Goal: Task Accomplishment & Management: Manage account settings

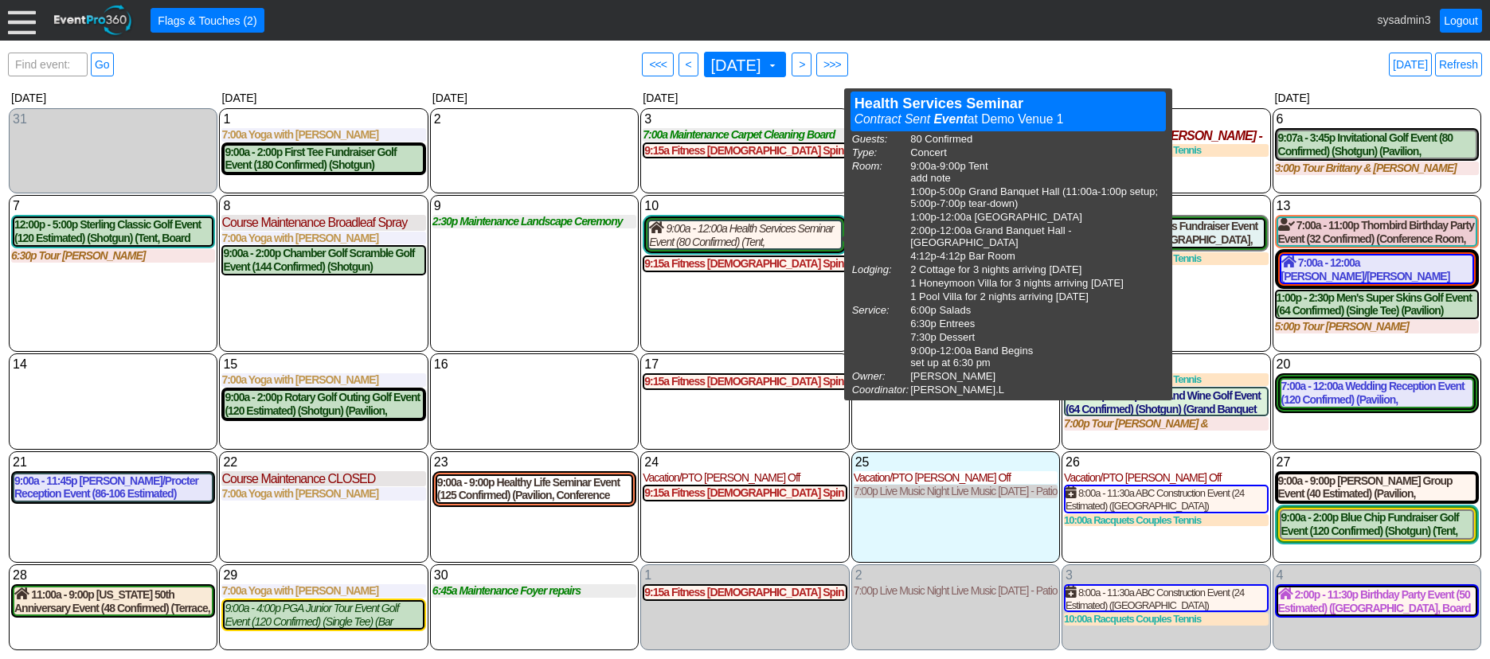
click at [701, 299] on div "10 Wednesday 9:00a - 12:00a Health Services Seminar Event (80 Confirmed) (Tent,…" at bounding box center [744, 273] width 209 height 157
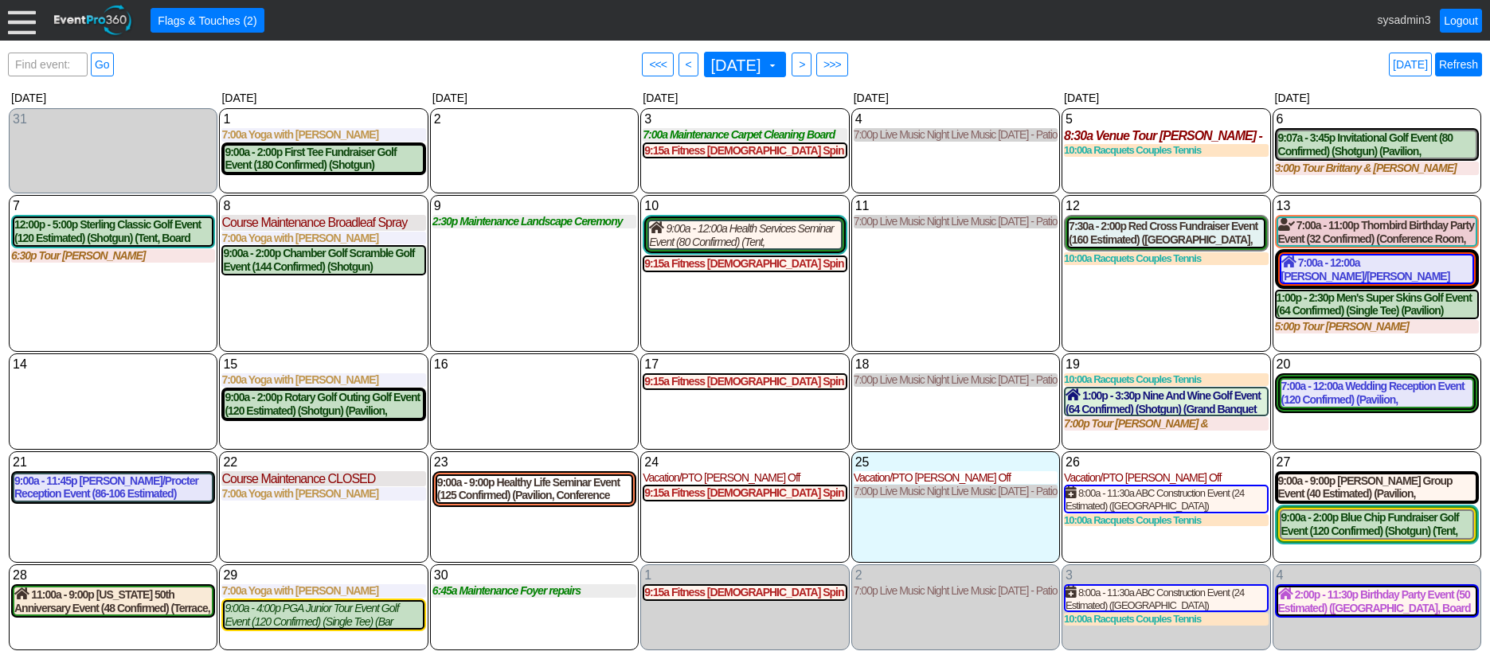
click at [1463, 64] on link "Refresh" at bounding box center [1458, 65] width 47 height 24
click at [1464, 67] on link "Refresh" at bounding box center [1458, 65] width 47 height 24
click at [20, 30] on div at bounding box center [22, 20] width 28 height 28
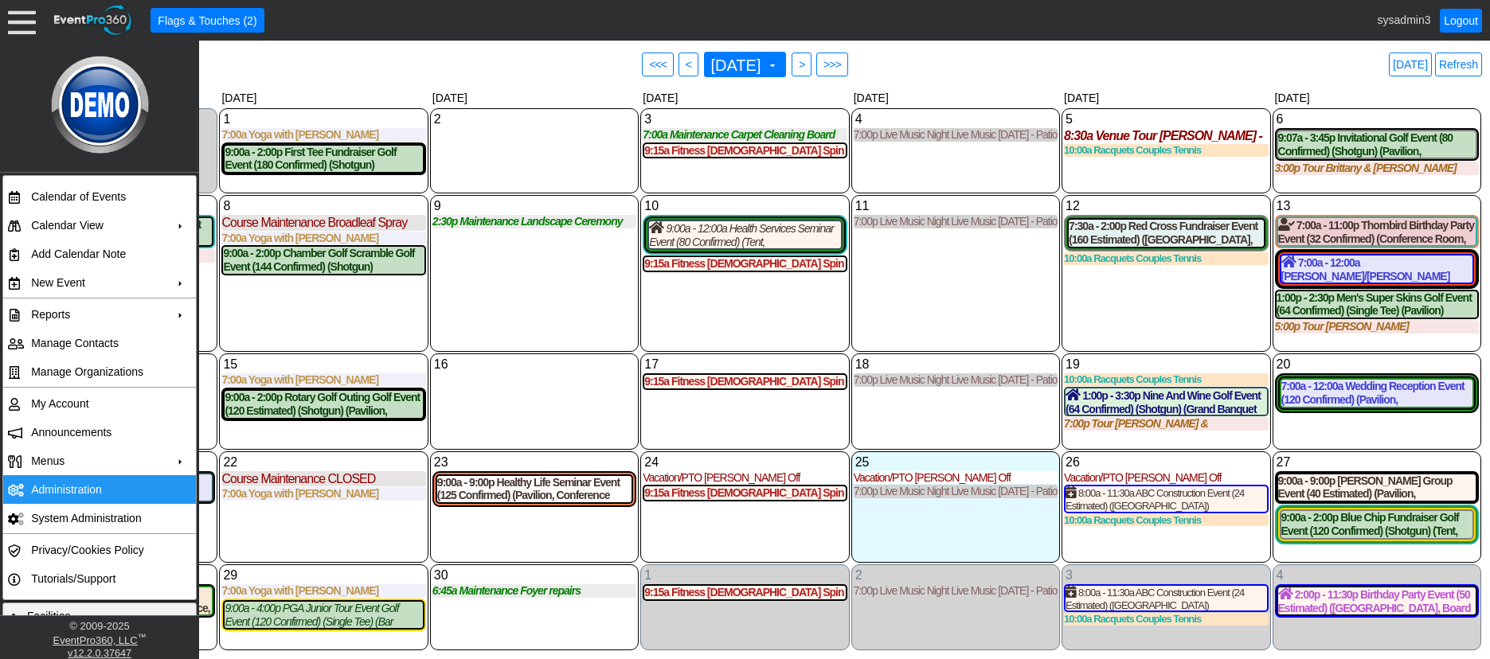
click at [68, 482] on td "Administration" at bounding box center [96, 489] width 143 height 29
click at [562, 313] on div "9 Tuesday 2:30p Maintenance Landscape Ceremony Site Landscape Ceremony Site at …" at bounding box center [534, 273] width 209 height 157
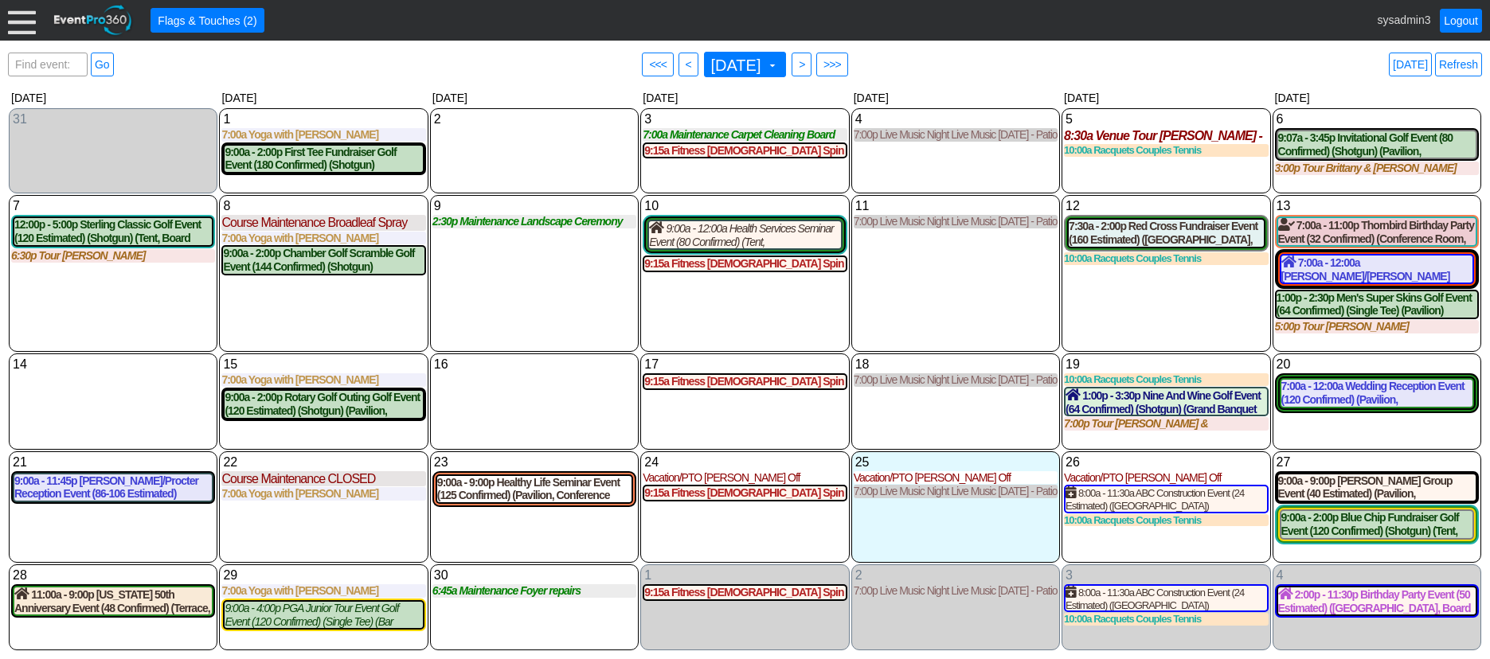
click at [26, 22] on div at bounding box center [22, 20] width 28 height 28
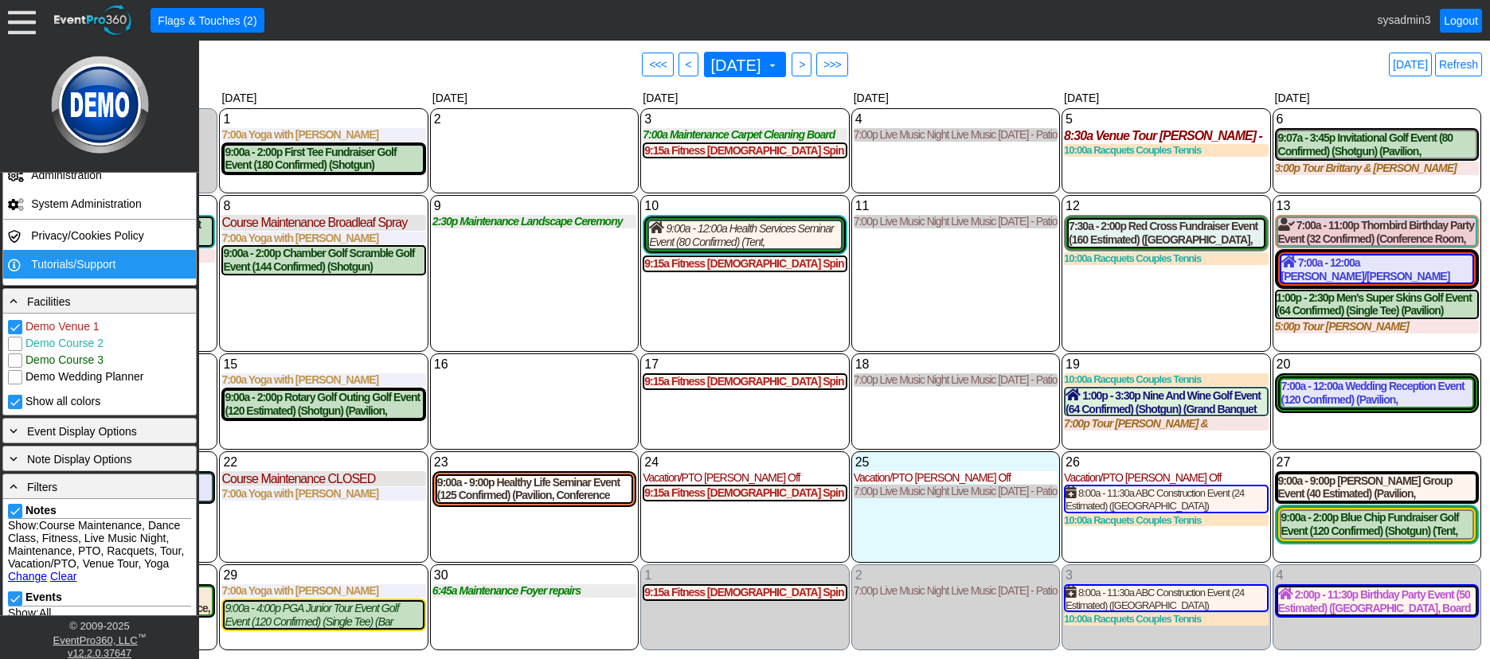
scroll to position [318, 0]
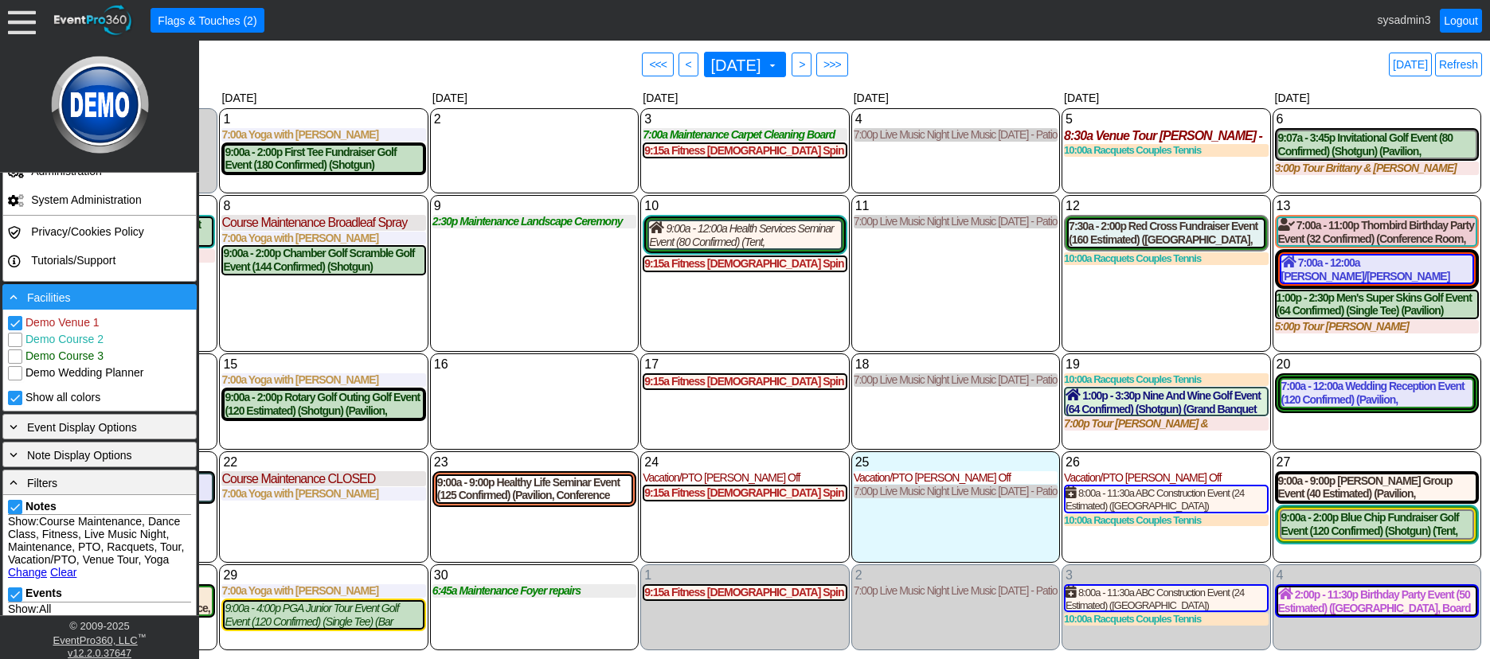
click at [84, 294] on div "- Facilities" at bounding box center [99, 297] width 186 height 18
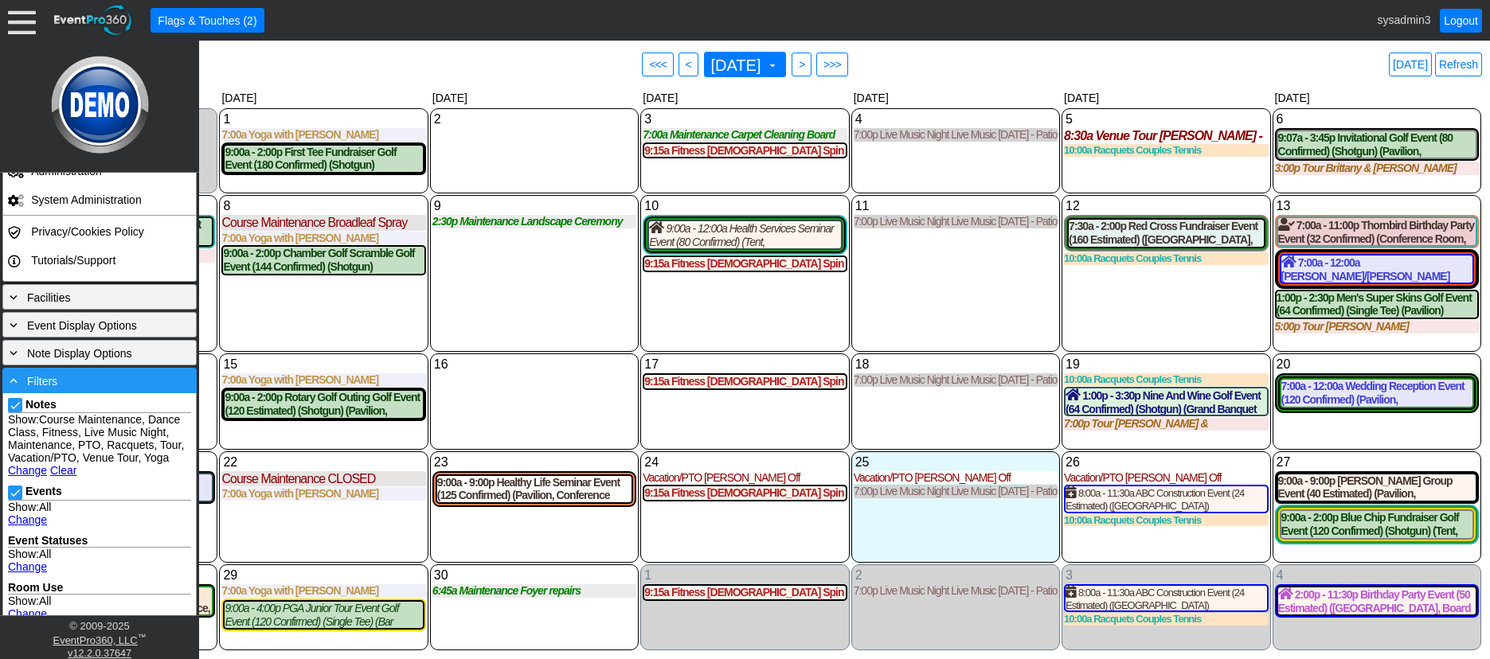
click at [105, 385] on div "- Filters" at bounding box center [99, 381] width 186 height 18
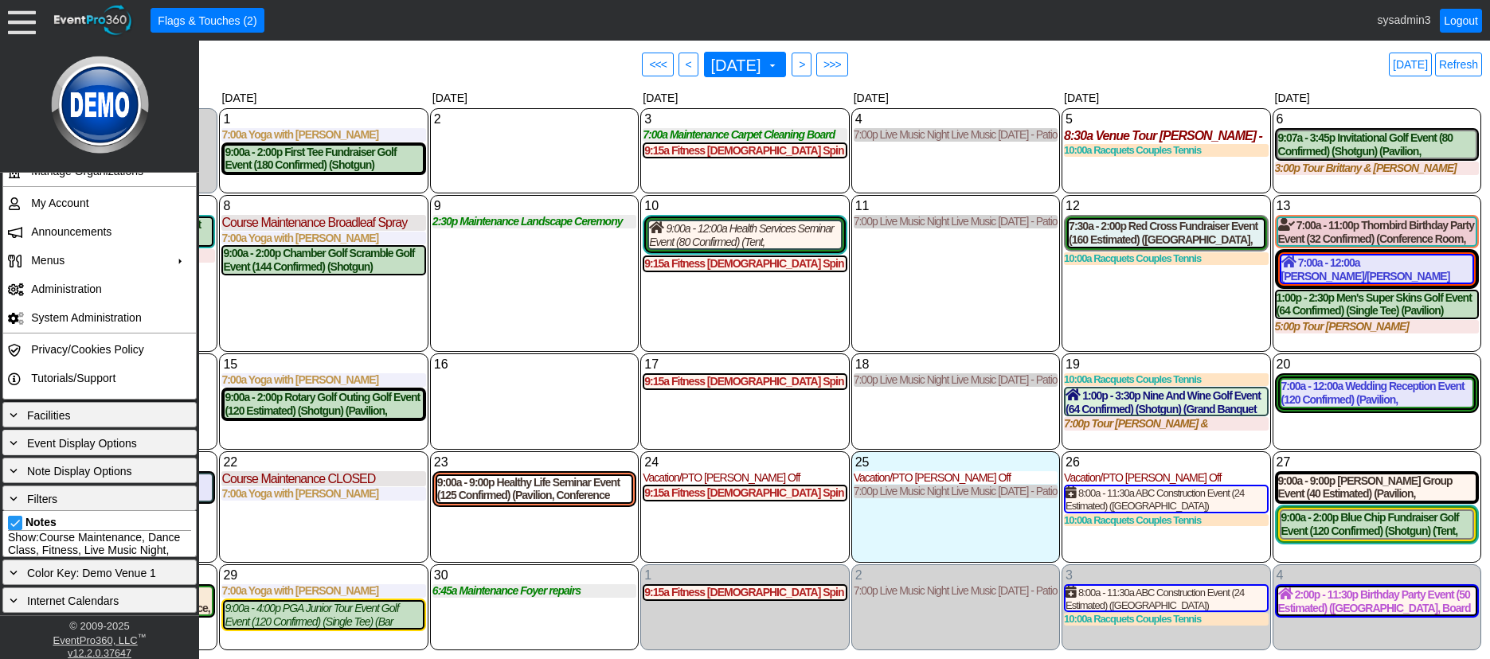
scroll to position [154, 0]
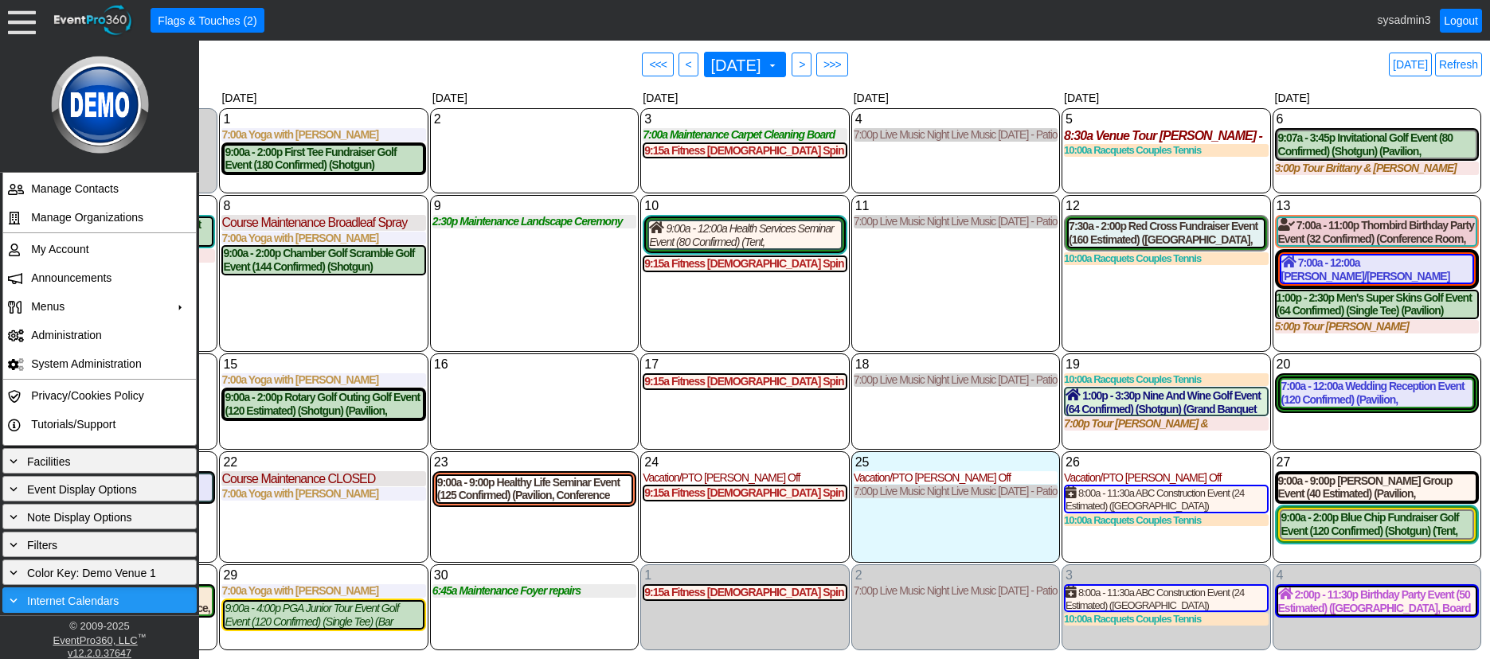
click at [100, 597] on span "Internet Calendars" at bounding box center [73, 601] width 92 height 13
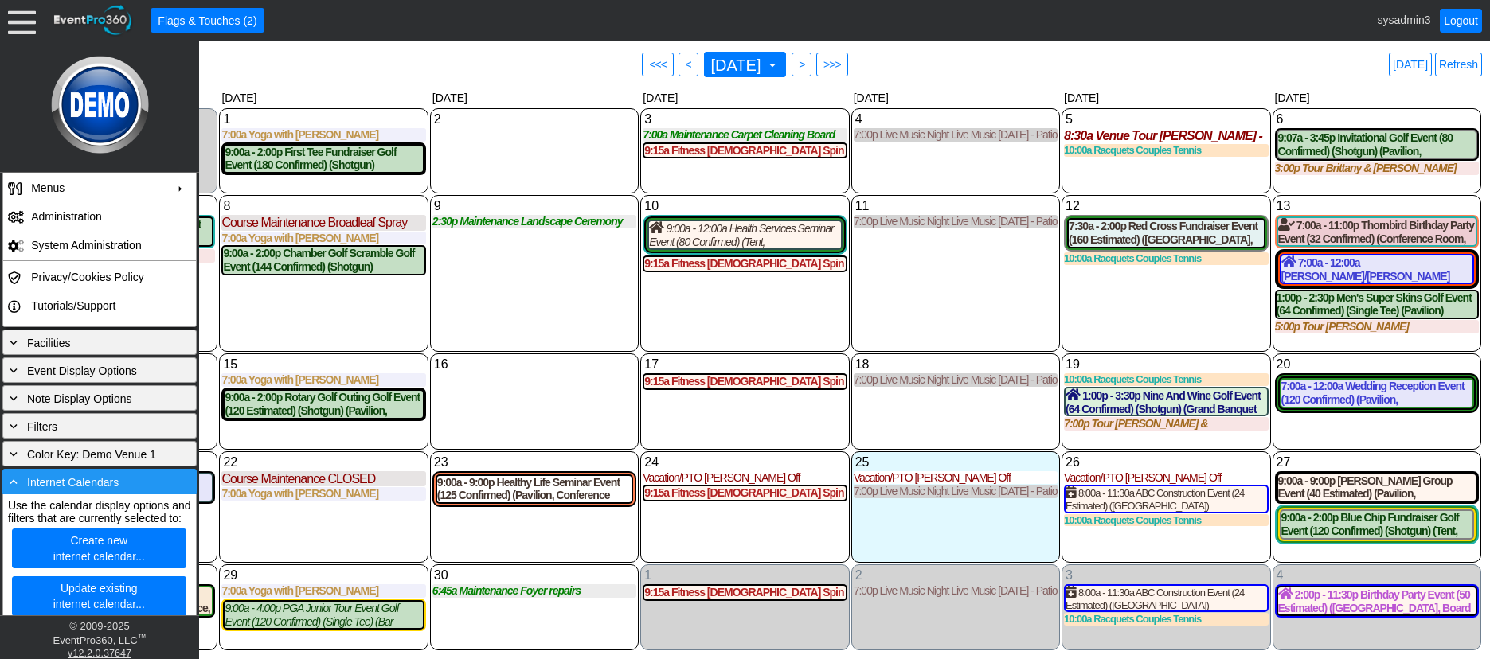
scroll to position [299, 0]
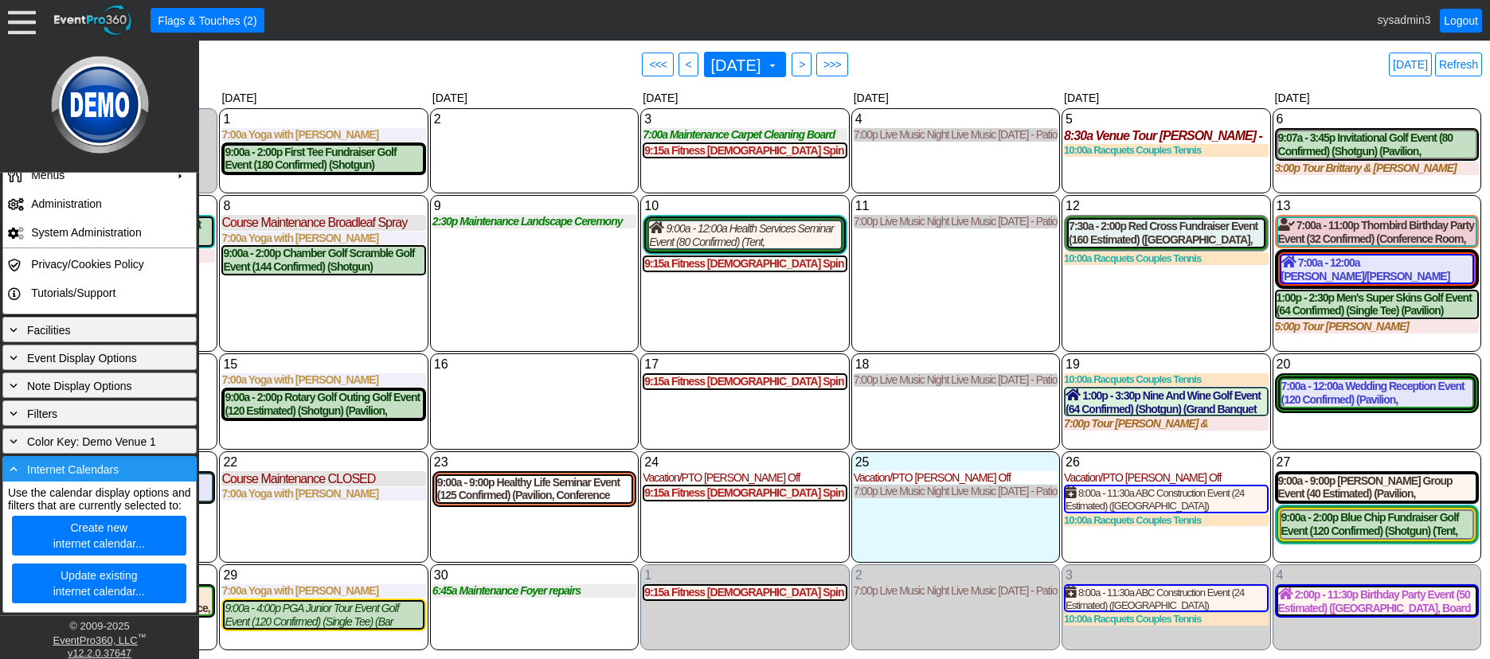
click at [96, 463] on span "Internet Calendars" at bounding box center [73, 469] width 92 height 13
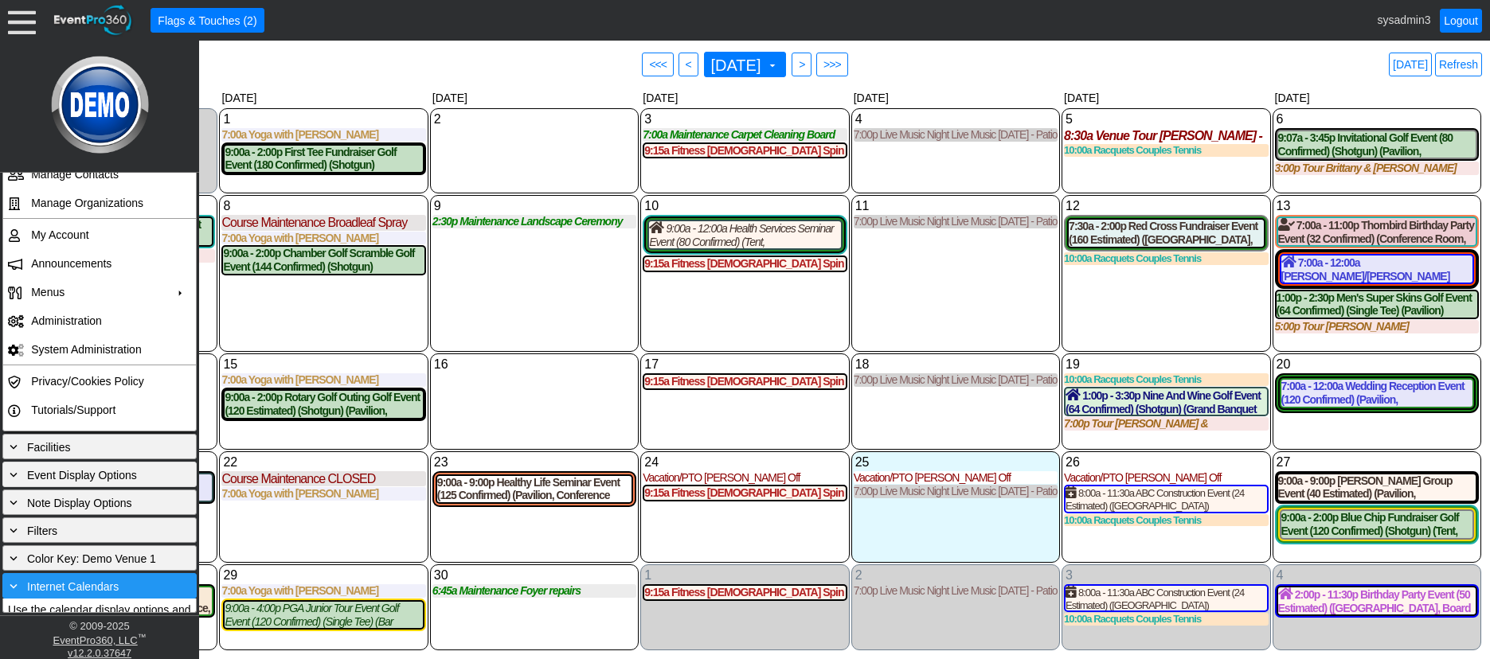
scroll to position [154, 0]
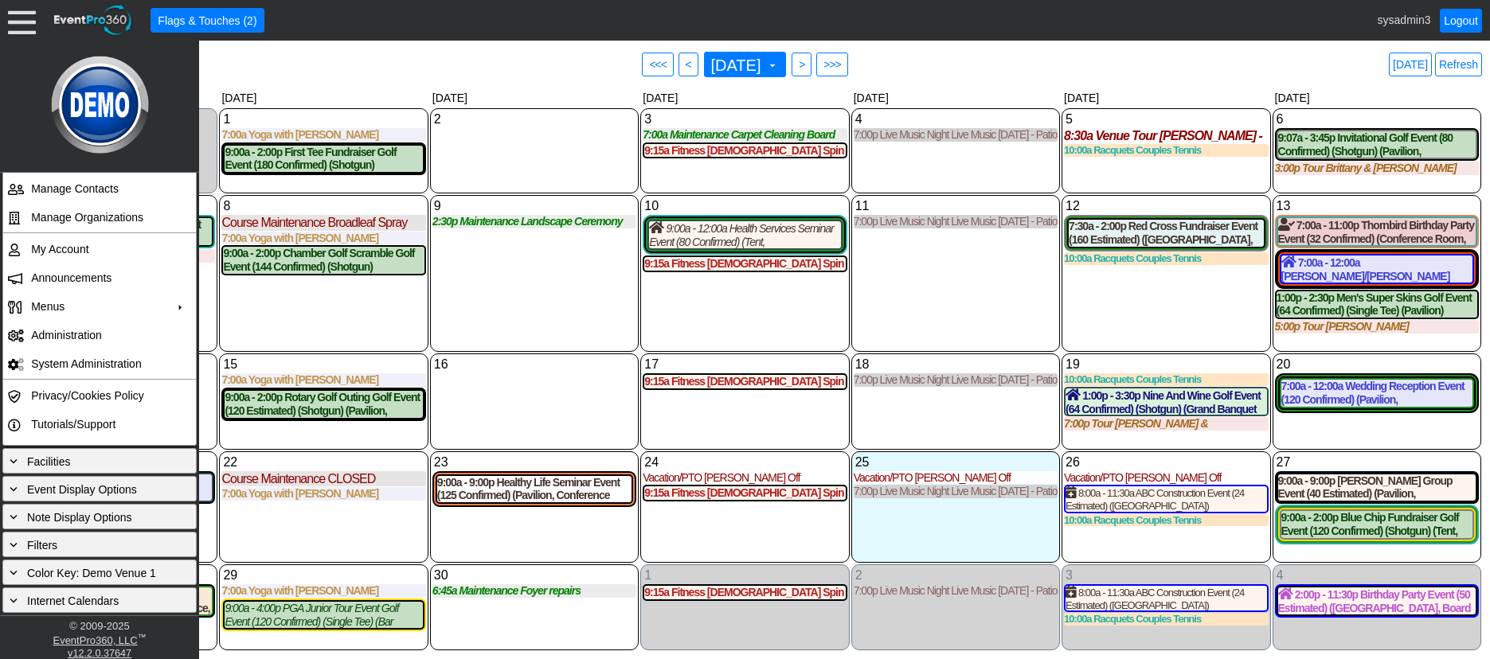
click at [485, 412] on div "16 Tuesday" at bounding box center [534, 401] width 209 height 96
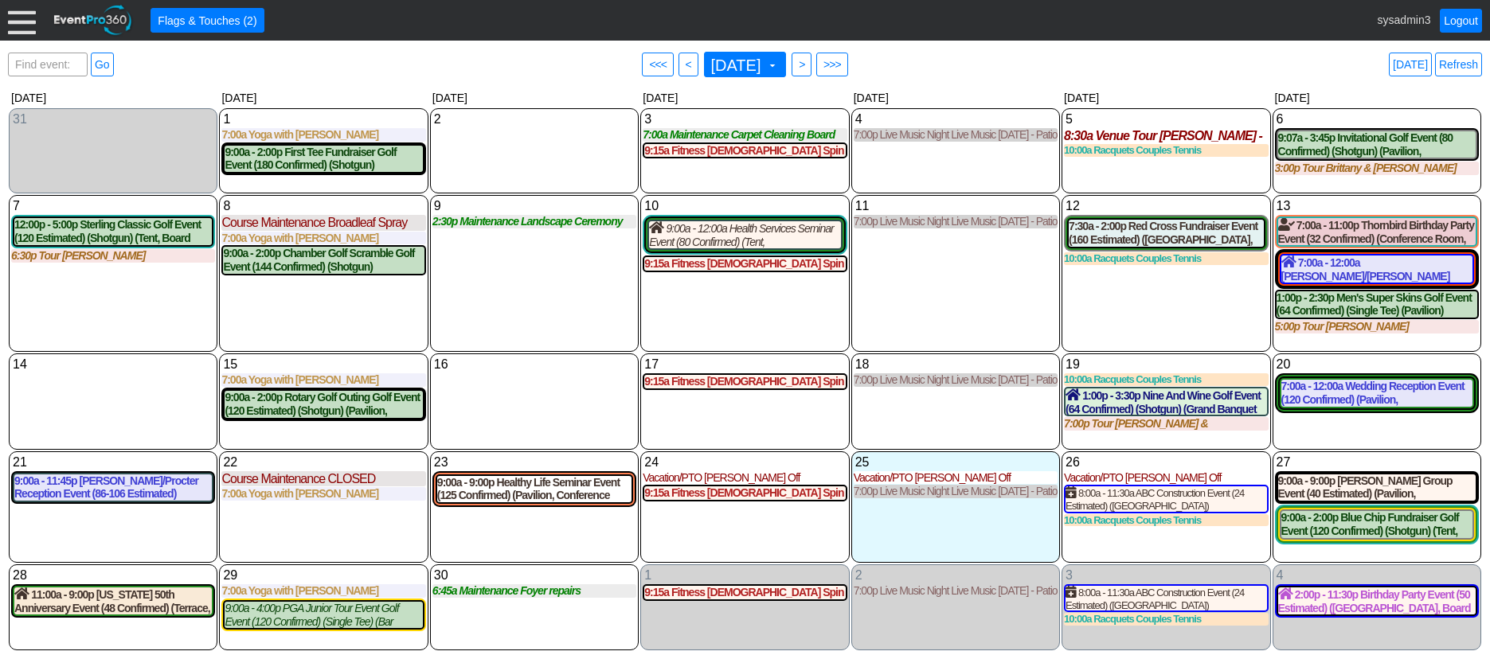
click at [1243, 333] on div "12 Friday 7:30a - 2:00p Red Cross Fundraiser Event (160 Estimated) (East Room, …" at bounding box center [1165, 273] width 209 height 157
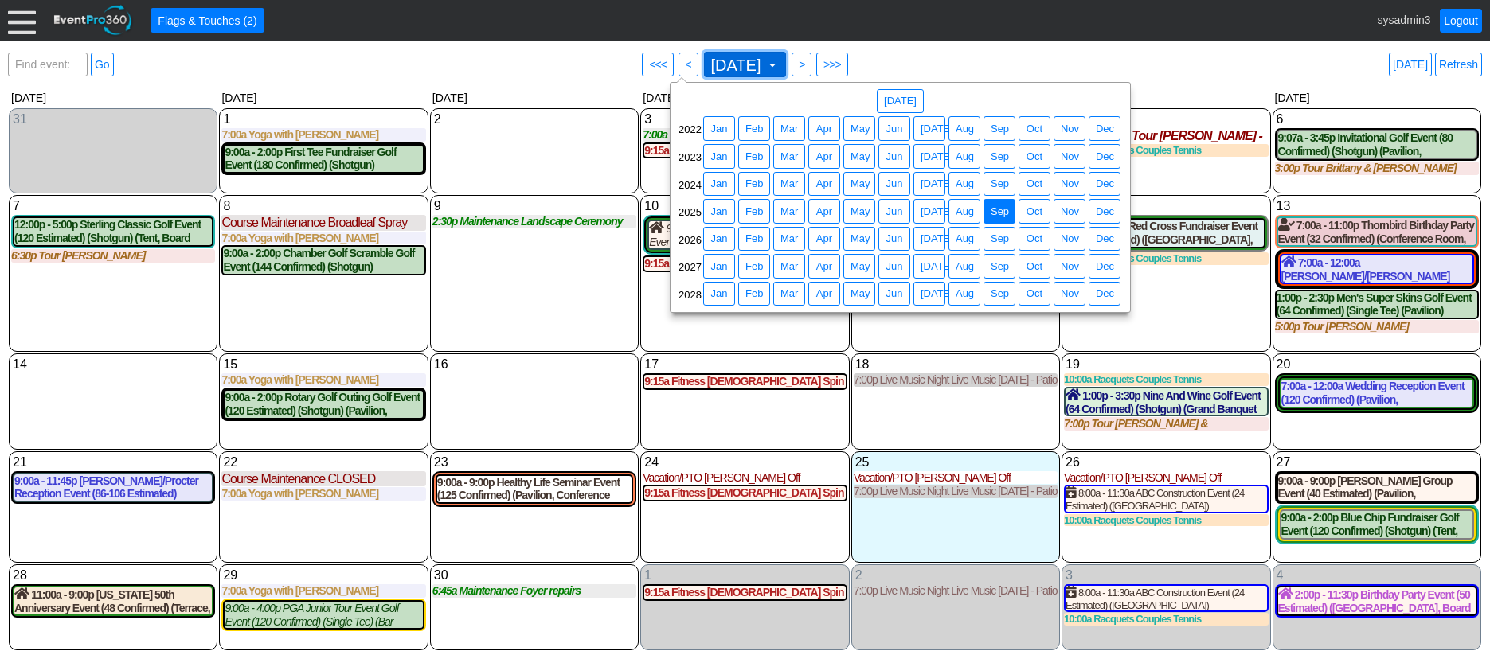
click at [736, 65] on span "[DATE]" at bounding box center [736, 65] width 57 height 16
click at [795, 233] on span "Mar" at bounding box center [789, 239] width 24 height 16
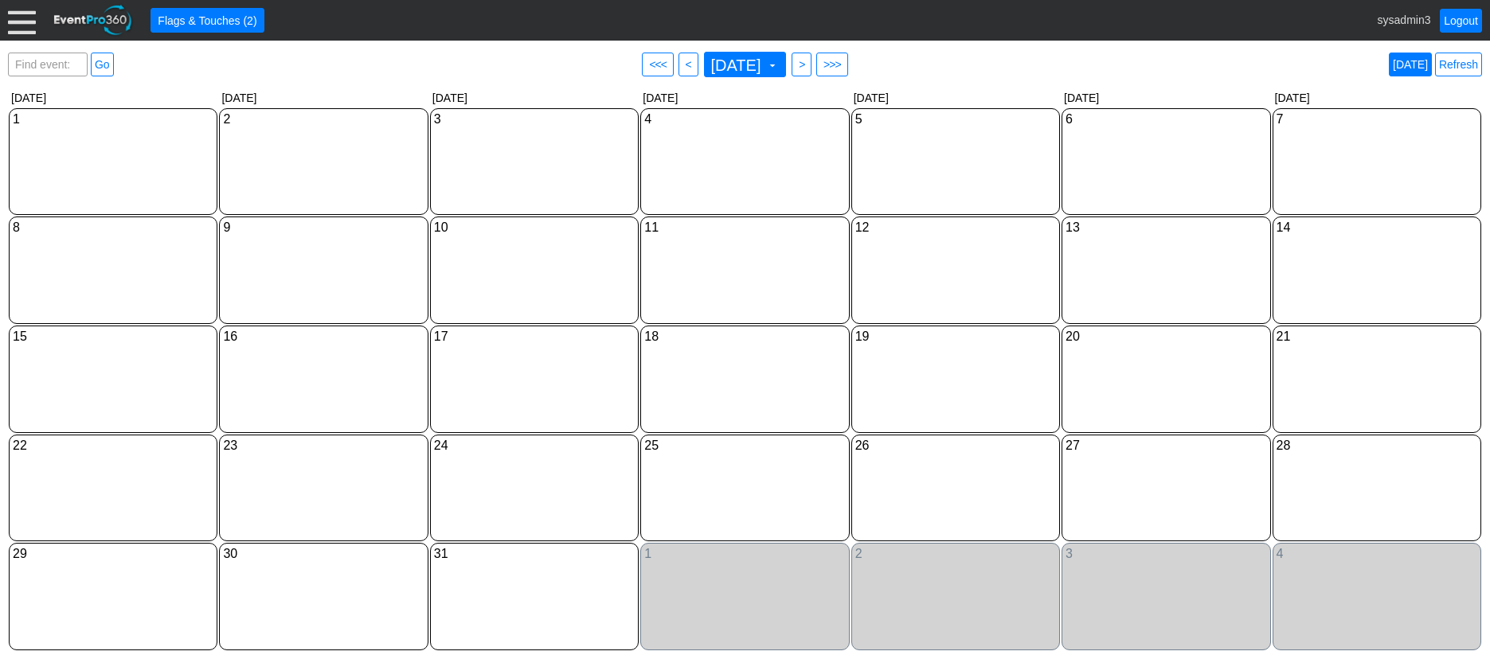
click at [1413, 63] on link "[DATE]" at bounding box center [1410, 65] width 43 height 24
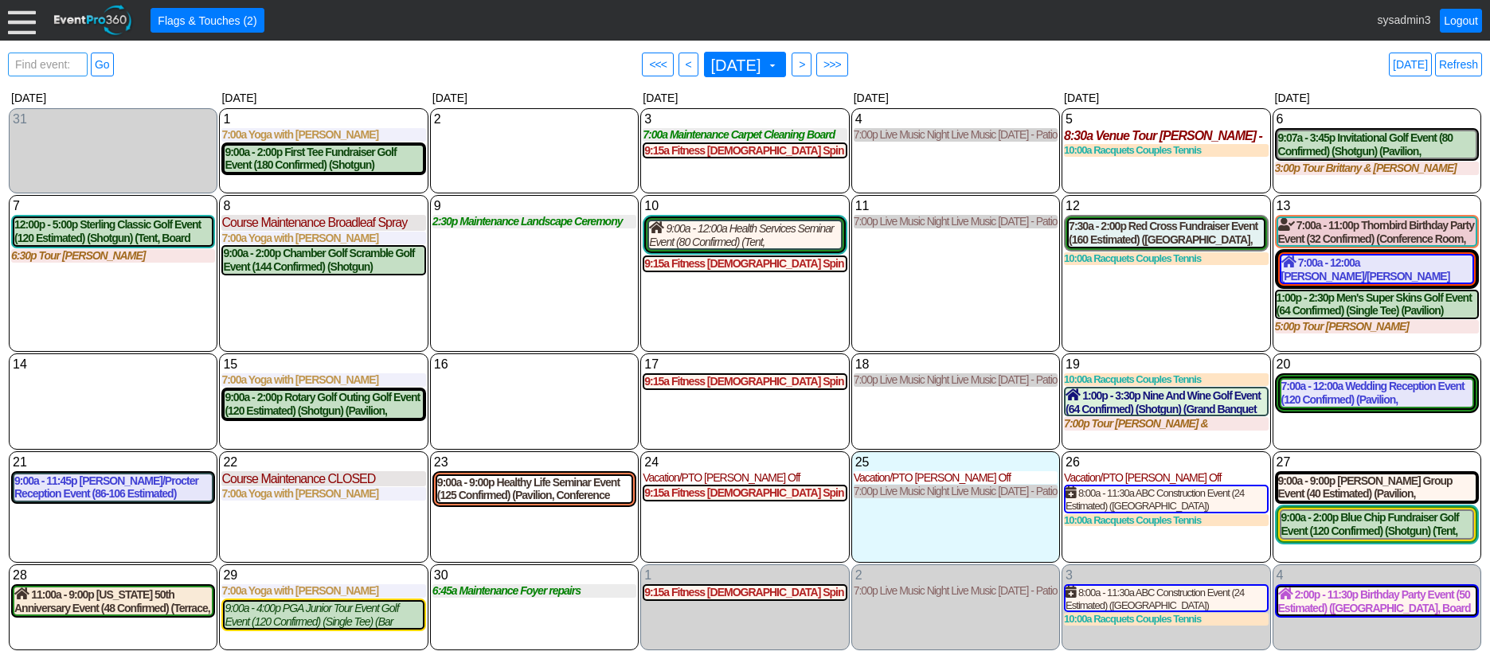
click at [53, 63] on span "Find event: enter title" at bounding box center [48, 72] width 72 height 38
type input "red cr"
click at [104, 64] on link "Go" at bounding box center [102, 65] width 23 height 24
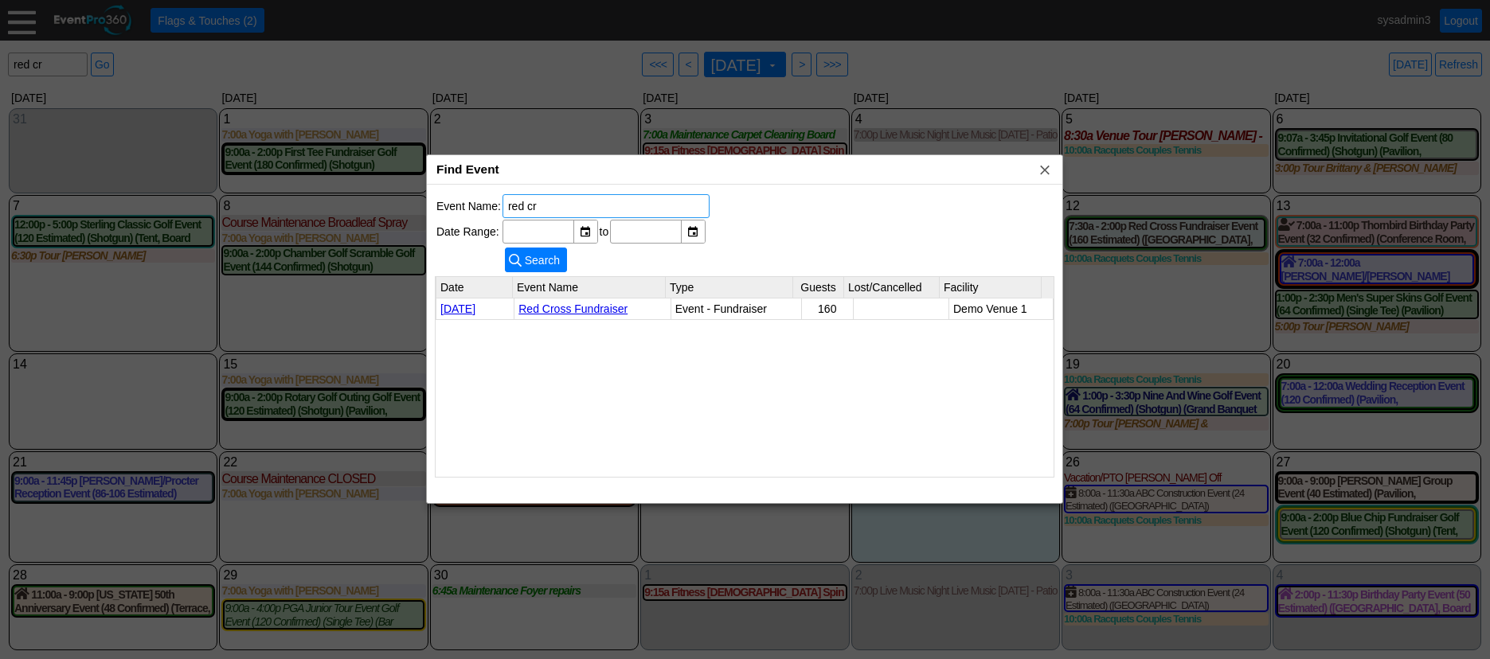
drag, startPoint x: 589, startPoint y: 211, endPoint x: 482, endPoint y: 205, distance: 106.9
click at [482, 205] on tr "Event Name: red cr" at bounding box center [572, 206] width 273 height 24
click at [984, 84] on div at bounding box center [745, 329] width 1490 height 659
click at [1043, 167] on span "x" at bounding box center [1045, 170] width 16 height 16
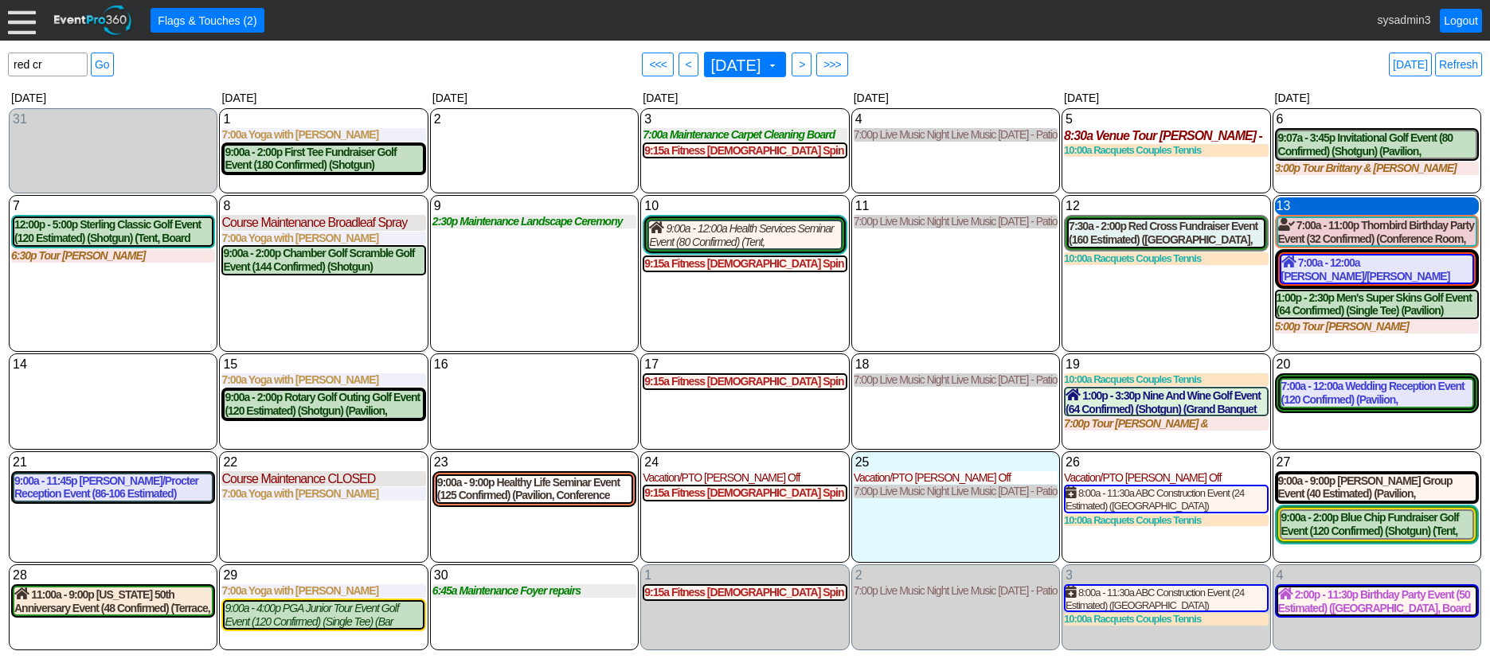
click at [1354, 207] on div "13 Saturday" at bounding box center [1377, 206] width 204 height 18
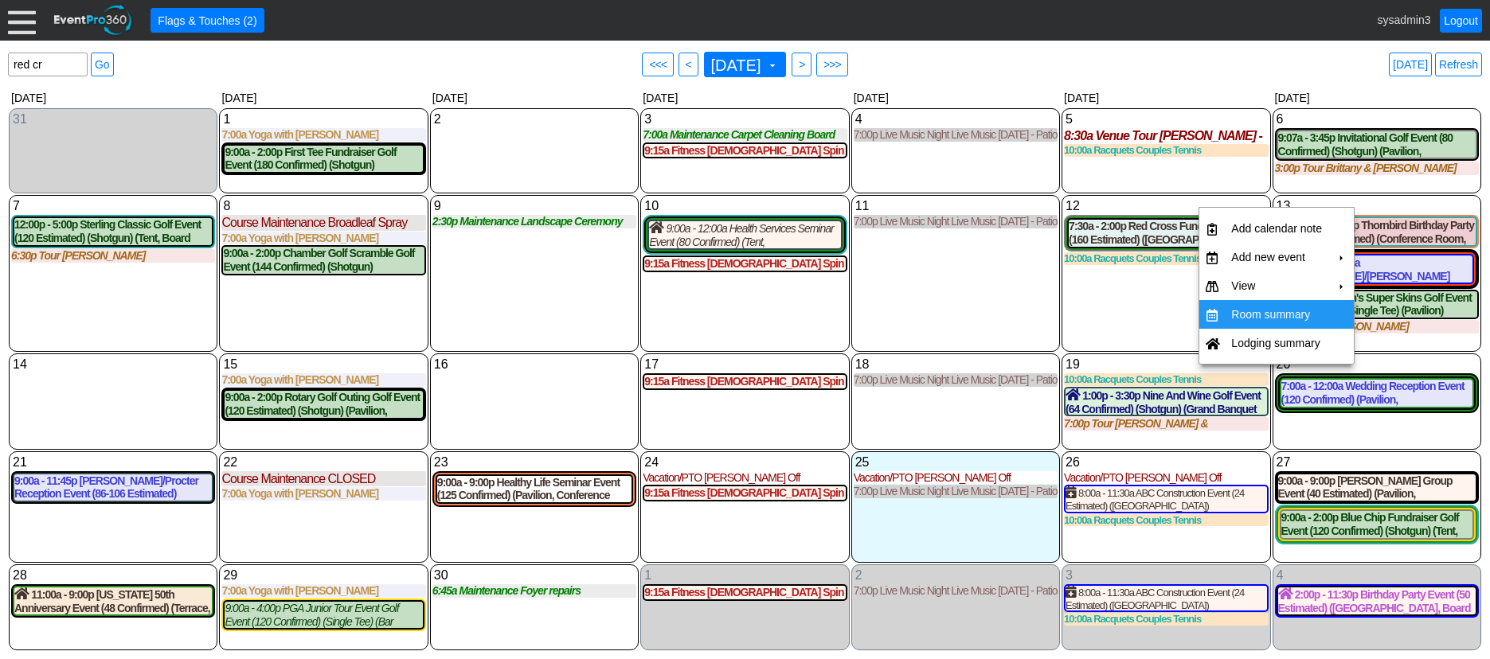
click at [1261, 313] on td "Room summary" at bounding box center [1276, 314] width 104 height 29
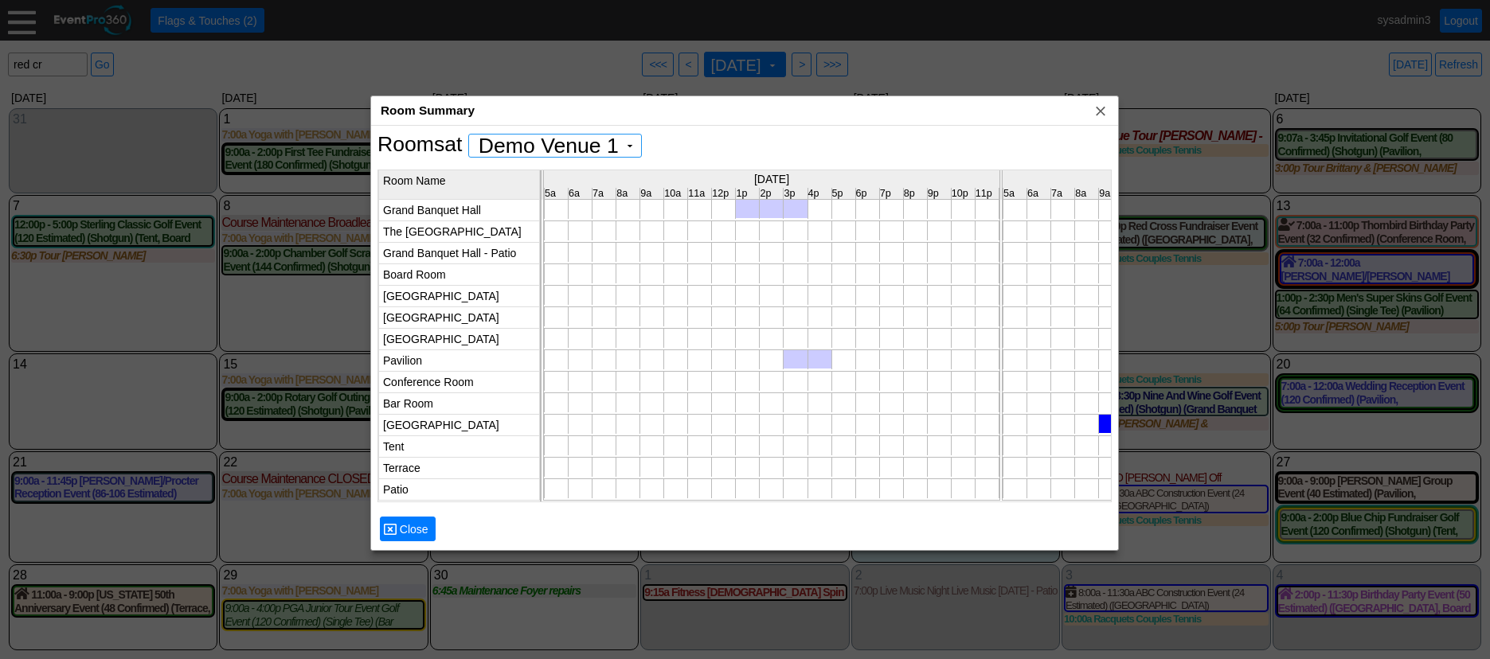
scroll to position [0, 0]
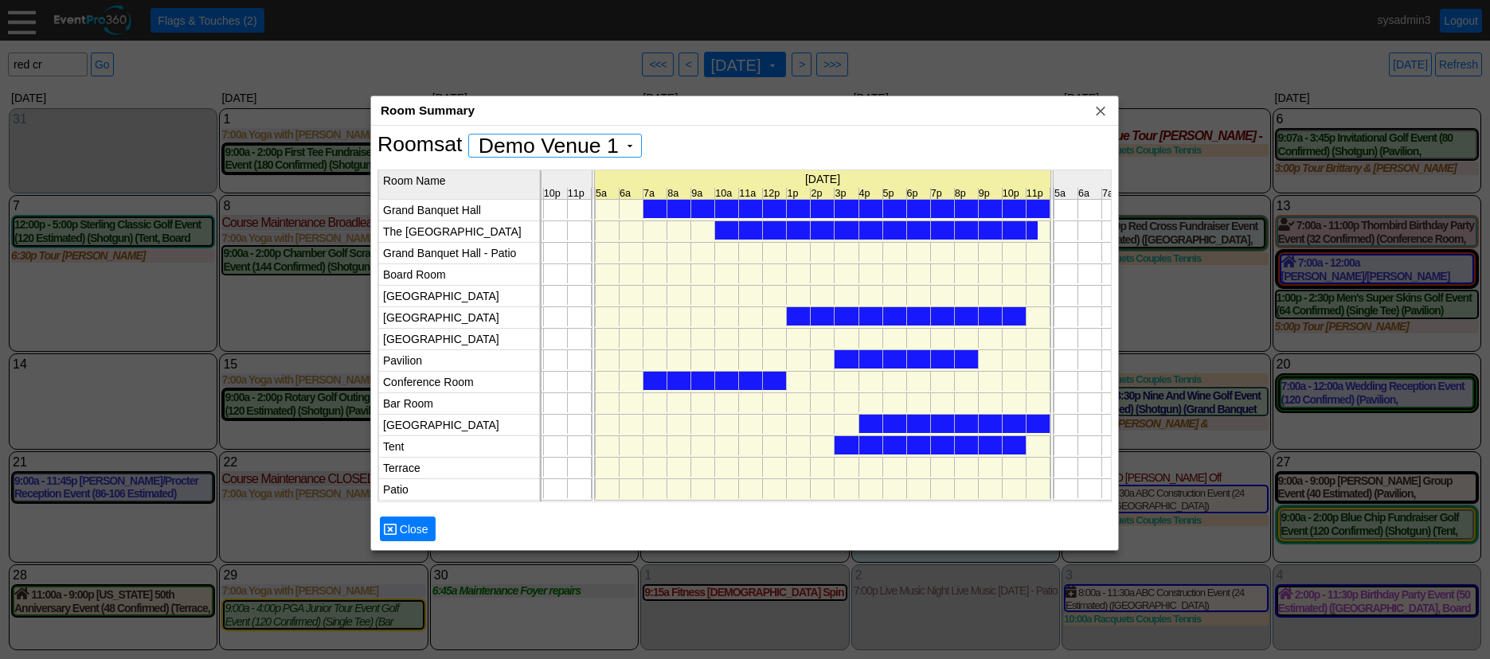
click at [822, 236] on div at bounding box center [876, 230] width 322 height 18
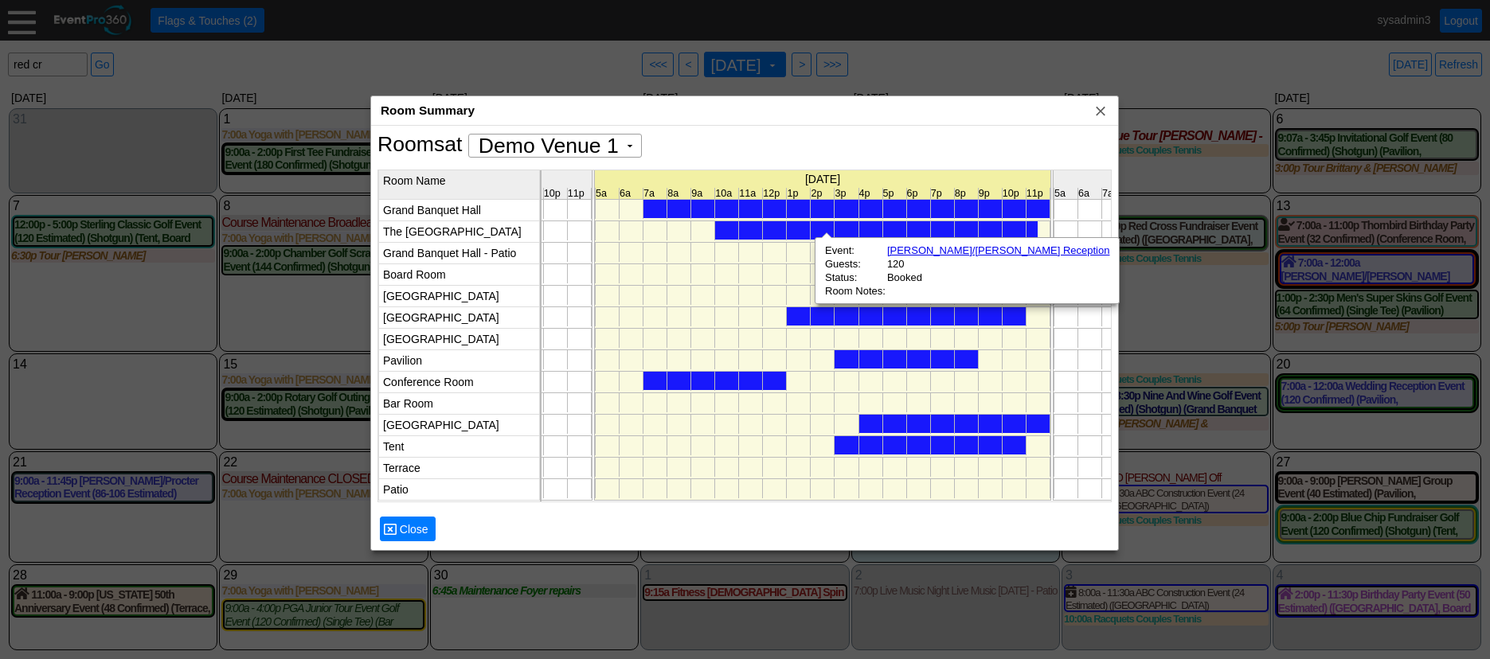
click at [822, 318] on div at bounding box center [906, 316] width 239 height 18
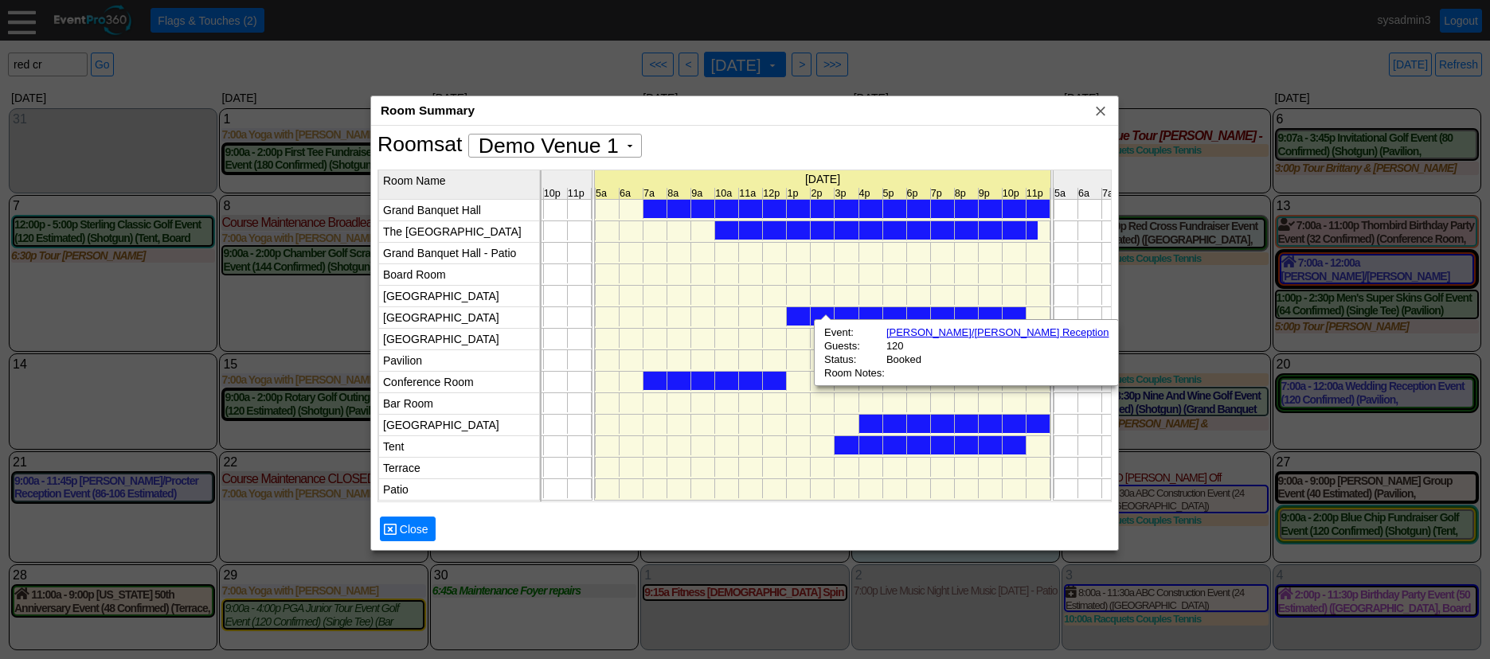
click at [767, 376] on div at bounding box center [714, 381] width 143 height 18
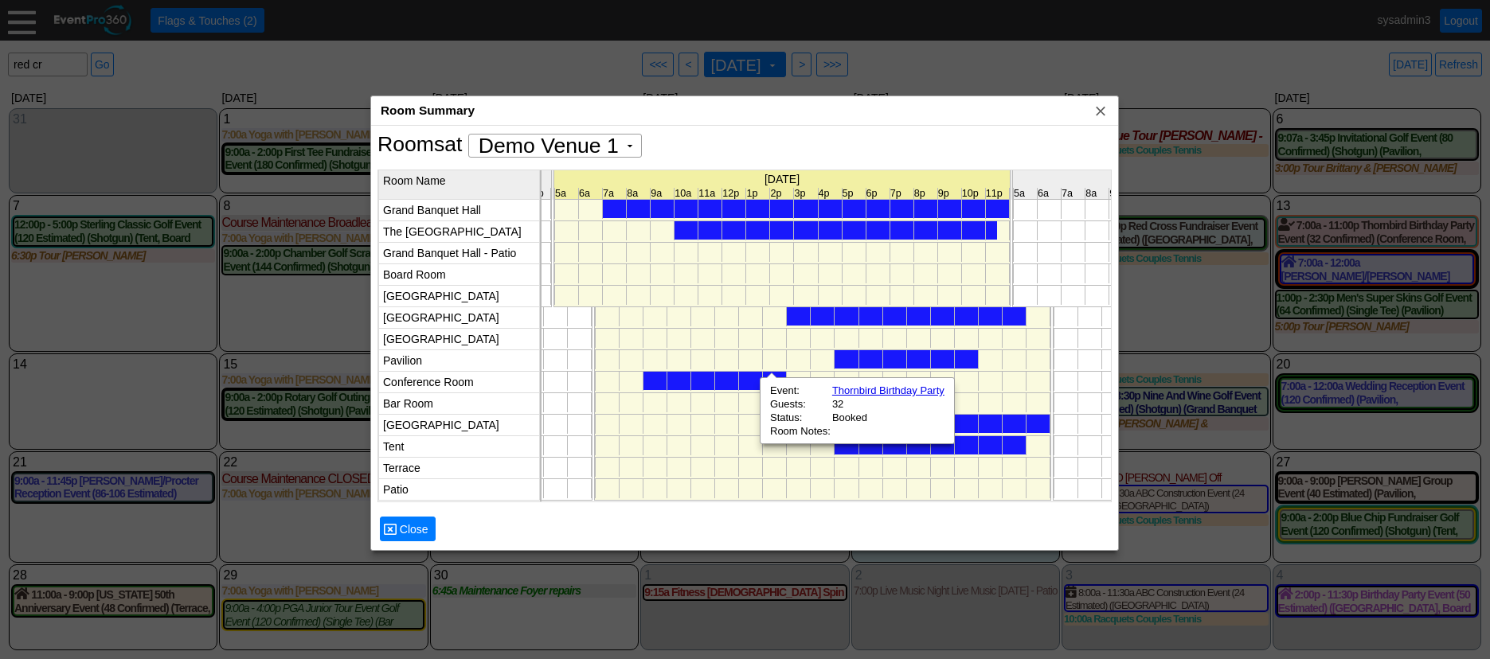
scroll to position [0, 5493]
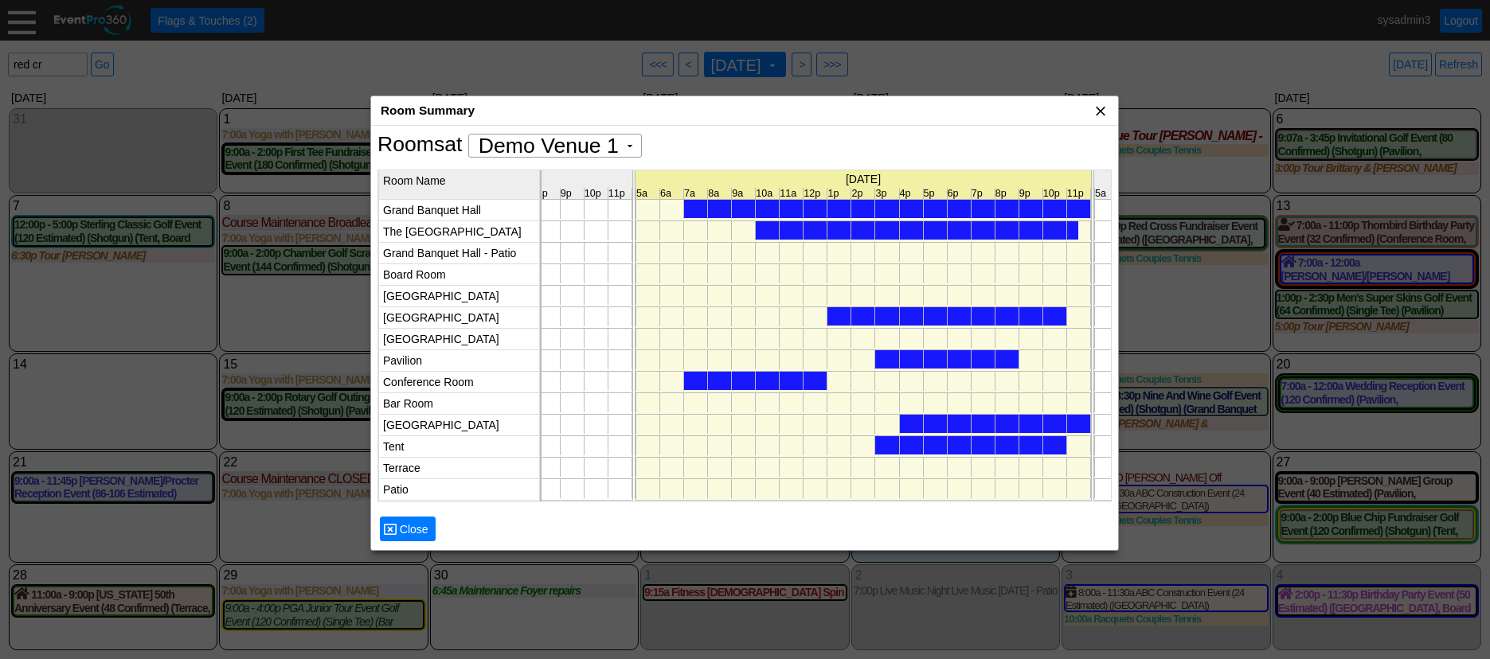
click at [1099, 111] on span "x" at bounding box center [1100, 111] width 16 height 16
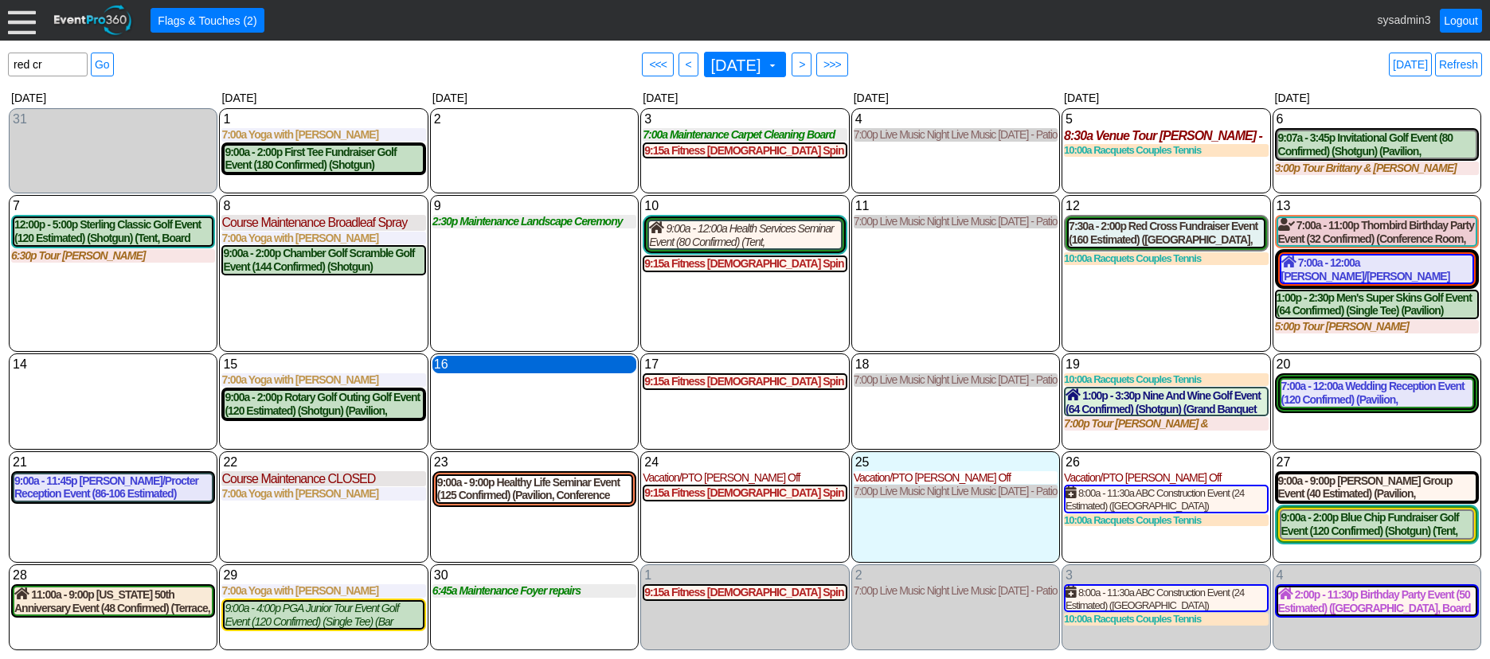
click at [513, 367] on div "16 Tuesday" at bounding box center [534, 365] width 204 height 18
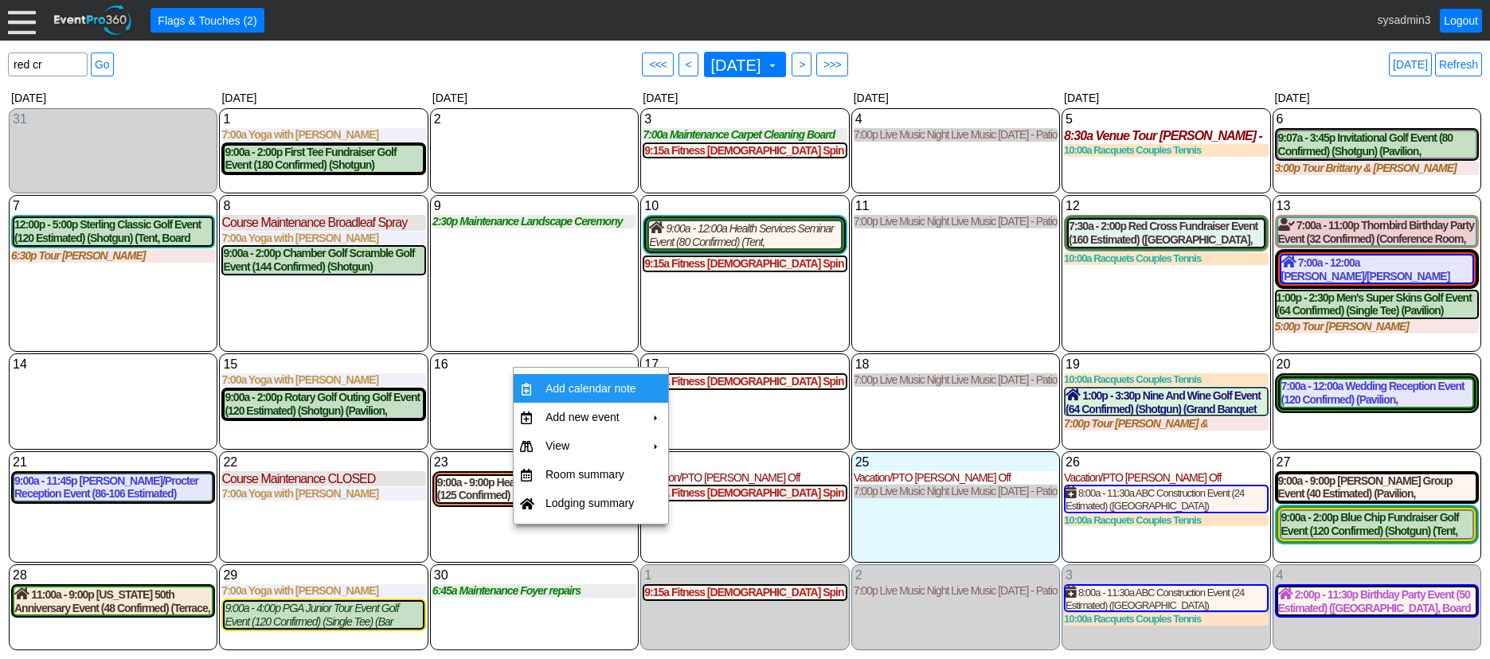
click at [598, 385] on td "Add calendar note" at bounding box center [591, 388] width 104 height 29
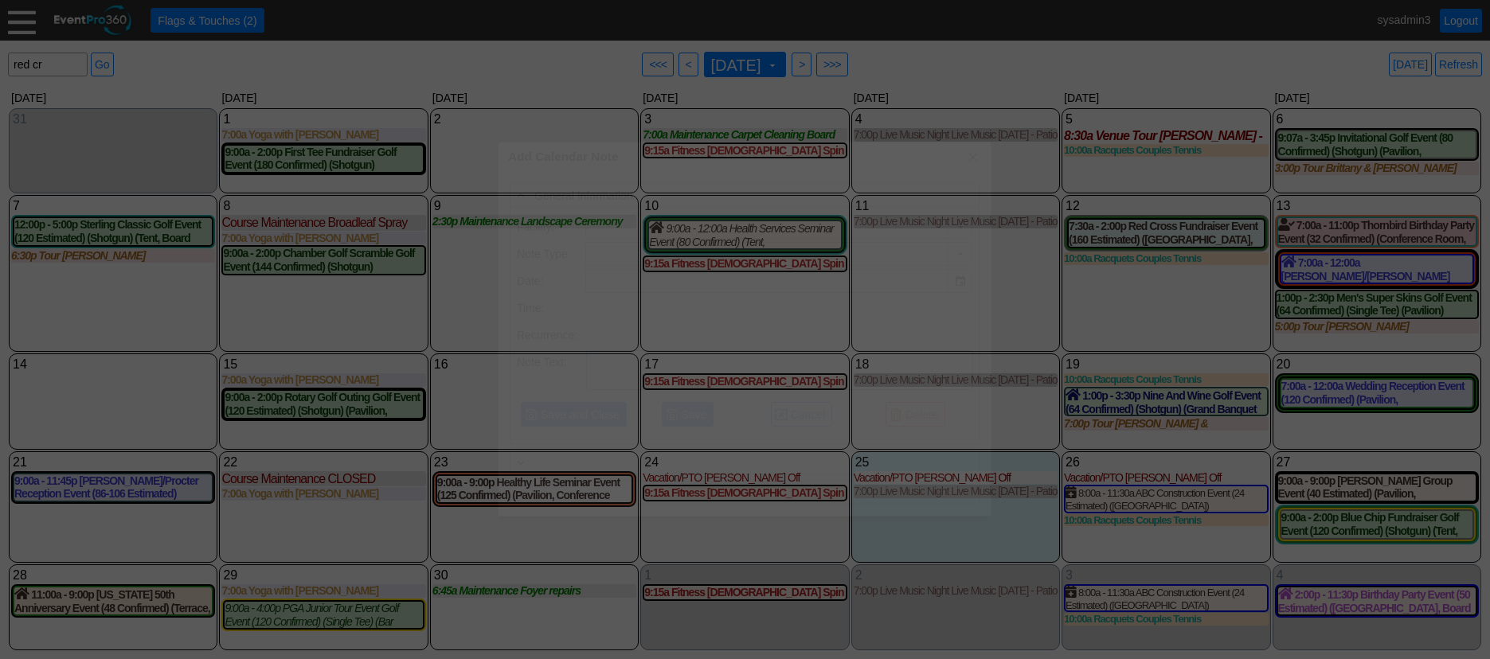
type input "Demo Venue 1"
type input "9/16/2025"
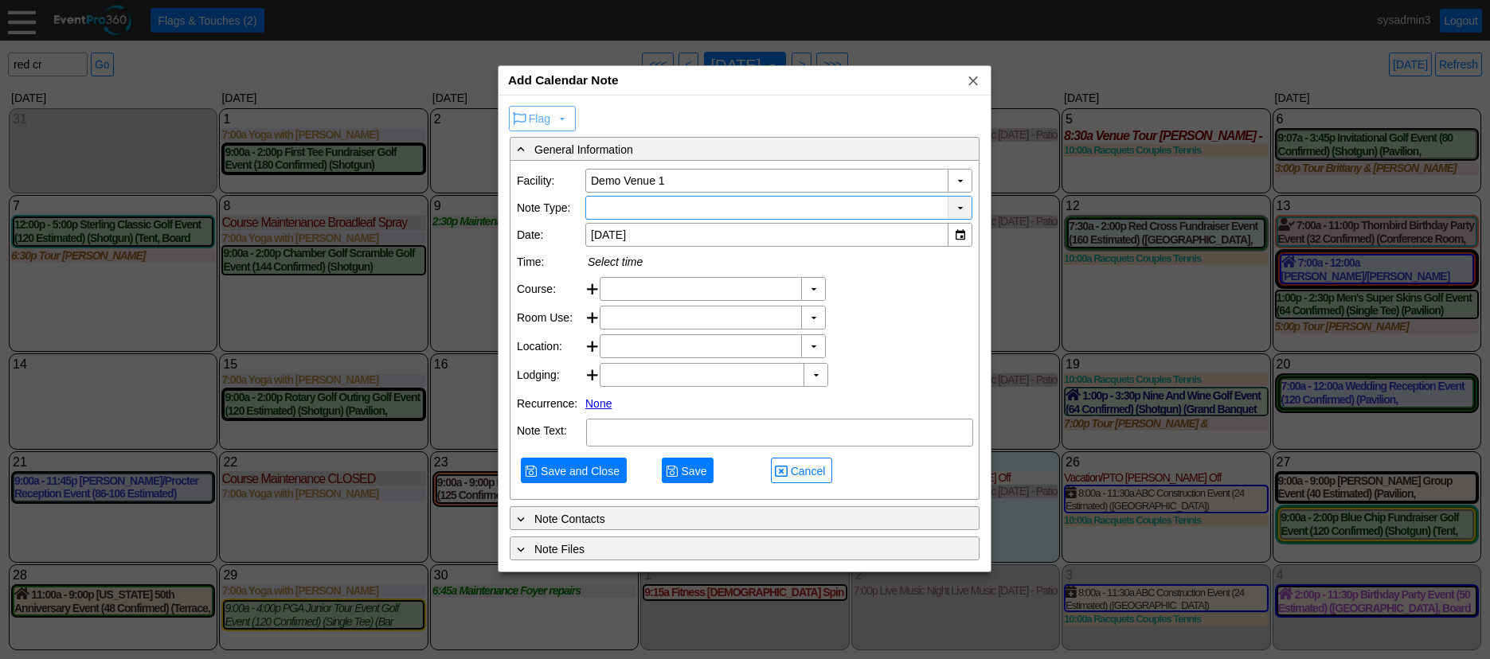
click at [959, 203] on div "▼" at bounding box center [959, 208] width 24 height 22
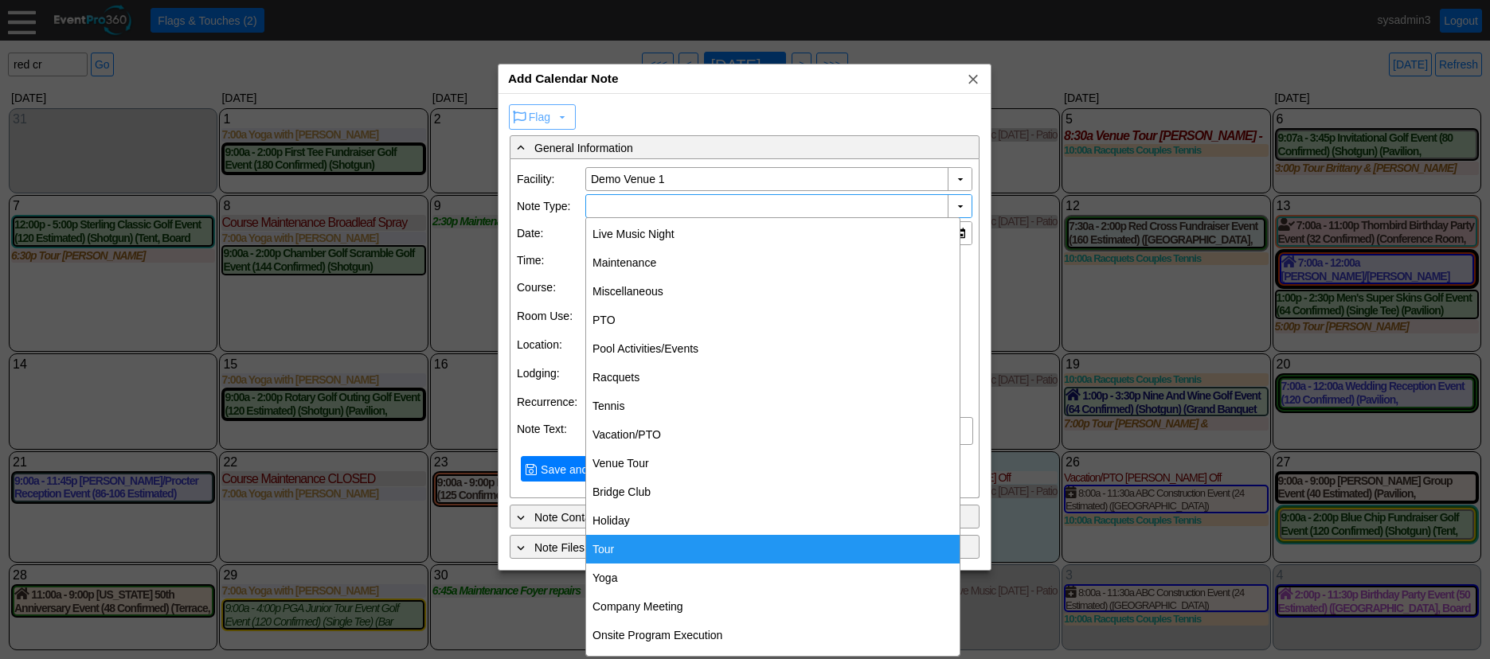
click at [615, 545] on div "Tour" at bounding box center [772, 549] width 373 height 29
type input "Tour"
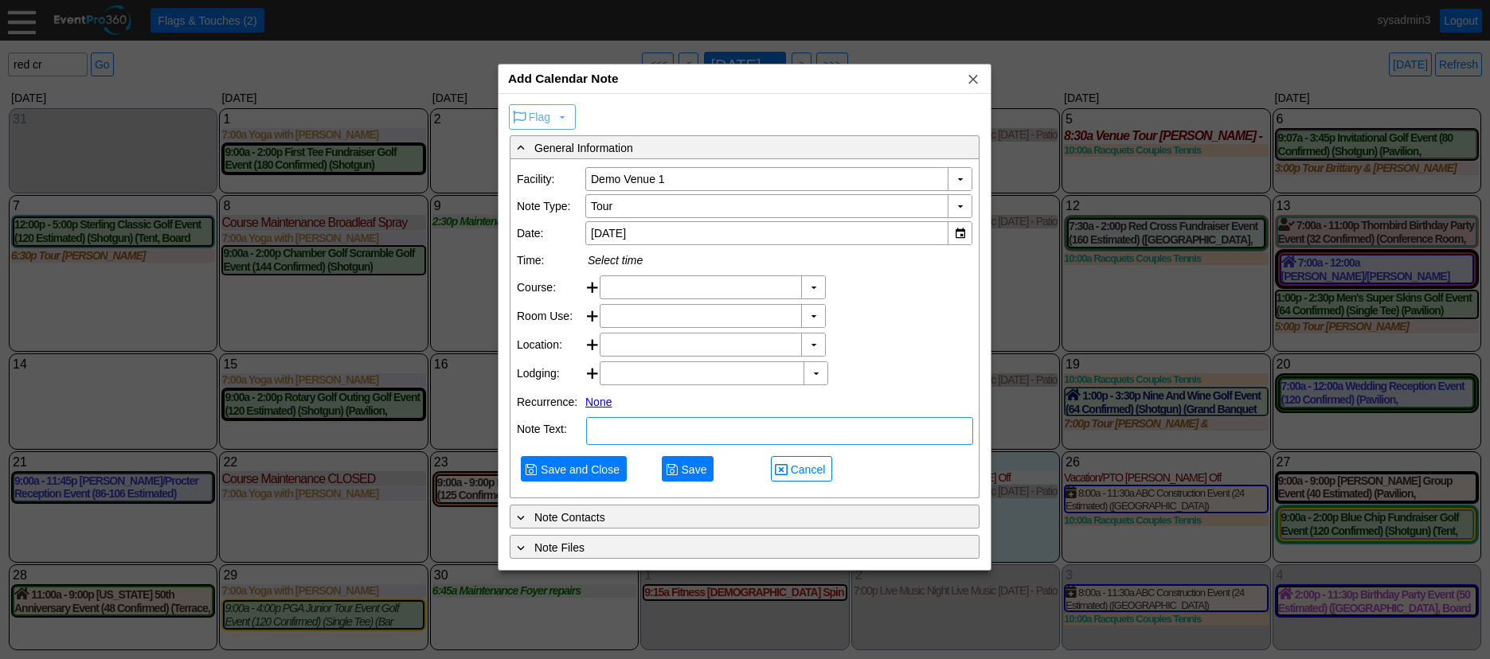
click at [678, 445] on textarea at bounding box center [779, 431] width 387 height 28
type textarea "NOTE"
click at [588, 478] on span "Save and Close" at bounding box center [579, 470] width 85 height 16
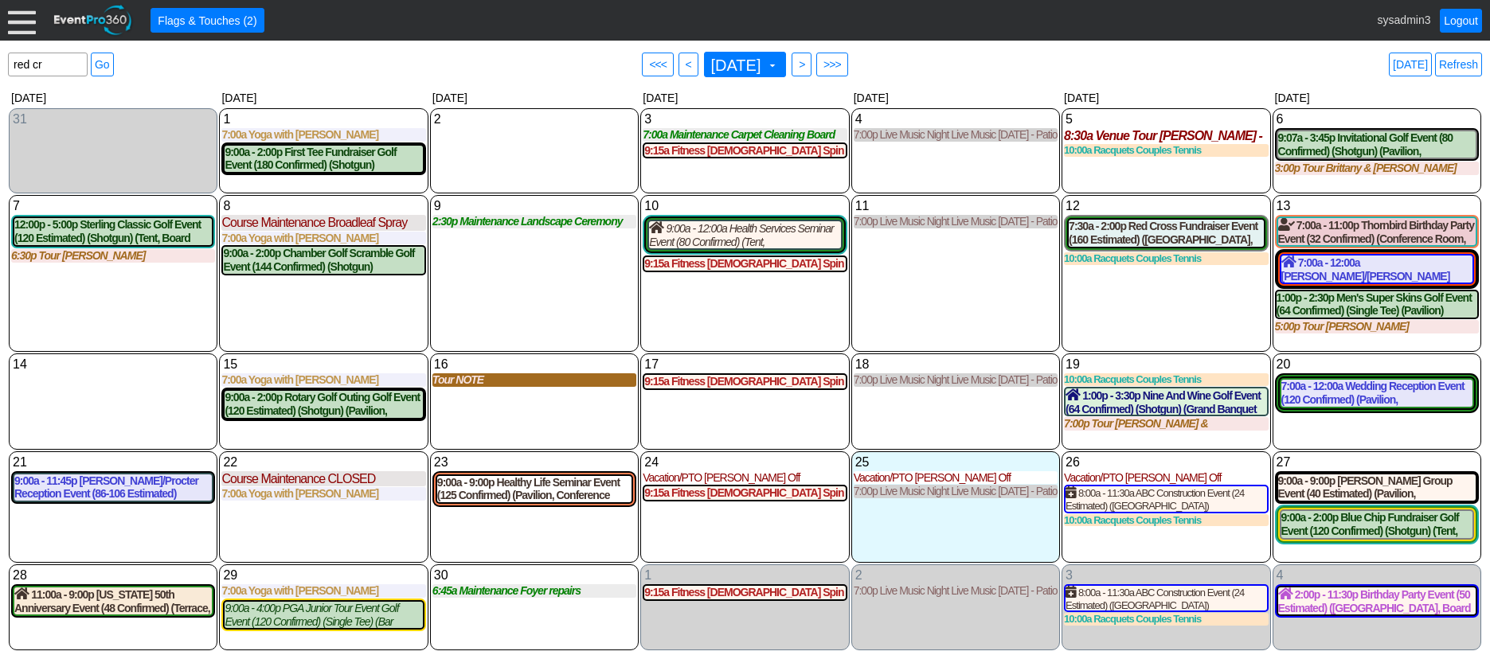
click at [467, 377] on div "Tour NOTE" at bounding box center [534, 380] width 204 height 14
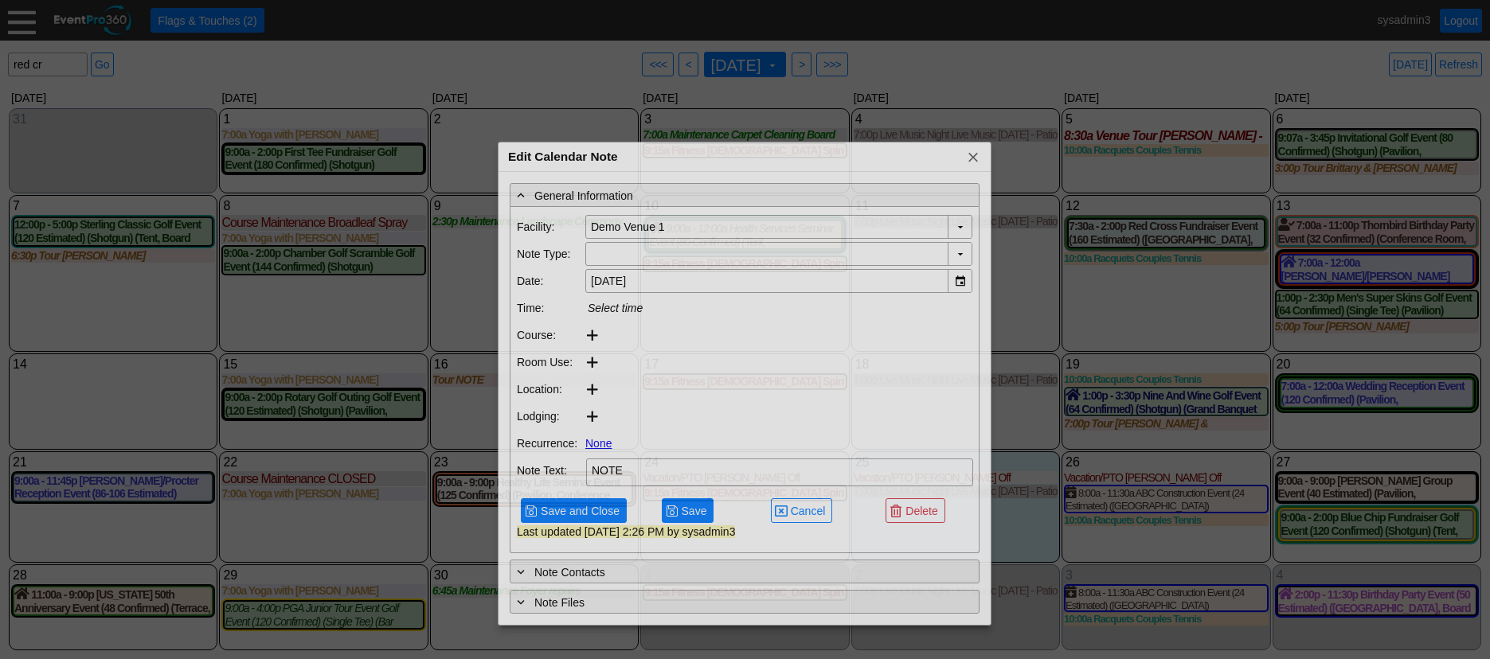
type input "Tour"
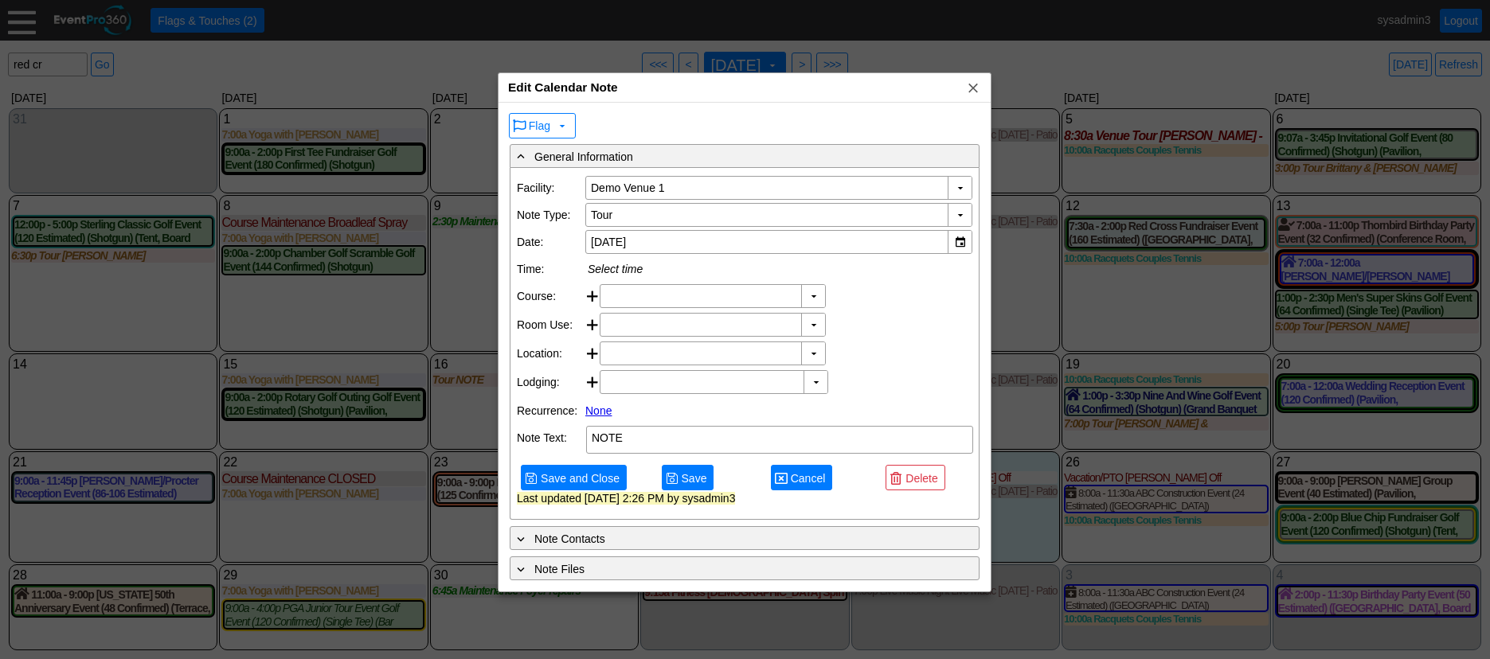
click at [814, 486] on span "Cancel" at bounding box center [807, 479] width 41 height 16
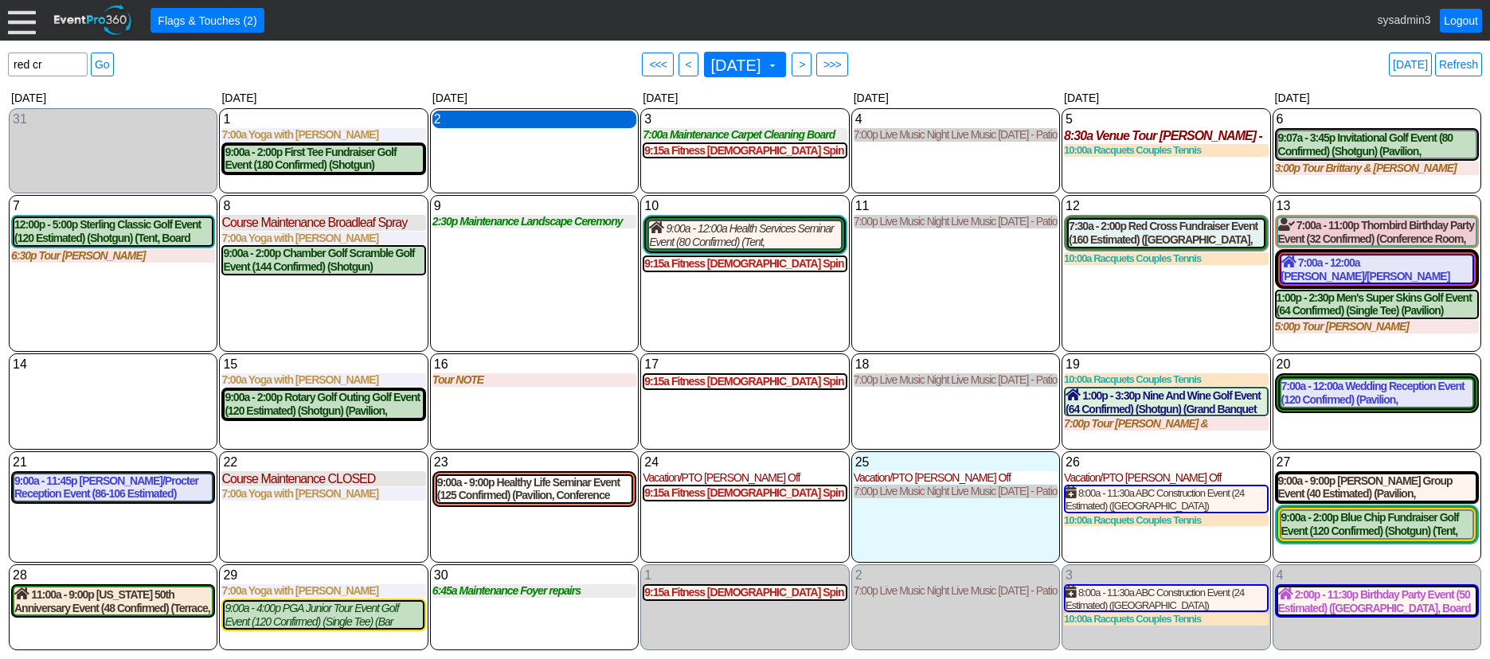
click at [507, 121] on div "2 Tuesday" at bounding box center [534, 120] width 204 height 18
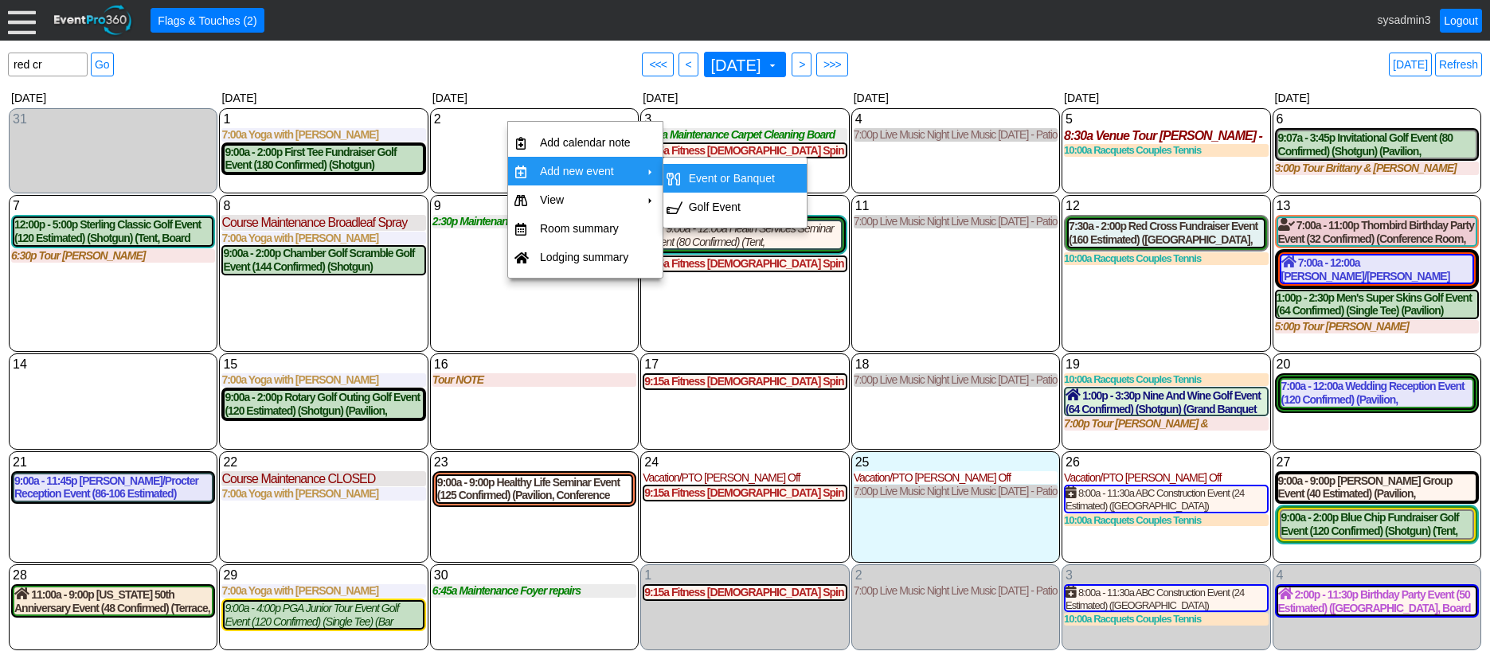
click at [714, 177] on td "Event or Banquet" at bounding box center [731, 178] width 99 height 29
type input "9/2/2025"
type input "Lead"
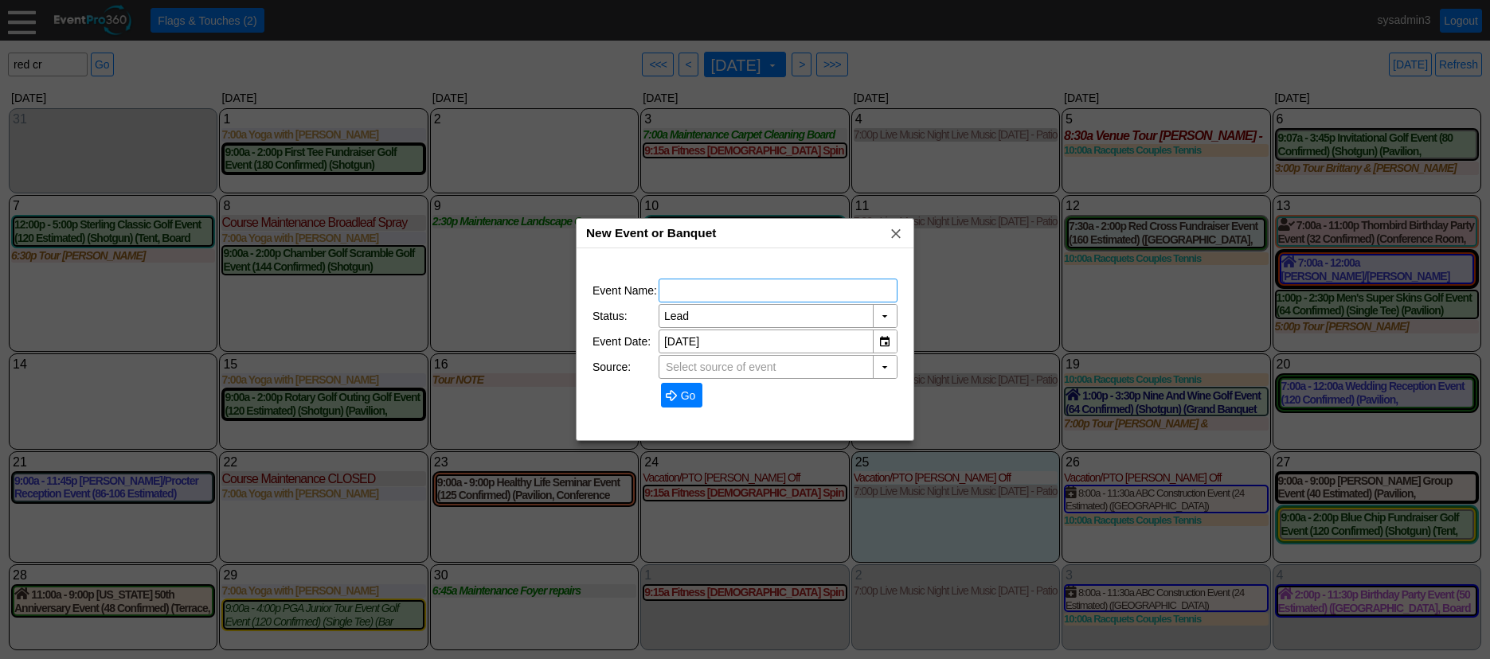
type input "Demo Venue 1"
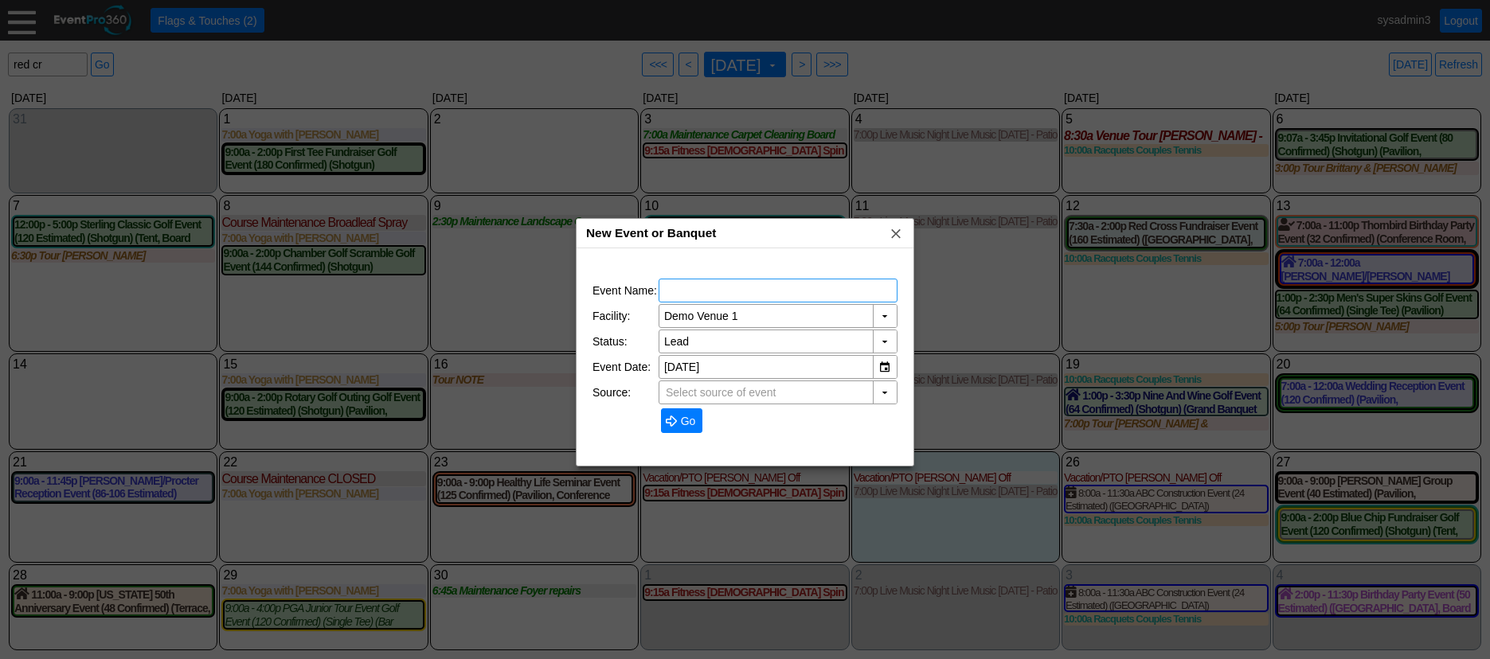
click at [696, 291] on input "text" at bounding box center [778, 290] width 228 height 22
type input "TEST"
click at [682, 417] on span "Go" at bounding box center [688, 421] width 21 height 16
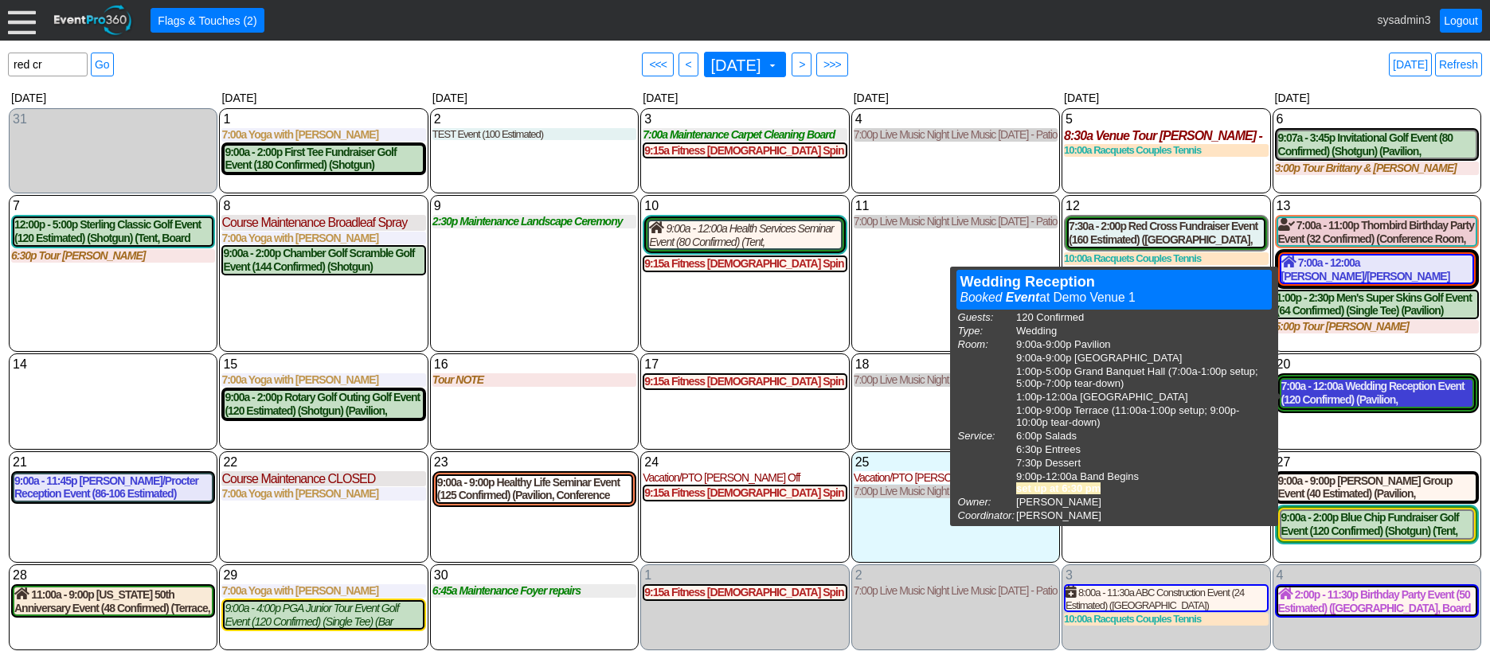
click at [1356, 393] on div "7:00a - 12:00a Wedding Reception Event (120 Confirmed) (Pavilion, West Room, Gr…" at bounding box center [1376, 393] width 191 height 27
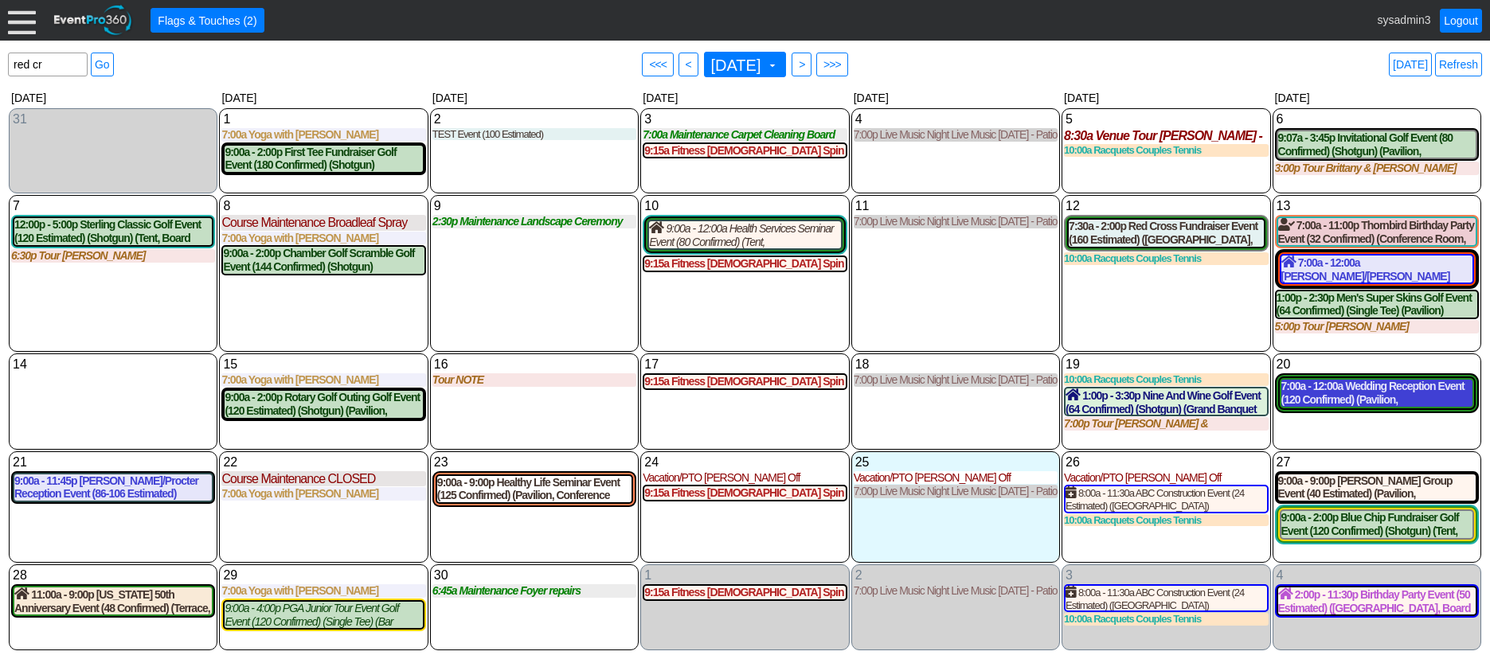
click at [1361, 391] on div "7:00a - 12:00a Wedding Reception Event (120 Confirmed) (Pavilion, West Room, Gr…" at bounding box center [1376, 393] width 191 height 27
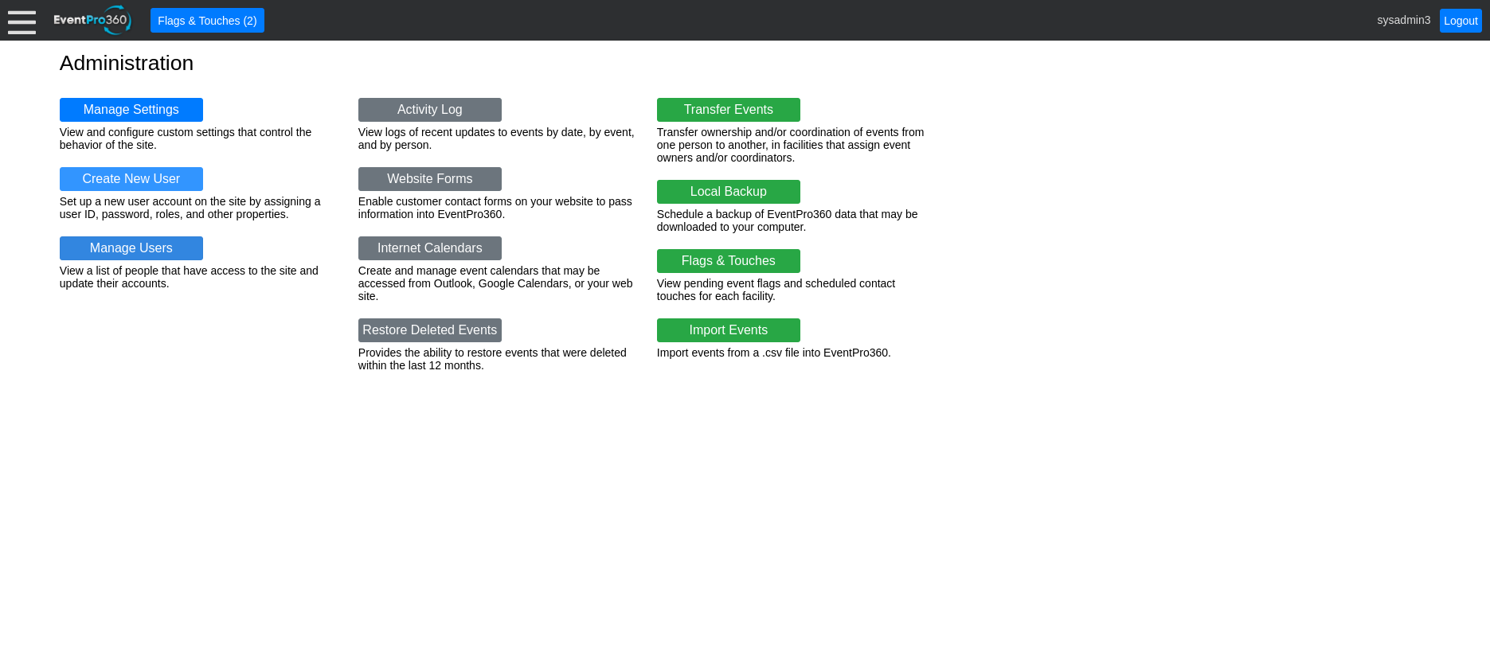
click at [131, 247] on link "Manage Users" at bounding box center [131, 248] width 143 height 24
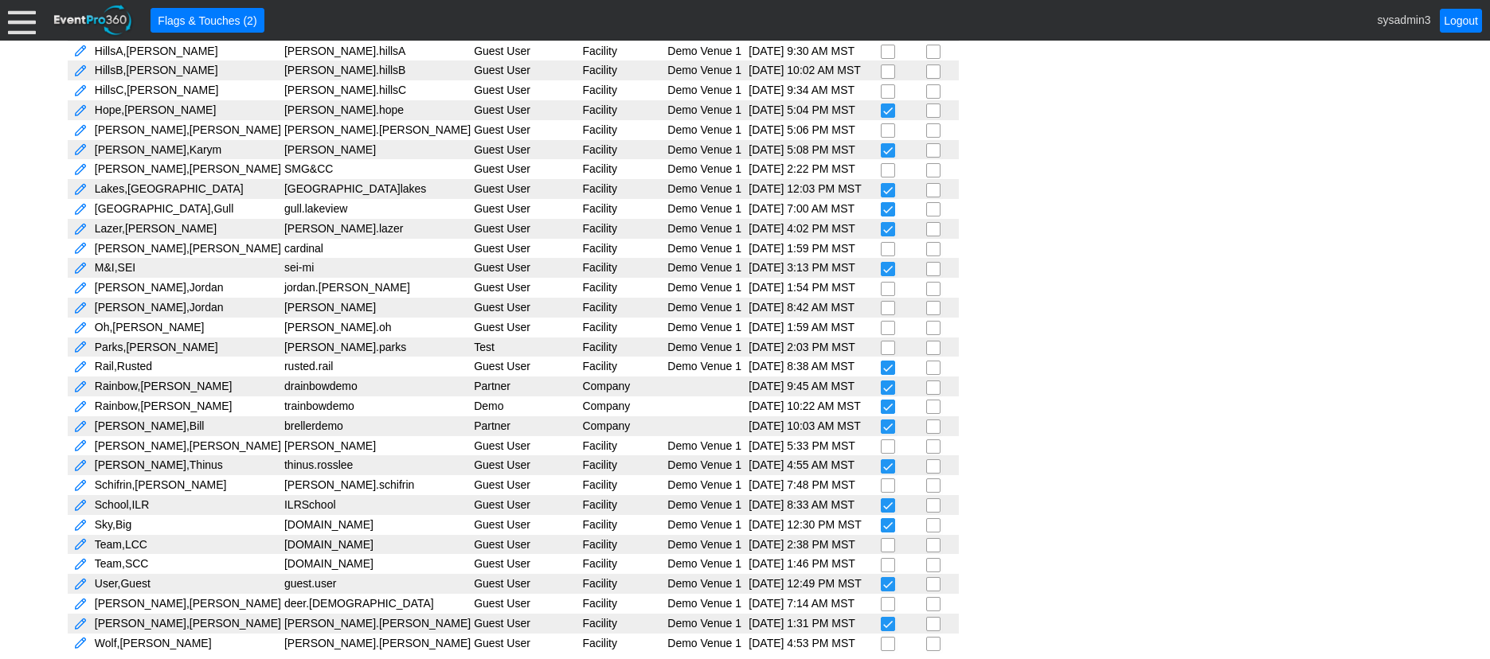
scroll to position [598, 0]
click at [84, 421] on link at bounding box center [80, 425] width 14 height 15
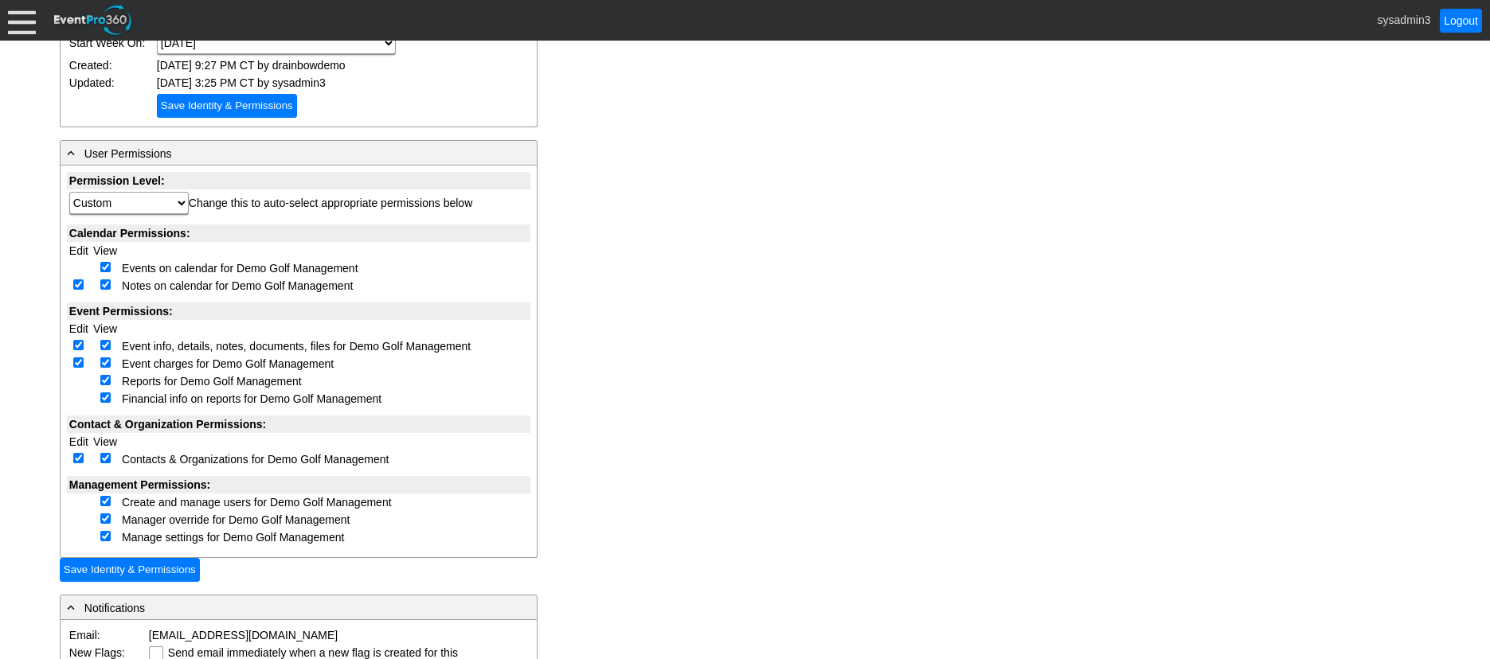
scroll to position [318, 0]
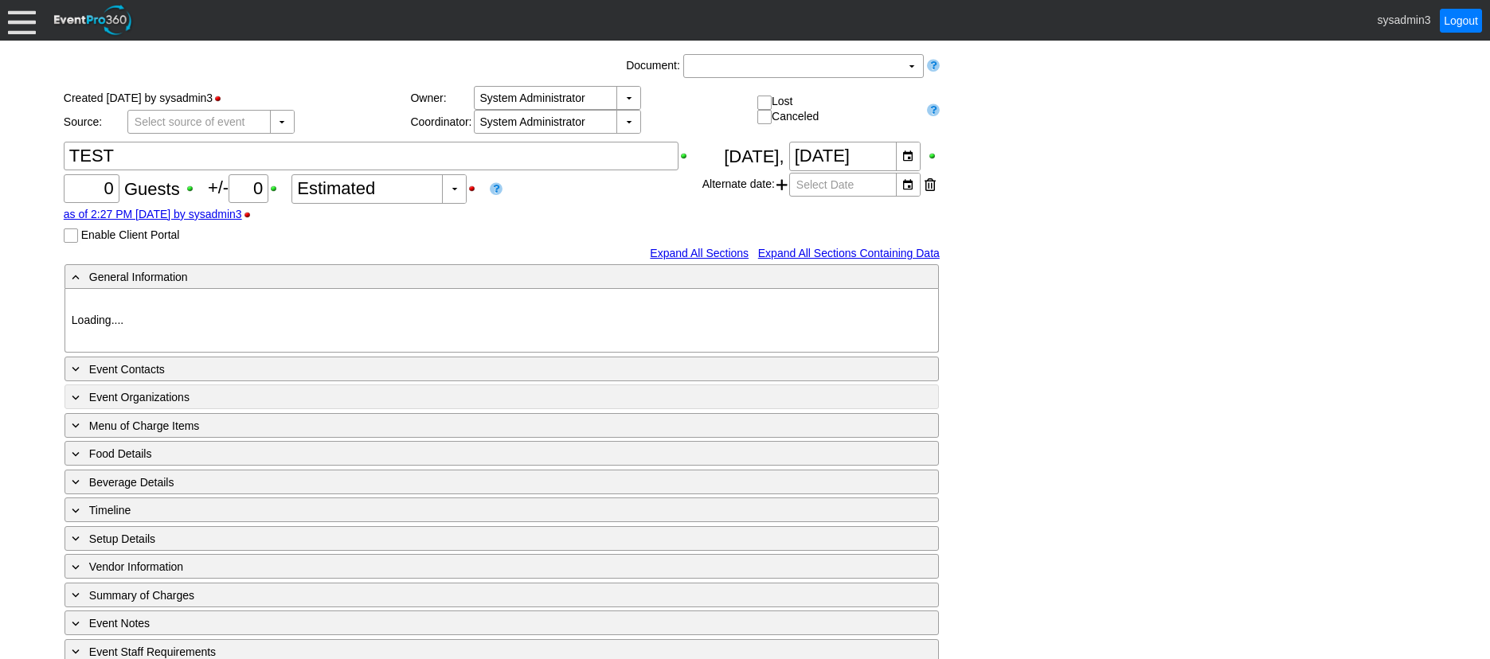
type input "Demo Venue 1"
type input "1219208"
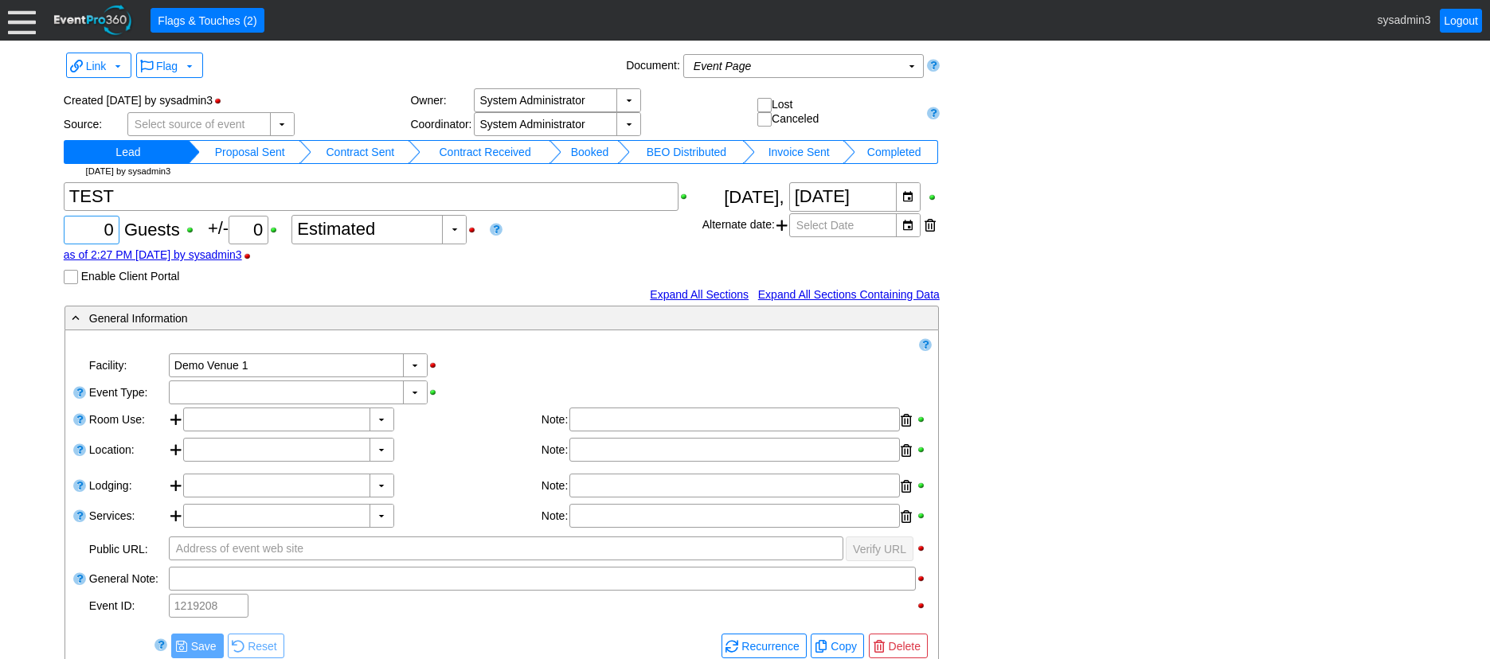
click at [112, 225] on input "0" at bounding box center [91, 230] width 45 height 27
type input "100"
click at [415, 396] on div "▼" at bounding box center [415, 392] width 24 height 22
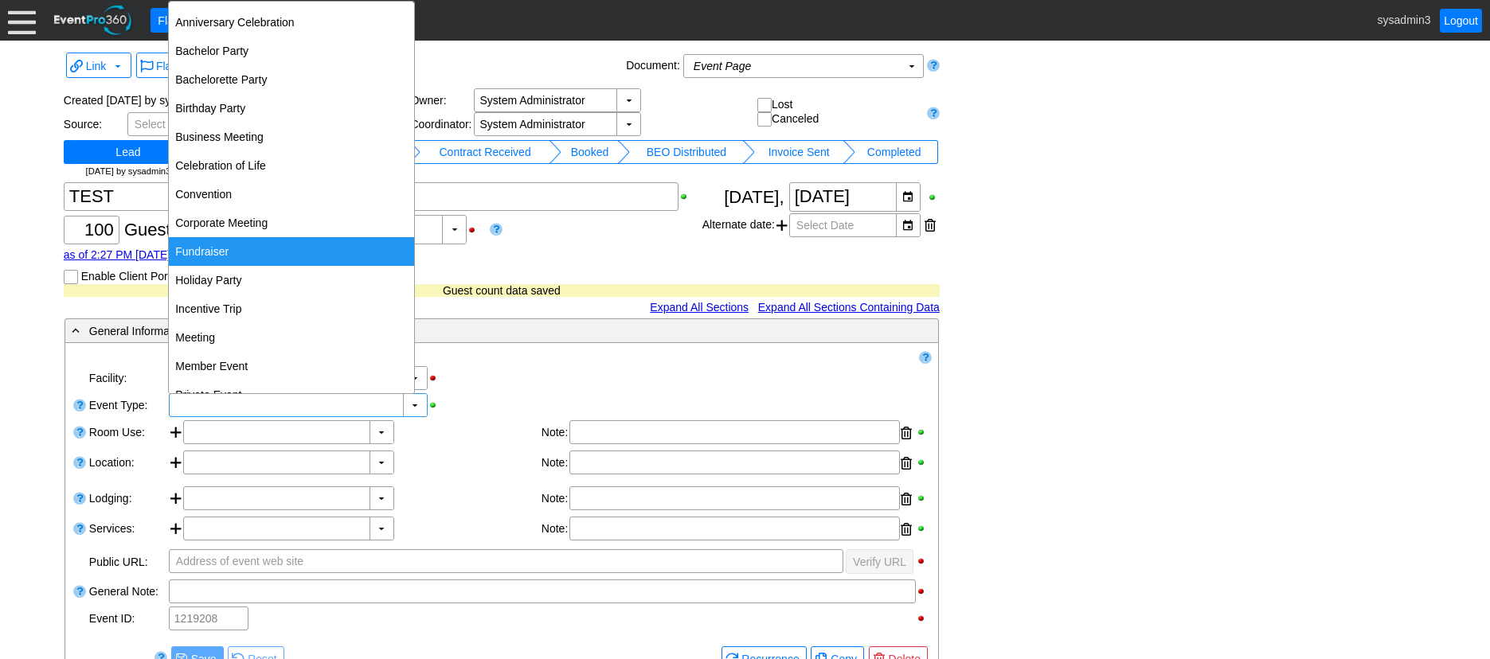
click at [230, 248] on div "Fundraiser" at bounding box center [291, 251] width 245 height 29
type input "Fundraiser"
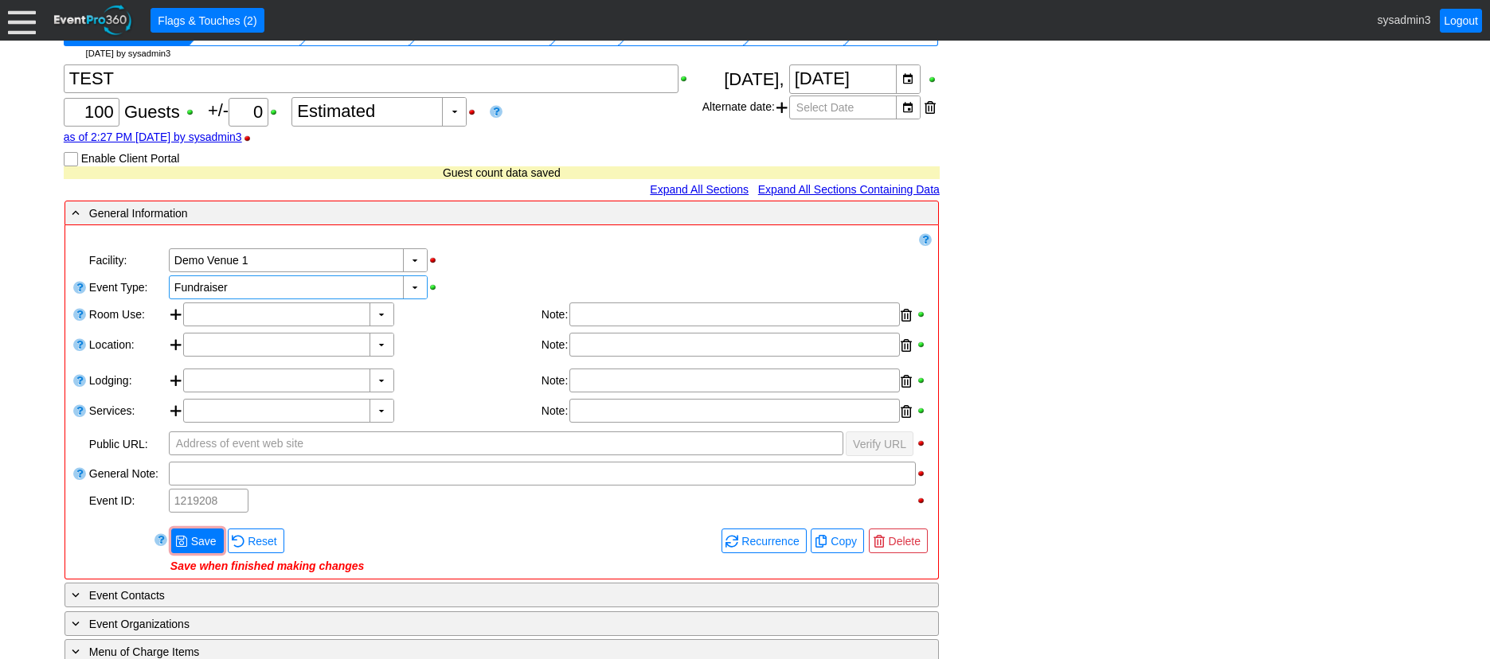
scroll to position [159, 0]
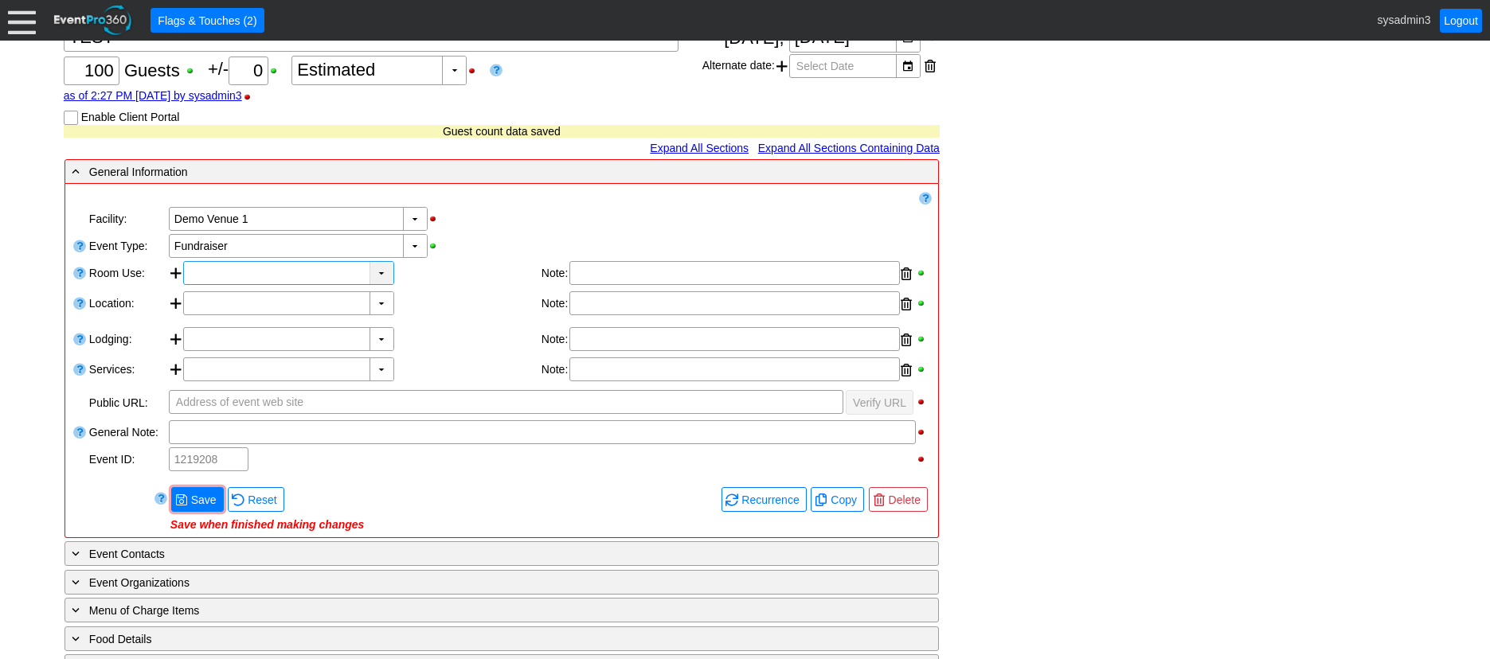
click at [373, 270] on div "▼" at bounding box center [381, 273] width 24 height 22
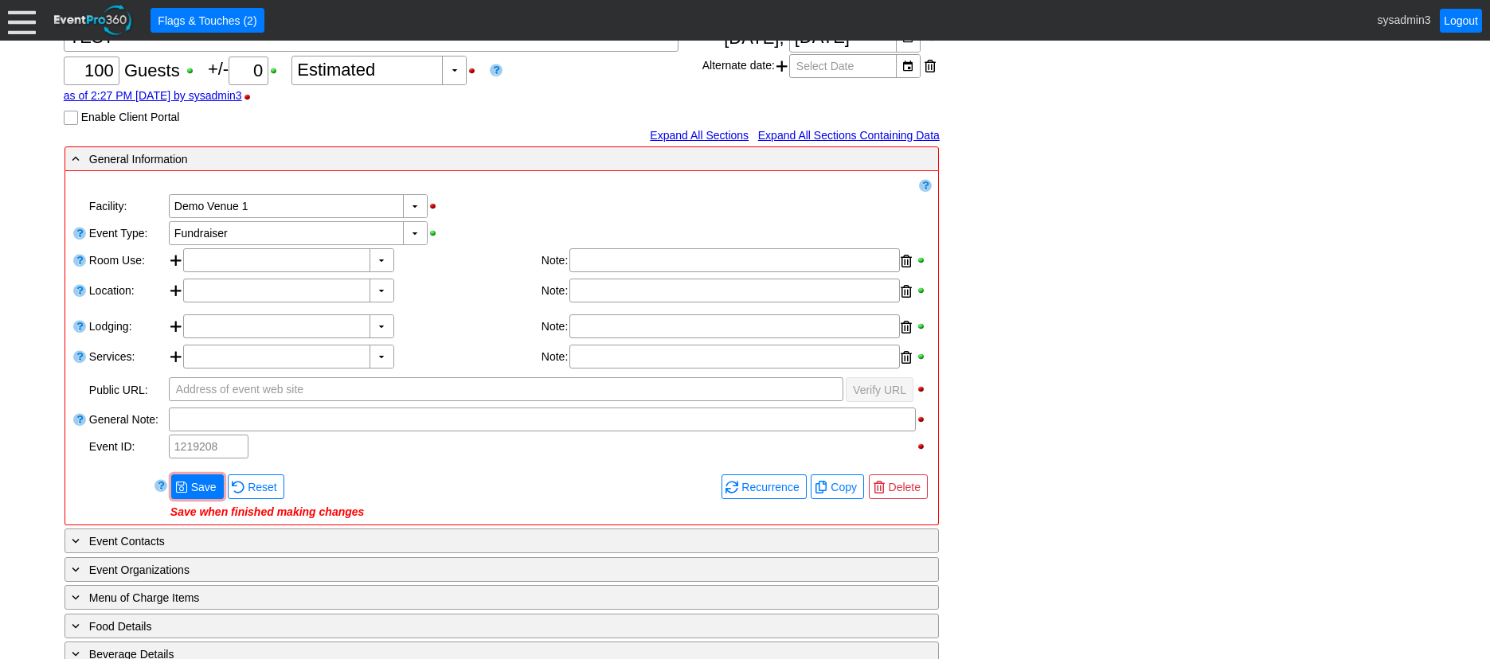
click at [474, 212] on div "▼ Χ Demo Venue 1" at bounding box center [549, 206] width 764 height 27
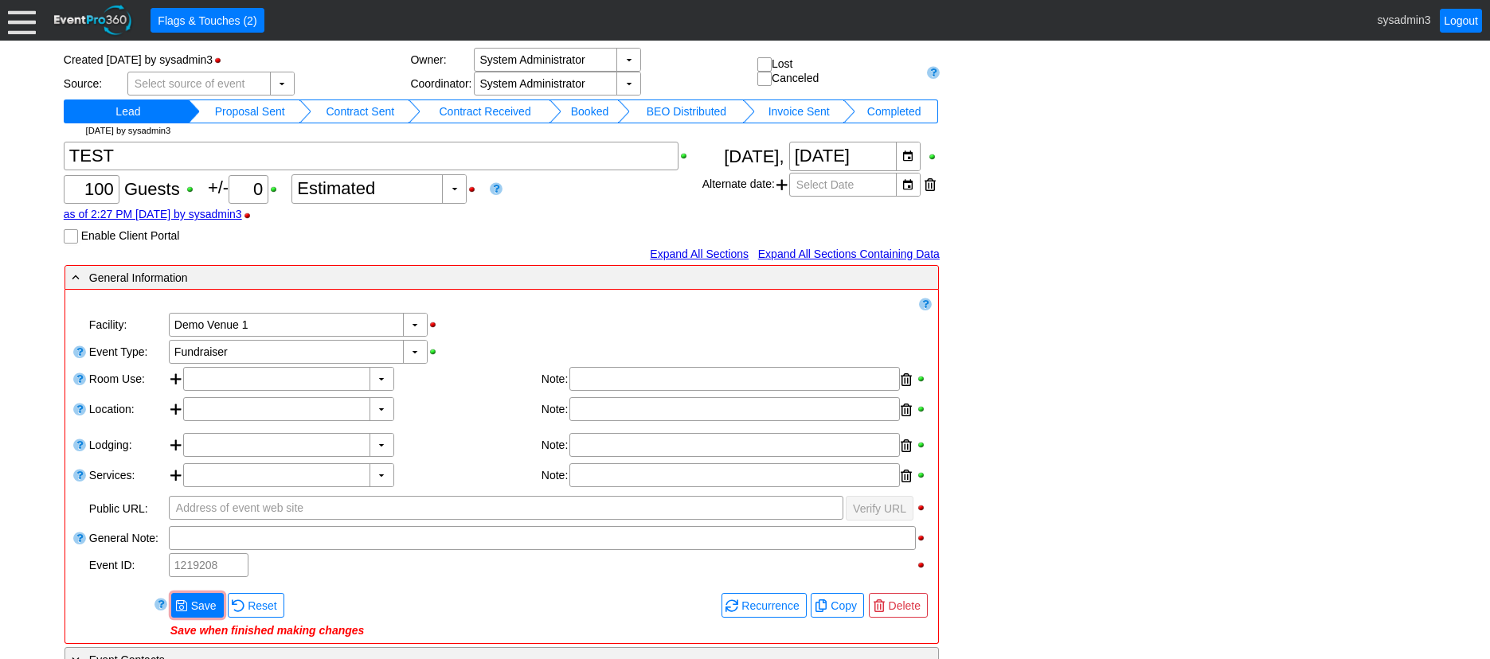
scroll to position [80, 0]
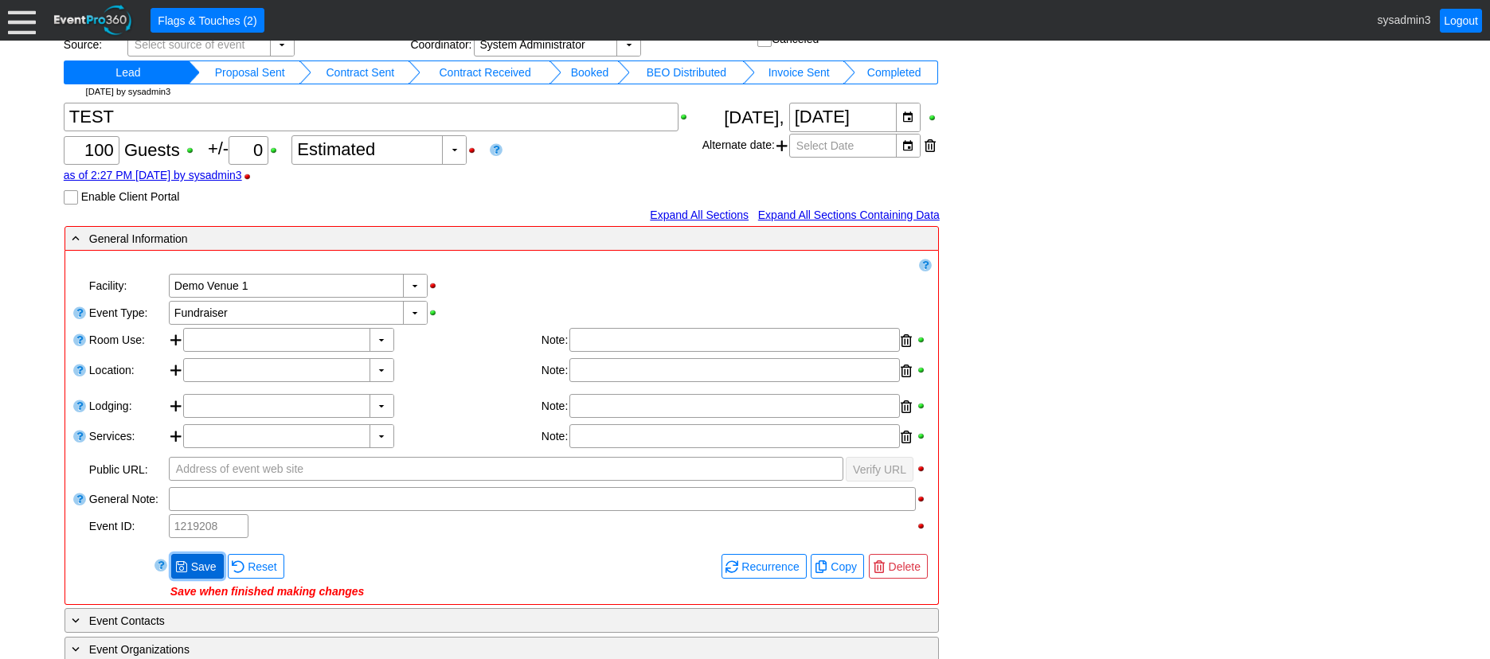
click at [208, 567] on span "Save" at bounding box center [204, 567] width 32 height 16
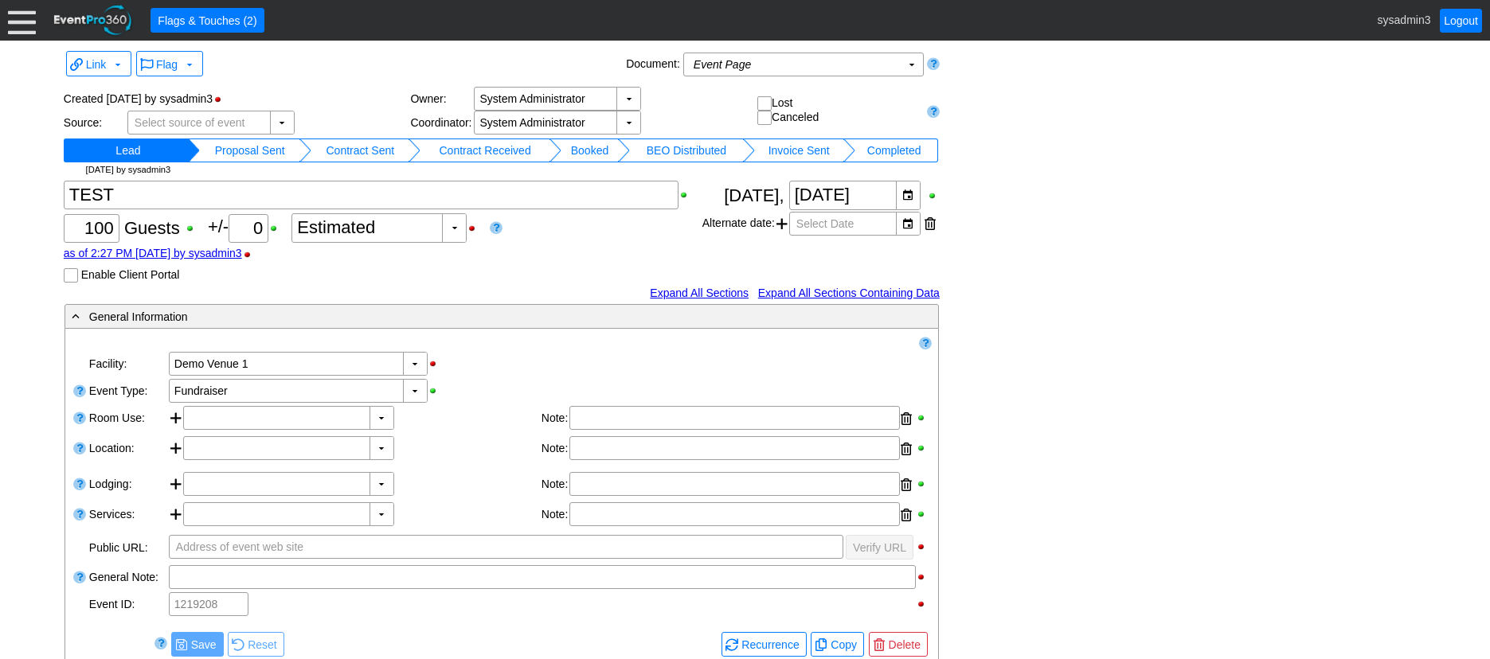
scroll to position [0, 0]
click at [255, 151] on td "Proposal Sent" at bounding box center [250, 152] width 100 height 24
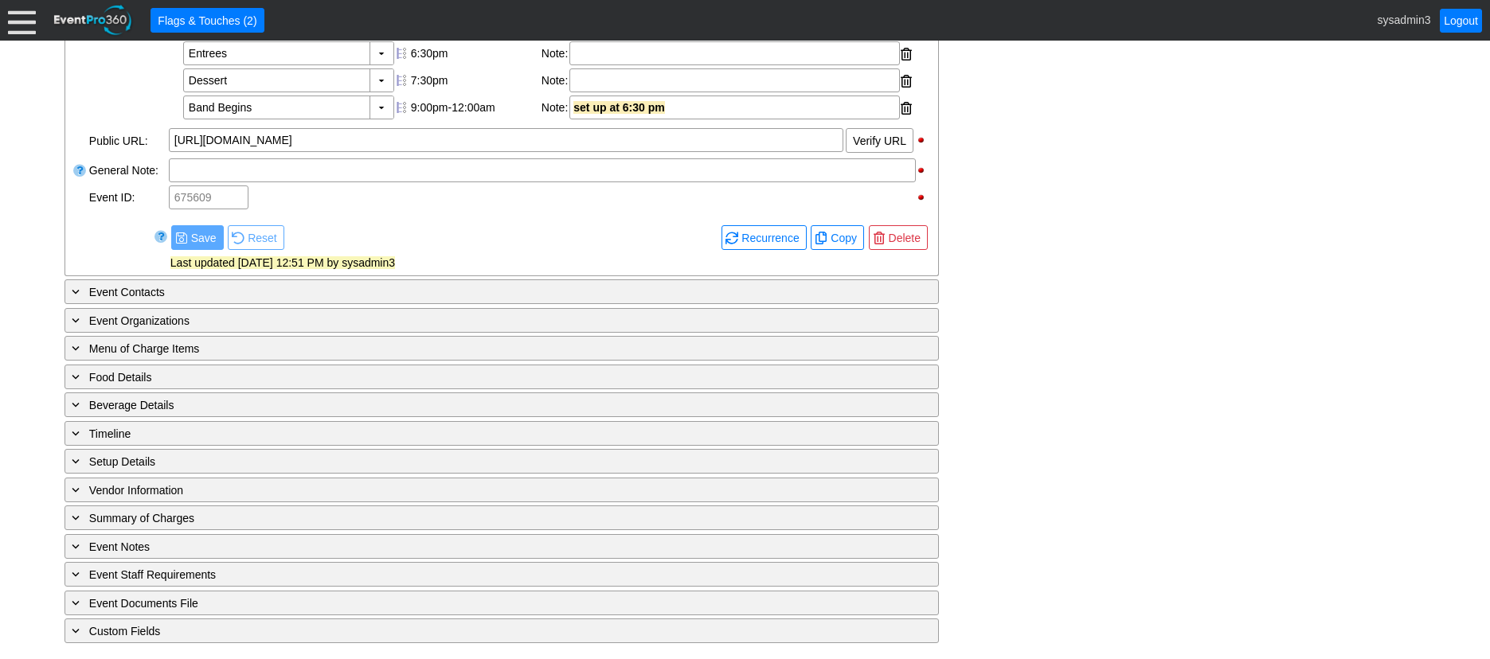
scroll to position [646, 0]
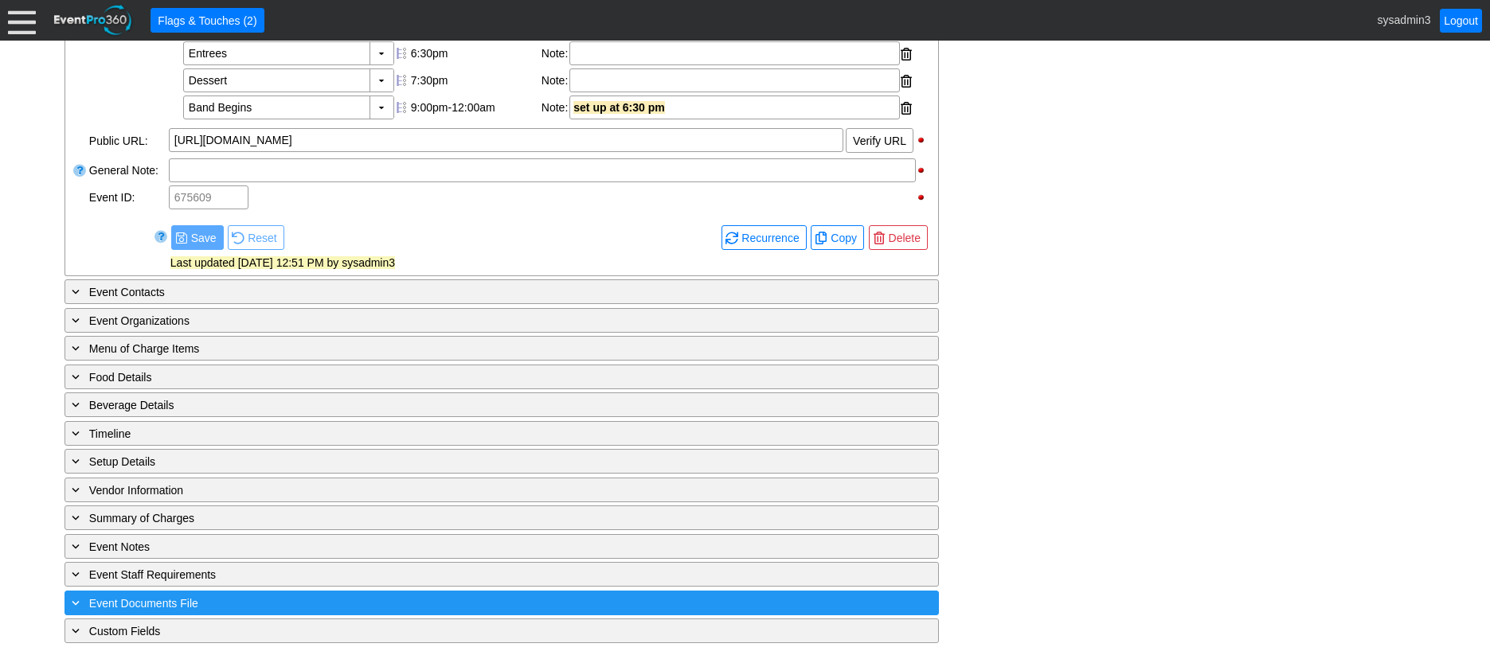
click at [245, 596] on div "+ Event Documents File" at bounding box center [468, 603] width 801 height 18
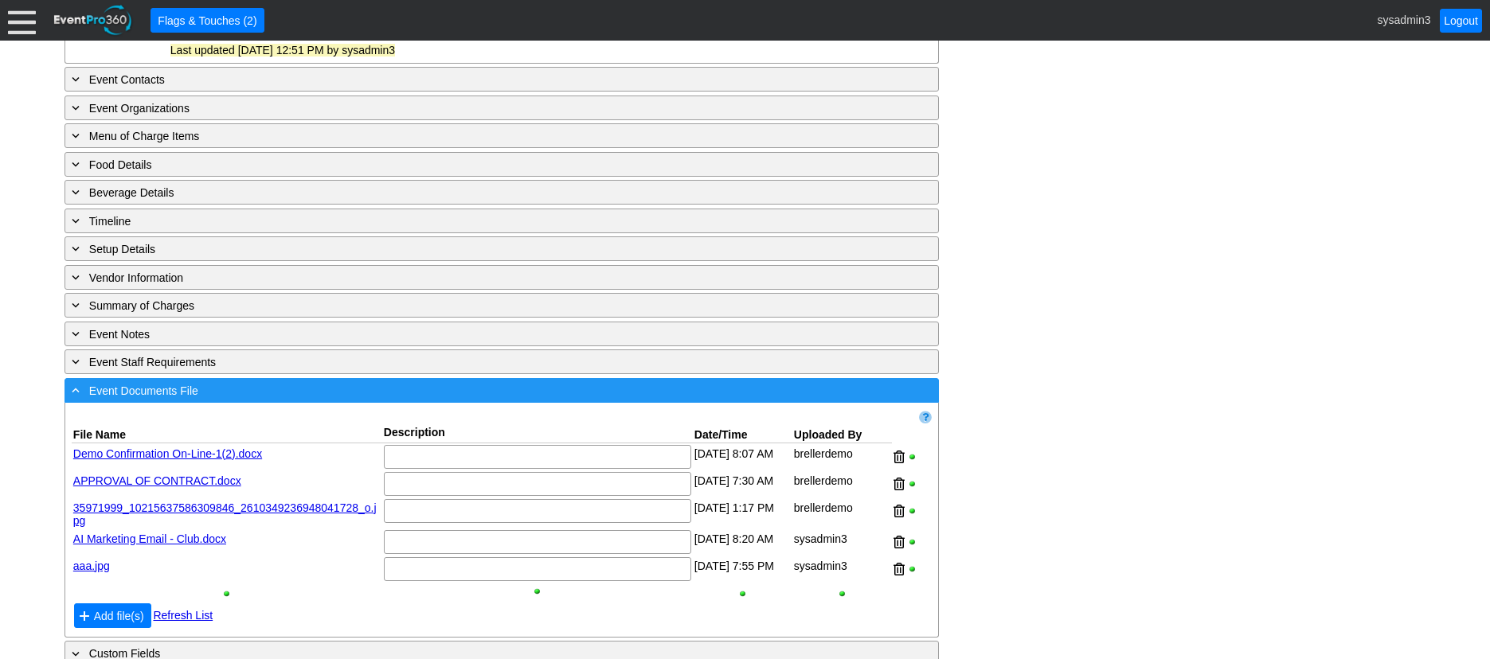
scroll to position [881, 0]
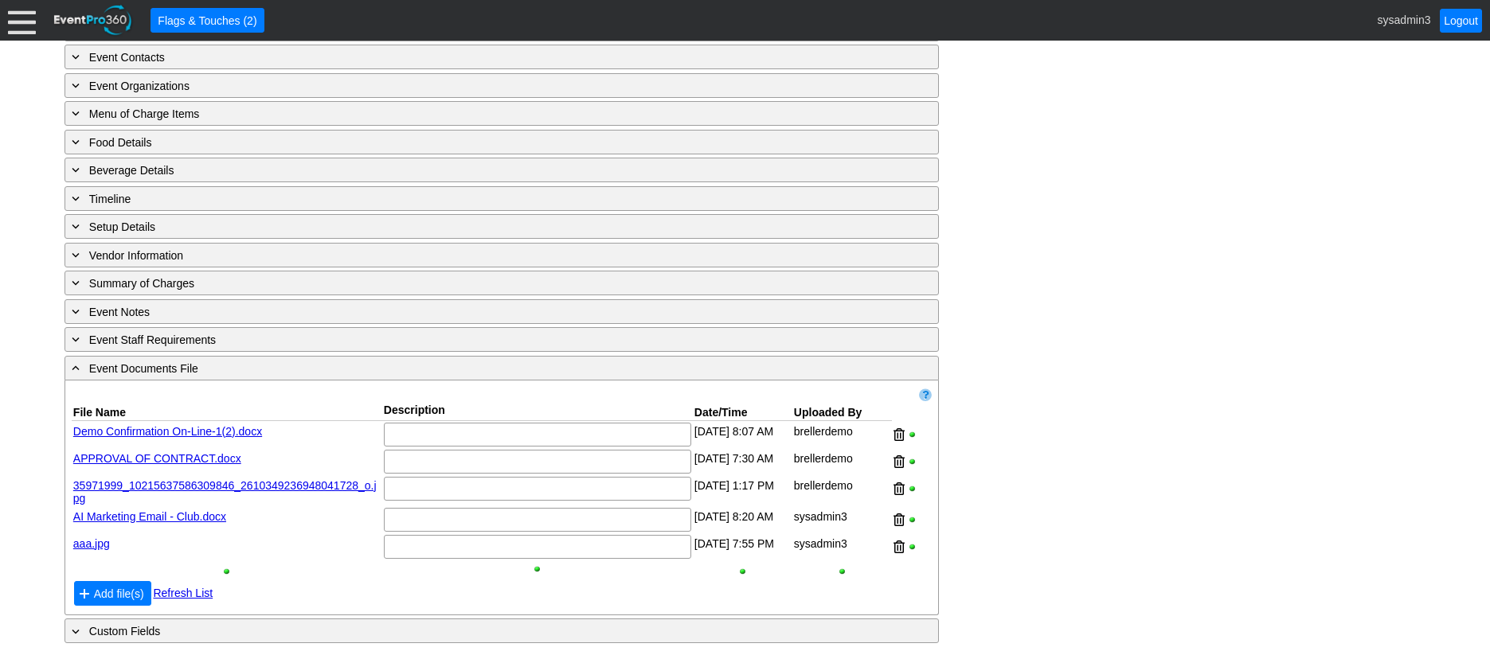
click at [96, 544] on link "aaa.jpg" at bounding box center [91, 543] width 37 height 13
click at [114, 593] on span "Add file(s)" at bounding box center [119, 594] width 57 height 16
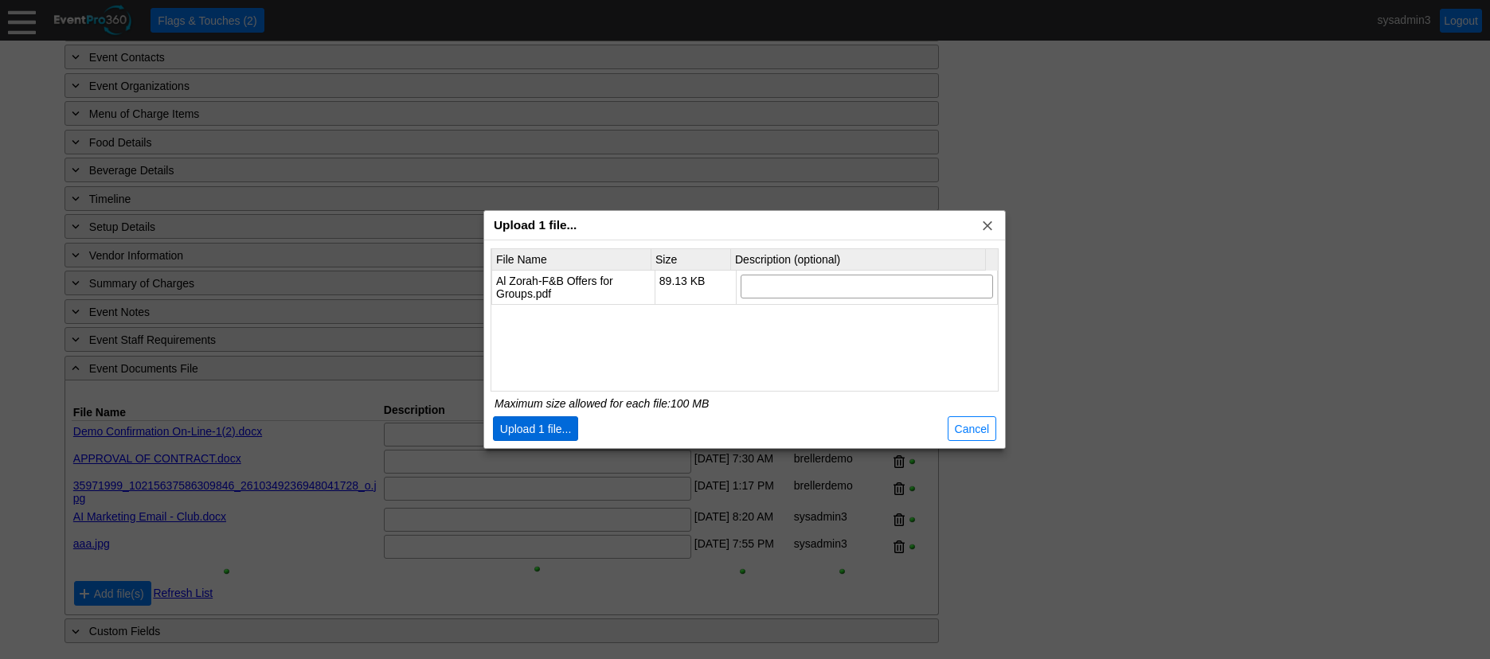
click at [541, 431] on span "Upload 1 file..." at bounding box center [536, 429] width 78 height 16
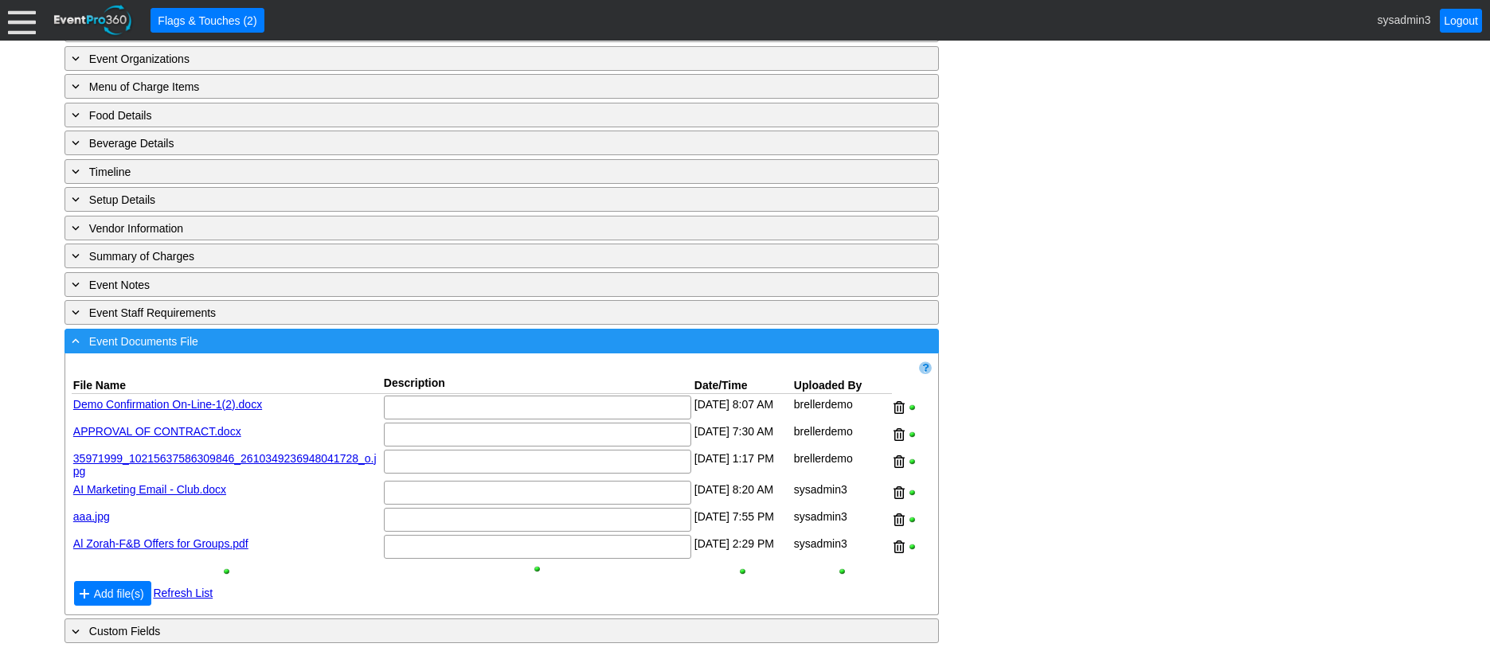
click at [284, 350] on div "- Event Documents File" at bounding box center [468, 341] width 801 height 18
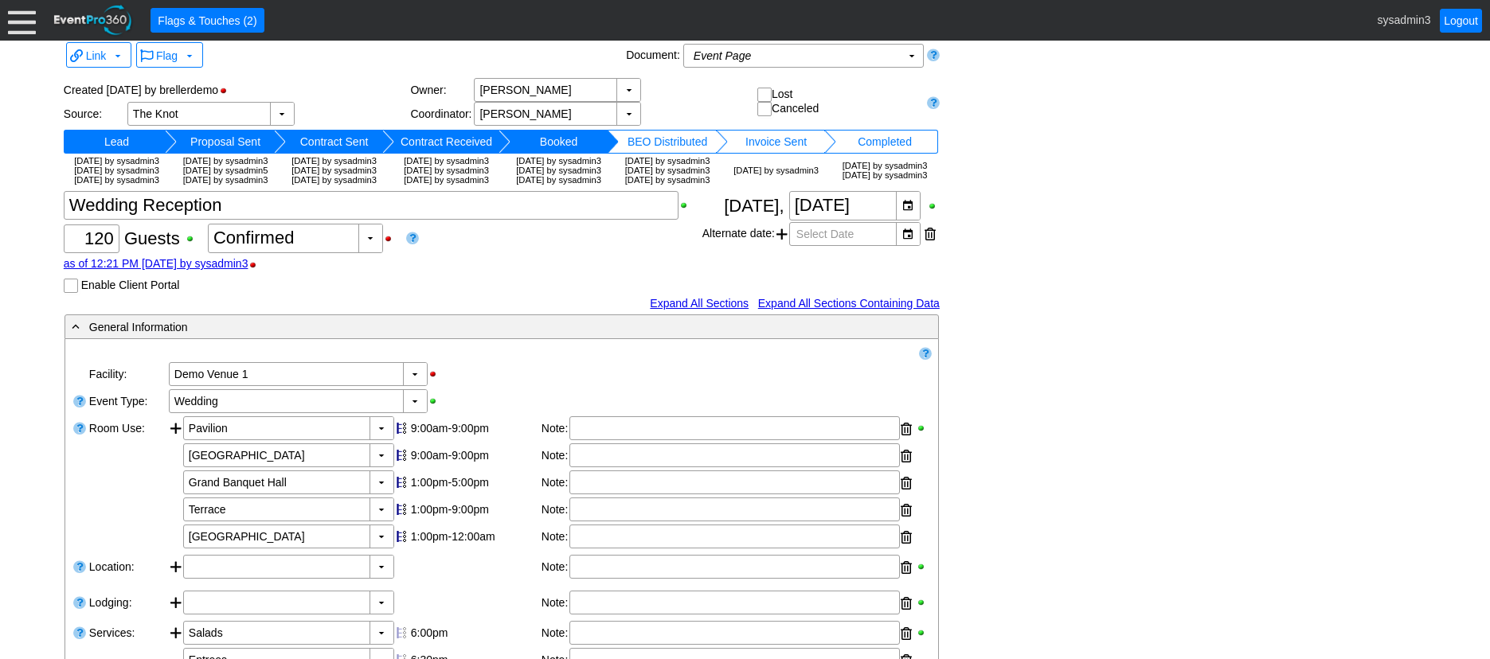
scroll to position [0, 0]
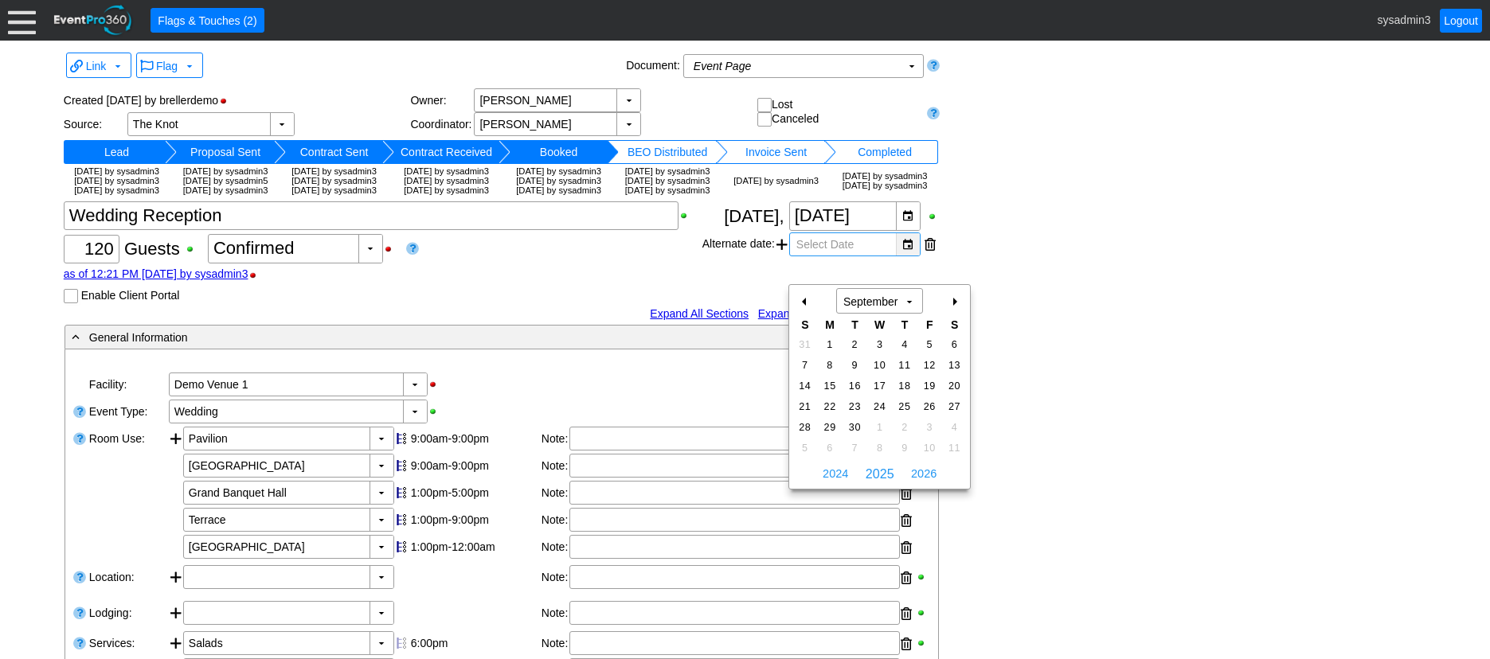
click at [912, 256] on div "▼" at bounding box center [908, 244] width 24 height 22
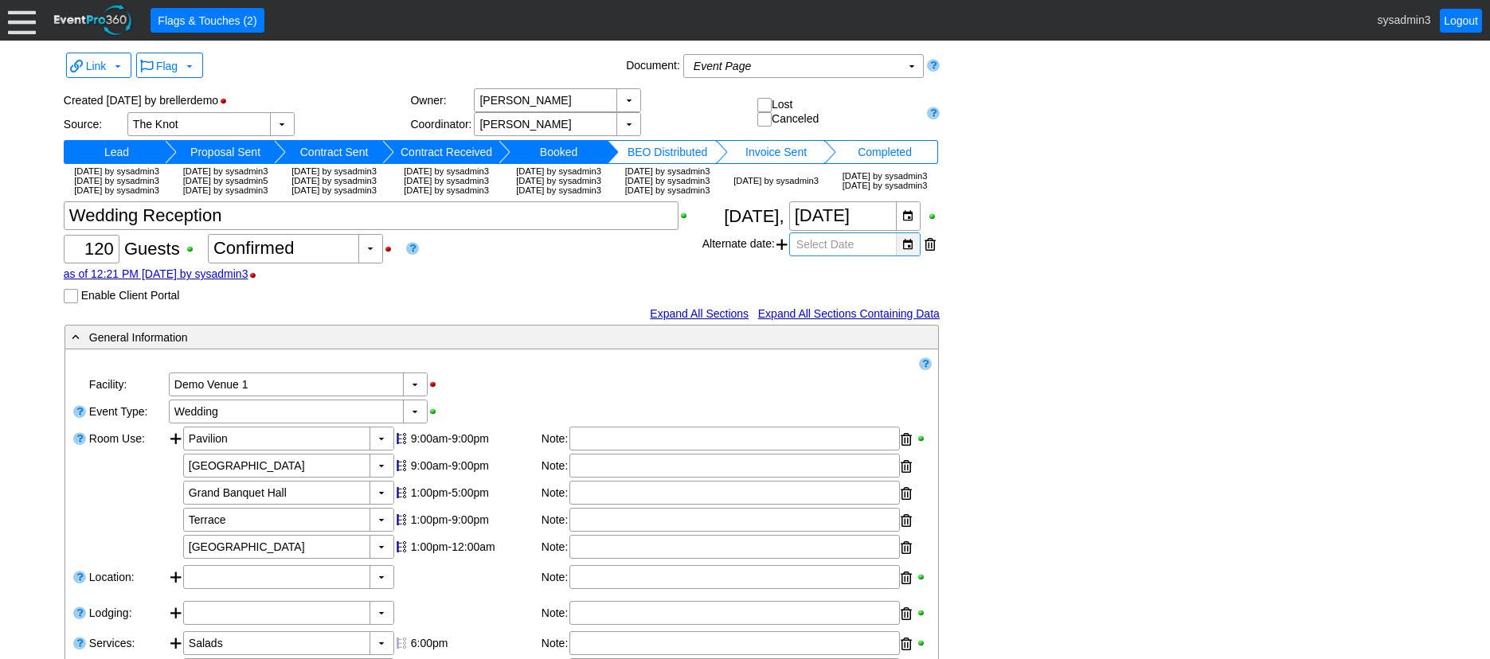
click at [912, 256] on div "▼" at bounding box center [908, 244] width 24 height 22
click at [783, 256] on span at bounding box center [781, 244] width 11 height 24
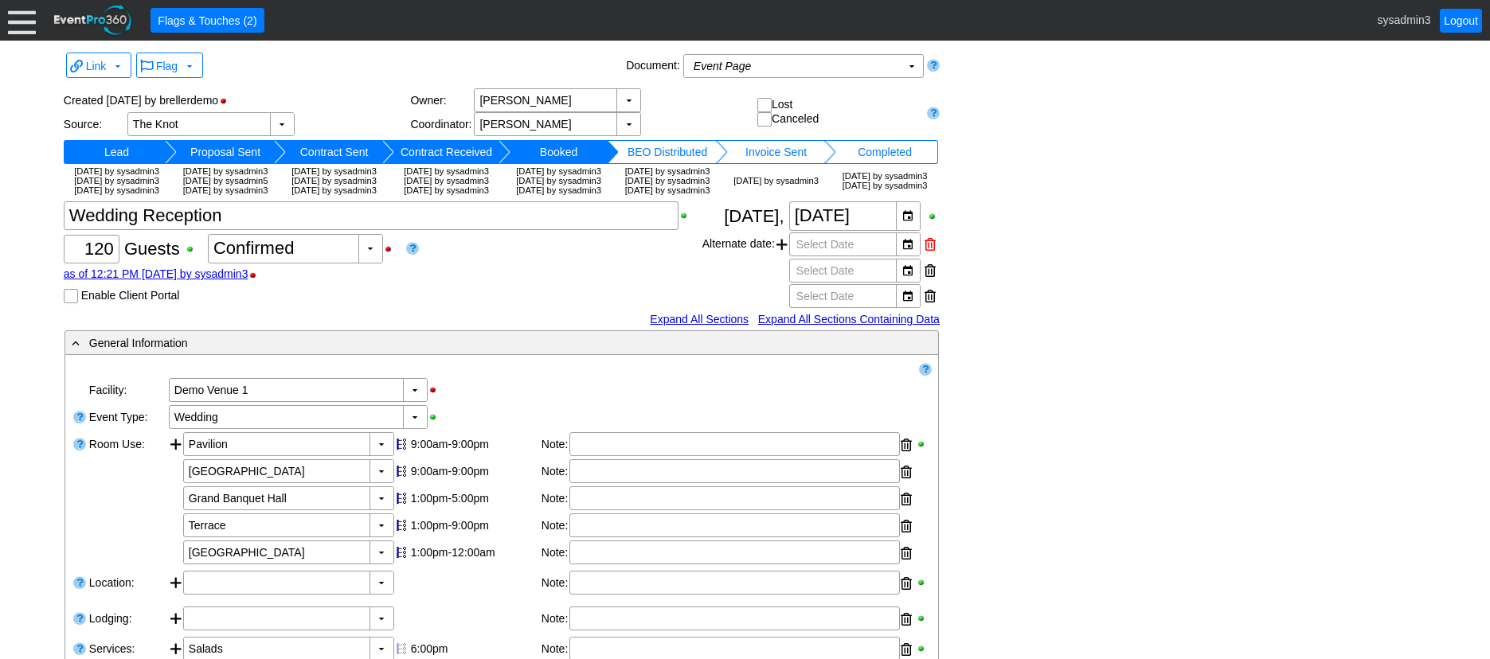
click at [927, 256] on div at bounding box center [929, 244] width 11 height 24
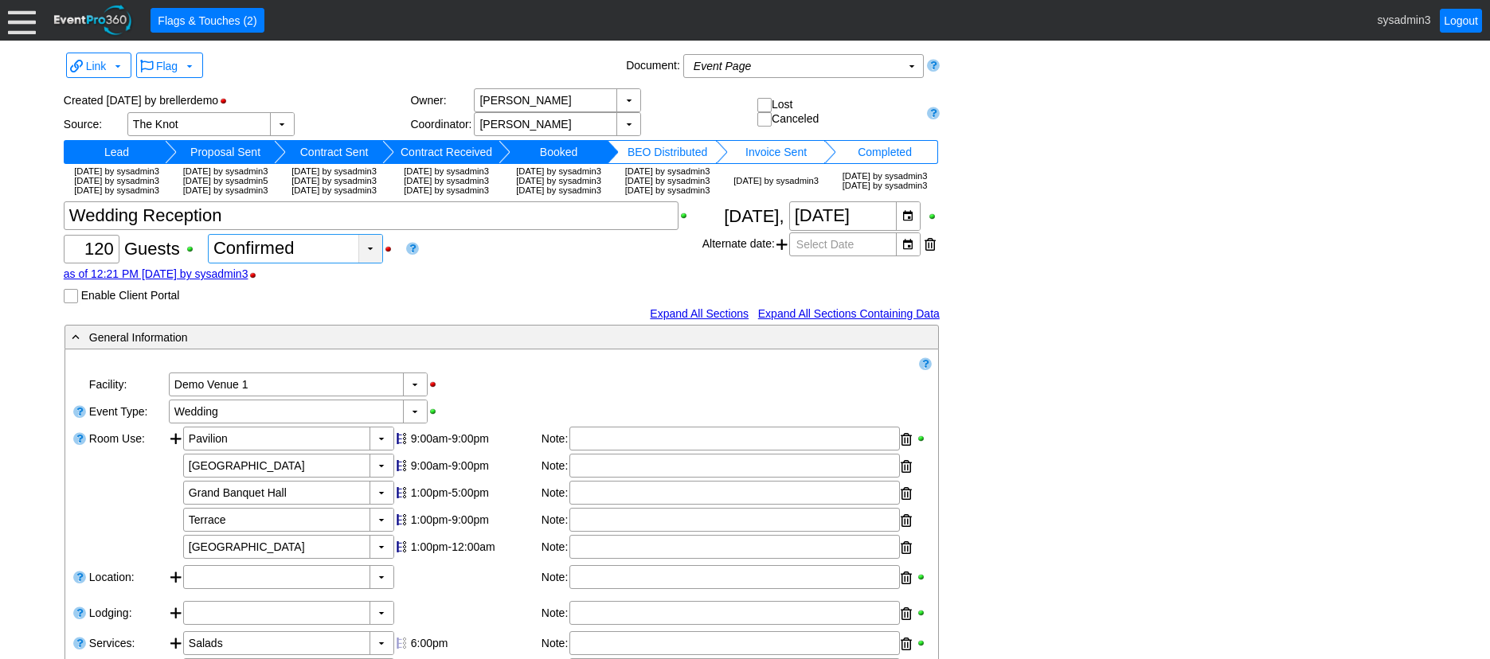
click at [373, 263] on div "▼" at bounding box center [370, 249] width 24 height 28
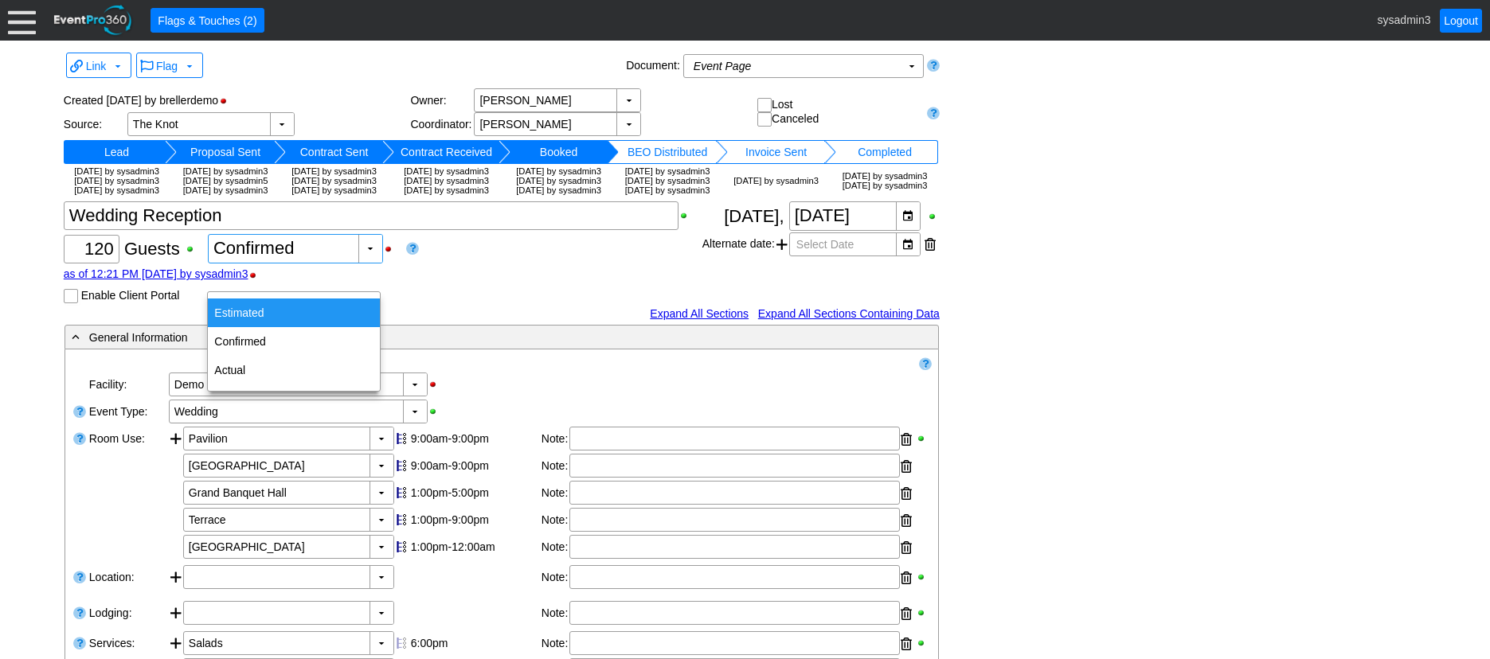
click at [250, 317] on div "Estimated" at bounding box center [294, 313] width 172 height 29
type input "Estimated"
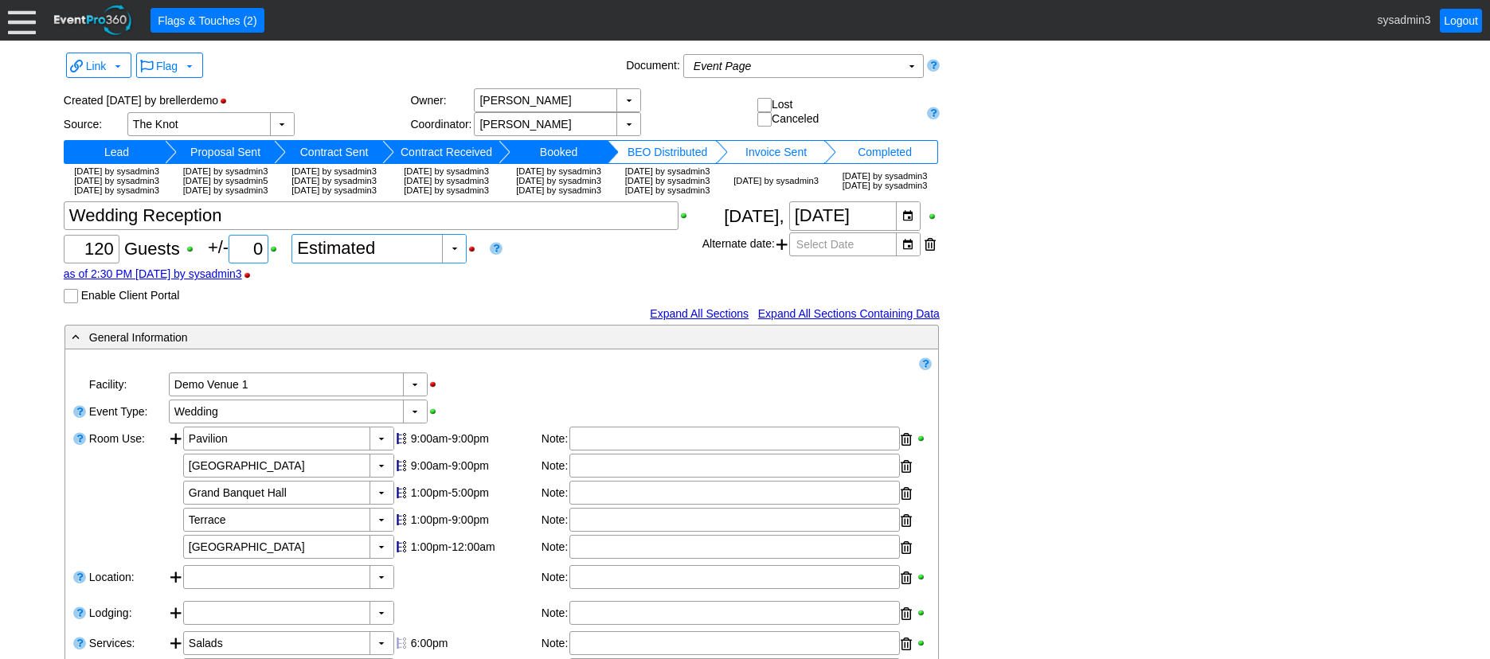
click at [263, 263] on input "0" at bounding box center [248, 249] width 29 height 27
type input "20"
click at [382, 322] on div "Expand All Sections Expand All Sections Containing Data" at bounding box center [502, 313] width 876 height 17
click at [458, 263] on div "▼" at bounding box center [454, 249] width 24 height 28
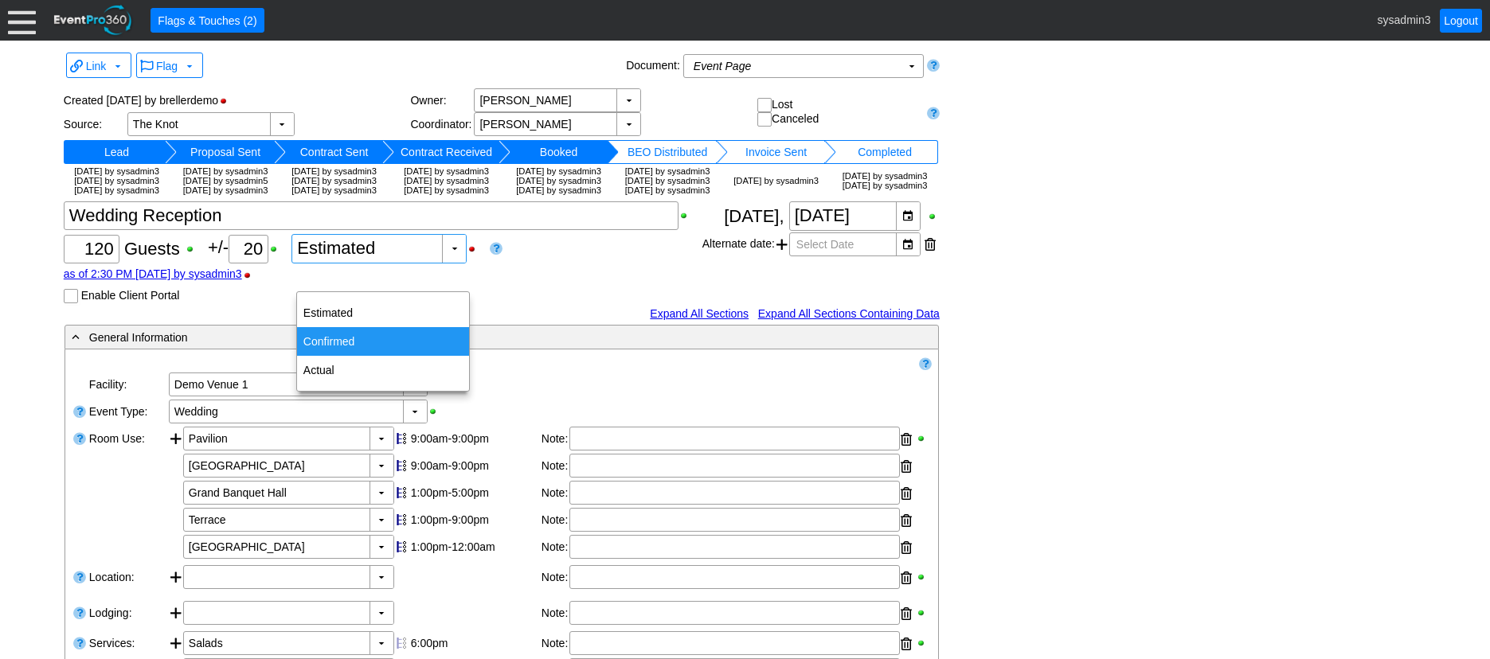
click at [323, 335] on div "Confirmed" at bounding box center [383, 341] width 172 height 29
type input "Confirmed"
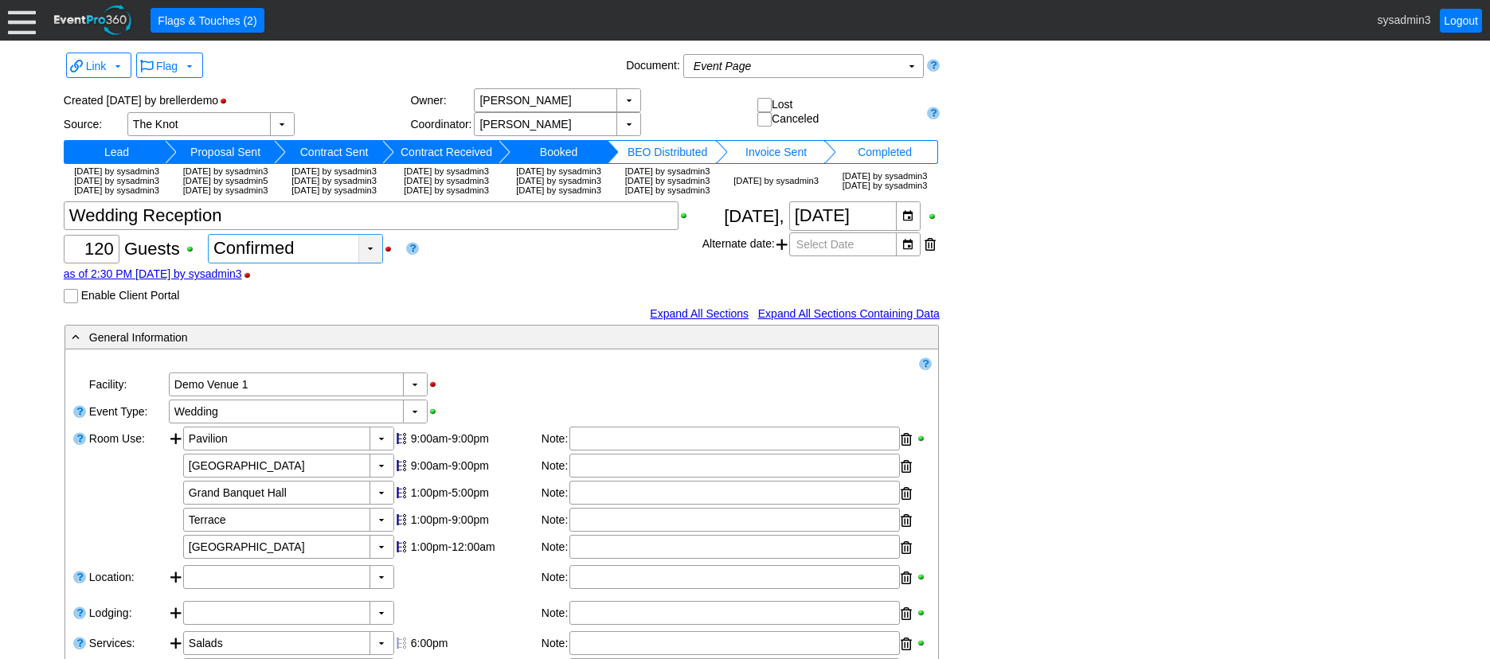
click at [376, 263] on div "▼" at bounding box center [370, 249] width 24 height 28
click at [502, 280] on div "as of 2:30 PM [DATE] by sysadmin3" at bounding box center [383, 274] width 639 height 13
click at [242, 280] on link "as of 2:30 PM [DATE] by sysadmin3" at bounding box center [153, 274] width 178 height 13
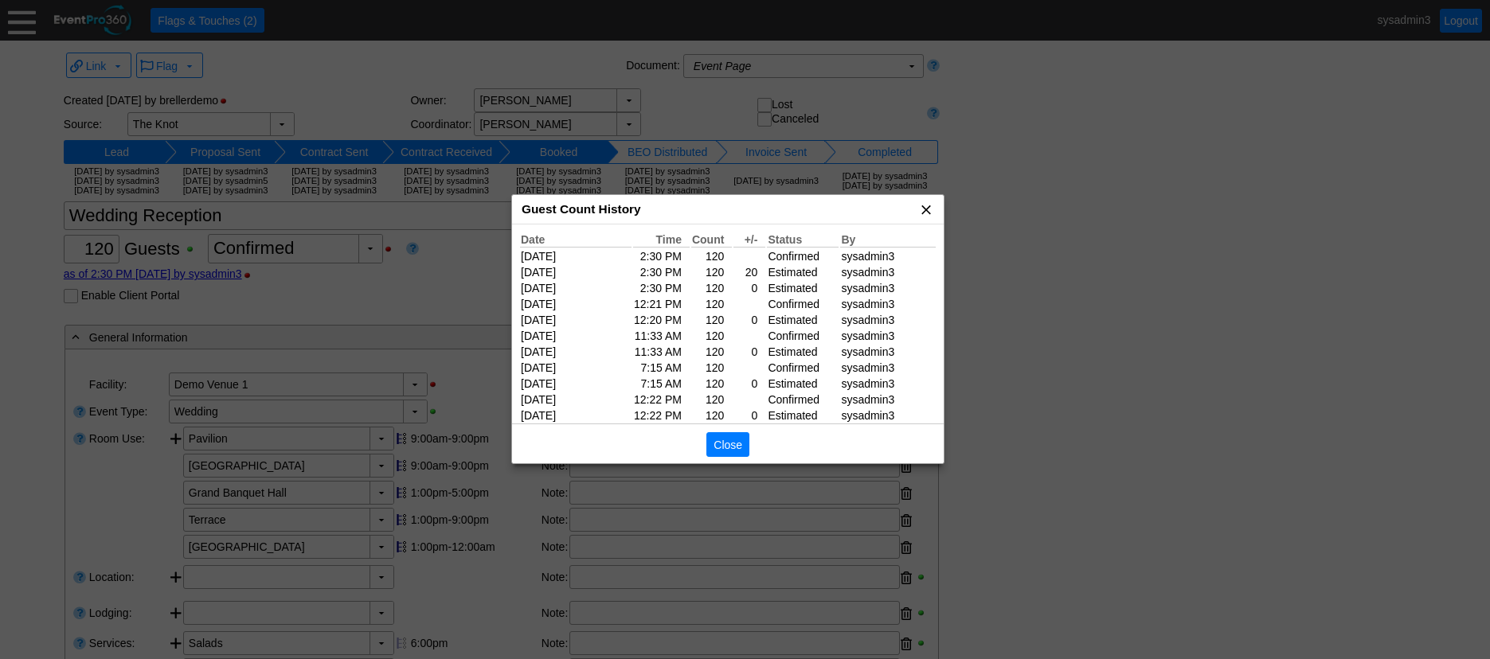
click at [934, 210] on span "x" at bounding box center [926, 209] width 16 height 16
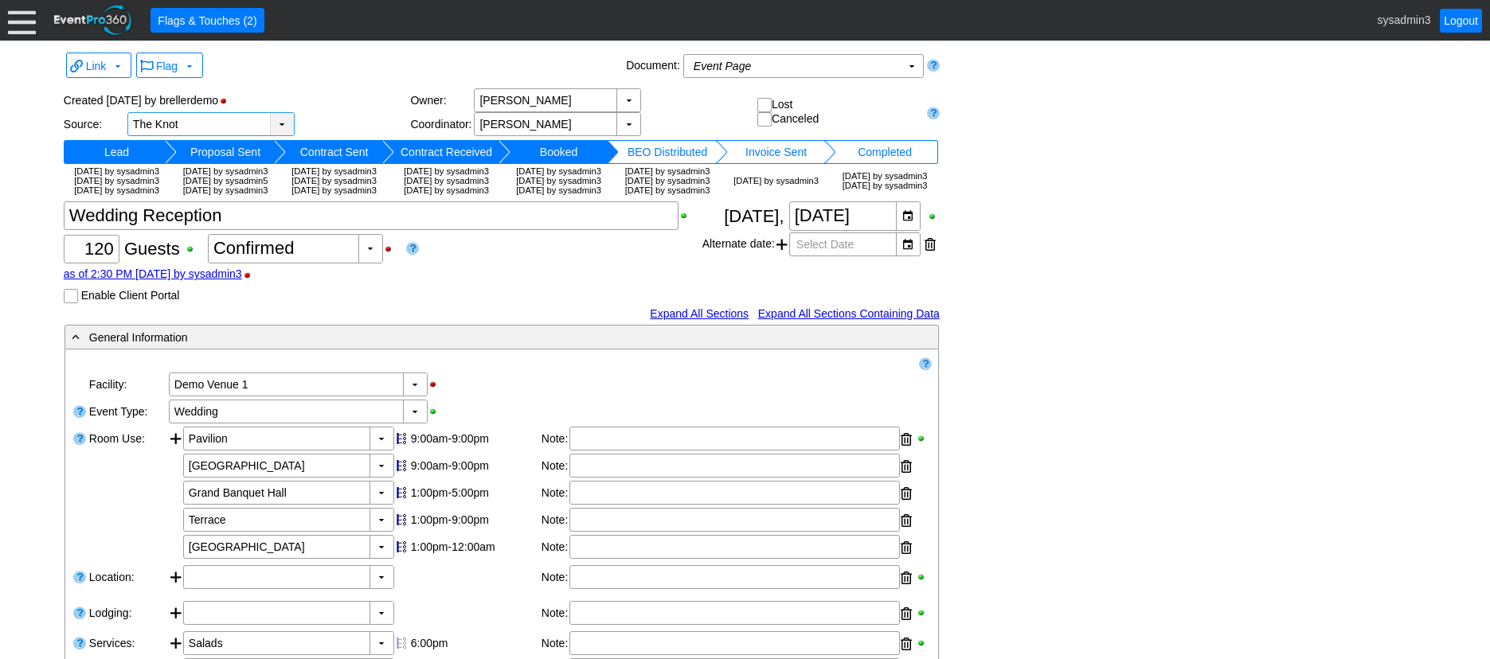
click at [279, 121] on div "▼" at bounding box center [282, 124] width 24 height 22
click at [332, 93] on div "Created [DATE] by brellerdemo" at bounding box center [237, 100] width 347 height 24
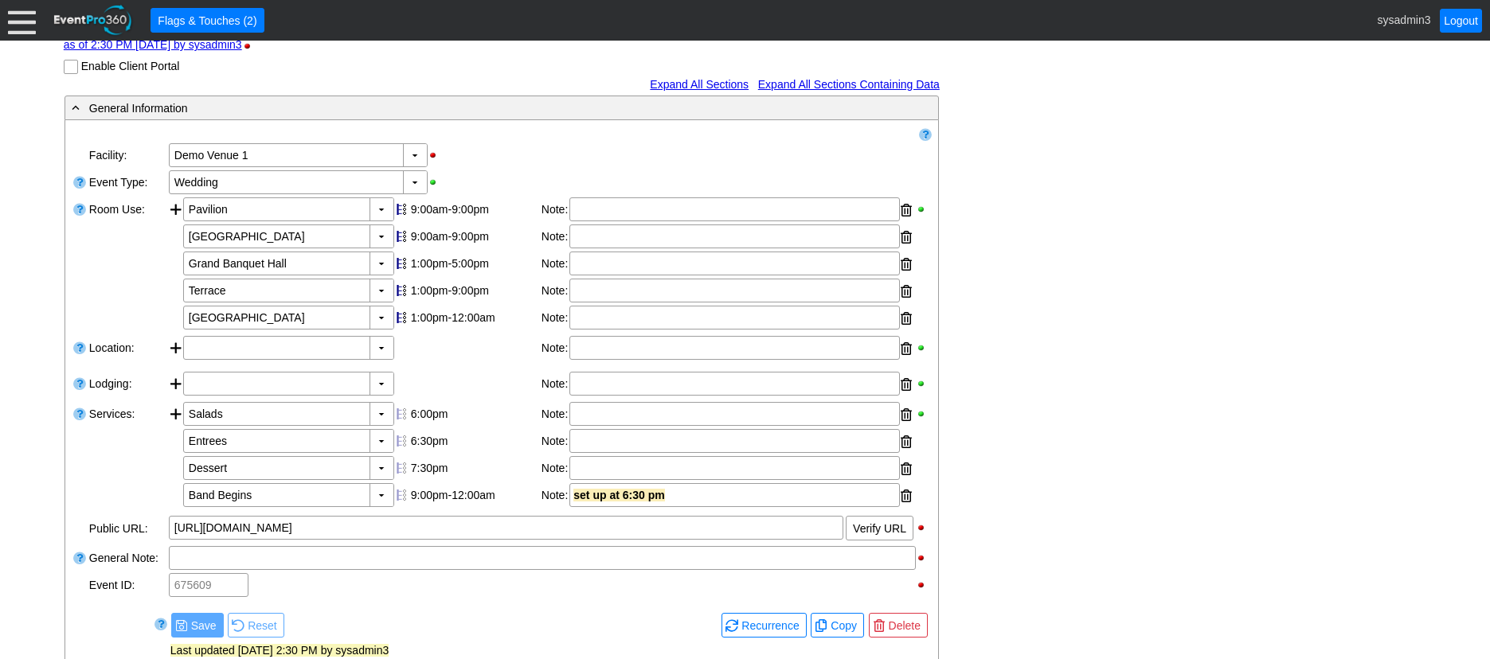
scroll to position [239, 0]
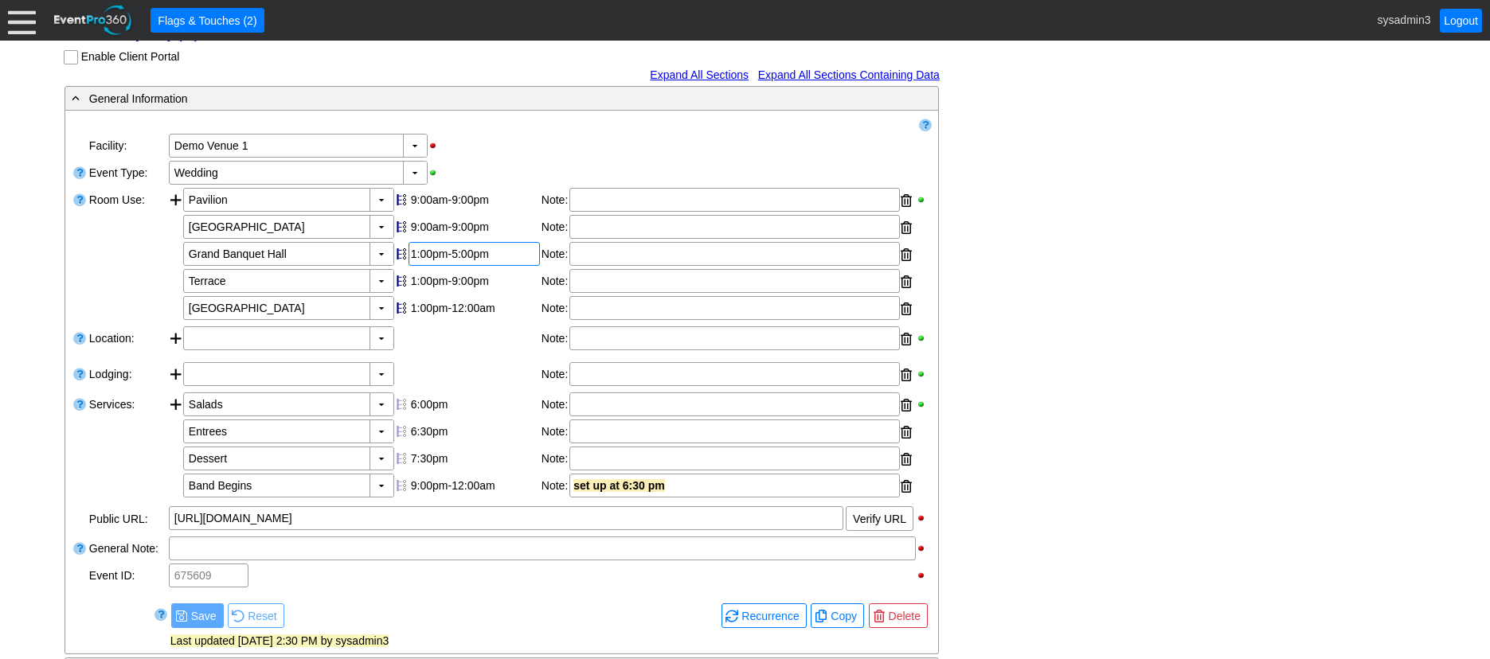
click at [455, 260] on div "1:00pm-5:00pm" at bounding box center [474, 254] width 127 height 13
type input "6:00"
type input "2:00"
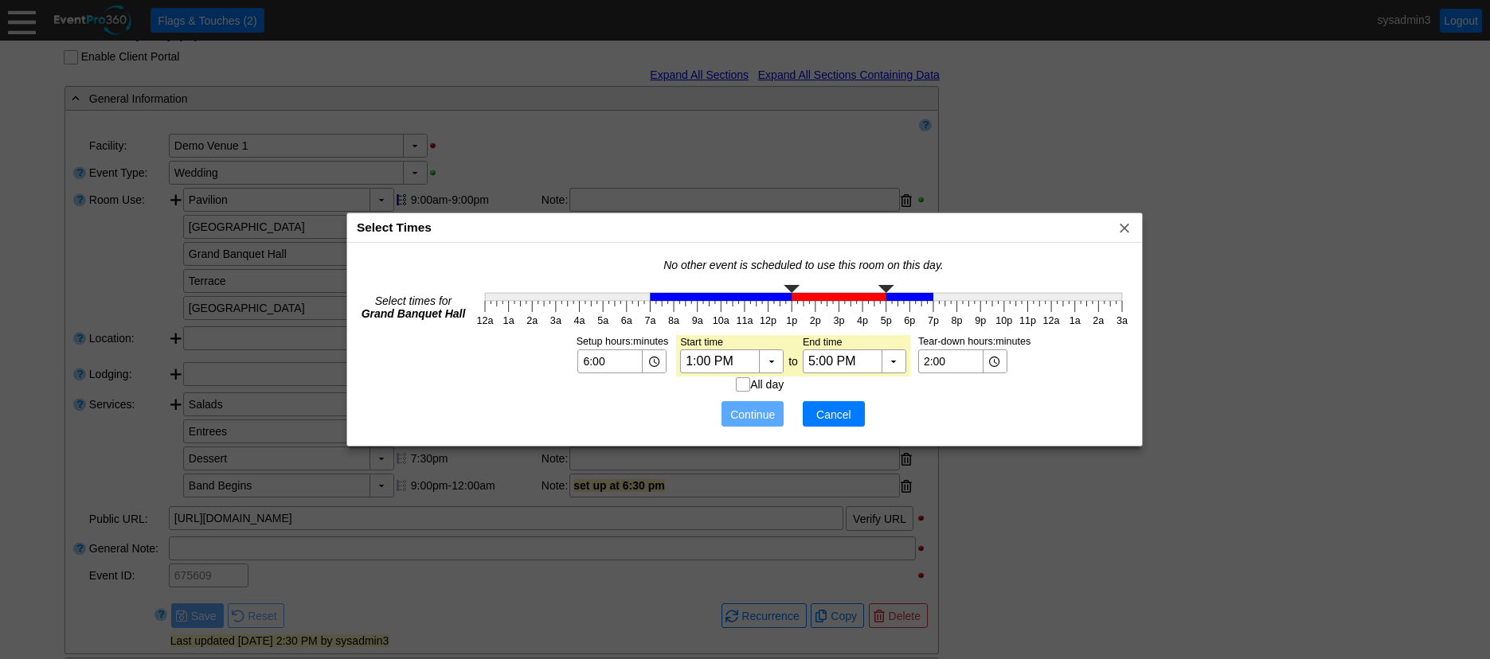
click at [836, 408] on span "Cancel" at bounding box center [834, 415] width 48 height 16
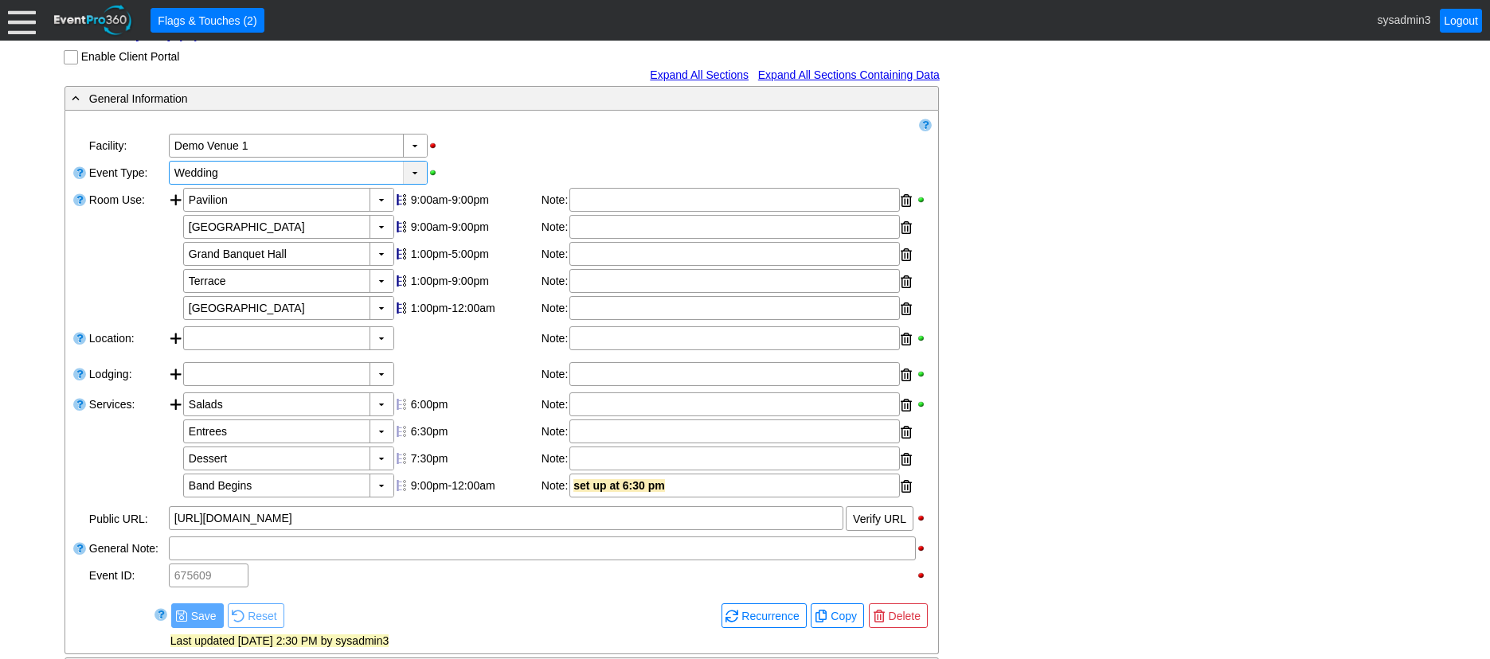
click at [416, 184] on div "▼" at bounding box center [415, 173] width 24 height 22
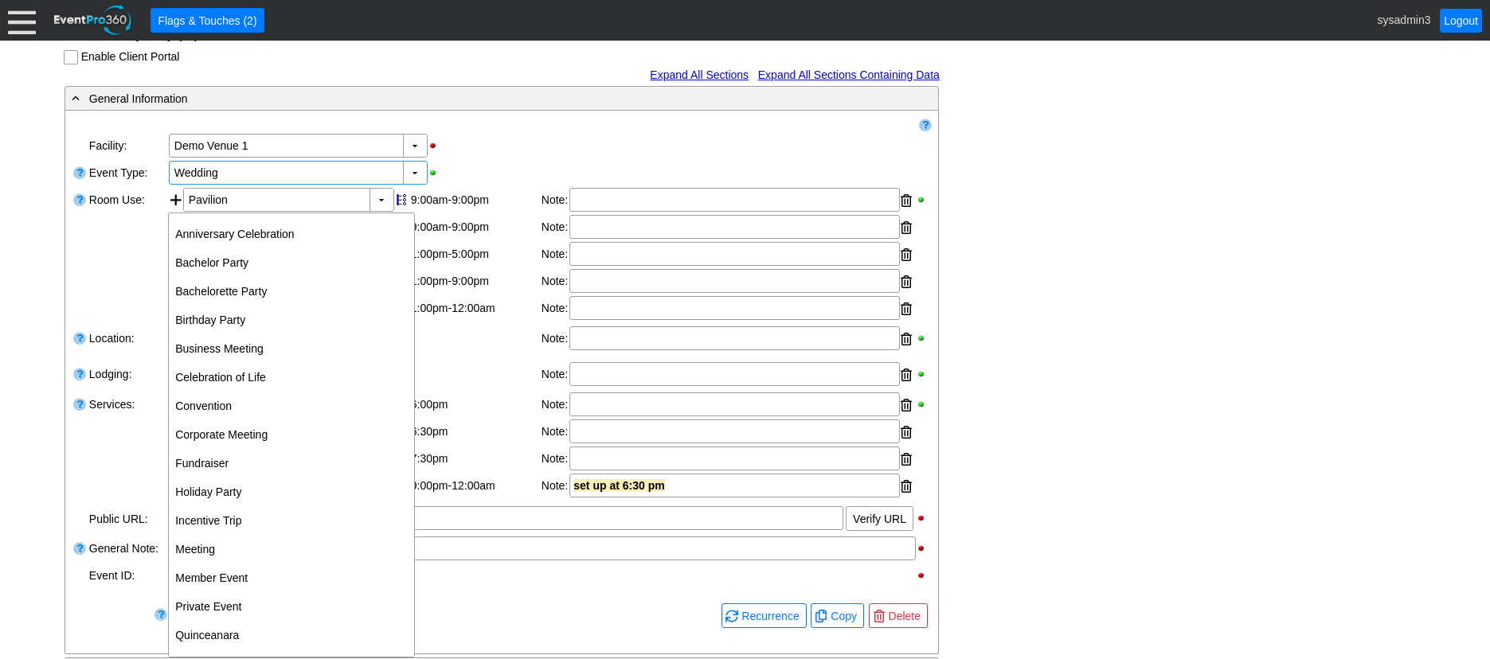
click at [505, 159] on div "▼ Χ Demo Venue 1" at bounding box center [549, 145] width 764 height 27
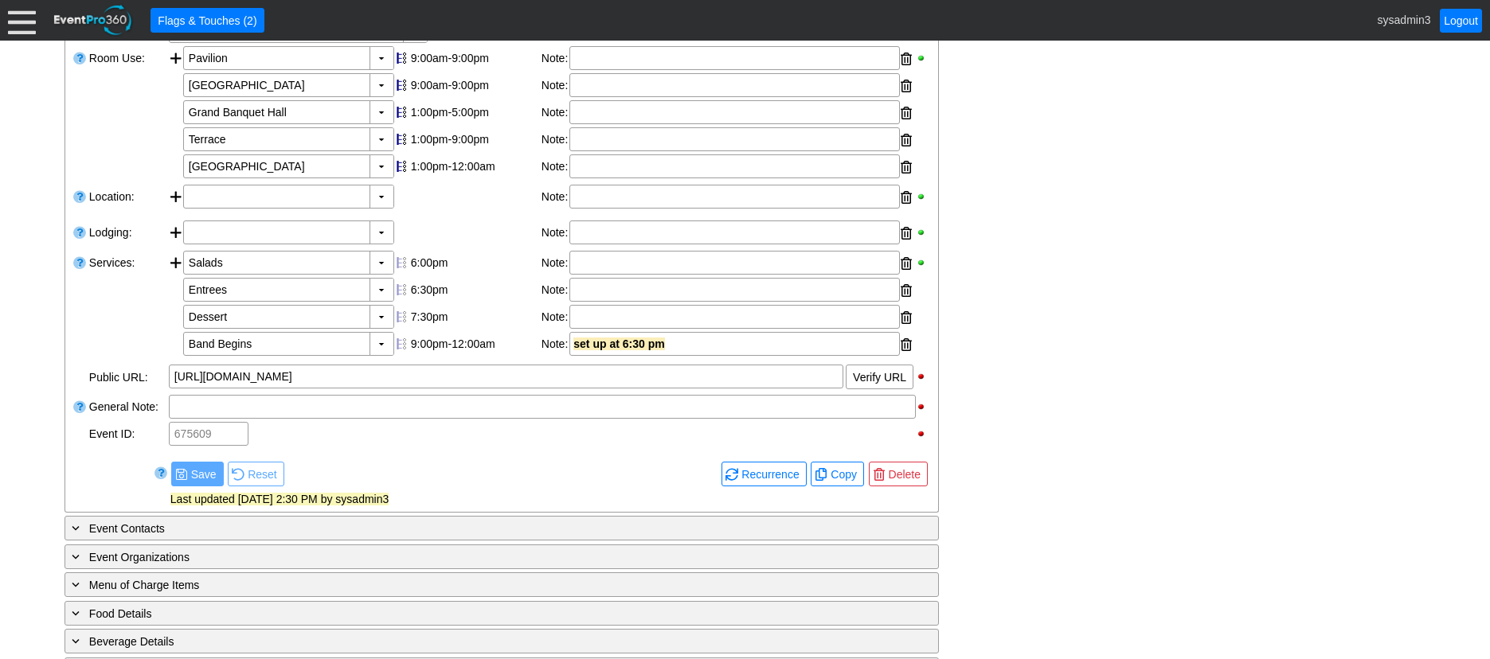
scroll to position [398, 0]
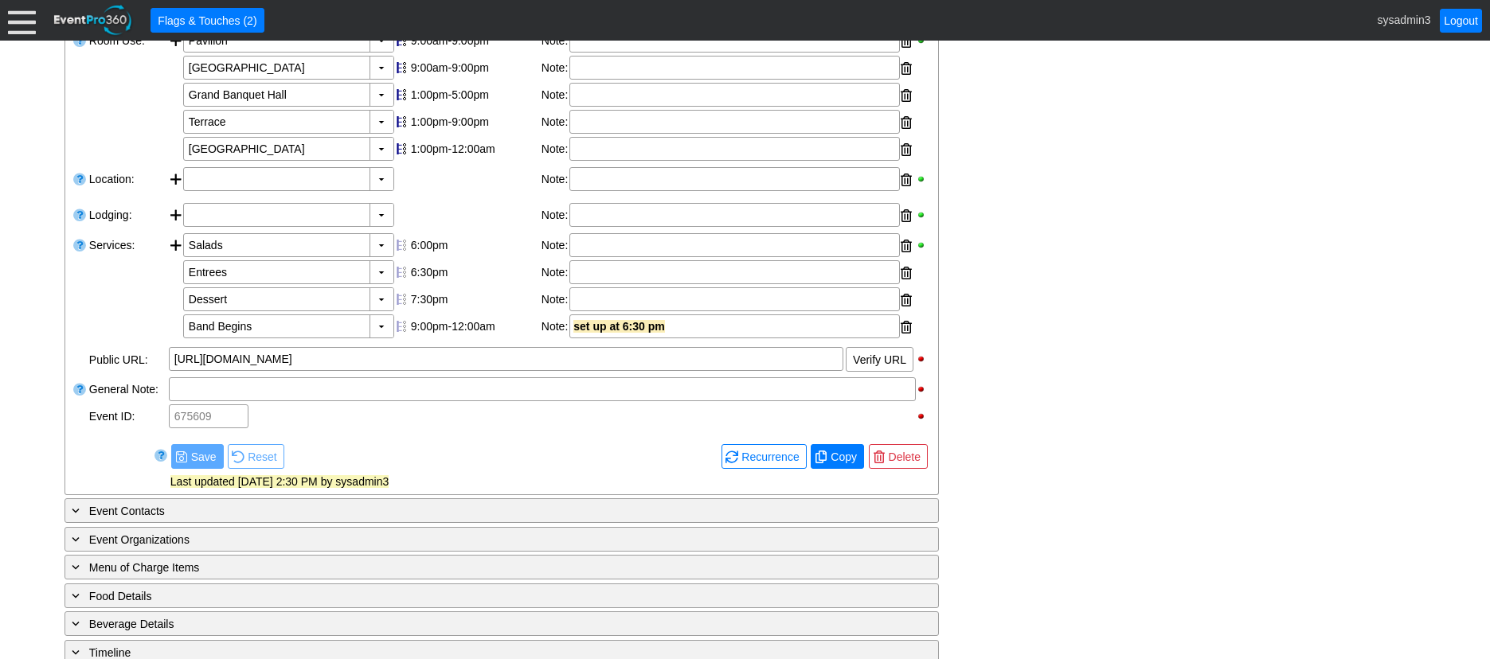
click at [834, 465] on span "Copy" at bounding box center [843, 457] width 33 height 16
type input "Lead"
checkbox input "true"
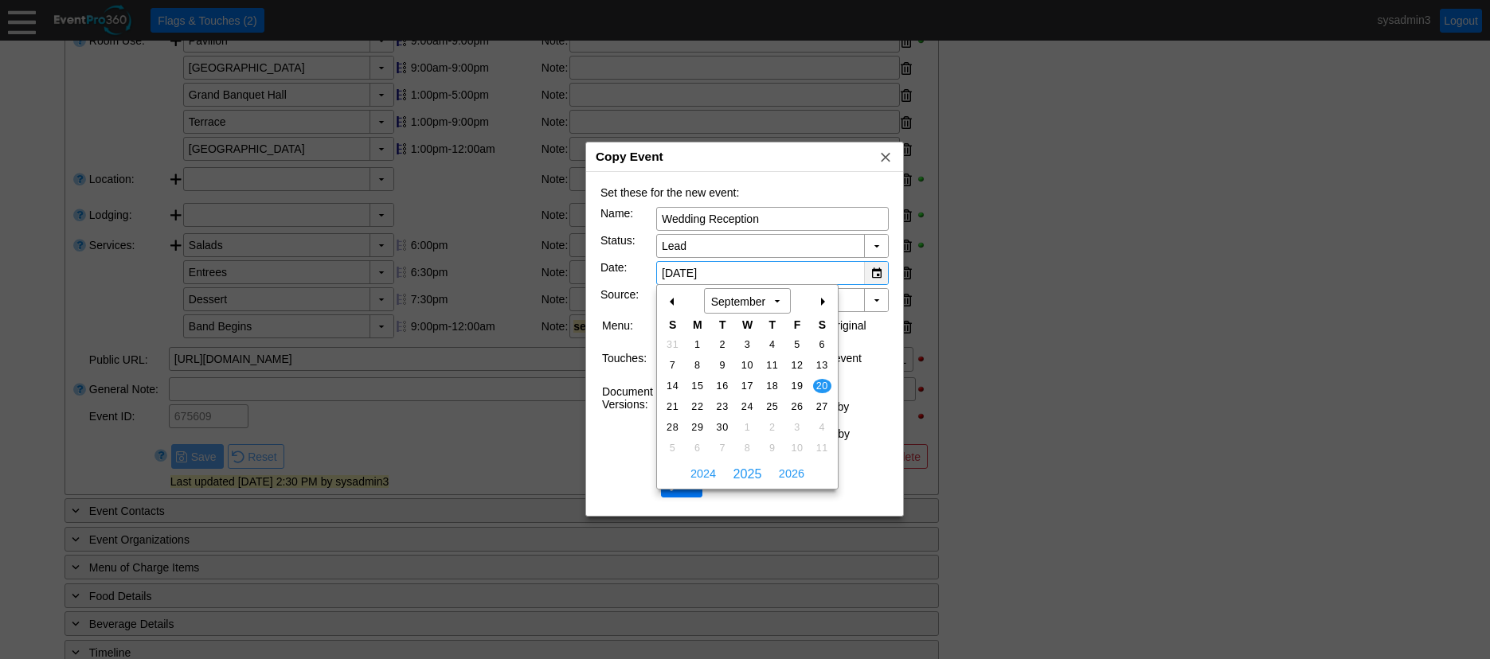
click at [873, 270] on div "▼" at bounding box center [876, 273] width 24 height 22
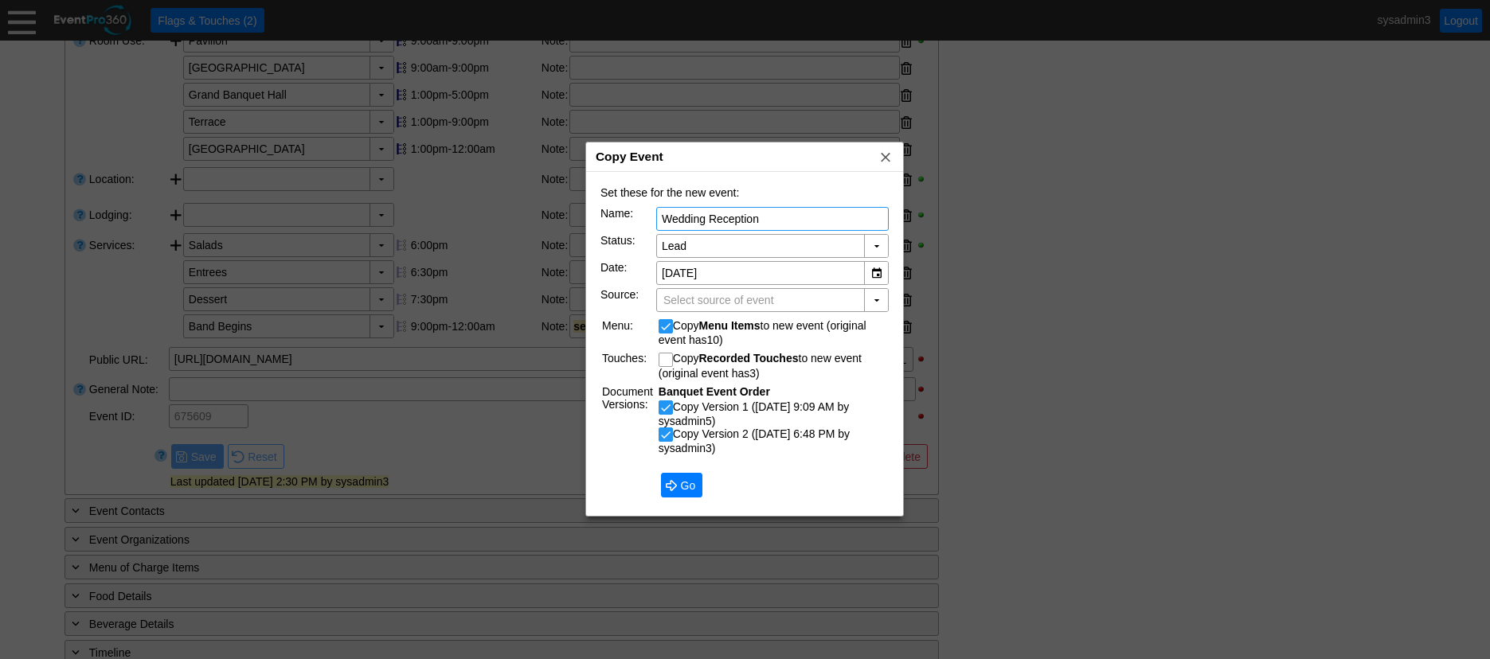
click at [992, 324] on div at bounding box center [745, 329] width 1490 height 659
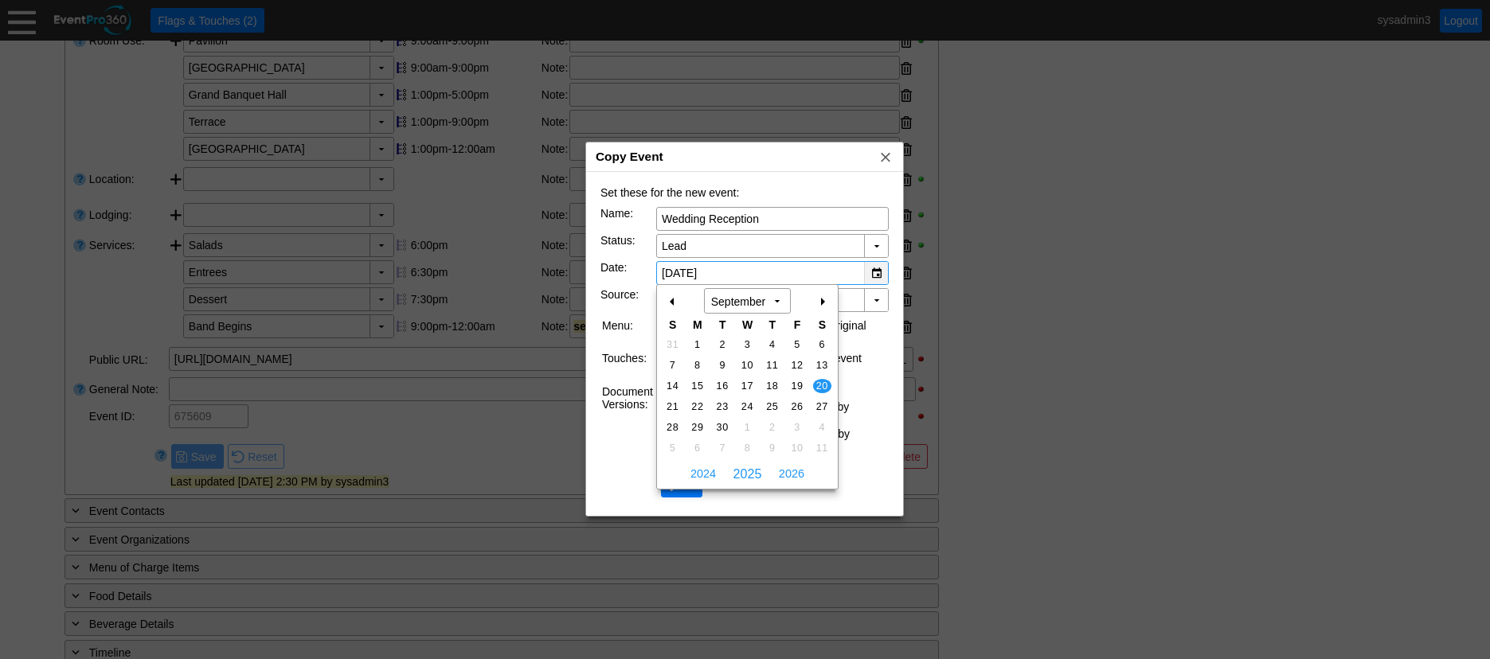
click at [869, 270] on div "▼" at bounding box center [876, 273] width 24 height 22
click at [791, 469] on span "2026" at bounding box center [791, 474] width 33 height 24
click at [820, 385] on span "19" at bounding box center [822, 386] width 18 height 14
type input "9/19/2026"
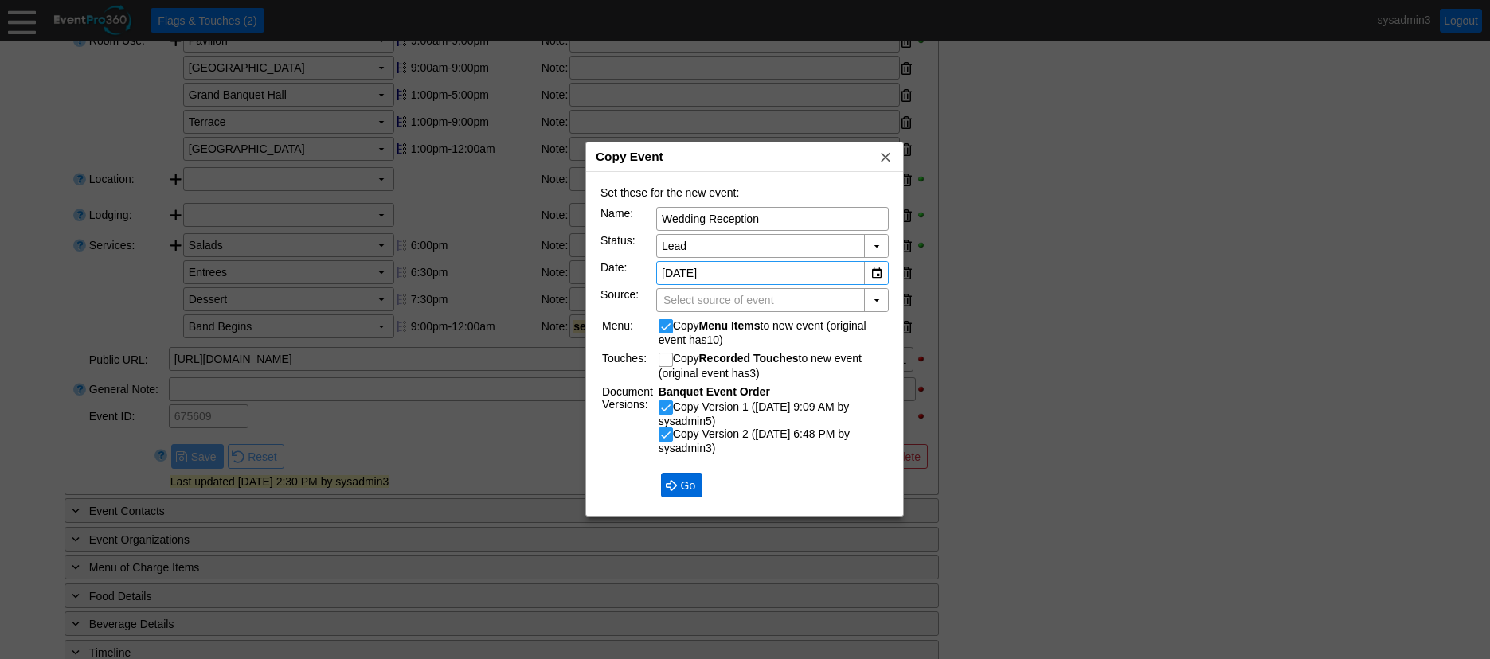
click at [690, 488] on span "Go" at bounding box center [688, 486] width 21 height 16
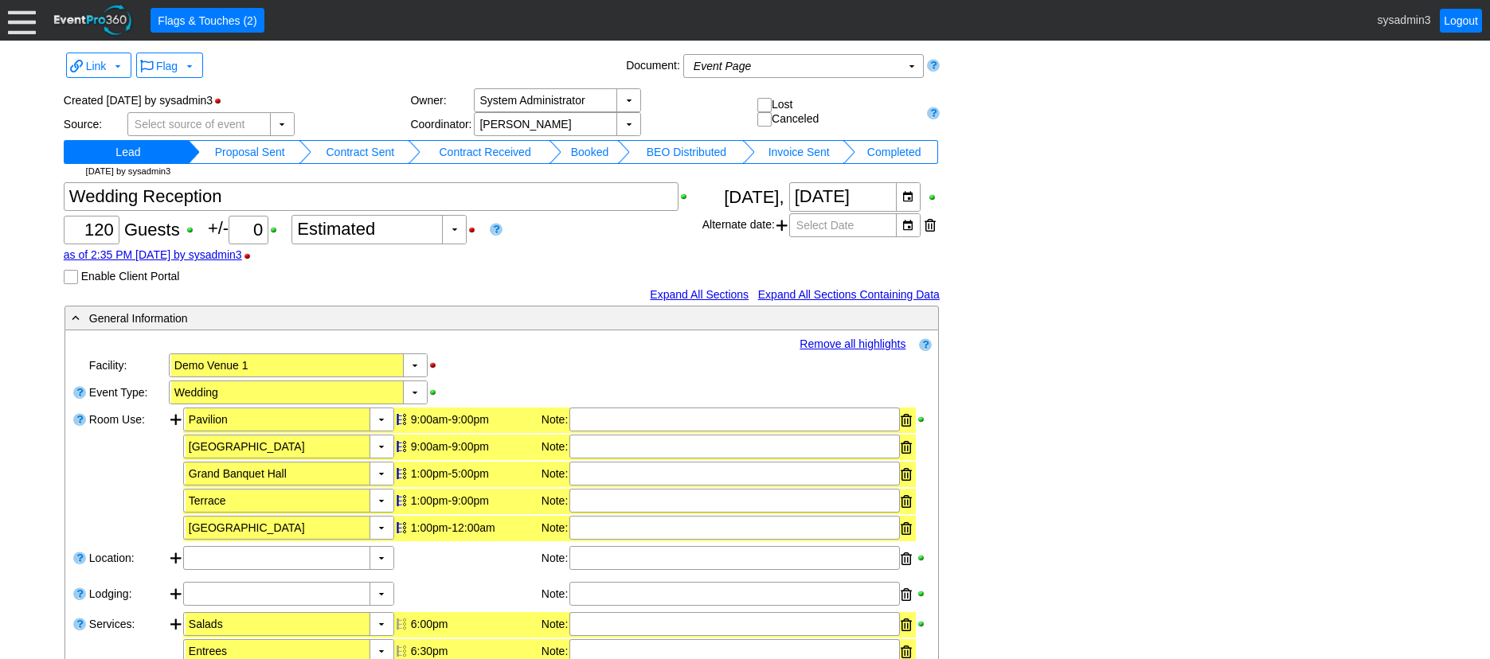
click at [252, 150] on td "Proposal Sent" at bounding box center [250, 152] width 100 height 24
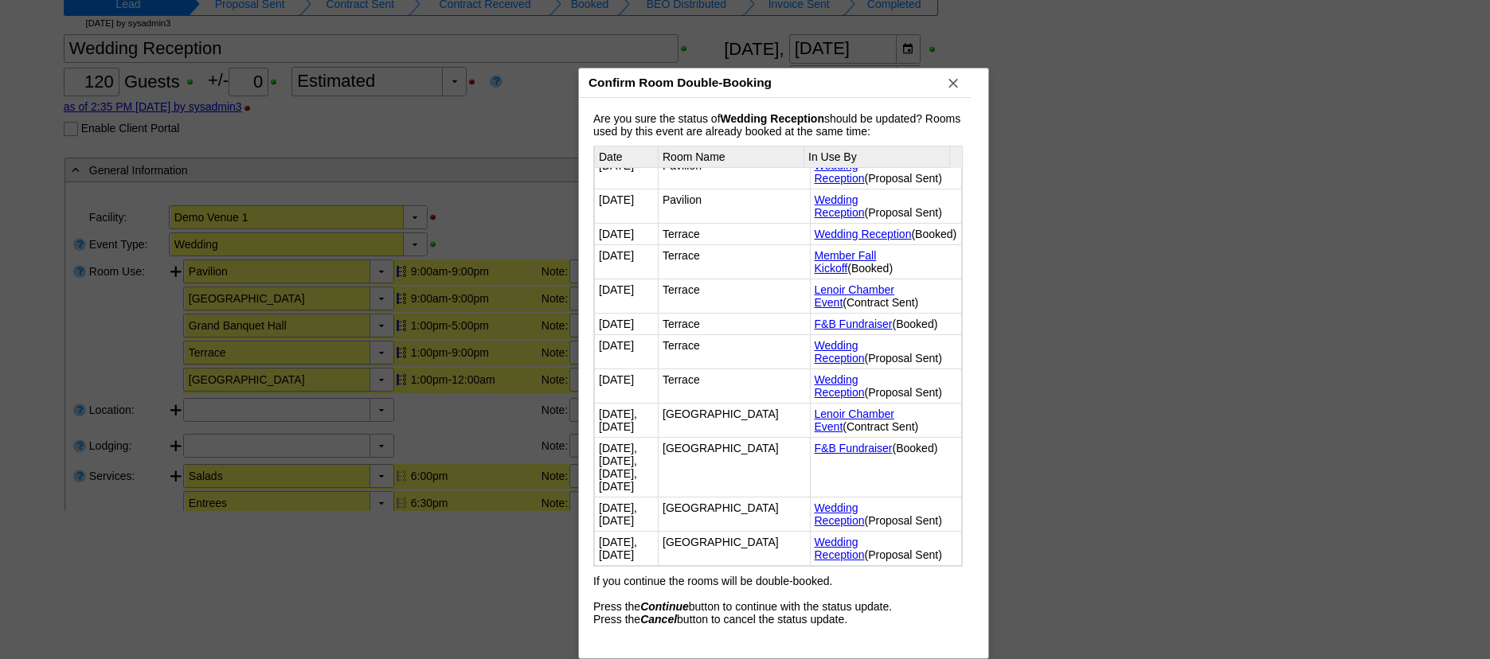
scroll to position [342, 0]
click at [953, 88] on span "x" at bounding box center [953, 83] width 16 height 16
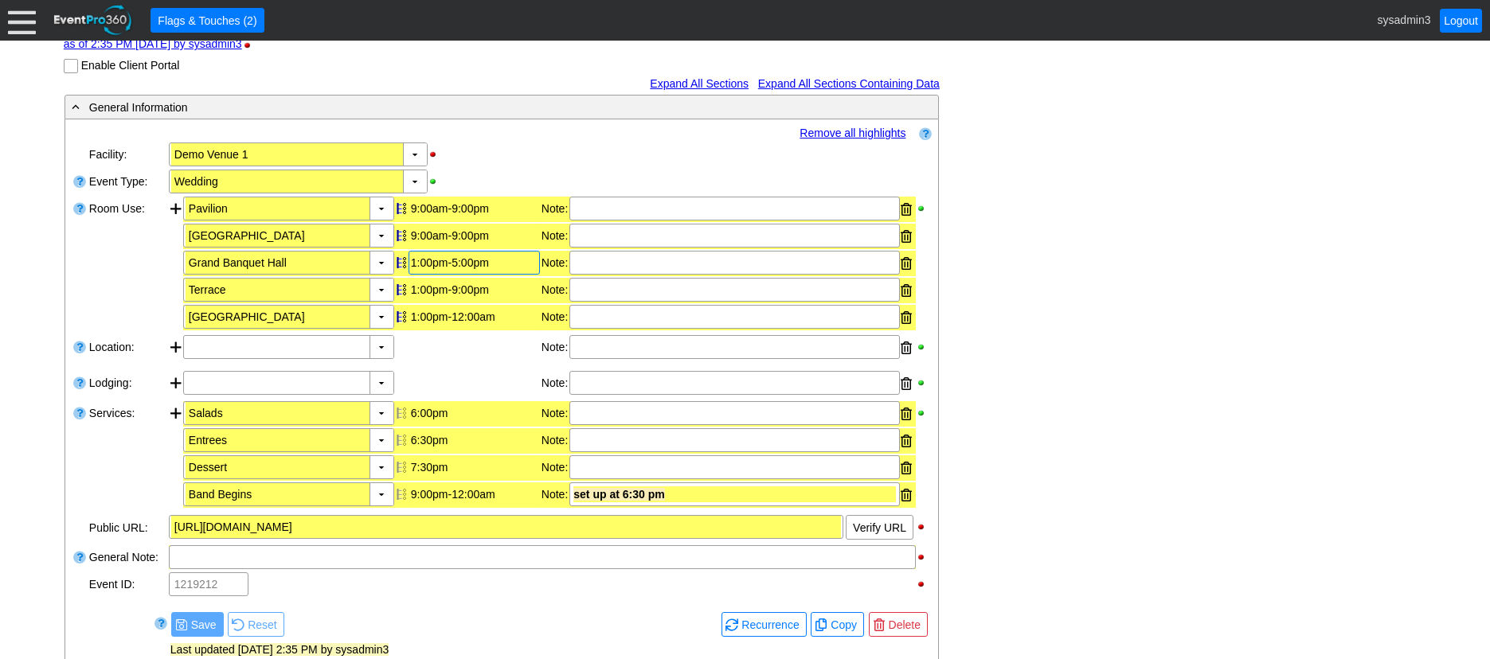
scroll to position [239, 0]
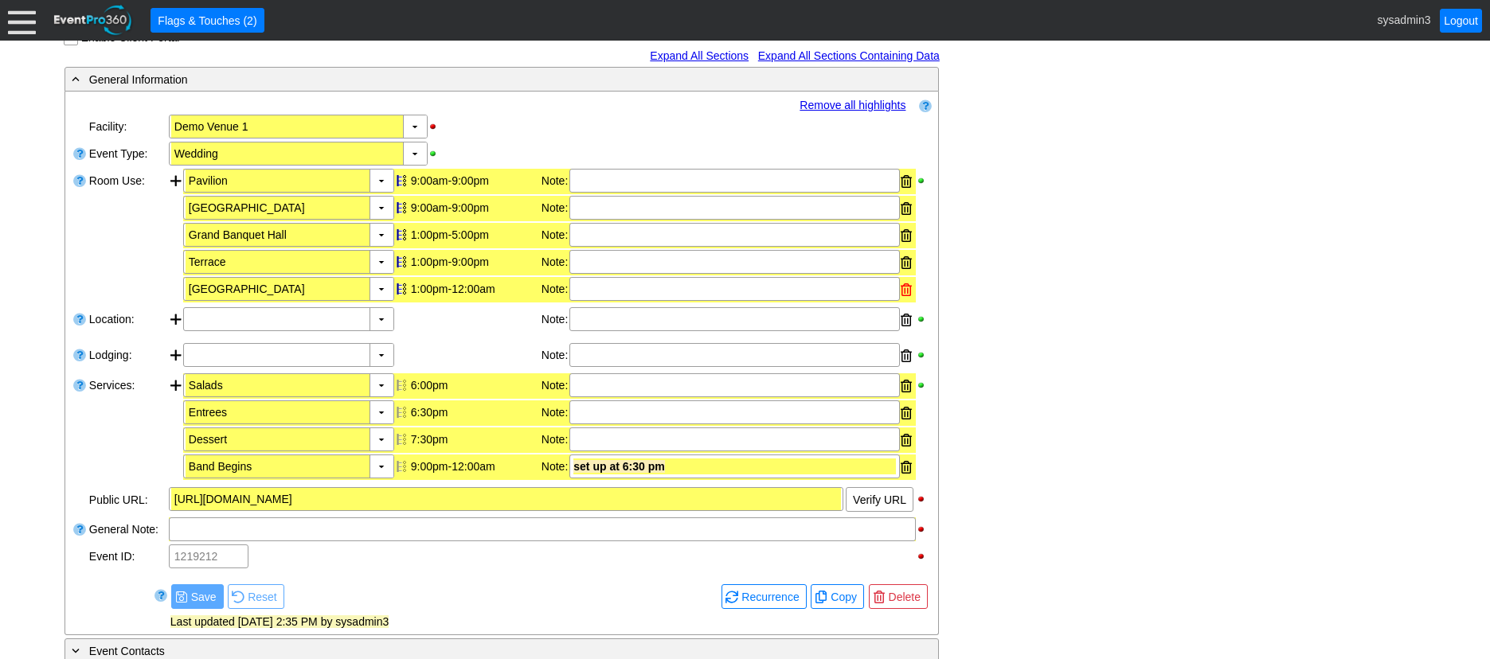
click at [907, 293] on div at bounding box center [905, 290] width 11 height 24
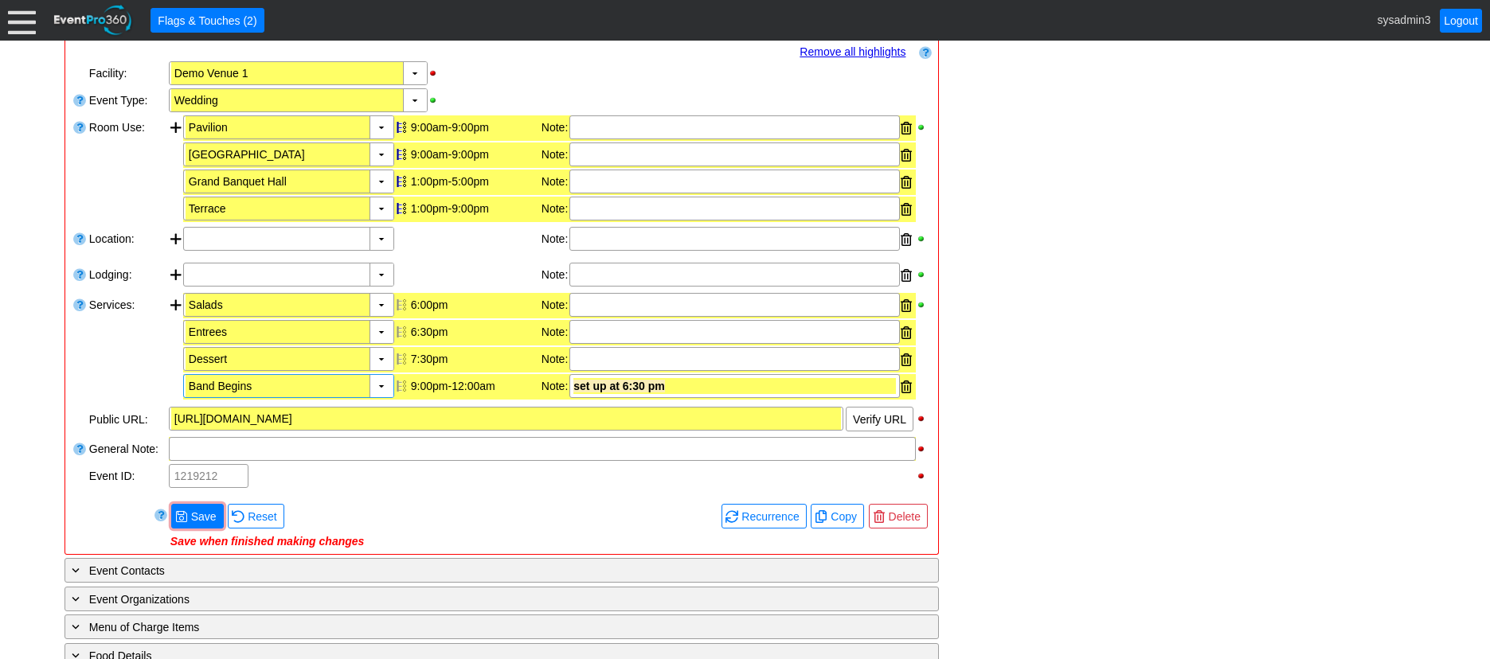
scroll to position [318, 0]
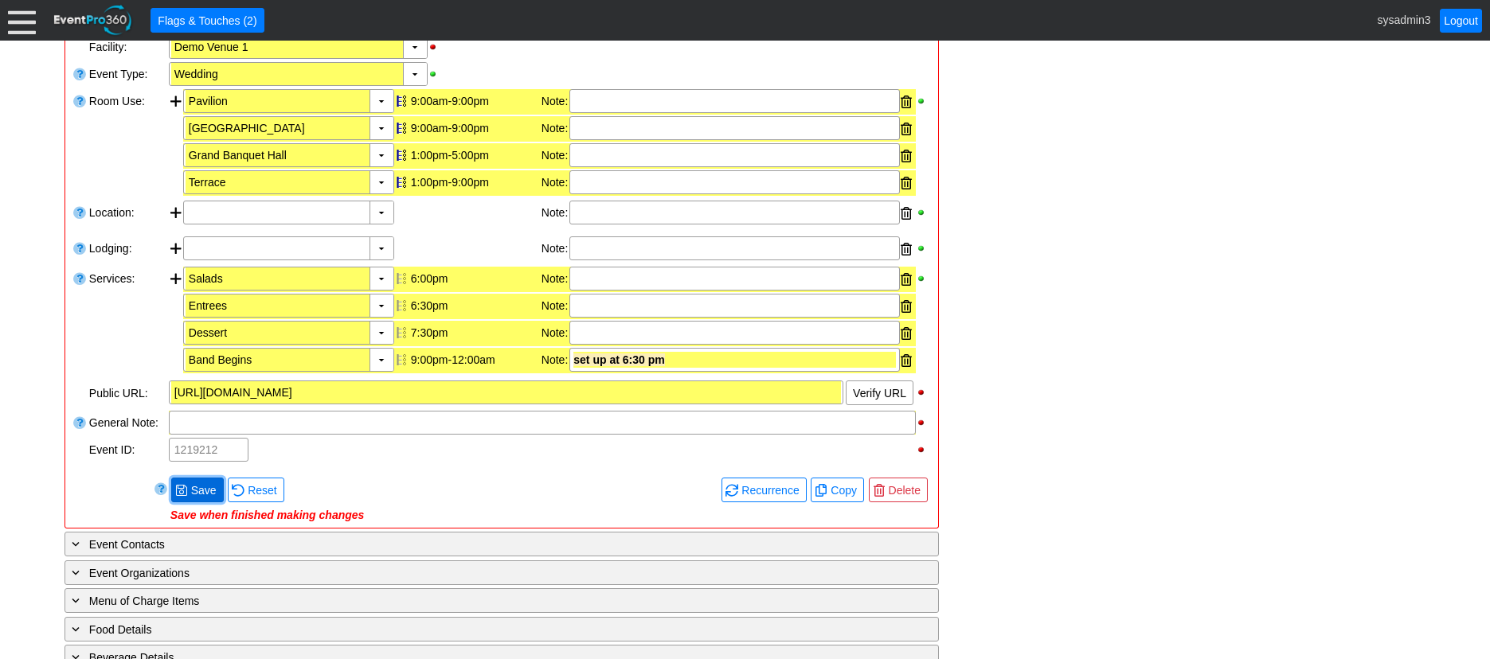
click at [196, 494] on span "Save" at bounding box center [204, 490] width 32 height 16
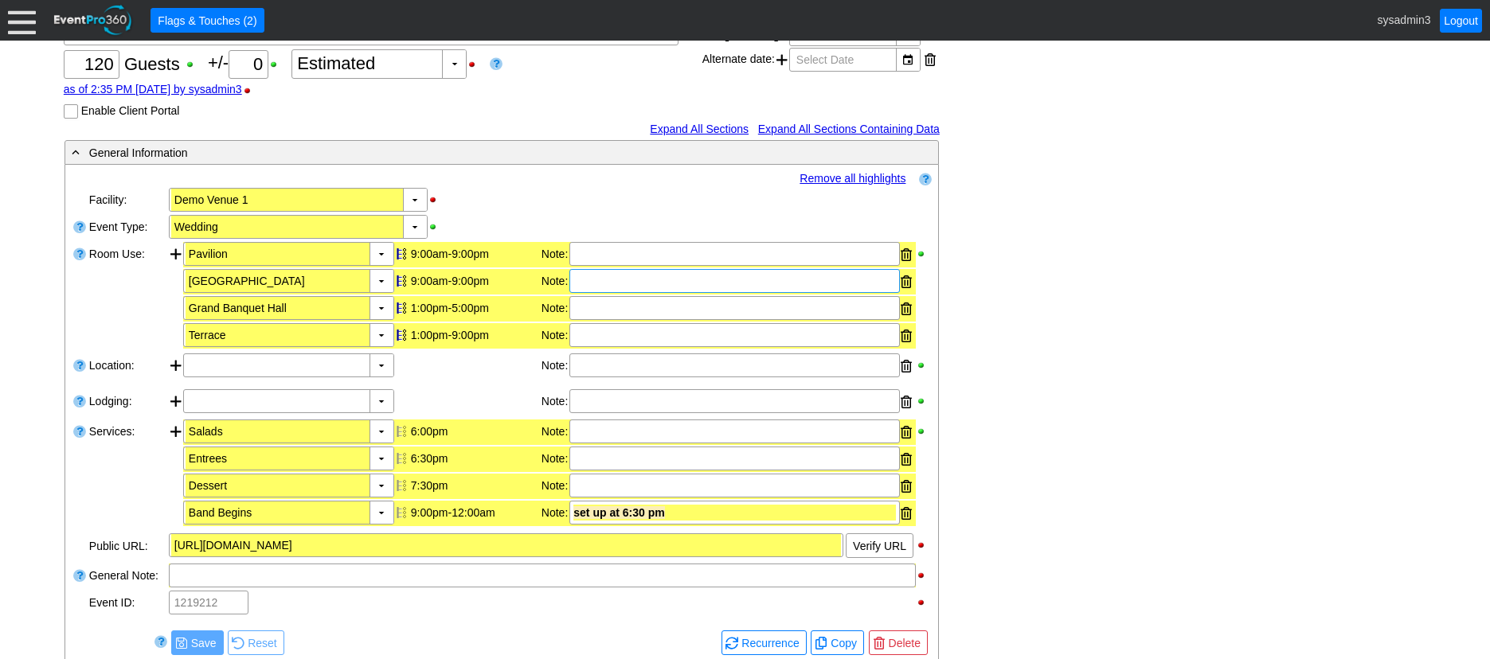
scroll to position [159, 0]
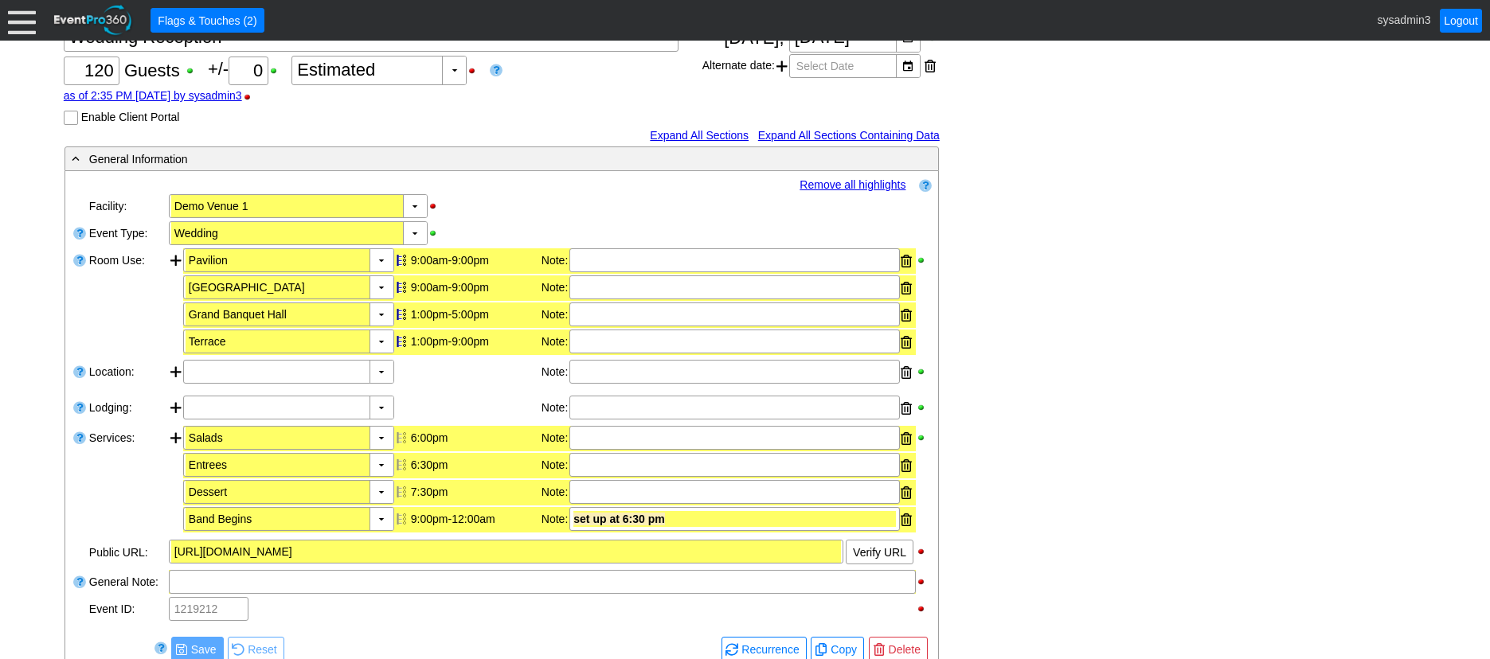
click at [837, 184] on link "Remove all highlights" at bounding box center [852, 184] width 106 height 13
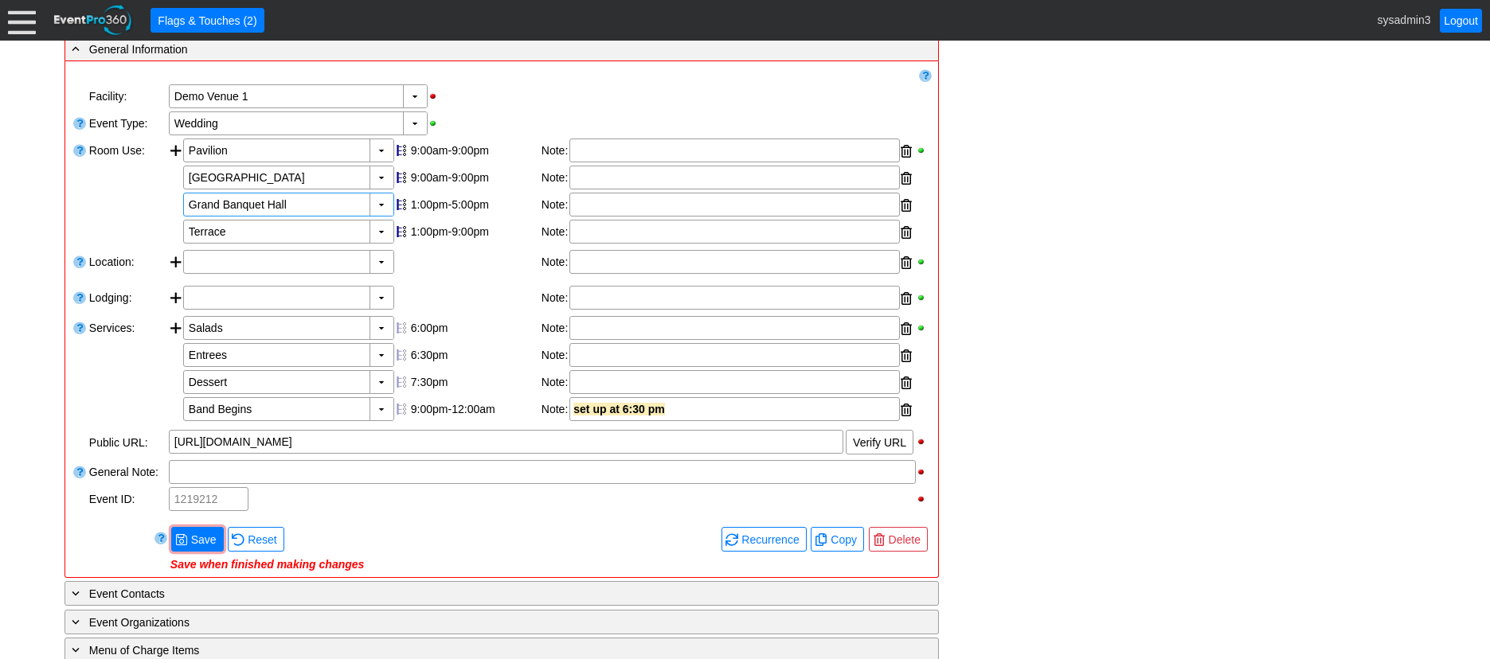
scroll to position [318, 0]
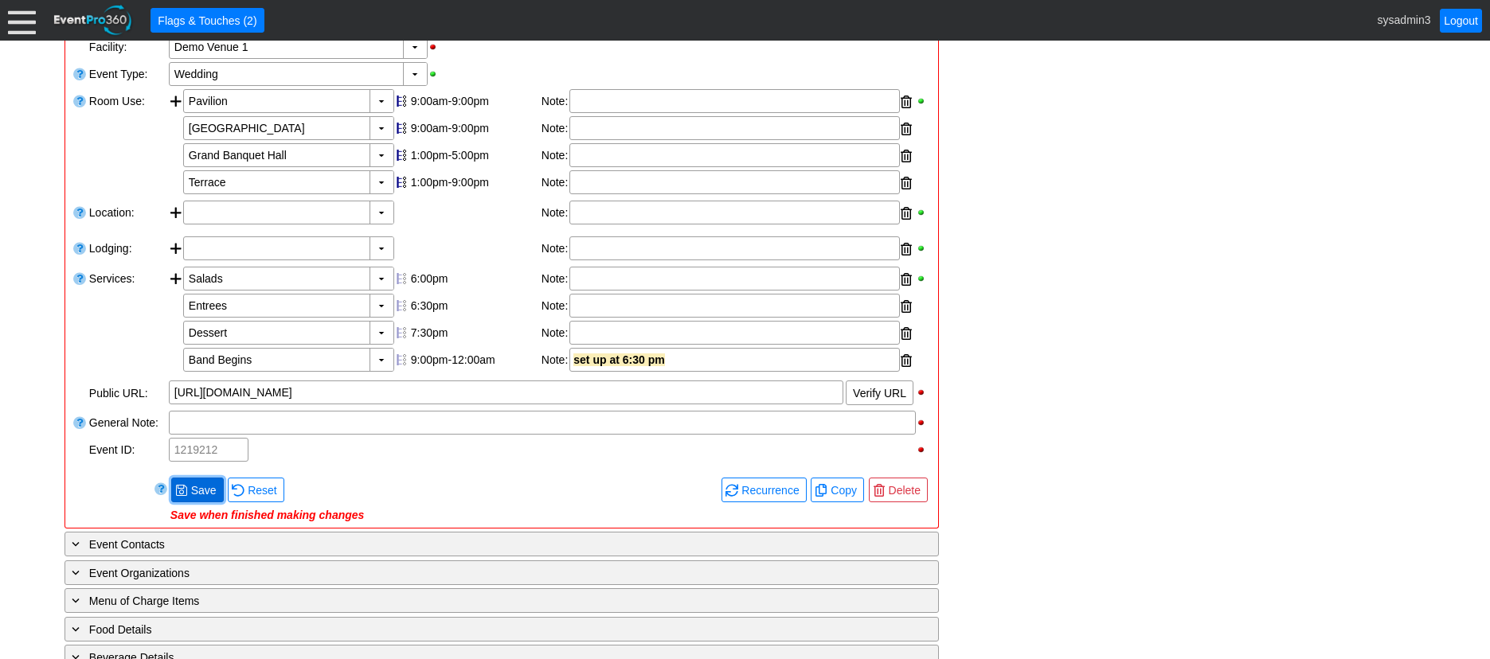
click at [198, 489] on span "Save" at bounding box center [204, 490] width 32 height 16
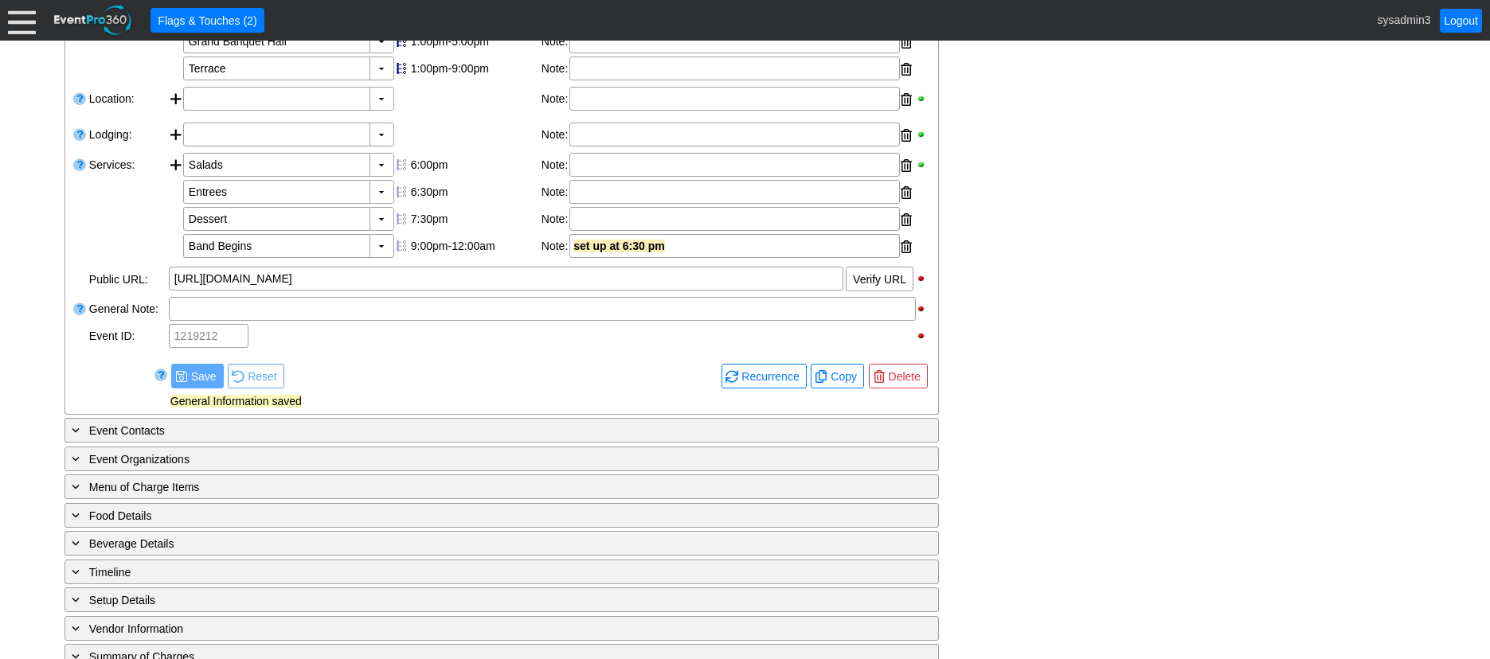
scroll to position [478, 0]
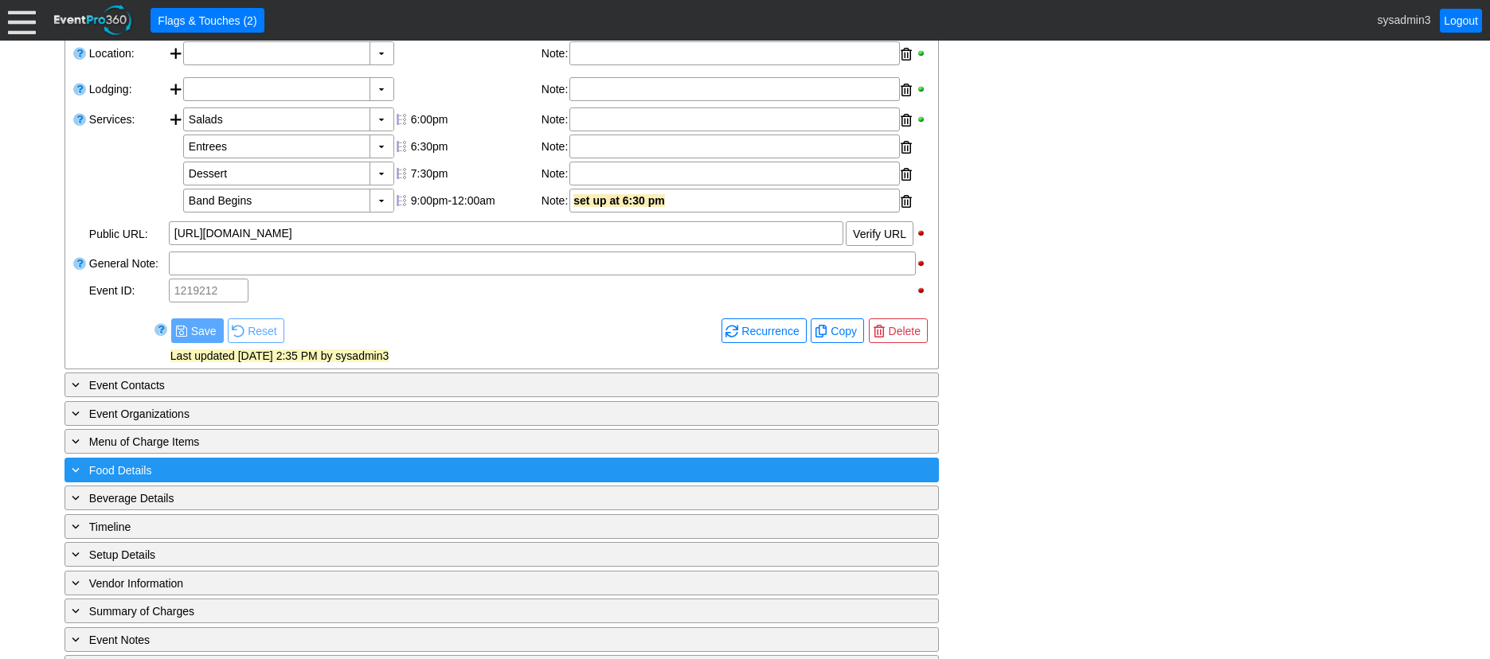
click at [270, 467] on div "+ Food Details" at bounding box center [468, 470] width 801 height 18
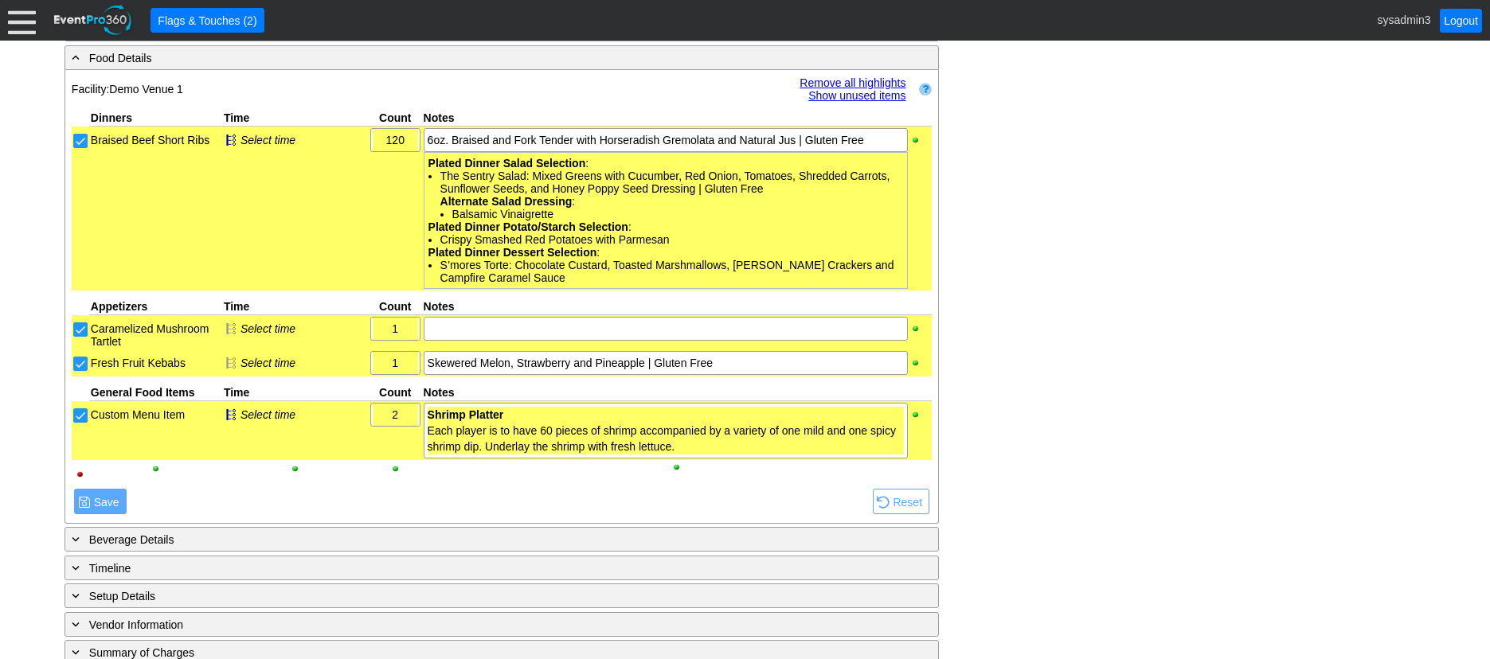
scroll to position [892, 0]
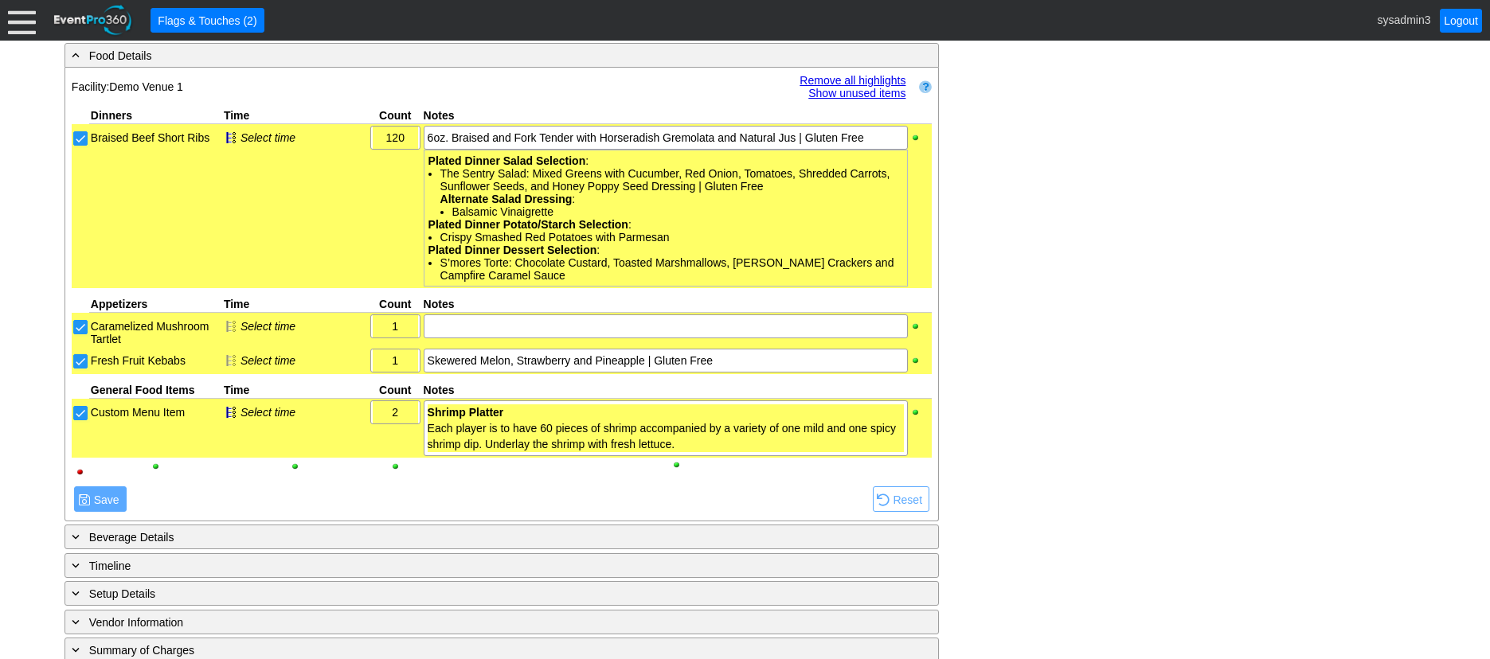
click at [846, 77] on link "Remove all highlights" at bounding box center [852, 80] width 106 height 13
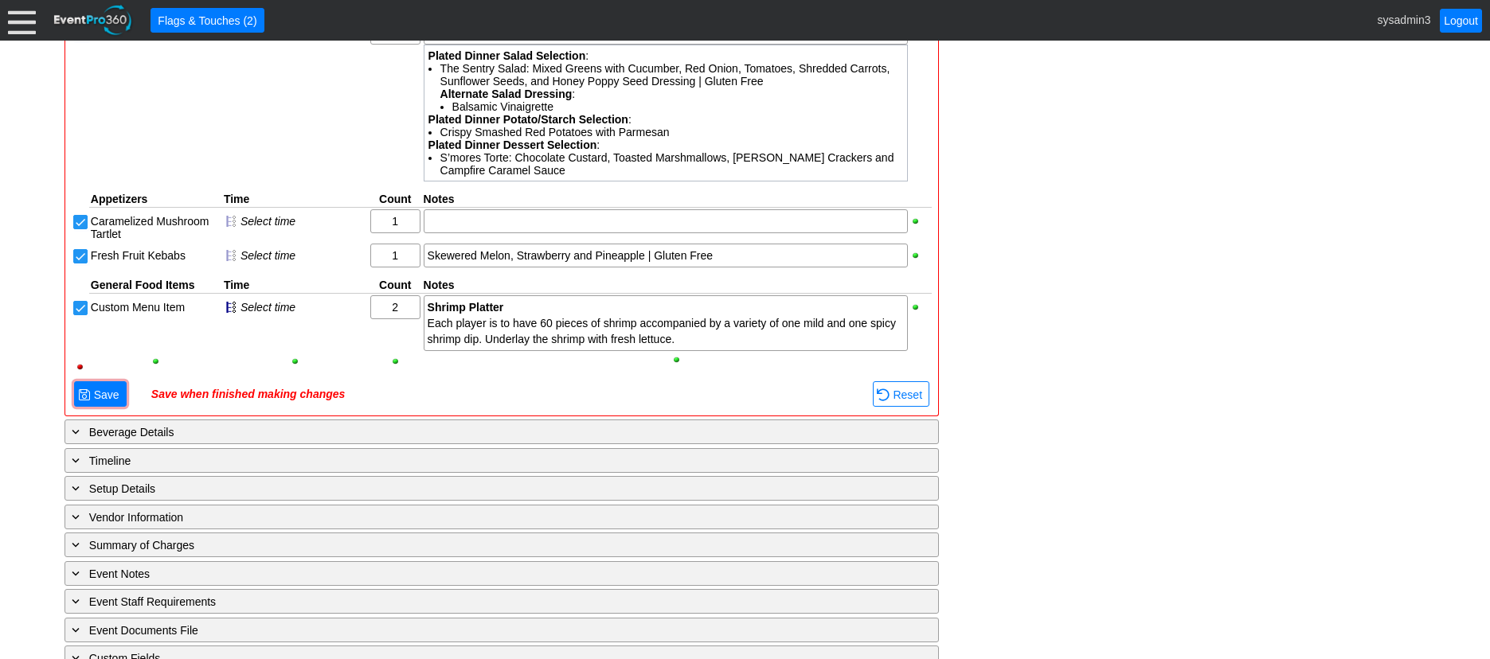
scroll to position [1014, 0]
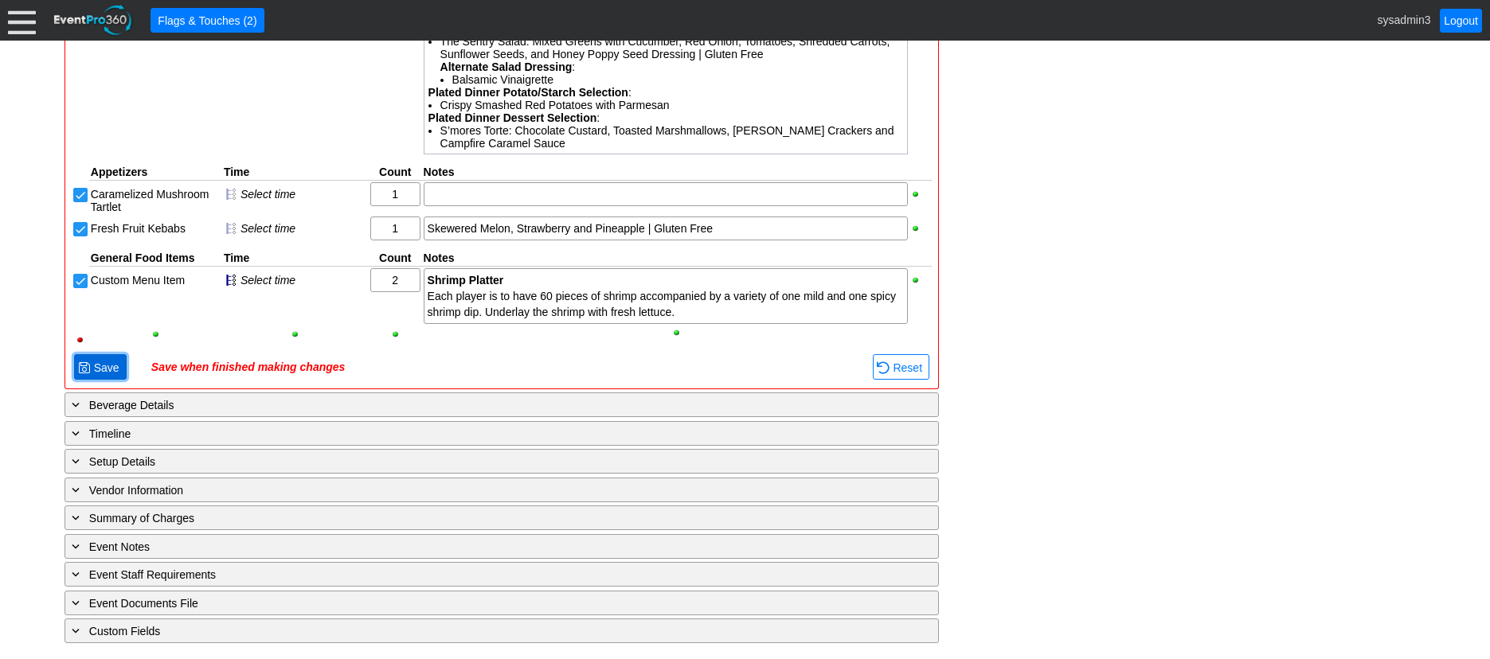
click at [108, 366] on span "Save" at bounding box center [107, 368] width 32 height 16
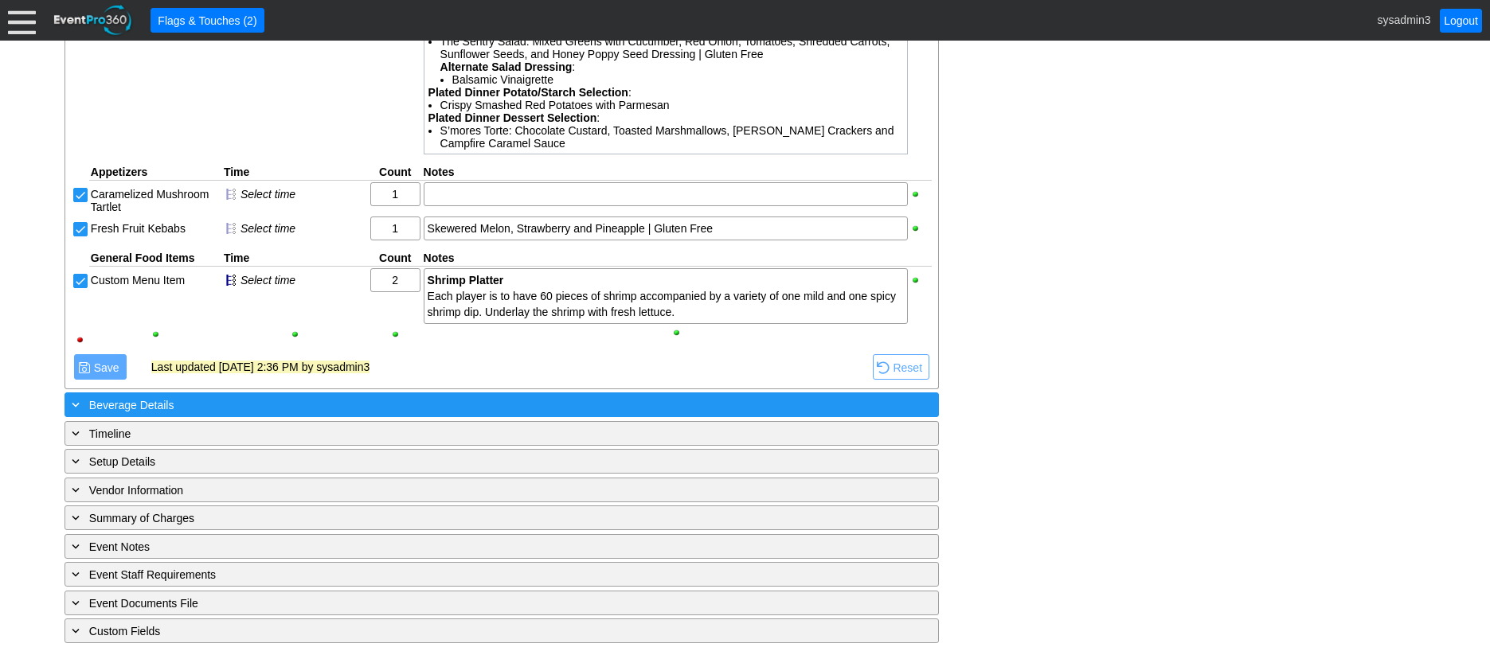
click at [257, 403] on div "+ Beverage Details" at bounding box center [468, 405] width 801 height 18
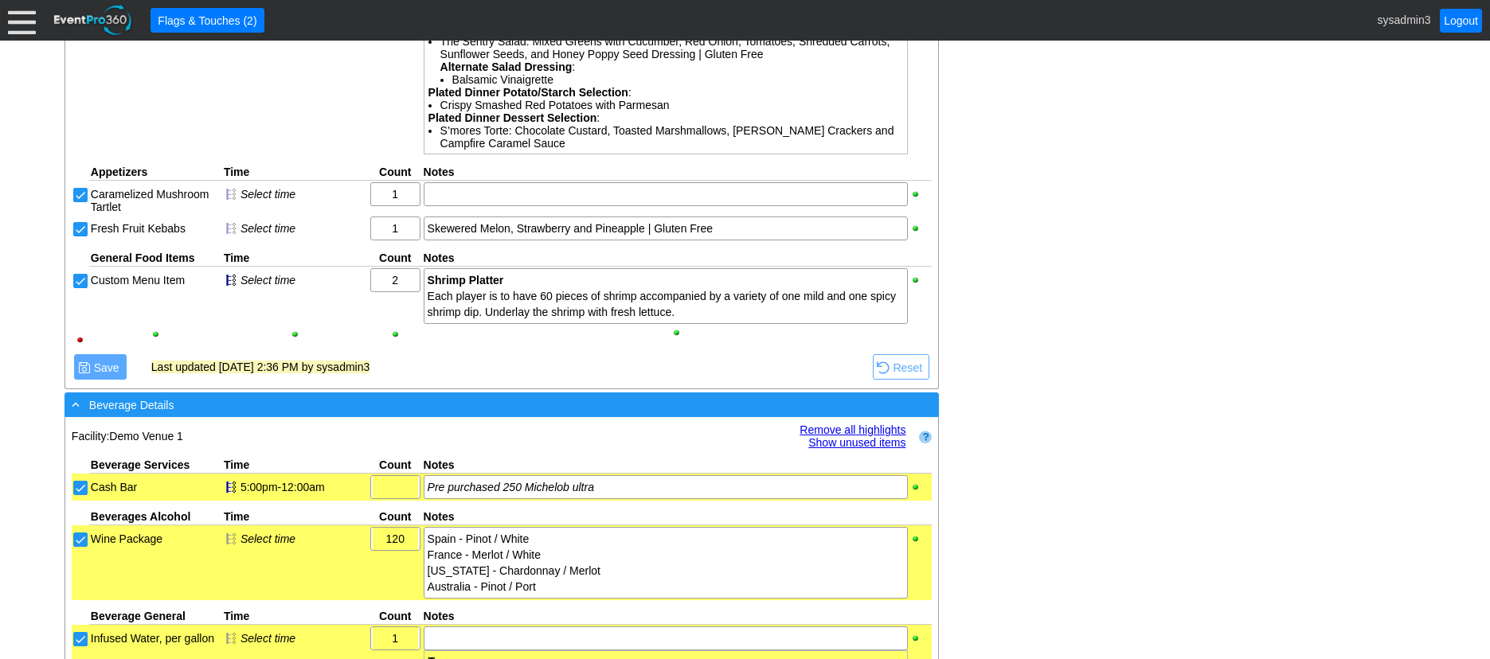
click at [381, 408] on div "- Beverage Details" at bounding box center [468, 405] width 801 height 18
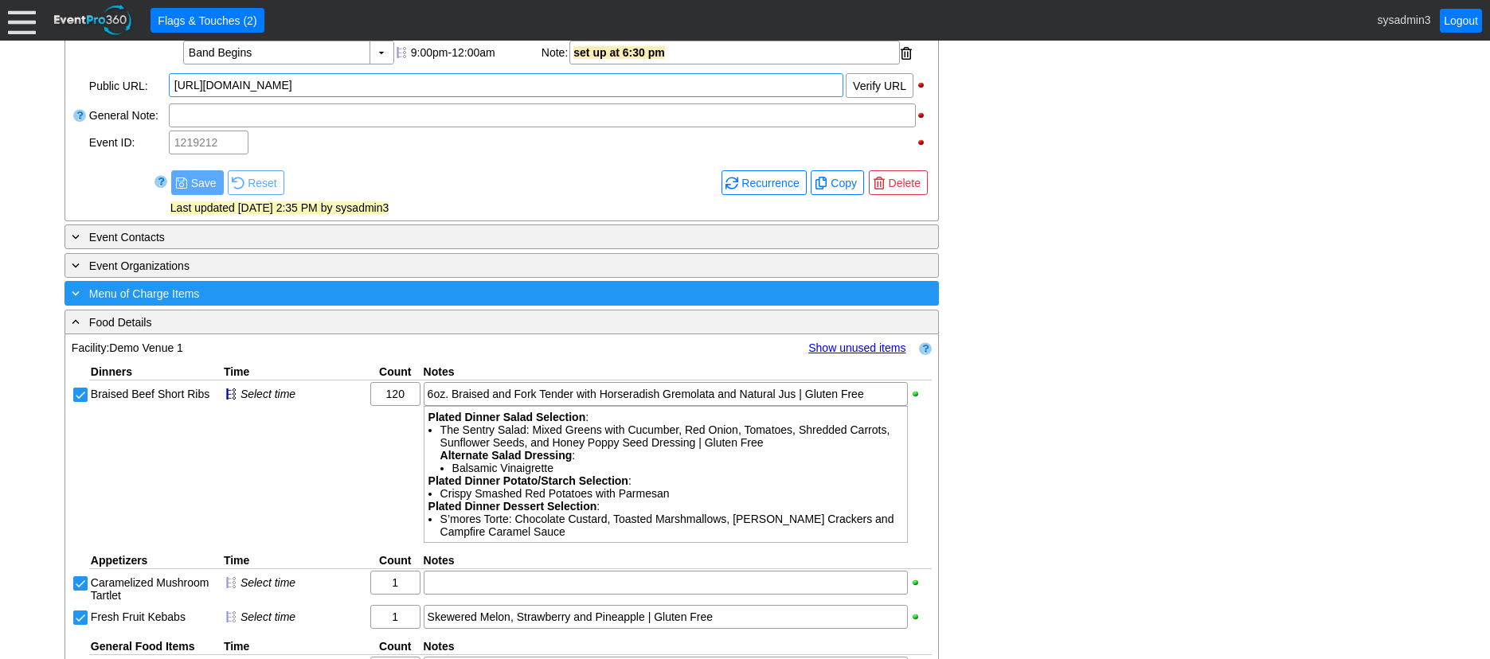
scroll to position [637, 0]
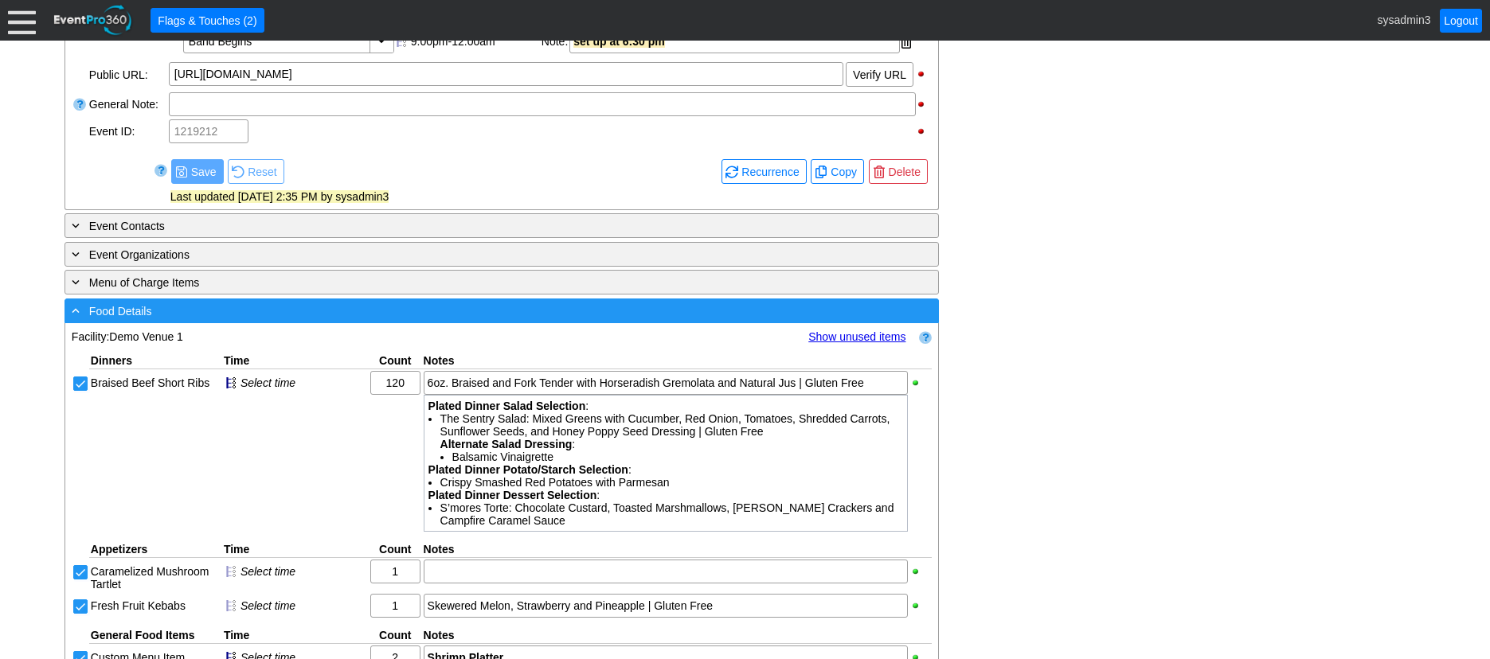
click at [496, 321] on div "- Food Details ▼" at bounding box center [501, 311] width 874 height 25
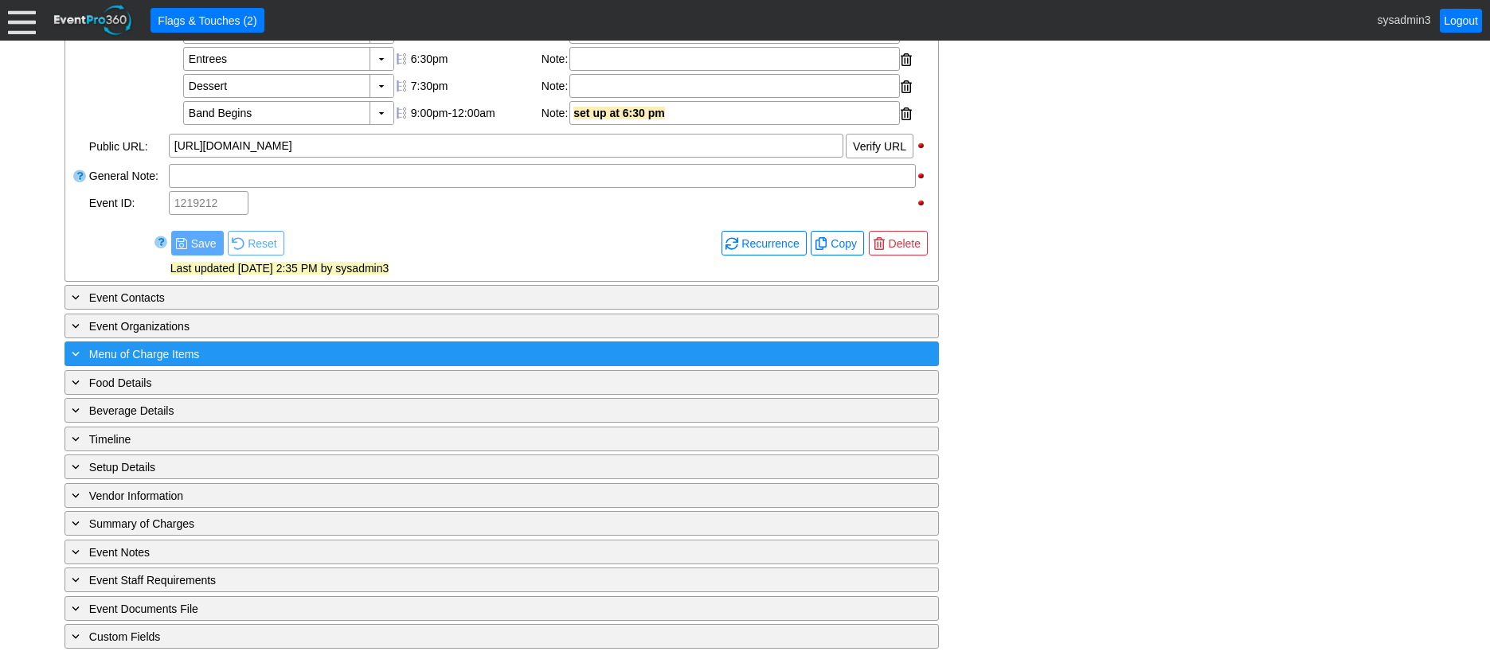
scroll to position [571, 0]
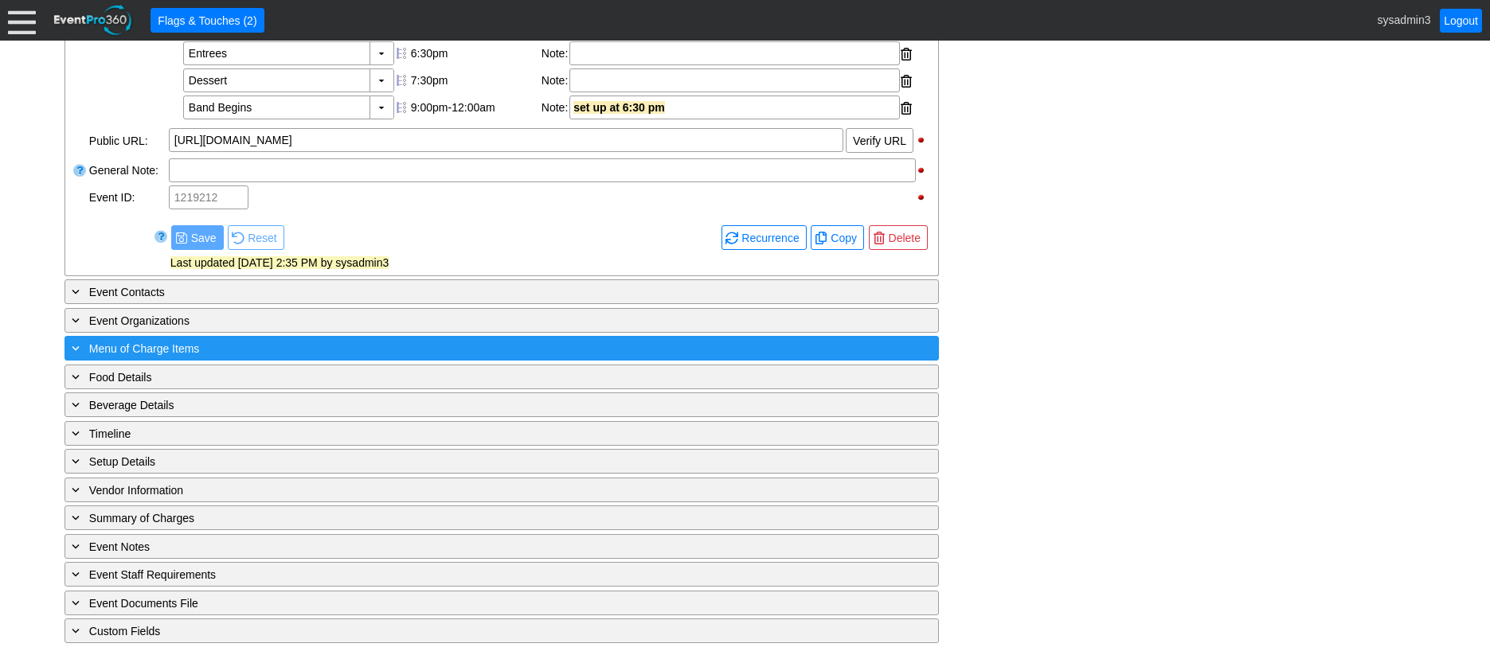
click at [268, 345] on div "+ Menu of Charge Items" at bounding box center [468, 348] width 801 height 18
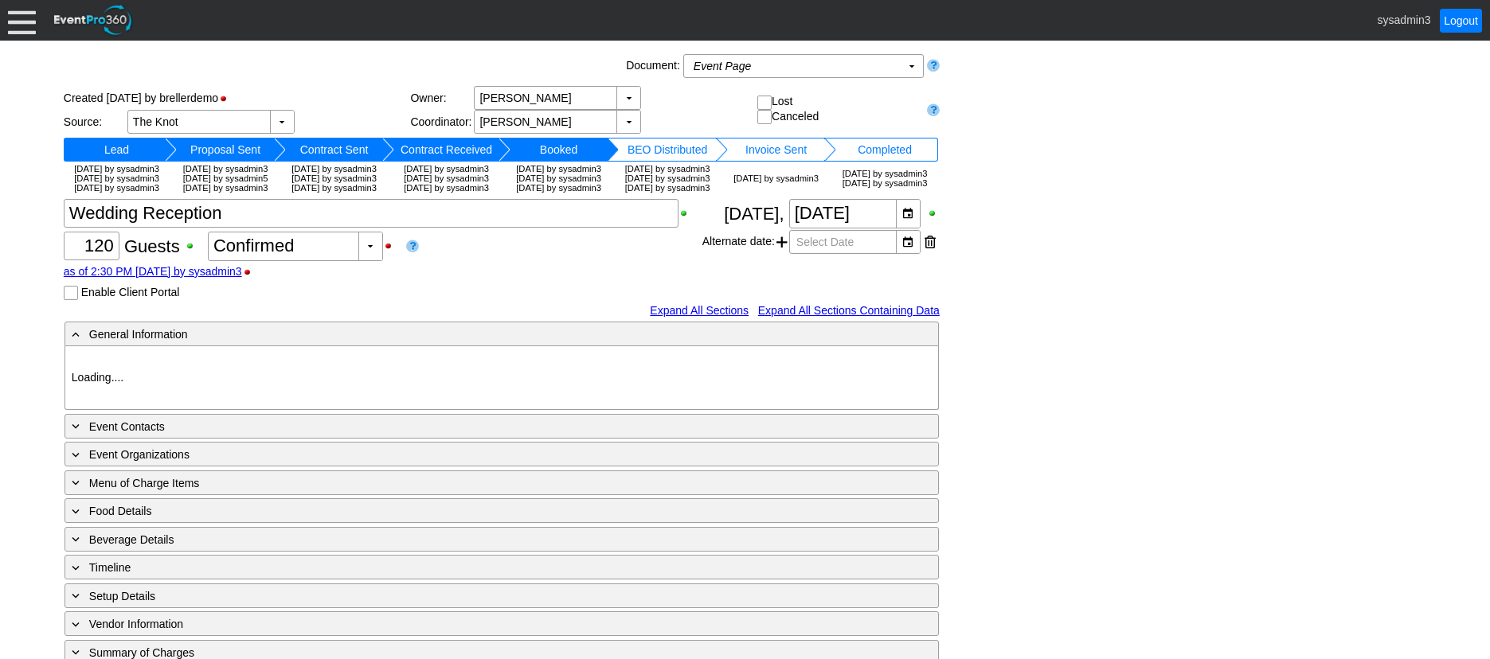
type input "Demo Venue 1"
type input "Wedding"
type input "[URL][DOMAIN_NAME]"
type input "675609"
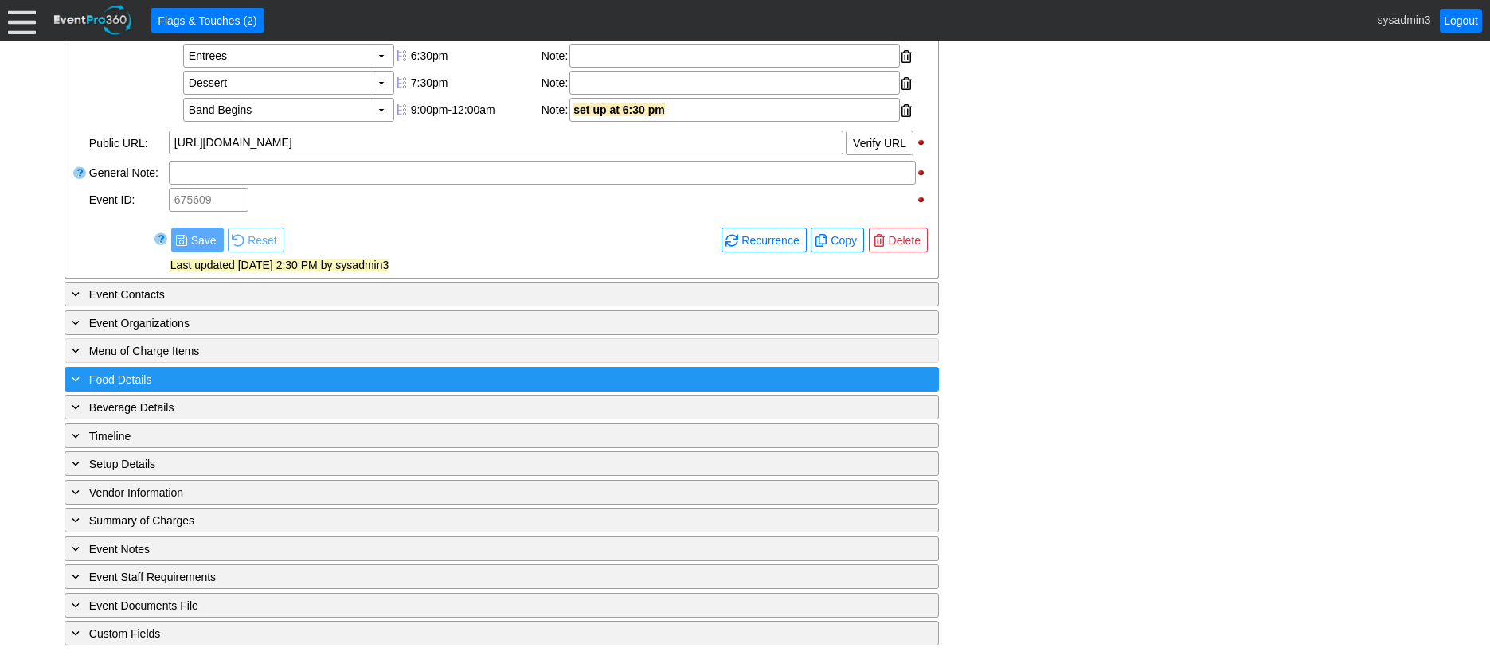
scroll to position [646, 0]
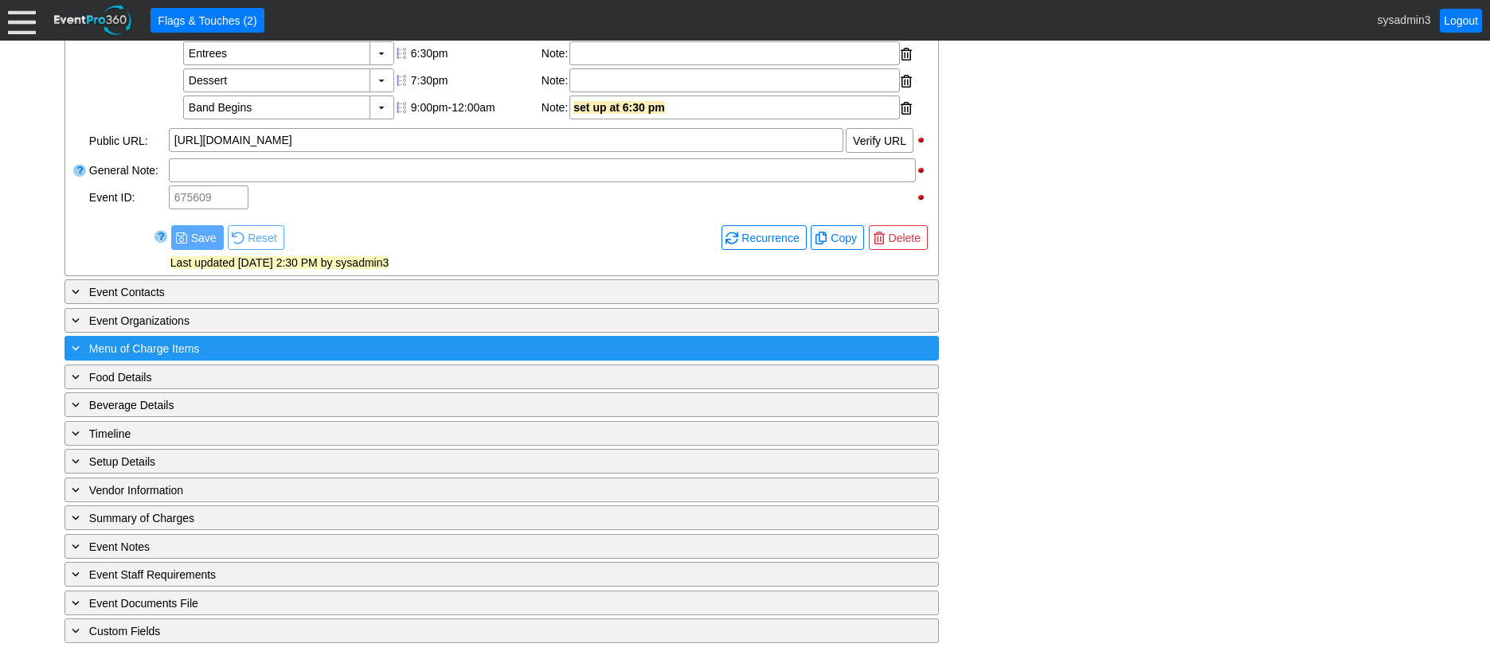
click at [287, 347] on div "+ Menu of Charge Items" at bounding box center [468, 348] width 801 height 18
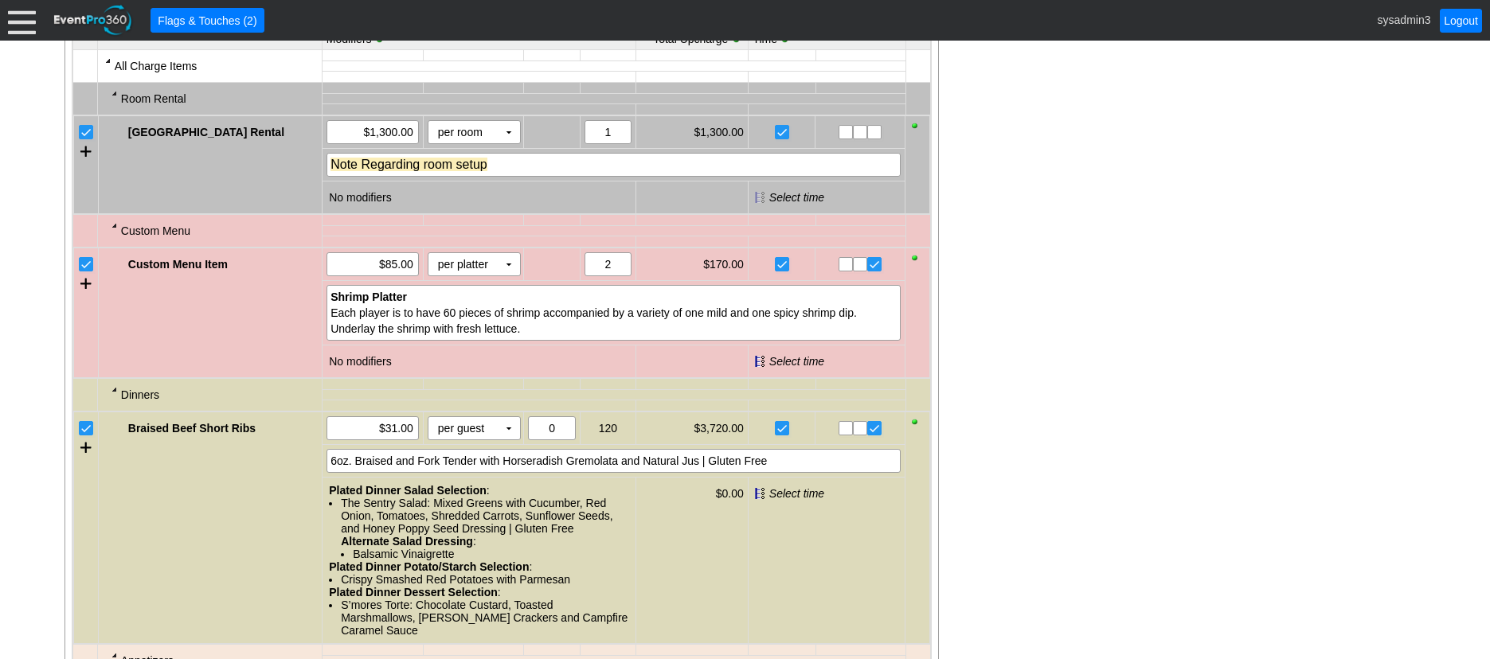
scroll to position [1123, 0]
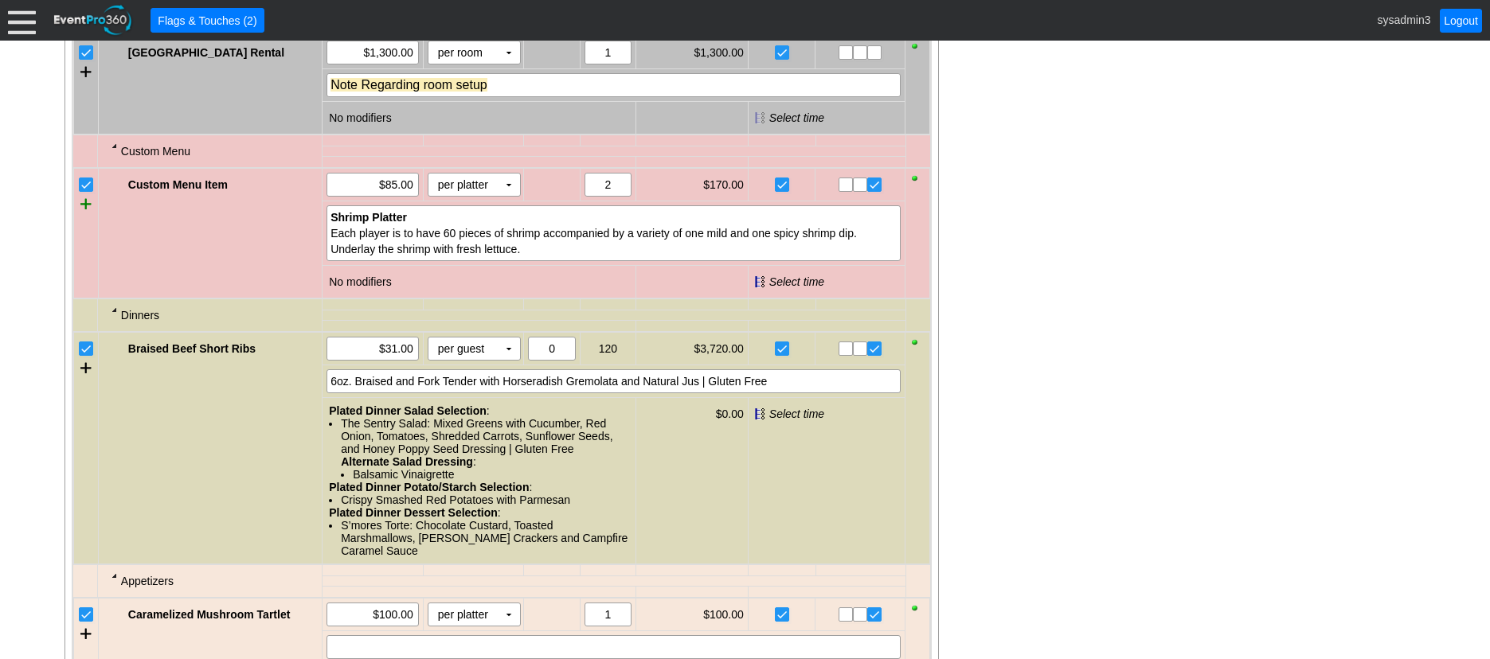
click at [86, 216] on div at bounding box center [85, 204] width 11 height 24
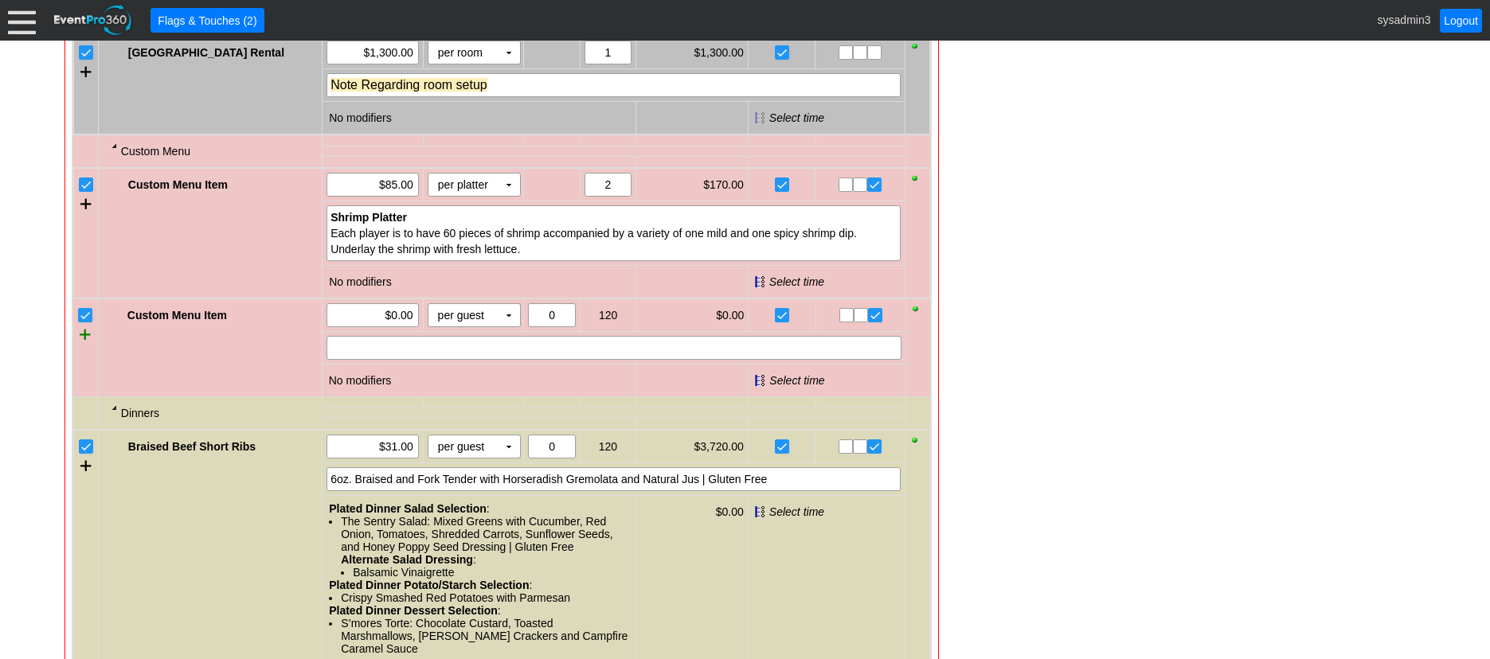
click at [84, 346] on div at bounding box center [85, 334] width 11 height 24
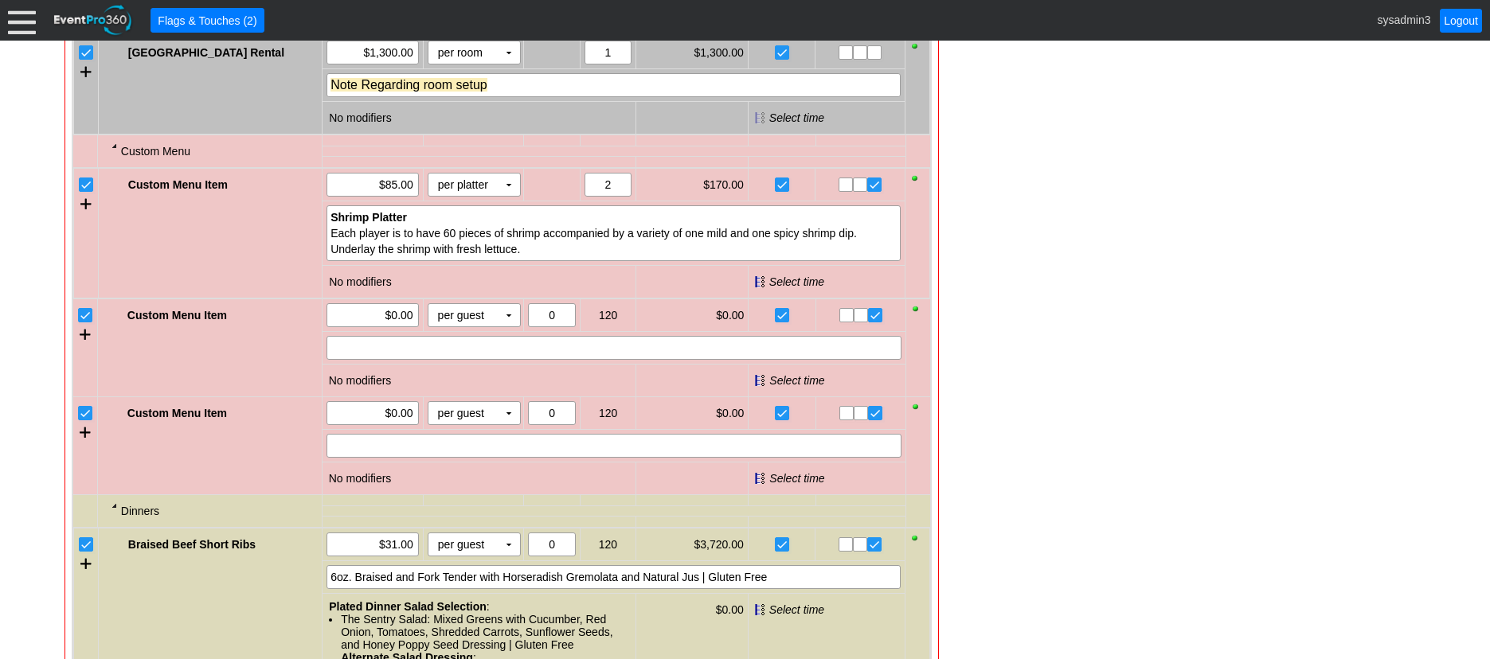
click at [83, 325] on input "checkbox" at bounding box center [87, 317] width 16 height 16
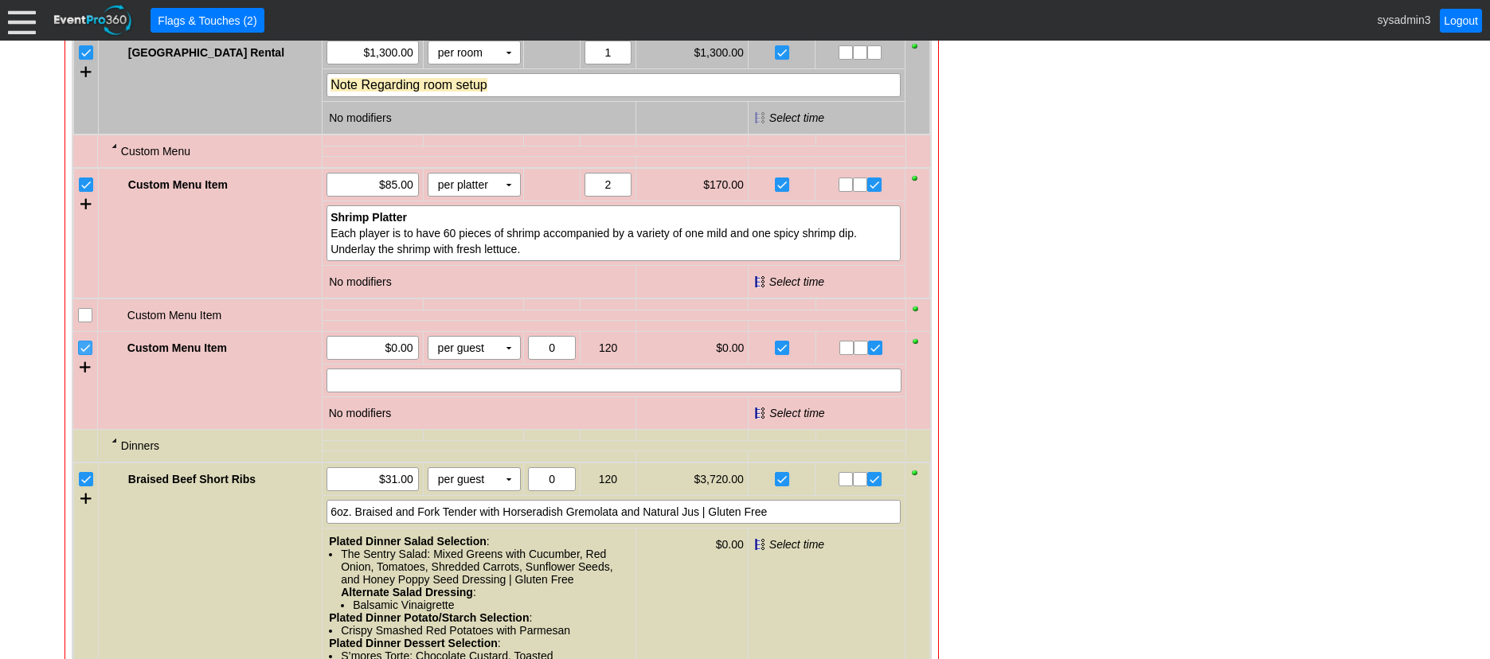
click at [84, 357] on input "checkbox" at bounding box center [87, 350] width 16 height 16
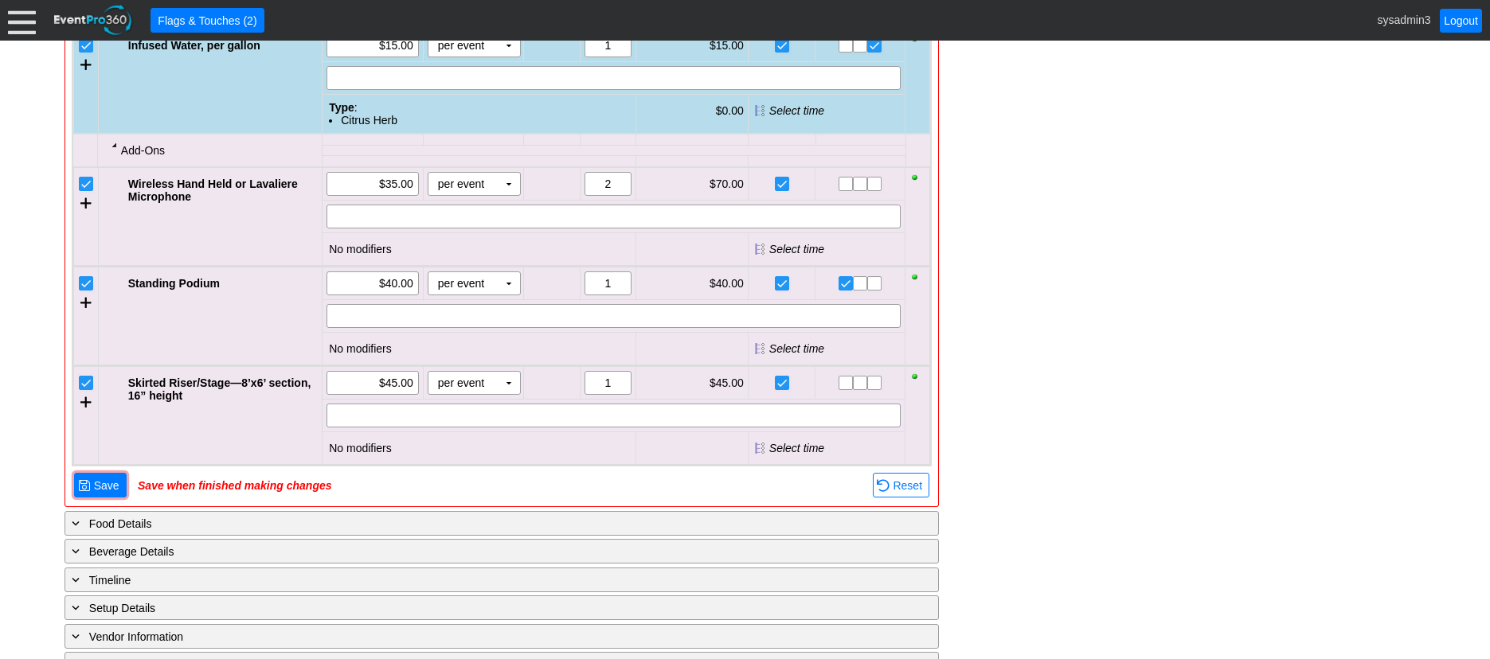
scroll to position [2158, 0]
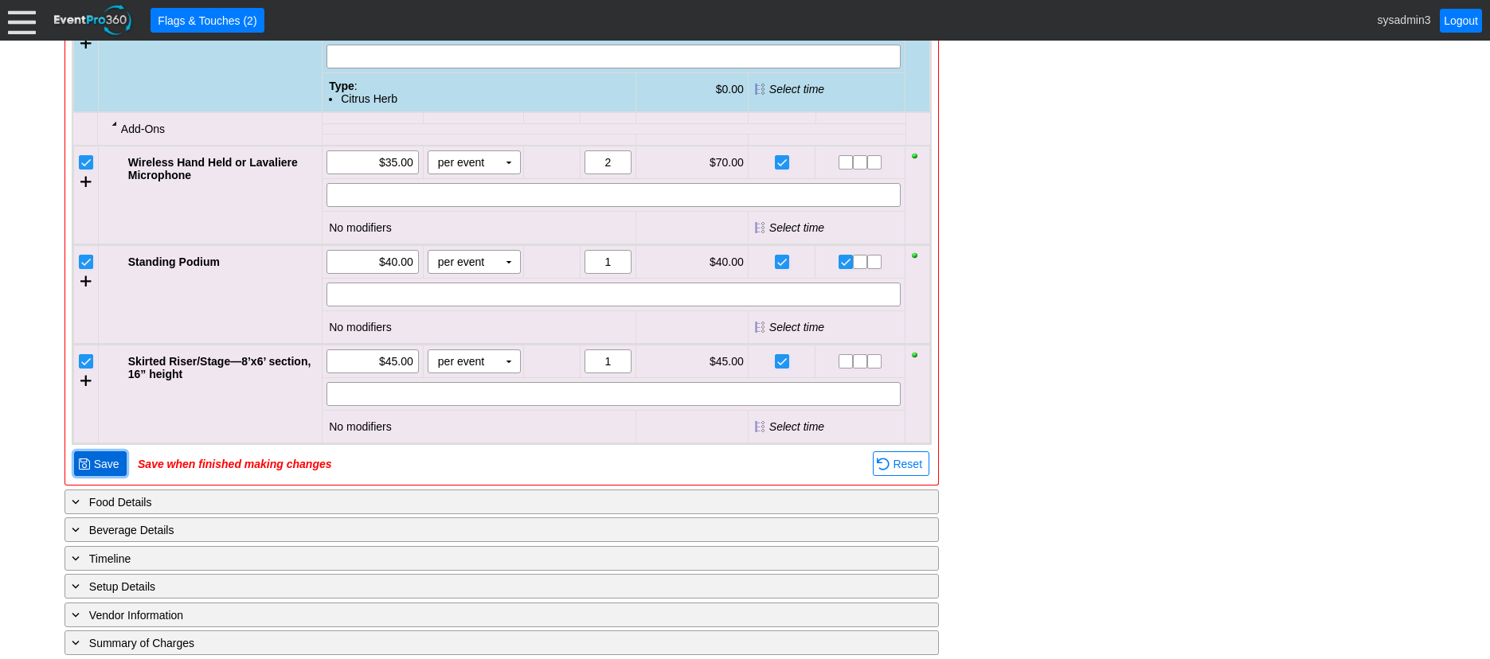
click at [101, 472] on span "Save" at bounding box center [107, 464] width 32 height 16
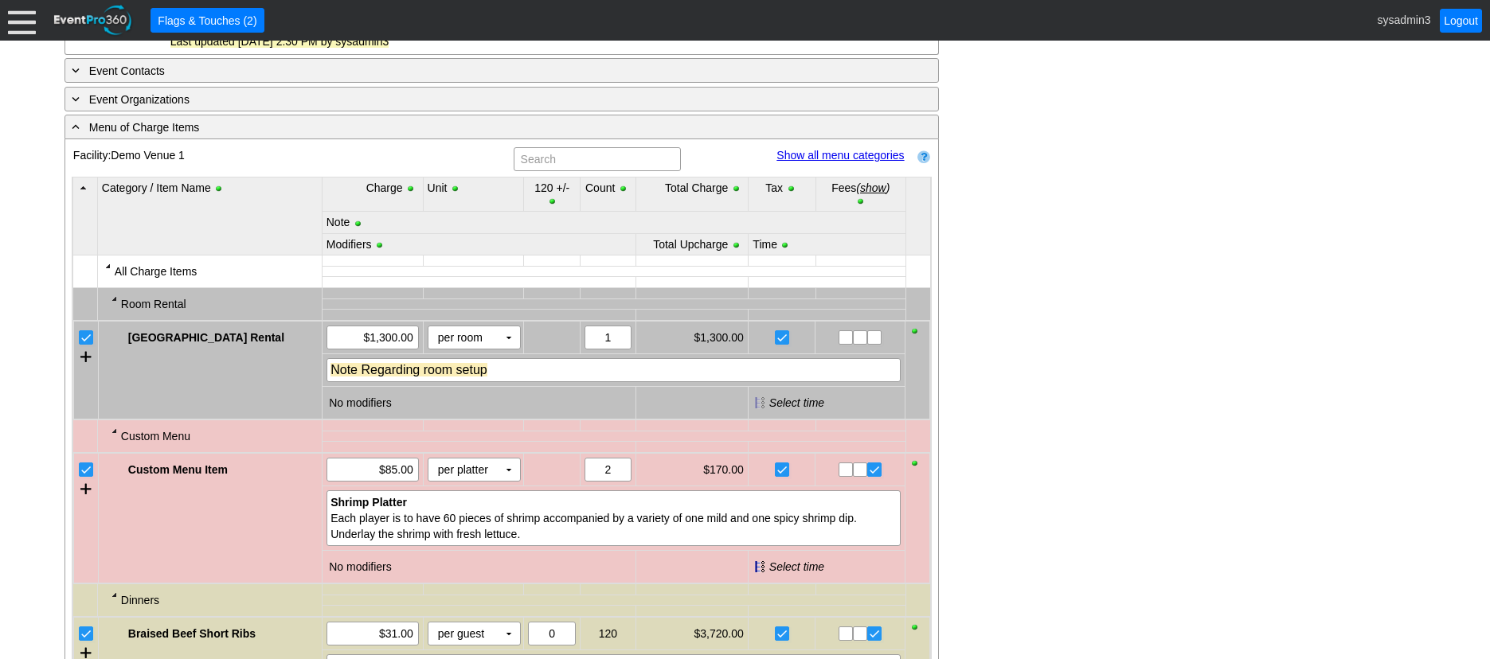
scroll to position [836, 0]
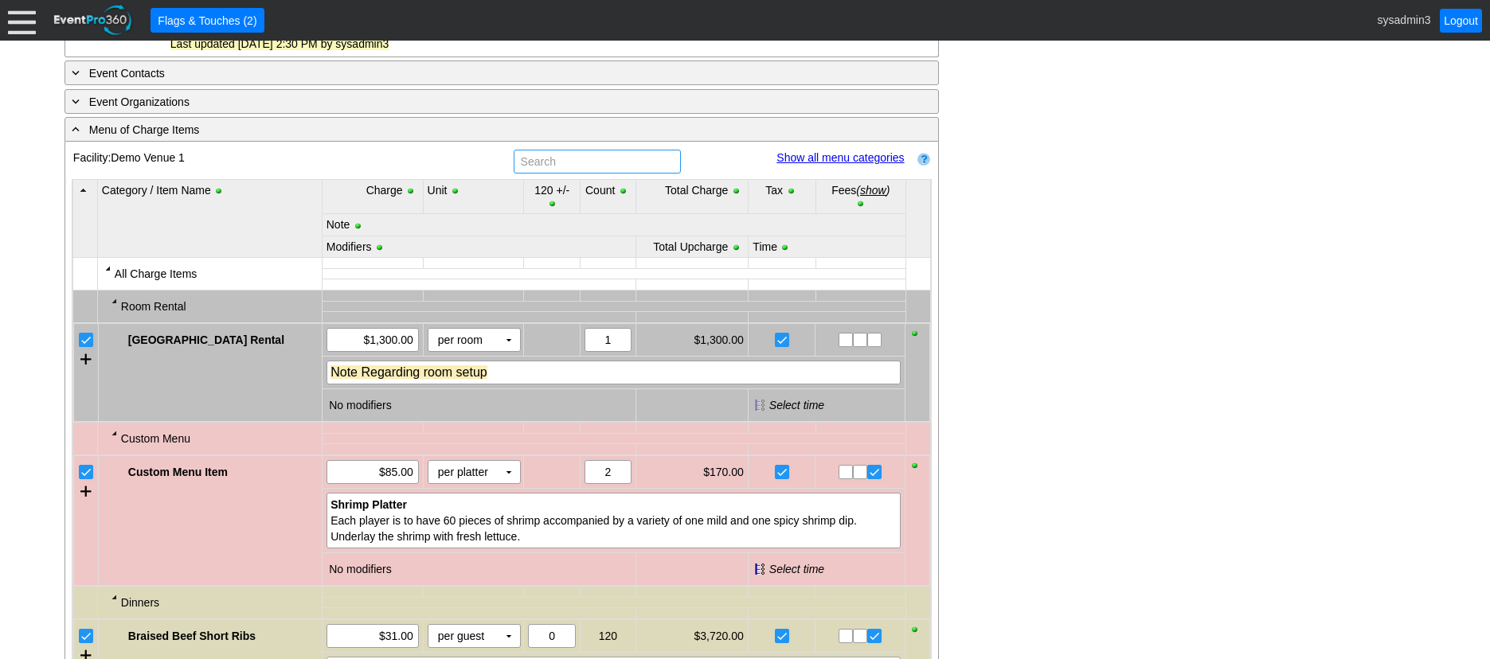
click at [560, 173] on input "text" at bounding box center [597, 161] width 156 height 22
click at [836, 164] on link "Show all menu categories" at bounding box center [839, 157] width 127 height 13
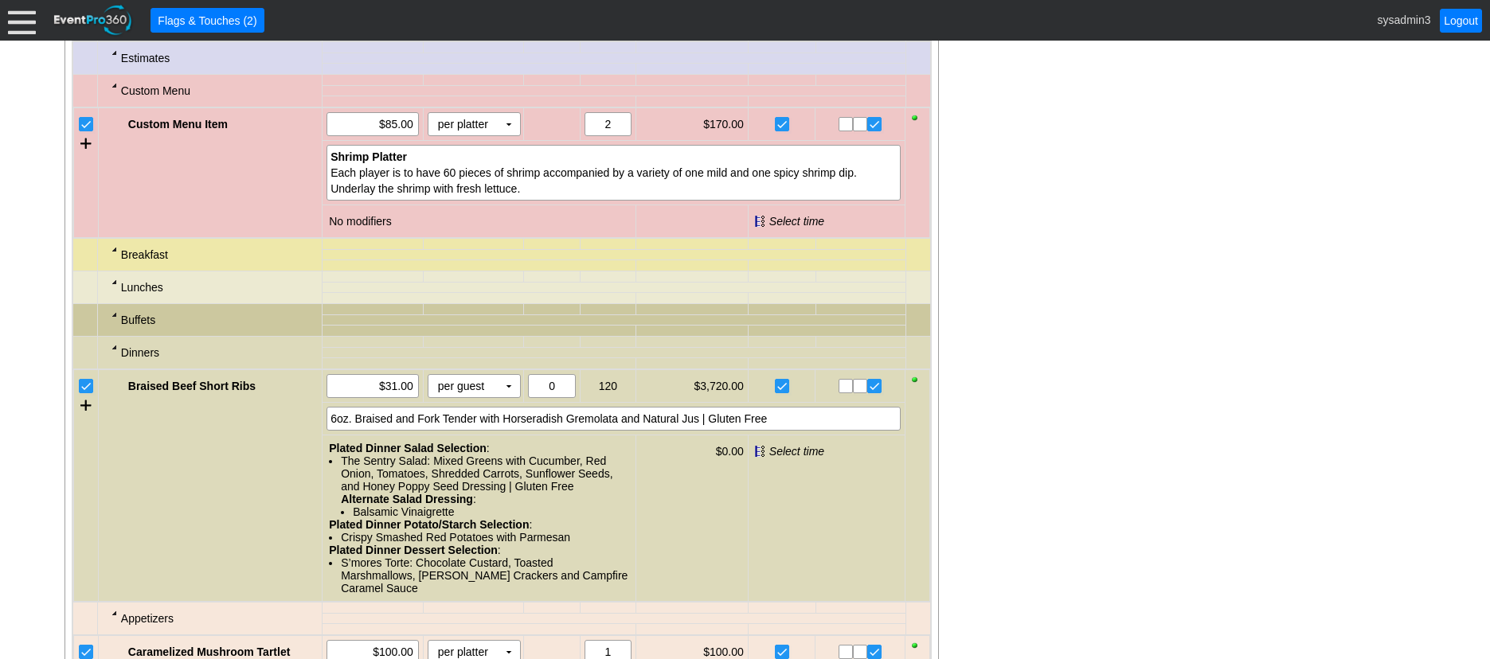
scroll to position [1314, 0]
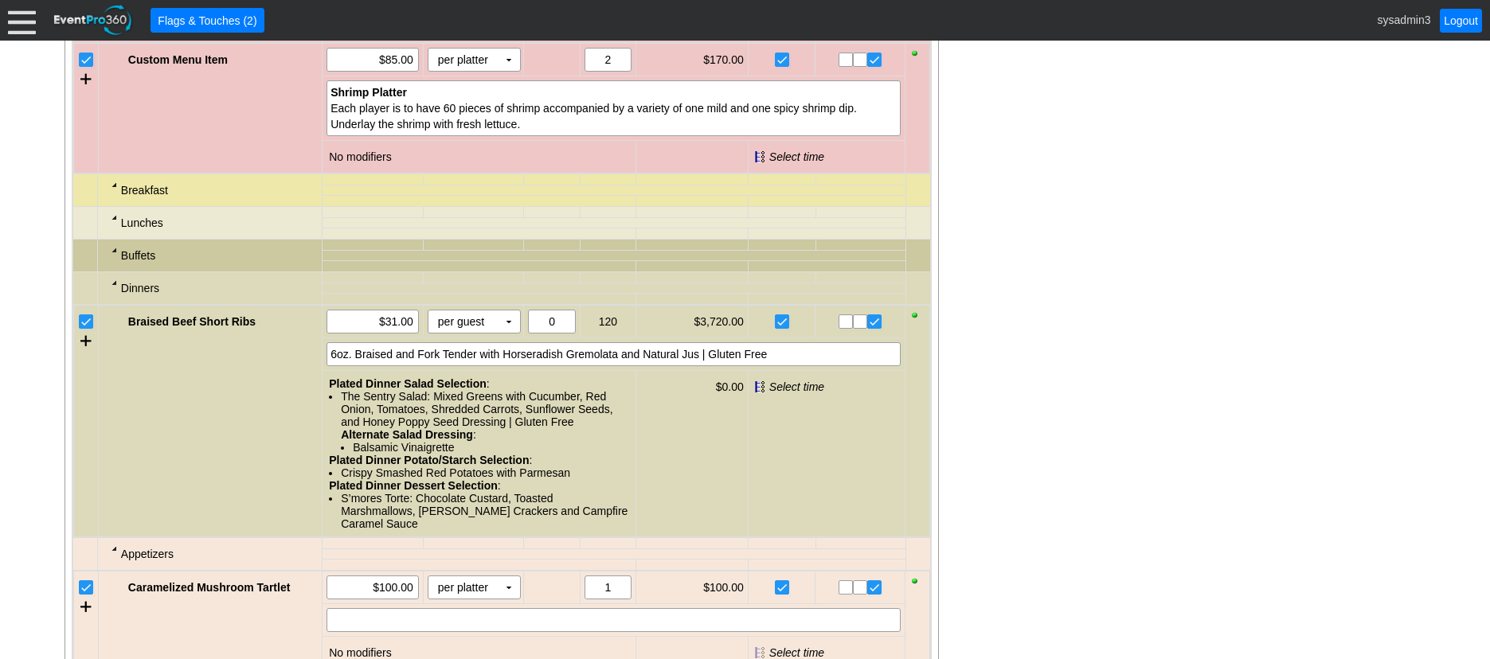
click at [113, 191] on div at bounding box center [114, 184] width 13 height 13
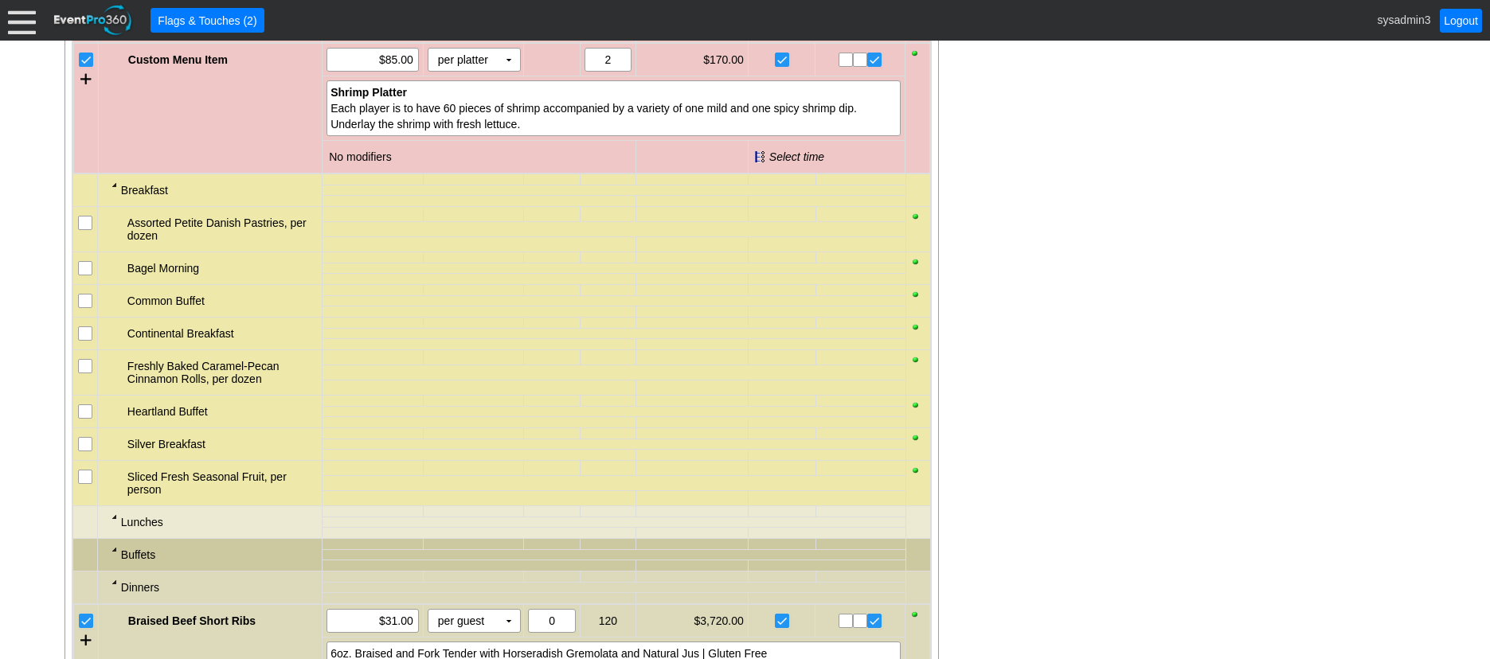
click at [115, 191] on div at bounding box center [114, 184] width 13 height 13
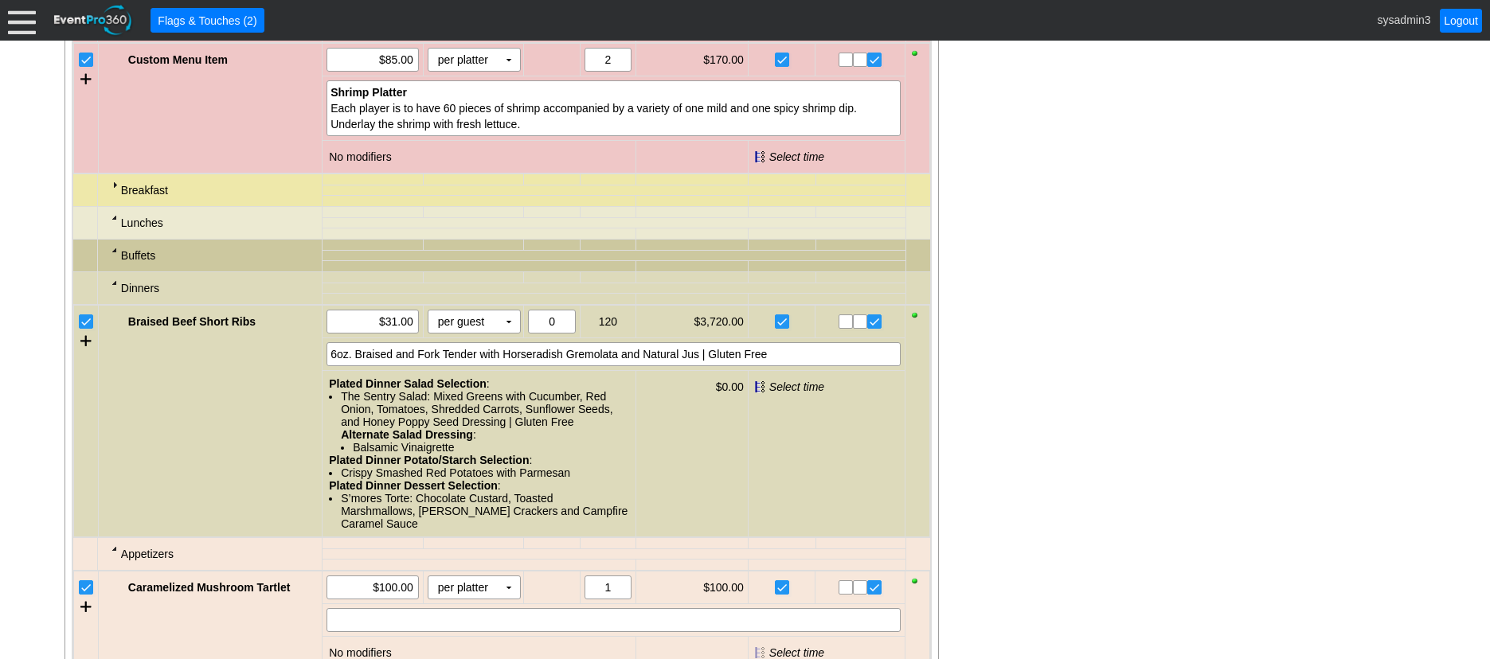
click at [115, 224] on div at bounding box center [114, 217] width 13 height 13
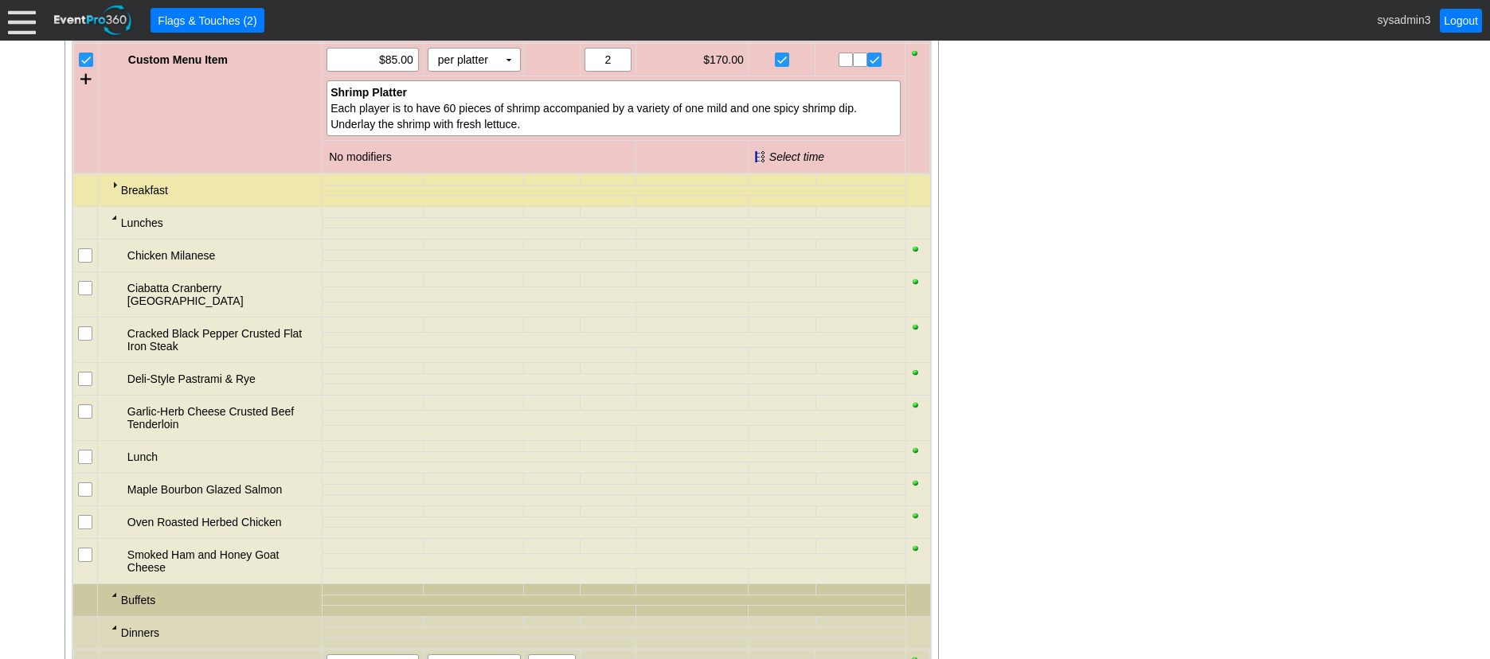
click at [115, 224] on div at bounding box center [114, 217] width 13 height 13
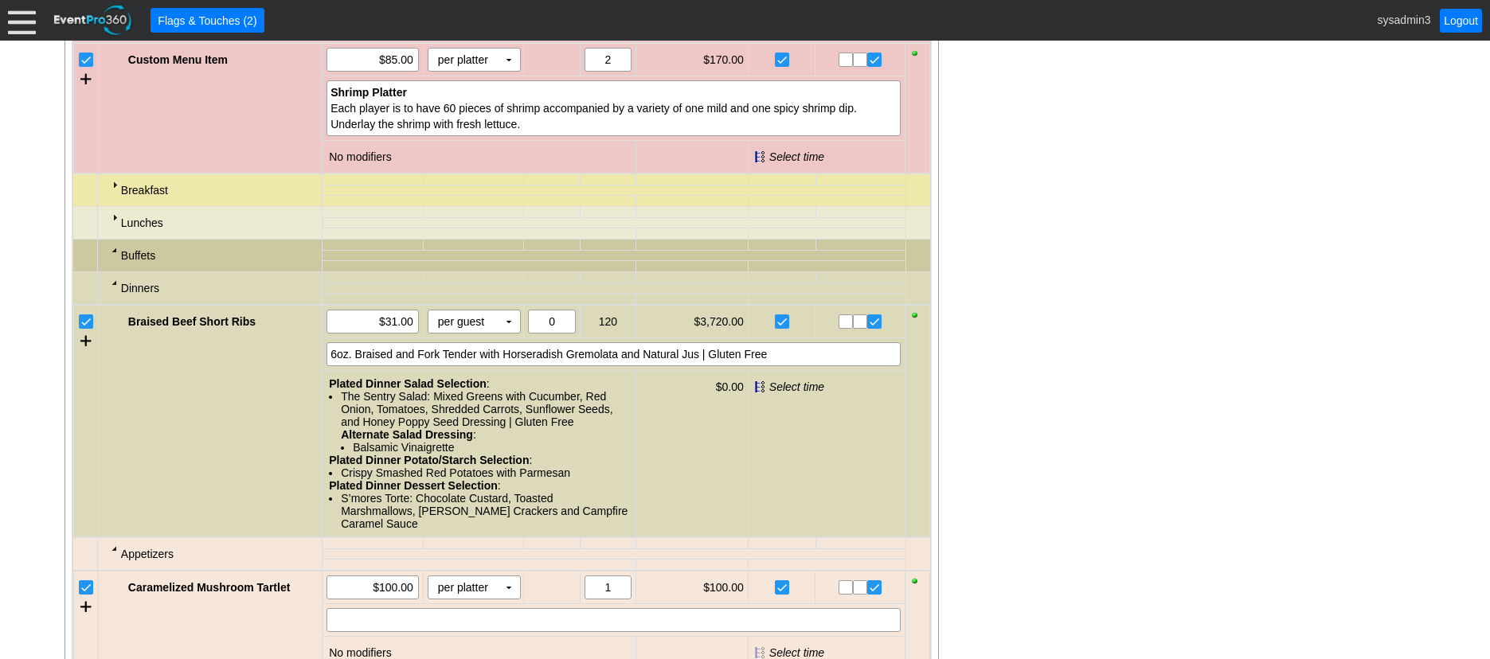
click at [112, 289] on div at bounding box center [114, 282] width 13 height 13
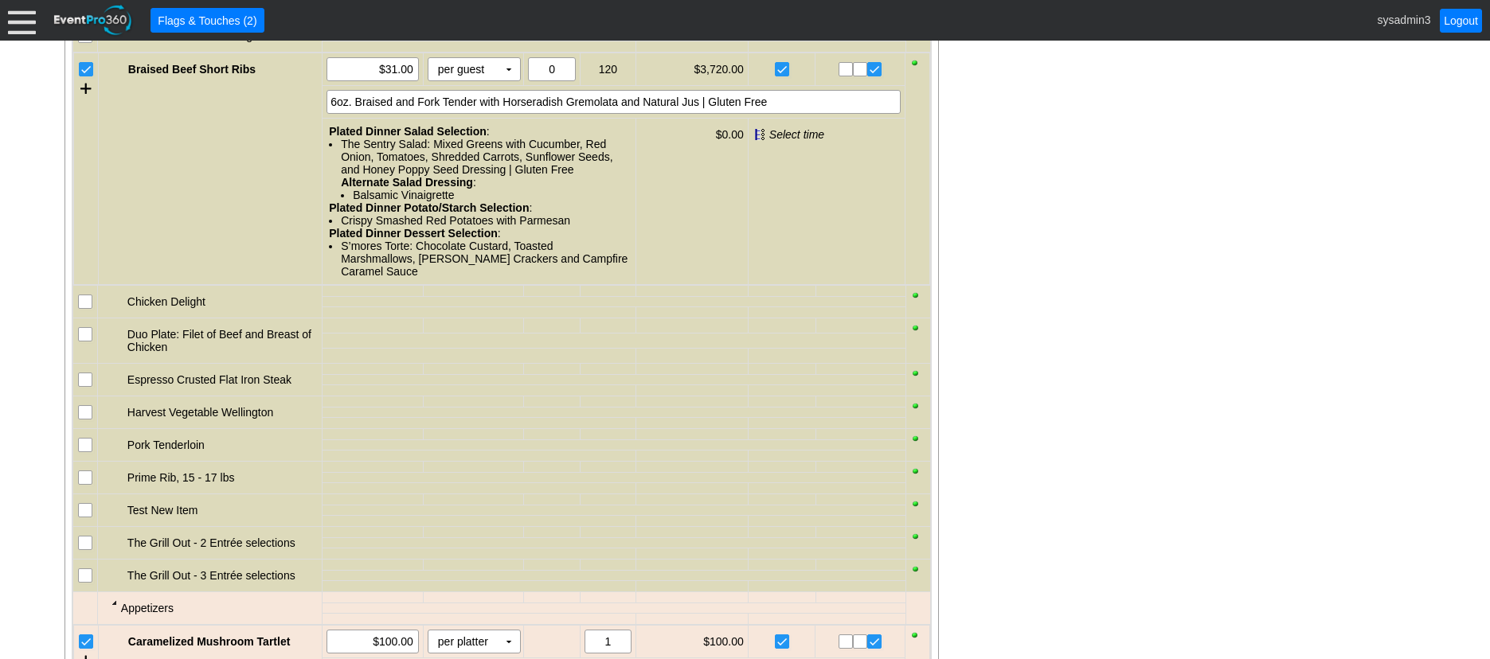
scroll to position [1632, 0]
click at [84, 311] on input "checkbox" at bounding box center [87, 303] width 16 height 16
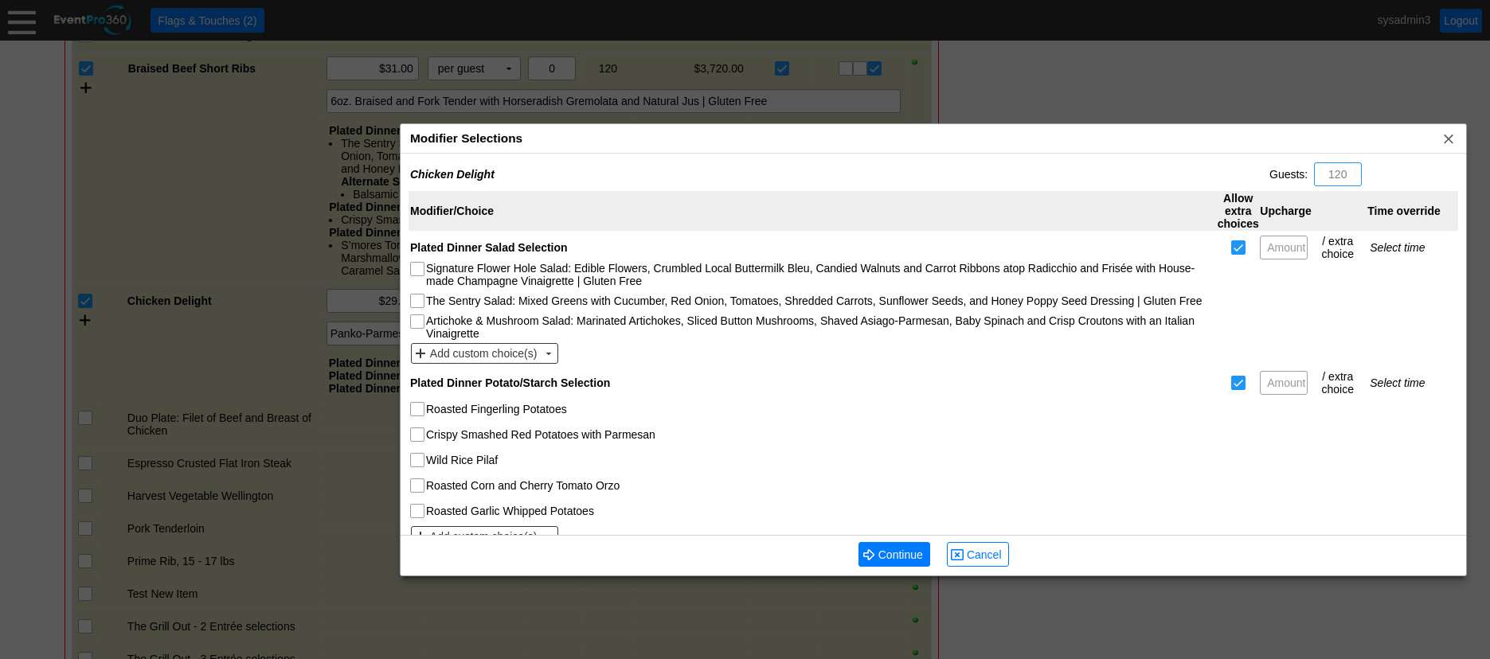
click at [646, 139] on div "Modifier Selections x" at bounding box center [932, 138] width 1065 height 29
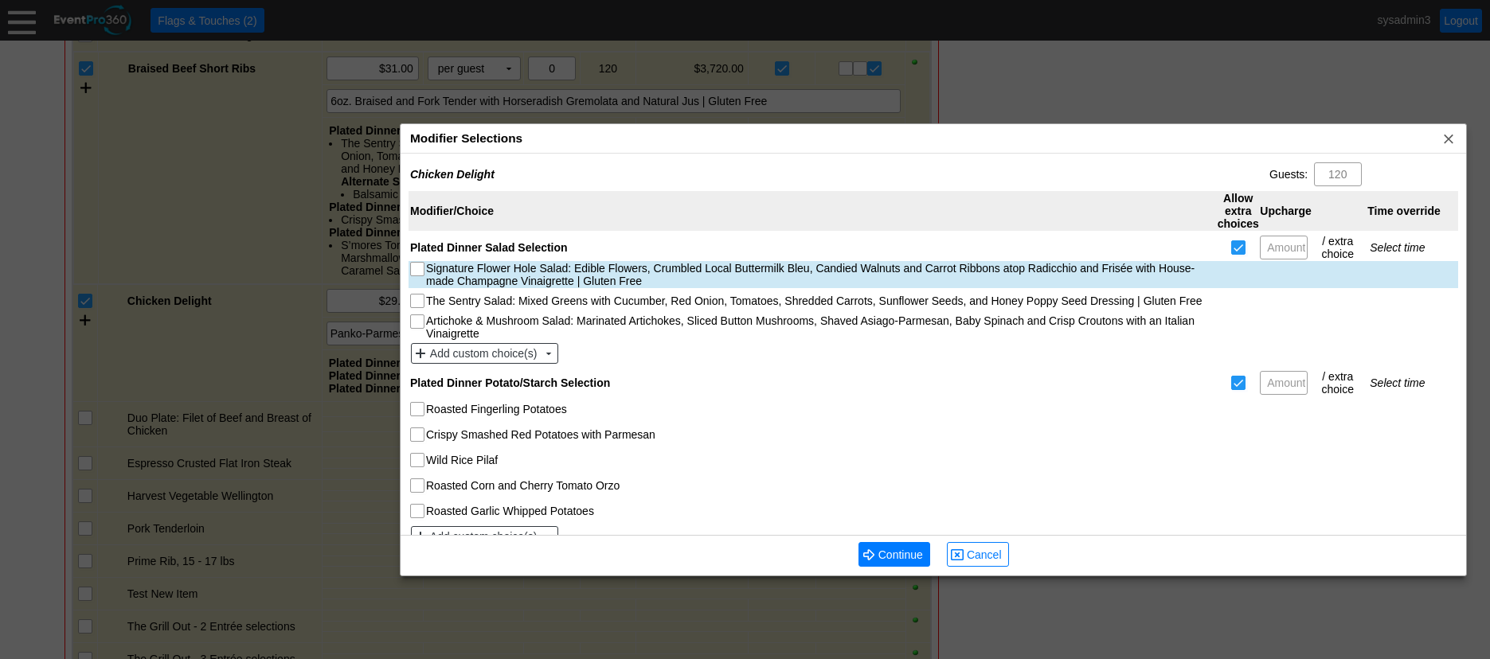
click at [417, 270] on input "Signature Flower Hole Salad: Edible Flowers, Crumbled Local Buttermilk Bleu, Ca…" at bounding box center [419, 271] width 16 height 16
checkbox input "true"
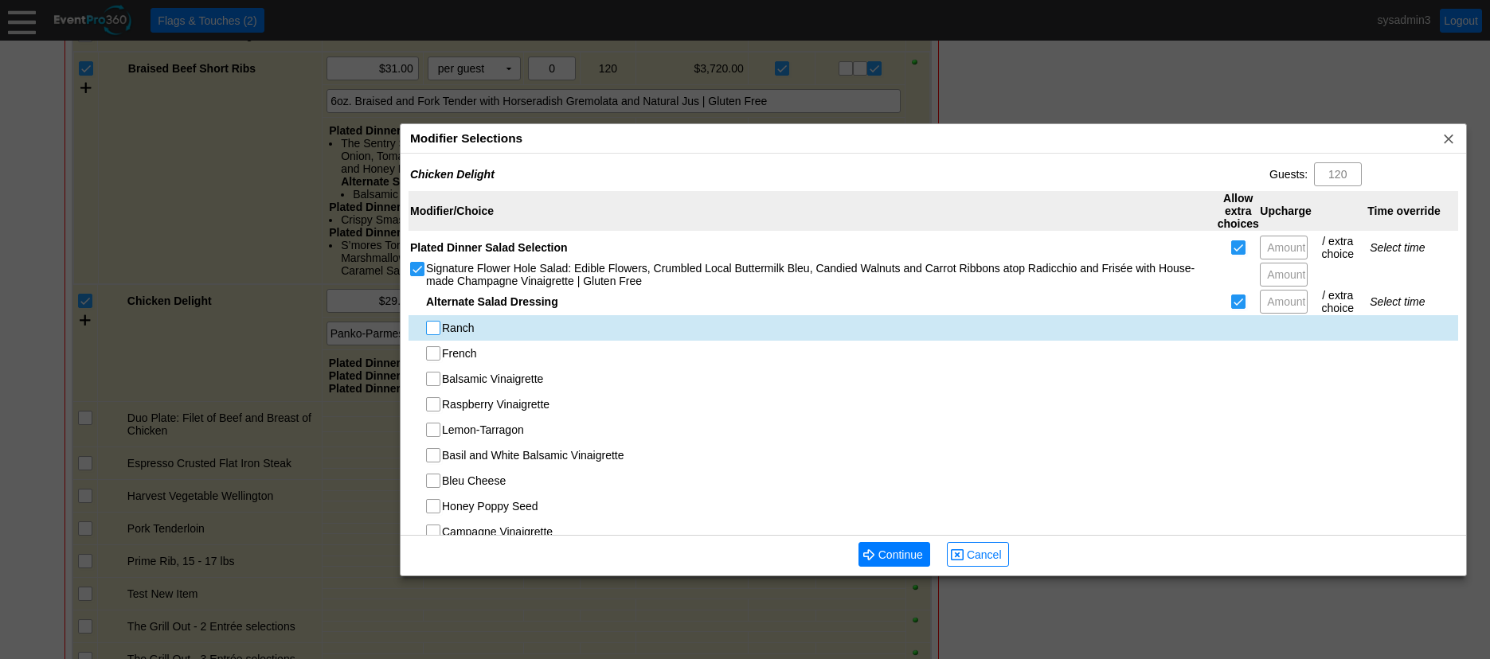
click at [434, 330] on input "Ranch" at bounding box center [435, 330] width 16 height 16
checkbox input "true"
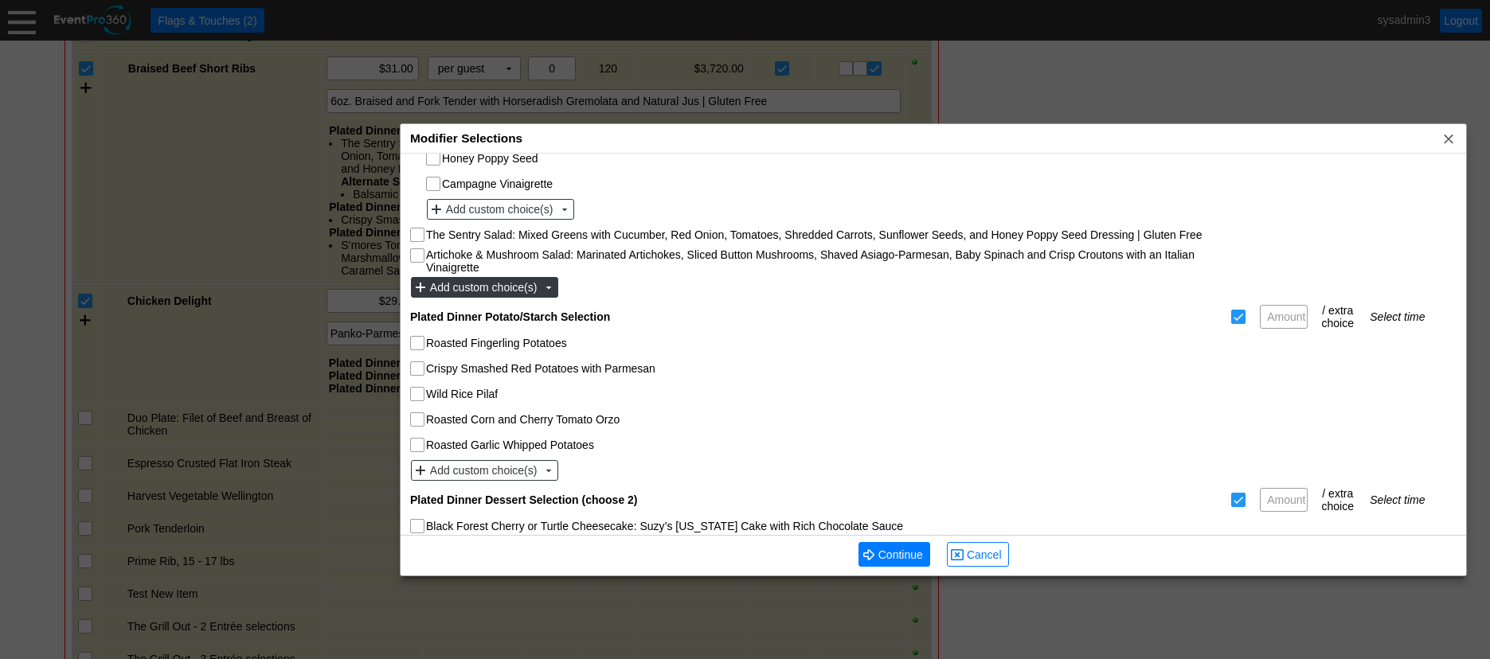
scroll to position [398, 0]
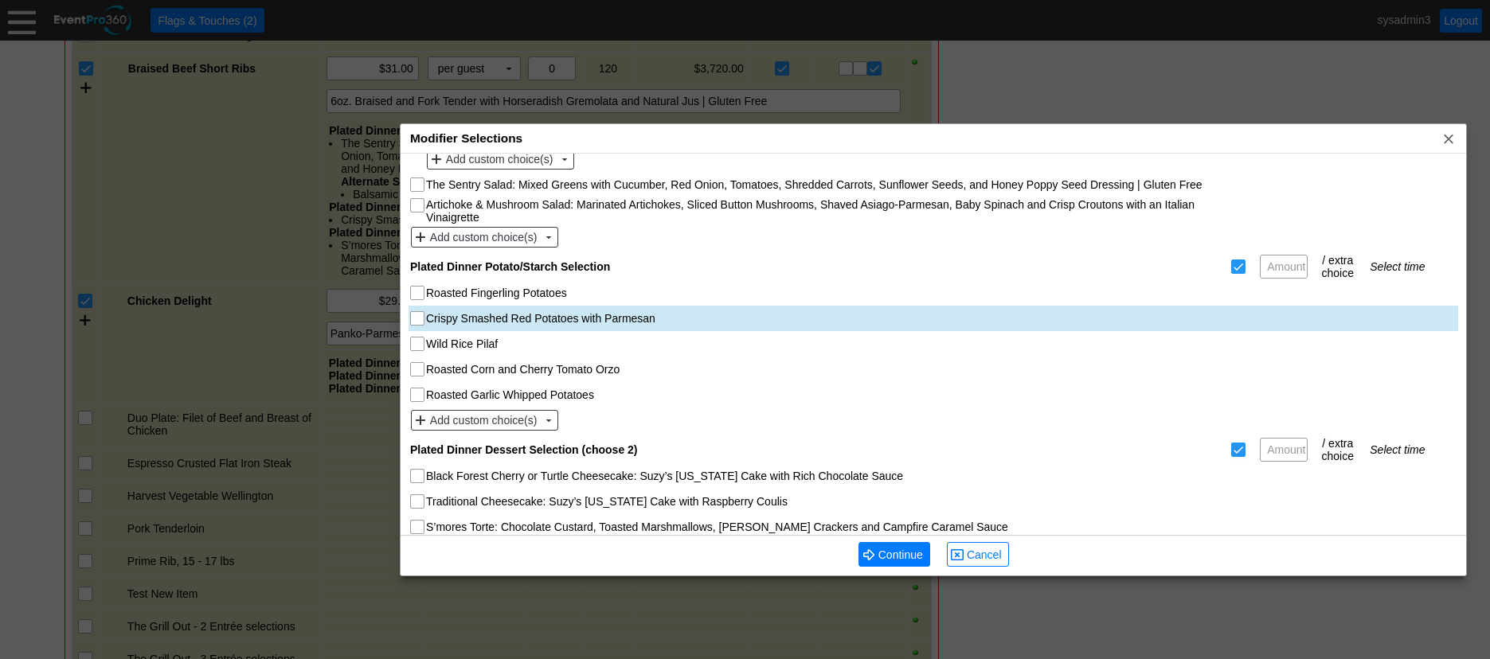
click at [418, 315] on input "Crispy Smashed Red Potatoes with Parmesan" at bounding box center [419, 320] width 16 height 16
checkbox input "true"
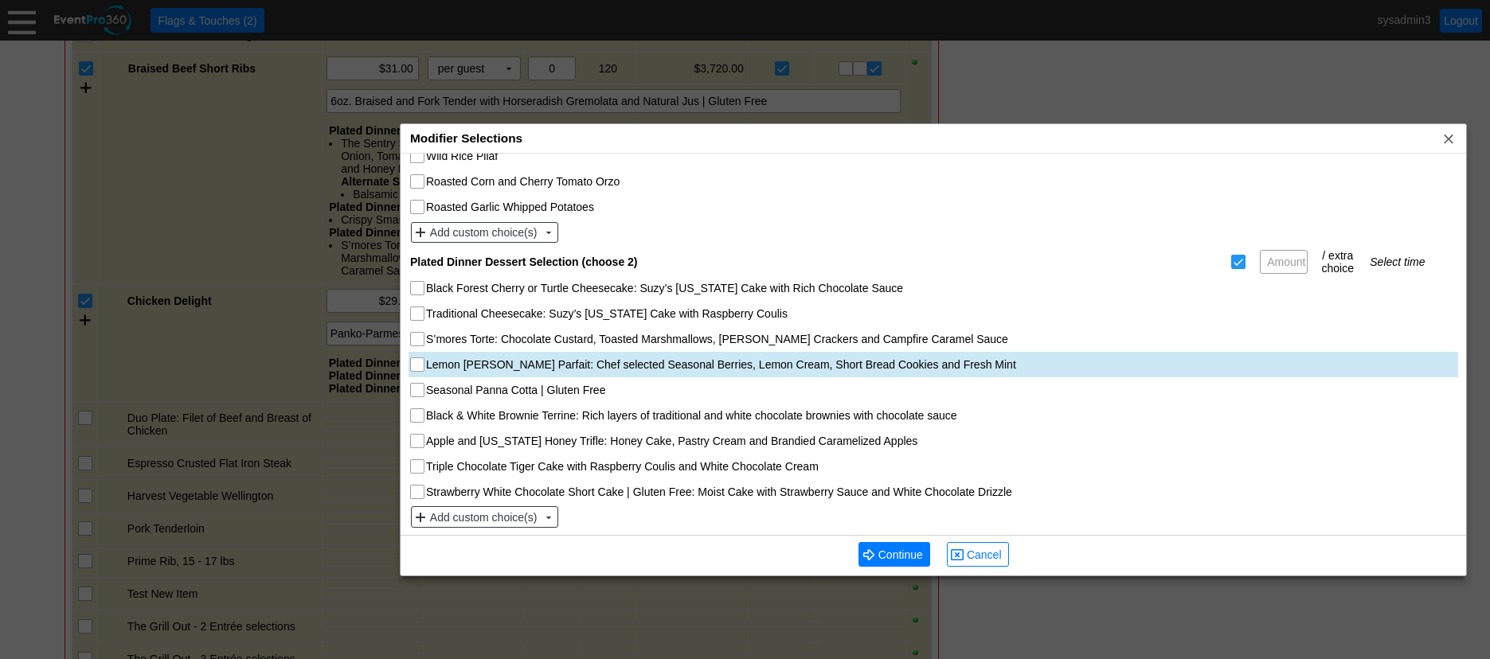
scroll to position [589, 0]
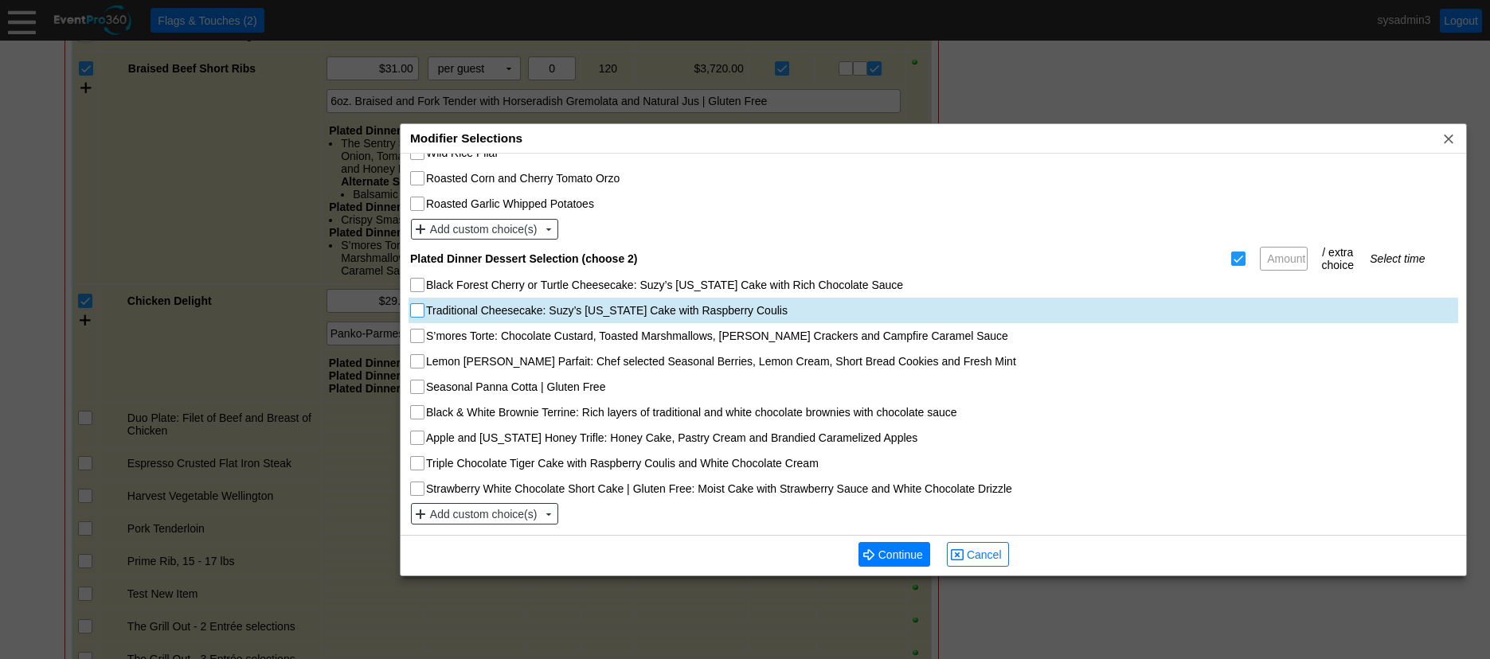
click at [420, 314] on input "Traditional Cheesecake: Suzy’s Wisconsin Cake with Raspberry Coulis" at bounding box center [419, 312] width 16 height 16
checkbox input "true"
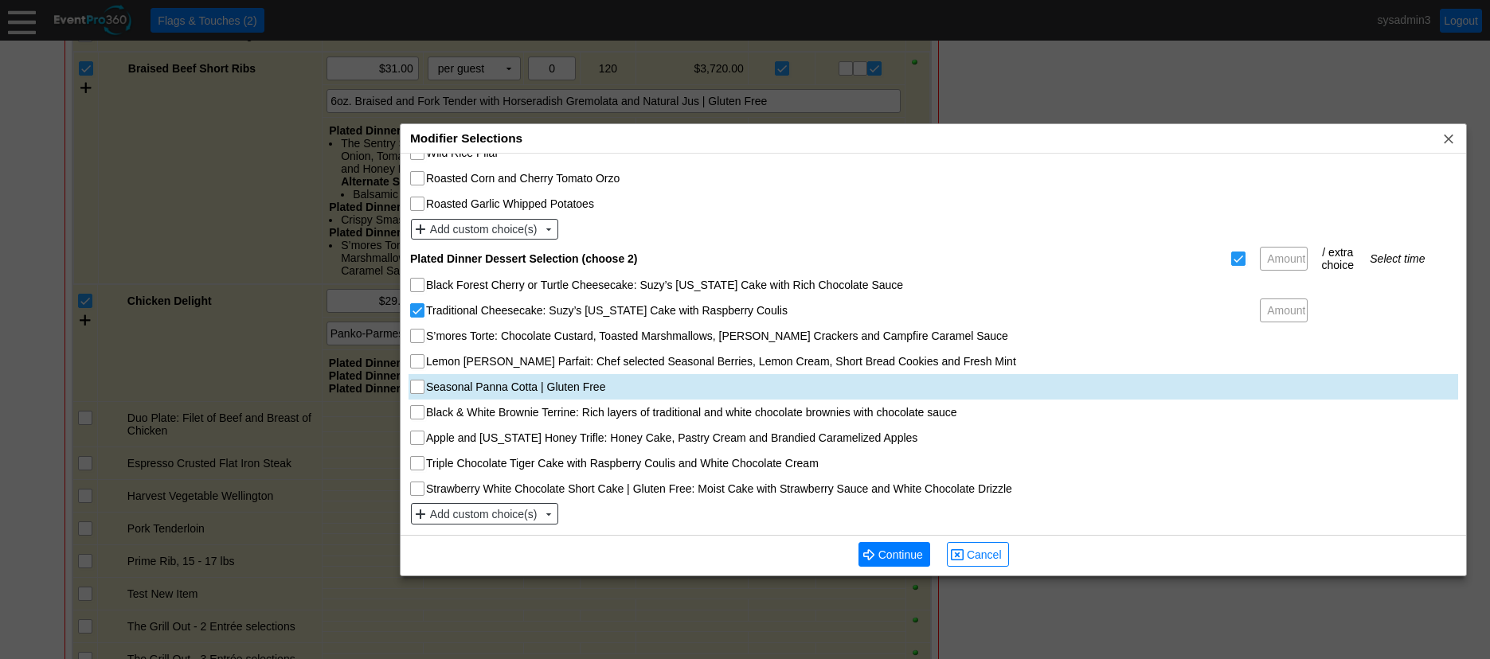
click at [421, 393] on input "Seasonal Panna Cotta | Gluten Free" at bounding box center [419, 389] width 16 height 16
checkbox input "true"
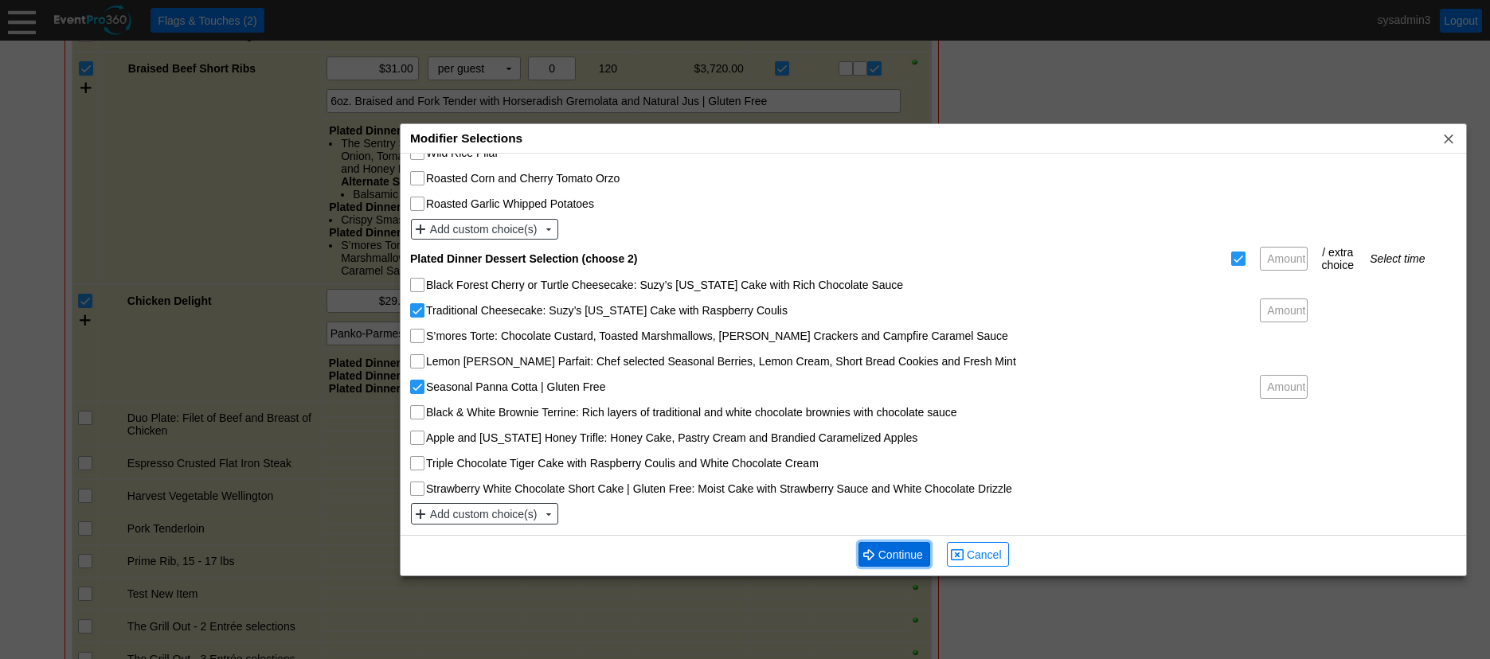
click at [920, 555] on span "Continue" at bounding box center [900, 555] width 51 height 16
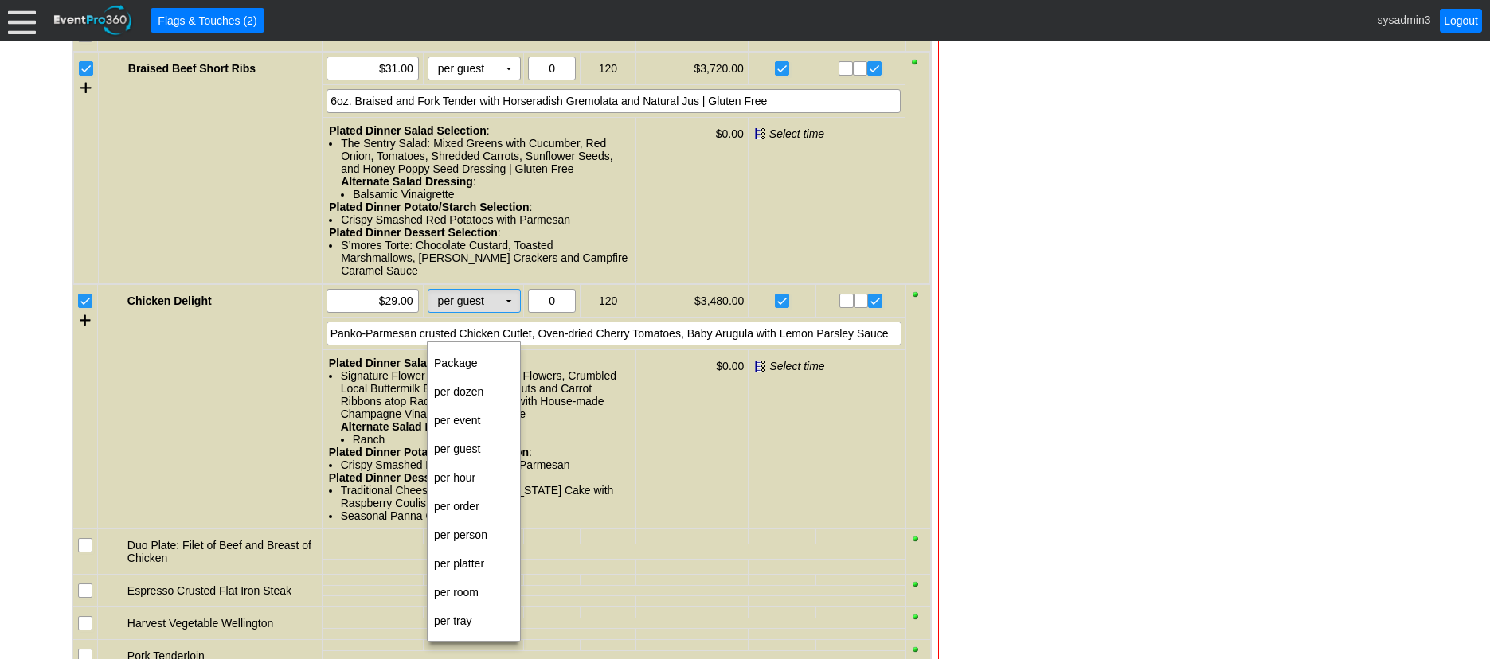
click at [508, 312] on td "▼" at bounding box center [509, 301] width 22 height 22
click at [469, 539] on td "per person" at bounding box center [474, 535] width 92 height 29
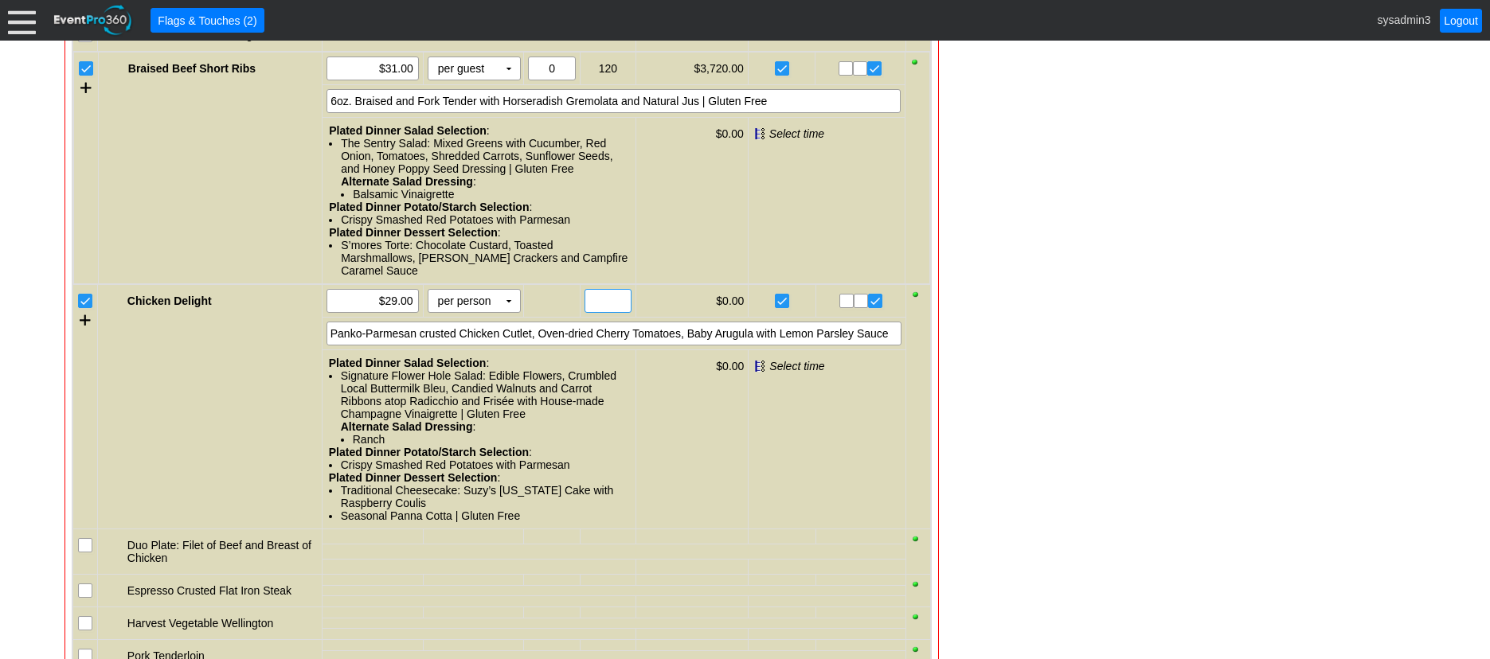
click at [597, 312] on input "text" at bounding box center [608, 301] width 36 height 22
type input "110"
click at [806, 346] on div "Panko-Parmesan crusted Chicken Cutlet, Oven-dried Cherry Tomatoes, Baby Arugula…" at bounding box center [613, 334] width 575 height 24
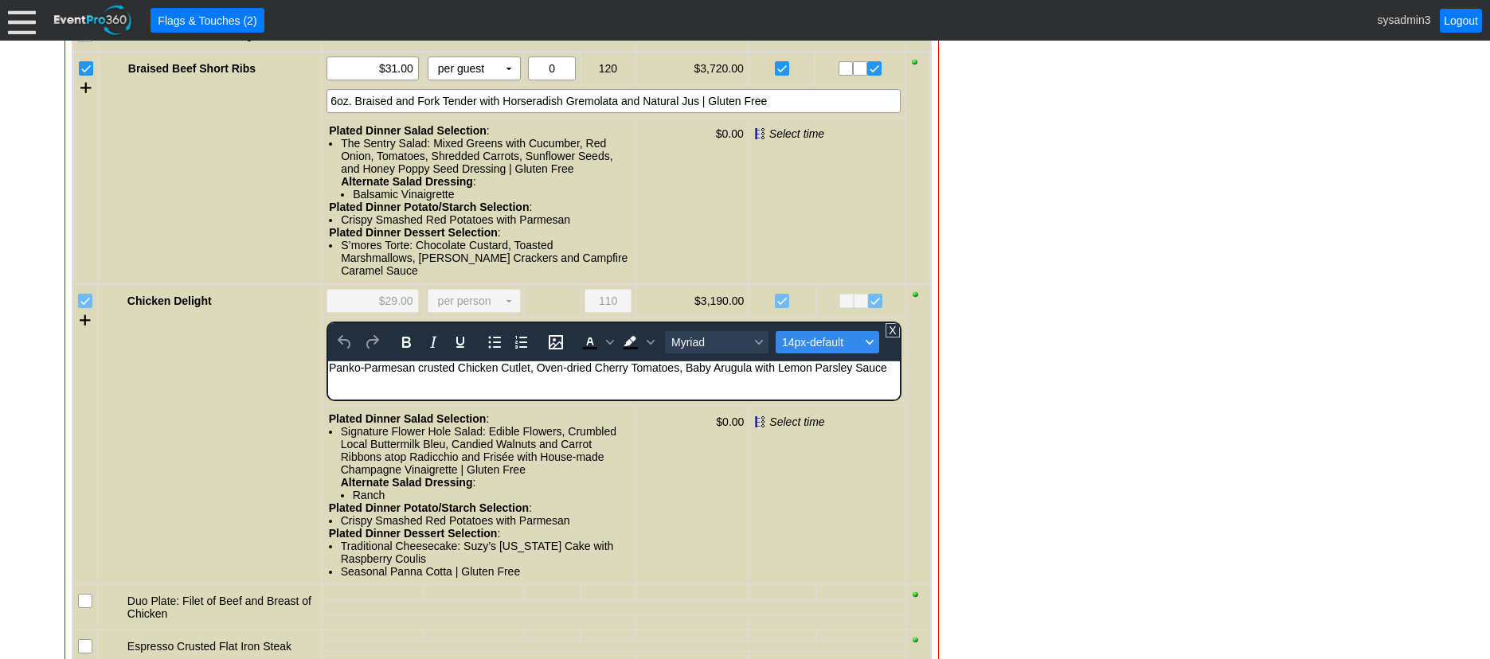
scroll to position [0, 0]
click at [889, 371] on div "Panko-Parmesan crusted Chicken Cutlet, Oven-dried Cherry Tomatoes, Baby Arugula…" at bounding box center [613, 367] width 570 height 13
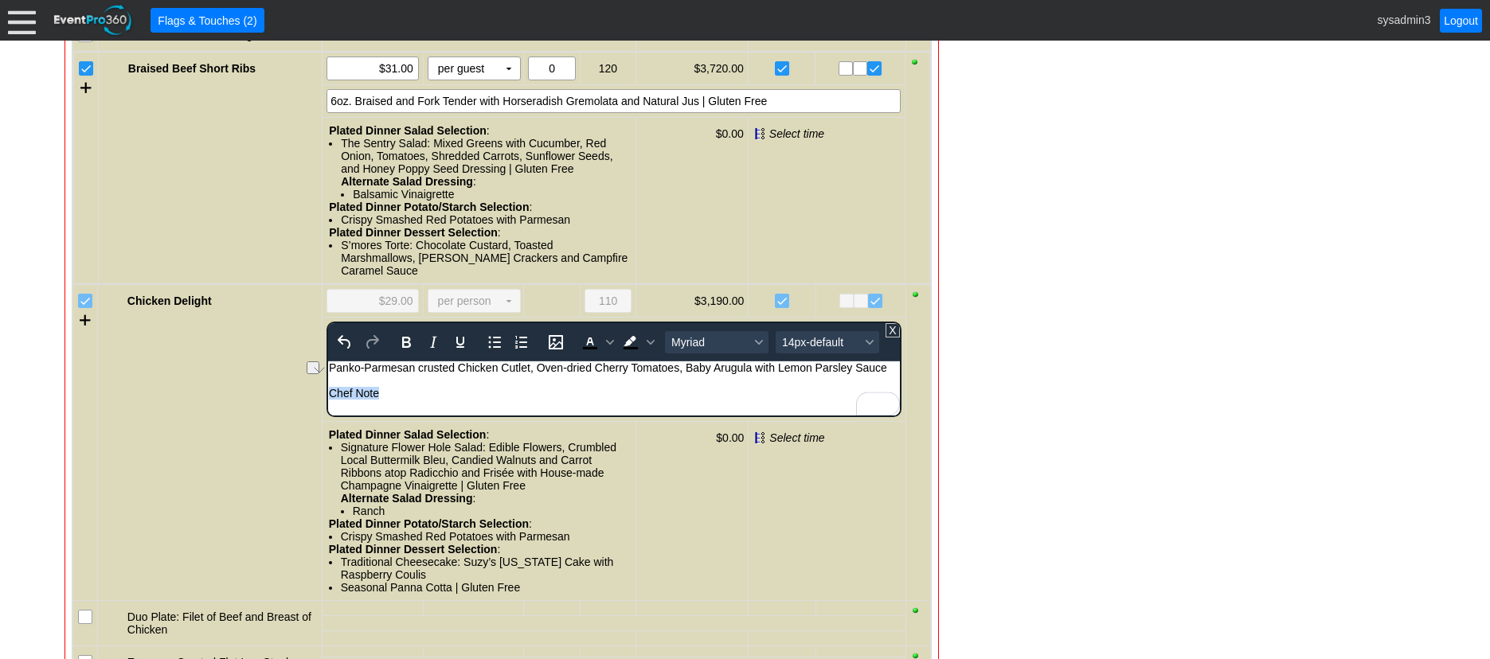
drag, startPoint x: 385, startPoint y: 390, endPoint x: 654, endPoint y: 778, distance: 472.0
click at [327, 389] on html "Panko-Parmesan crusted Chicken Cutlet, Oven-dried Cherry Tomatoes, Baby Arugula…" at bounding box center [613, 384] width 572 height 46
click at [405, 352] on icon "Bold" at bounding box center [405, 342] width 19 height 19
click at [806, 349] on span "14px-default" at bounding box center [821, 342] width 78 height 13
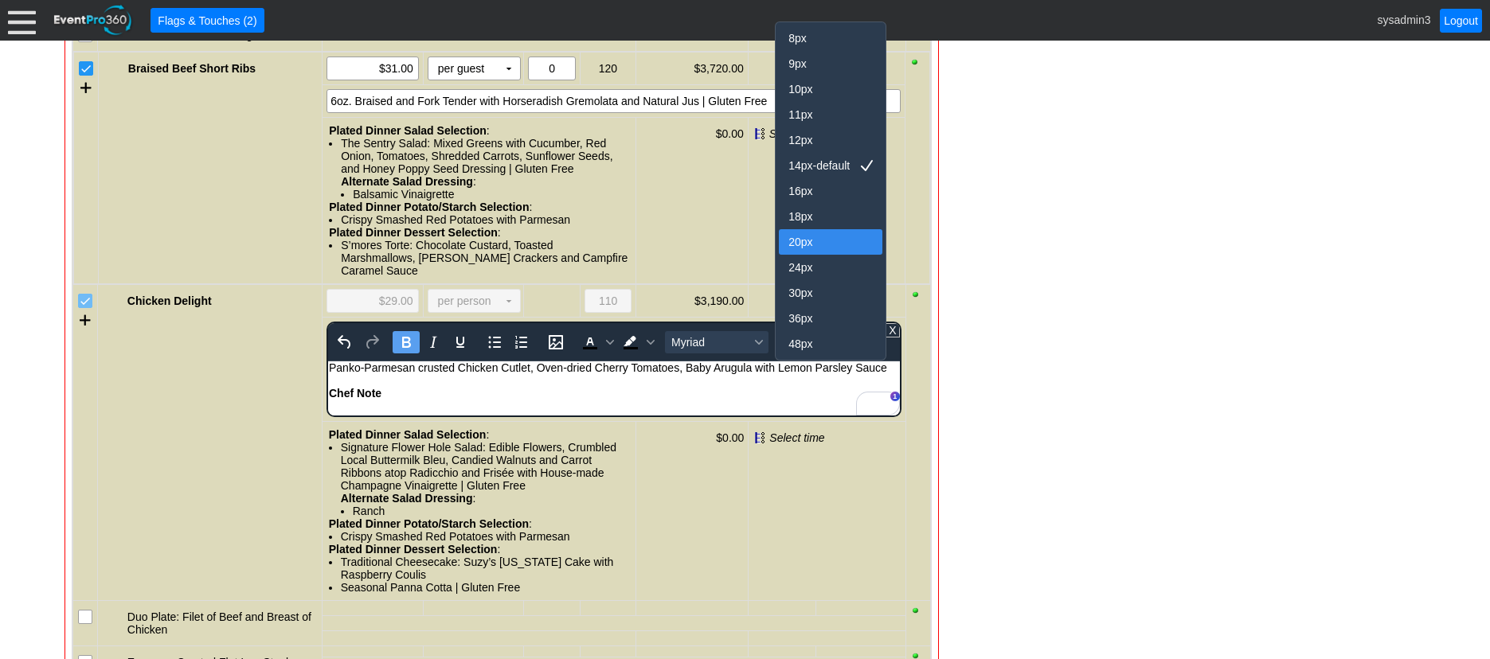
click at [801, 247] on div "20px" at bounding box center [819, 241] width 62 height 19
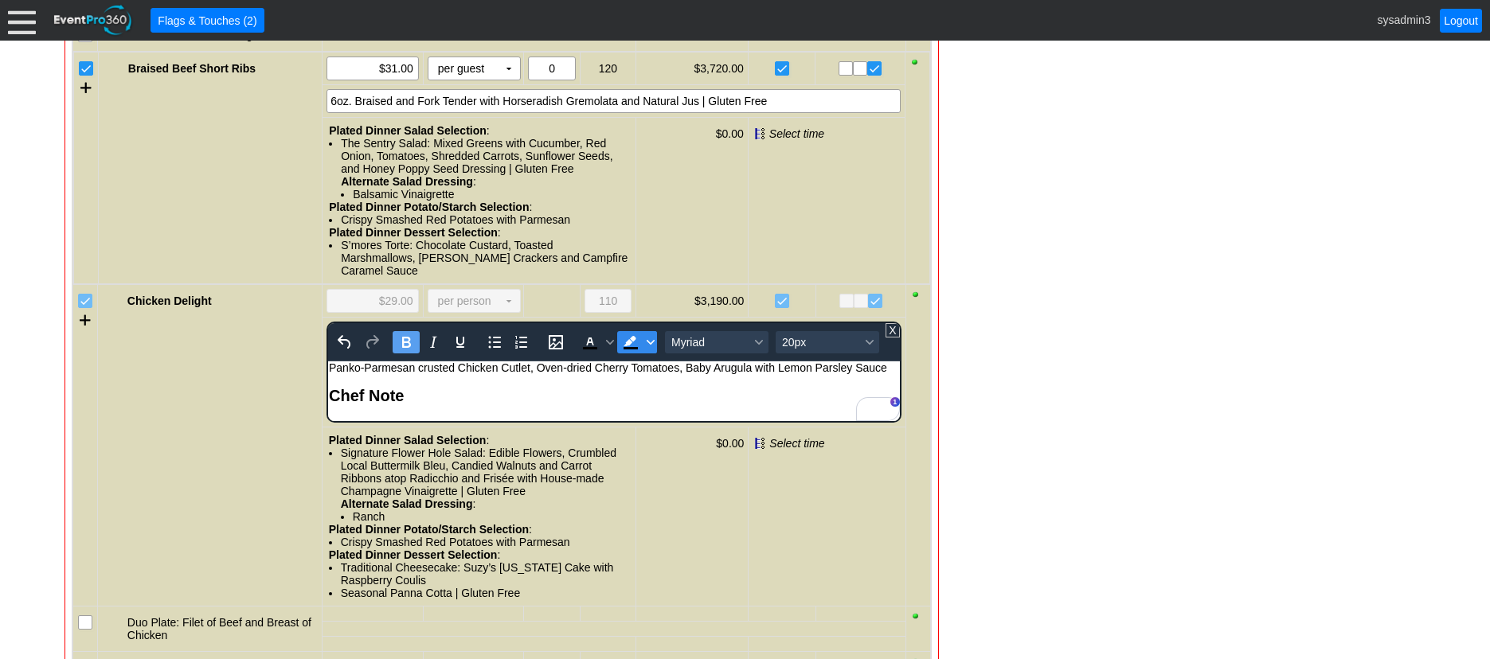
click at [652, 346] on icon "Background color Black" at bounding box center [650, 342] width 8 height 8
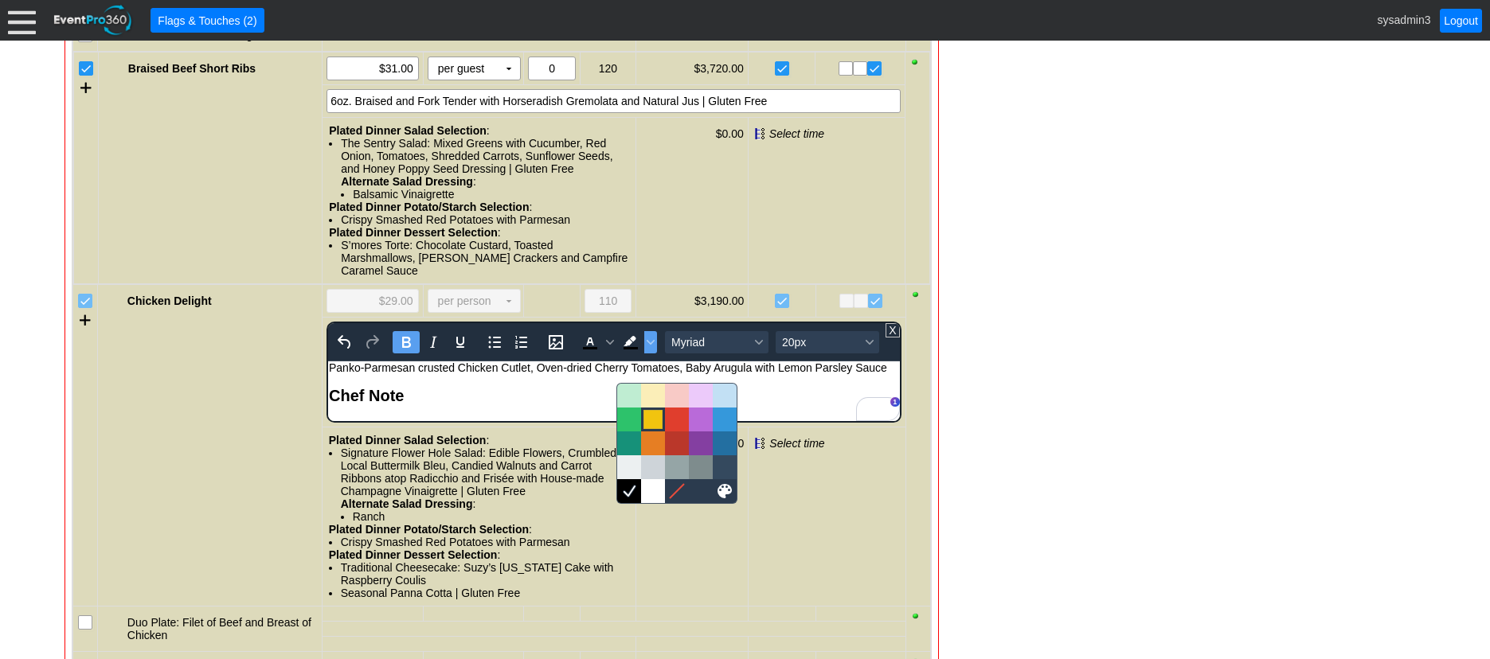
click at [657, 424] on div at bounding box center [652, 419] width 19 height 19
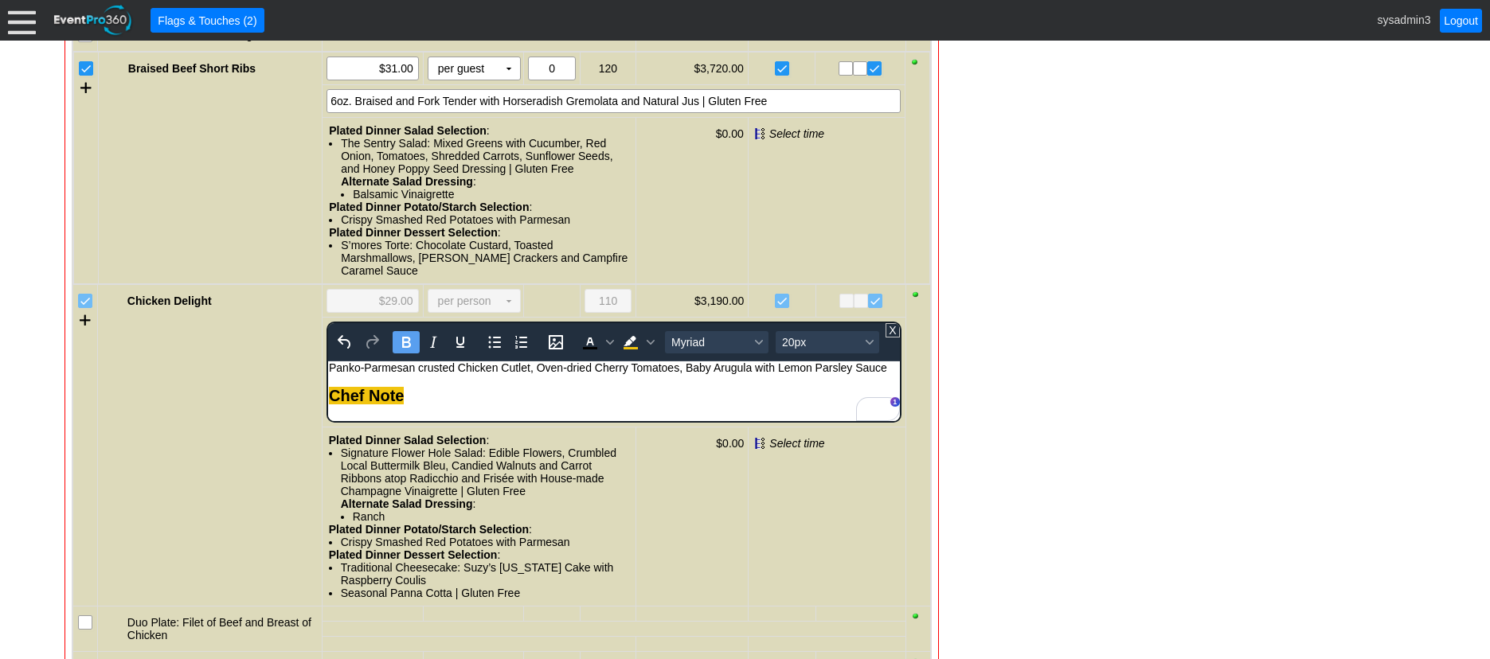
click at [553, 396] on div "Chef Note" at bounding box center [613, 396] width 570 height 18
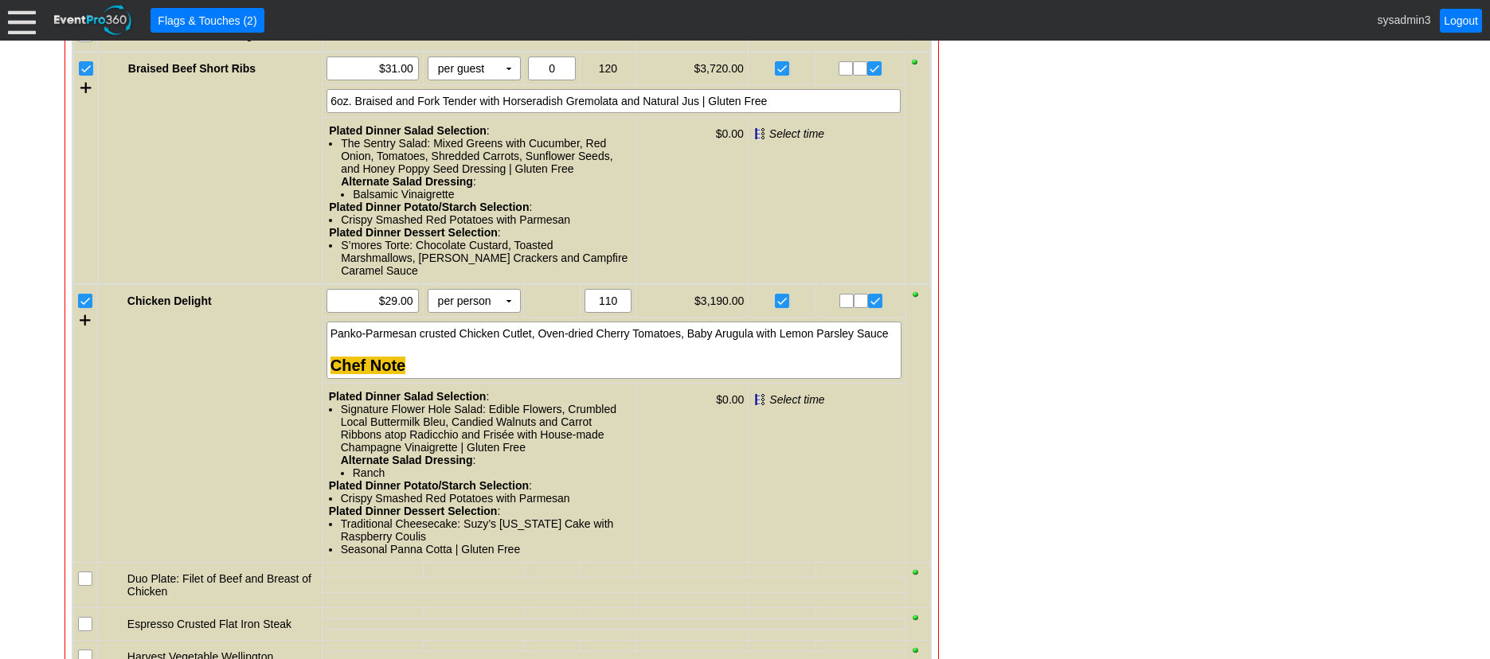
click at [1131, 322] on div "- General Information ▼ Loading.... Remove all highlights Facility: ▼ Χ Demo Ve…" at bounding box center [745, 514] width 1370 height 3645
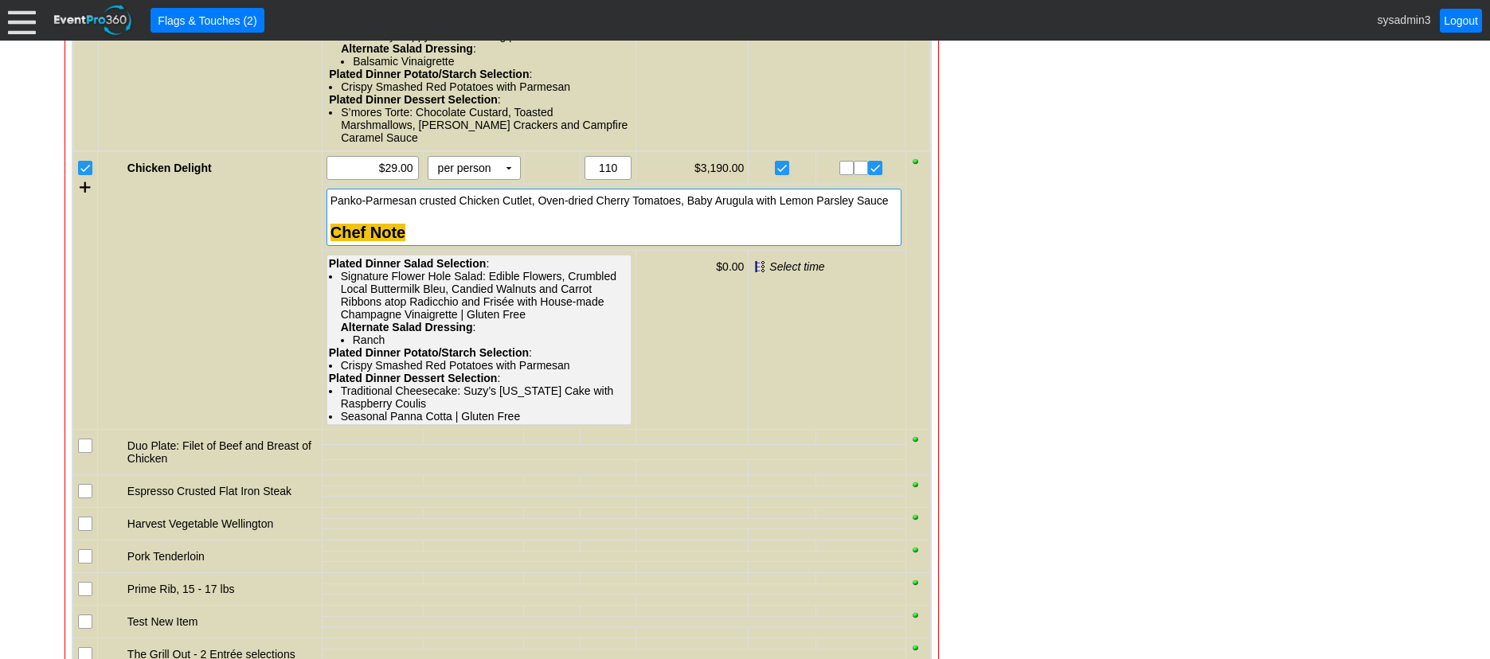
scroll to position [1791, 0]
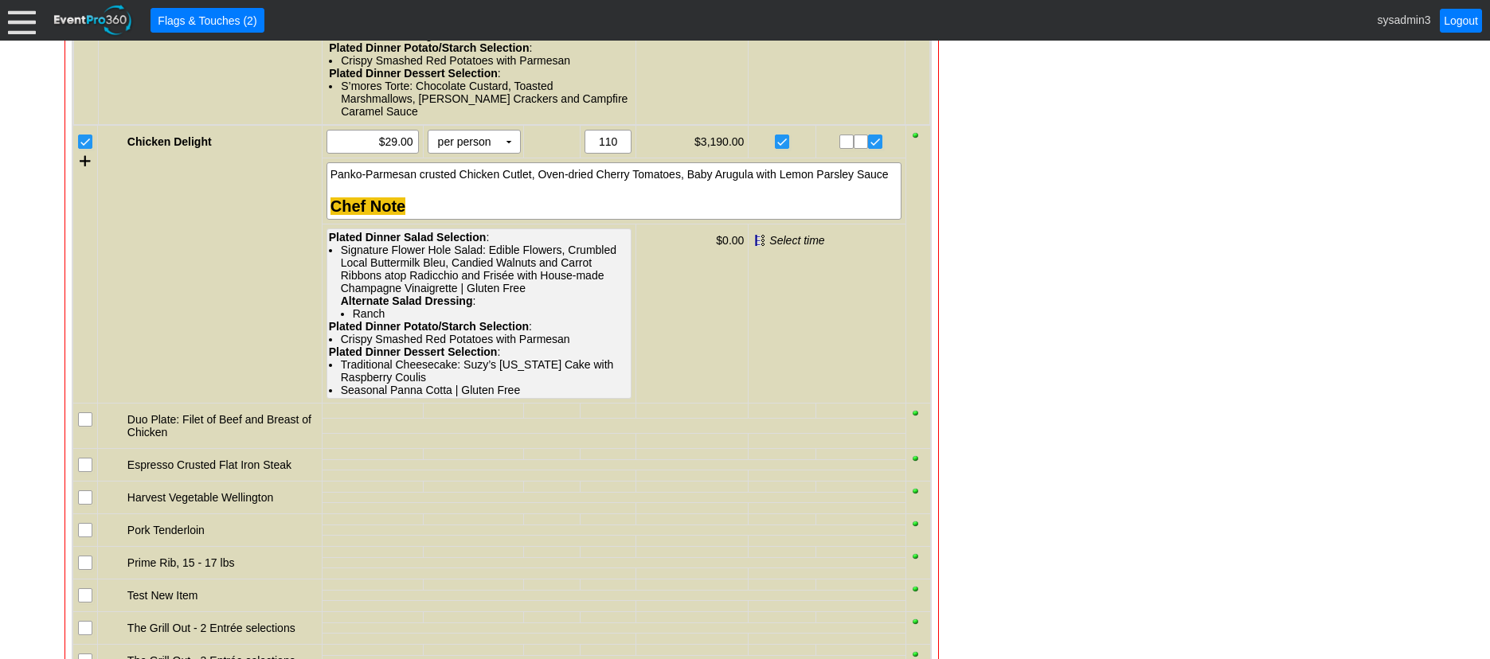
click at [421, 302] on div "Signature Flower Hole Salad: Edible Flowers, Crumbled Local Buttermilk Bleu, Ca…" at bounding box center [485, 282] width 289 height 76
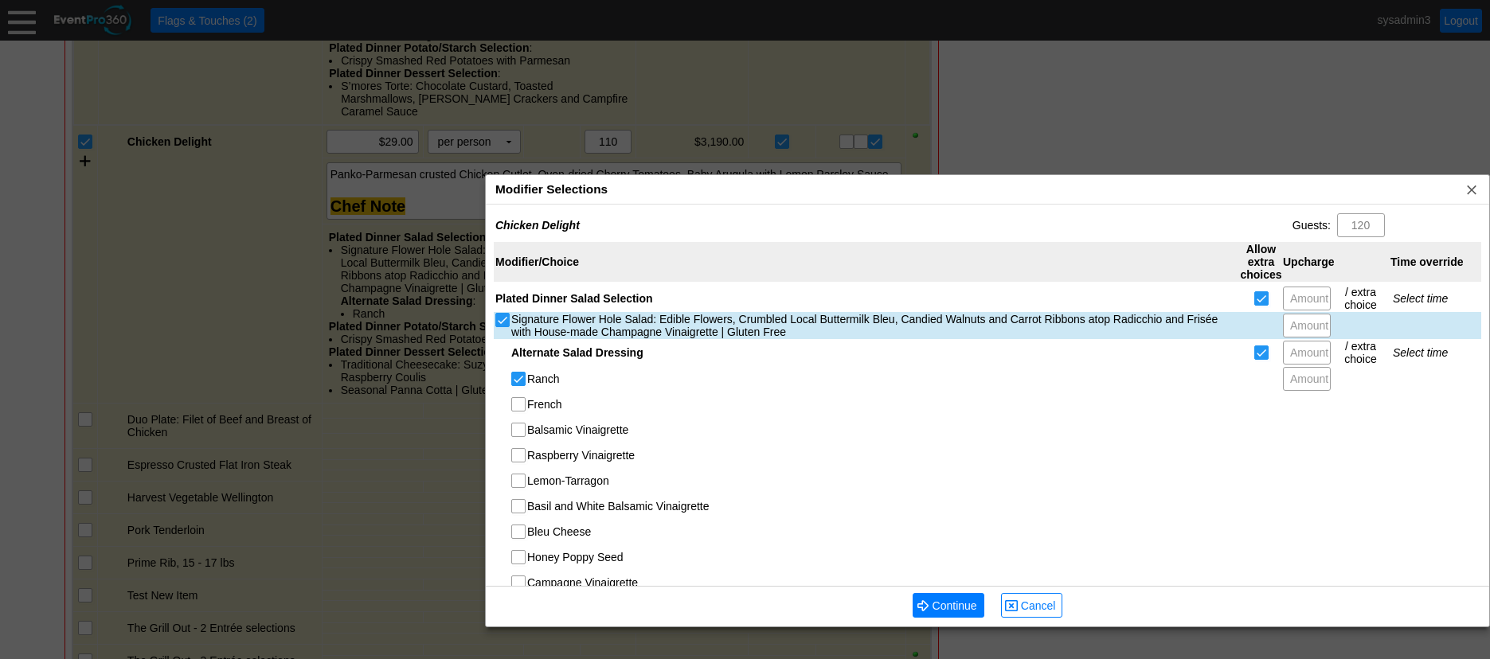
click at [499, 320] on input "Signature Flower Hole Salad: Edible Flowers, Crumbled Local Buttermilk Bleu, Ca…" at bounding box center [504, 322] width 16 height 16
checkbox input "false"
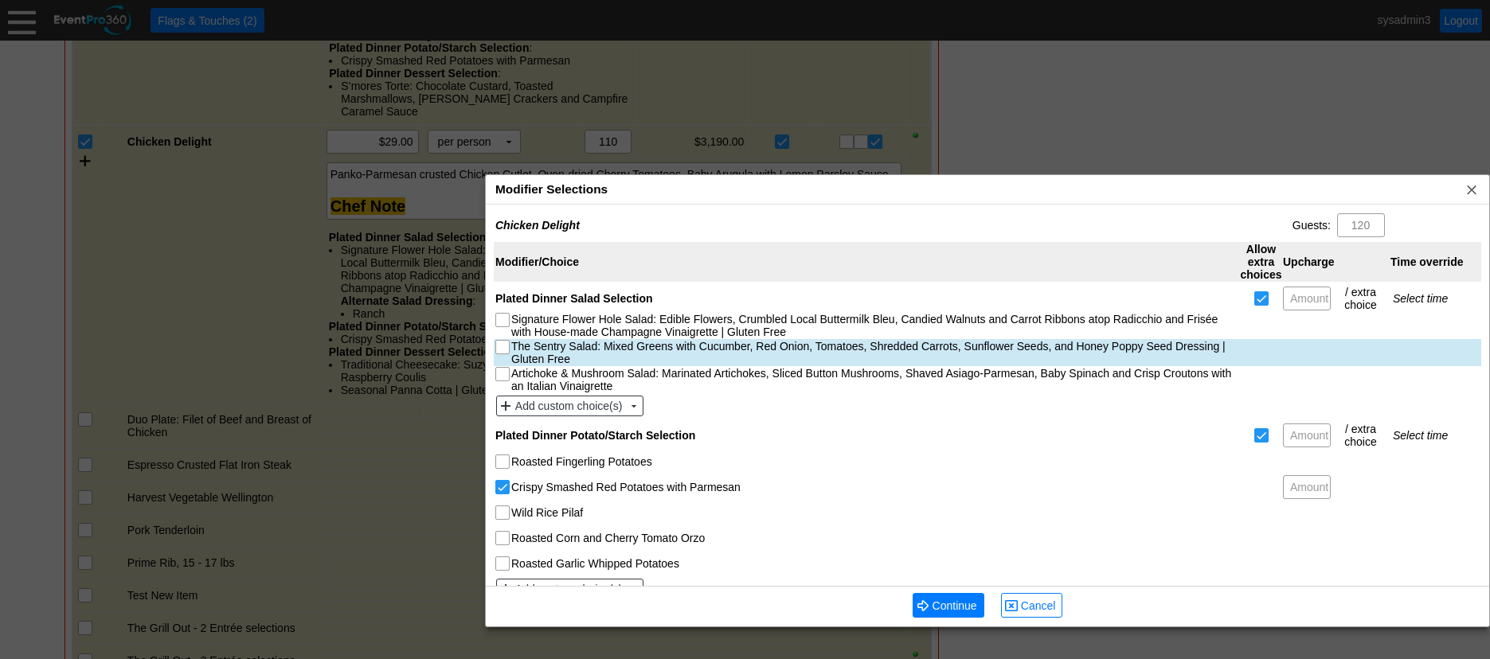
click at [502, 350] on input "The Sentry Salad: Mixed Greens with Cucumber, Red Onion, Tomatoes, Shredded Car…" at bounding box center [504, 349] width 16 height 16
checkbox input "true"
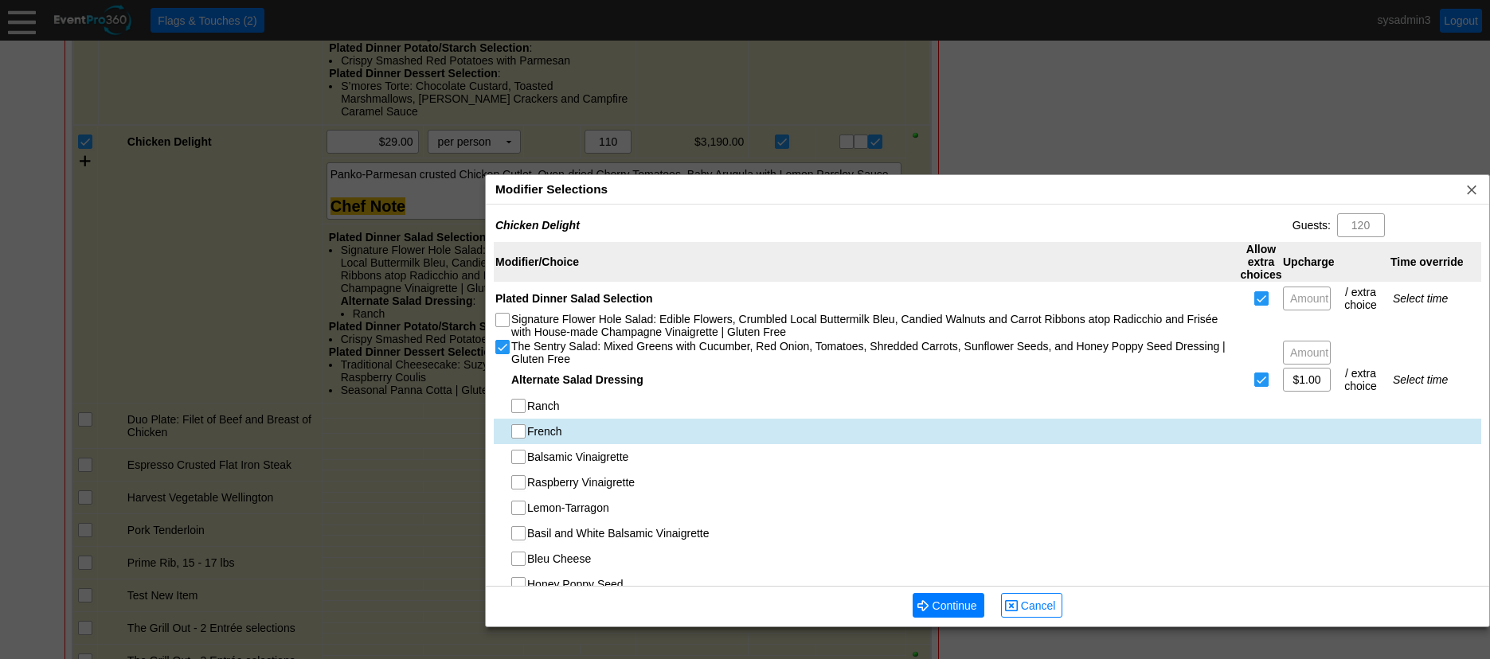
click at [521, 432] on input "French" at bounding box center [520, 433] width 16 height 16
checkbox input "true"
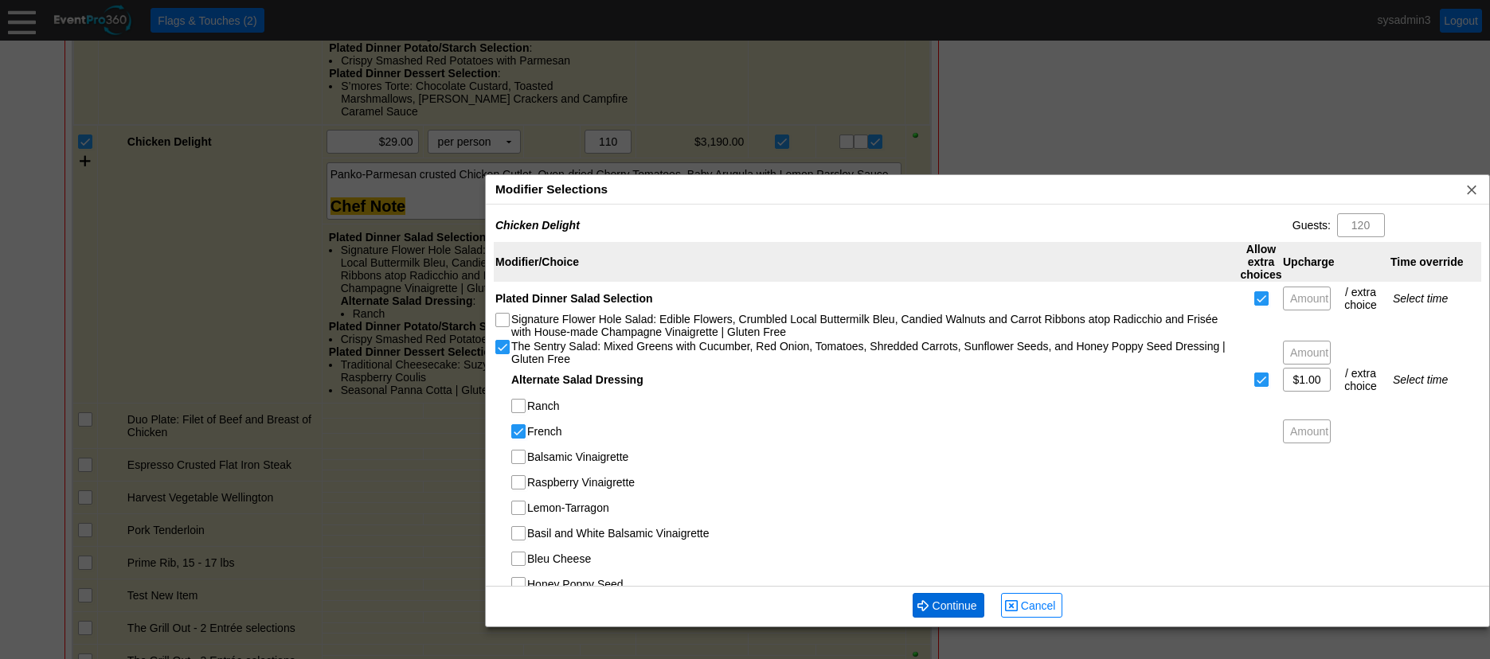
click at [949, 608] on span "Continue" at bounding box center [954, 606] width 51 height 16
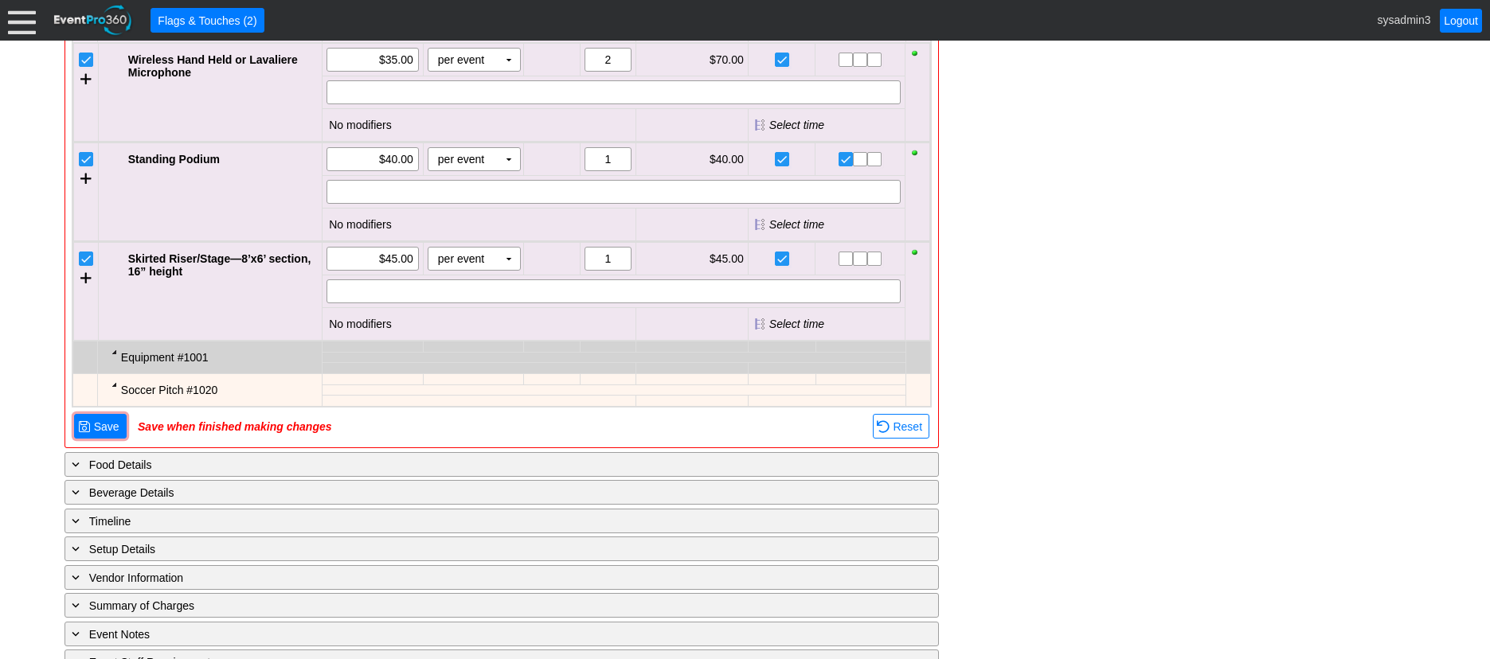
scroll to position [3304, 0]
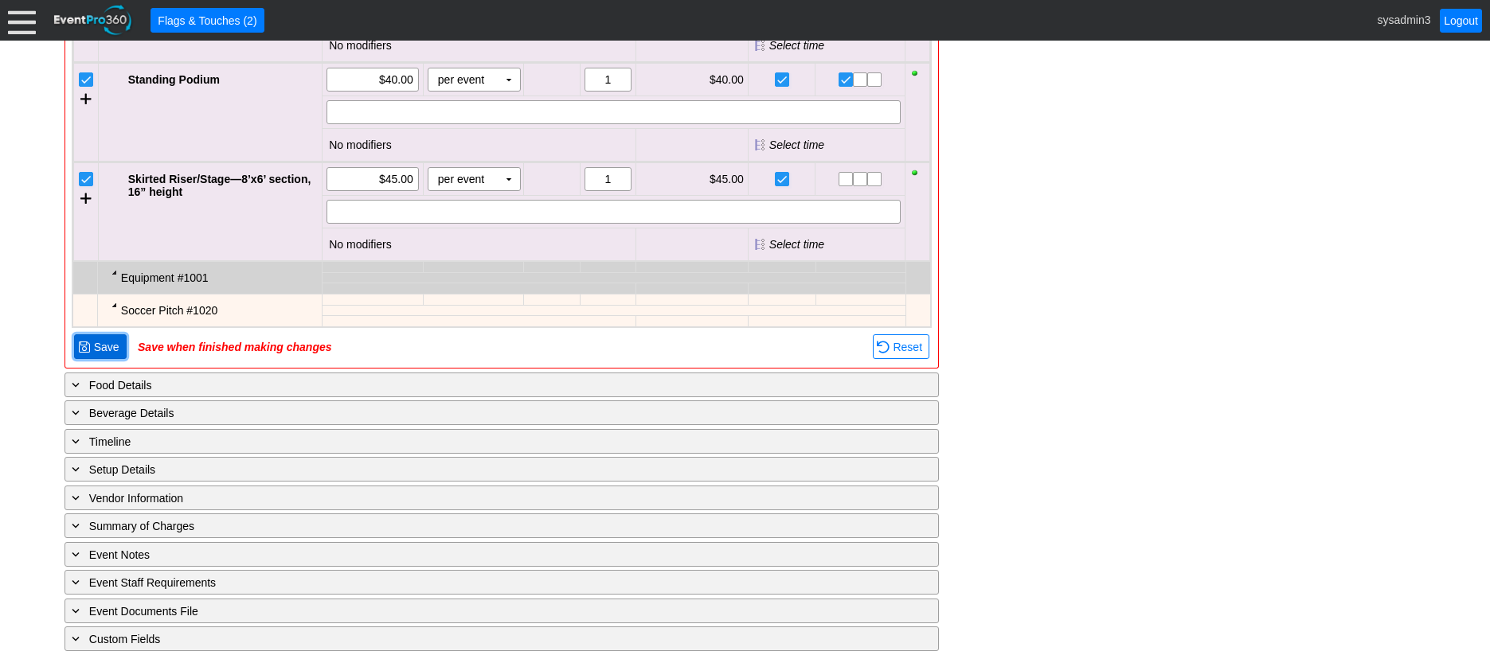
click at [110, 355] on span "Save" at bounding box center [107, 347] width 32 height 16
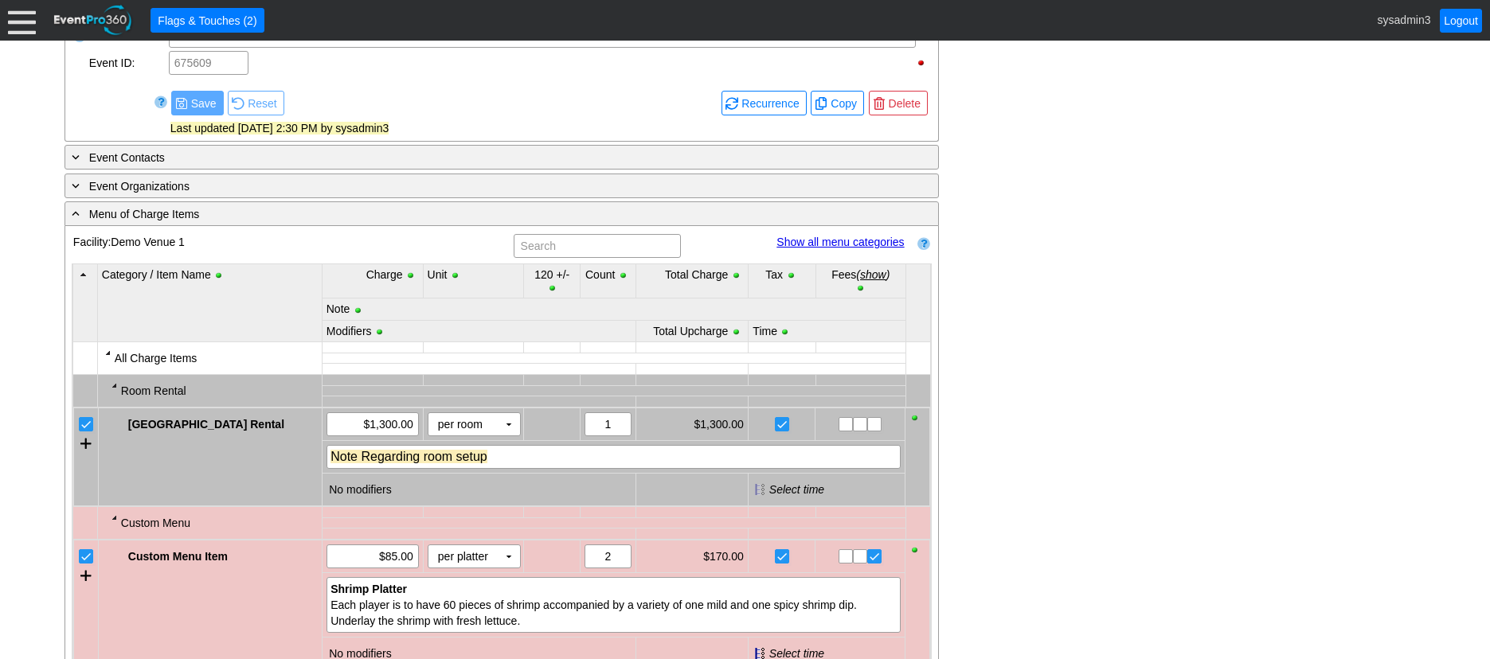
scroll to position [756, 0]
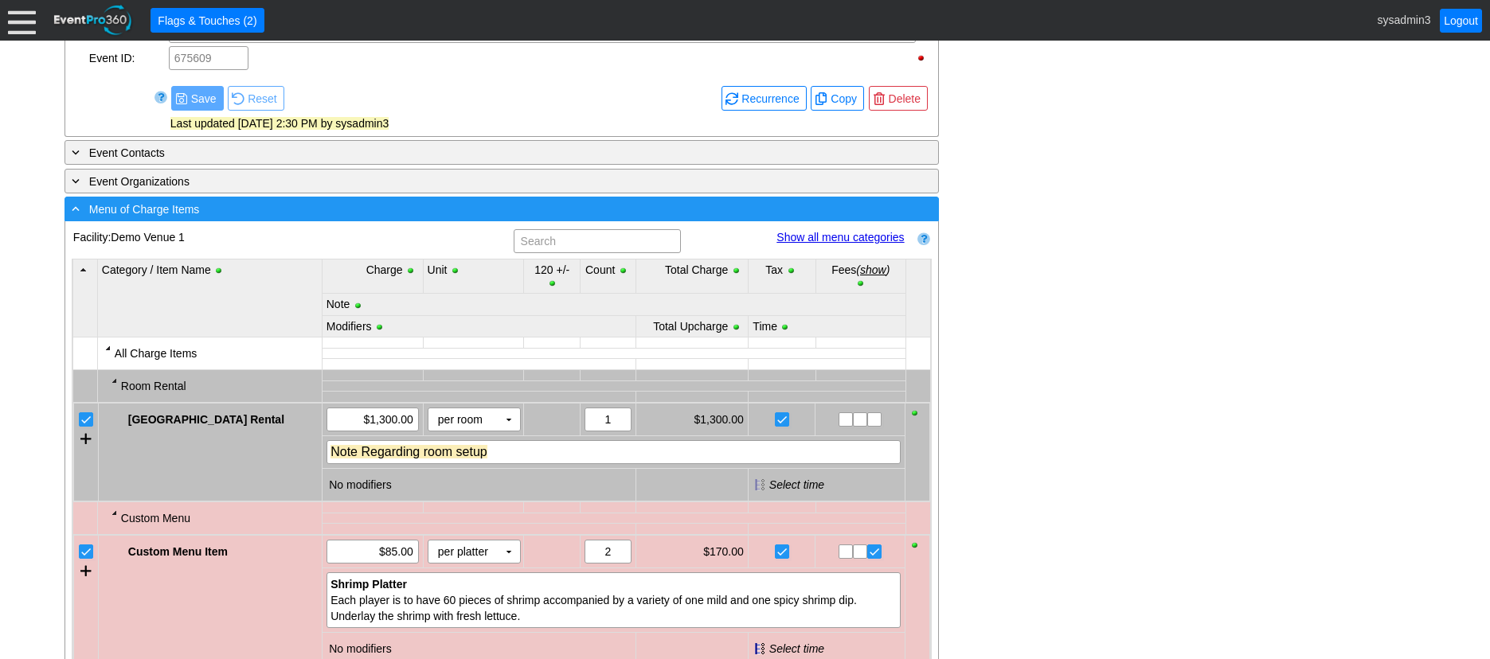
click at [311, 218] on div "- Menu of Charge Items" at bounding box center [468, 209] width 801 height 18
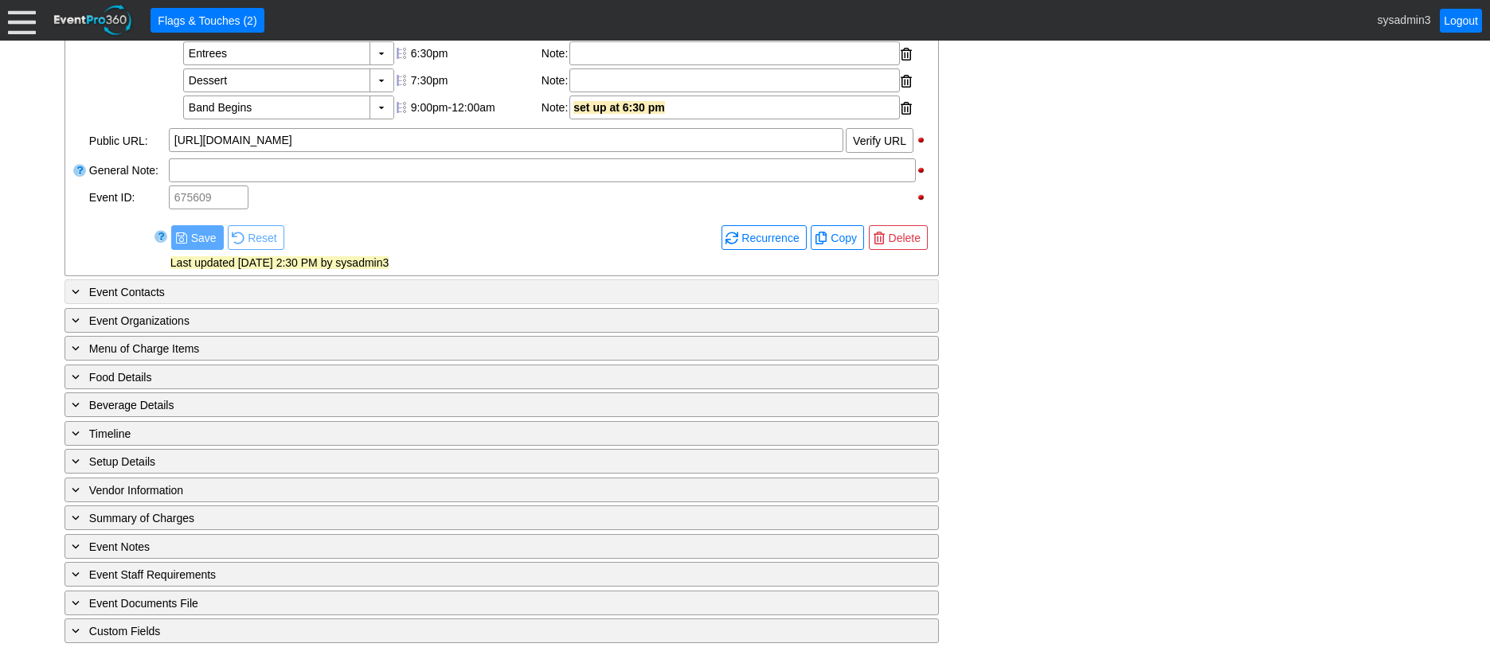
scroll to position [646, 0]
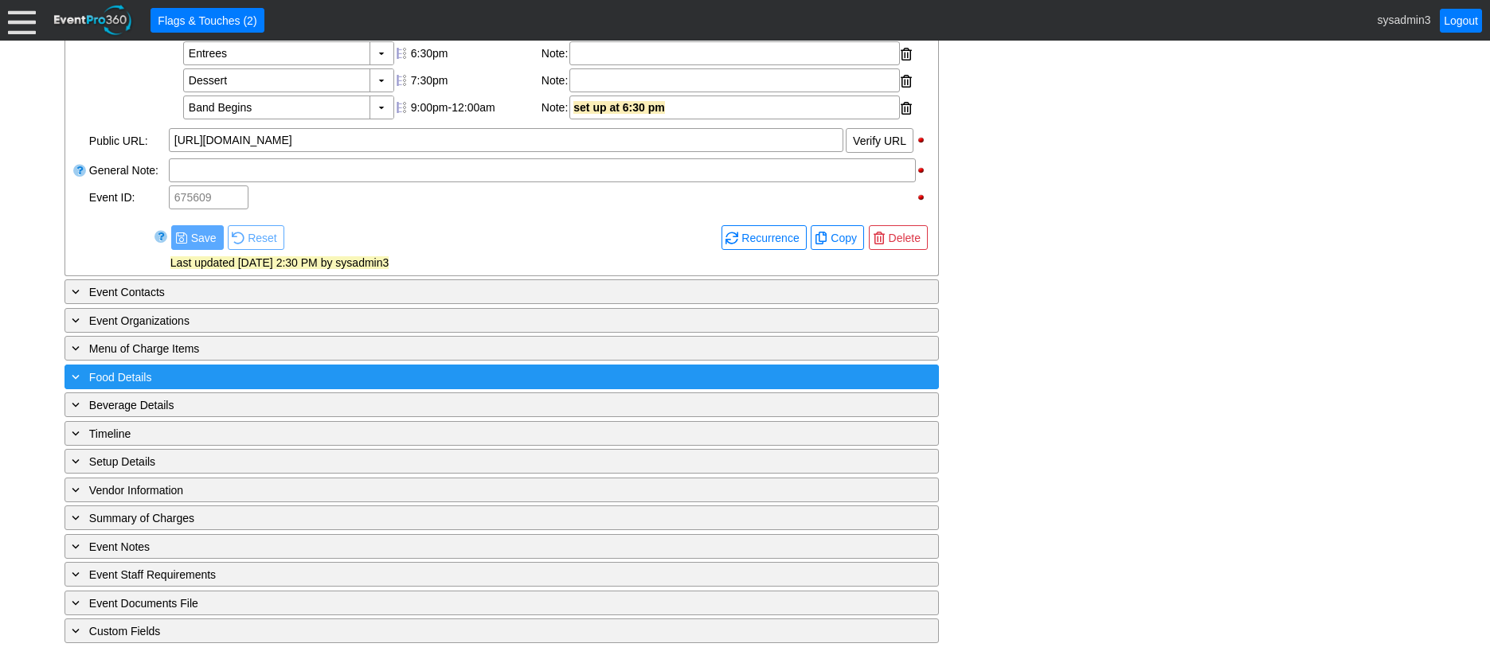
click at [204, 380] on div "+ Food Details" at bounding box center [468, 377] width 801 height 18
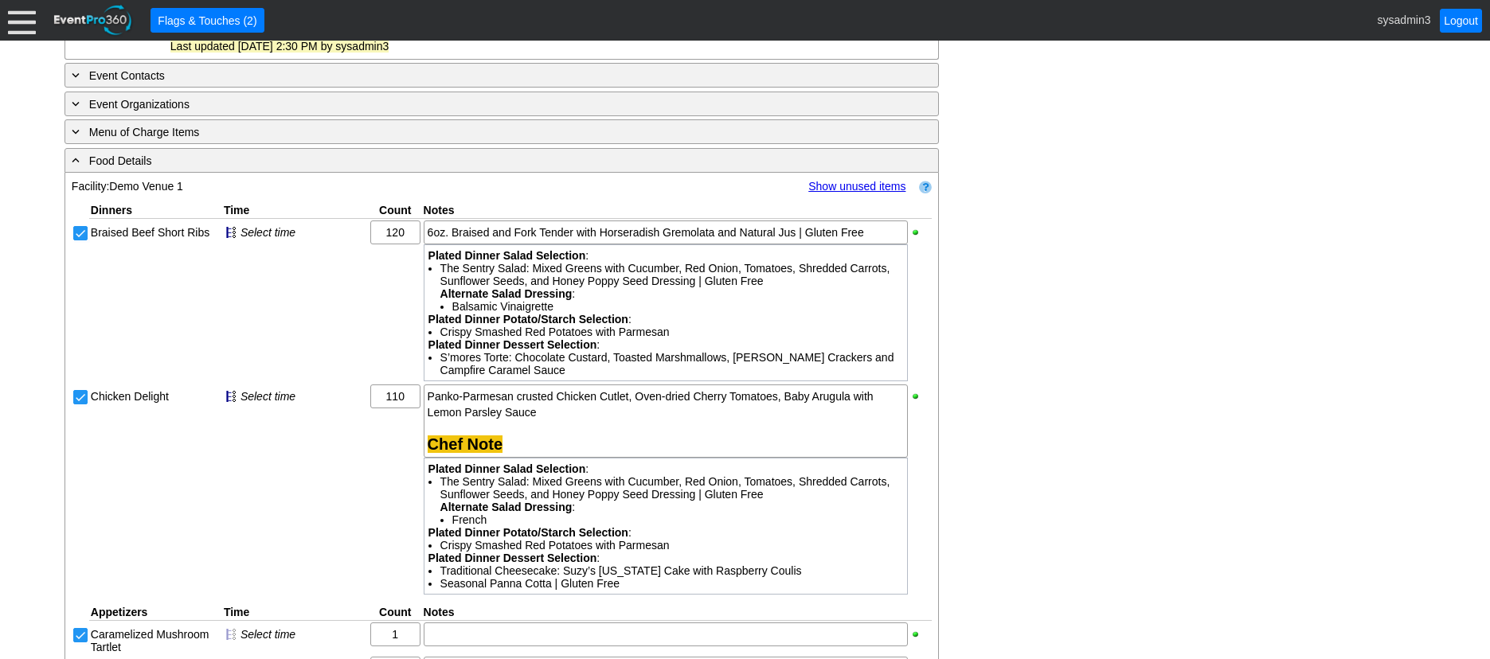
scroll to position [805, 0]
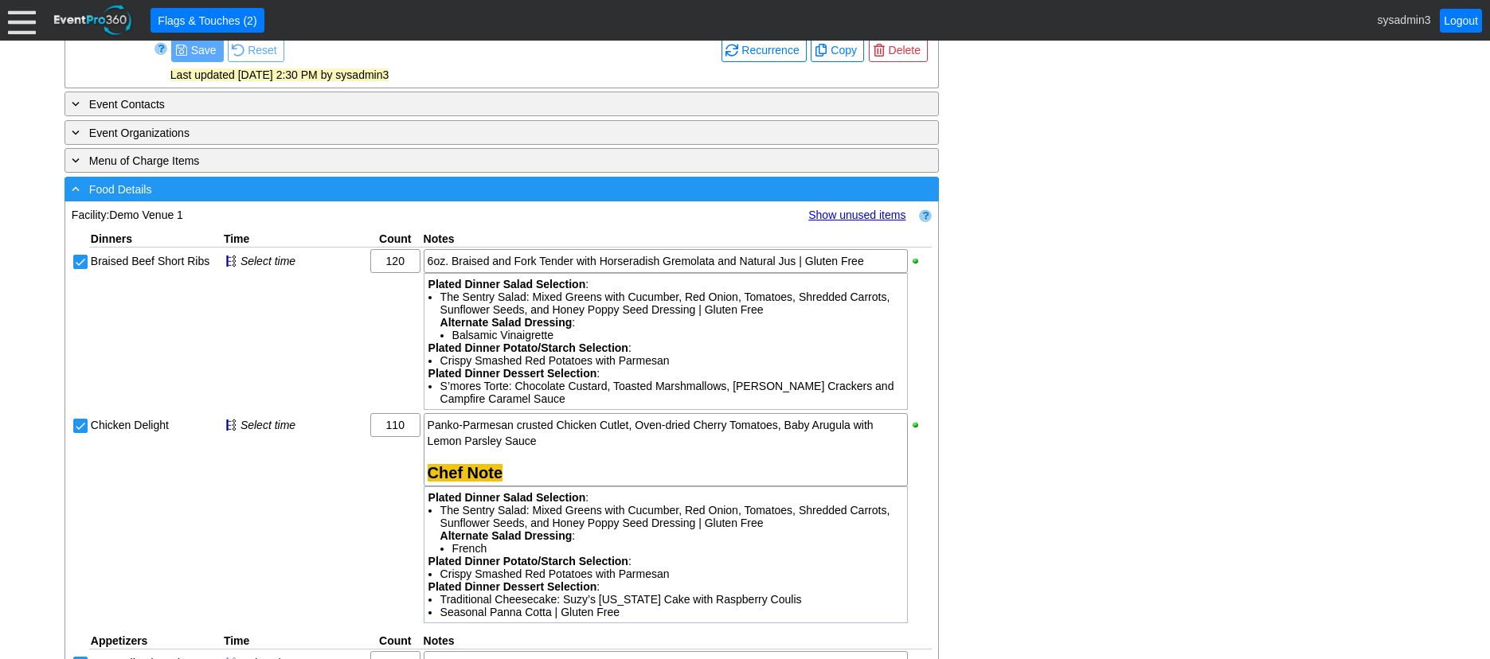
click at [337, 198] on div "- Food Details" at bounding box center [468, 189] width 801 height 18
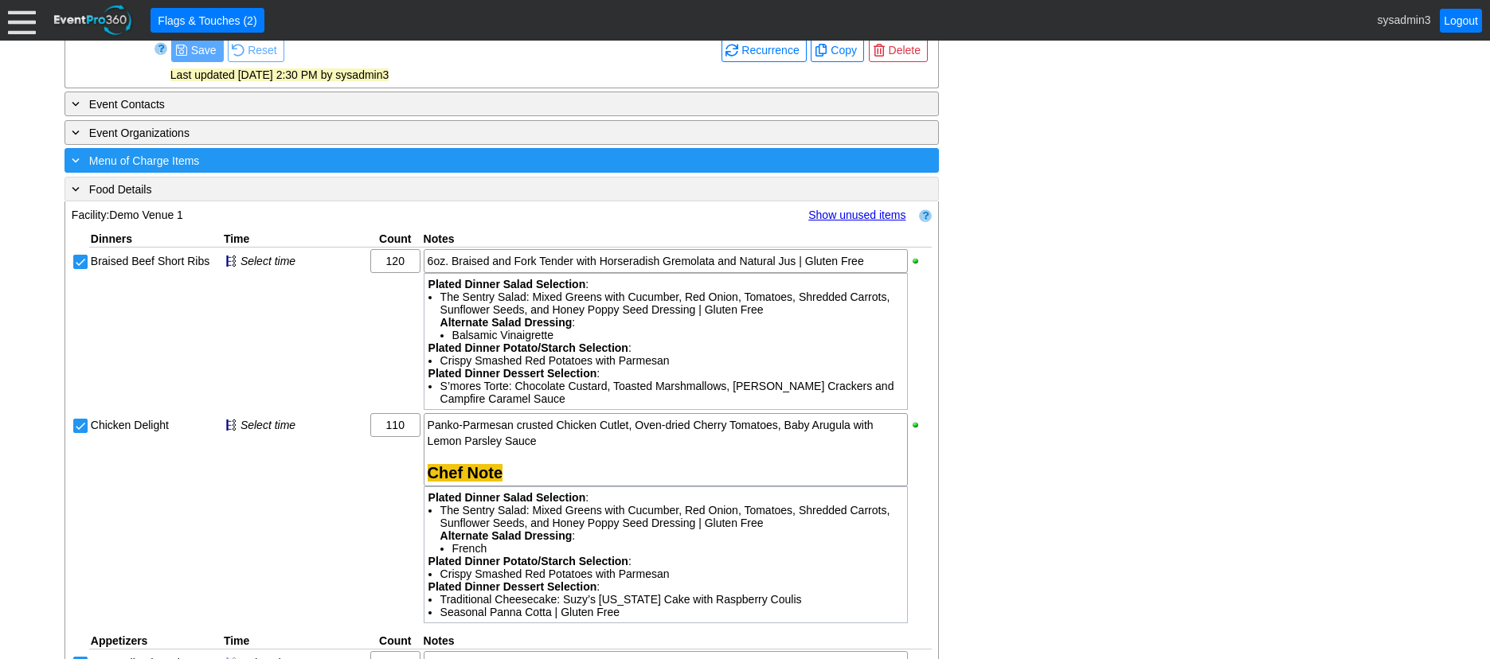
scroll to position [646, 0]
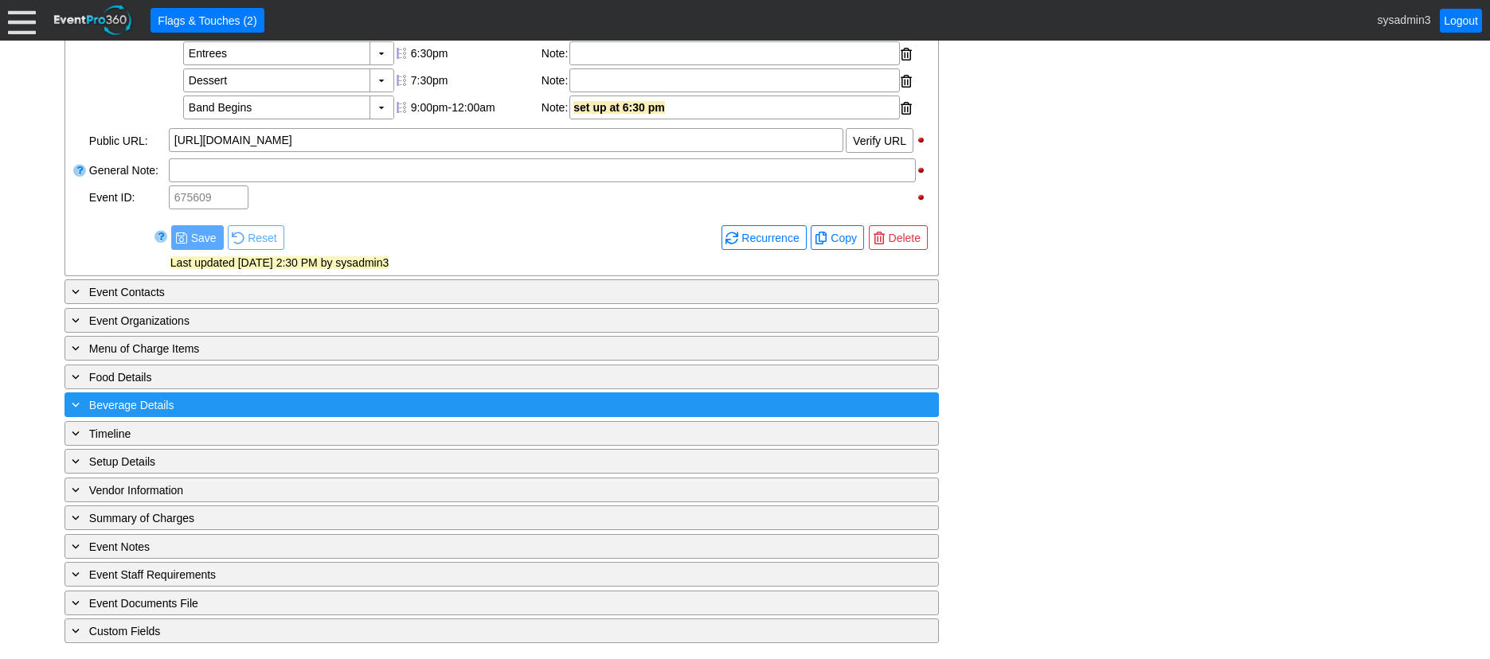
click at [256, 405] on div "+ Beverage Details" at bounding box center [468, 405] width 801 height 18
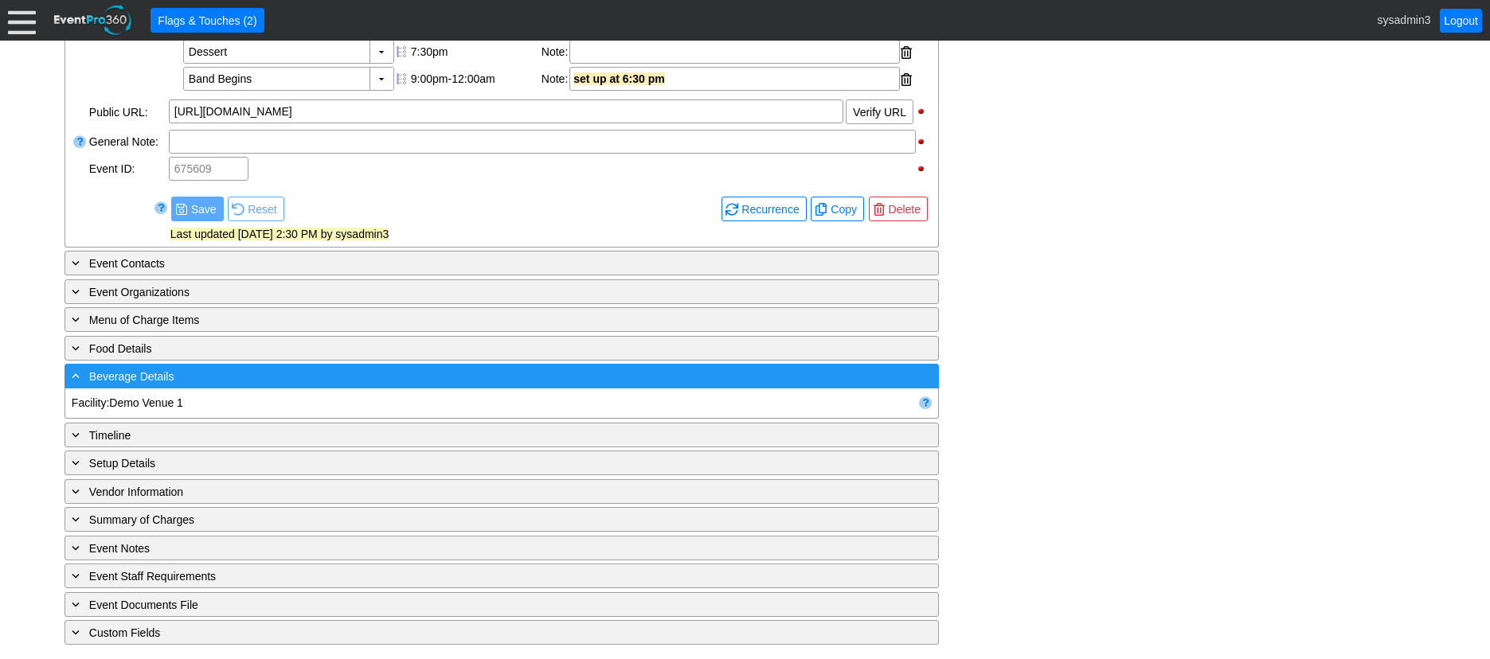
scroll to position [805, 0]
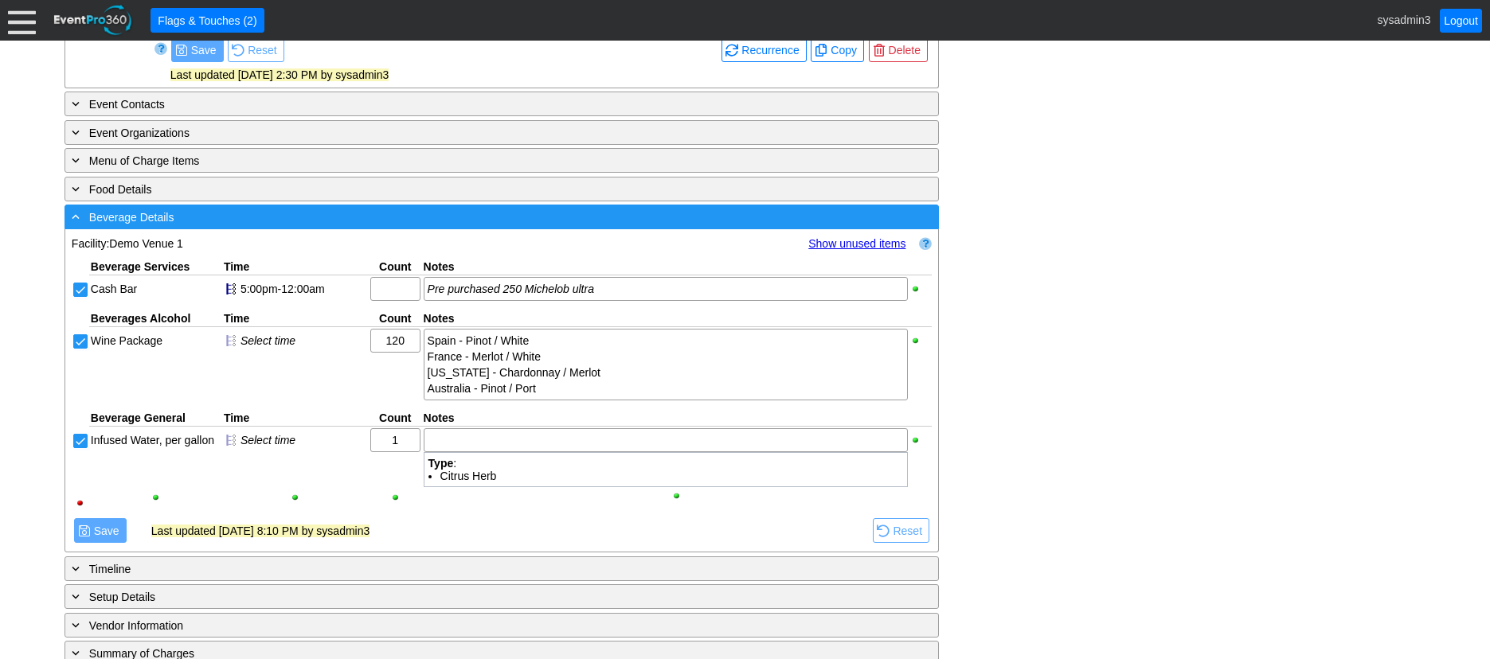
click at [361, 226] on div "- Beverage Details" at bounding box center [468, 217] width 801 height 18
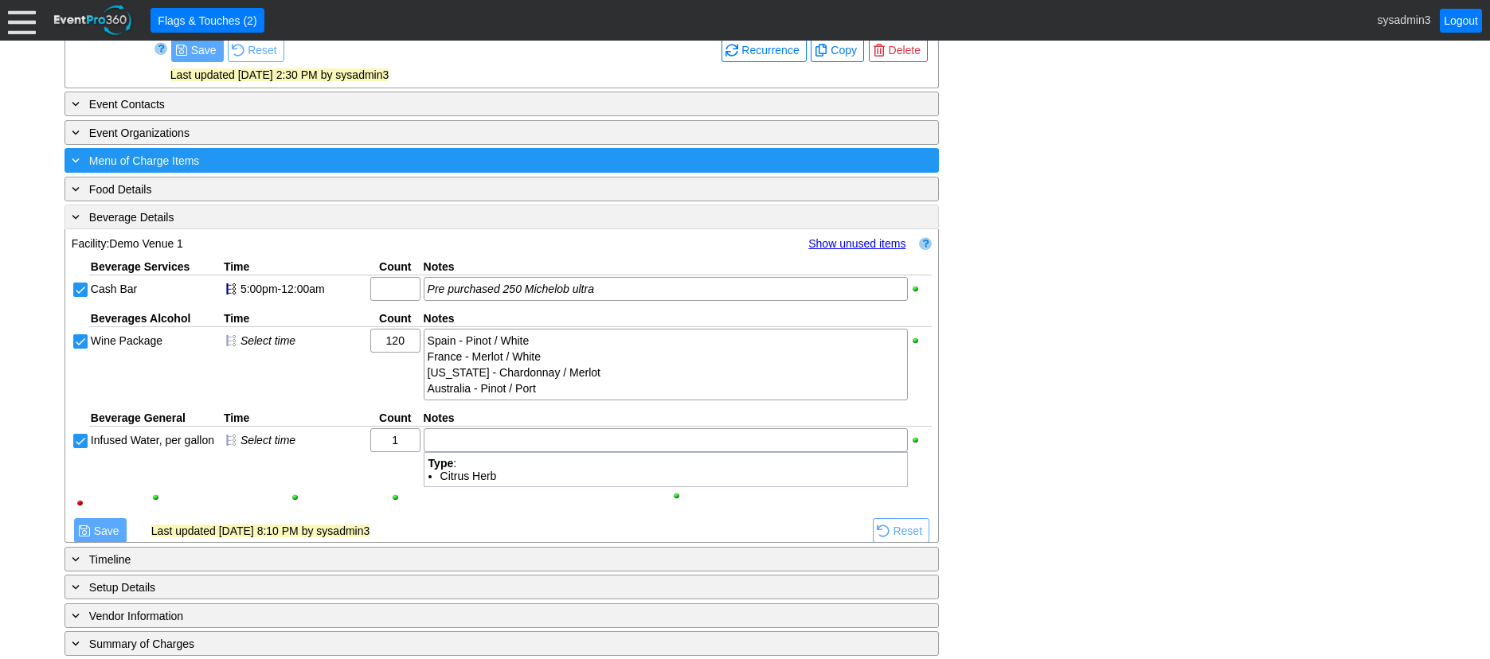
scroll to position [646, 0]
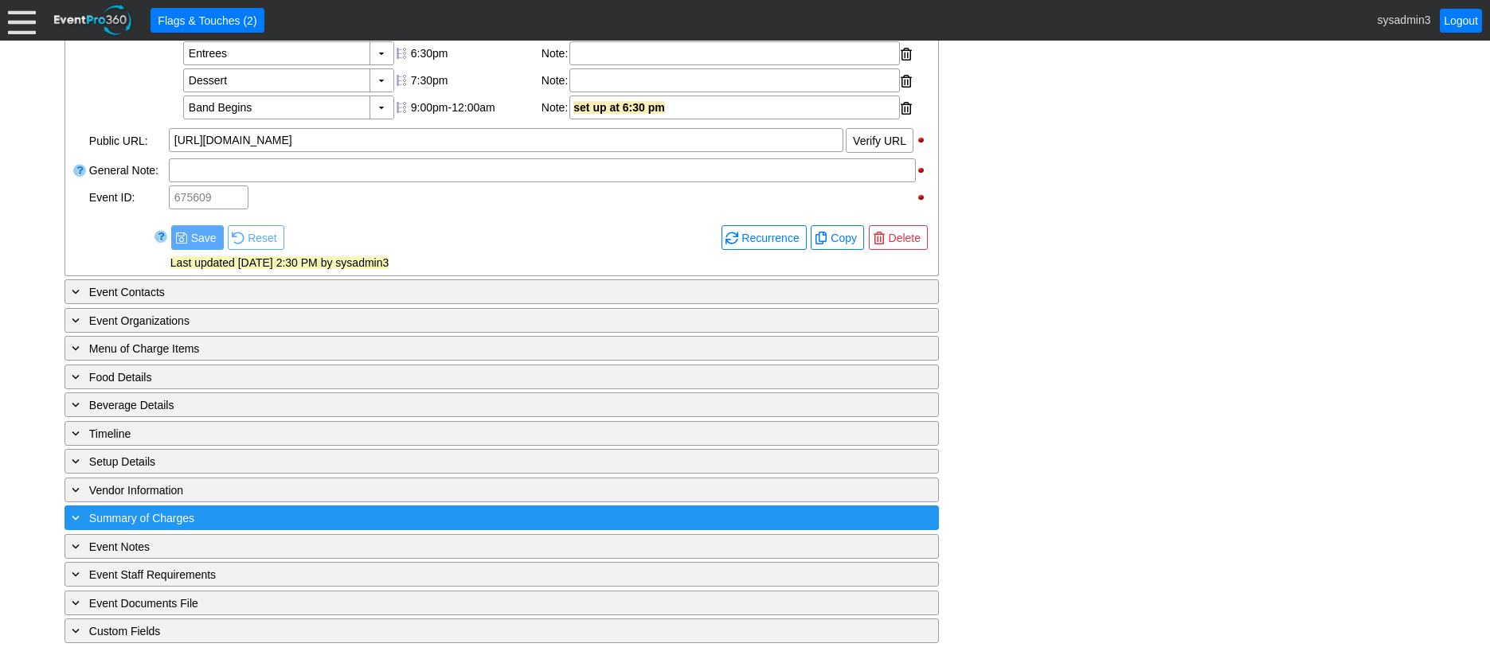
click at [328, 516] on div "+ Summary of Charges" at bounding box center [468, 518] width 801 height 18
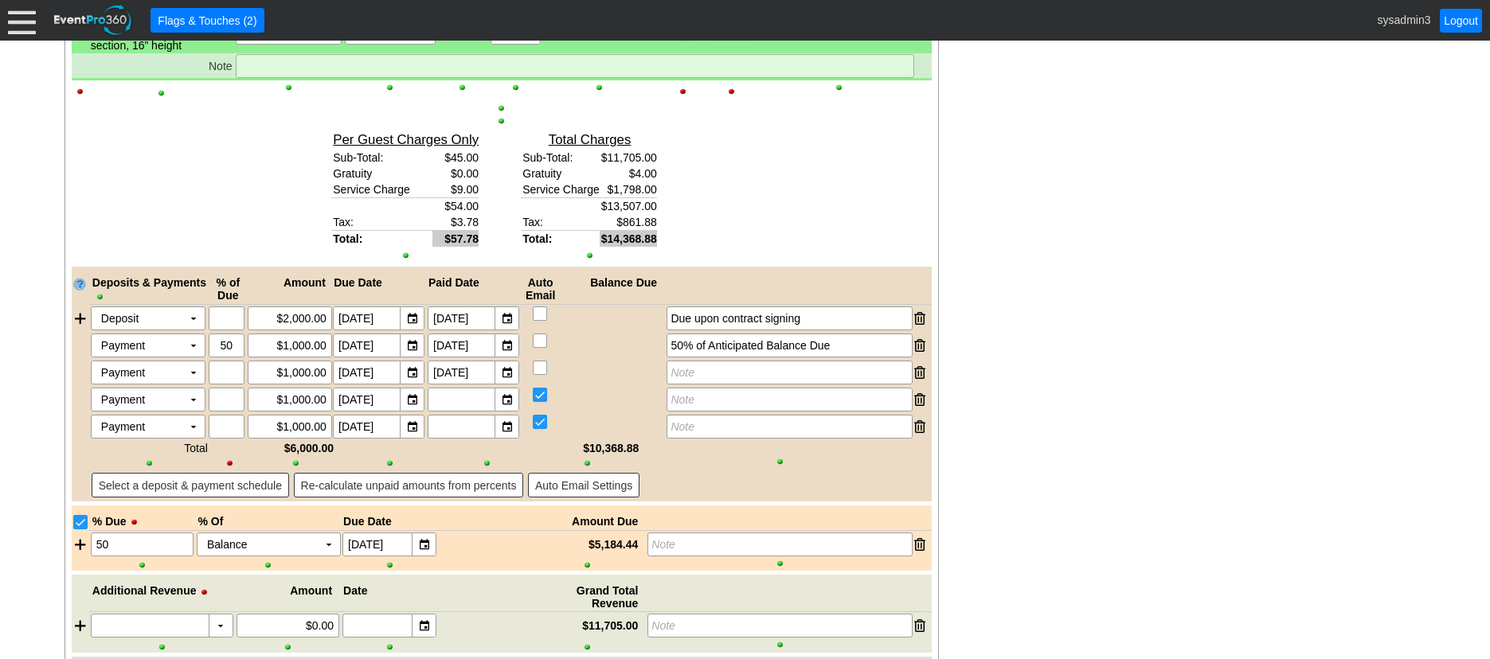
scroll to position [2397, 0]
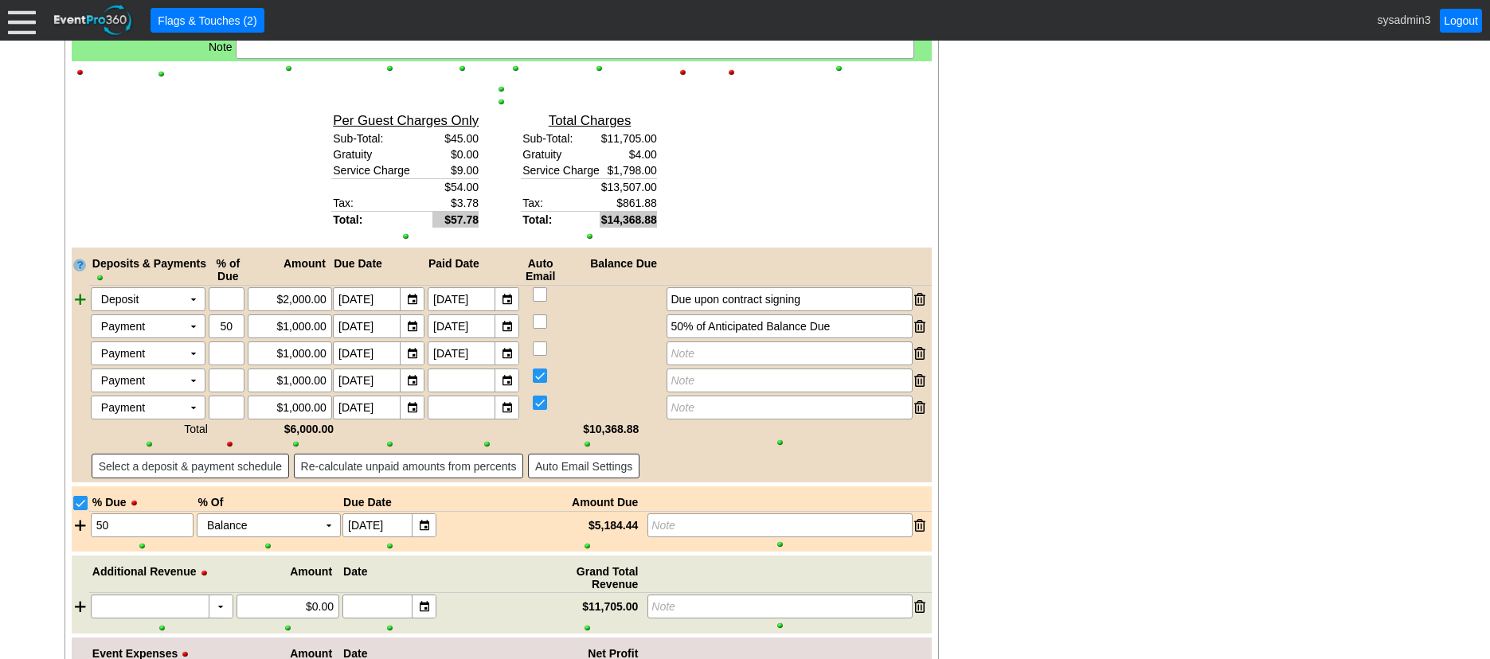
click at [72, 311] on div at bounding box center [81, 299] width 18 height 24
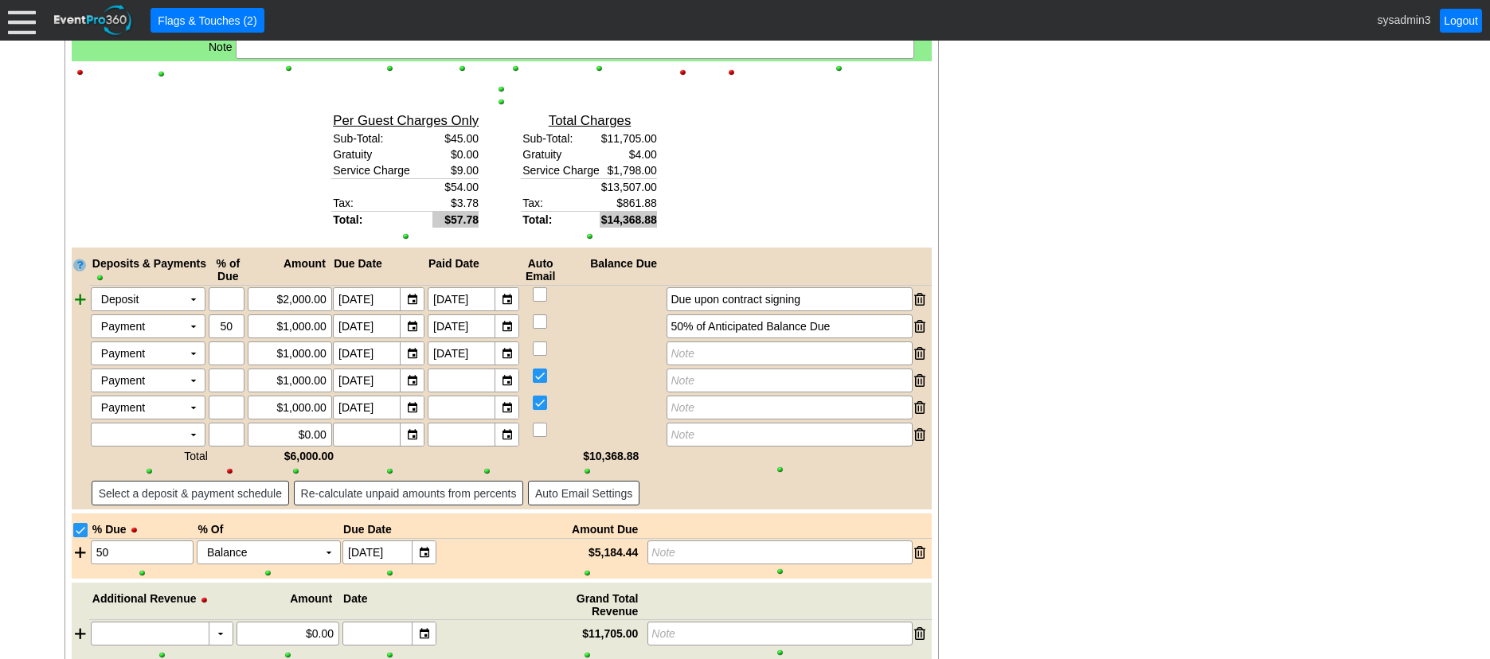
click at [74, 311] on div at bounding box center [81, 299] width 18 height 24
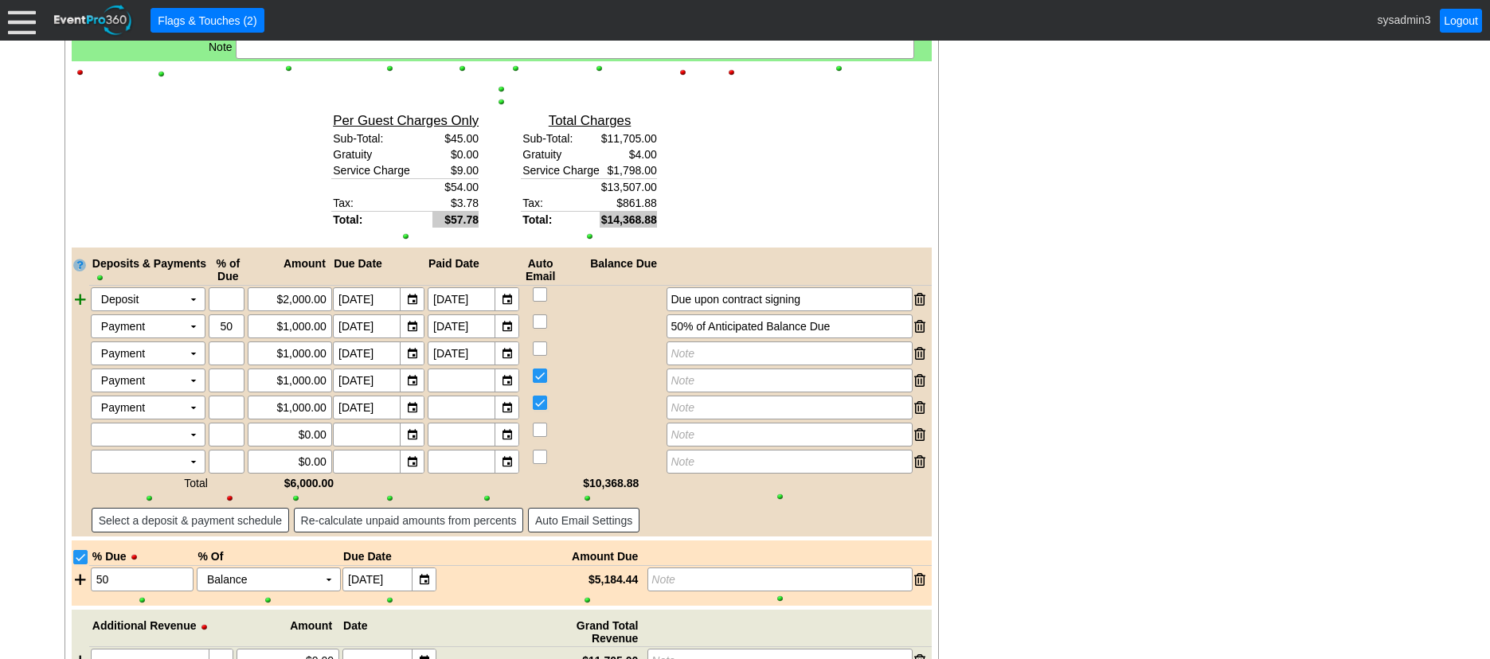
click at [74, 311] on div at bounding box center [81, 299] width 18 height 24
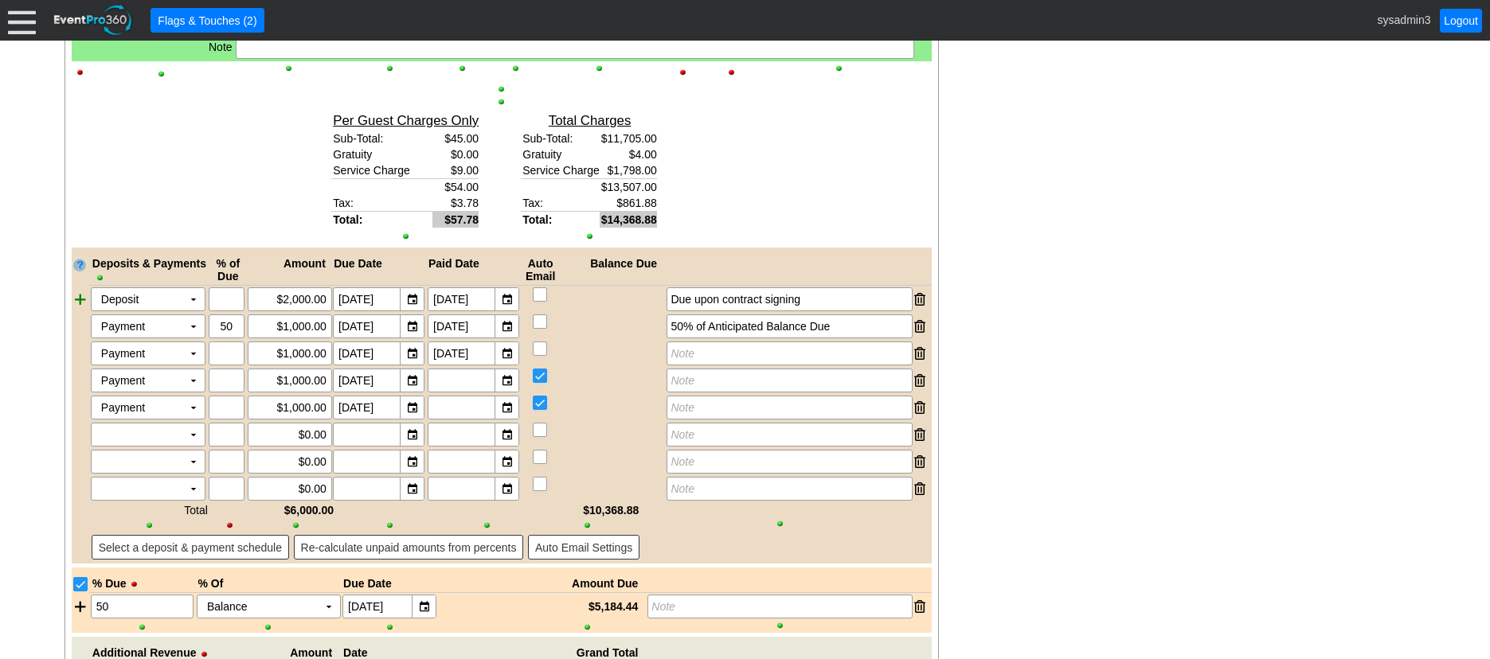
click at [74, 311] on div at bounding box center [81, 299] width 18 height 24
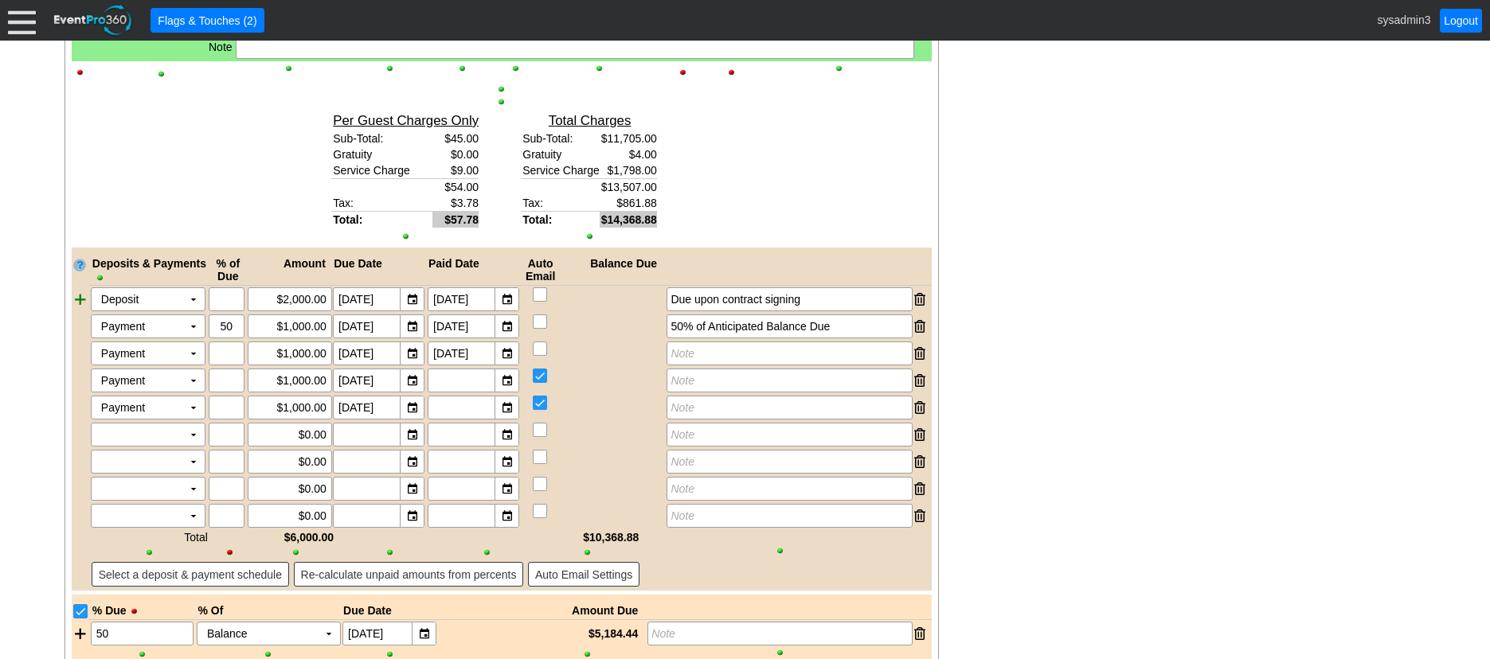
click at [74, 311] on div at bounding box center [81, 299] width 18 height 24
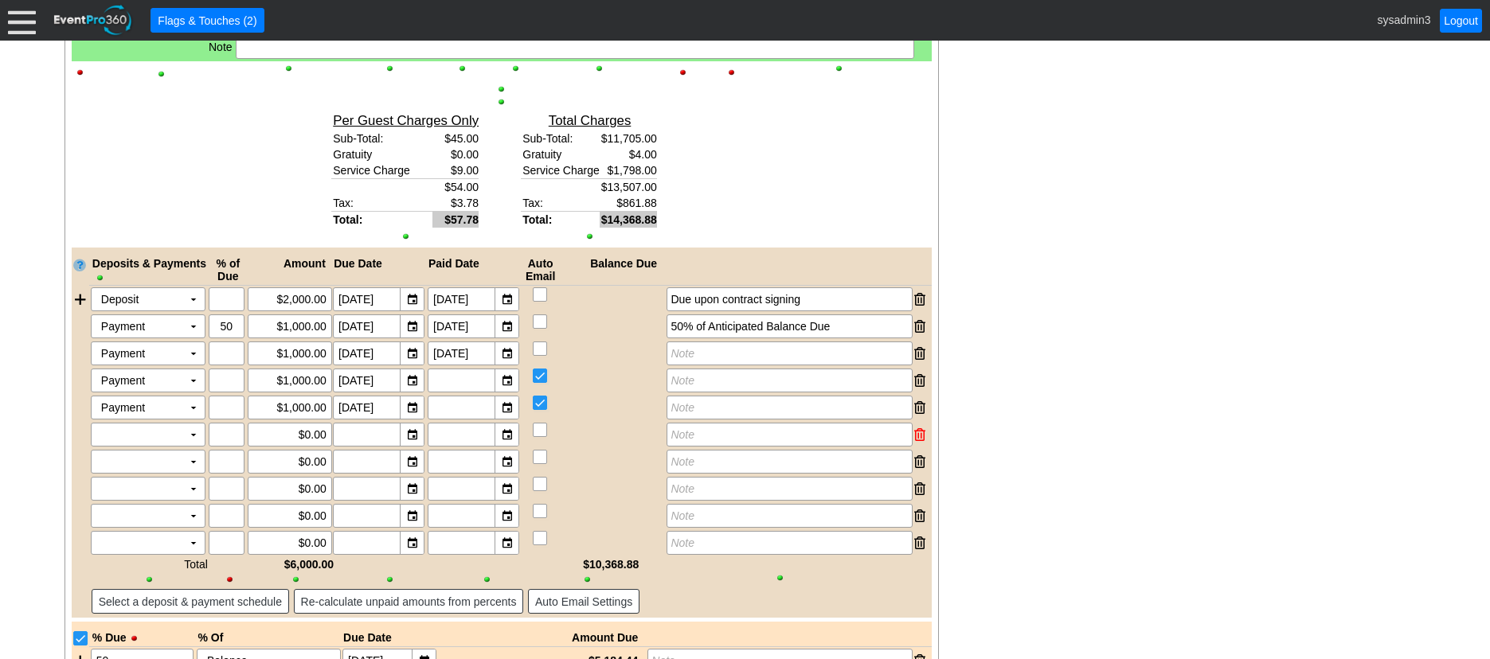
click at [918, 447] on div at bounding box center [919, 435] width 11 height 24
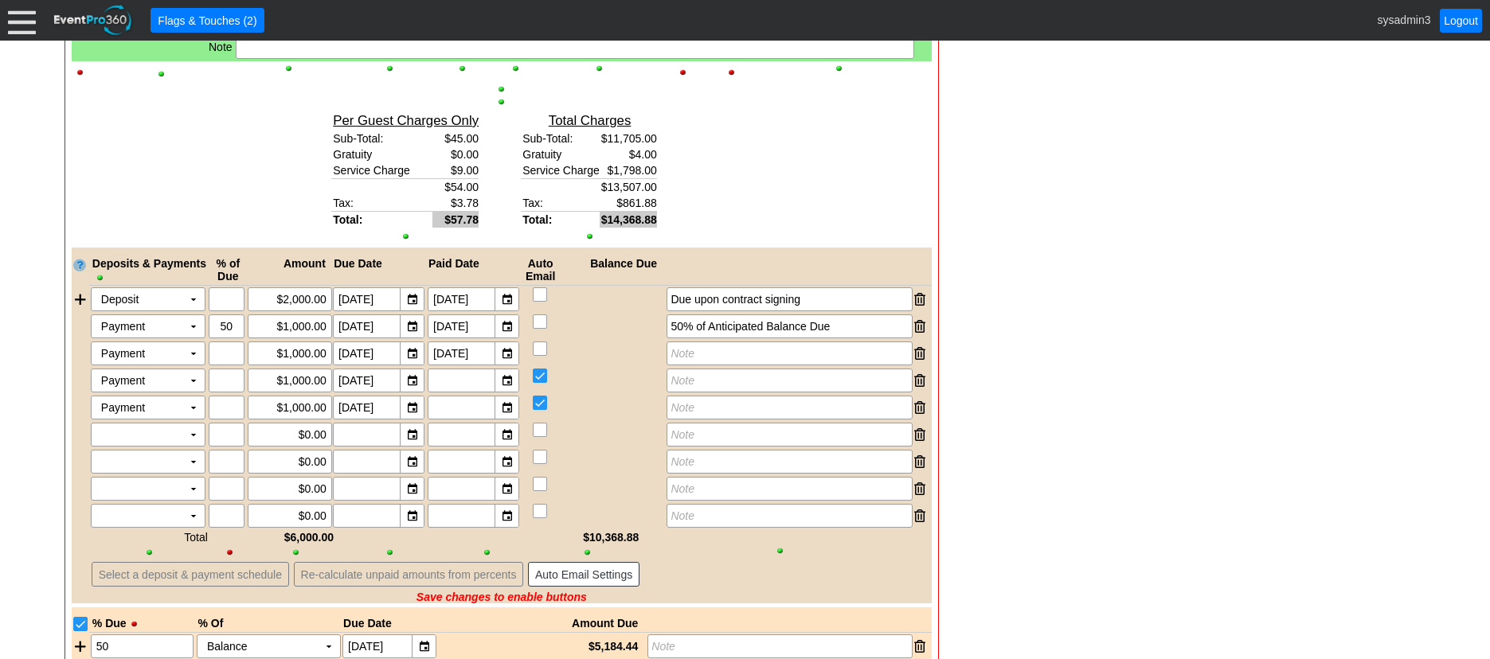
click at [918, 447] on div at bounding box center [919, 435] width 11 height 24
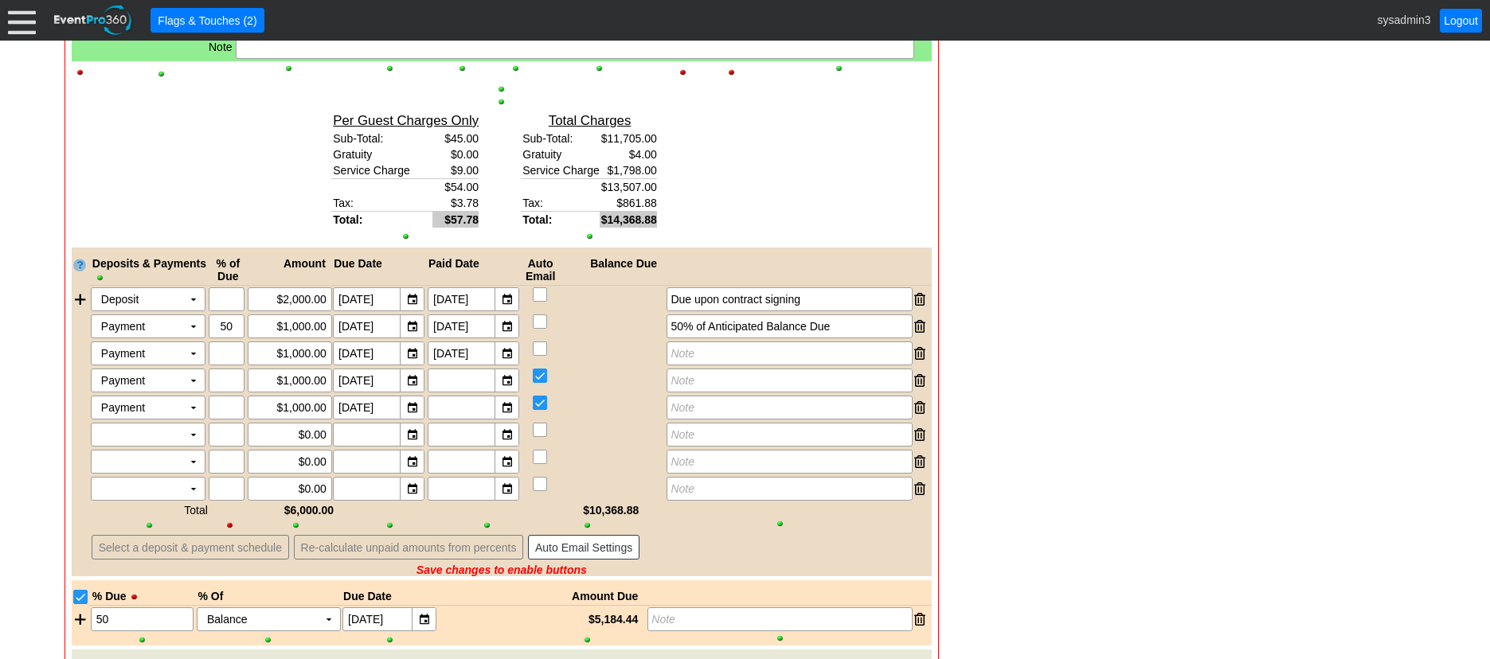
click at [918, 447] on div at bounding box center [919, 435] width 11 height 24
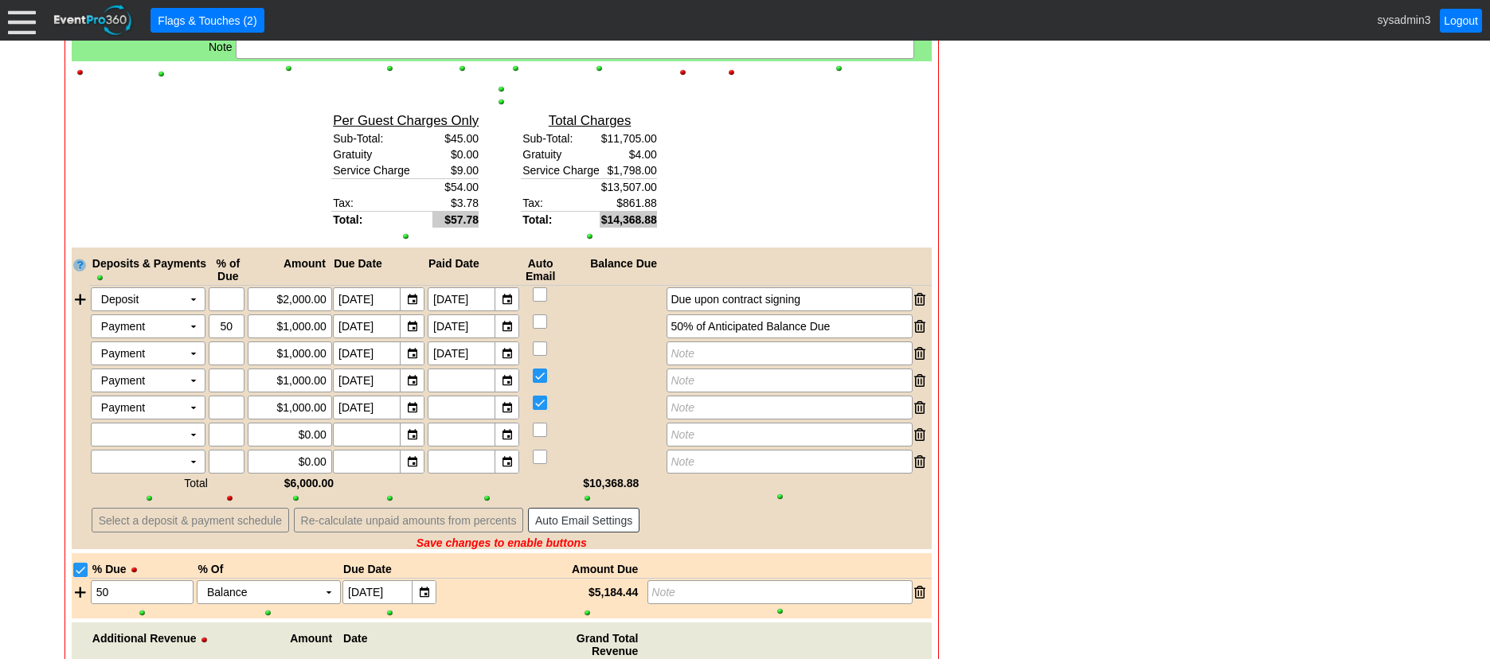
click at [918, 447] on div at bounding box center [919, 435] width 11 height 24
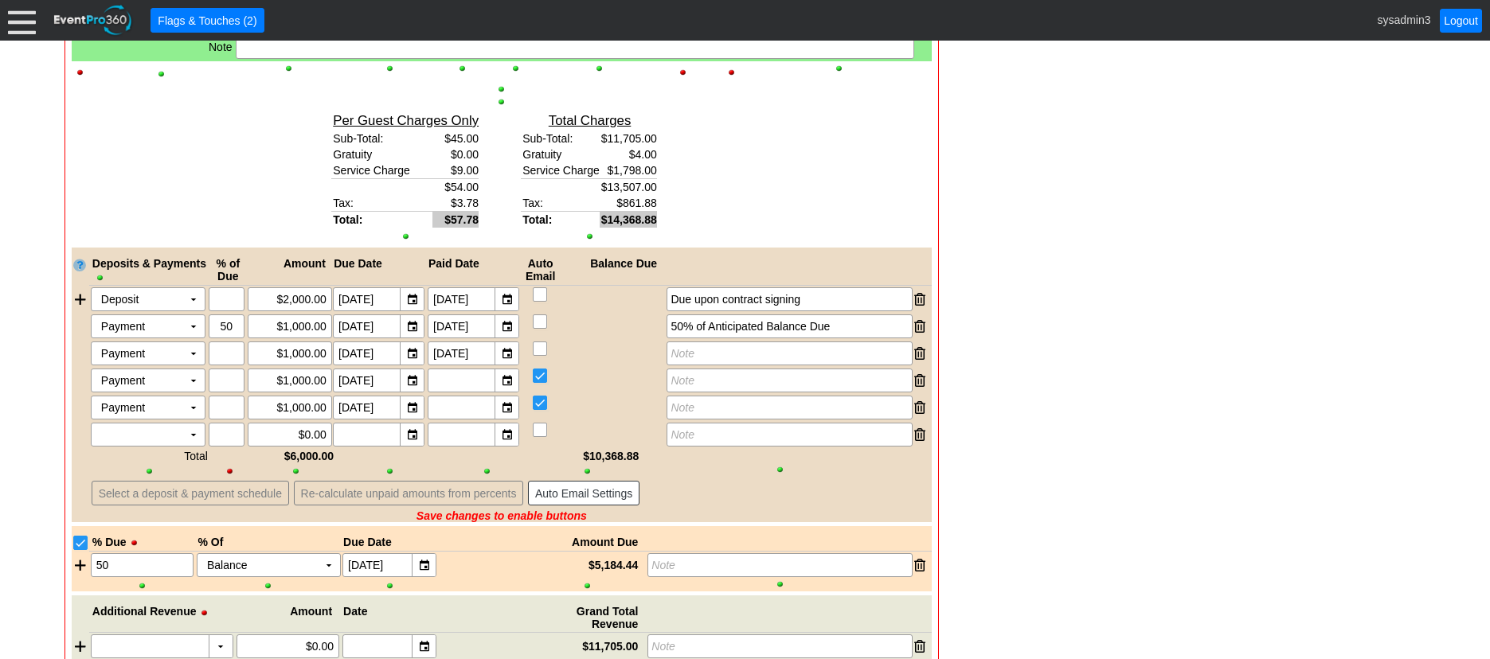
click at [918, 447] on div at bounding box center [919, 435] width 11 height 24
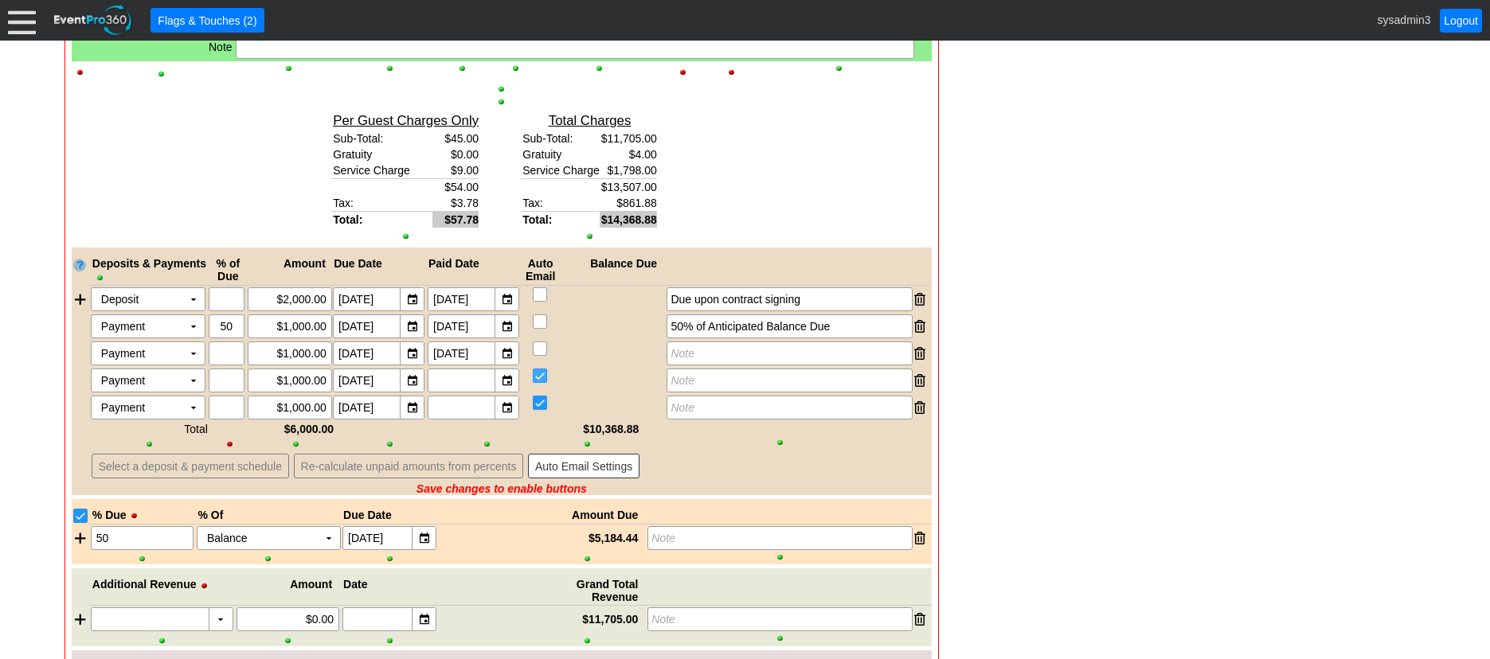
click at [542, 385] on input "checkbox" at bounding box center [541, 377] width 16 height 16
checkbox input "true"
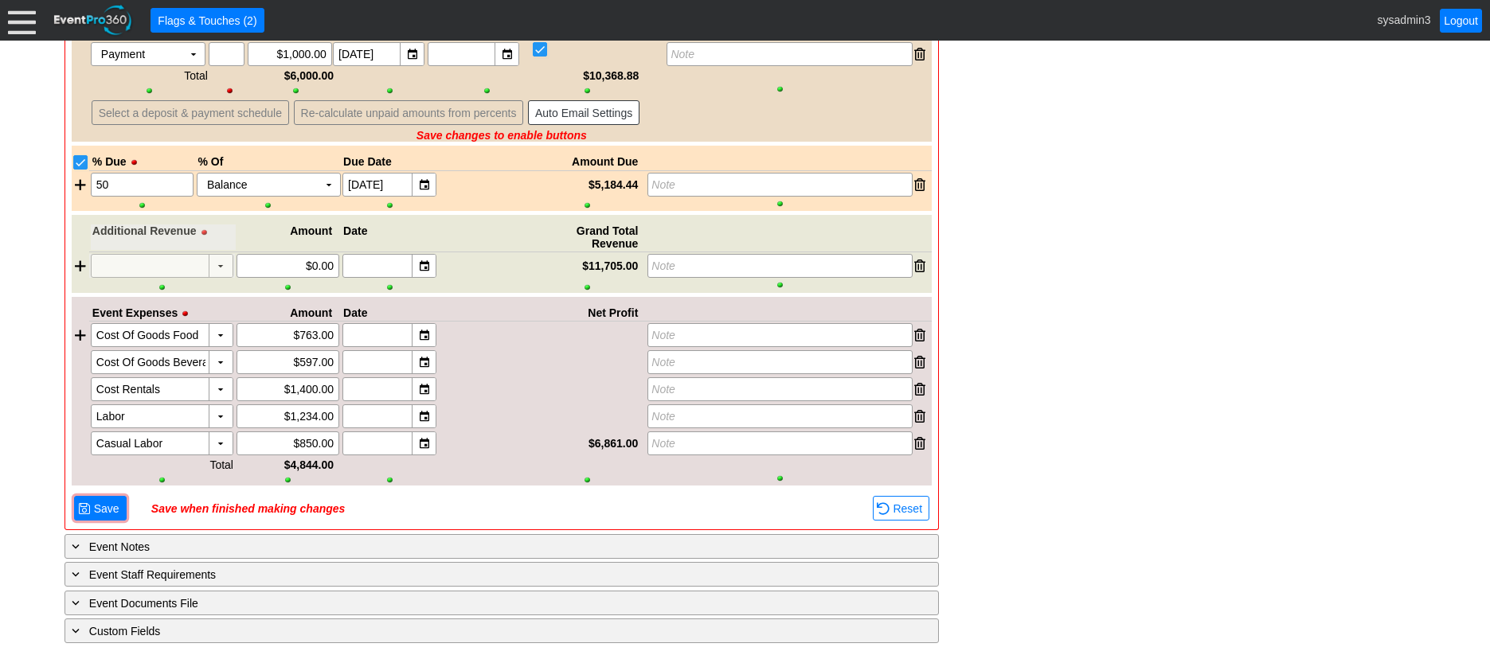
scroll to position [2771, 0]
click at [105, 508] on span "Save" at bounding box center [107, 509] width 32 height 16
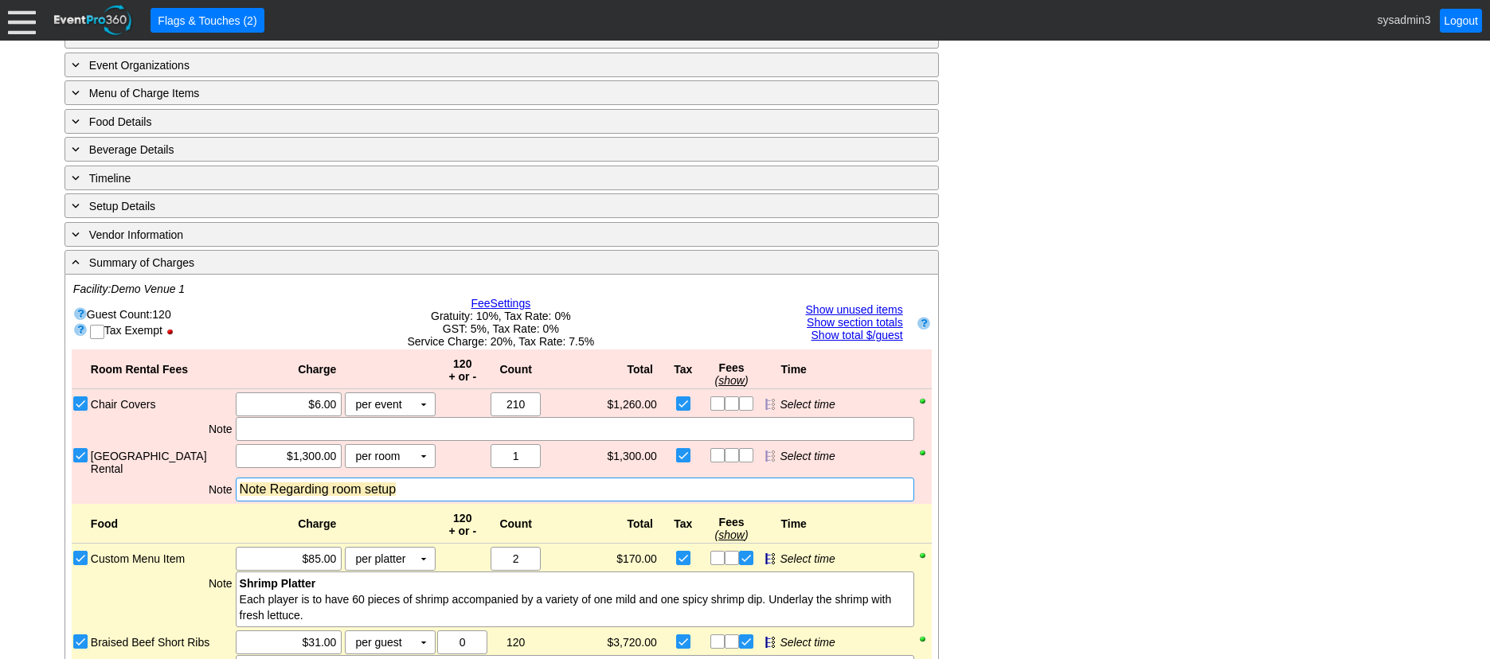
scroll to position [777, 0]
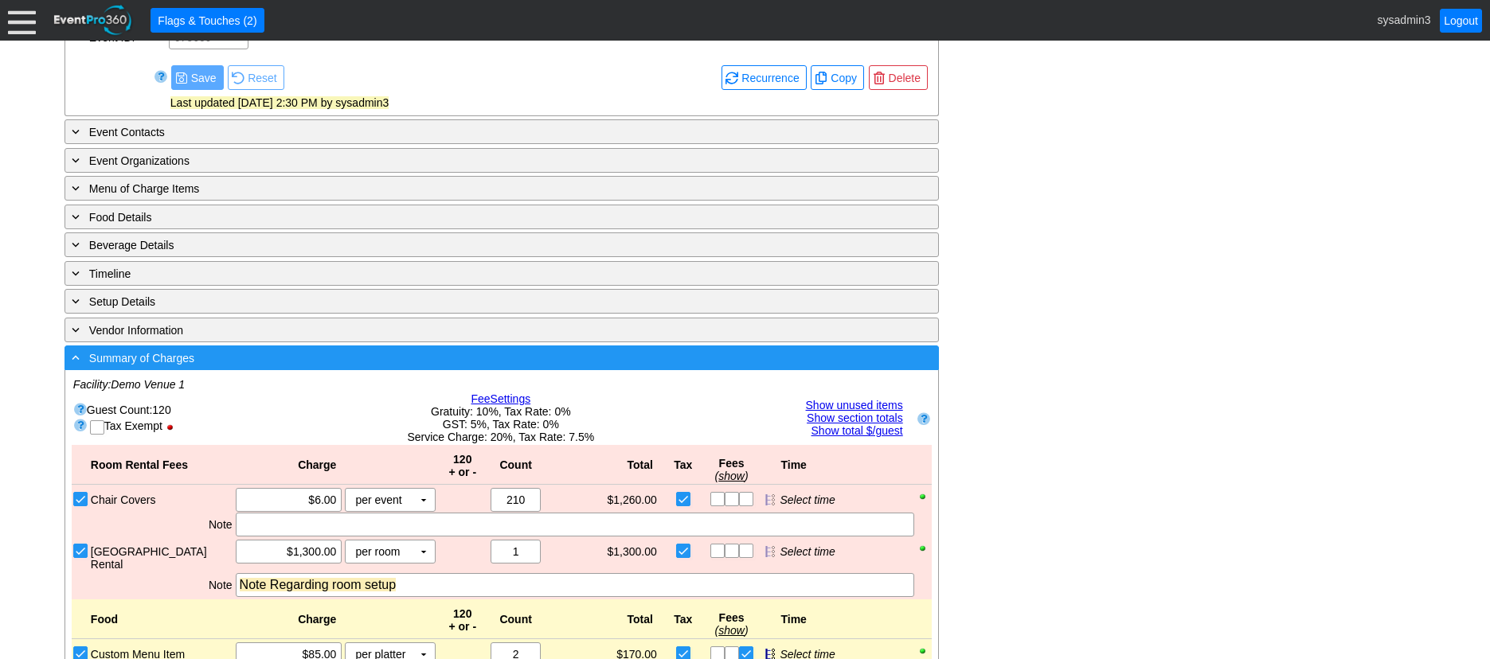
click at [508, 367] on div "- Summary of Charges" at bounding box center [468, 358] width 801 height 18
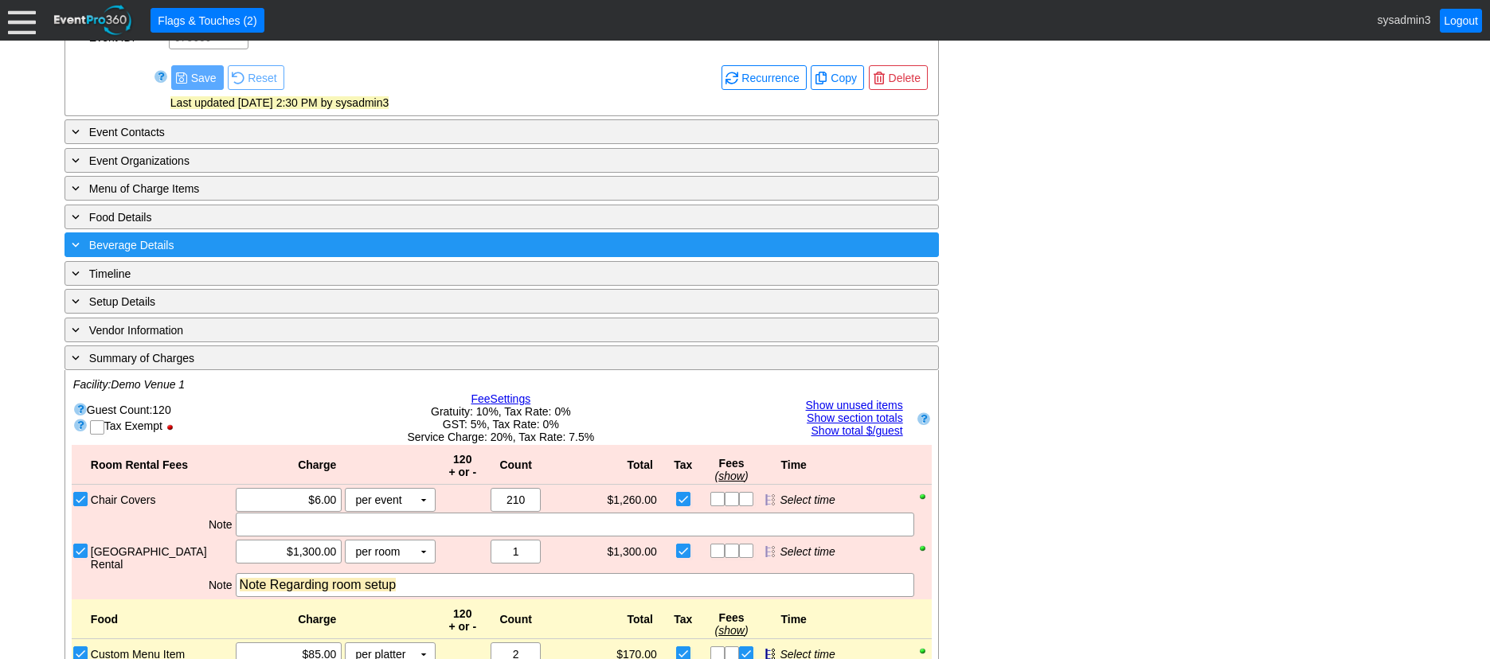
scroll to position [646, 0]
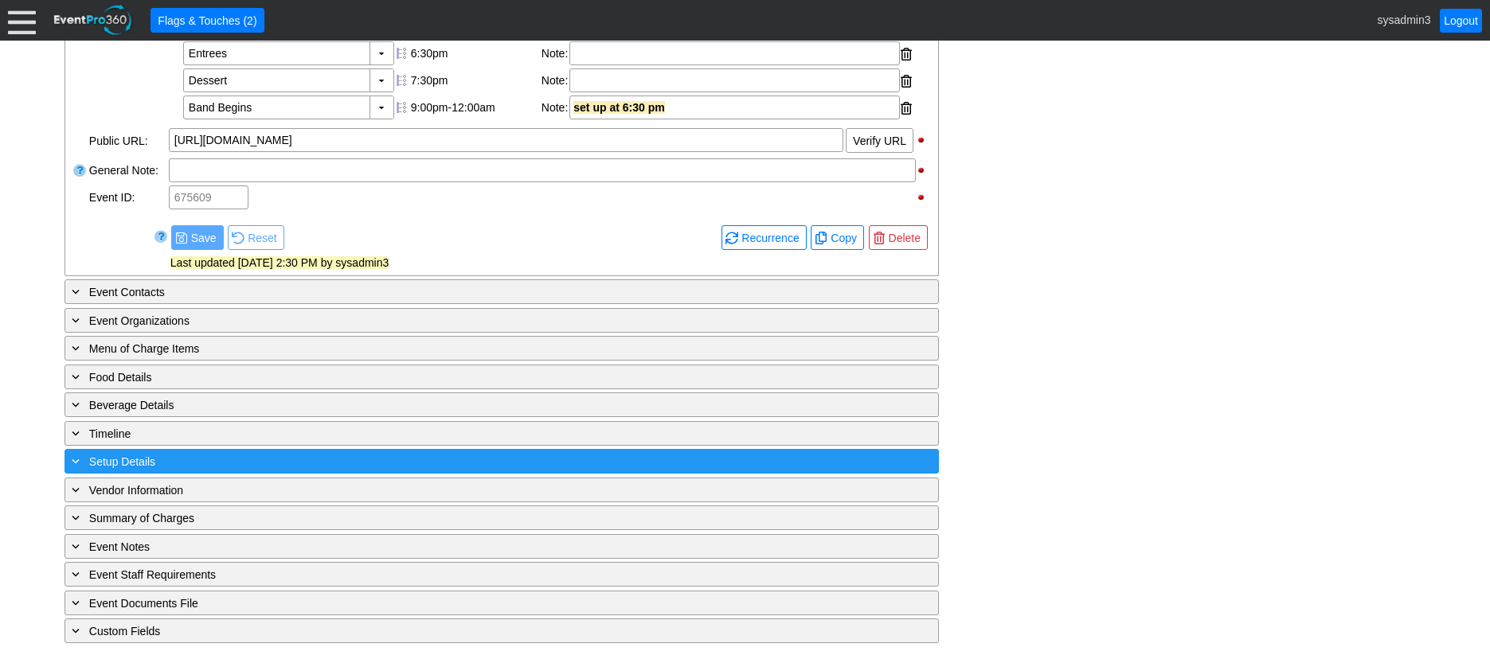
click at [178, 462] on div "+ Setup Details" at bounding box center [468, 461] width 801 height 18
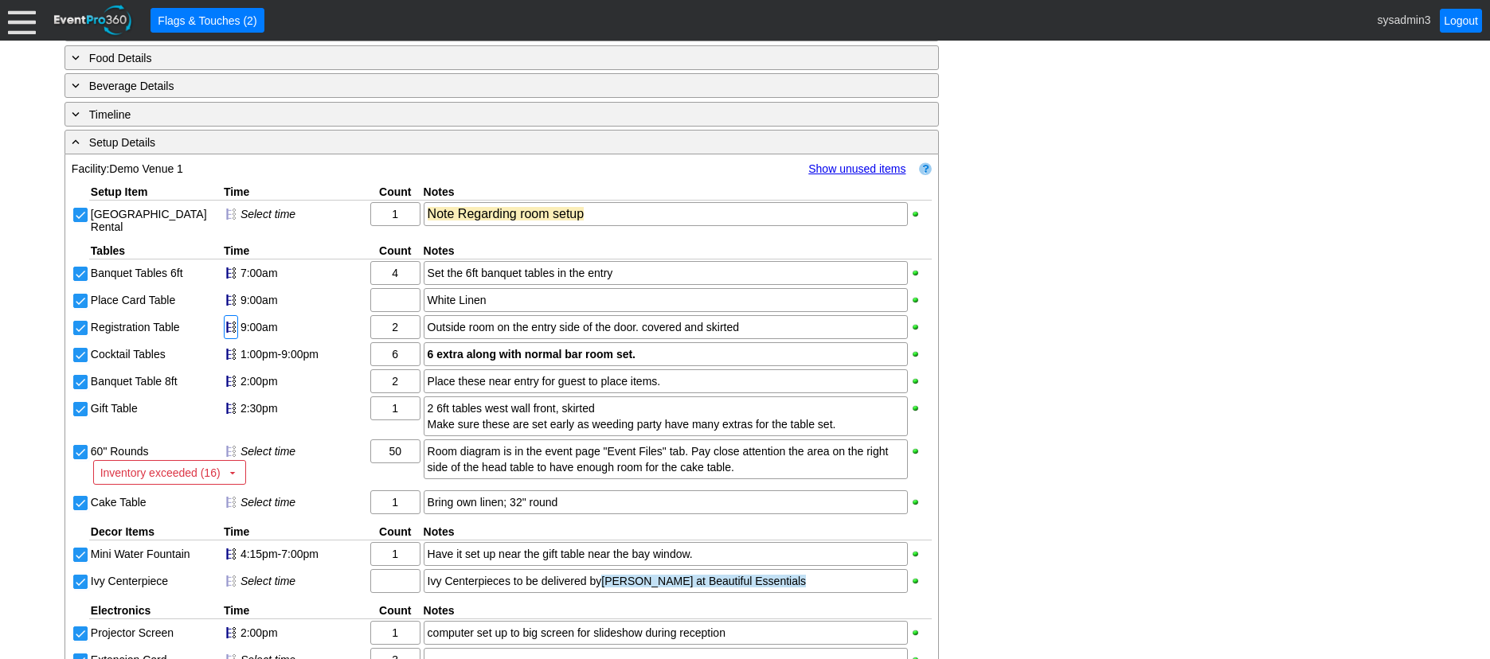
scroll to position [964, 0]
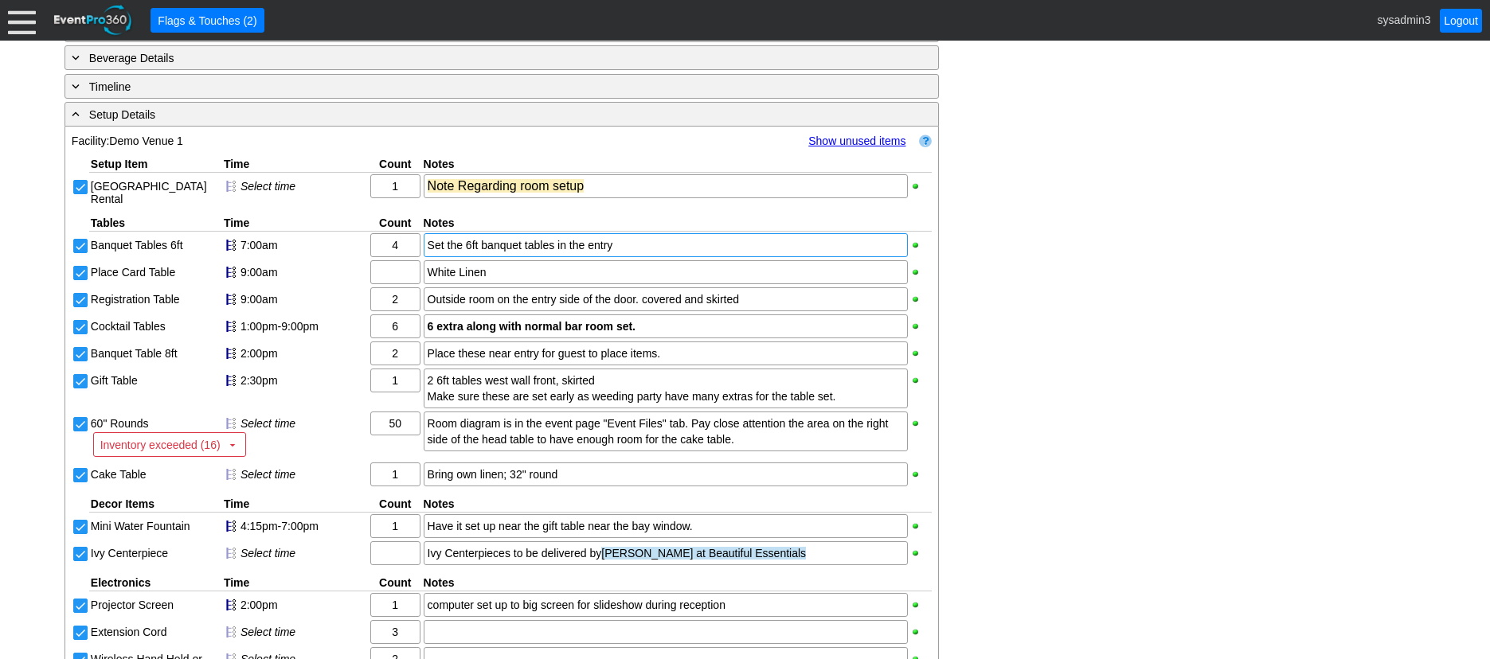
click at [525, 253] on div "Set the 6ft banquet tables in the entry" at bounding box center [666, 245] width 476 height 16
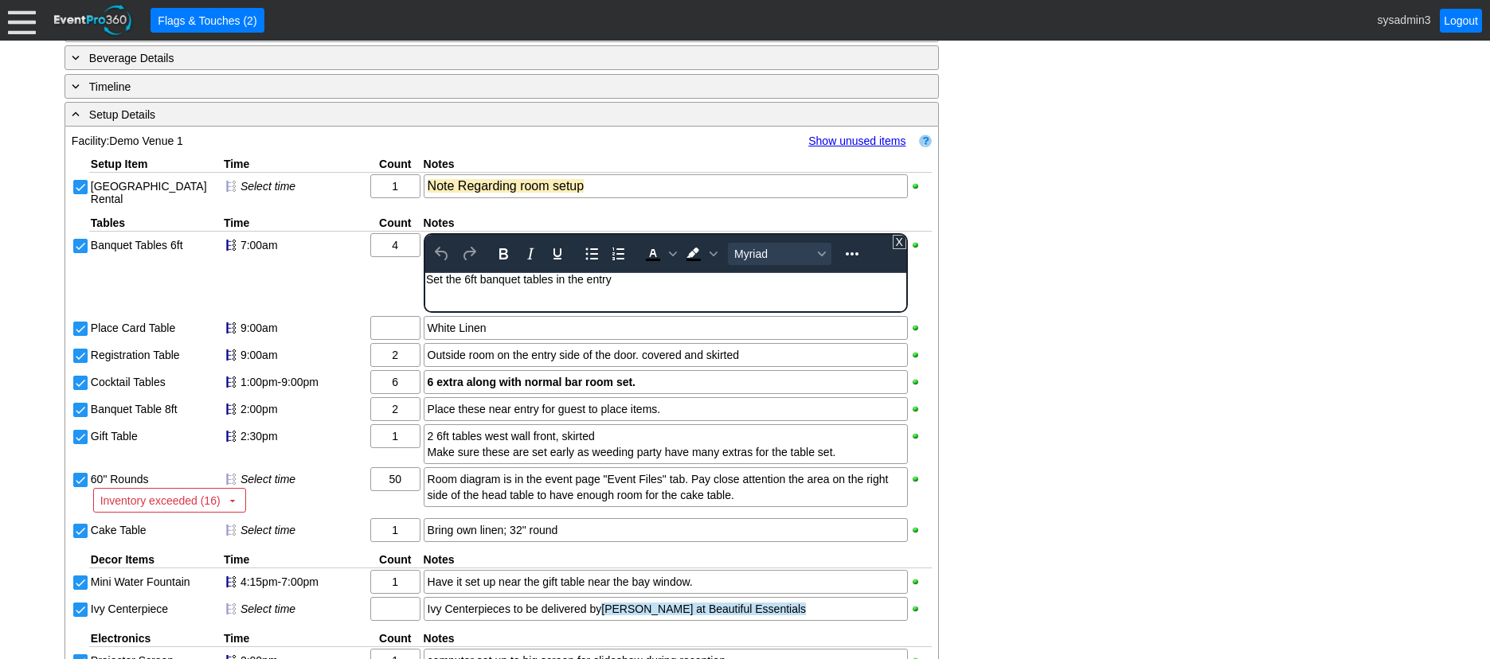
scroll to position [0, 0]
click at [642, 279] on div "Set the 6ft banquet tables in the entry" at bounding box center [664, 279] width 479 height 13
click at [1139, 281] on div "- General Information ▼ Loading.... Remove all highlights Facility: ▼ Χ Demo Ve…" at bounding box center [745, 255] width 1370 height 1791
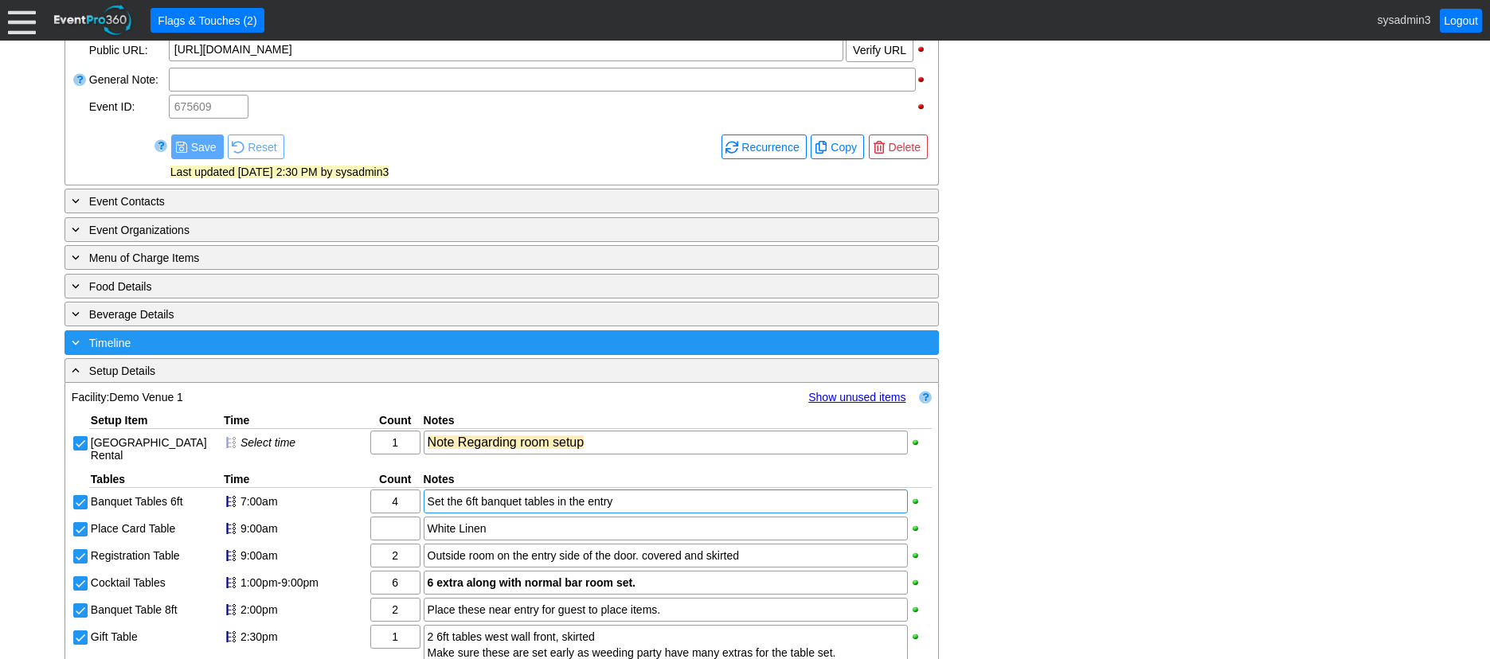
scroll to position [964, 0]
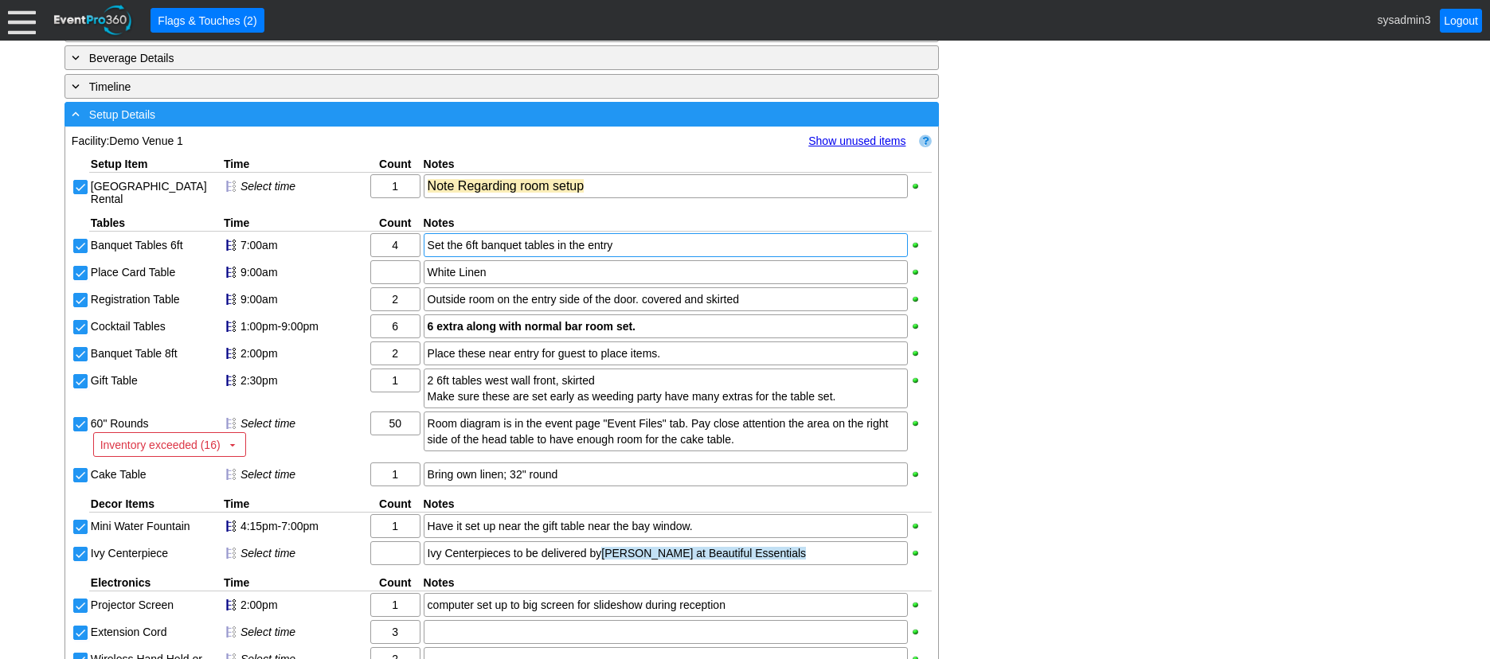
click at [275, 123] on div "- Setup Details" at bounding box center [468, 114] width 801 height 18
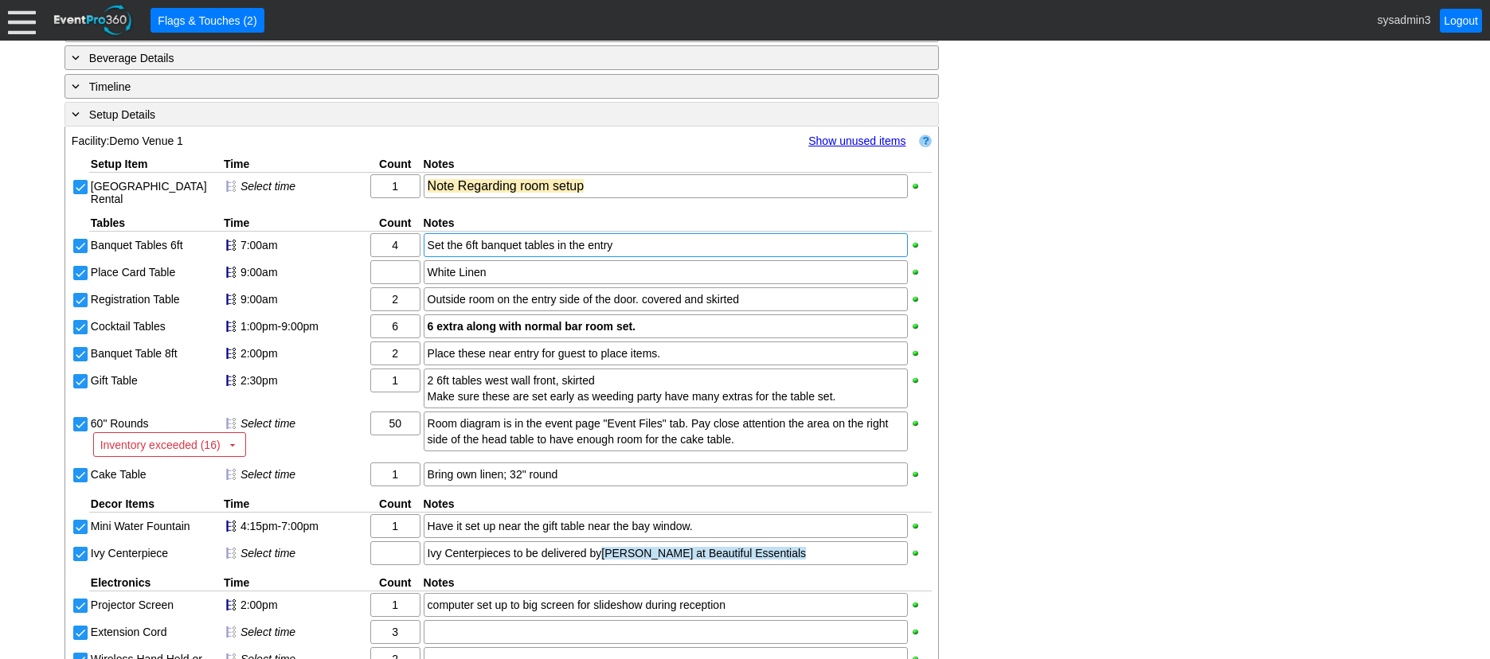
scroll to position [646, 0]
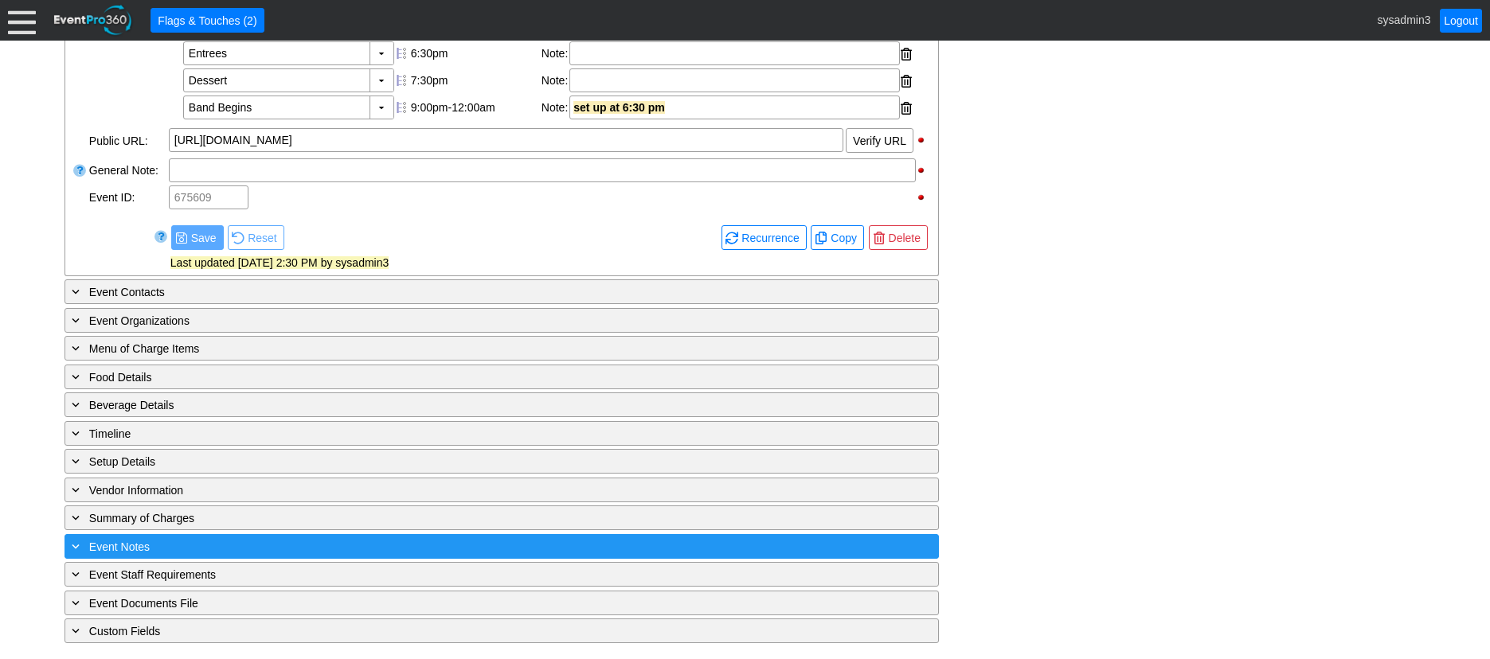
click at [216, 545] on div "+ Event Notes" at bounding box center [468, 546] width 801 height 18
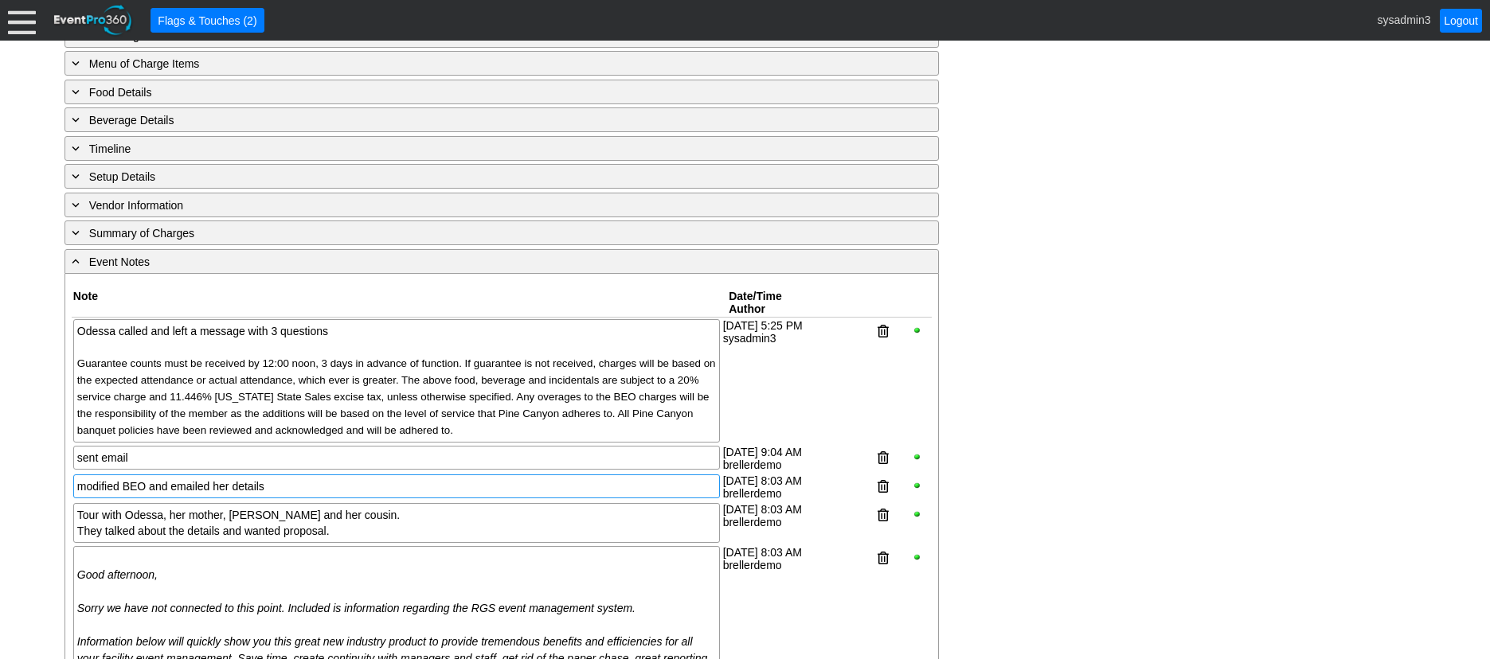
scroll to position [885, 0]
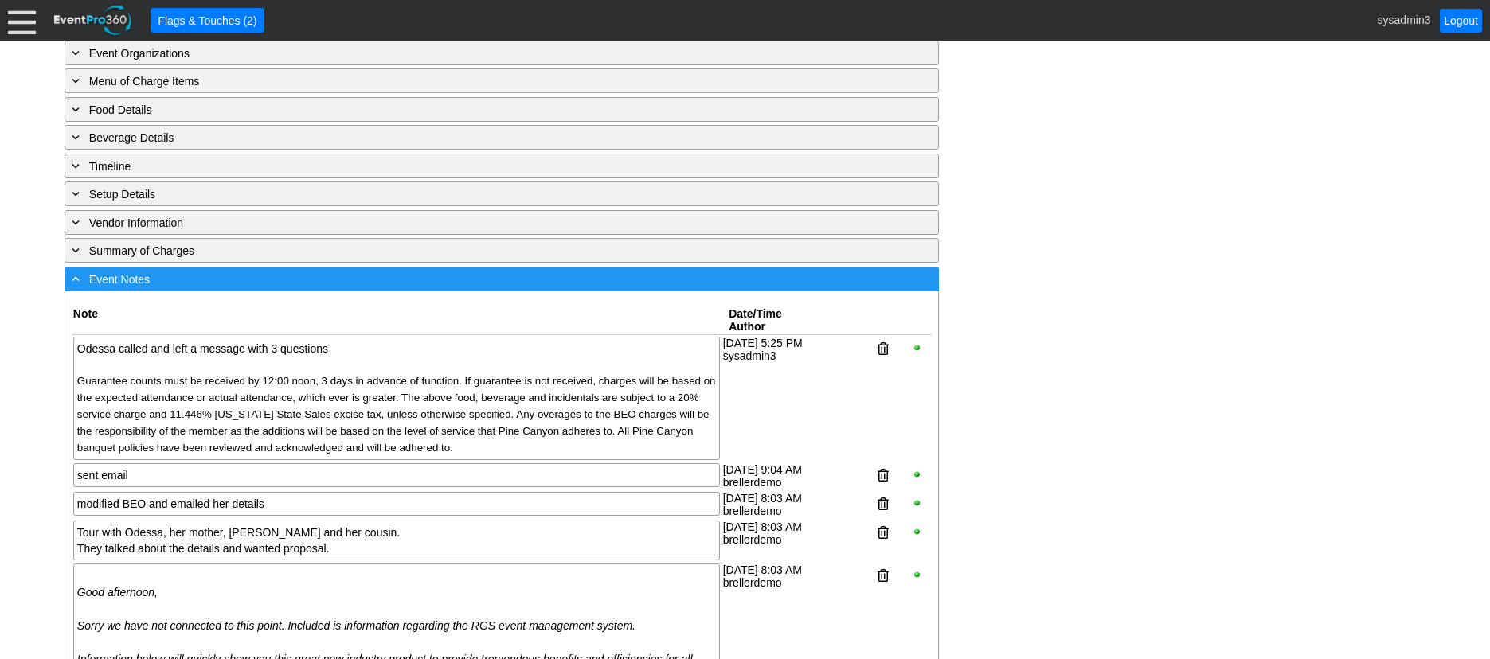
click at [296, 288] on div "- Event Notes" at bounding box center [468, 279] width 801 height 18
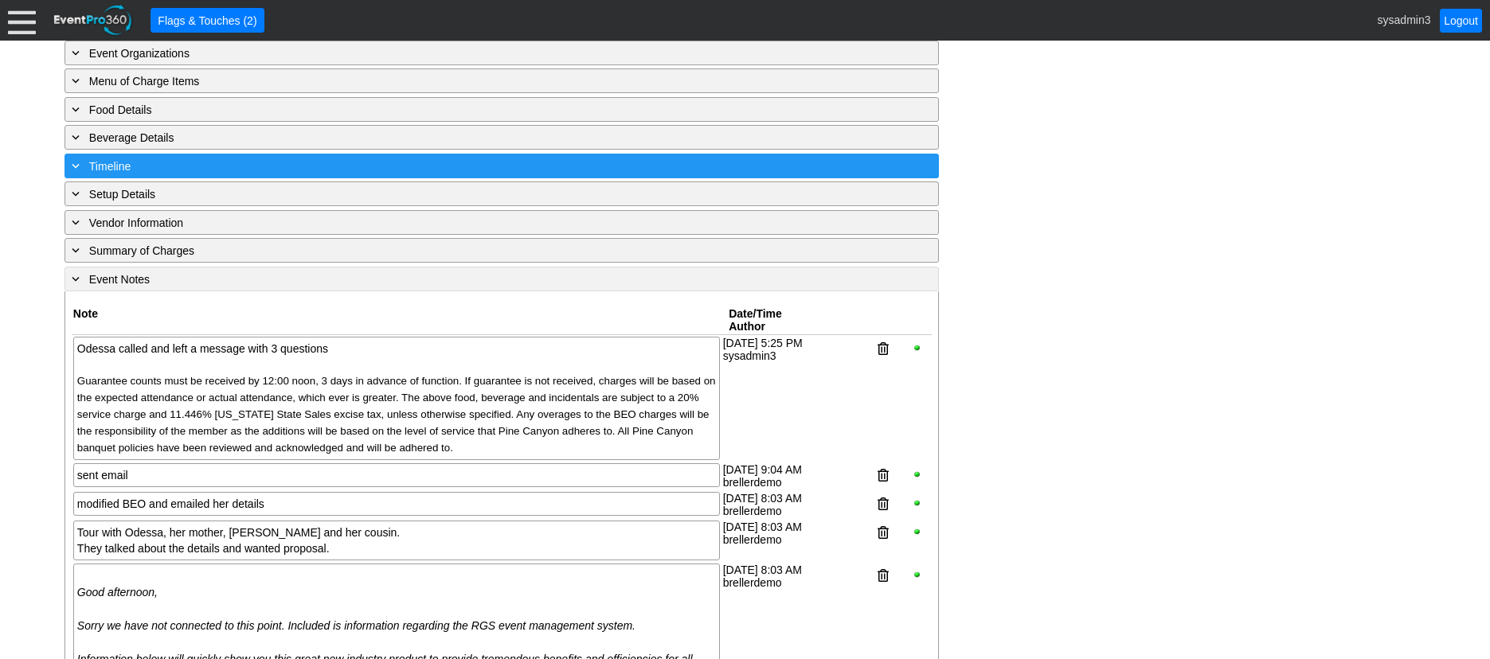
scroll to position [646, 0]
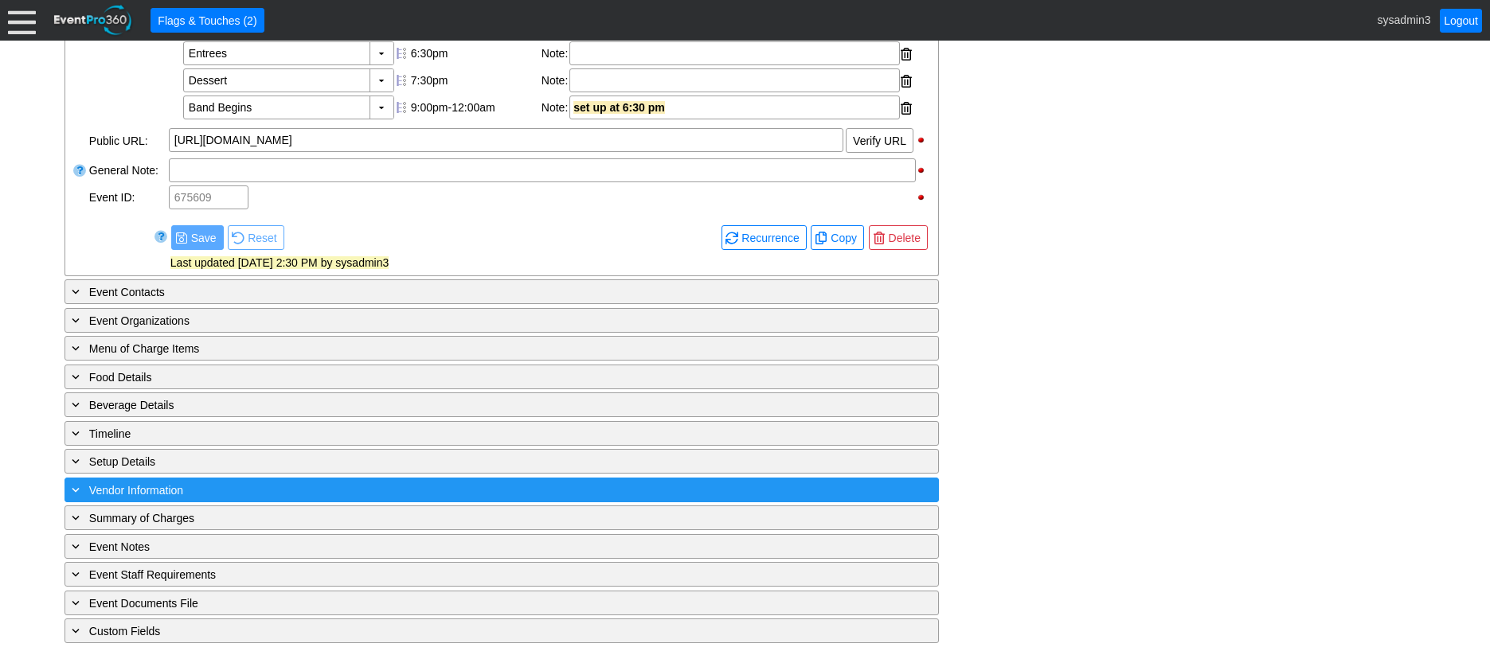
click at [285, 490] on div "+ Vendor Information" at bounding box center [468, 490] width 801 height 18
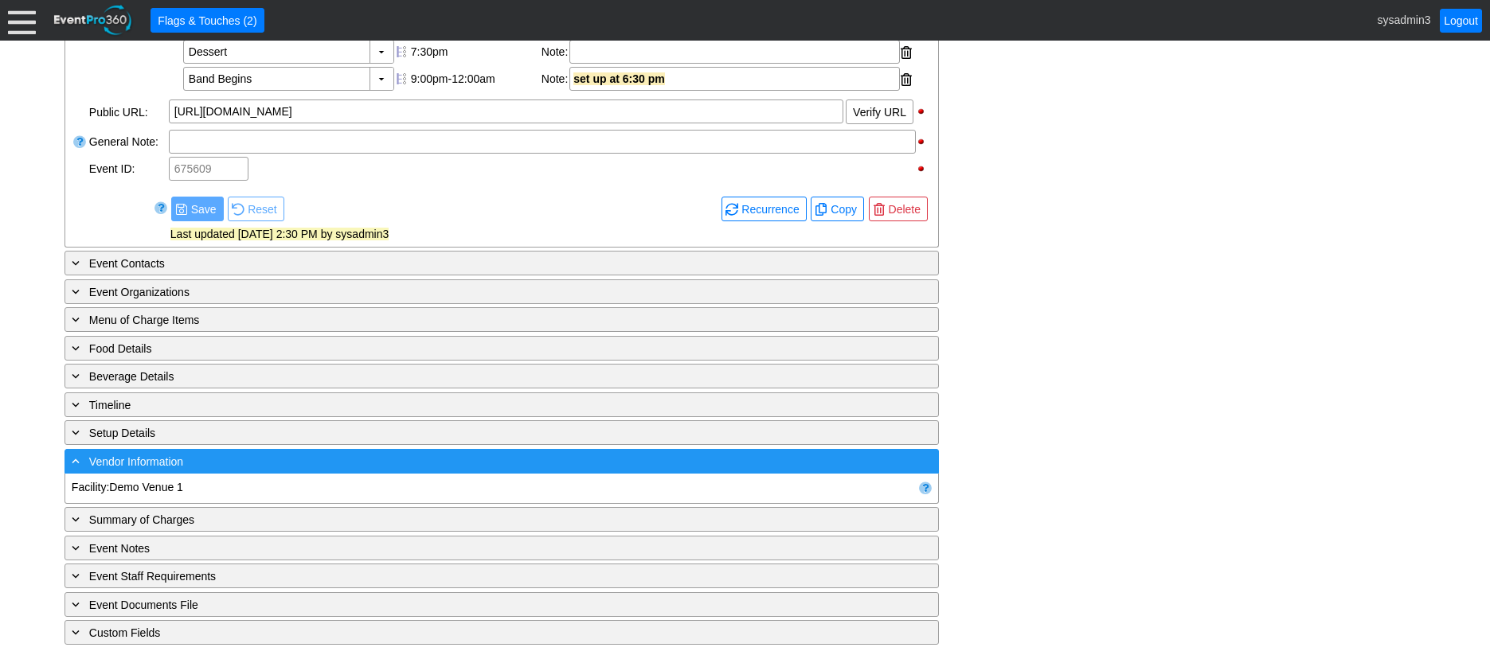
scroll to position [885, 0]
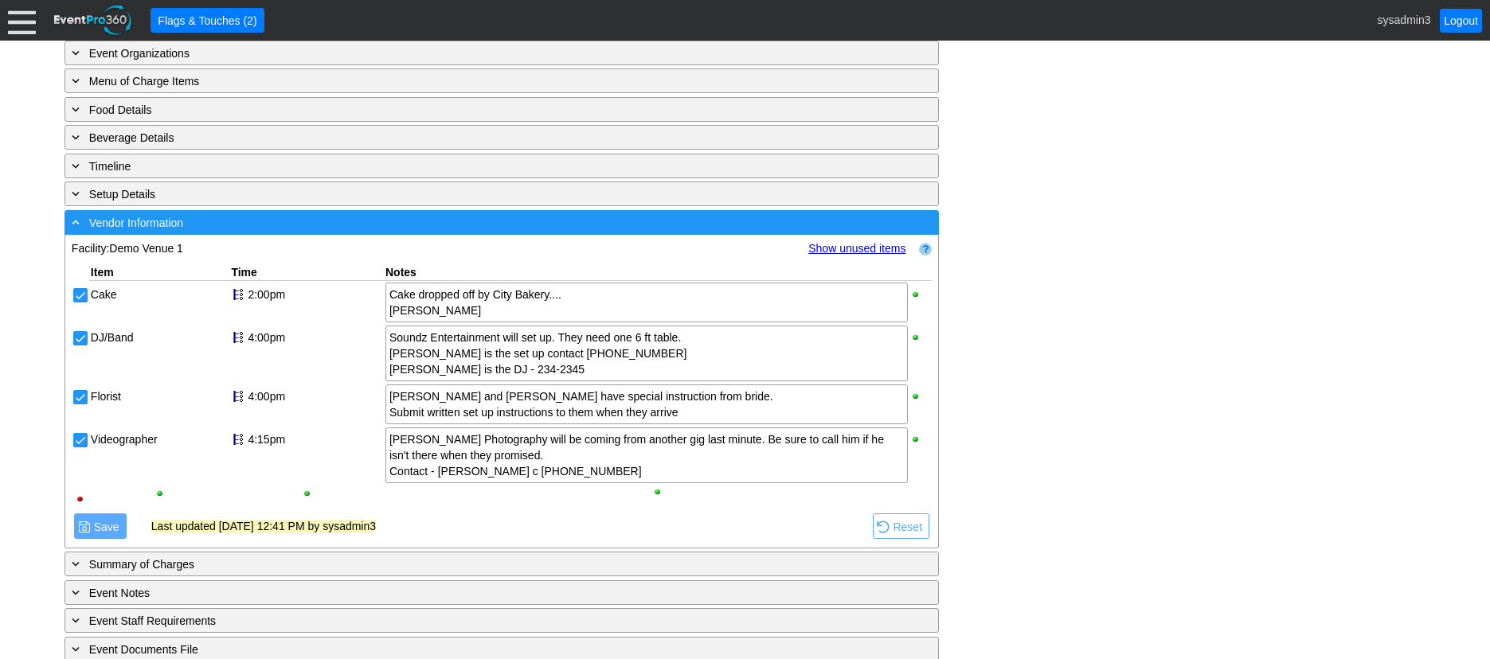
click at [243, 232] on div "- Vendor Information" at bounding box center [468, 222] width 801 height 18
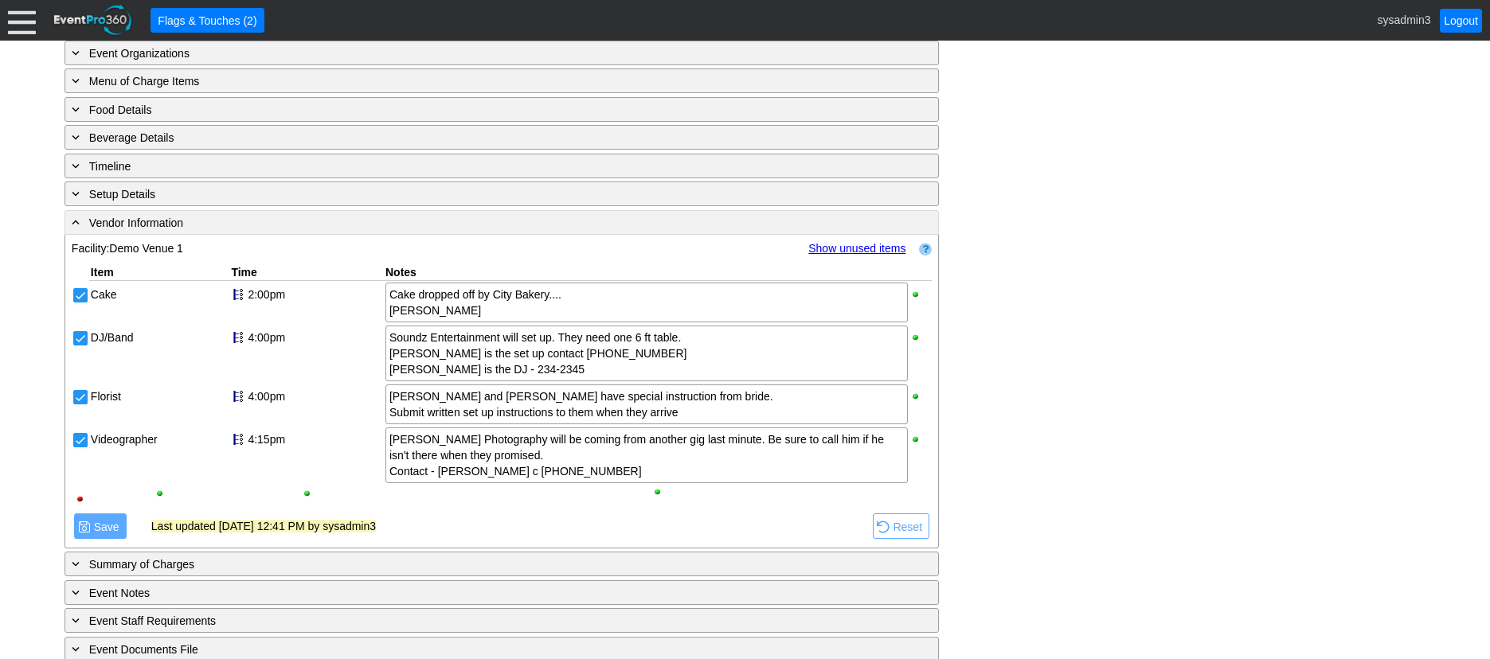
scroll to position [646, 0]
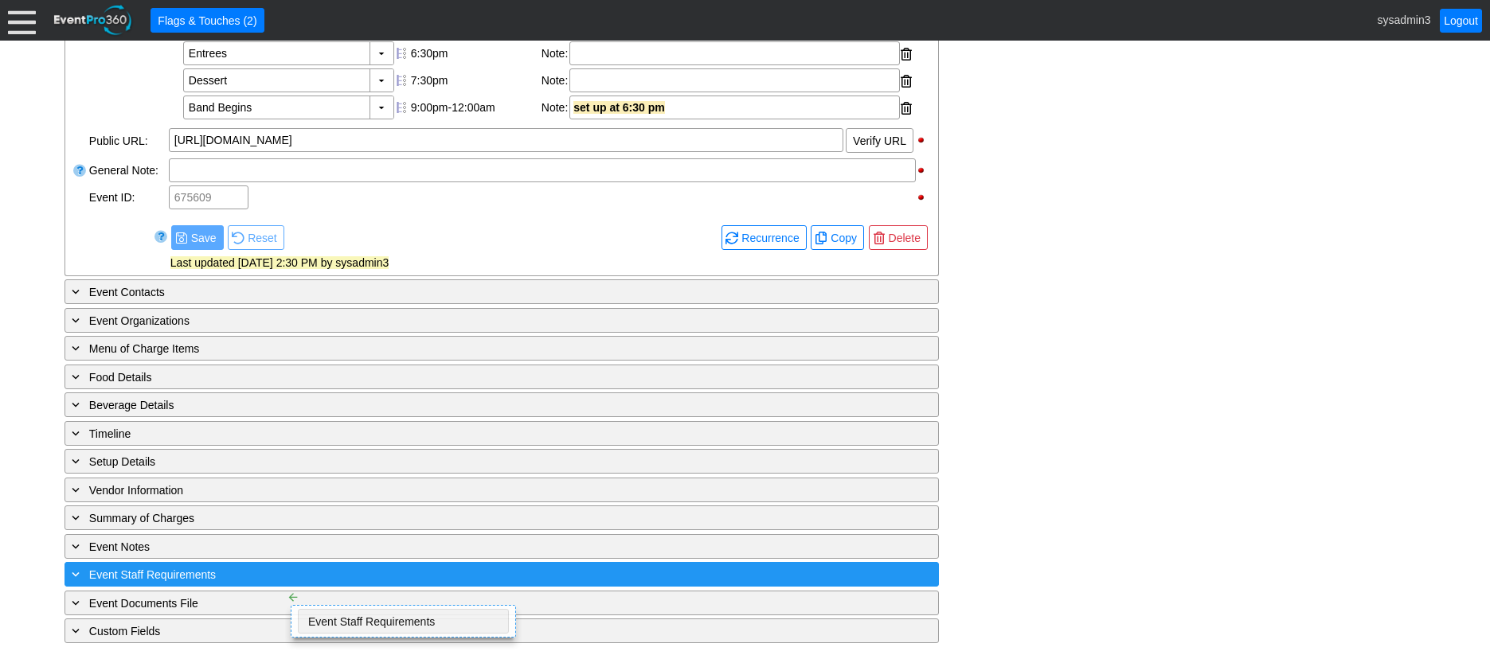
click at [272, 576] on div "+ Event Staff Requirements" at bounding box center [468, 574] width 801 height 18
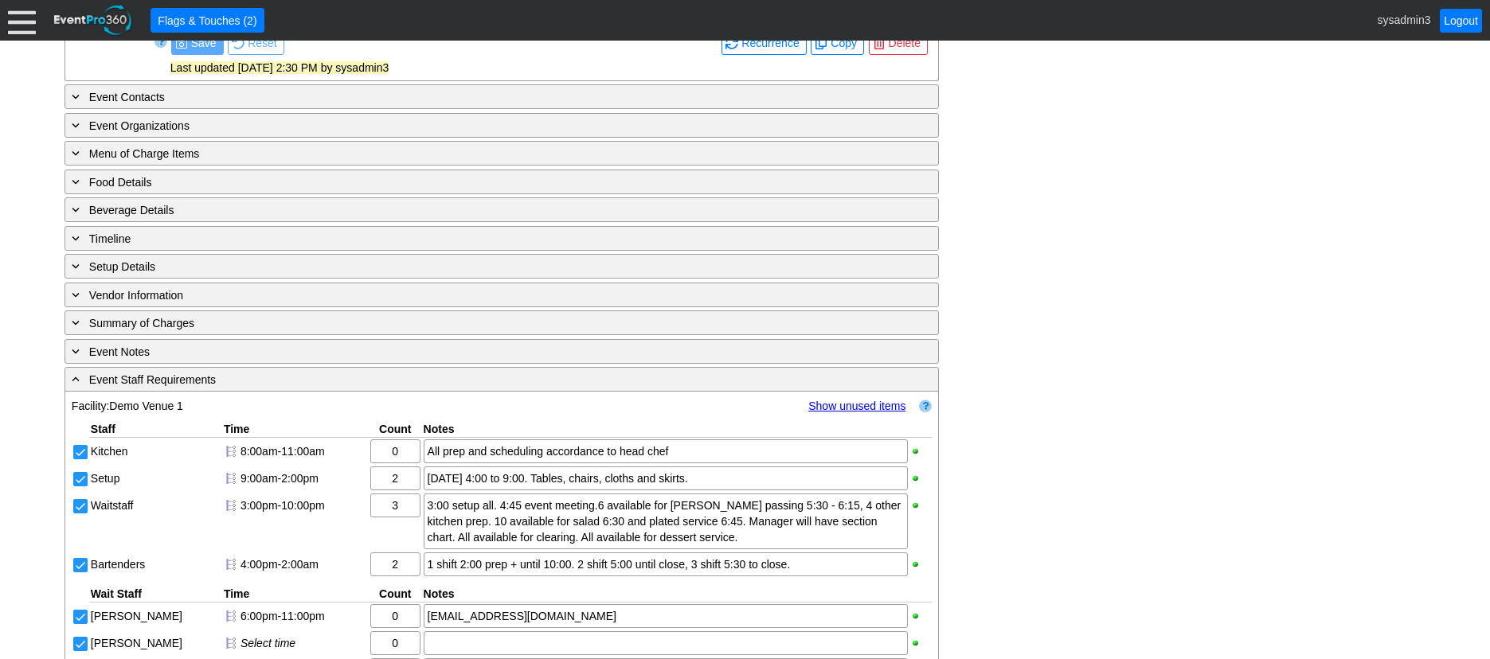
scroll to position [795, 0]
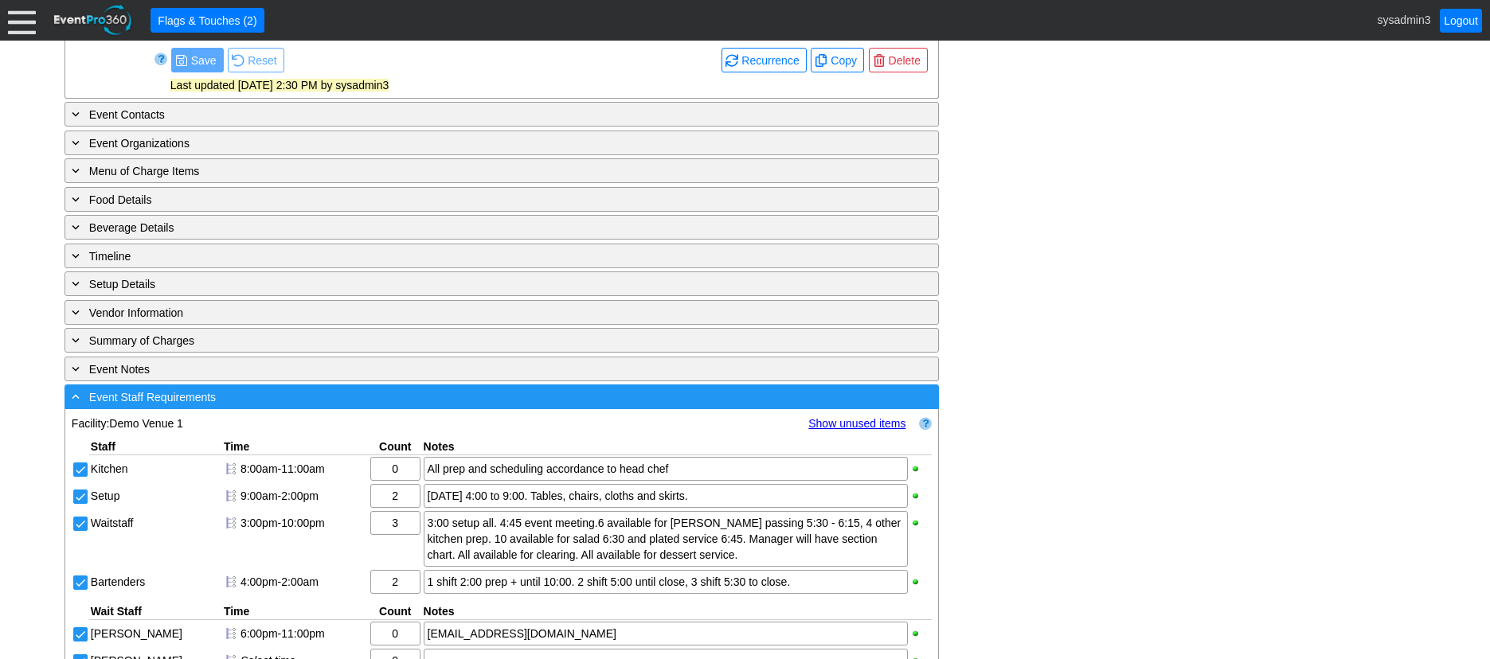
click at [243, 406] on div "- Event Staff Requirements" at bounding box center [468, 397] width 801 height 18
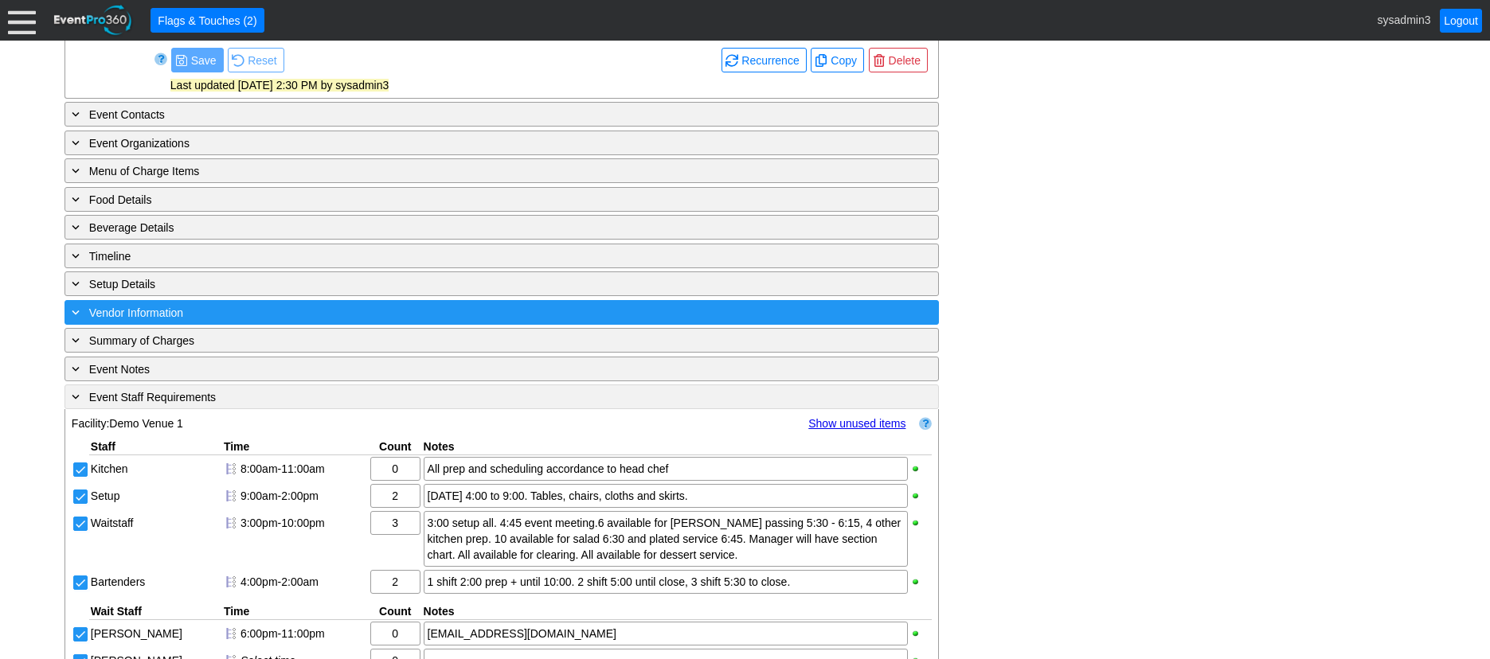
scroll to position [646, 0]
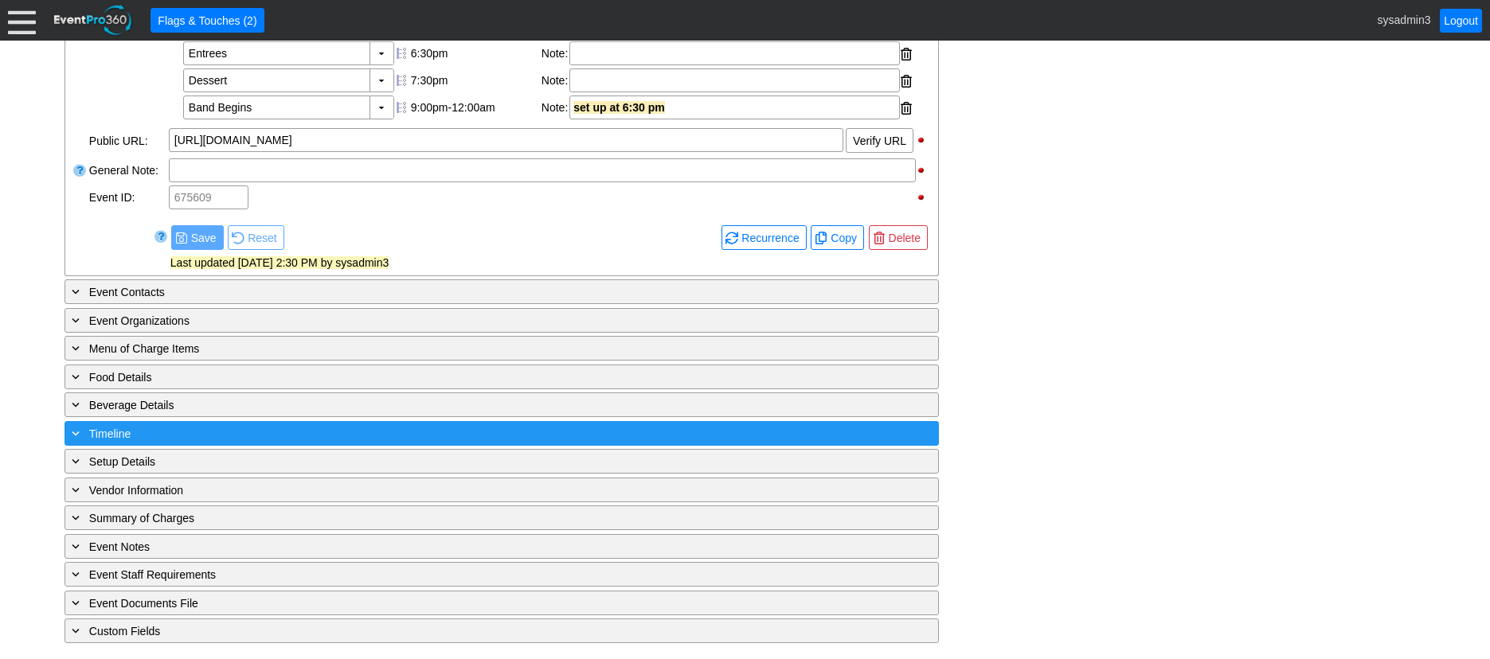
click at [211, 430] on div "+ Timeline" at bounding box center [468, 433] width 801 height 18
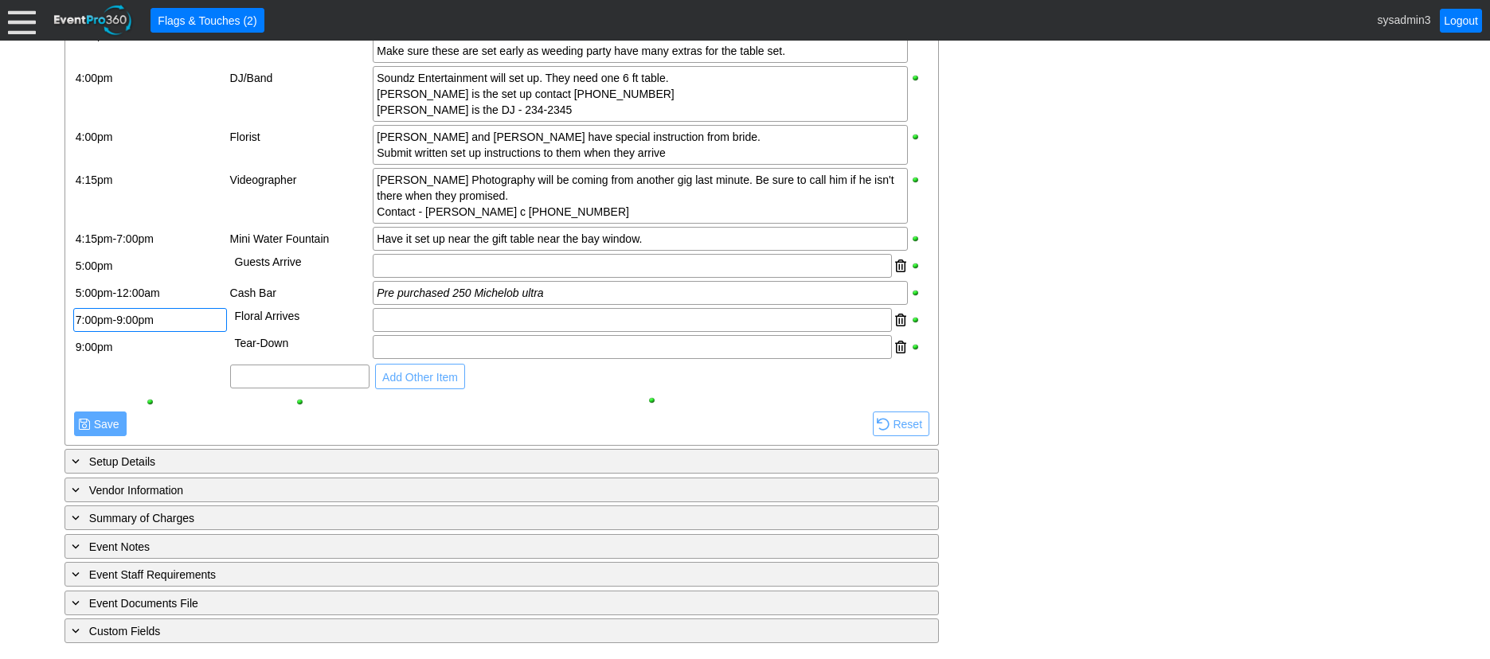
scroll to position [1500, 0]
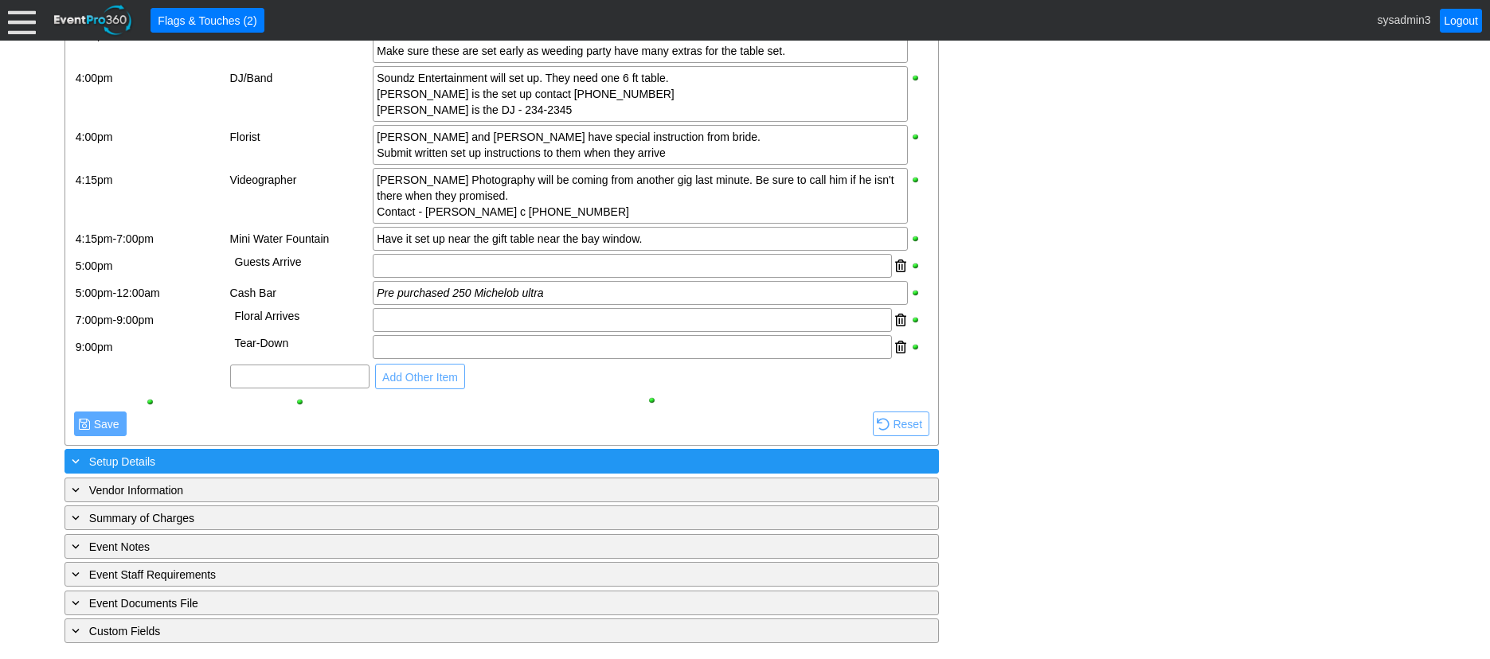
click at [256, 457] on div "+ Setup Details" at bounding box center [468, 461] width 801 height 18
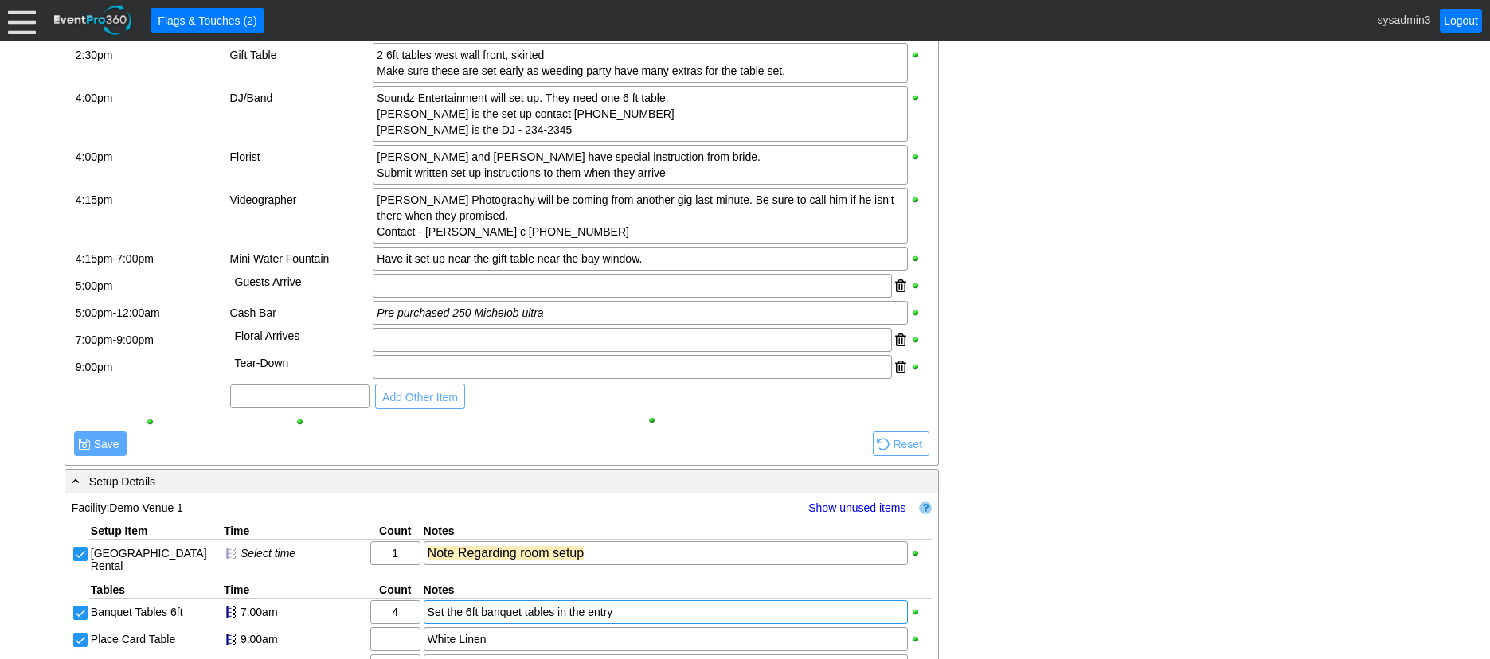
scroll to position [1420, 0]
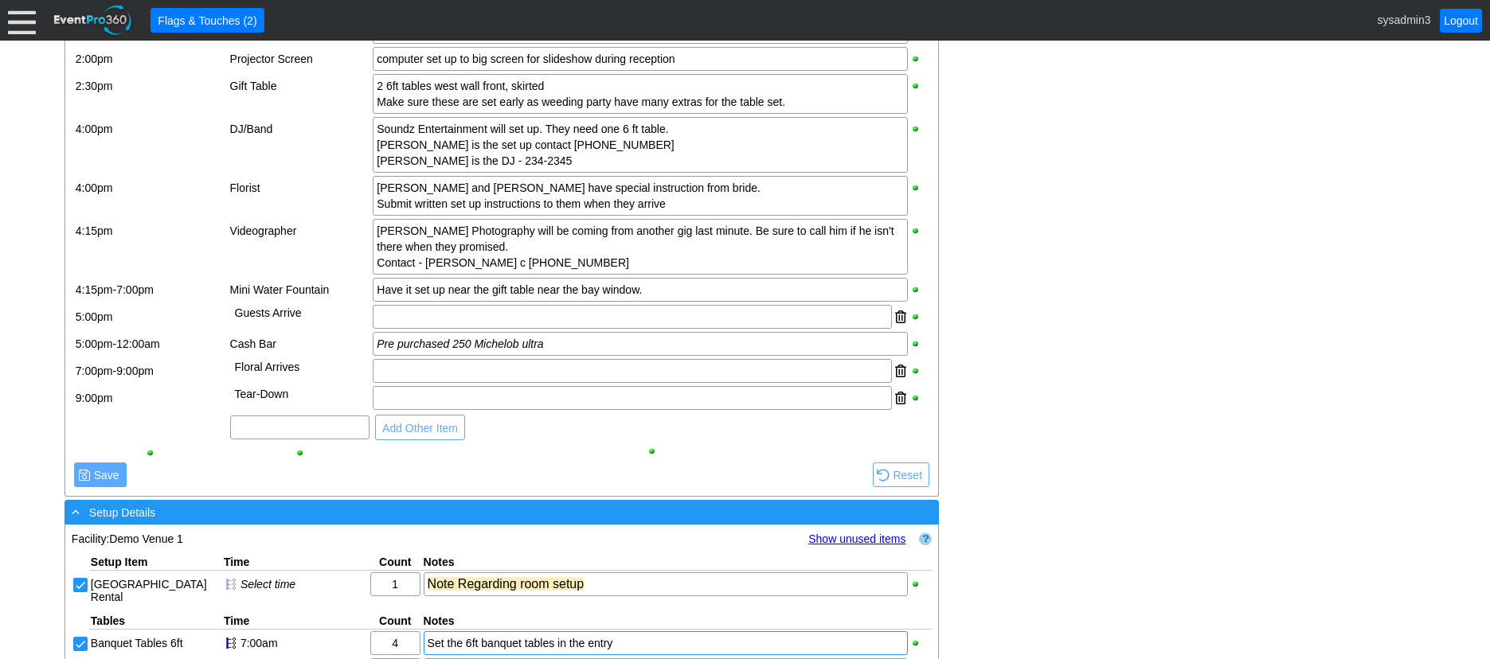
click at [326, 521] on div "- Setup Details" at bounding box center [468, 512] width 801 height 18
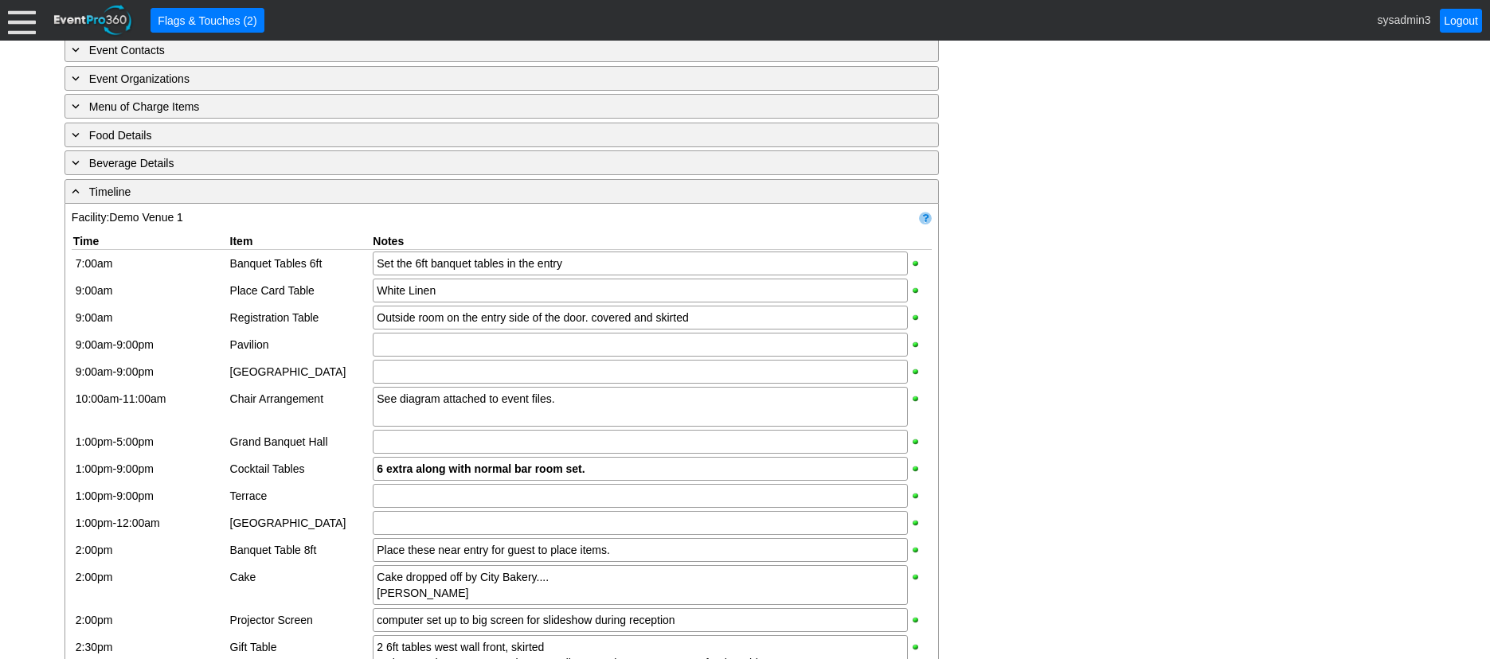
scroll to position [863, 0]
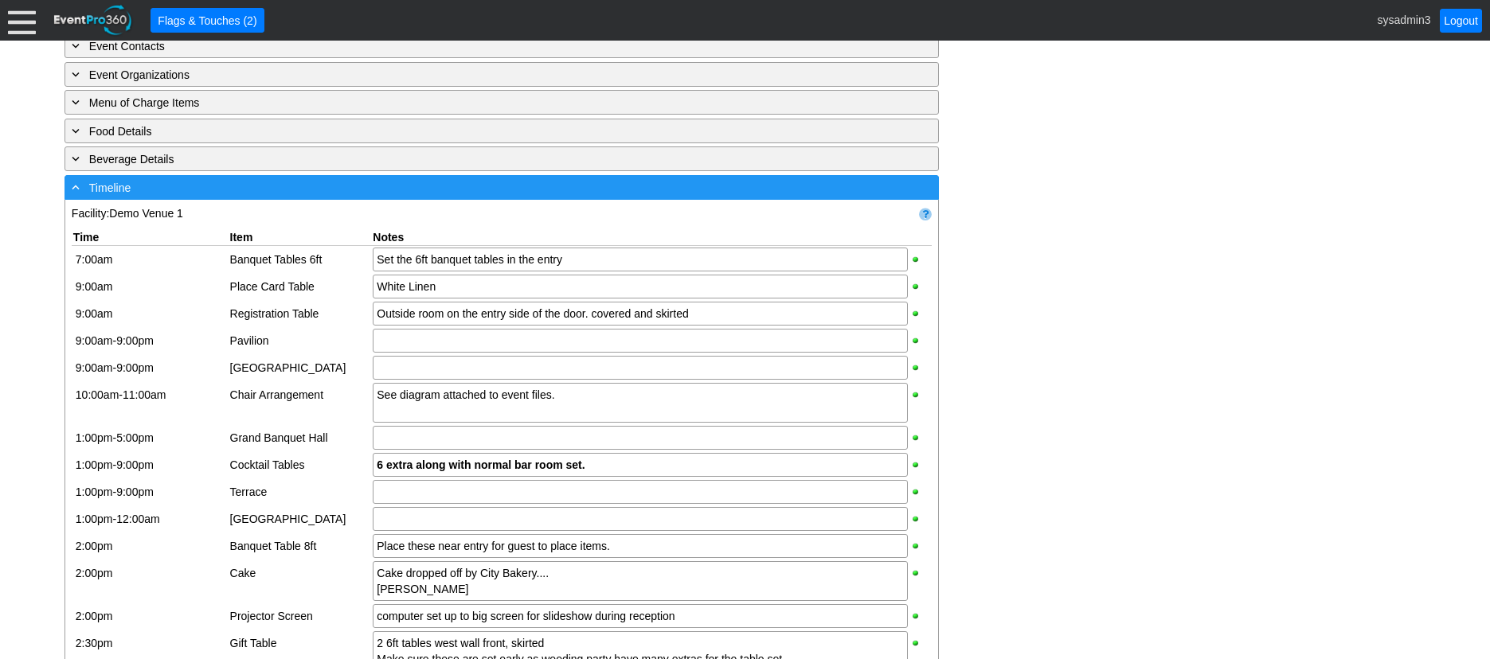
click at [369, 197] on div "- Timeline" at bounding box center [468, 187] width 801 height 18
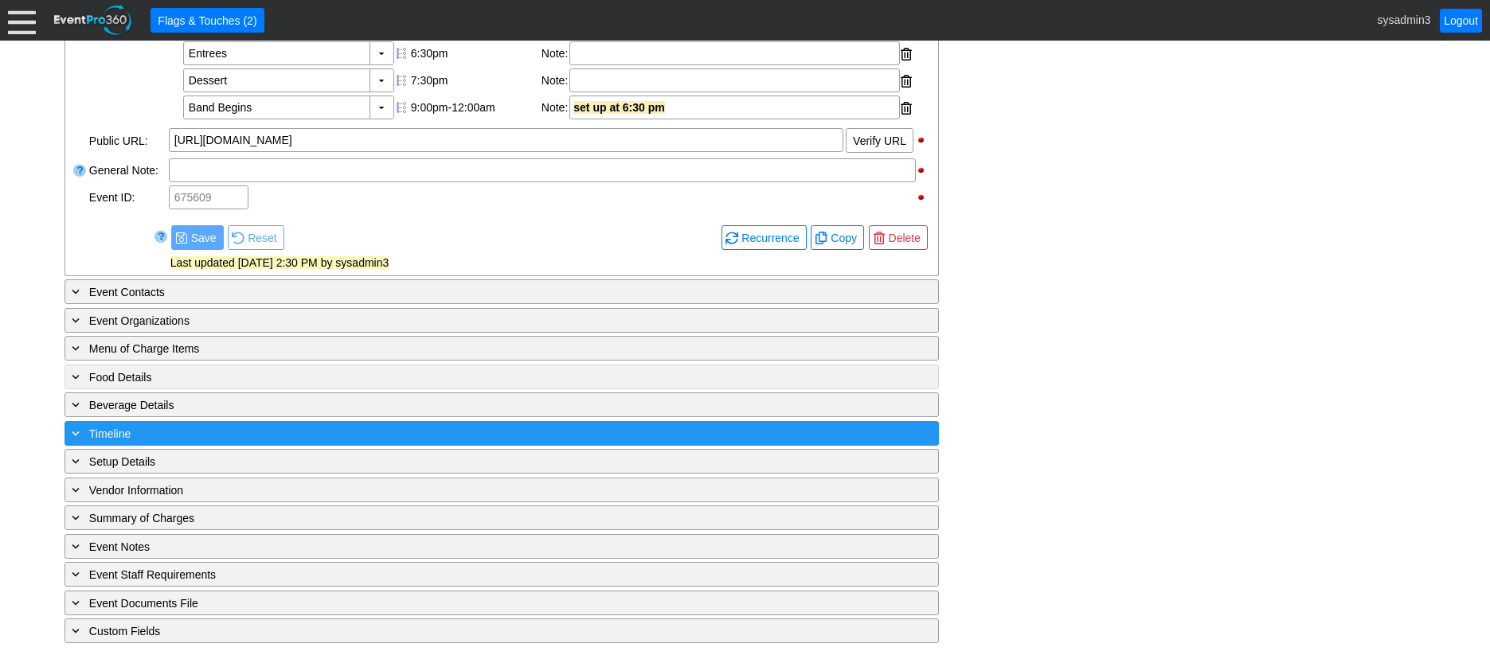
scroll to position [646, 0]
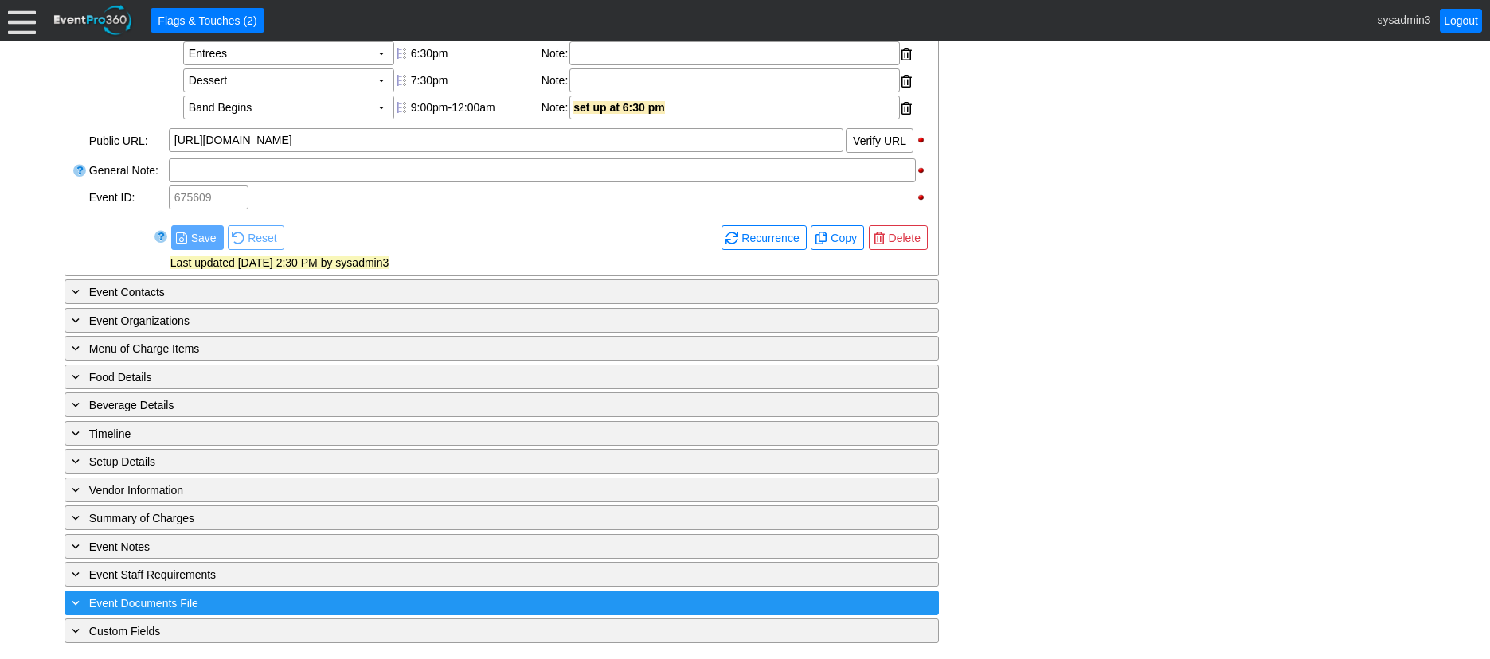
click at [268, 596] on div "+ Event Documents File" at bounding box center [468, 603] width 801 height 18
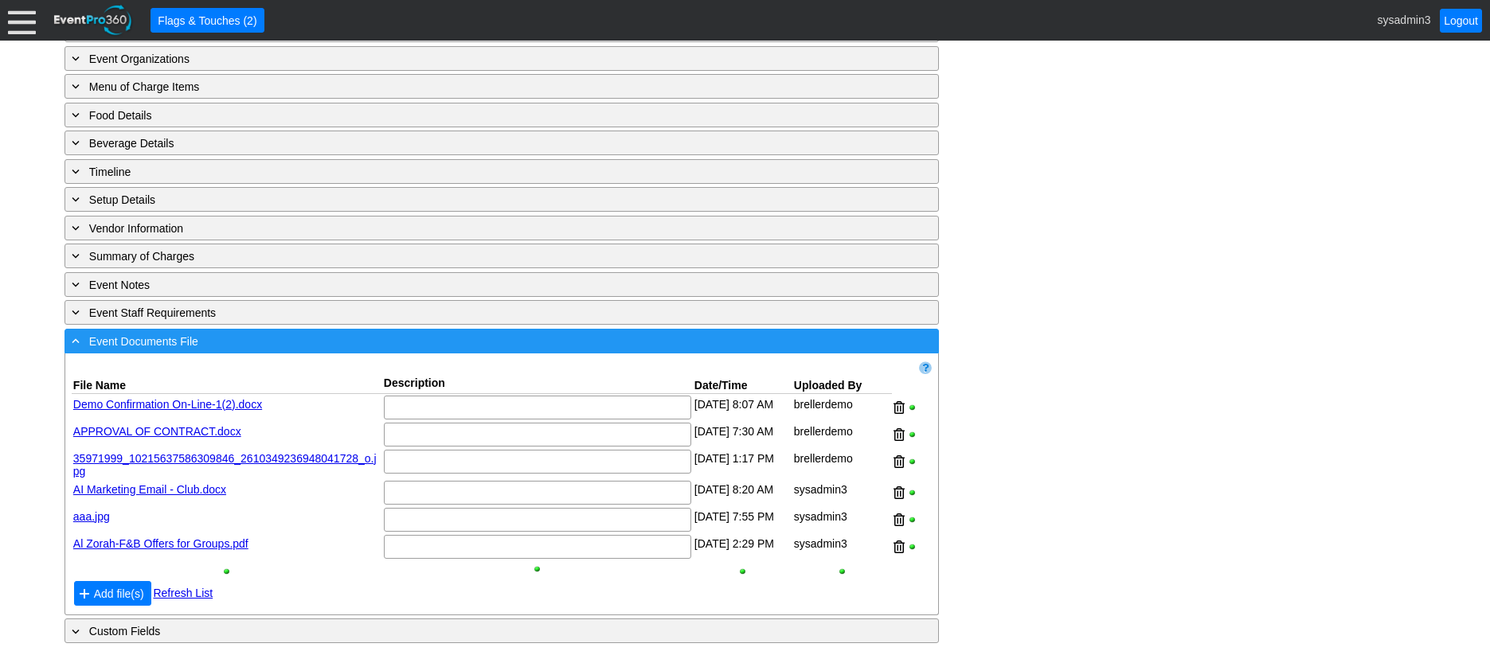
scroll to position [908, 0]
click at [291, 338] on div "- Event Documents File" at bounding box center [468, 341] width 801 height 18
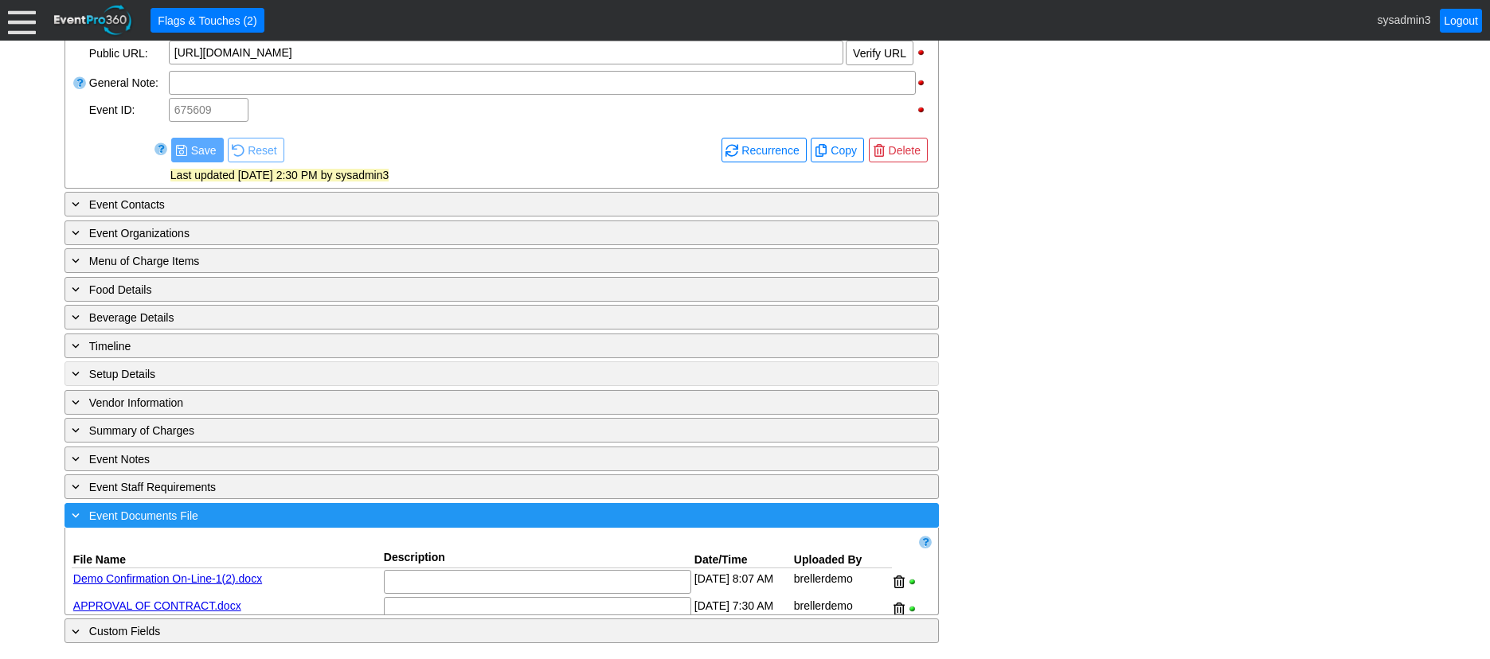
scroll to position [646, 0]
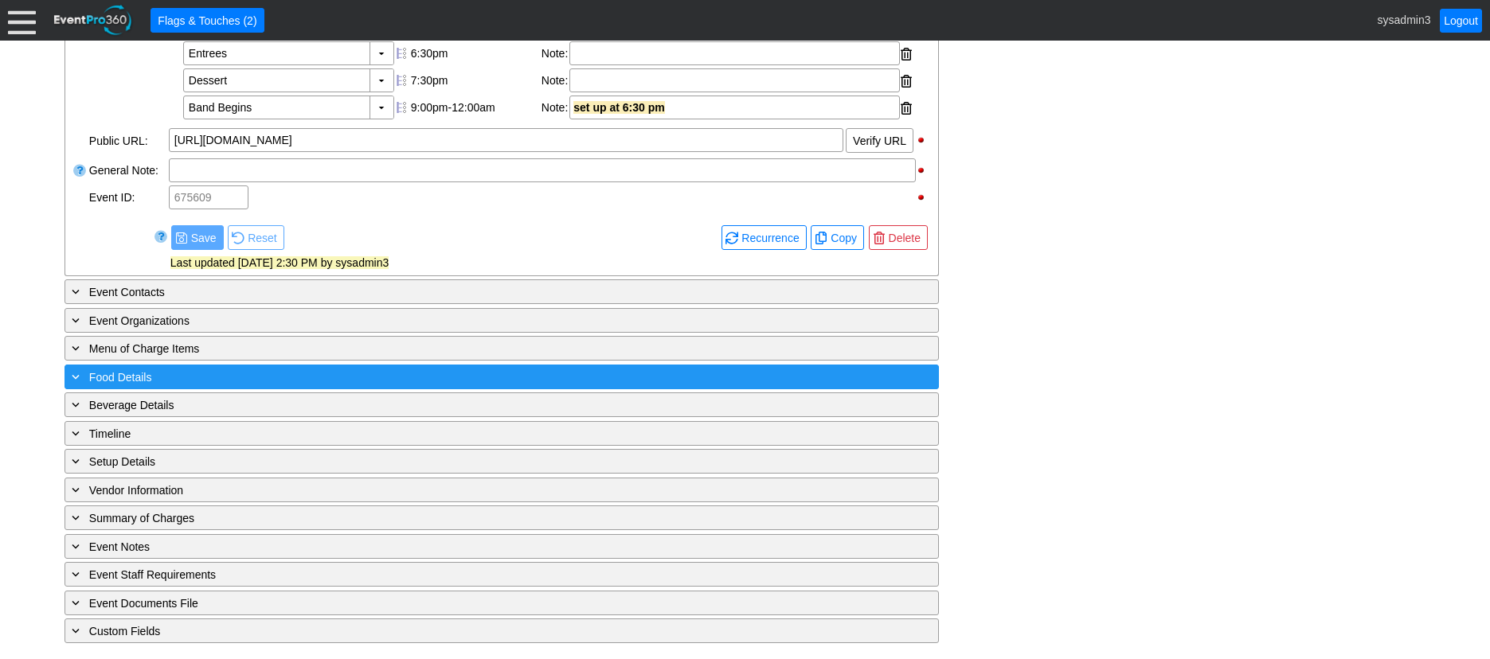
click at [240, 369] on div "+ Food Details" at bounding box center [468, 377] width 801 height 18
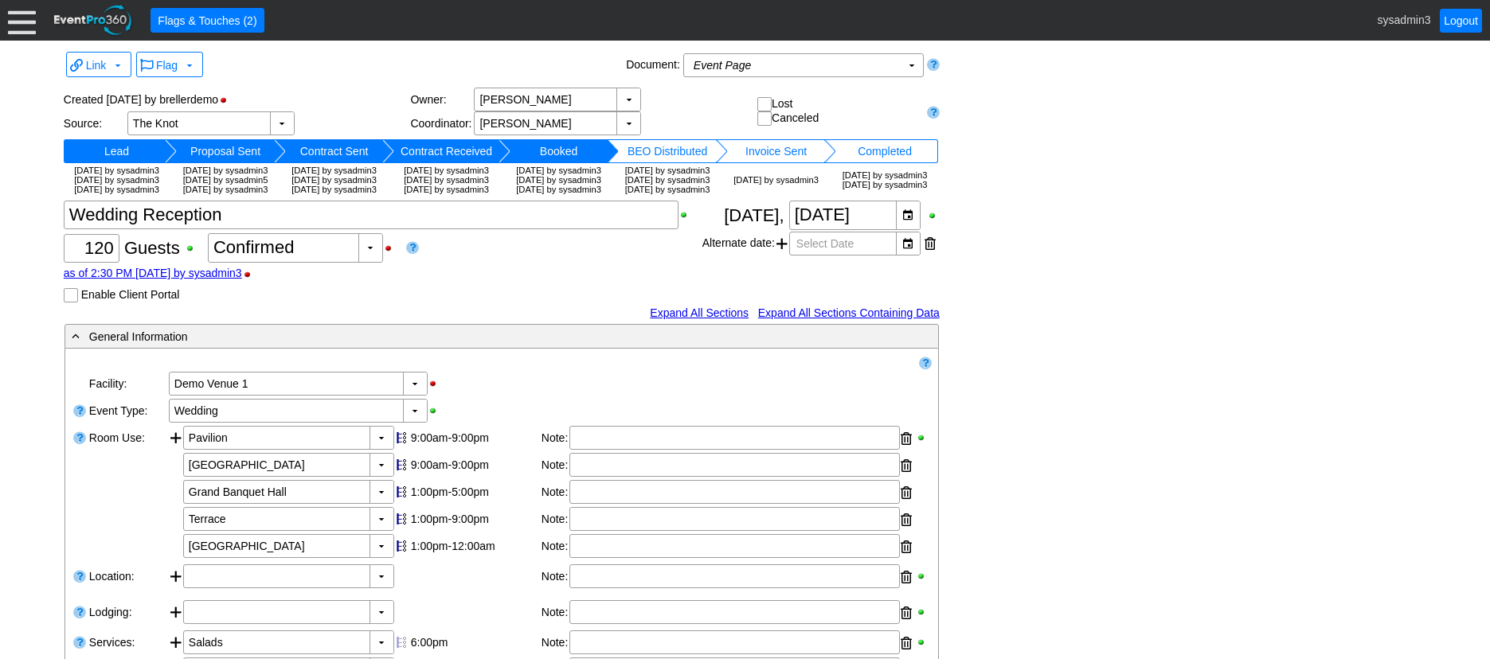
scroll to position [0, 0]
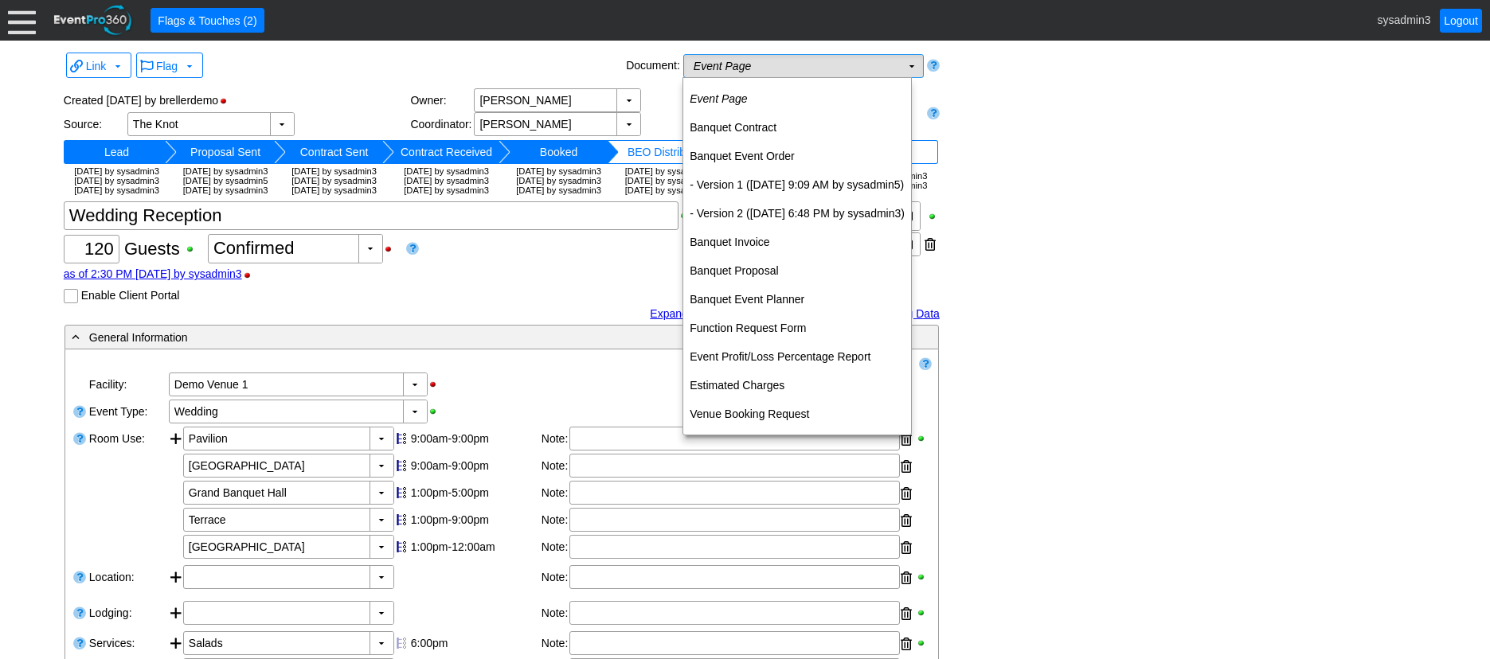
click at [798, 64] on td "Event Page Χ" at bounding box center [792, 66] width 217 height 22
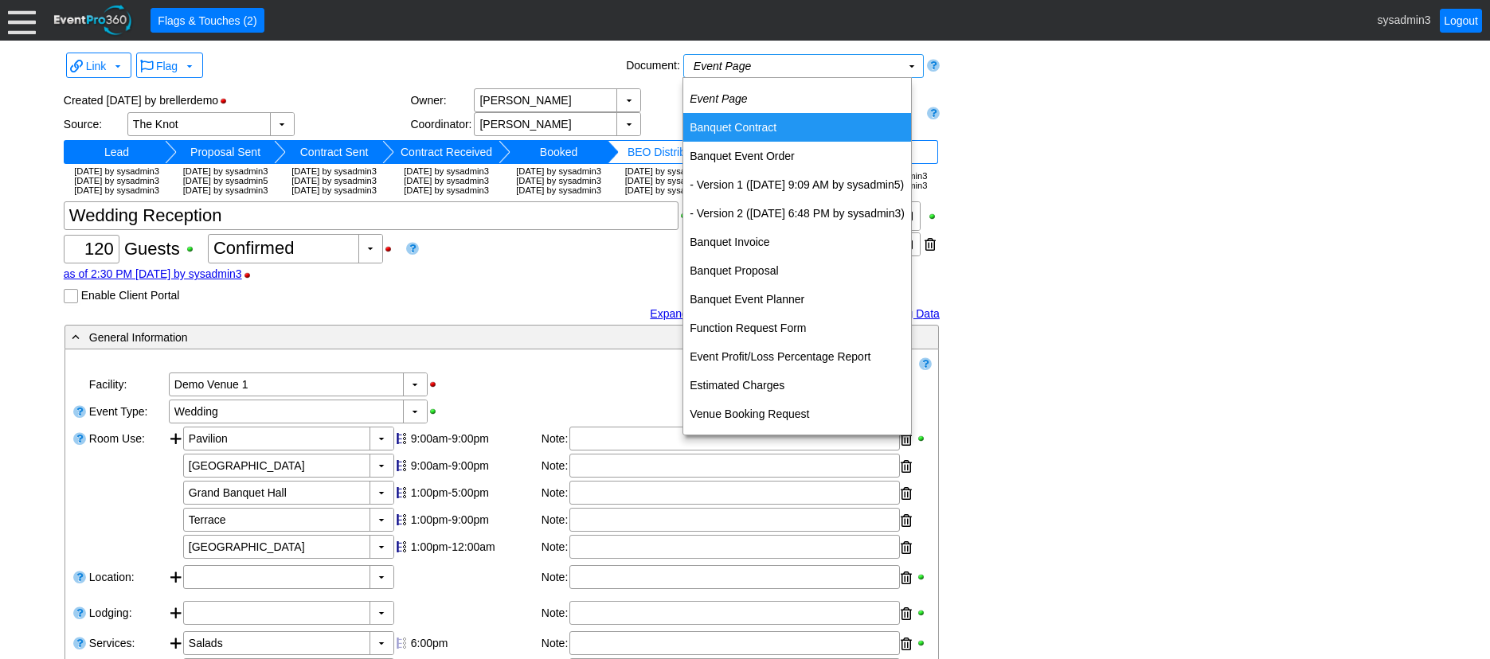
click at [744, 118] on td "Banquet Contract" at bounding box center [797, 127] width 228 height 29
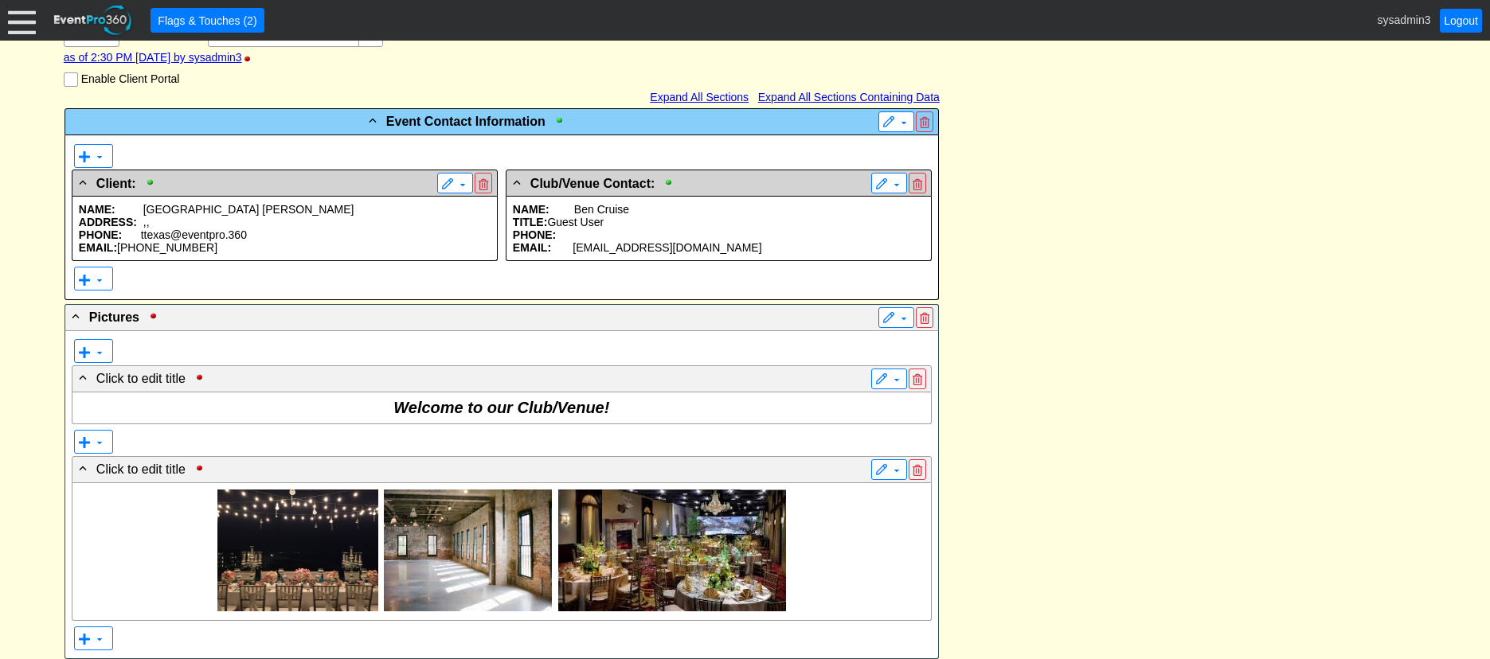
scroll to position [318, 0]
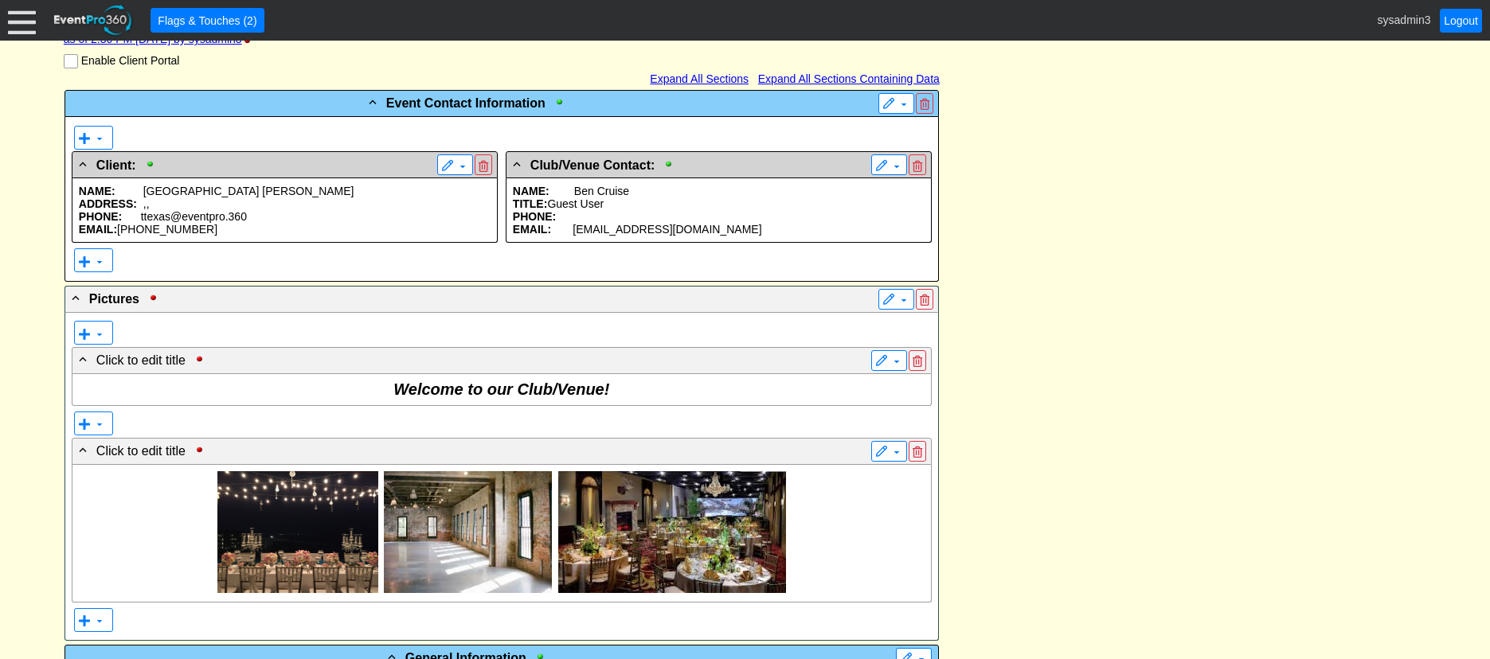
click at [237, 210] on p "ADDRESS: , ," at bounding box center [285, 203] width 412 height 13
click at [646, 223] on p "PHONE:" at bounding box center [719, 216] width 412 height 13
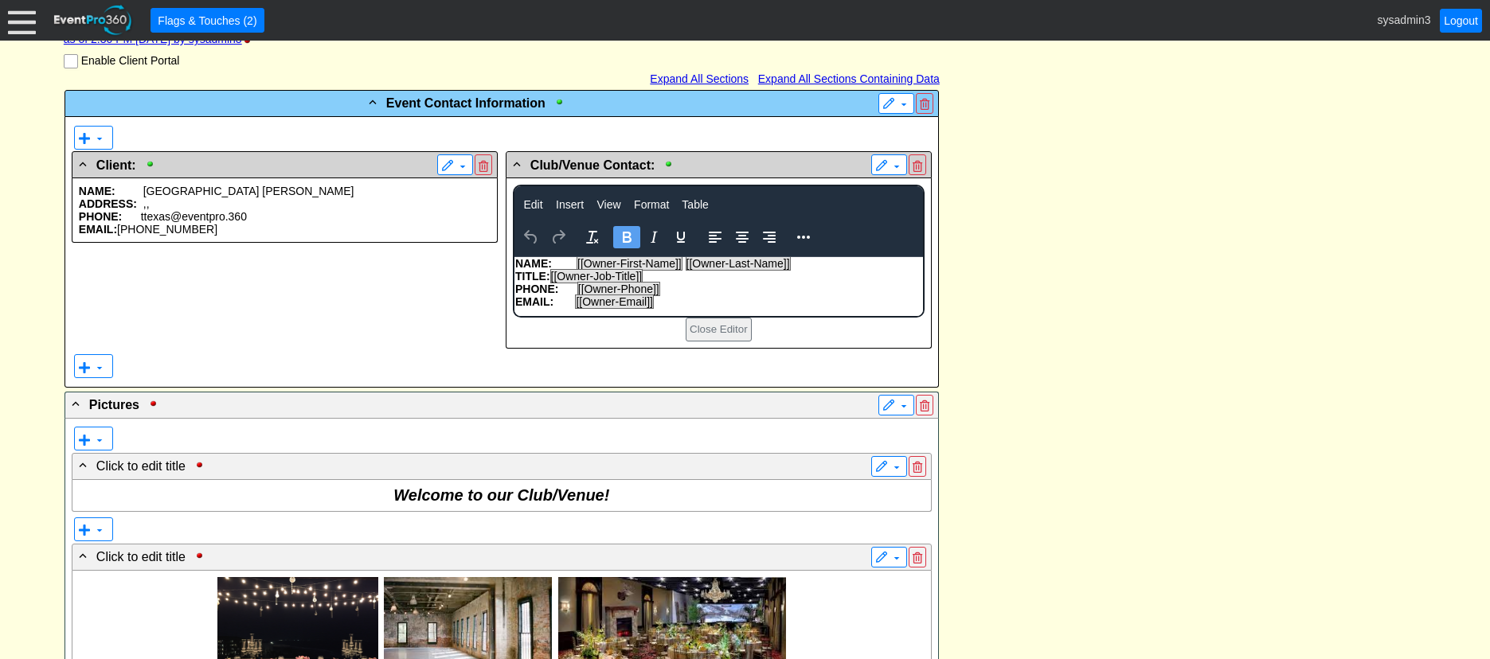
scroll to position [0, 0]
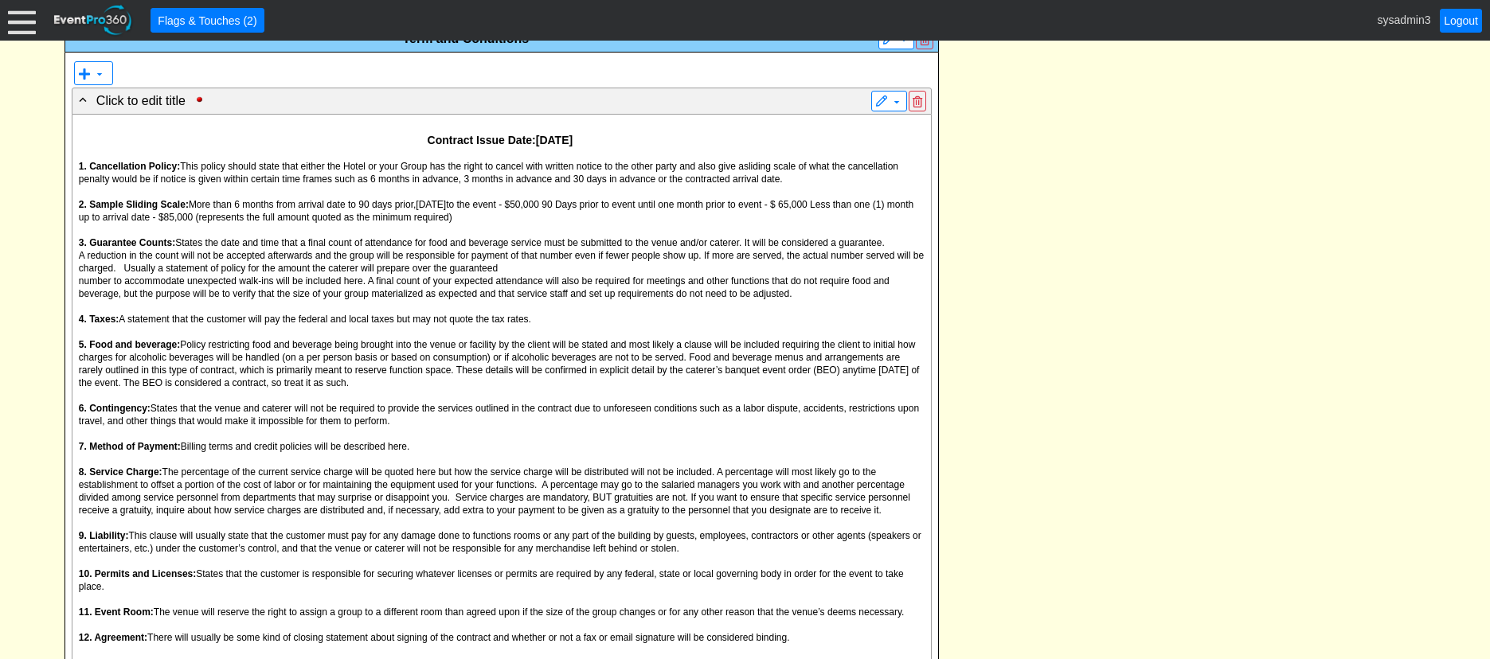
scroll to position [1513, 0]
click at [397, 299] on span "number to accommodate unexpected walk-ins will be included here. A final count …" at bounding box center [484, 287] width 810 height 24
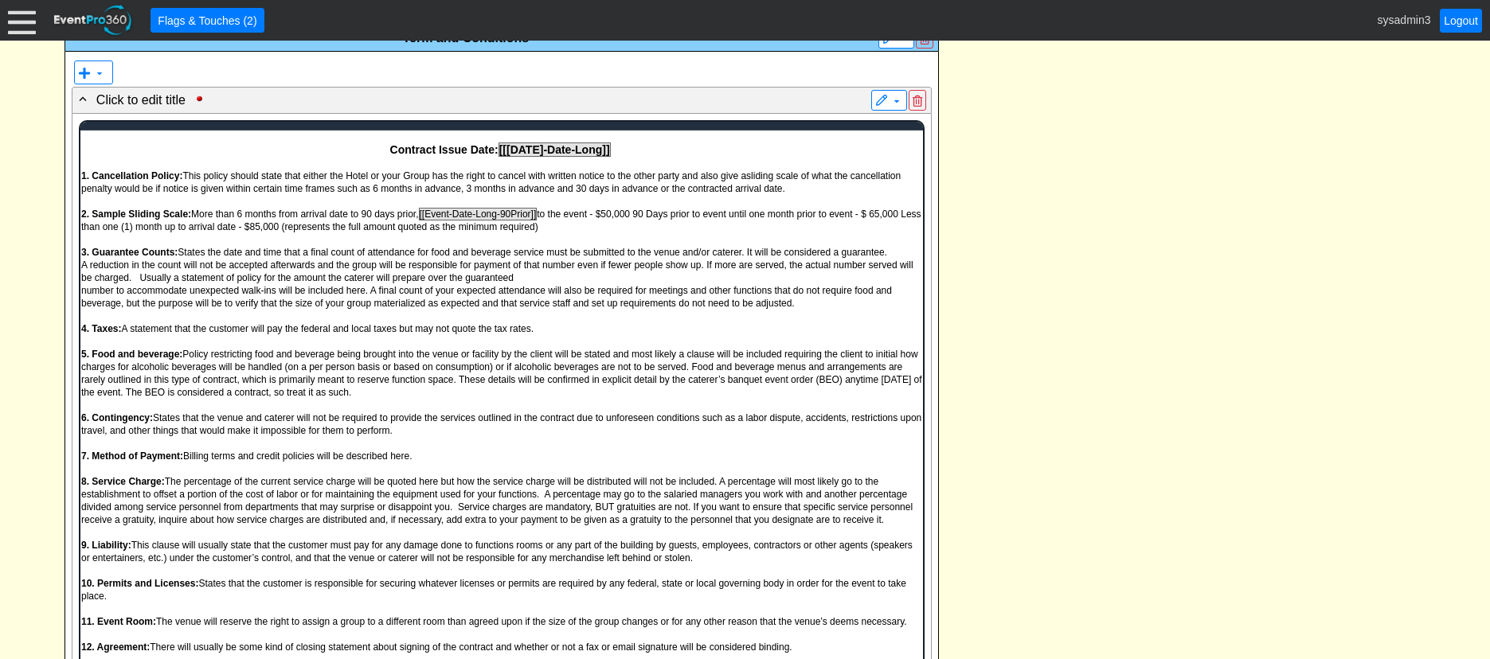
scroll to position [0, 0]
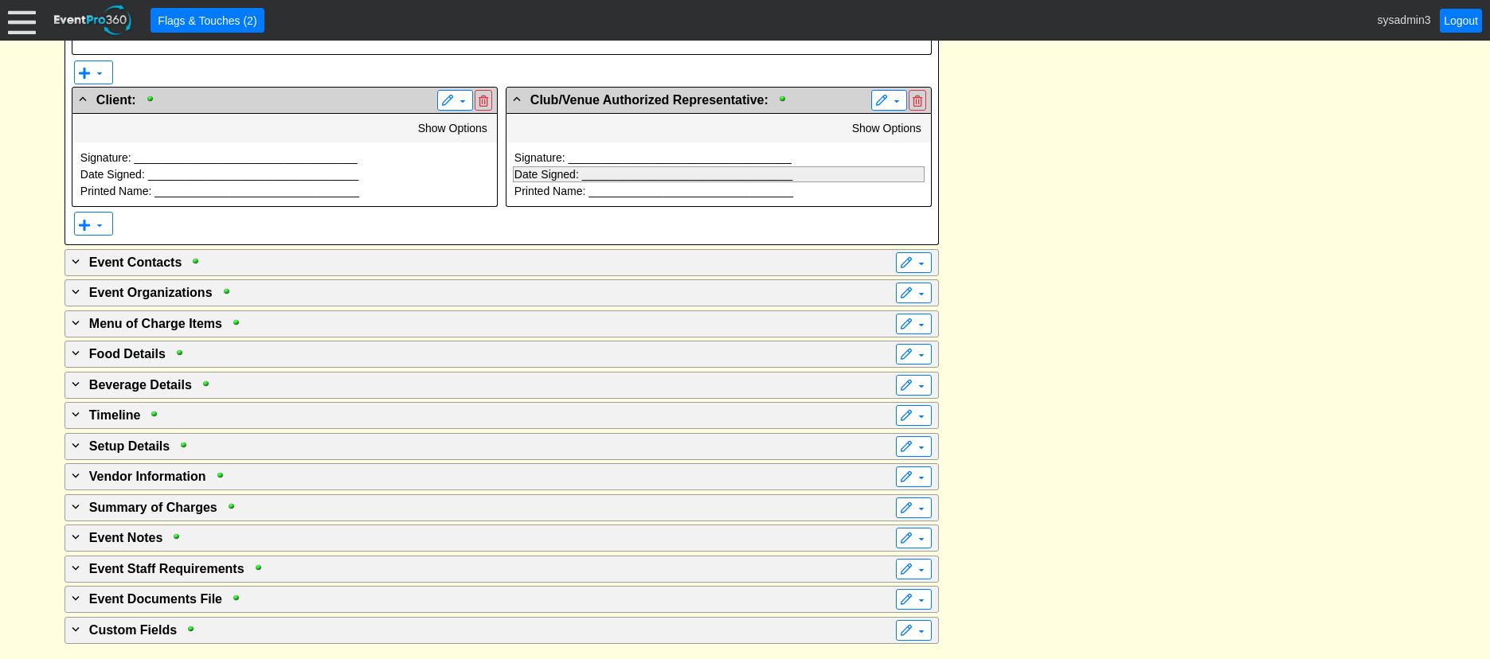
scroll to position [2656, 0]
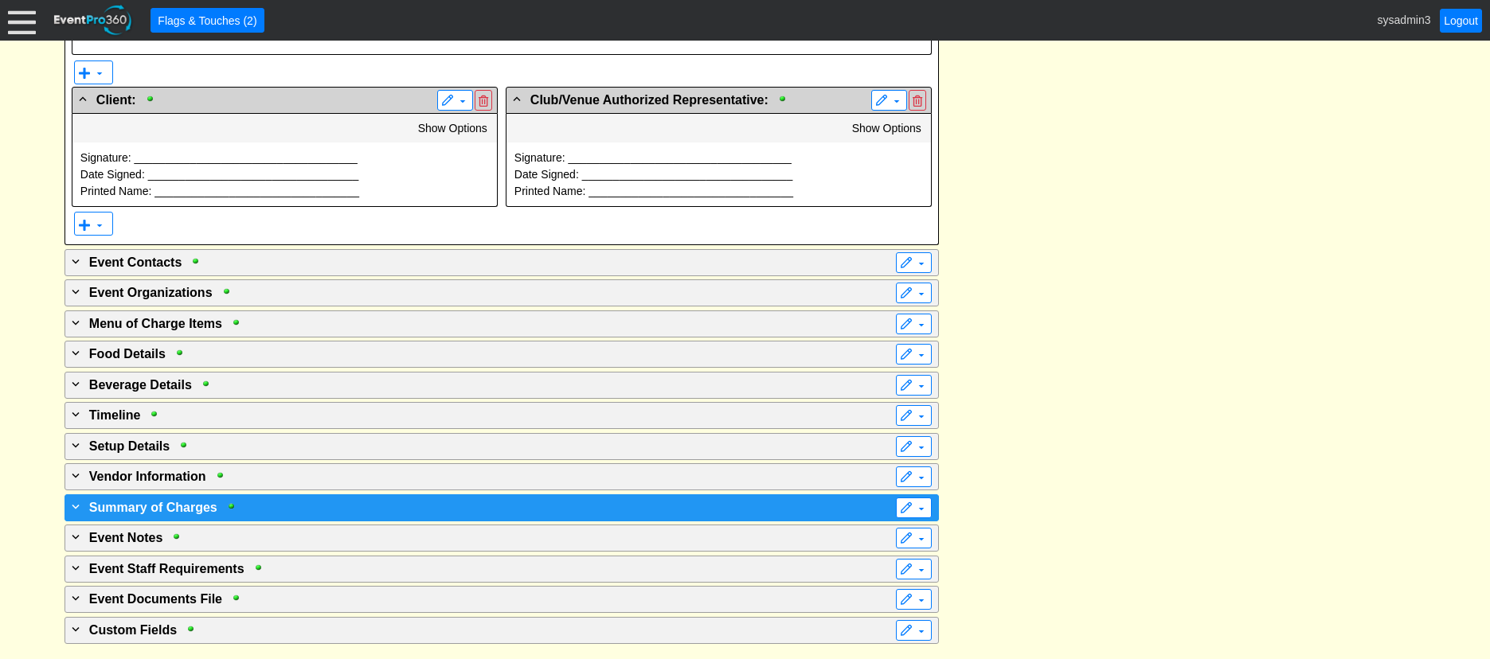
click at [484, 508] on div "+ Summary of Charges" at bounding box center [468, 507] width 801 height 19
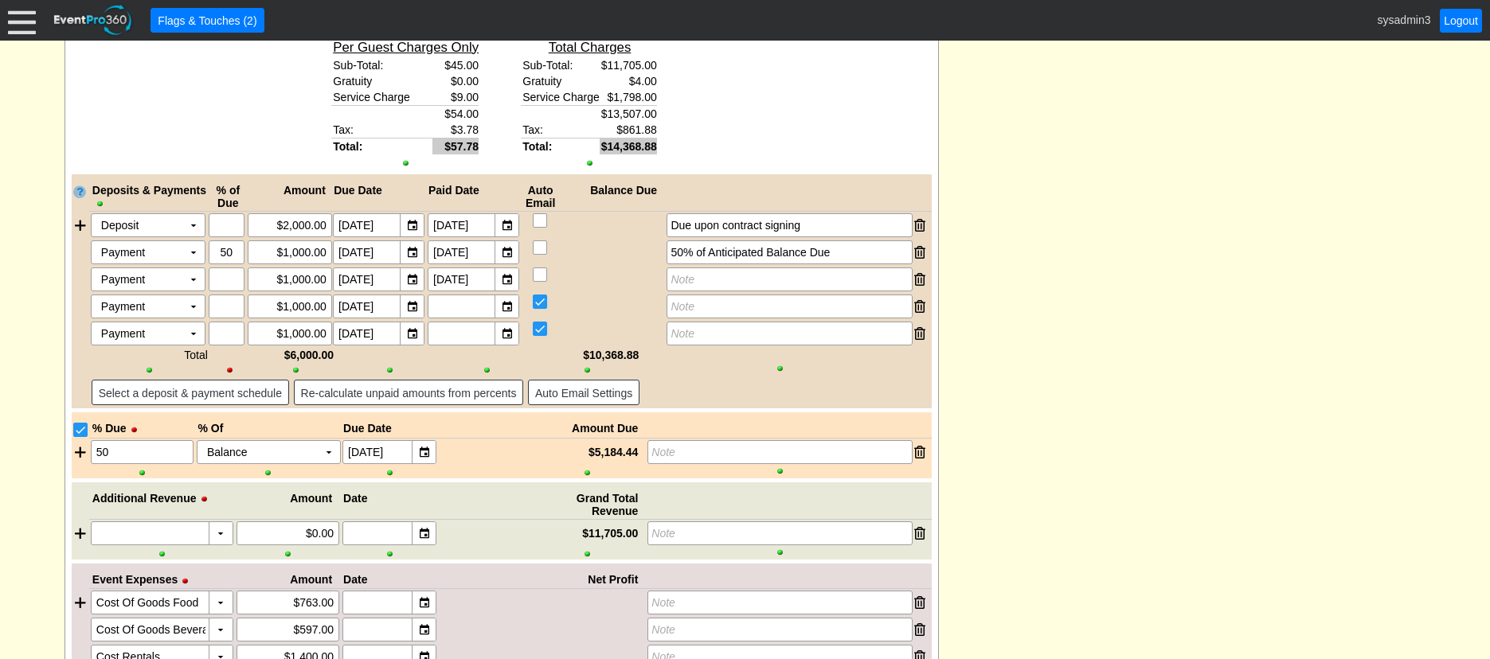
scroll to position [0, 0]
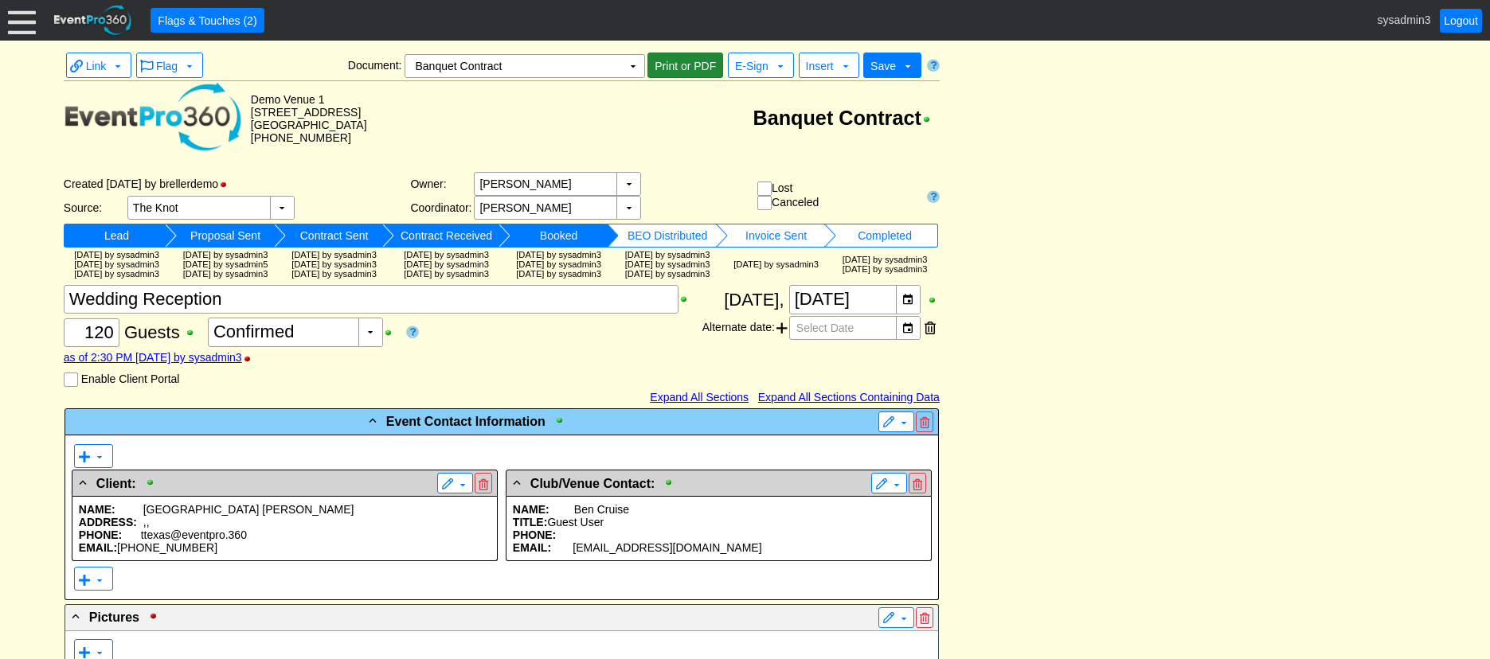
click at [691, 64] on span "Print or PDF" at bounding box center [685, 66] width 68 height 16
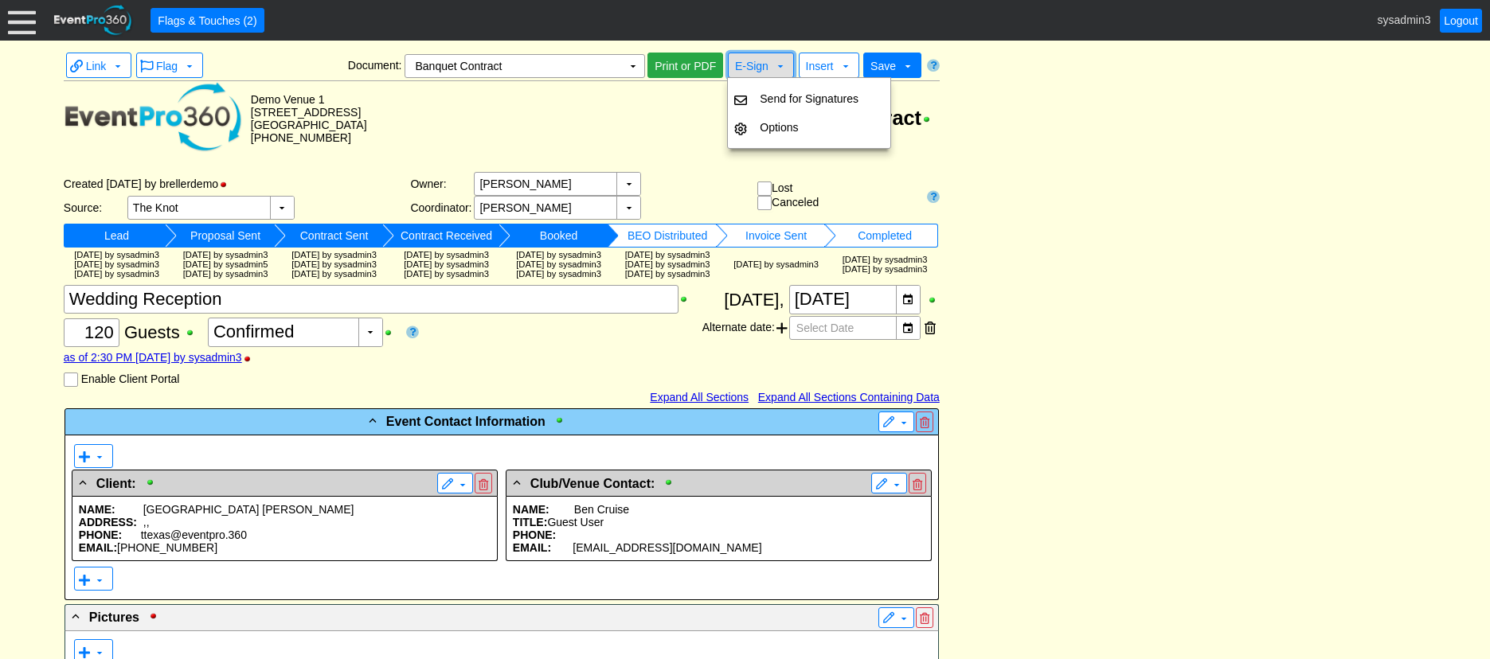
click at [756, 69] on span "E-Sign" at bounding box center [751, 66] width 33 height 13
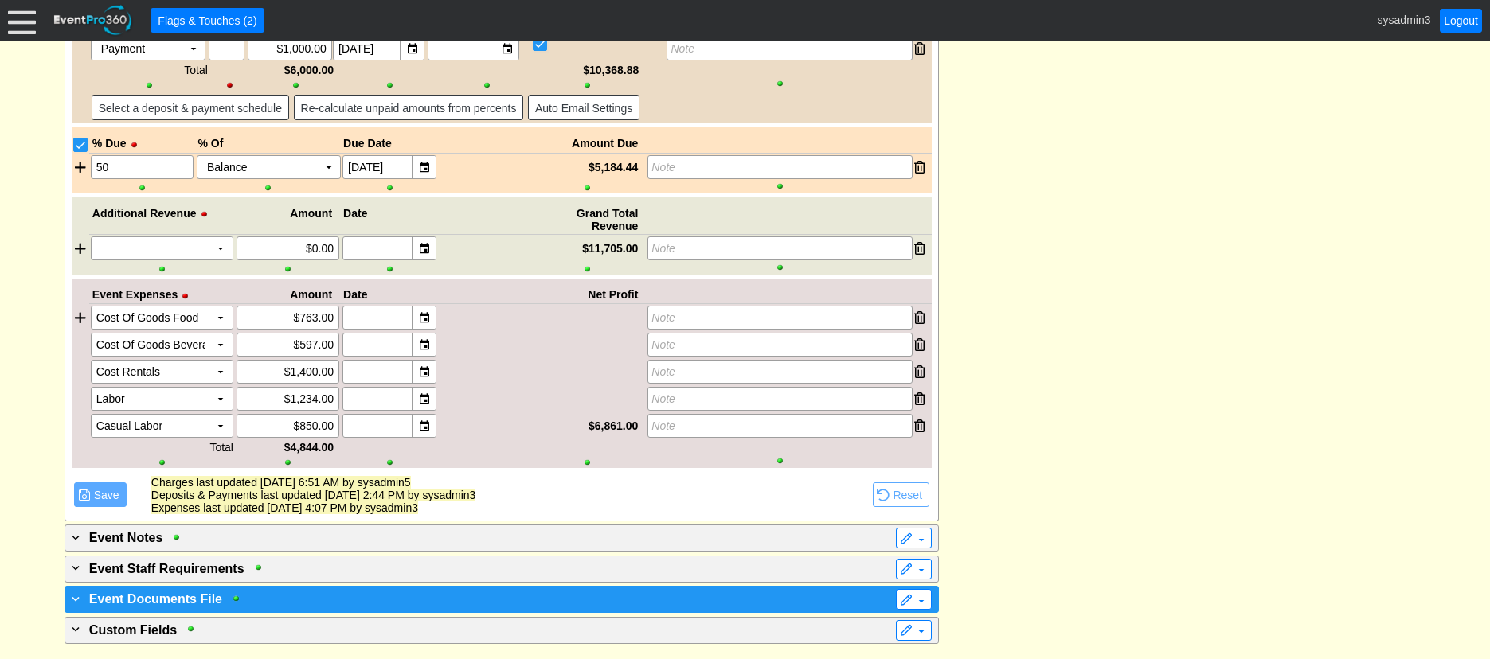
click at [339, 606] on div "+ Event Documents File" at bounding box center [468, 598] width 801 height 19
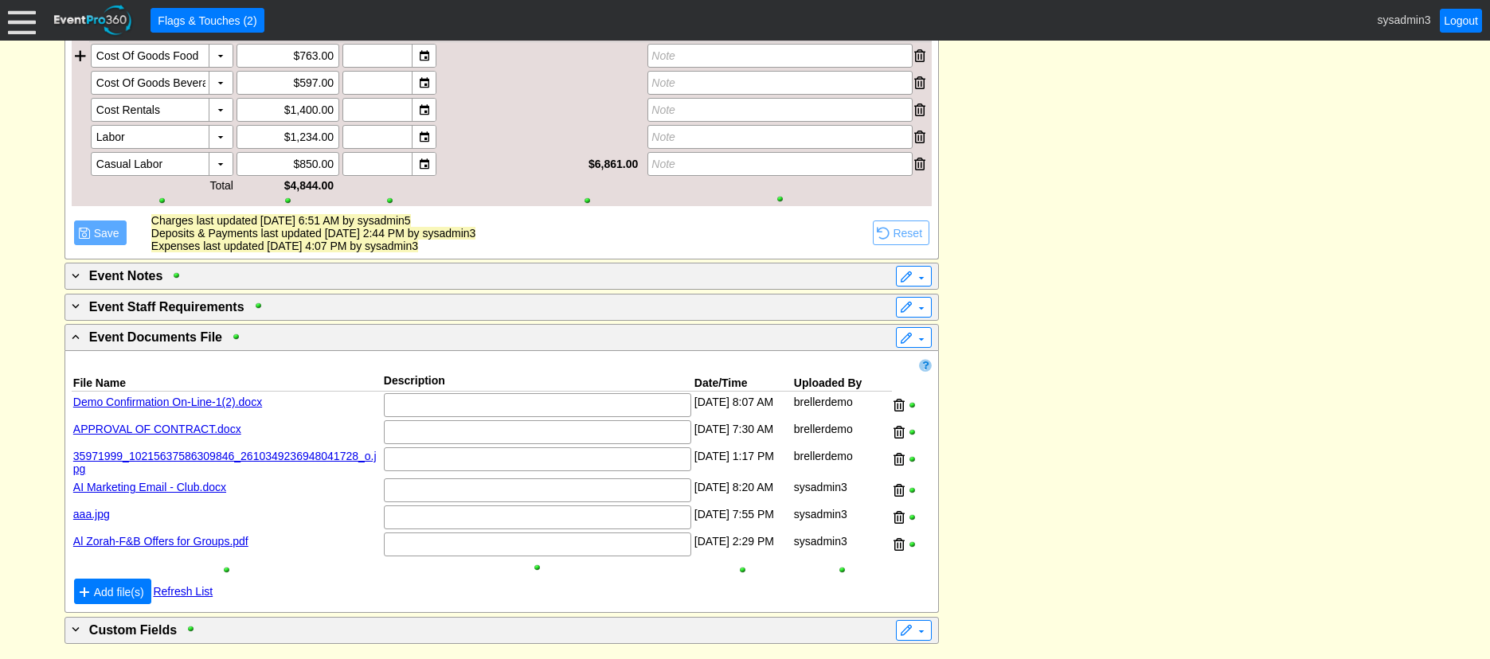
scroll to position [4882, 0]
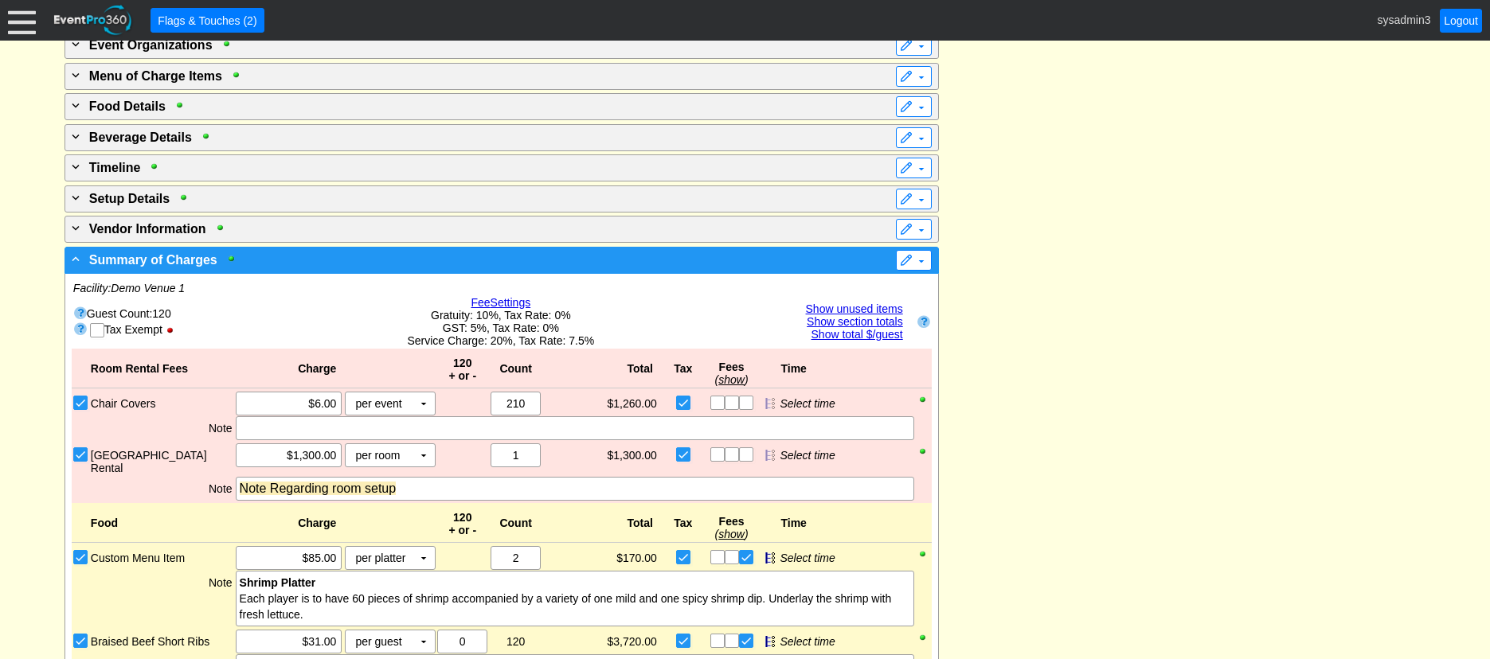
click at [619, 269] on div "- Summary of Charges" at bounding box center [468, 259] width 801 height 19
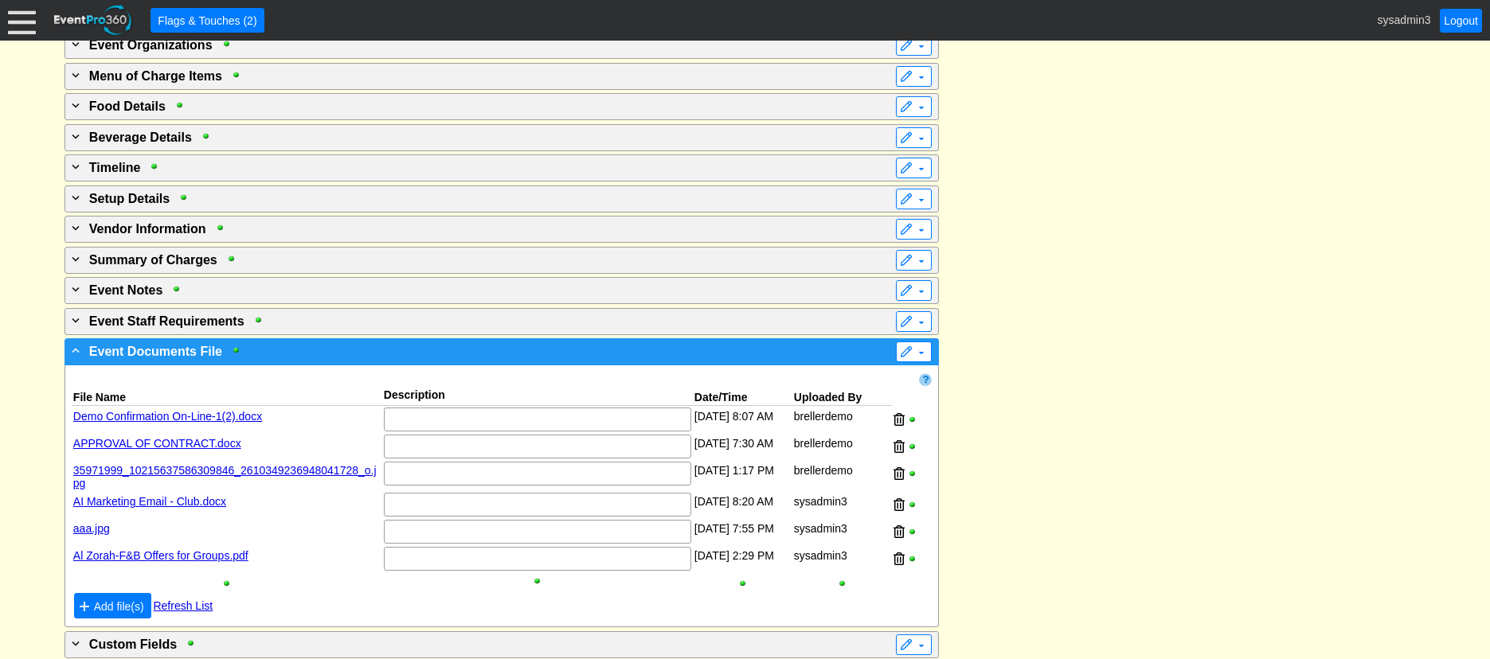
click at [700, 361] on div "- Event Documents File" at bounding box center [468, 351] width 801 height 19
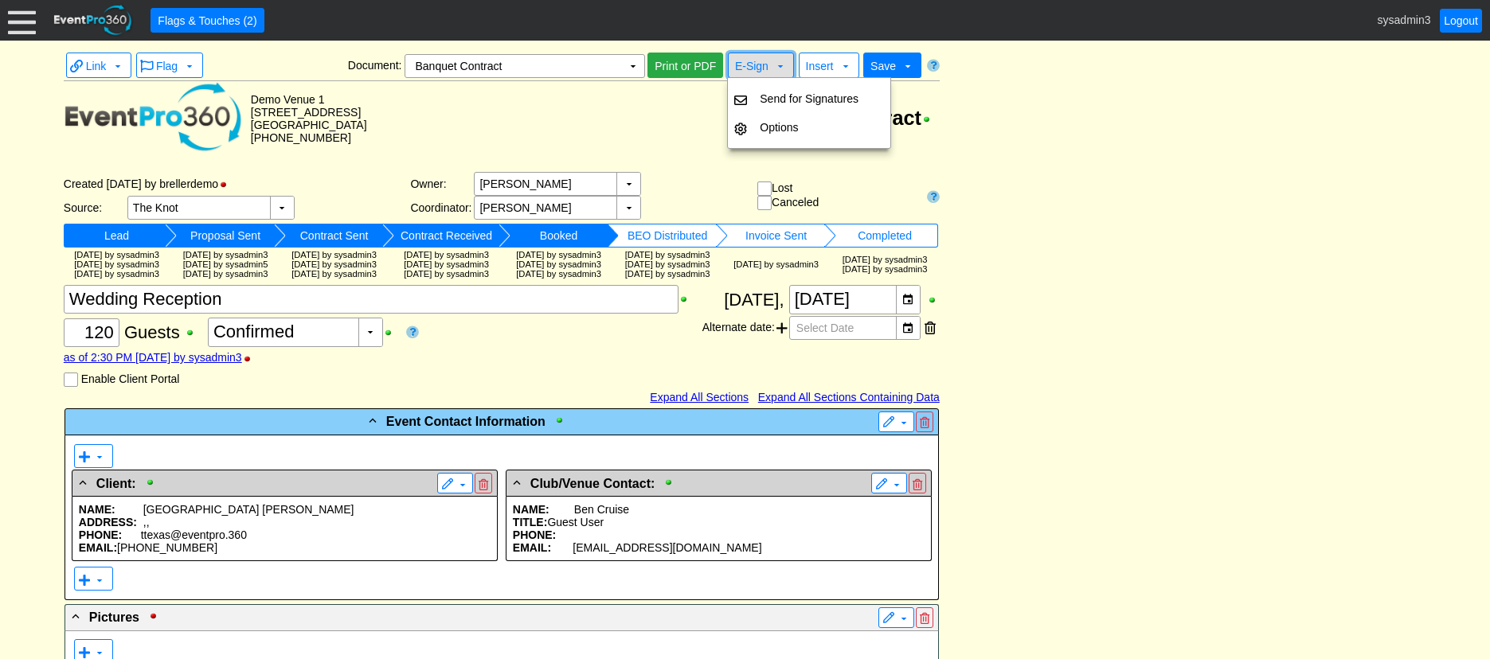
click at [744, 68] on span "E-Sign" at bounding box center [751, 66] width 33 height 13
click at [759, 123] on td "Options" at bounding box center [808, 127] width 111 height 29
checkbox input "true"
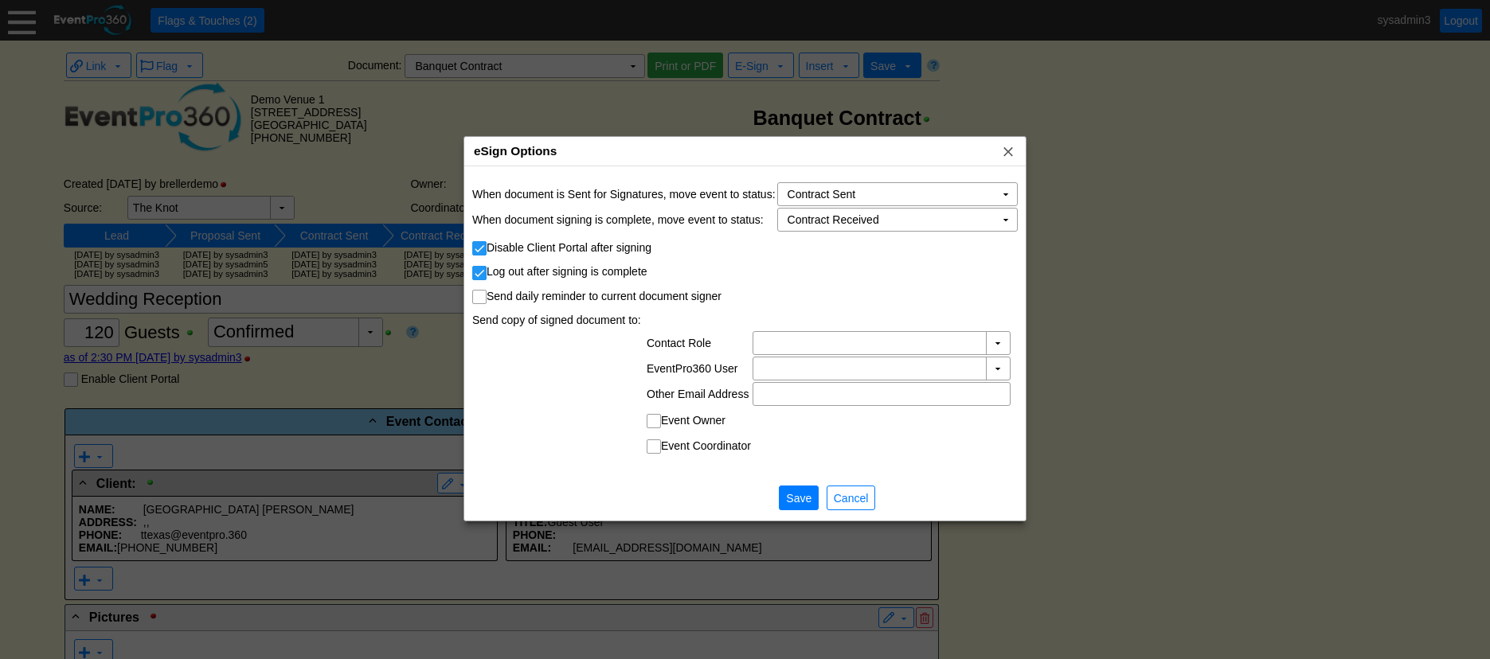
click at [860, 483] on td "● Save ● Cancel" at bounding box center [897, 497] width 240 height 29
click at [853, 501] on span "Cancel" at bounding box center [850, 498] width 41 height 16
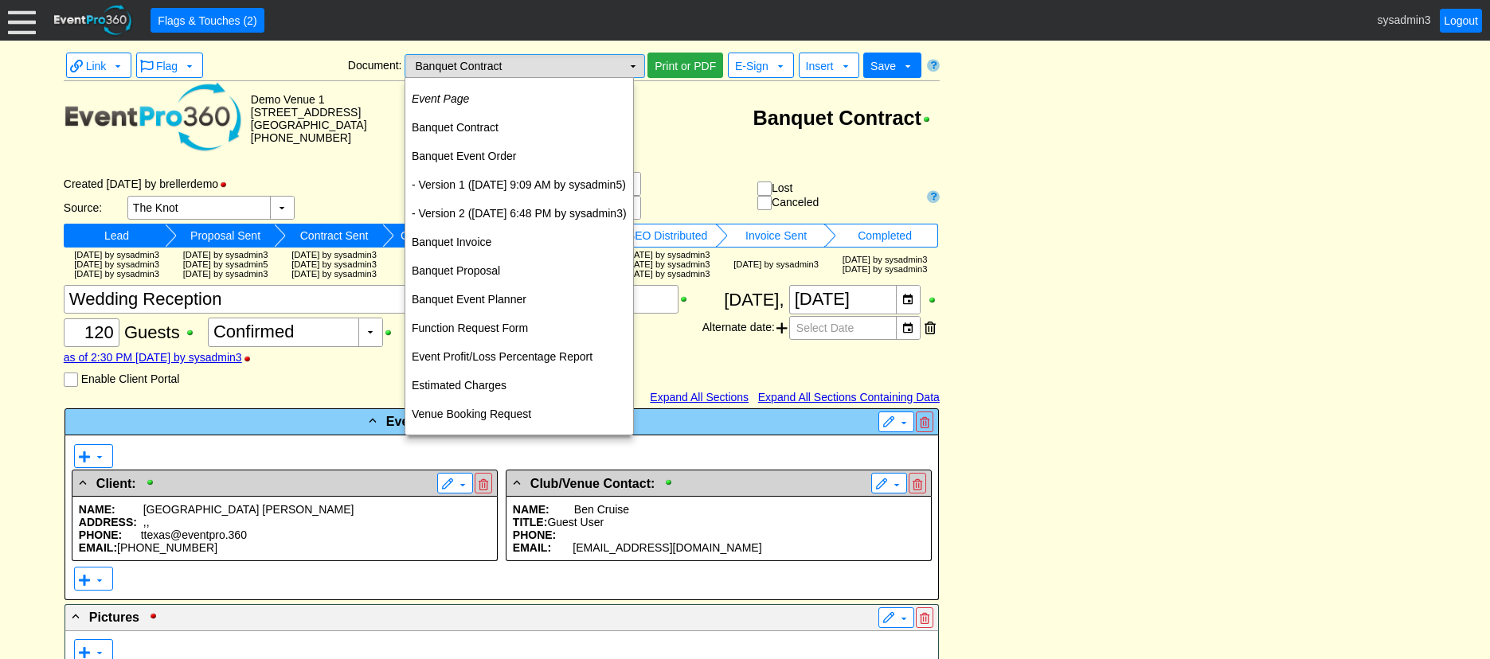
click at [580, 66] on td "Banquet Contract Χ" at bounding box center [513, 66] width 217 height 22
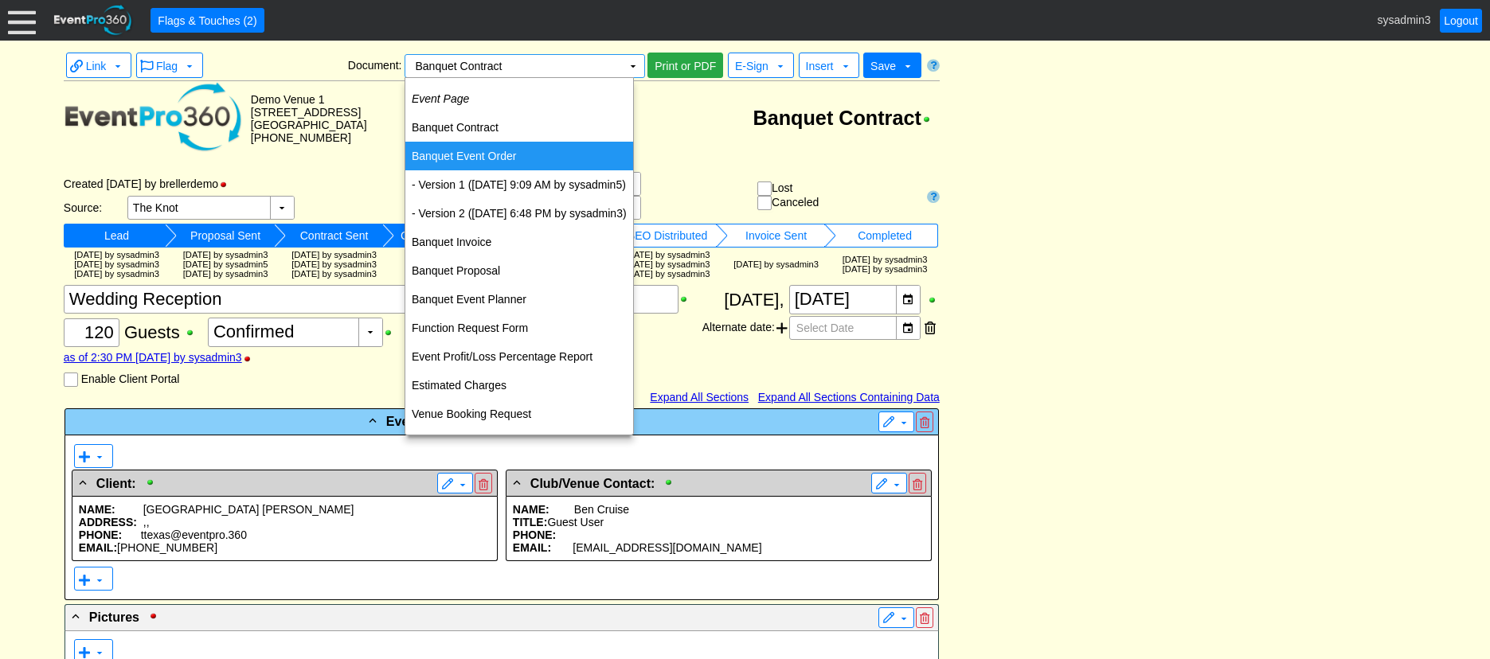
click at [479, 160] on td "Banquet Event Order" at bounding box center [519, 156] width 228 height 29
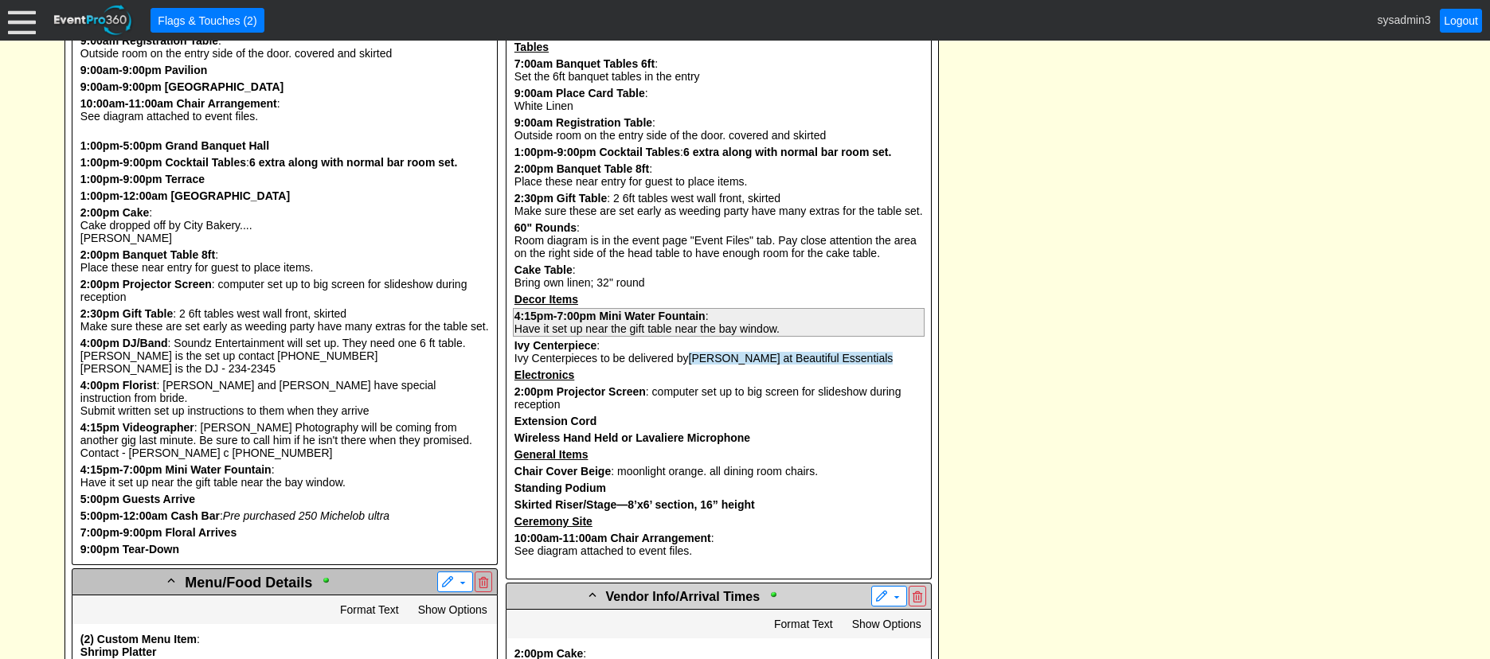
click at [645, 322] on b "Mini Water Fountain" at bounding box center [652, 316] width 106 height 13
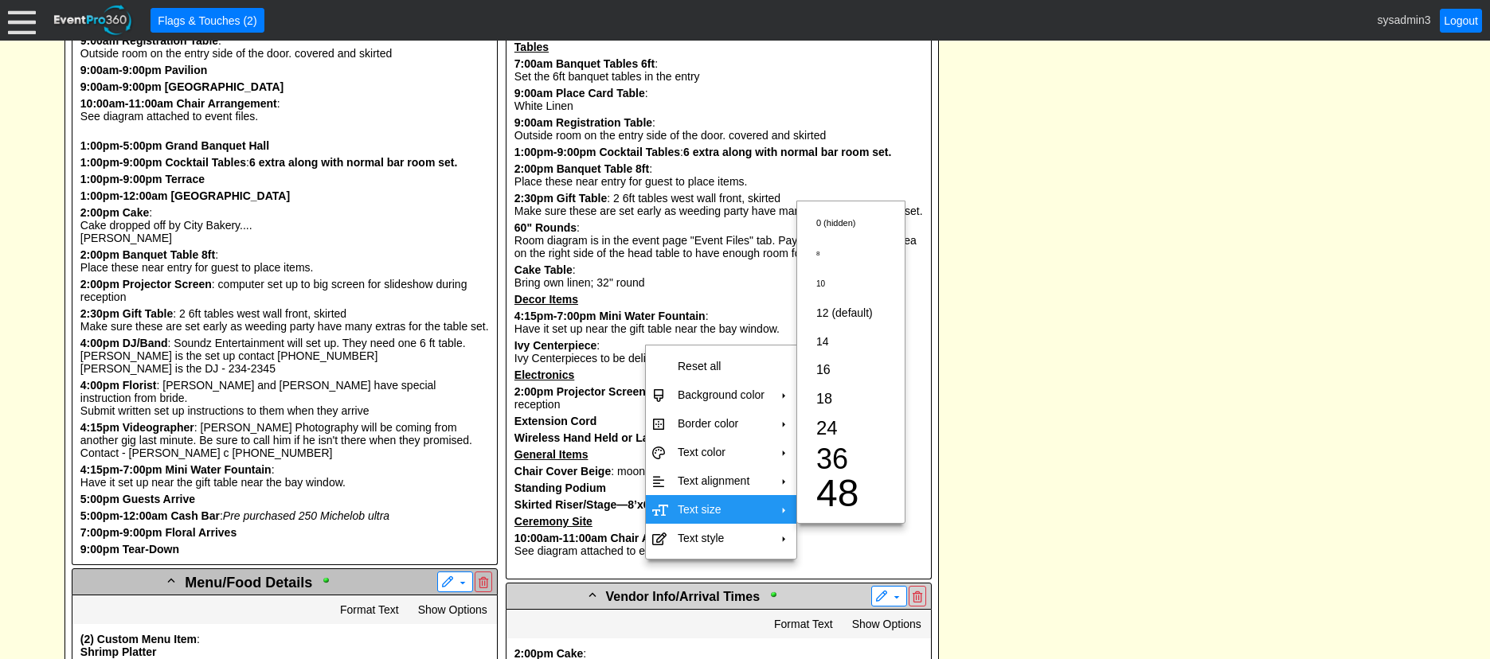
click at [715, 502] on td "Text size" at bounding box center [721, 509] width 100 height 29
click at [838, 424] on td "24" at bounding box center [844, 429] width 69 height 31
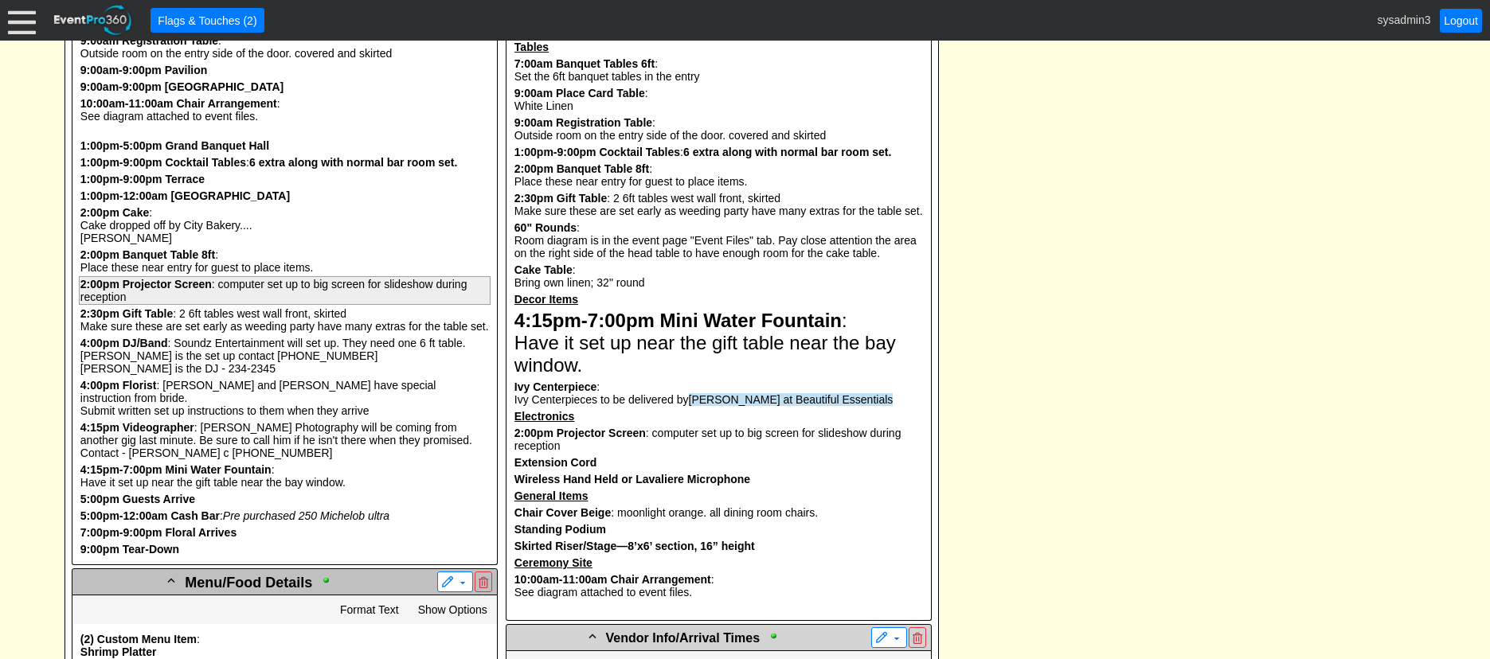
click at [178, 291] on b "Projector Screen" at bounding box center [167, 284] width 89 height 13
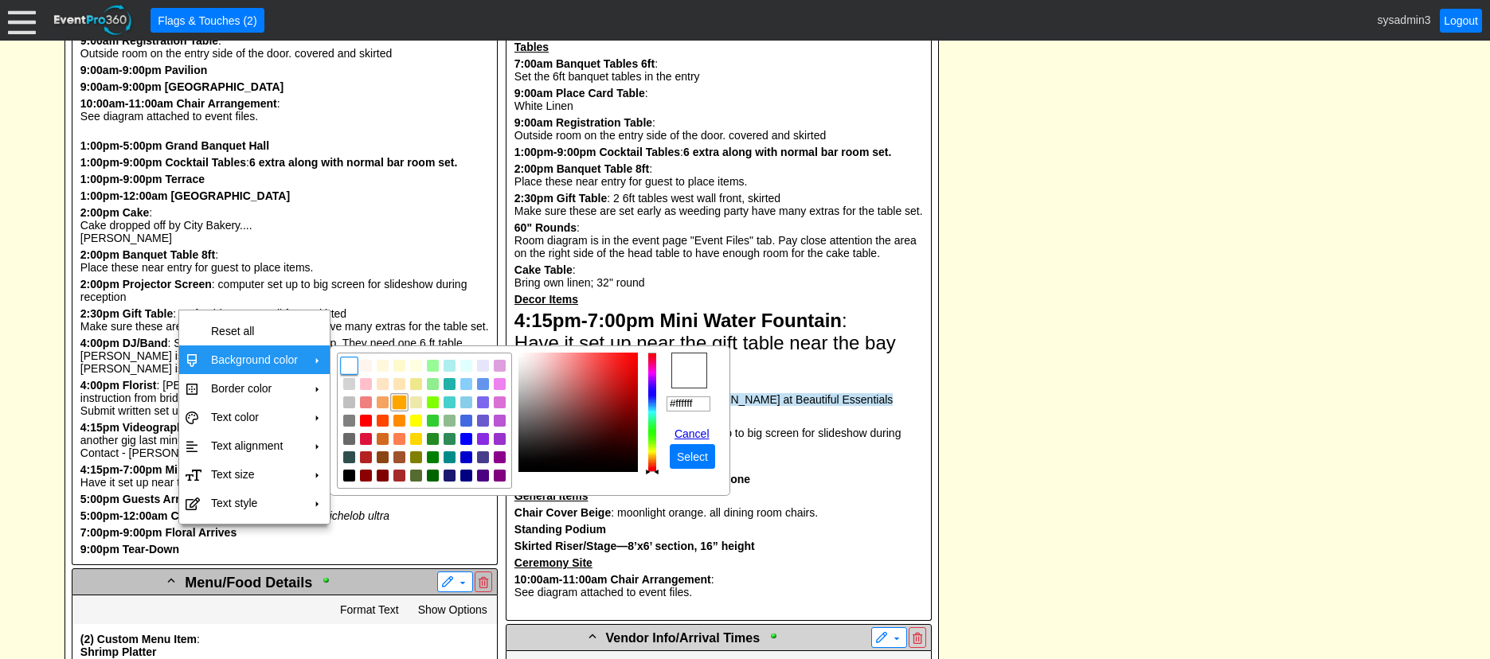
click at [400, 401] on img "focusNode" at bounding box center [399, 403] width 14 height 14
type input "#ffa500"
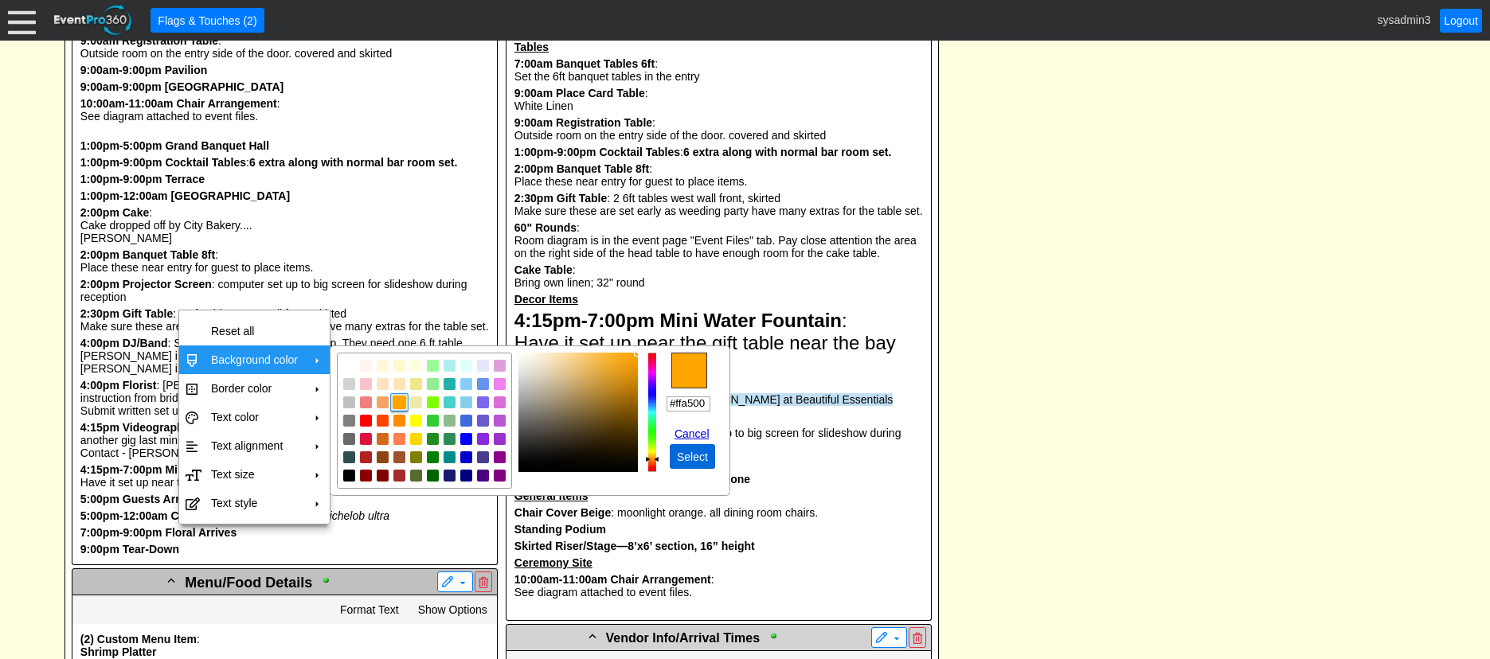
click at [695, 457] on span "Select" at bounding box center [692, 457] width 37 height 16
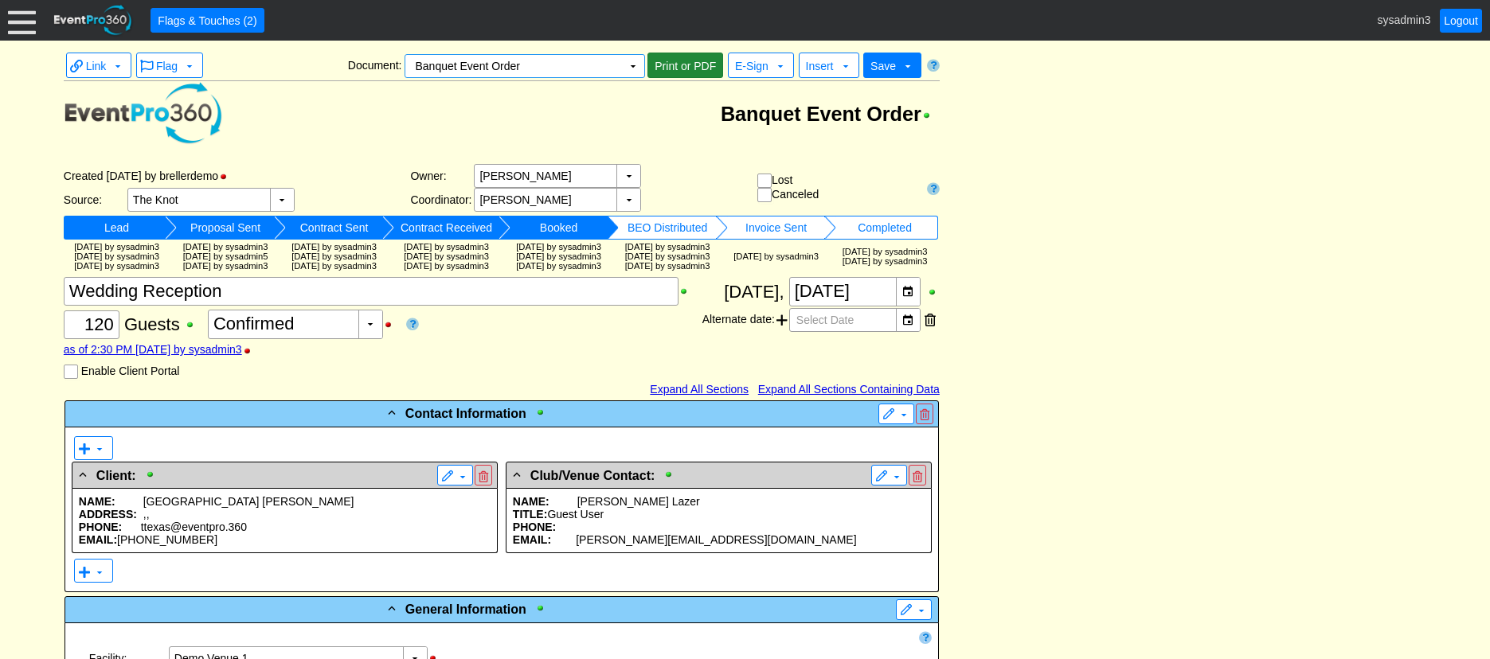
click at [682, 68] on span "Print or PDF" at bounding box center [685, 66] width 68 height 16
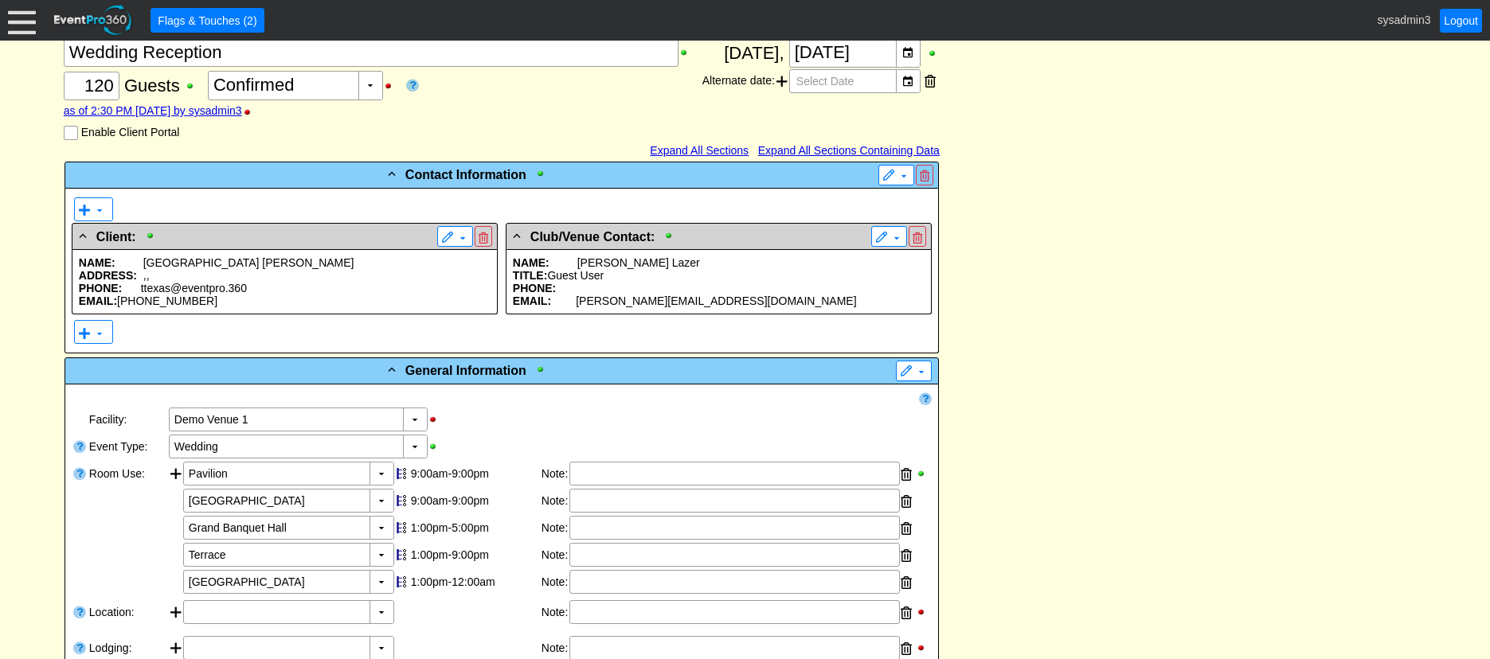
scroll to position [88, 0]
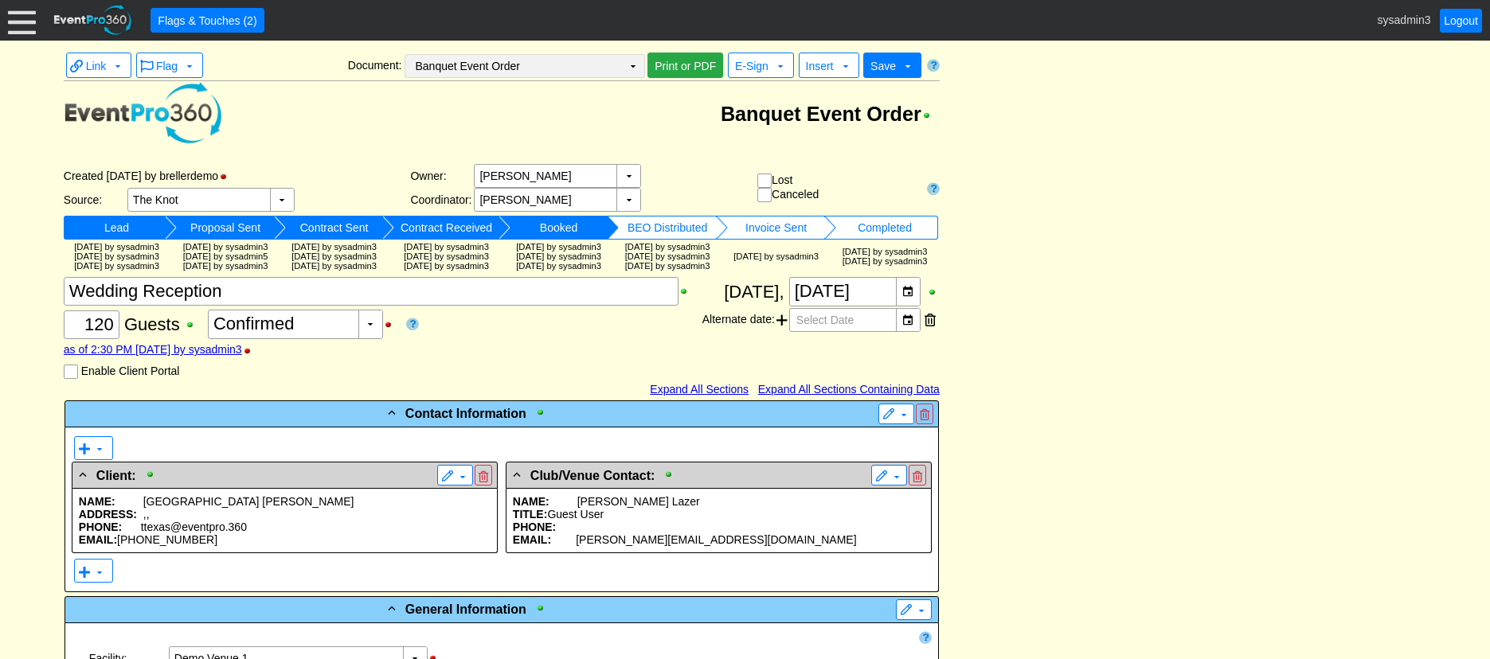
click at [635, 69] on td "▼" at bounding box center [633, 66] width 22 height 22
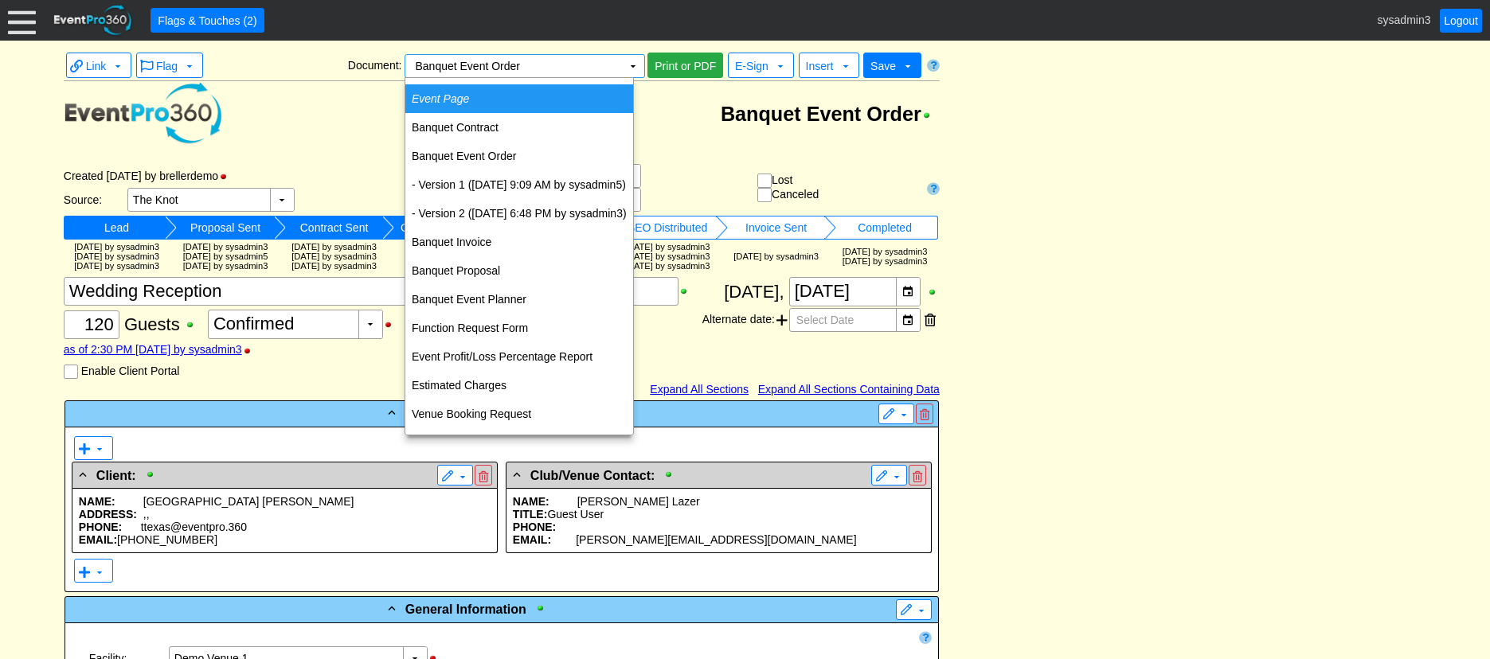
click at [459, 100] on icon "Event Page" at bounding box center [440, 98] width 57 height 13
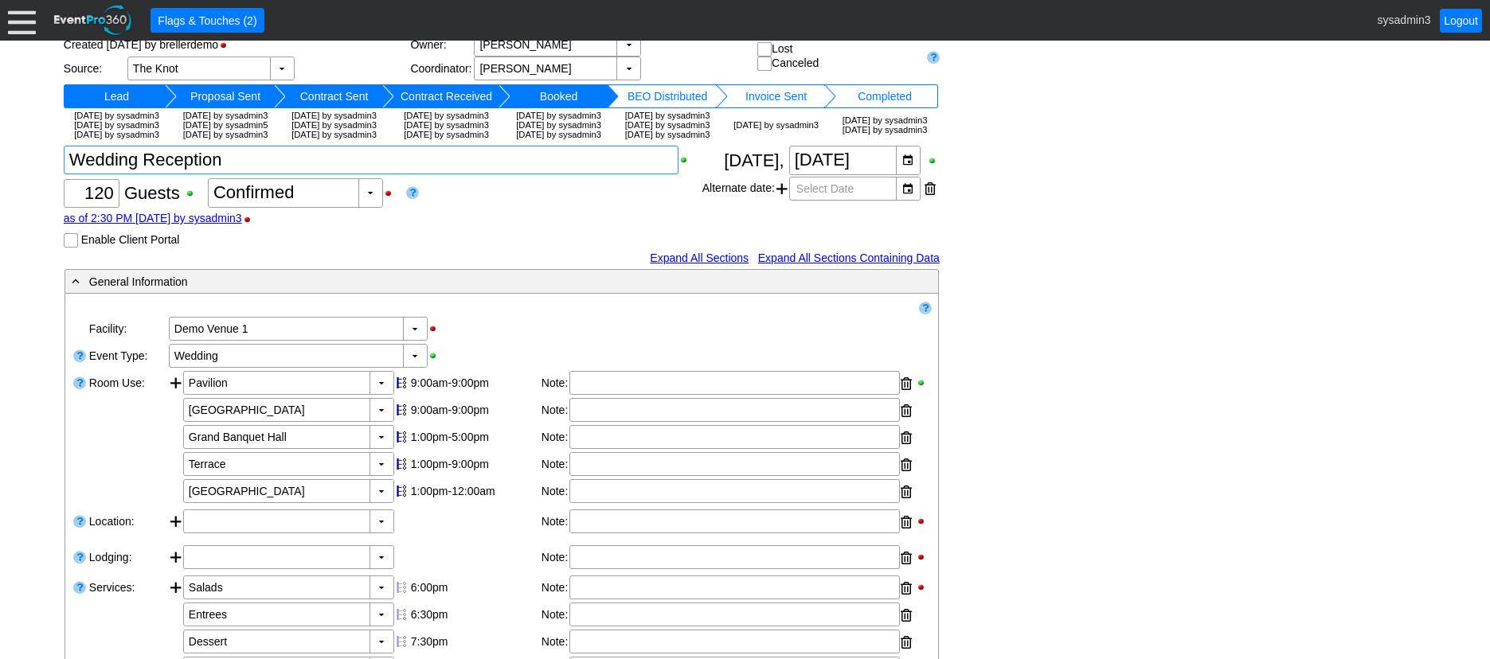
scroll to position [154, 0]
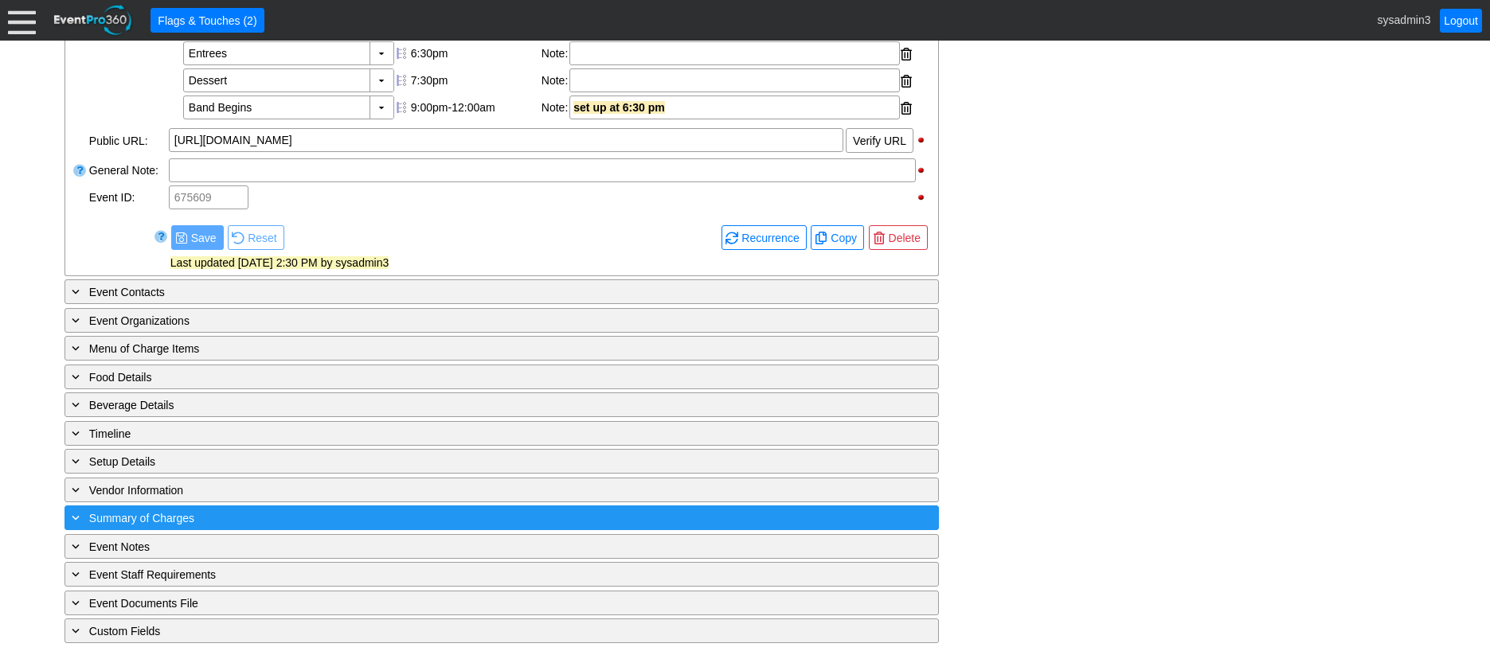
click at [384, 516] on div "+ Summary of Charges" at bounding box center [468, 518] width 801 height 18
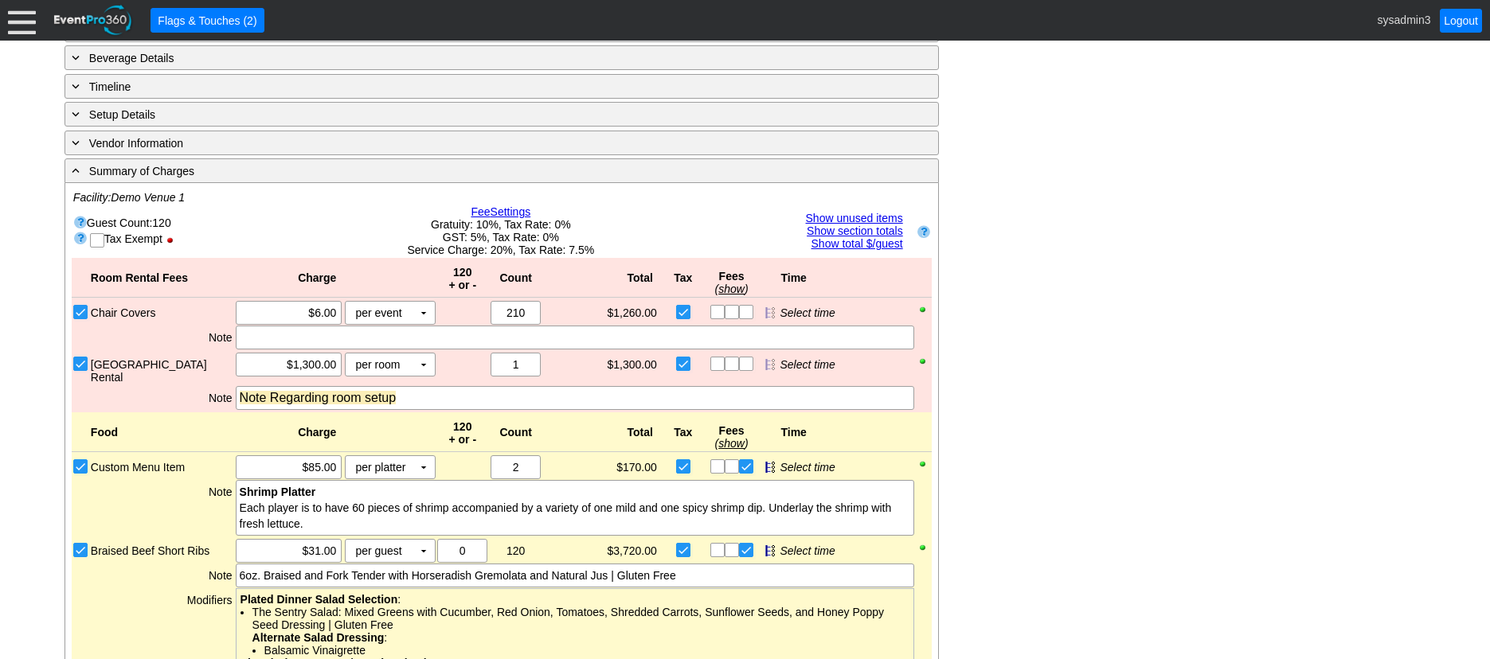
click at [506, 218] on link "Fee Settings" at bounding box center [501, 211] width 60 height 13
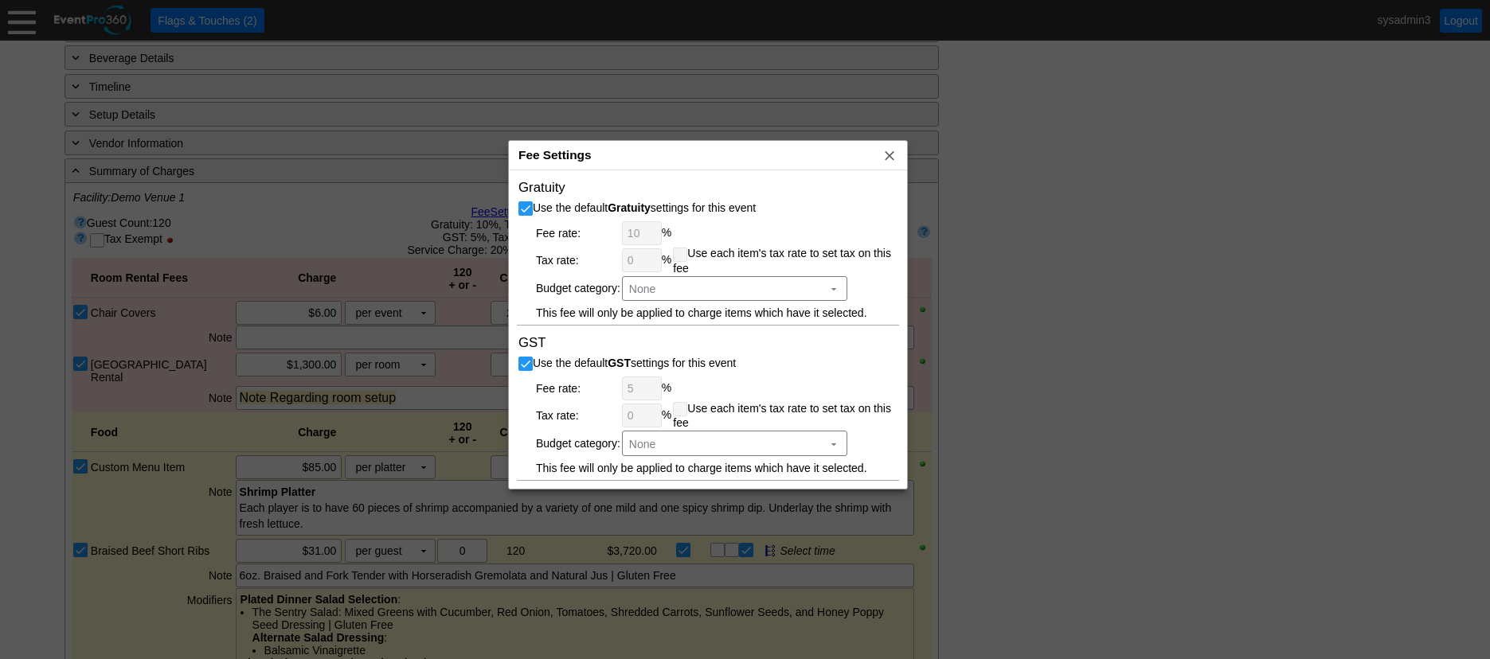
click at [614, 162] on div "Fee Settings x" at bounding box center [708, 155] width 398 height 29
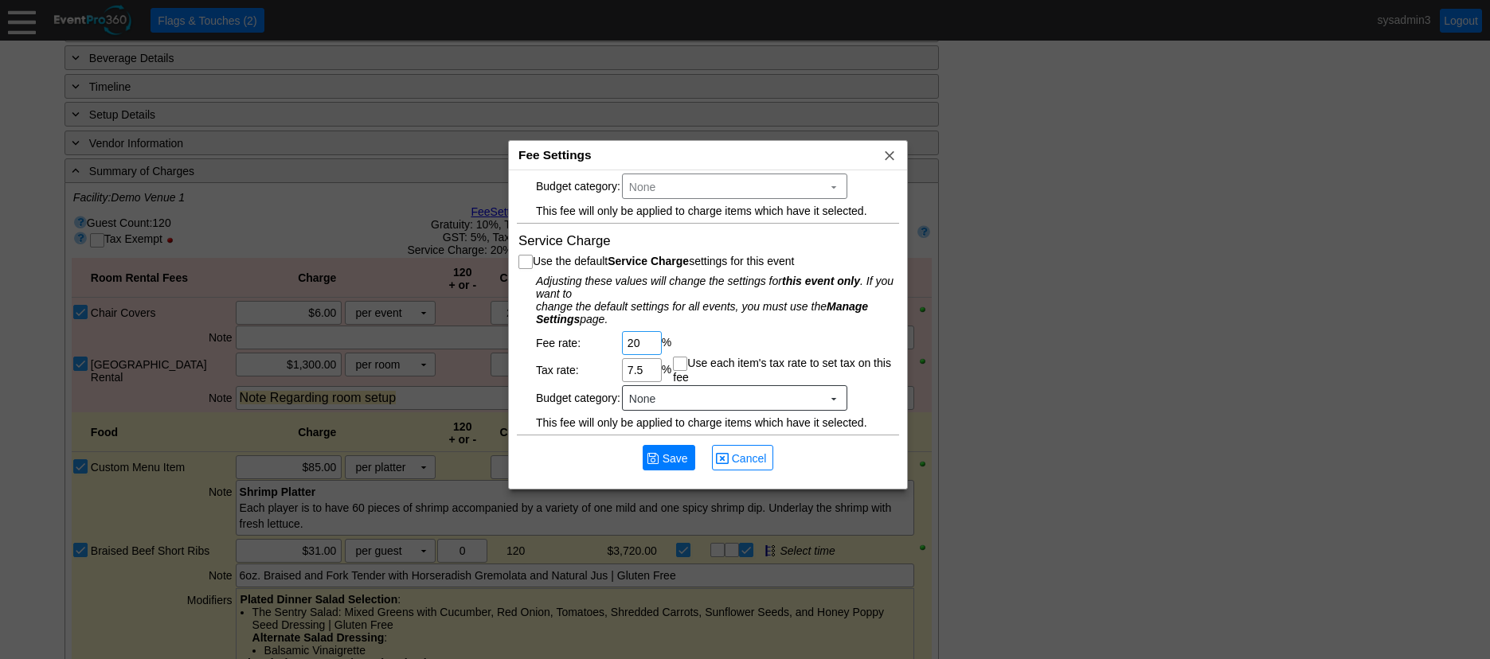
click at [647, 343] on input "20" at bounding box center [641, 343] width 29 height 22
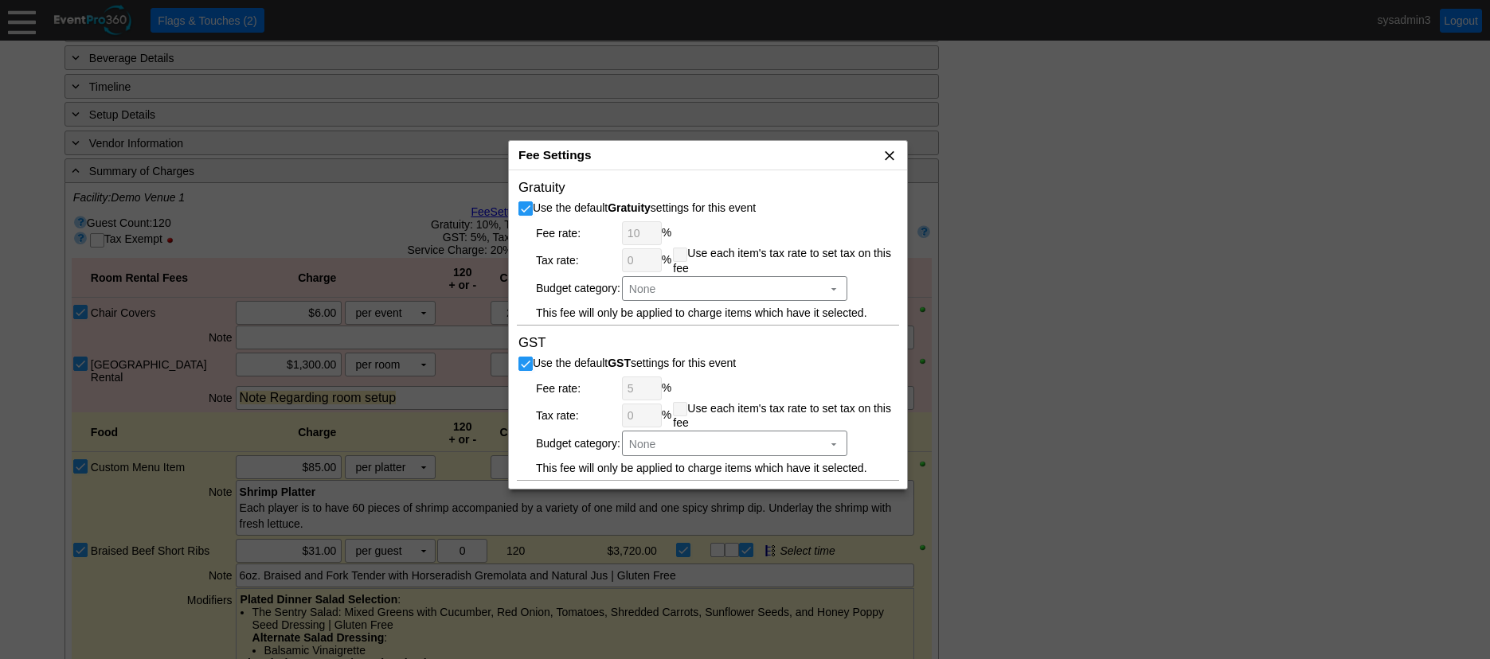
click at [889, 154] on span "x" at bounding box center [889, 155] width 16 height 16
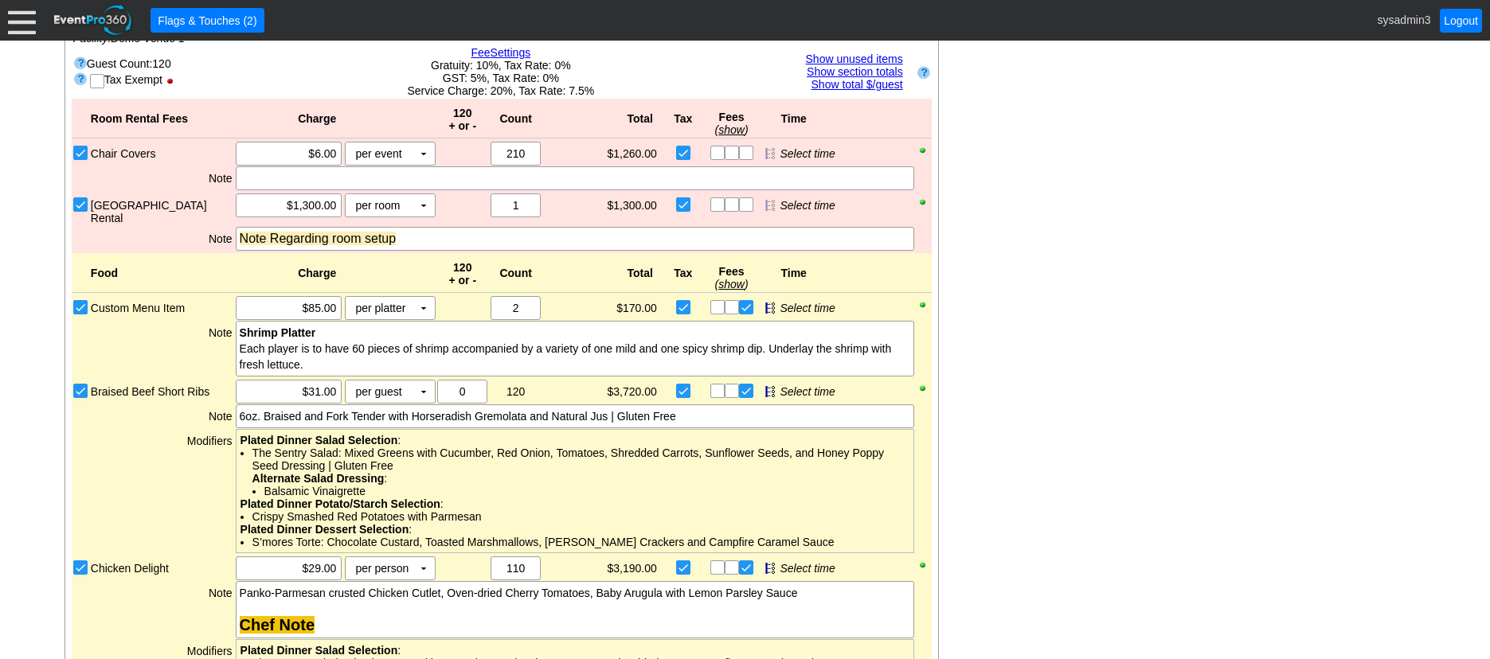
click at [98, 91] on input "checkbox" at bounding box center [99, 83] width 16 height 16
checkbox input "true"
checkbox input "false"
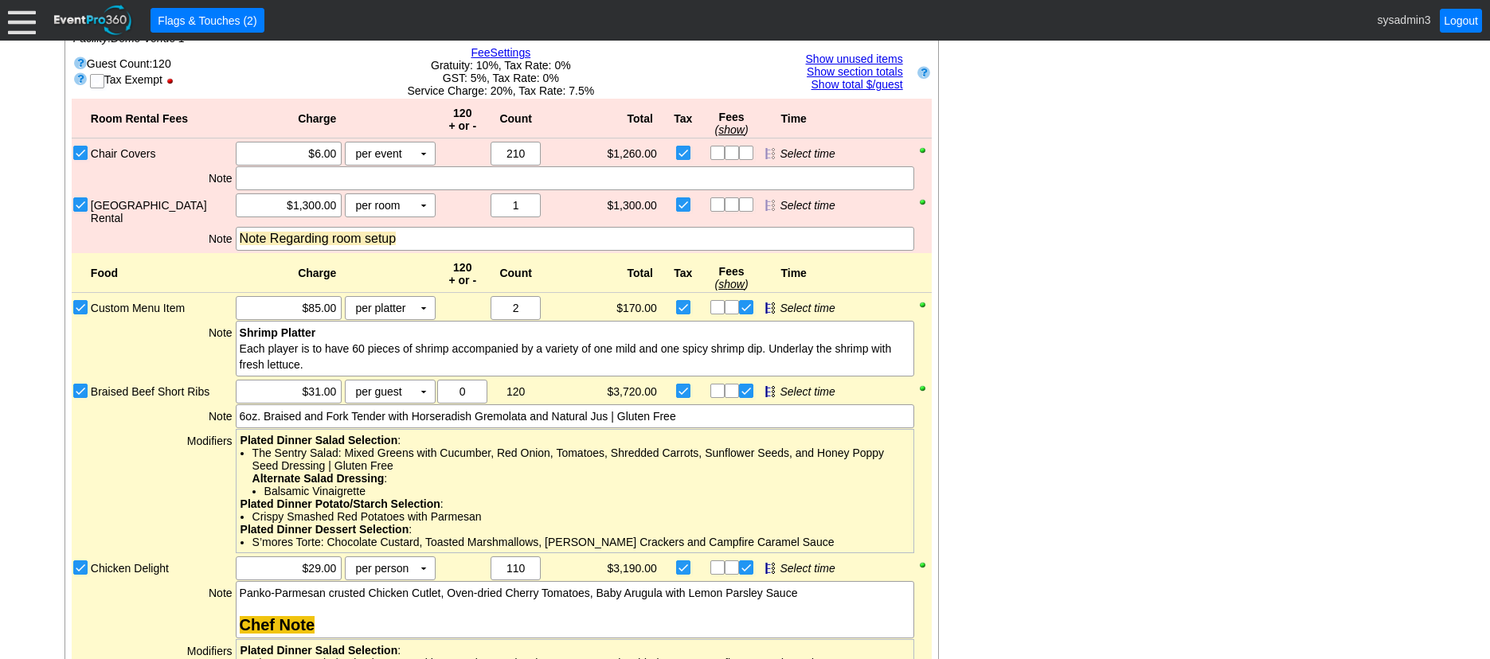
checkbox input "false"
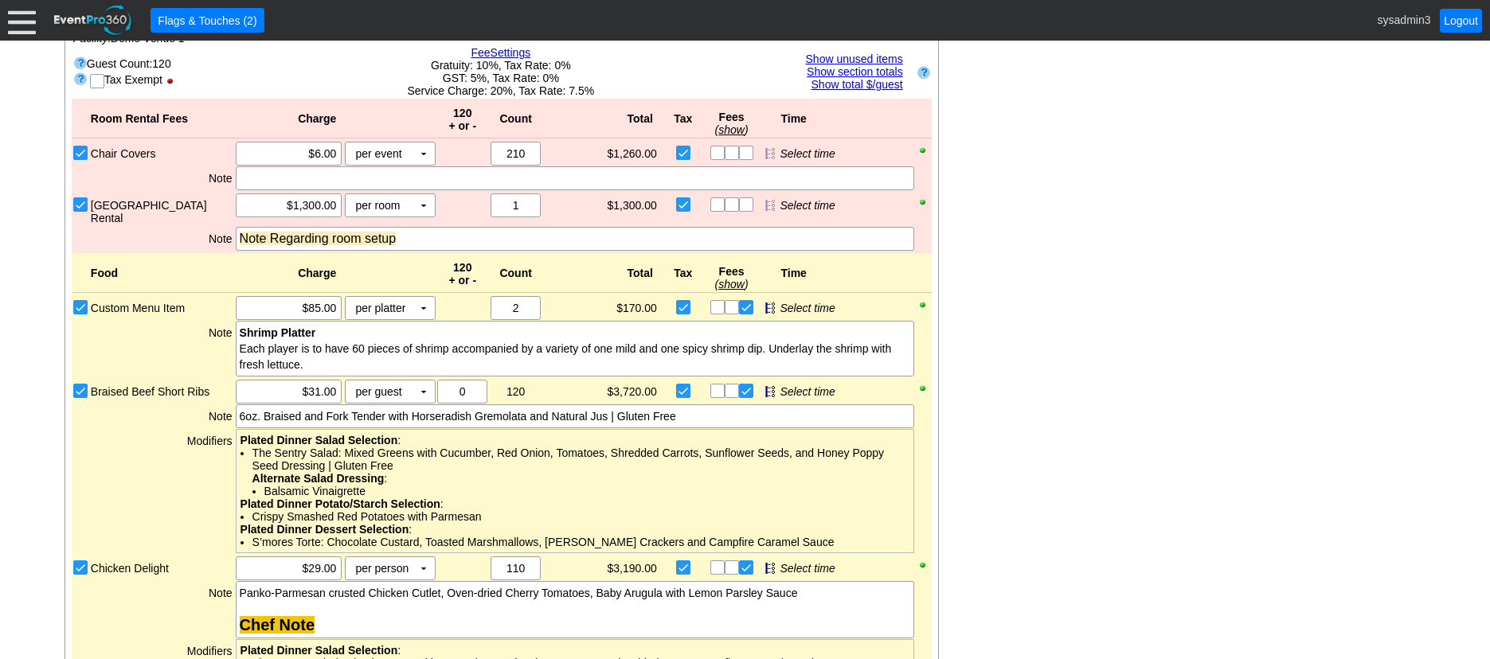
checkbox input "false"
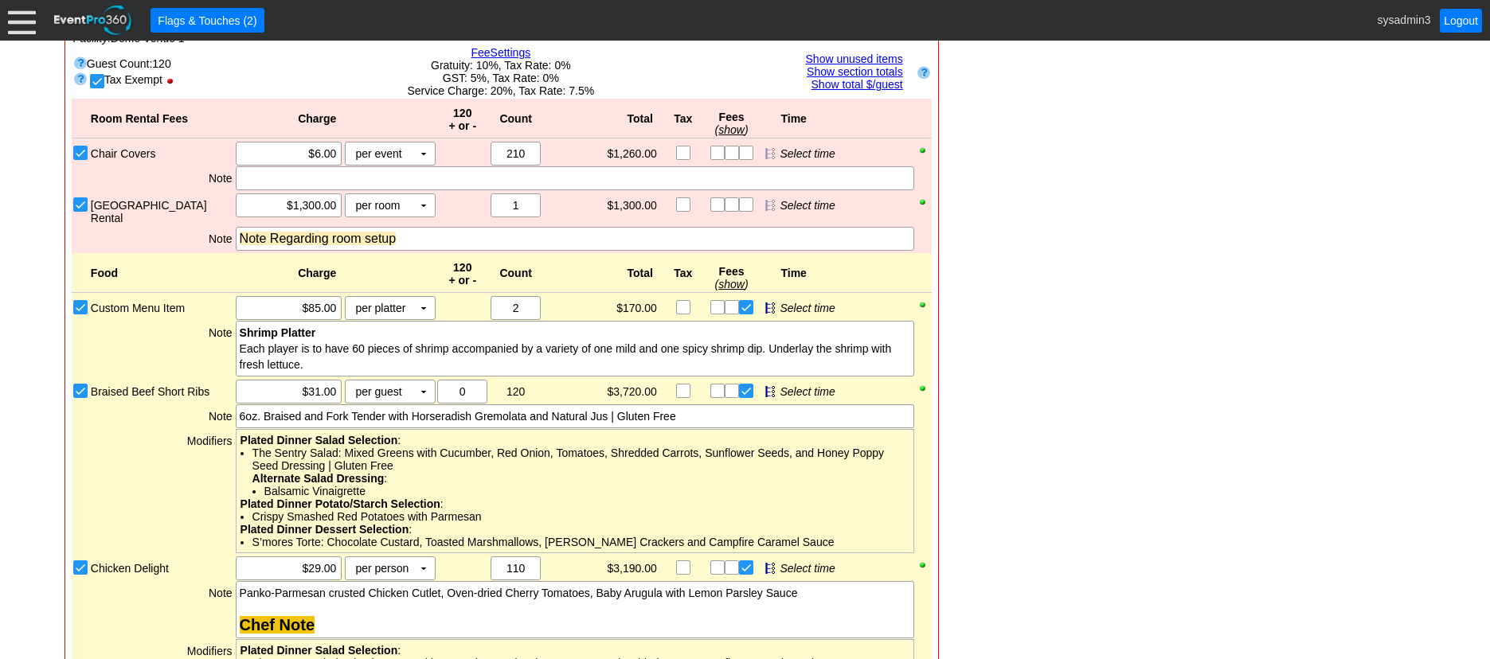
click at [102, 91] on input "checkbox" at bounding box center [99, 83] width 16 height 16
checkbox input "false"
checkbox input "true"
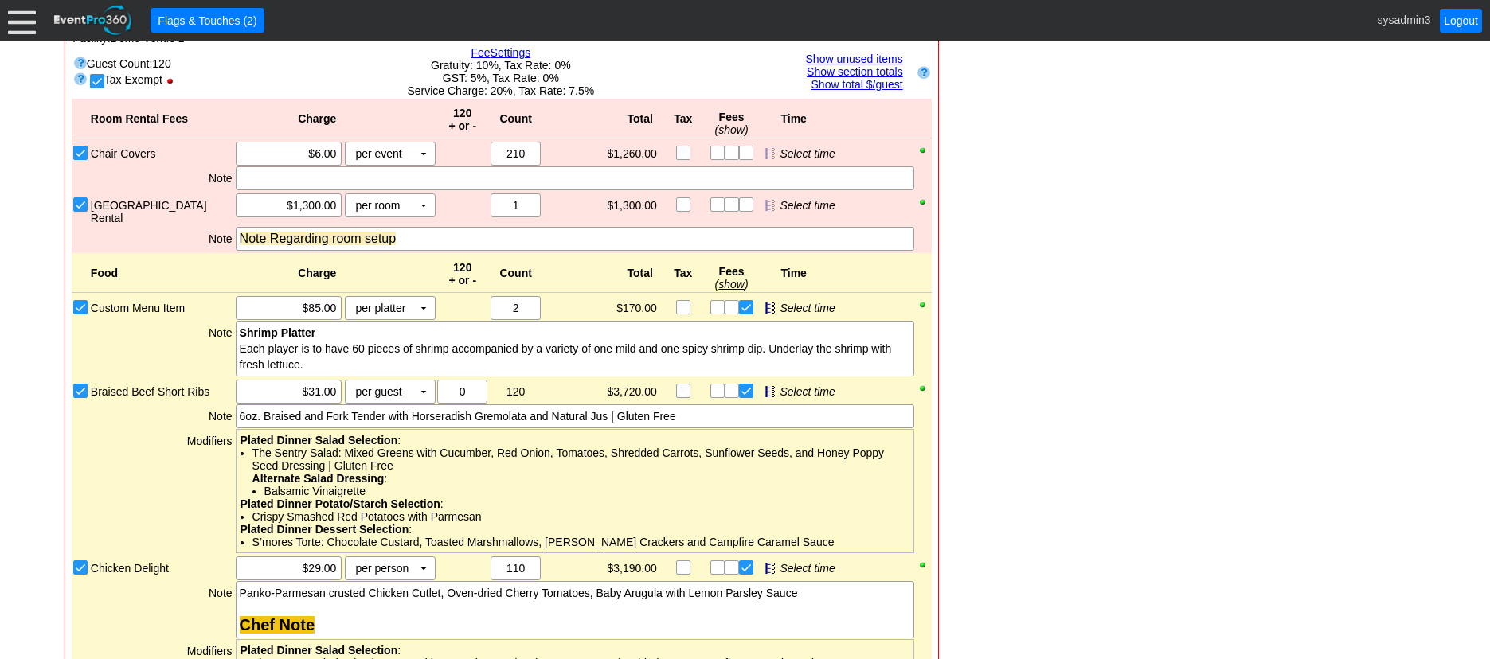
checkbox input "true"
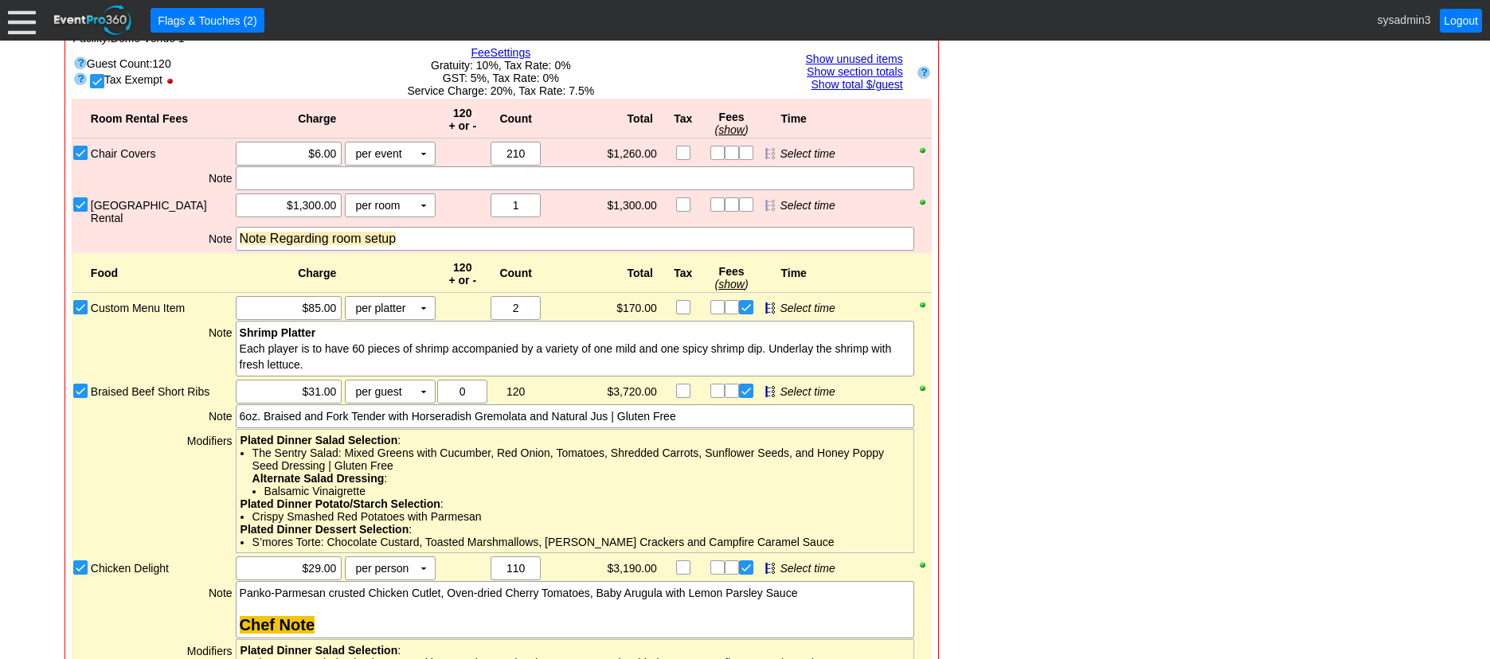
checkbox input "true"
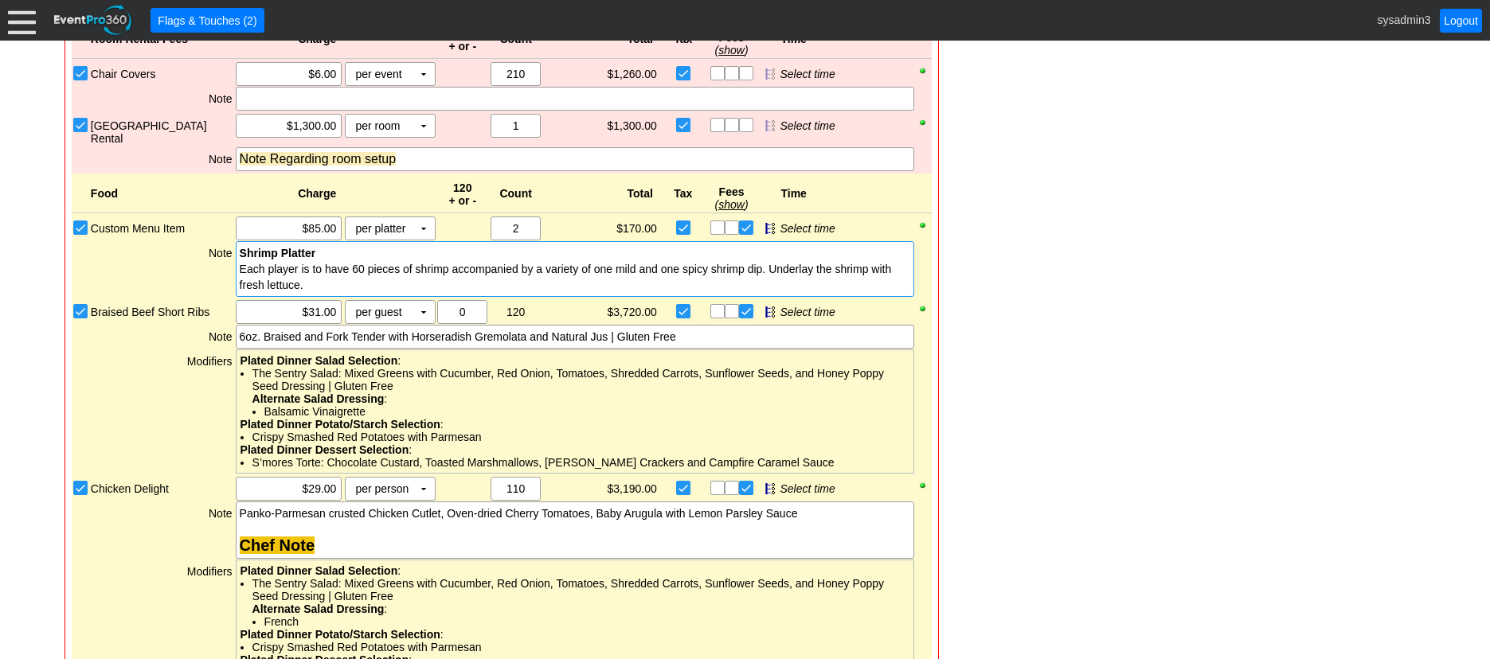
scroll to position [1243, 0]
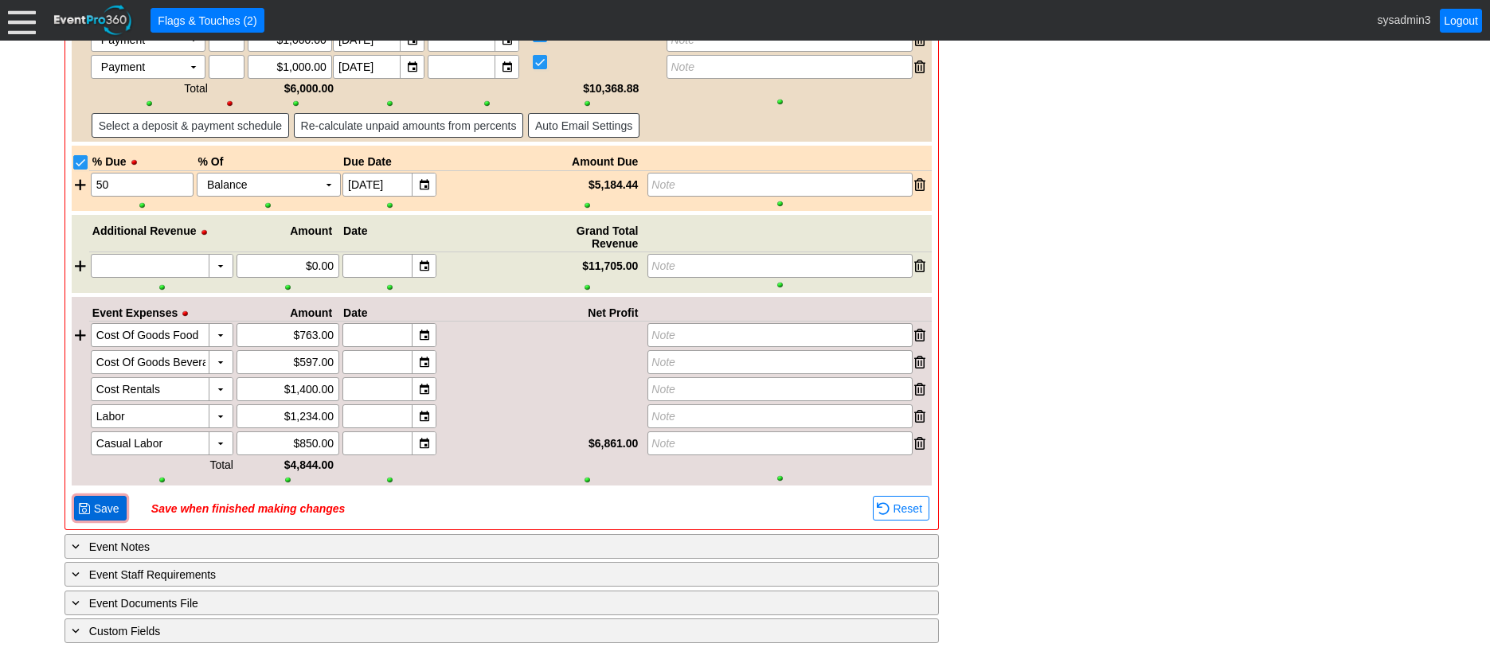
click at [107, 514] on span "Save" at bounding box center [107, 509] width 32 height 16
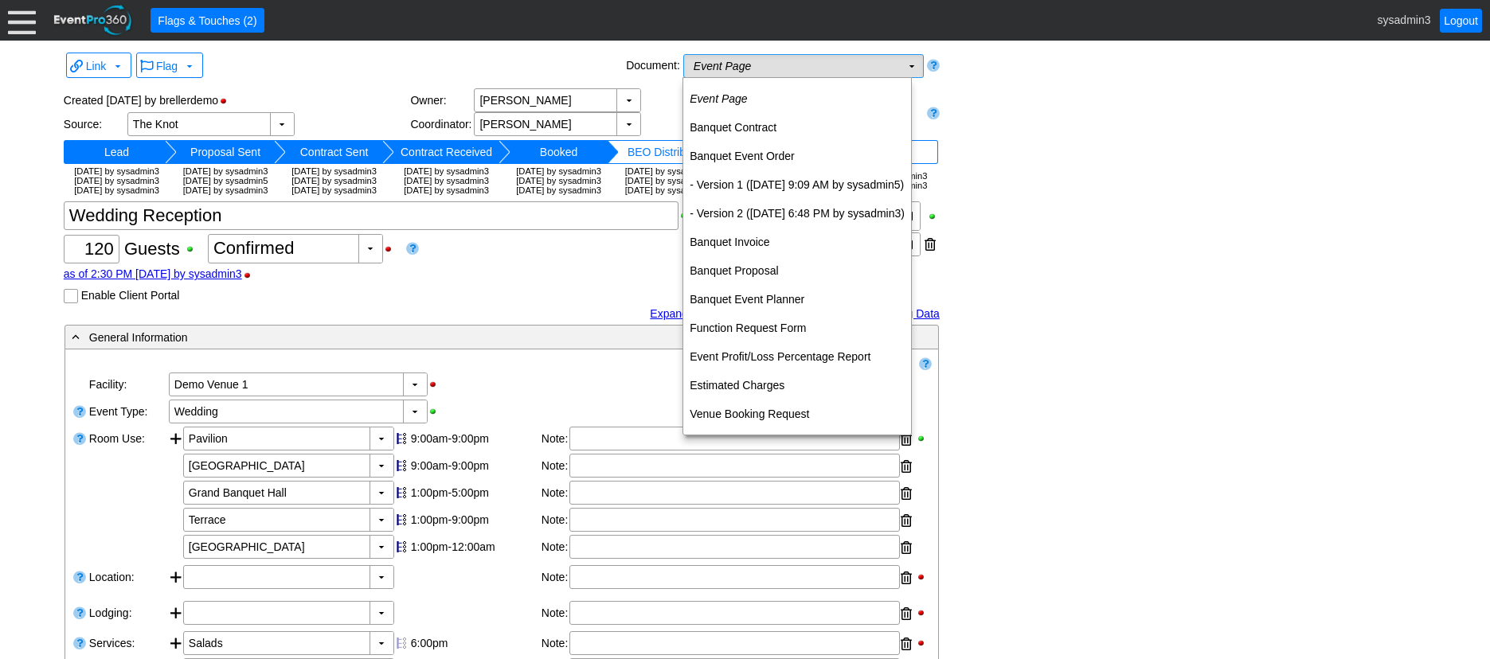
click at [814, 64] on td "Event Page Χ" at bounding box center [792, 66] width 217 height 22
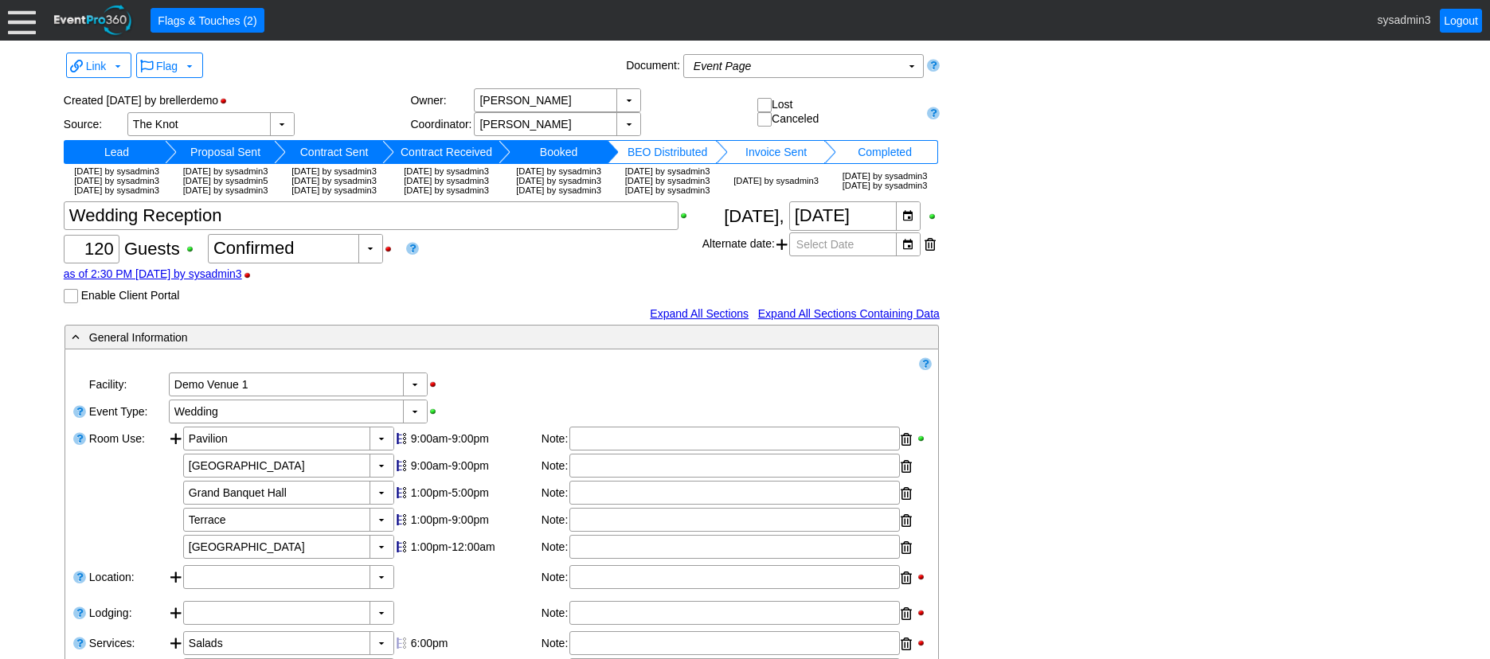
click at [19, 26] on div at bounding box center [22, 20] width 28 height 28
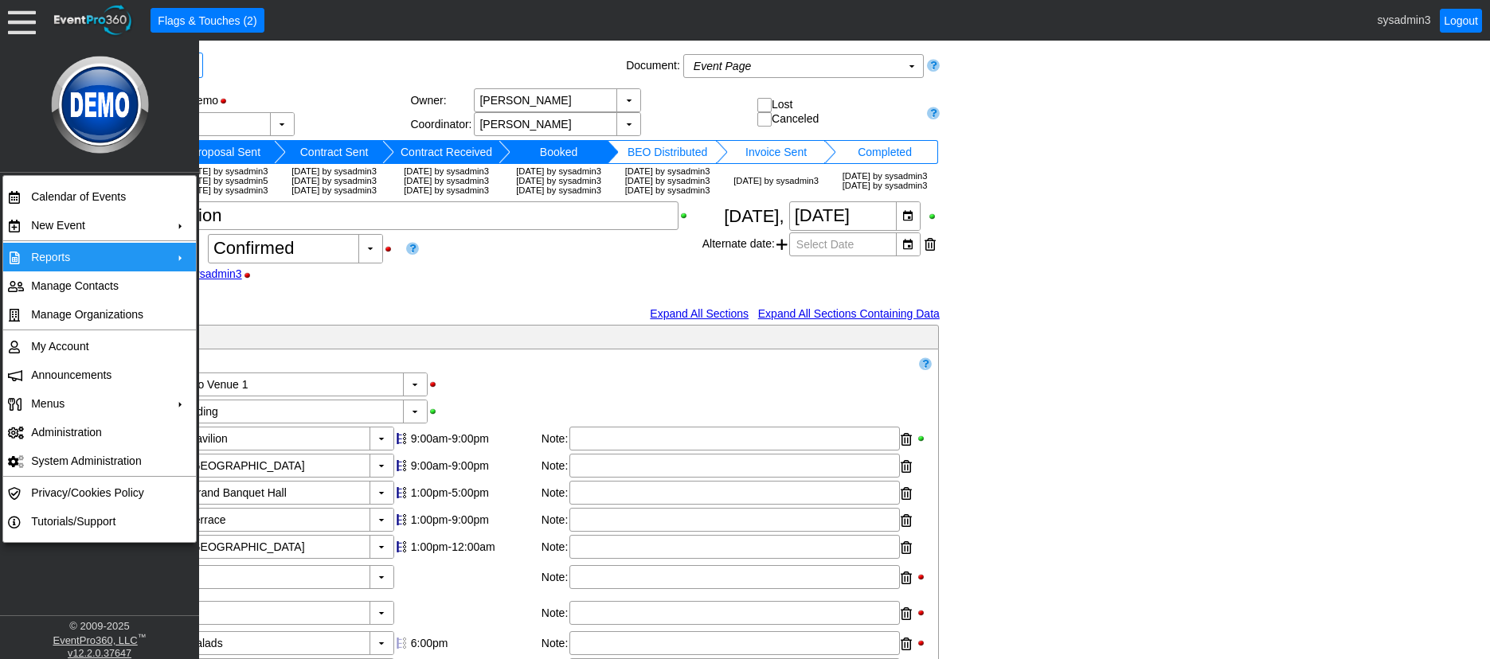
click at [64, 255] on td "Reports" at bounding box center [96, 257] width 143 height 29
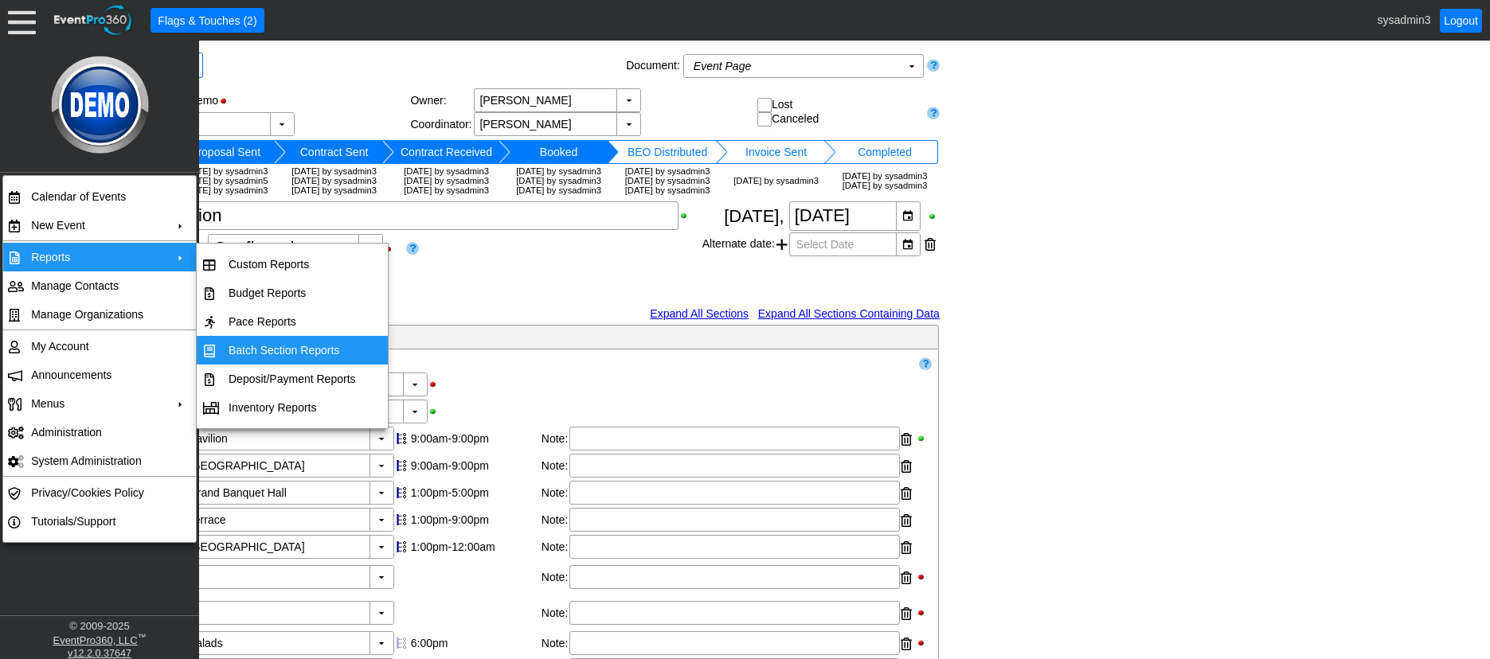
click at [303, 351] on td "Batch Section Reports" at bounding box center [292, 350] width 140 height 29
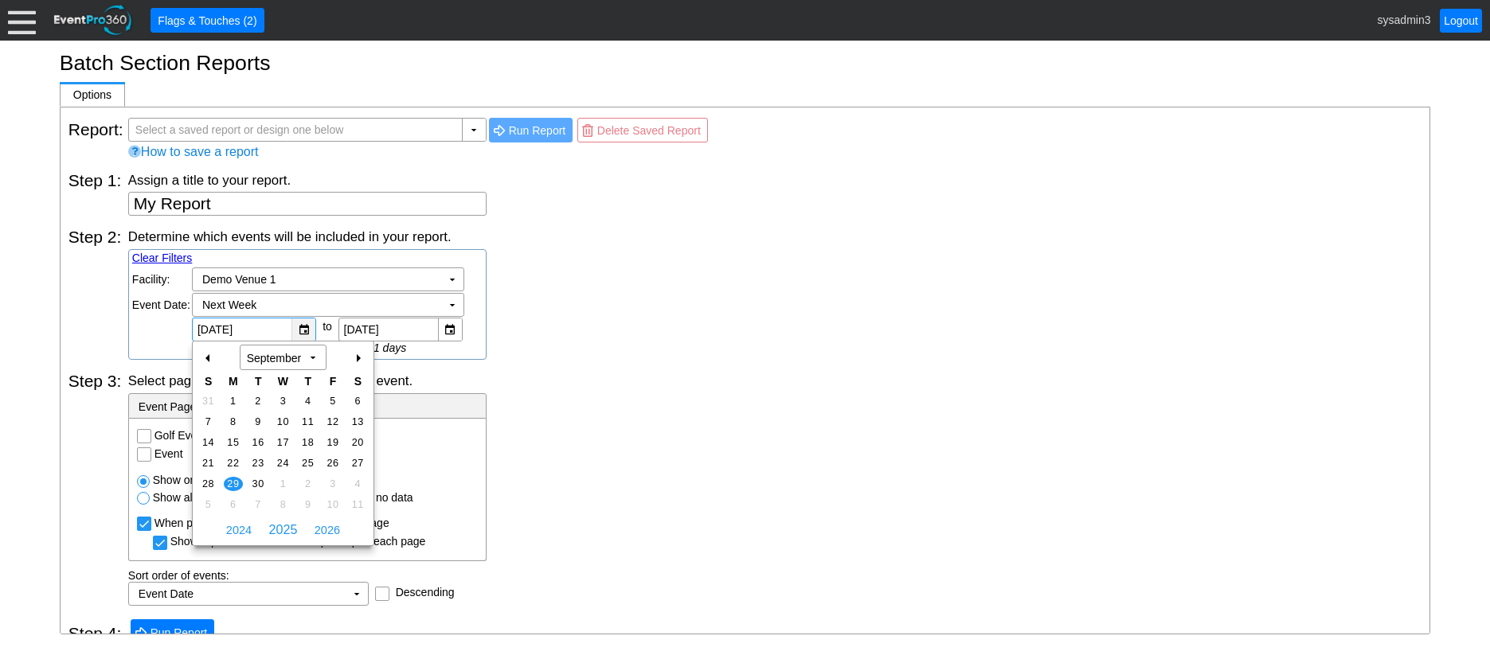
click at [303, 330] on div "▼" at bounding box center [303, 329] width 24 height 22
click at [236, 460] on span "22" at bounding box center [233, 463] width 18 height 14
type input "[DATE]"
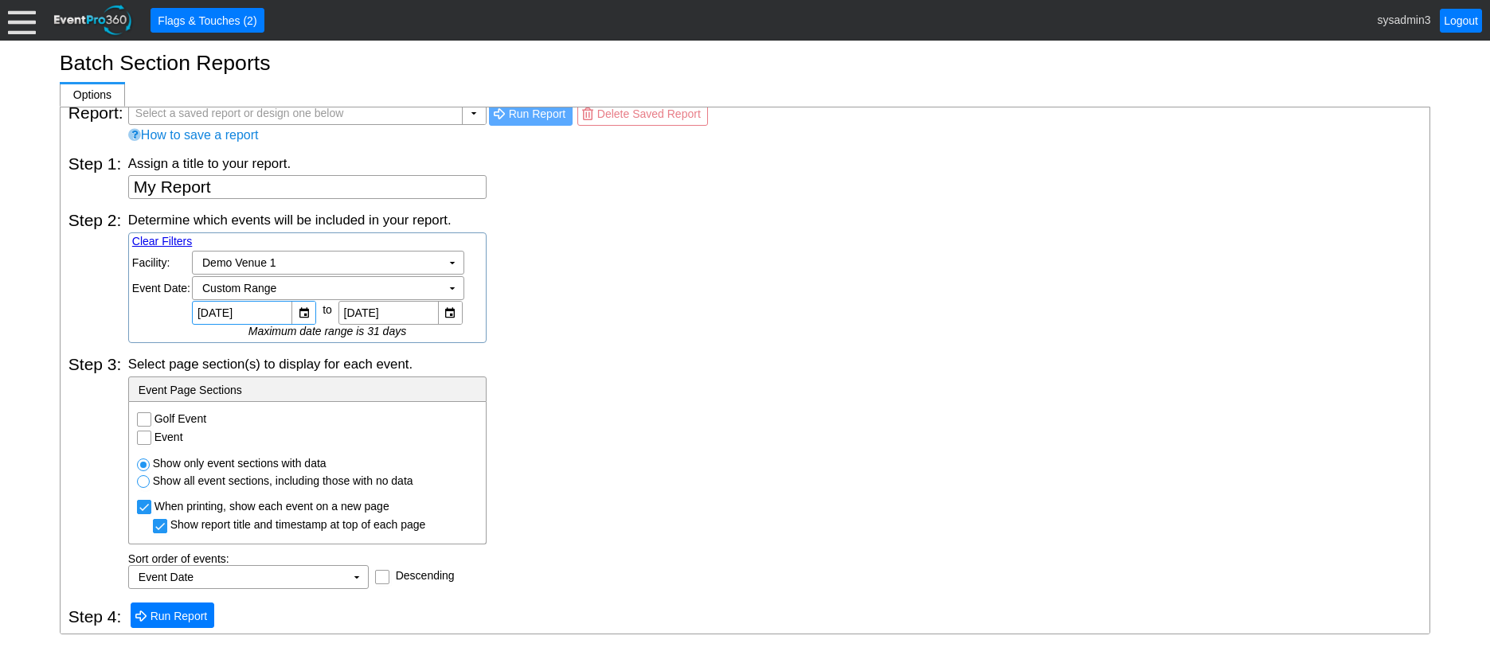
scroll to position [21, 0]
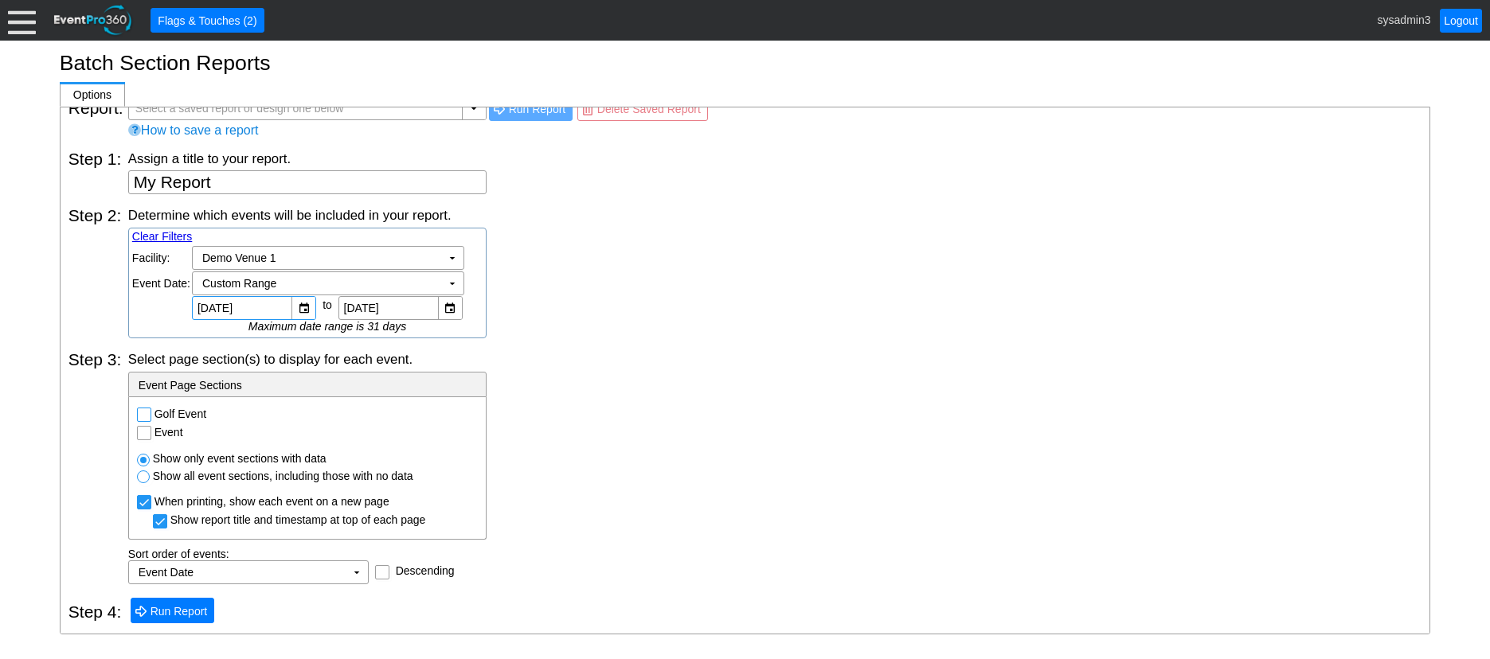
click at [146, 415] on input "Golf Event" at bounding box center [146, 416] width 16 height 16
checkbox input "true"
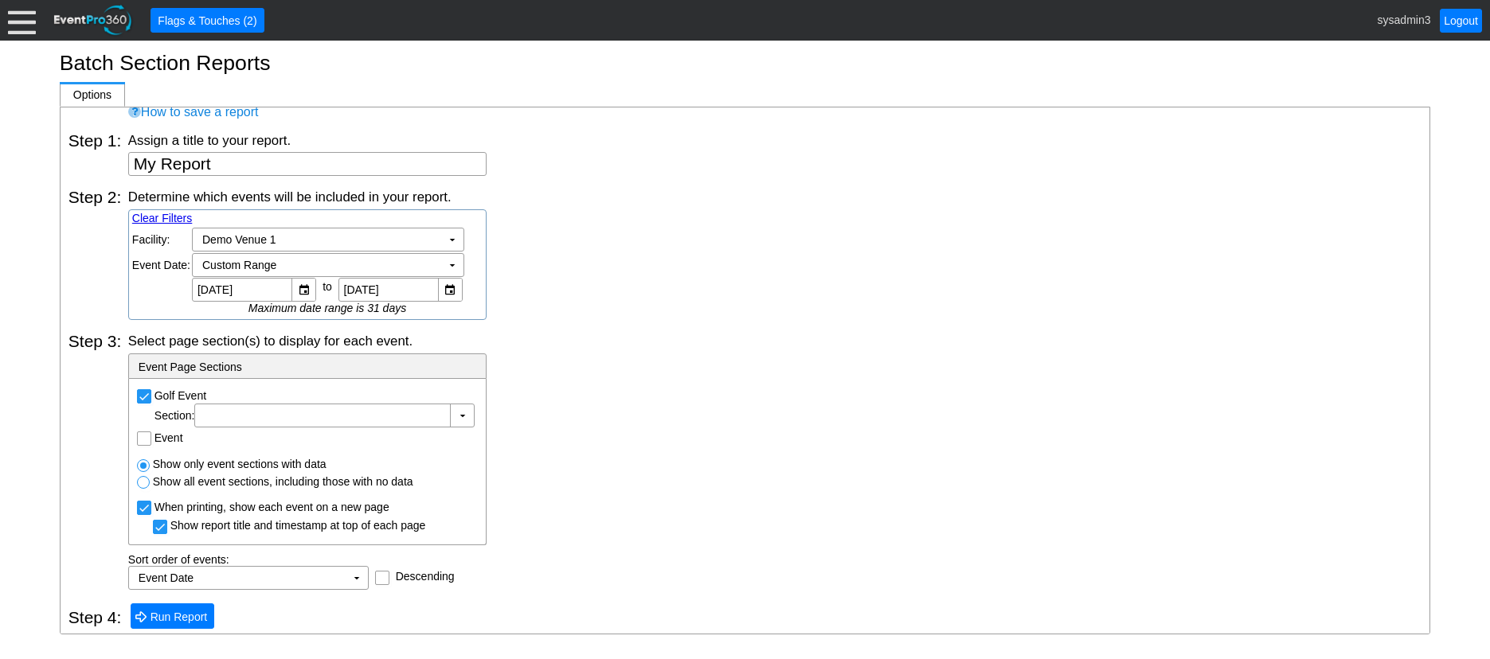
scroll to position [45, 0]
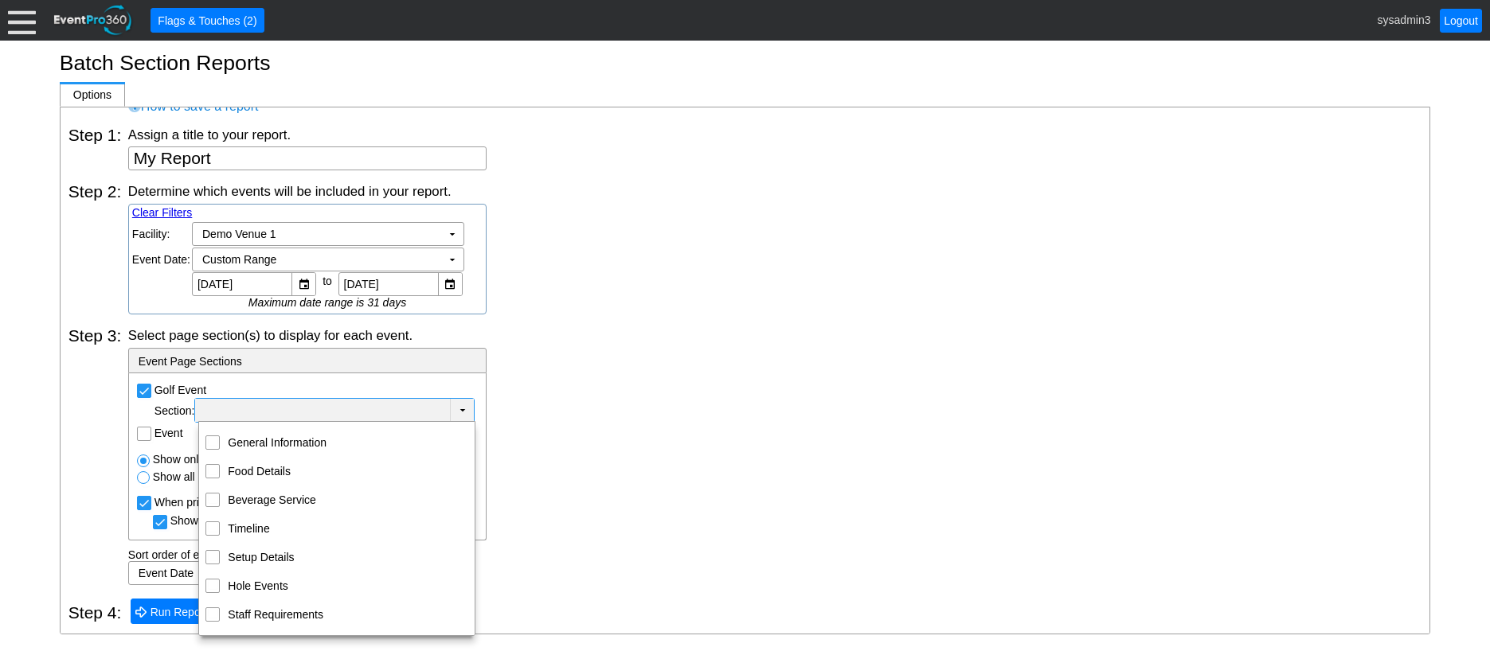
click at [457, 405] on td "▼" at bounding box center [462, 410] width 24 height 23
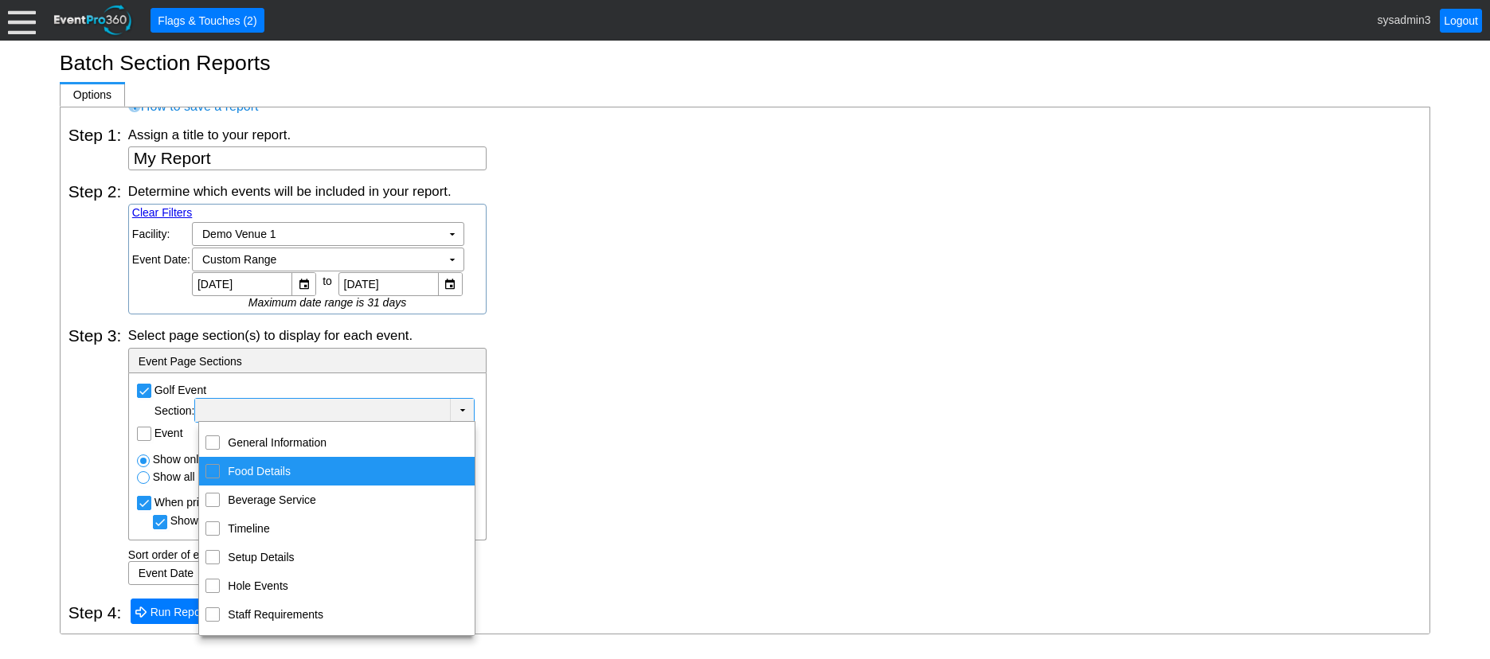
click at [211, 474] on input "Food Details" at bounding box center [213, 470] width 10 height 10
checkbox input "true"
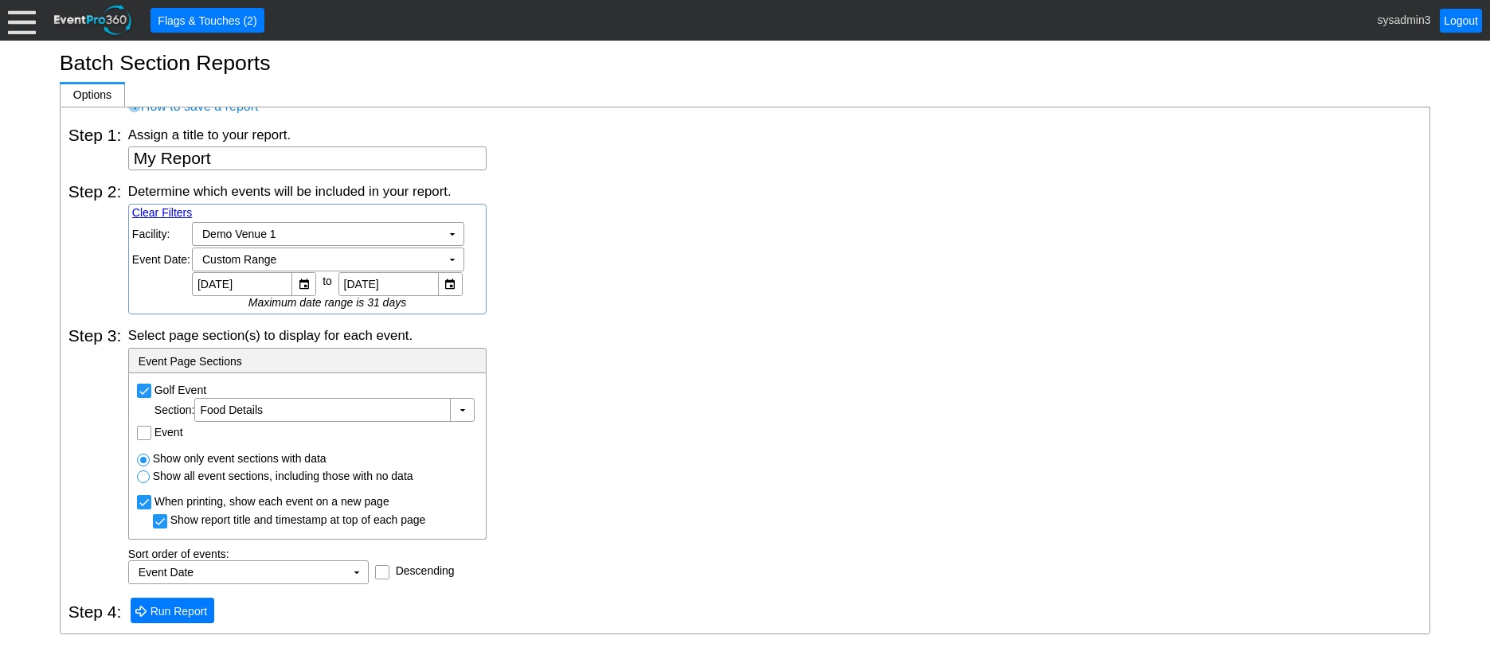
click at [620, 387] on div "Select page section(s) to display for each event. - Event Page Sections Golf Ev…" at bounding box center [774, 455] width 1293 height 258
click at [149, 434] on input "Event" at bounding box center [146, 435] width 16 height 16
checkbox input "true"
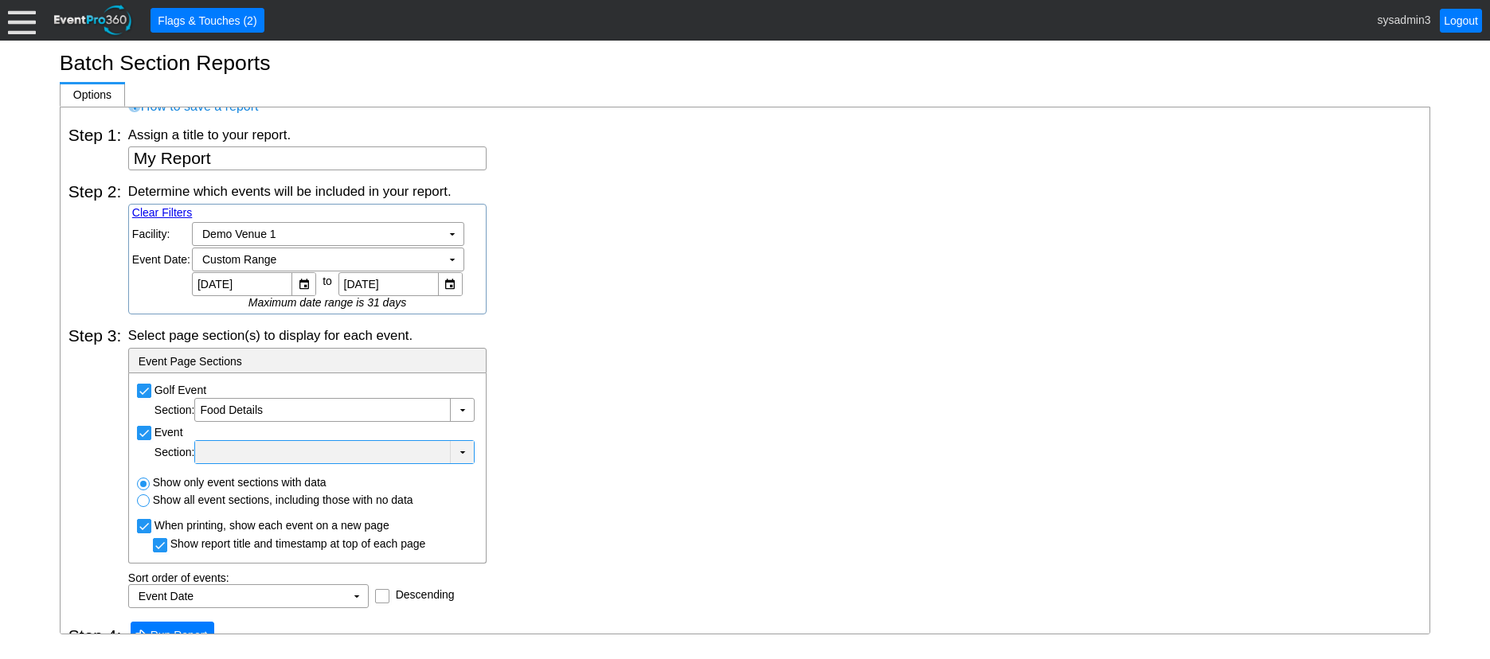
click at [244, 447] on div at bounding box center [322, 452] width 248 height 16
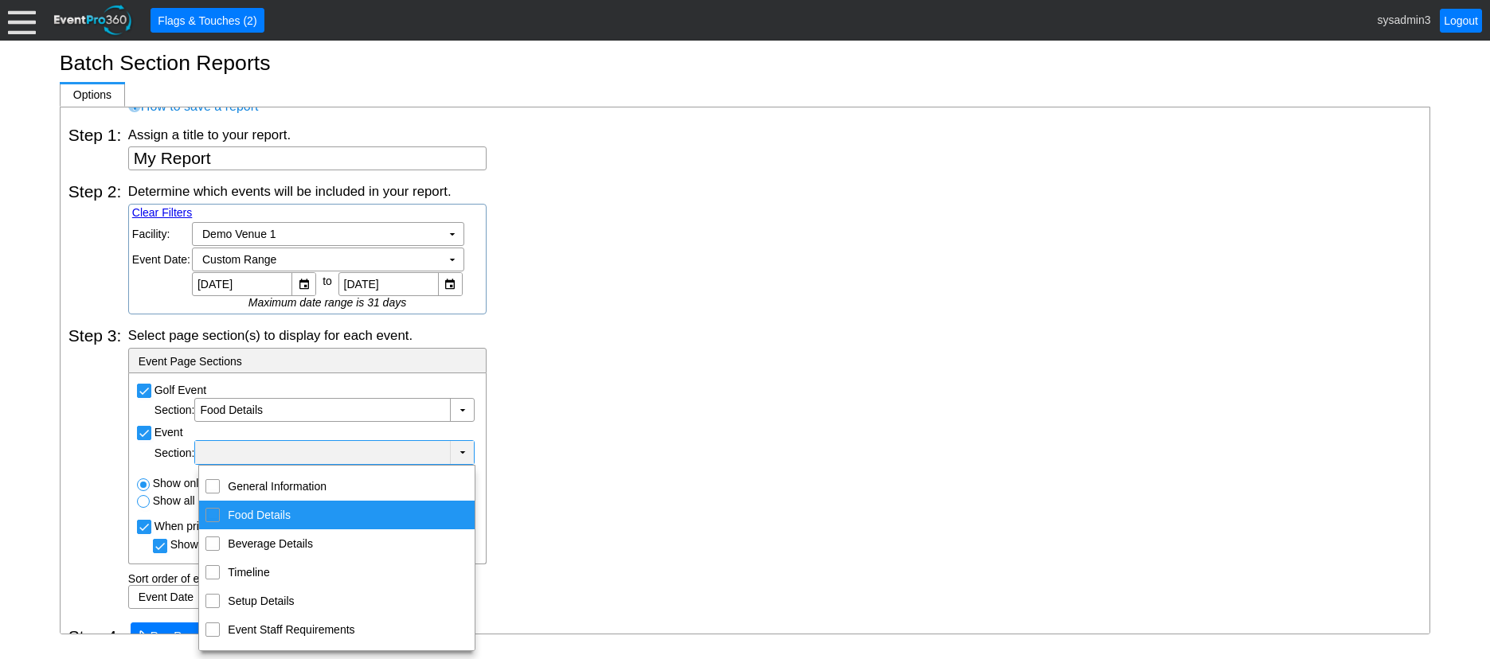
click at [213, 515] on input "Food Details" at bounding box center [213, 514] width 10 height 10
checkbox input "true"
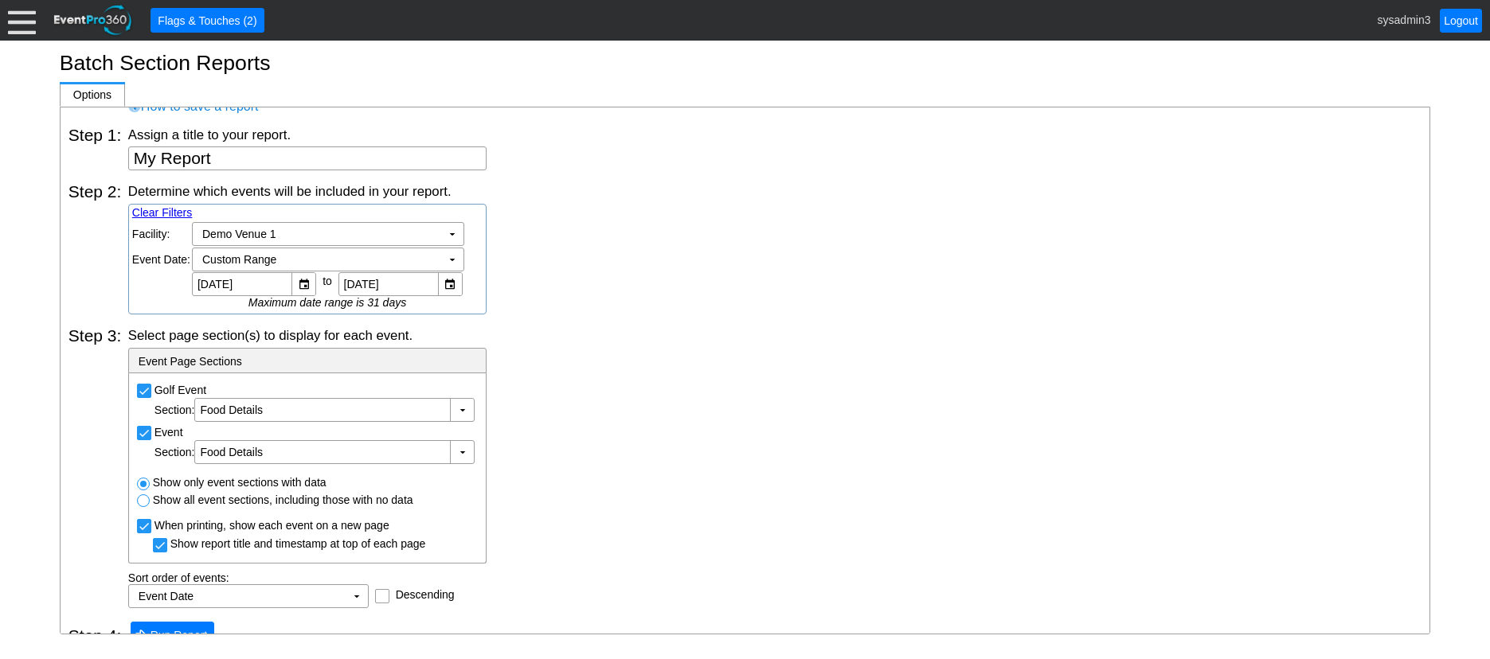
click at [637, 481] on div "Select page section(s) to display for each event. - Event Page Sections Golf Ev…" at bounding box center [774, 467] width 1293 height 282
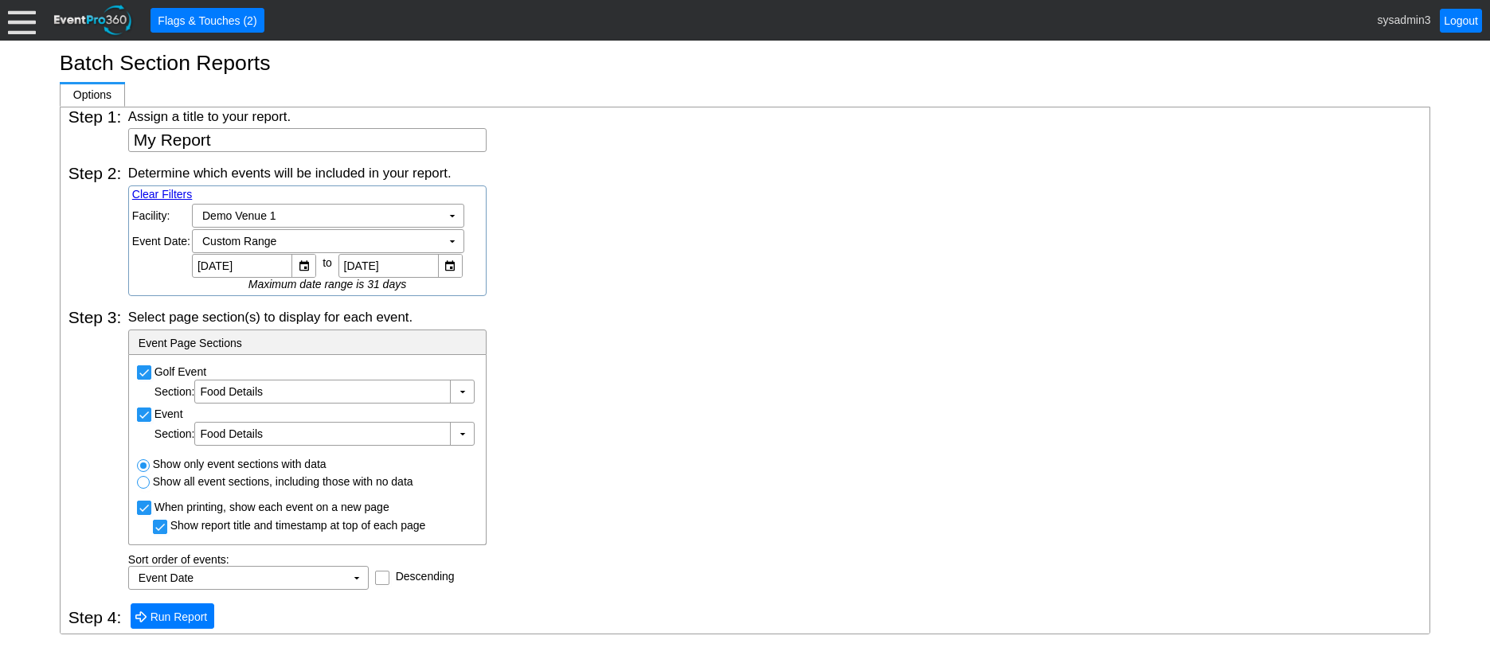
scroll to position [69, 0]
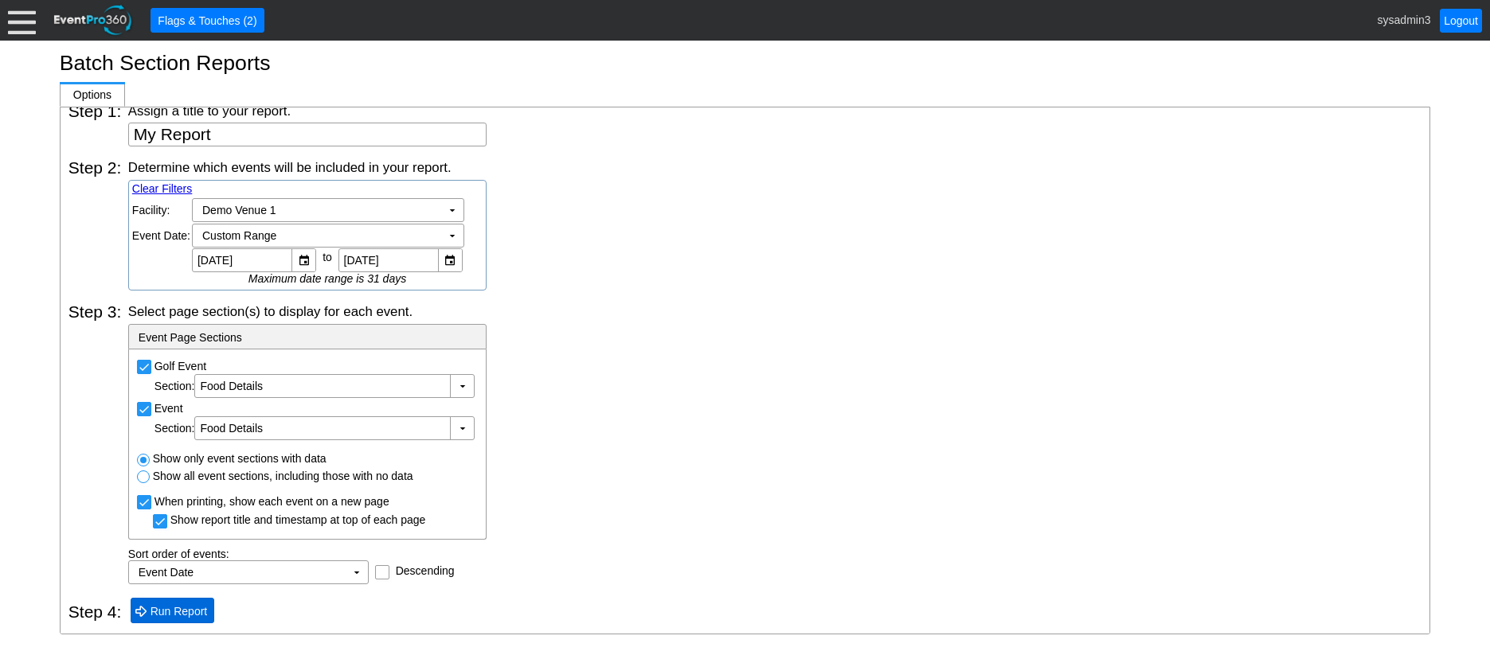
click at [191, 615] on span "Run Report" at bounding box center [179, 611] width 64 height 16
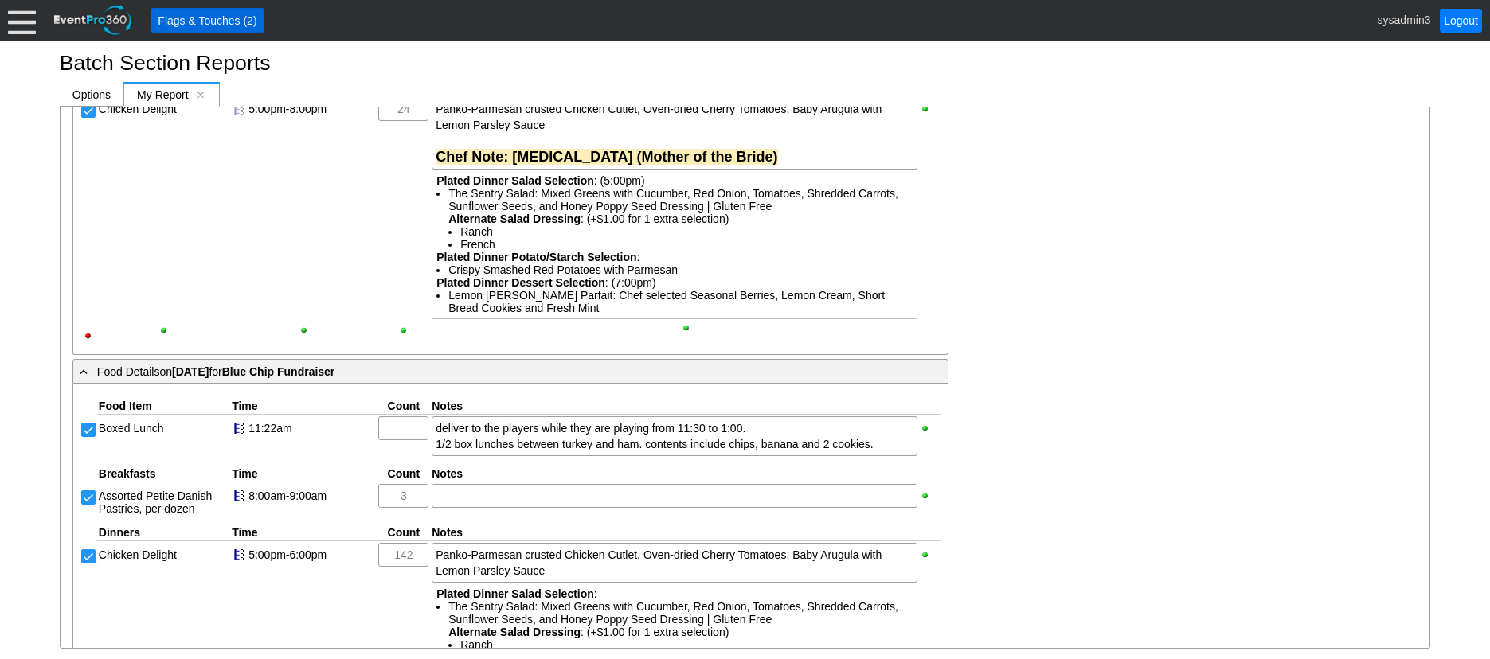
scroll to position [637, 0]
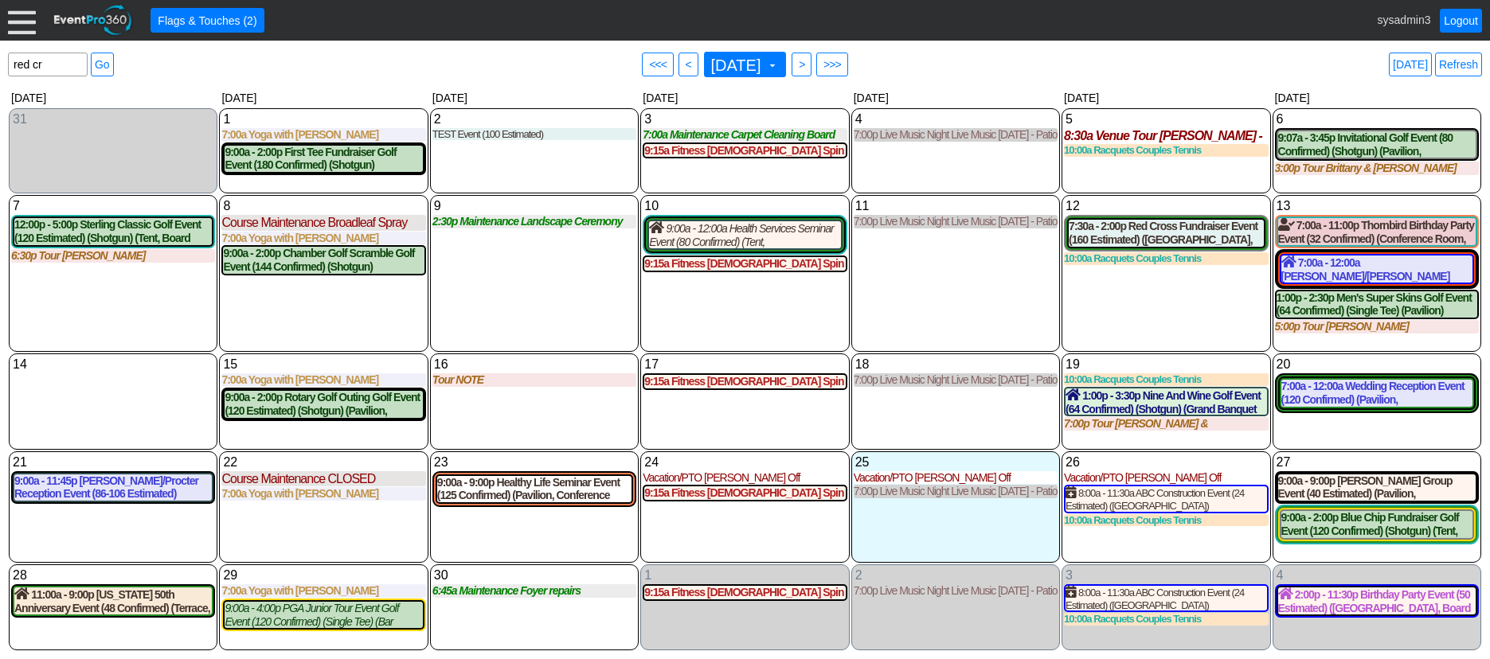
scroll to position [154, 0]
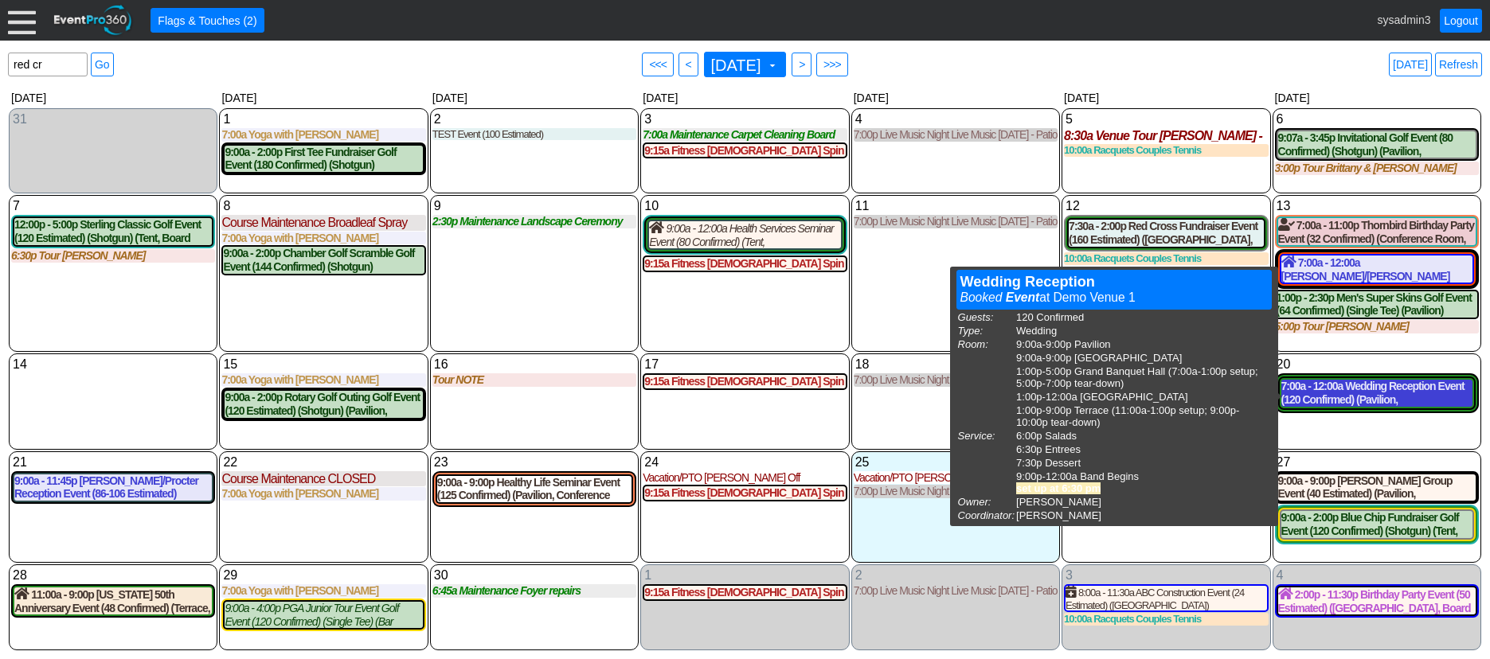
click at [1332, 393] on div "7:00a - 12:00a Wedding Reception Event (120 Confirmed) (Pavilion, [GEOGRAPHIC_D…" at bounding box center [1376, 393] width 191 height 27
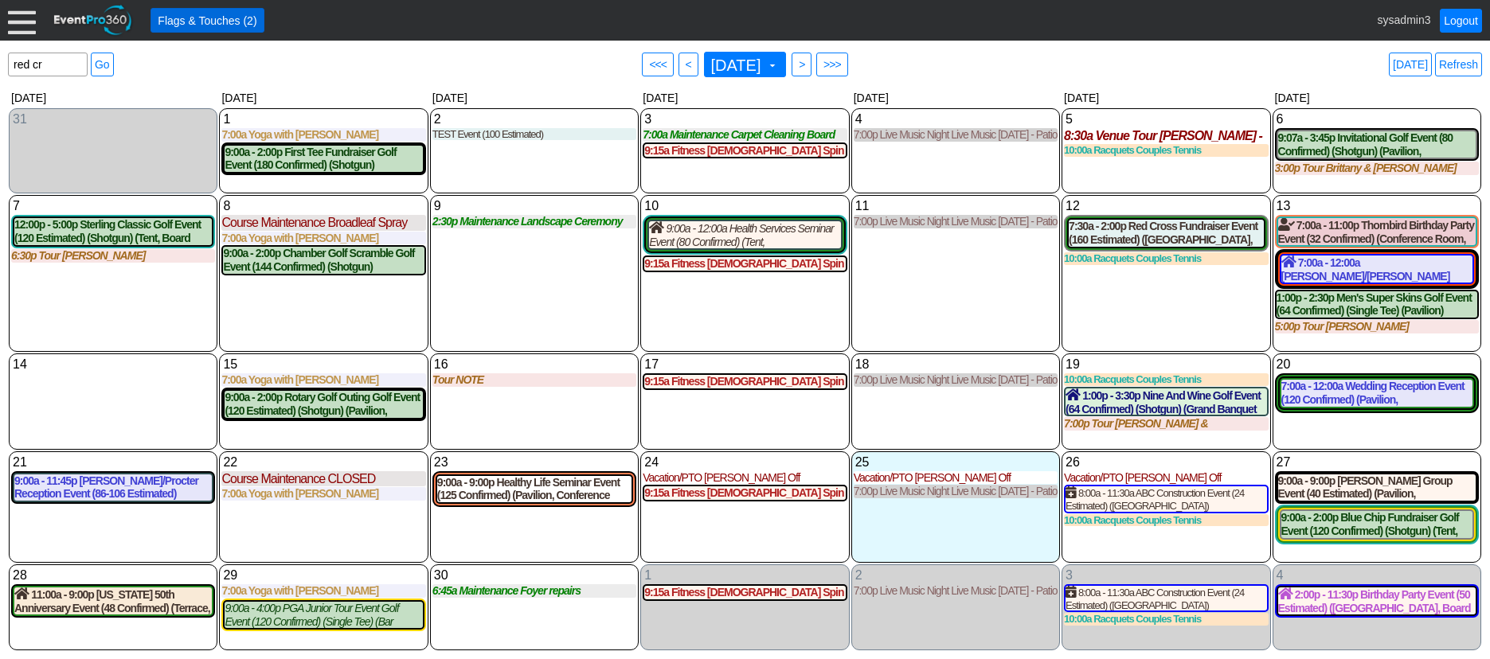
click at [224, 24] on span "Flags & Touches (2)" at bounding box center [206, 21] width 105 height 16
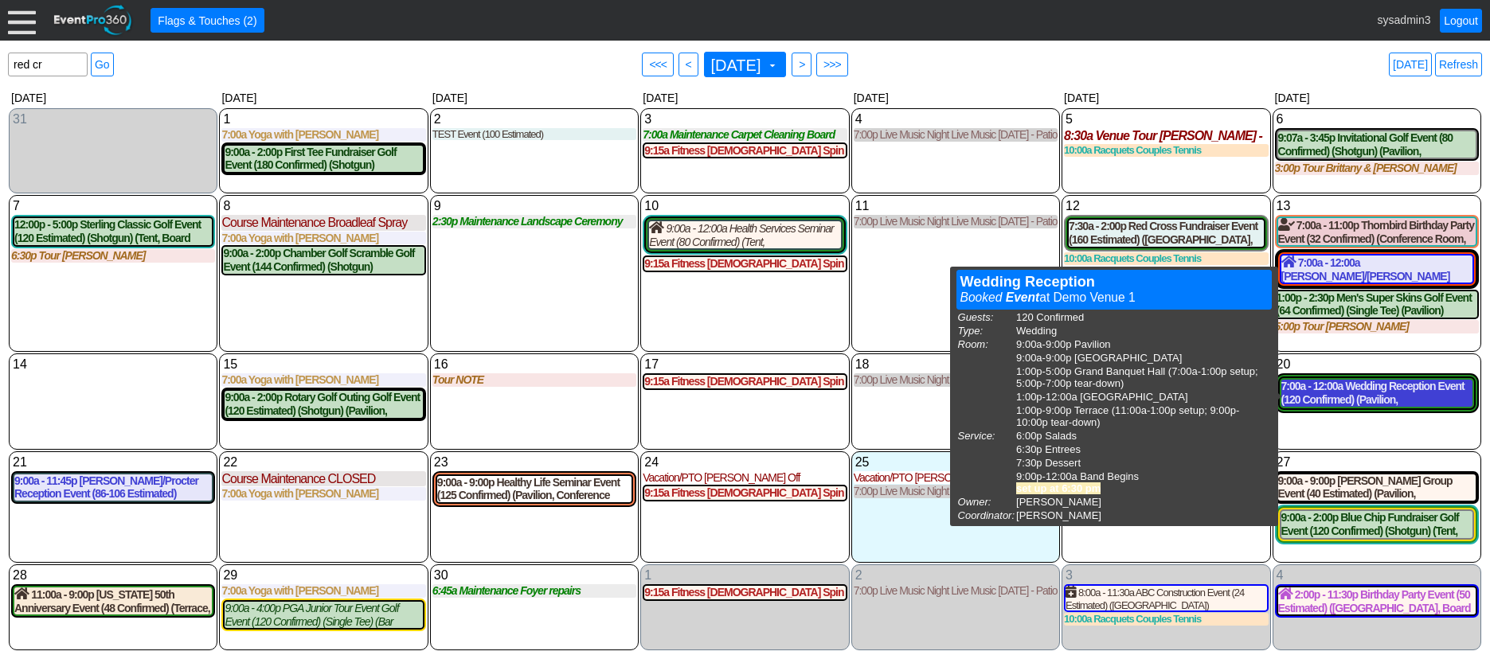
click at [1364, 395] on div "7:00a - 12:00a Wedding Reception Event (120 Confirmed) (Pavilion, [GEOGRAPHIC_D…" at bounding box center [1376, 393] width 191 height 27
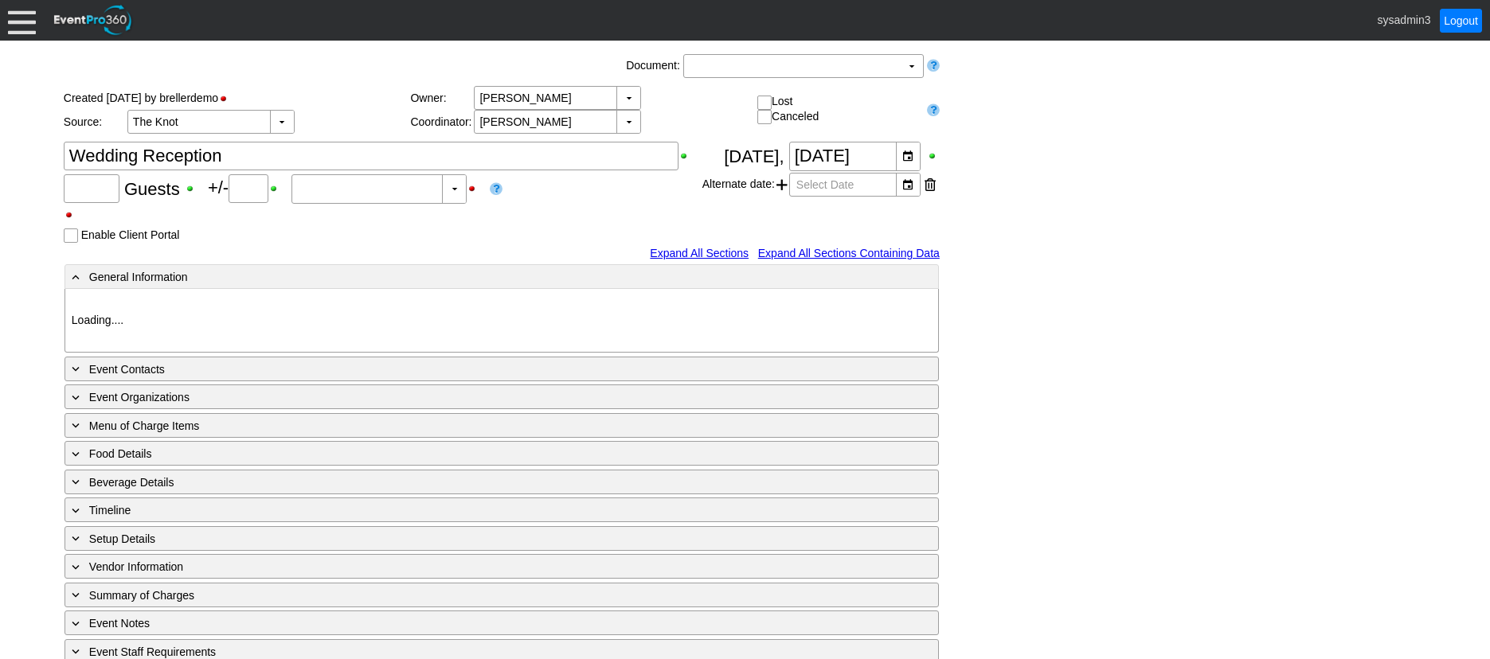
type input "120"
type input "Confirmed"
type input "Demo Venue 1"
type input "Wedding"
type input "[URL][DOMAIN_NAME]"
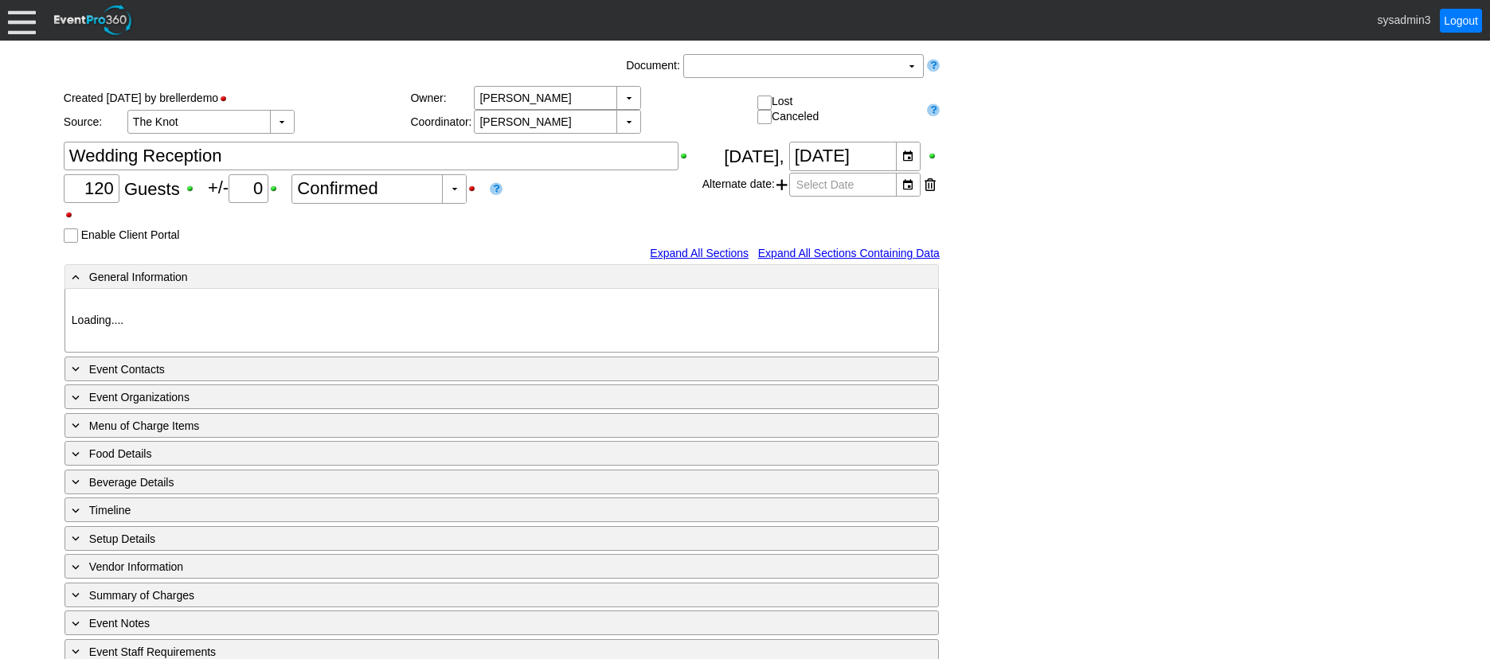
type input "675609"
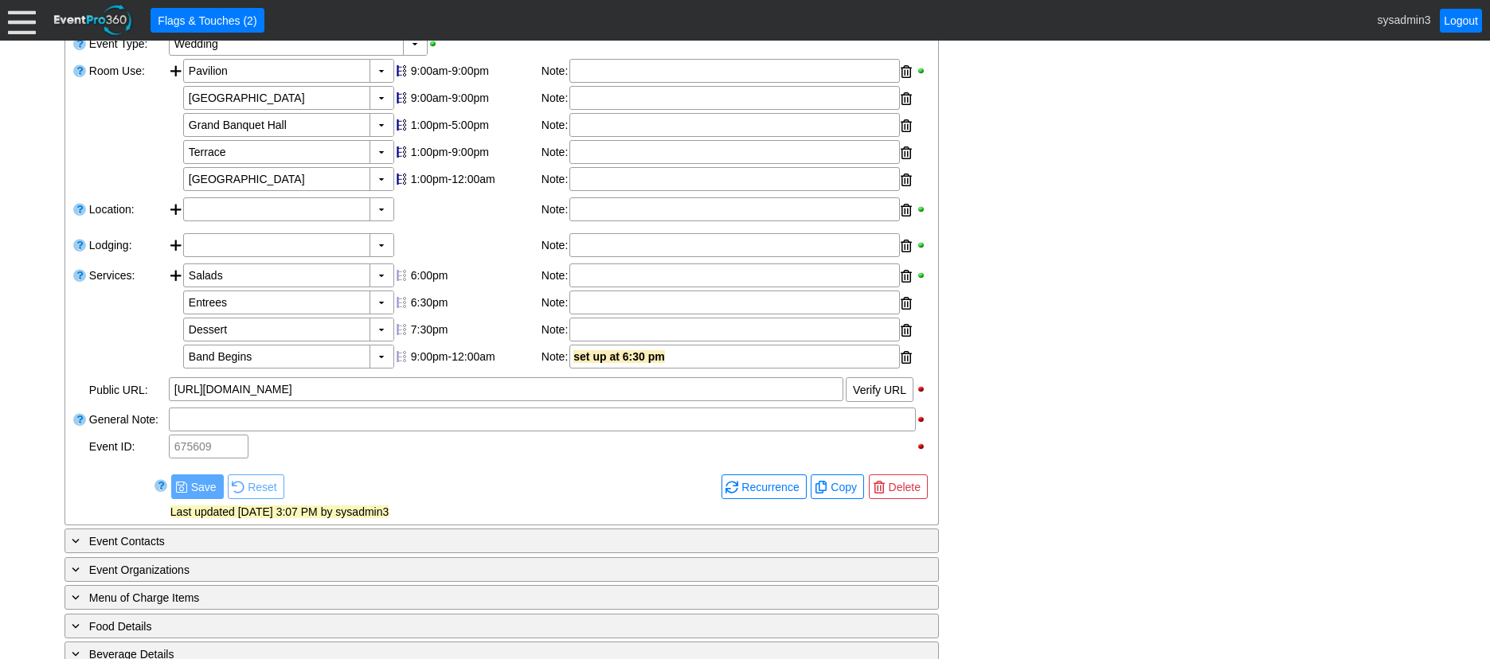
scroll to position [646, 0]
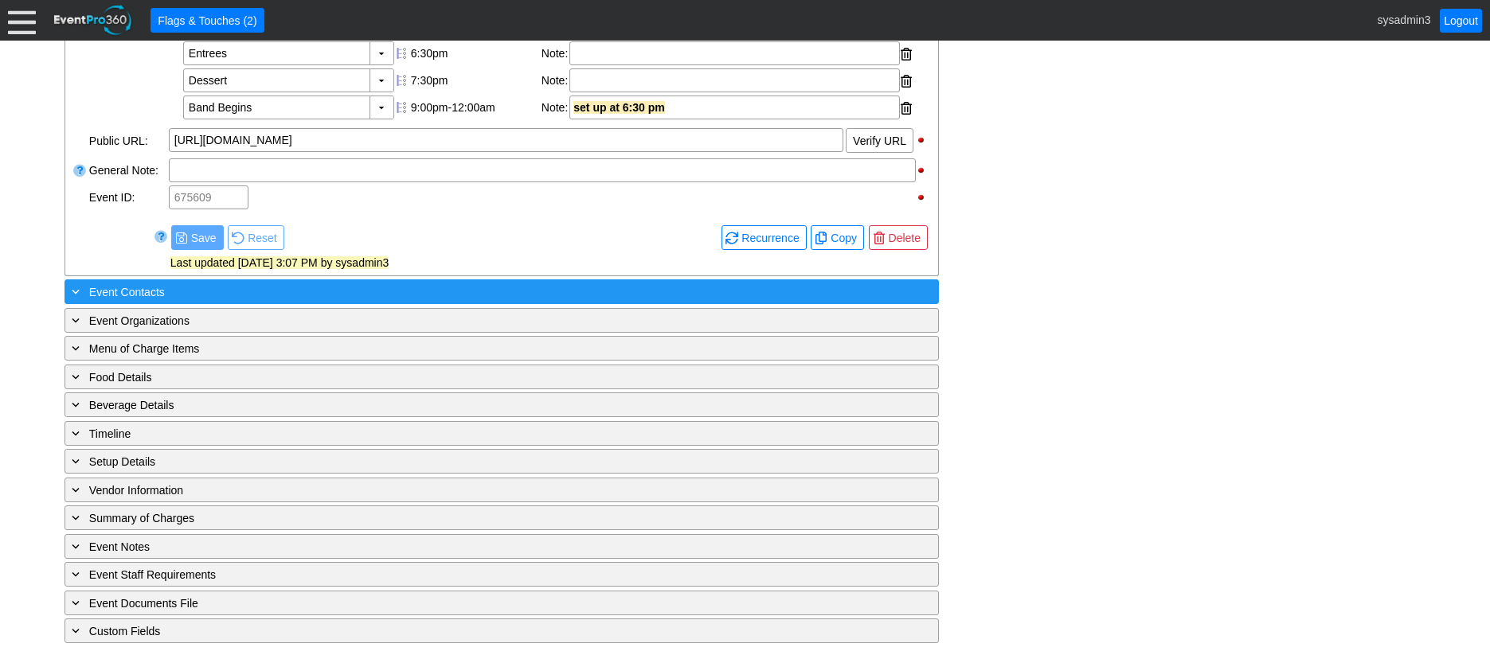
click at [224, 289] on div "+ Event Contacts" at bounding box center [468, 292] width 801 height 18
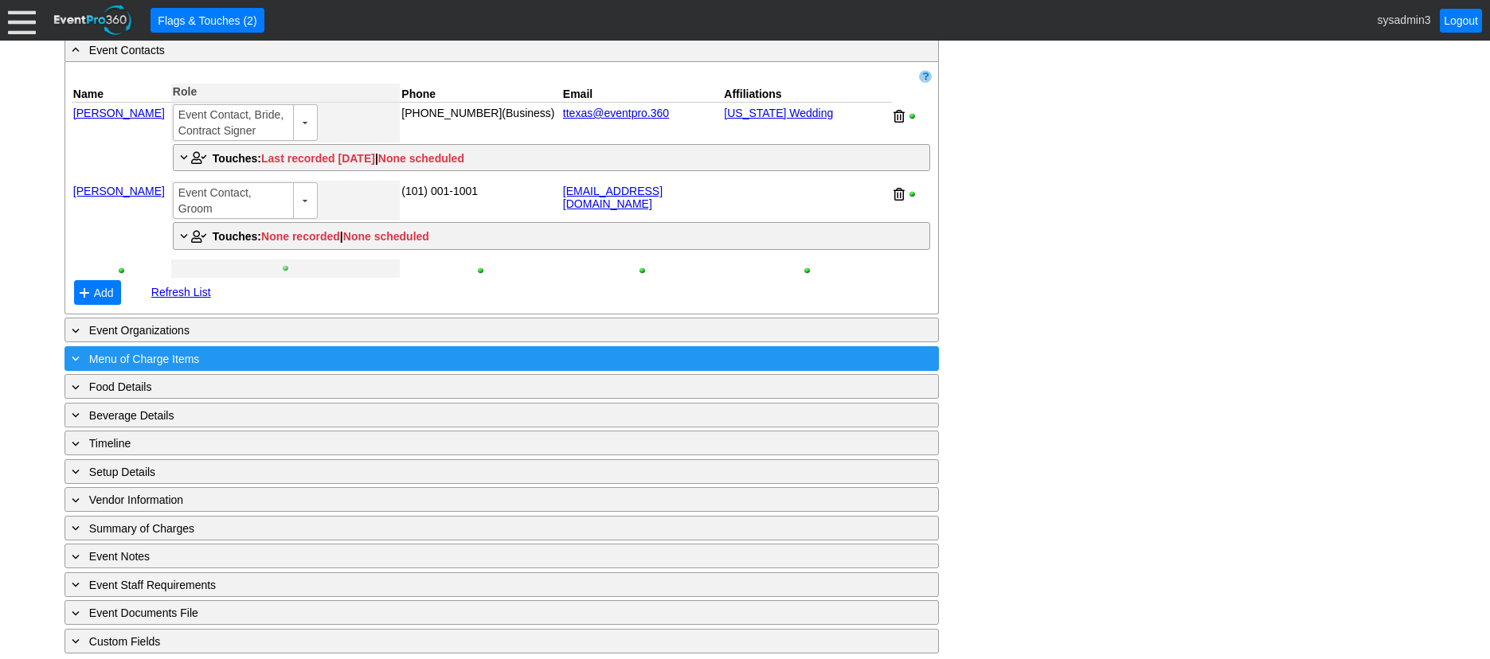
scroll to position [885, 0]
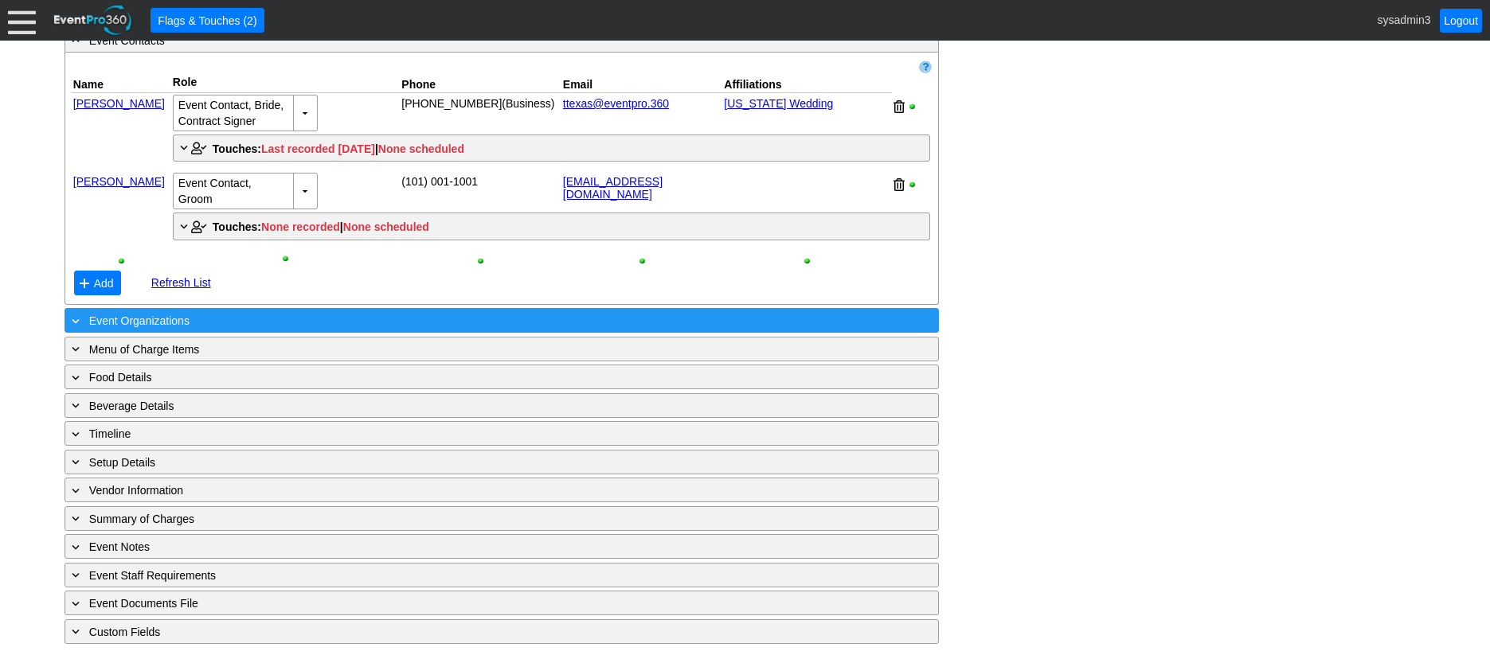
click at [315, 326] on div "+ Event Organizations" at bounding box center [468, 320] width 801 height 18
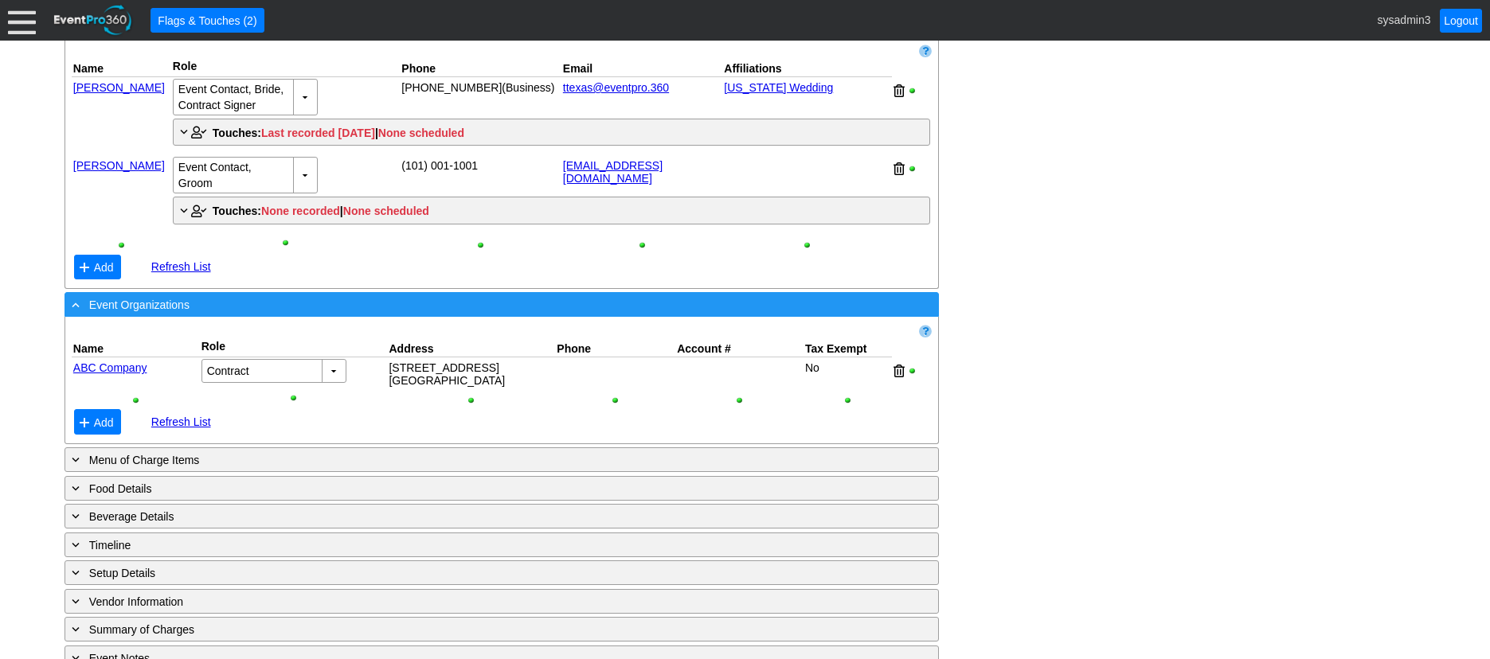
click at [304, 314] on div "- Event Organizations" at bounding box center [468, 304] width 801 height 18
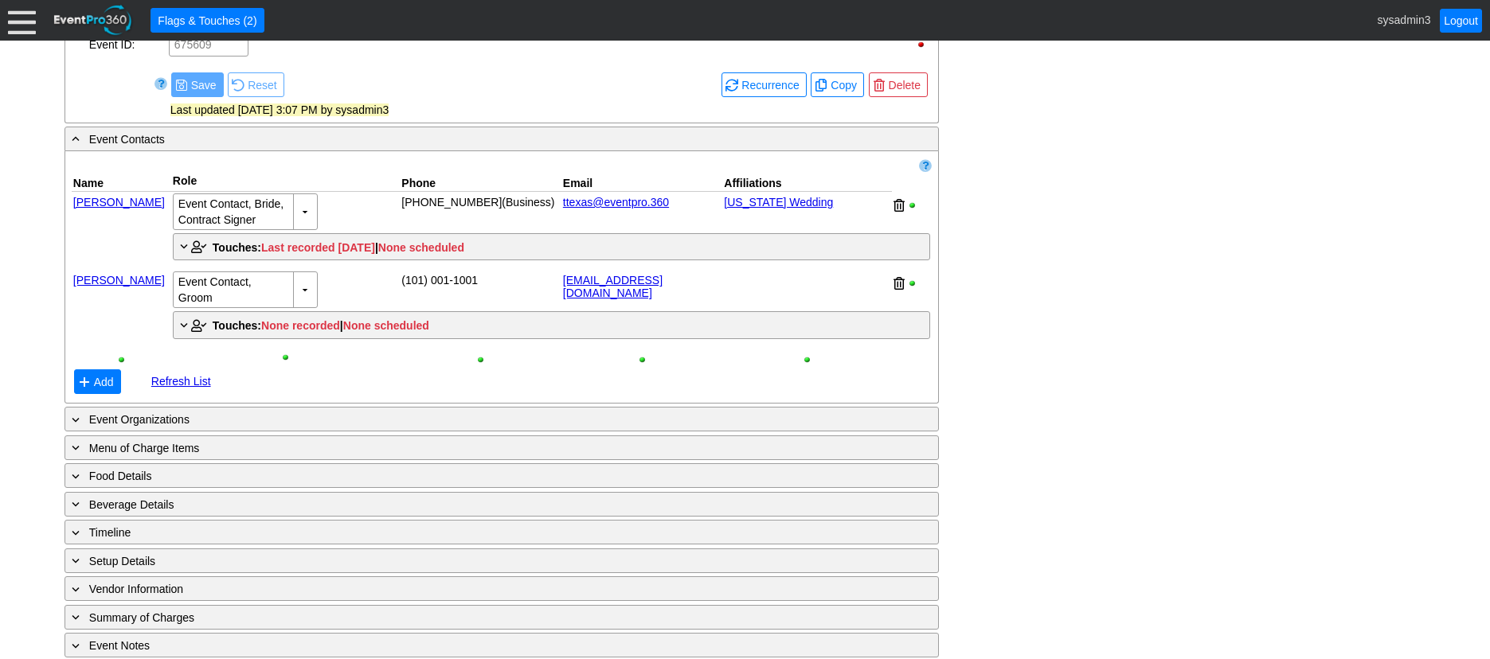
scroll to position [725, 0]
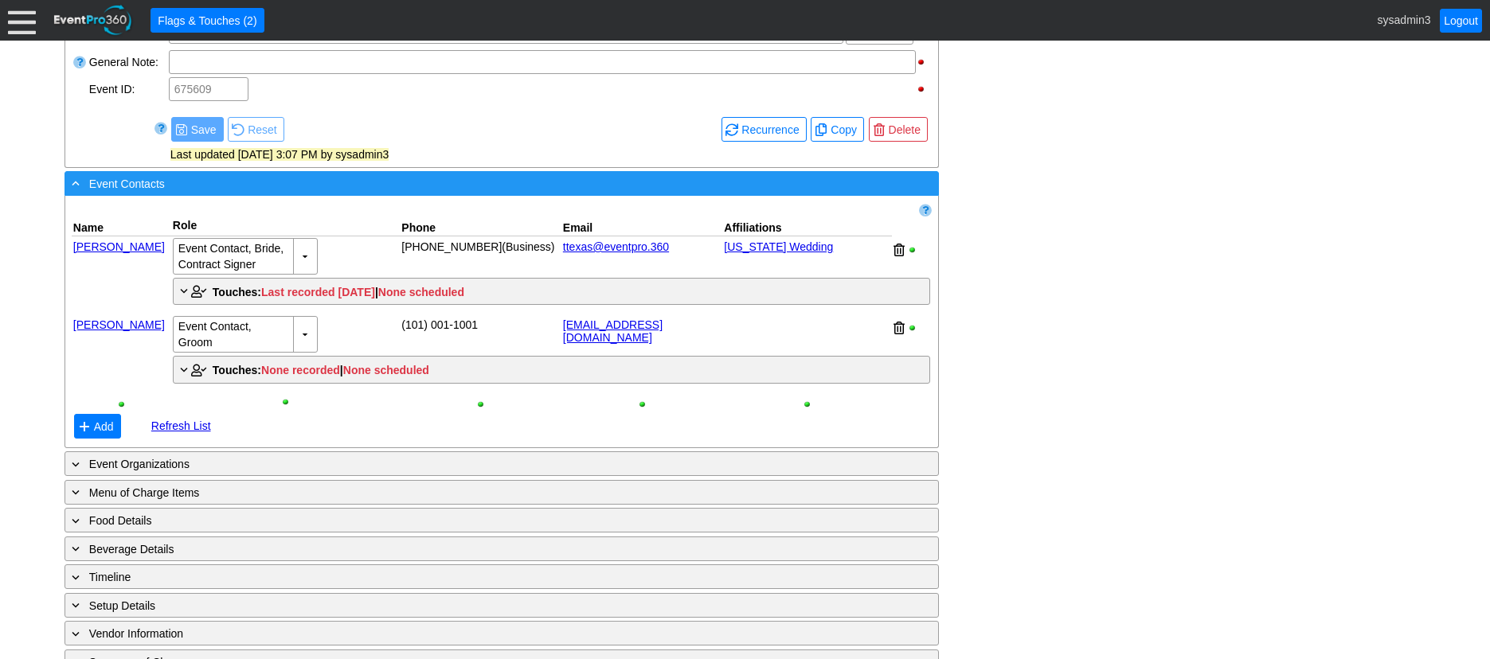
click at [396, 193] on div "- Event Contacts" at bounding box center [468, 183] width 801 height 18
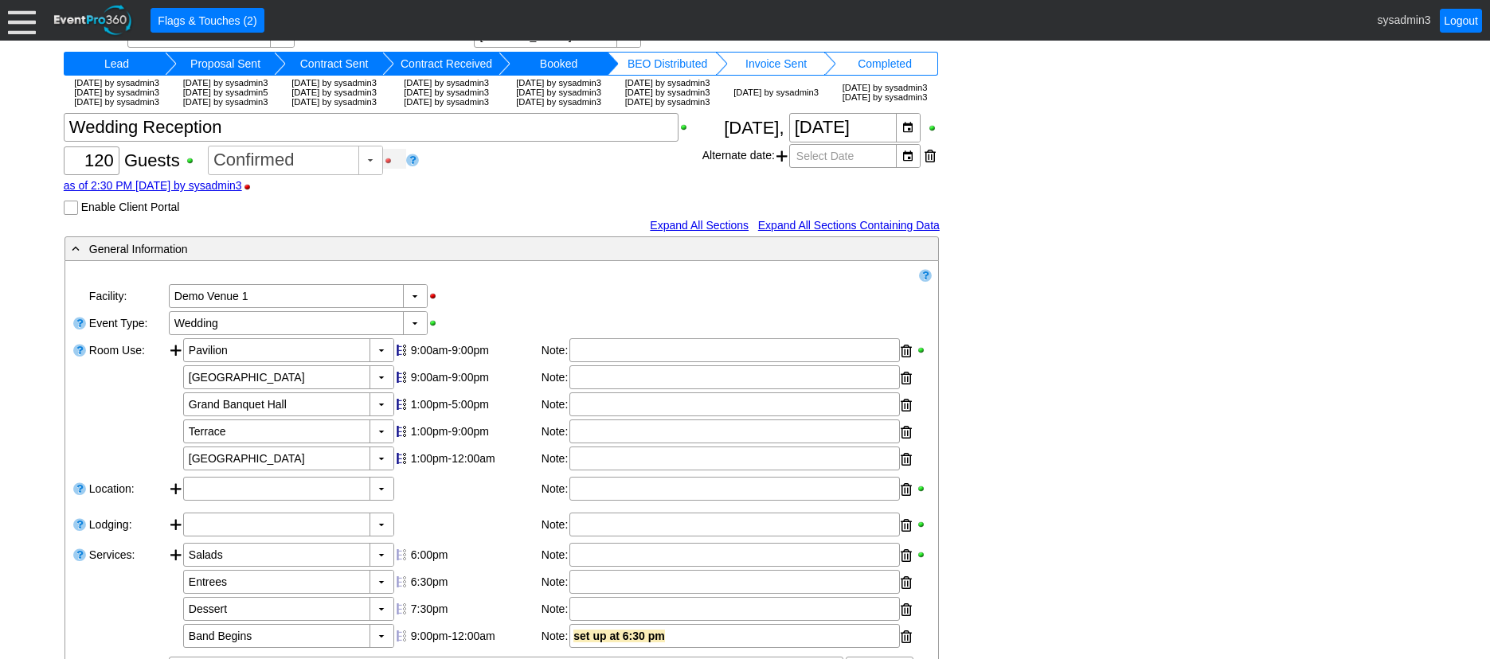
scroll to position [0, 0]
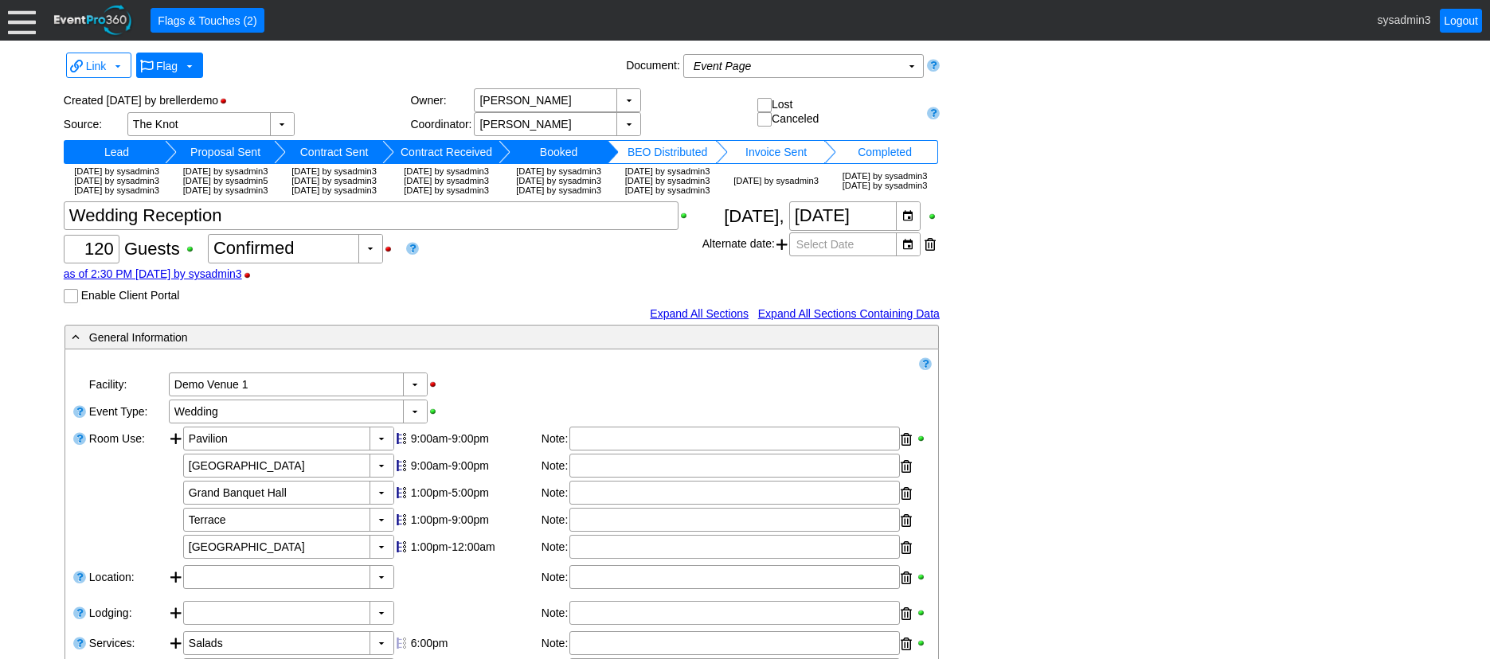
click at [185, 60] on span at bounding box center [189, 66] width 13 height 13
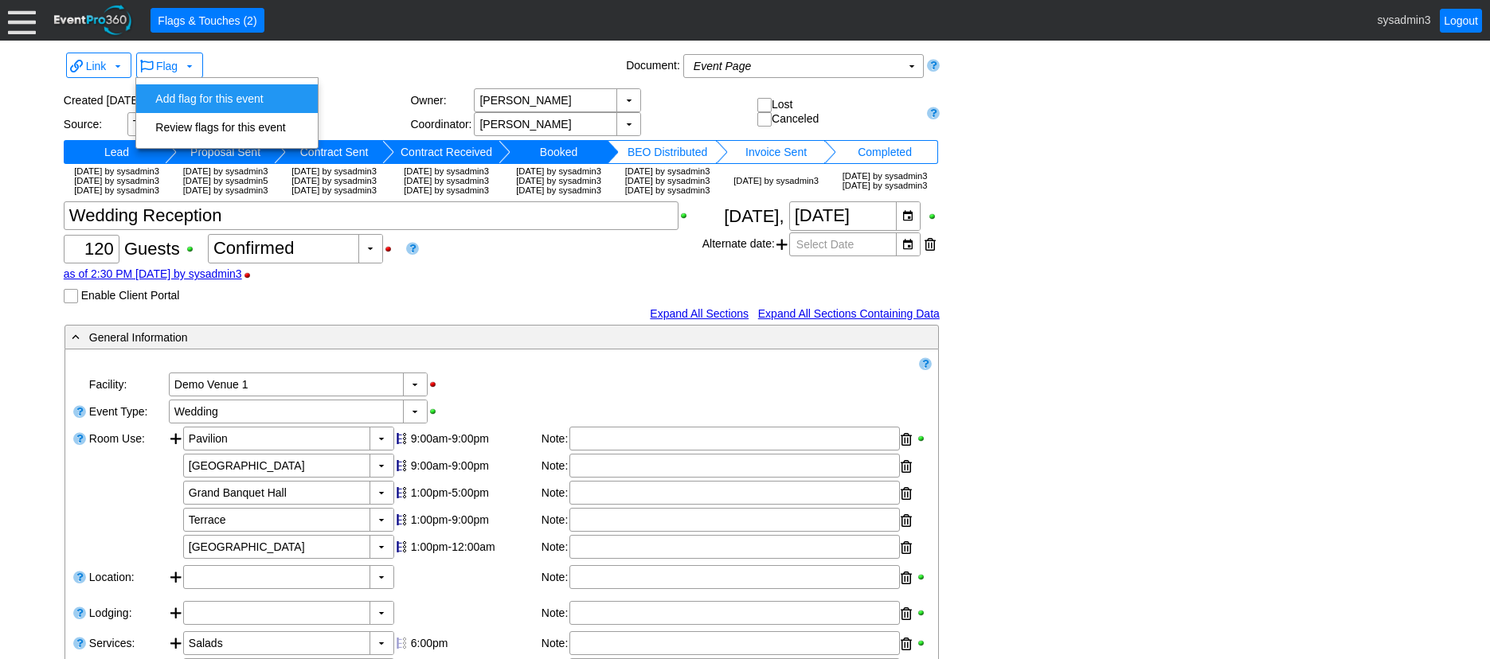
click at [303, 59] on div "Flag ▼" at bounding box center [378, 66] width 489 height 30
click at [171, 64] on span "Flag" at bounding box center [166, 66] width 21 height 13
click at [224, 94] on td "Add flag for this event" at bounding box center [220, 98] width 143 height 29
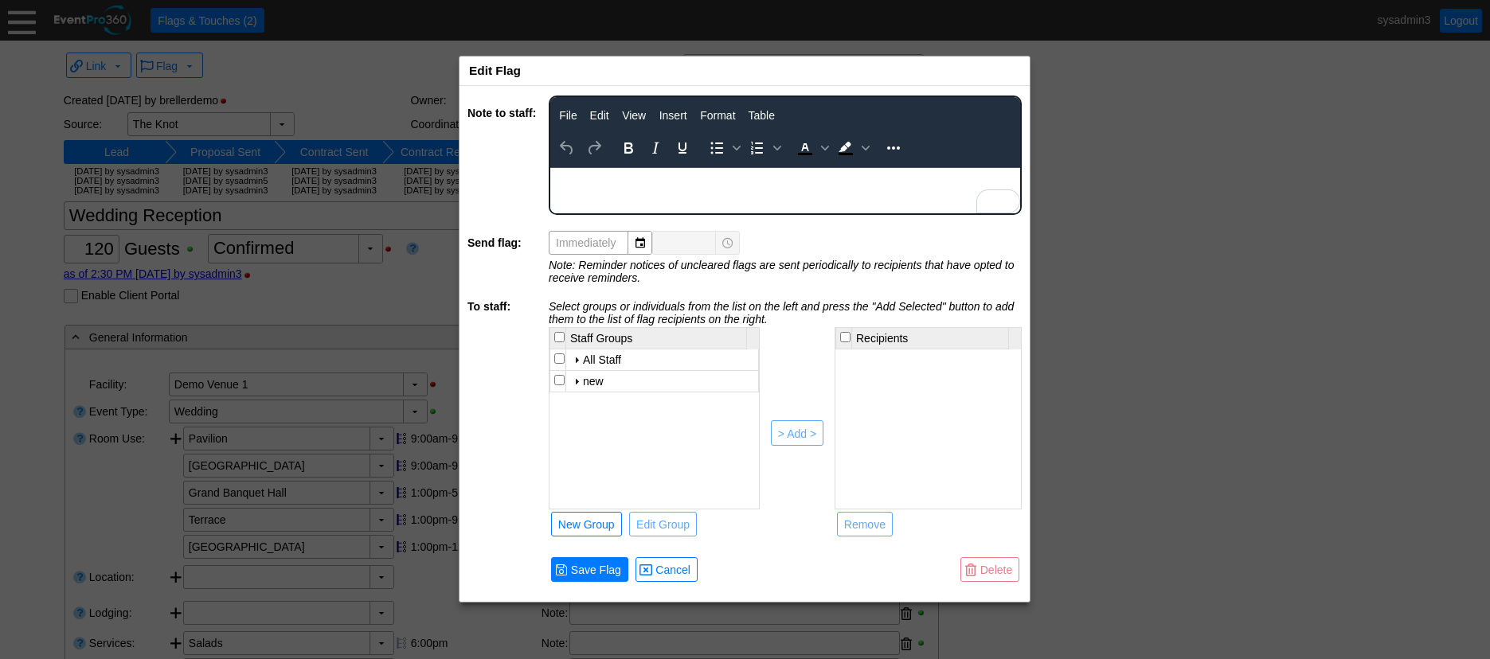
click at [636, 185] on body "To enrich screen reader interactions, please activate Accessibility in Grammarl…" at bounding box center [785, 178] width 470 height 21
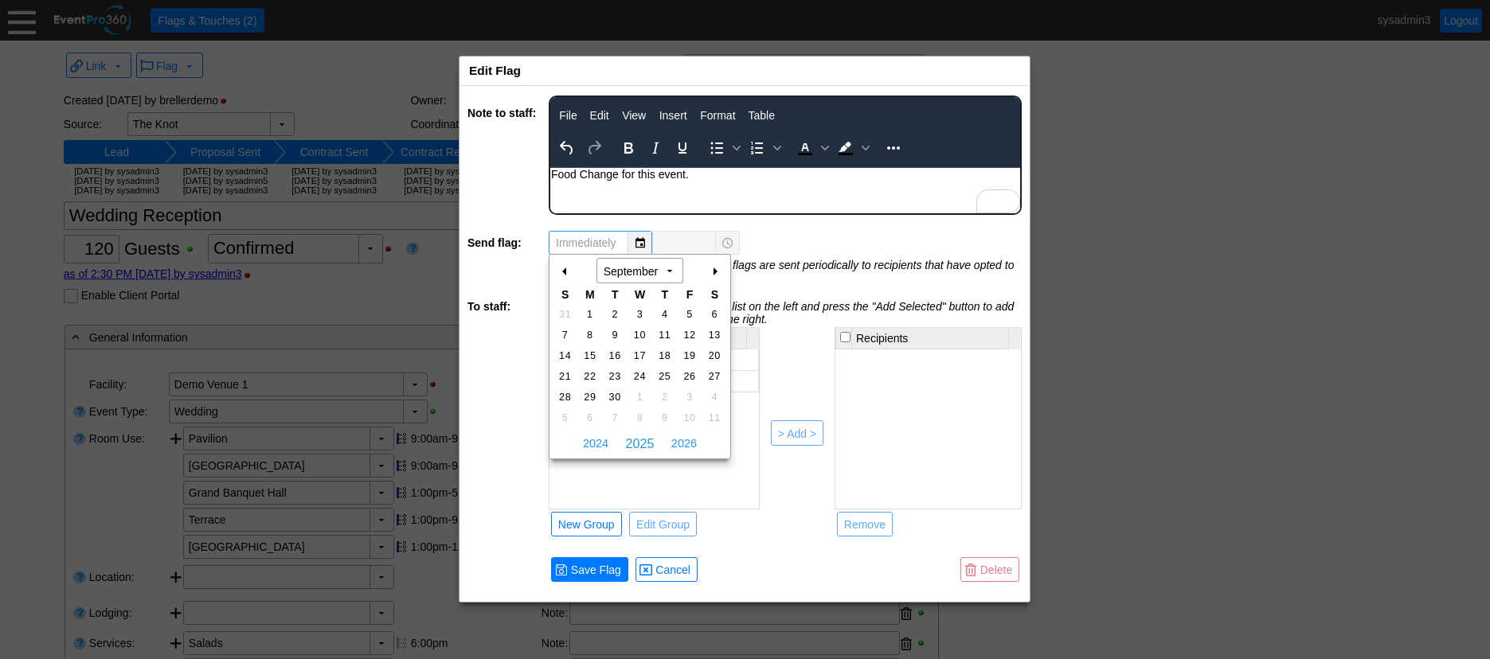
click at [644, 241] on div "▼" at bounding box center [639, 243] width 24 height 22
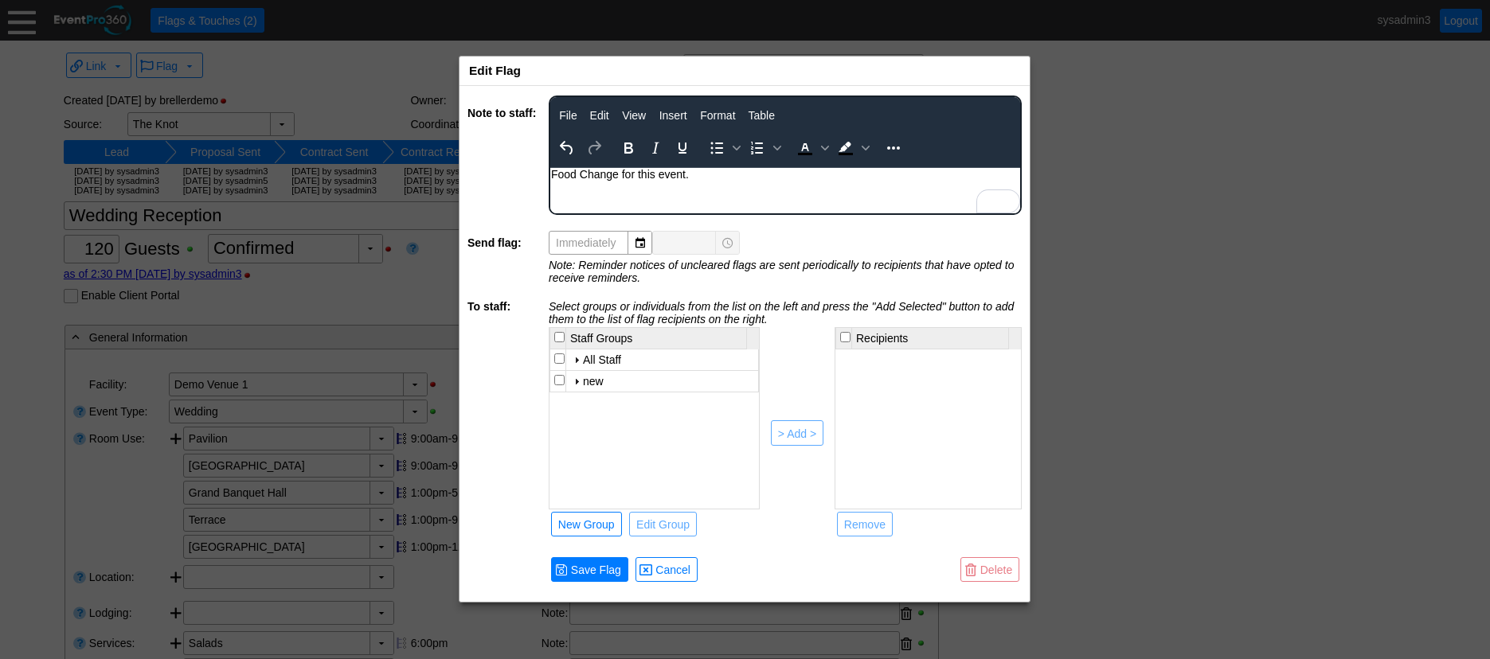
click at [852, 237] on div "▼ Χ Immediately ▼ Χ" at bounding box center [785, 243] width 473 height 24
click at [558, 359] on input "checkbox" at bounding box center [559, 358] width 10 height 10
click at [807, 432] on div "> Add >" at bounding box center [797, 434] width 38 height 16
checkbox input "false"
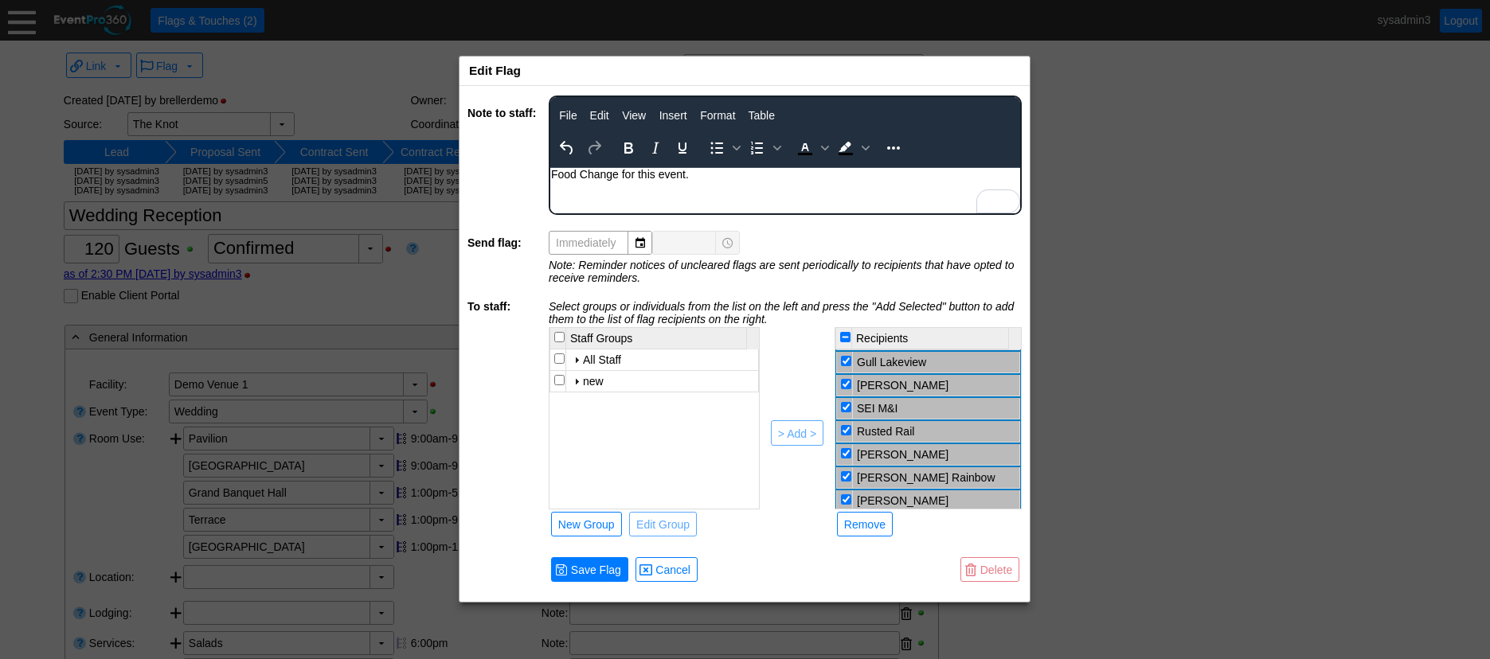
scroll to position [309, 0]
click at [845, 420] on input "checkbox" at bounding box center [846, 420] width 10 height 10
checkbox input "false"
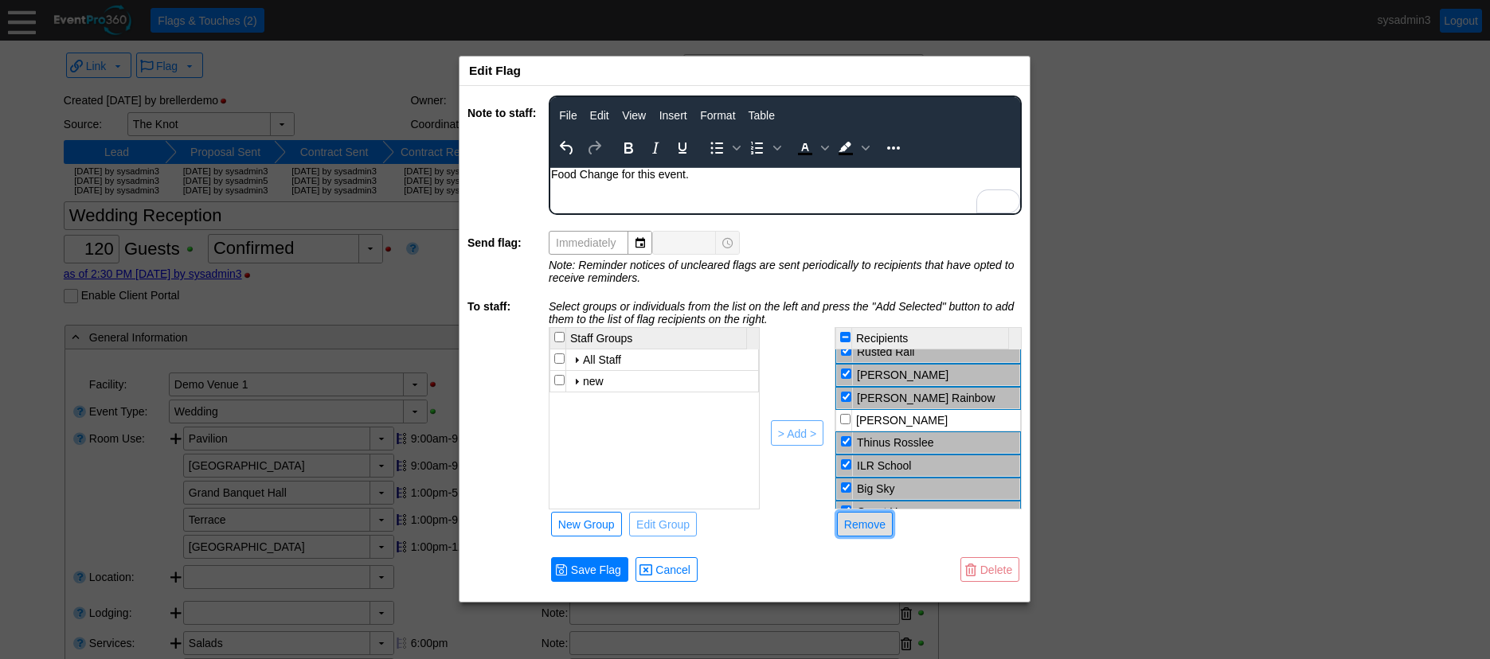
click at [864, 521] on div "Remove" at bounding box center [864, 525] width 41 height 16
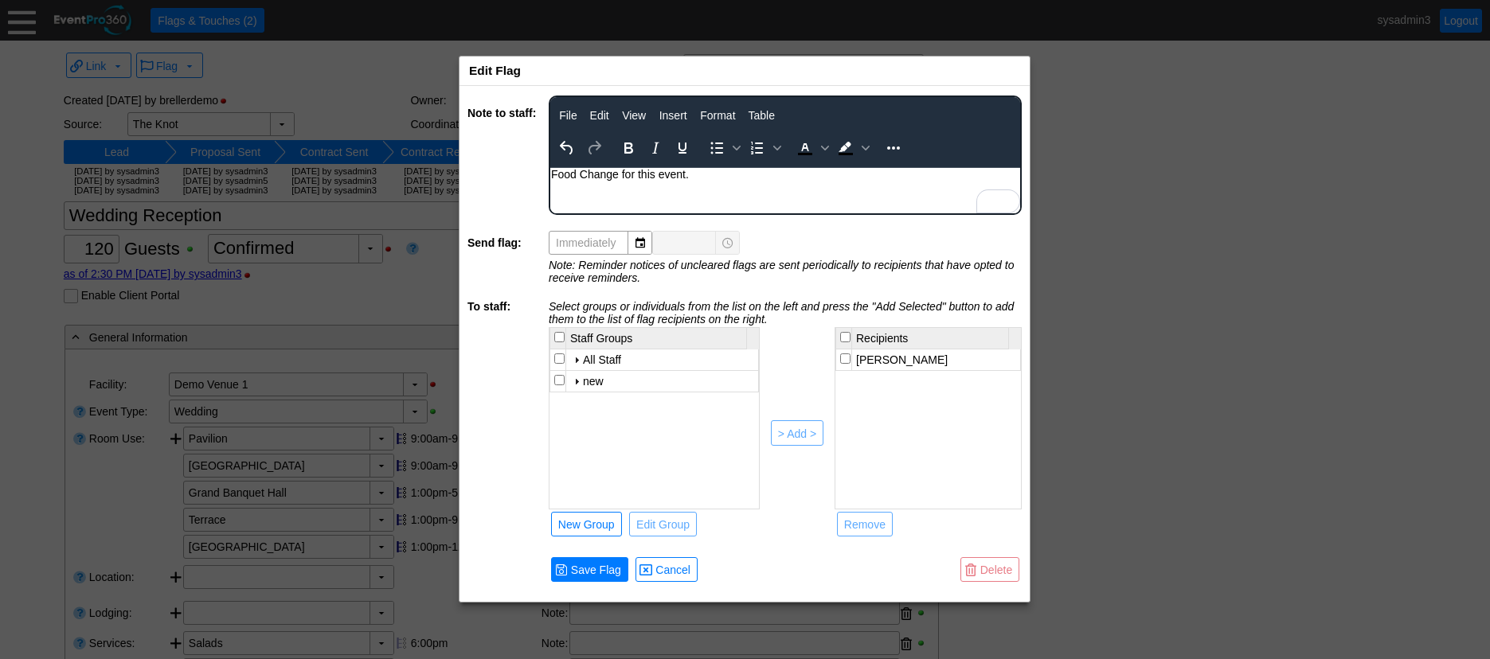
click at [600, 359] on td "All Staff" at bounding box center [662, 360] width 193 height 21
click at [564, 361] on td at bounding box center [558, 360] width 16 height 21
click at [791, 428] on div "> Add >" at bounding box center [797, 434] width 38 height 16
checkbox input "false"
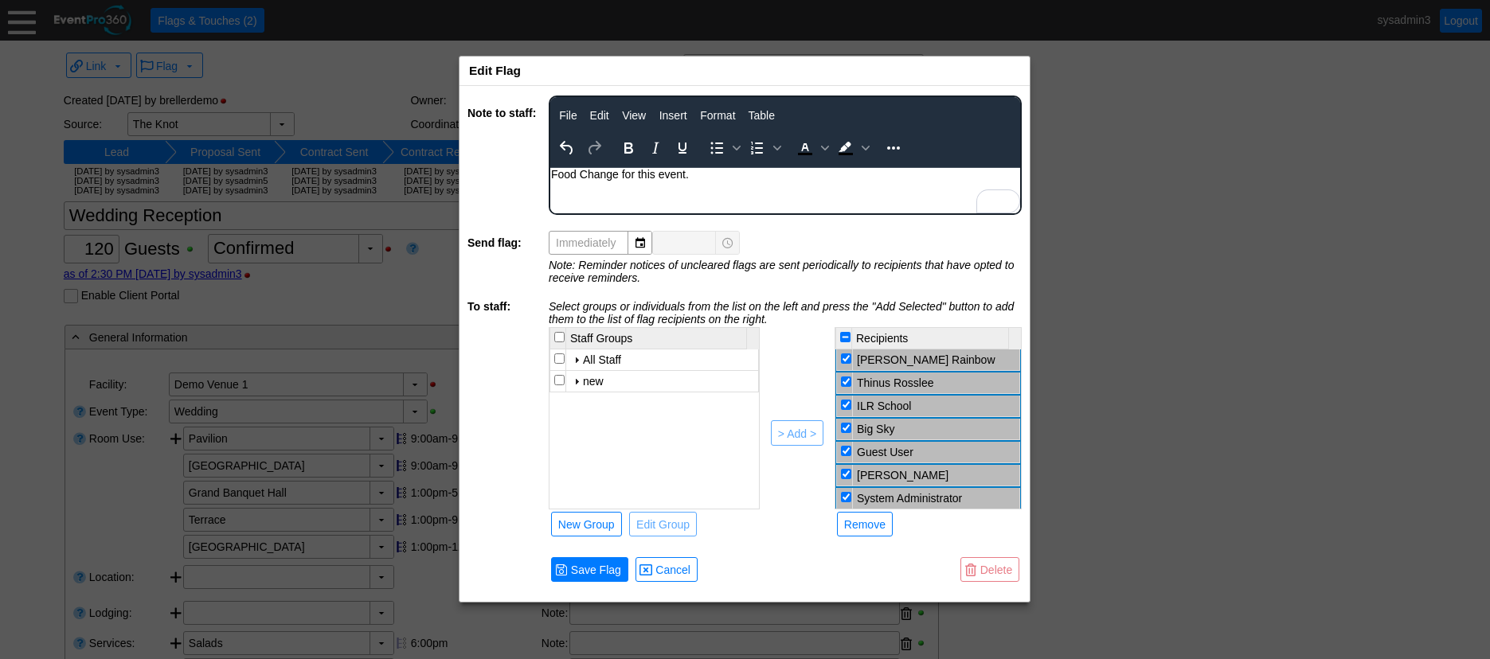
click at [846, 357] on input "checkbox" at bounding box center [846, 358] width 10 height 10
checkbox input "false"
click at [844, 472] on input "checkbox" at bounding box center [846, 473] width 10 height 10
checkbox input "false"
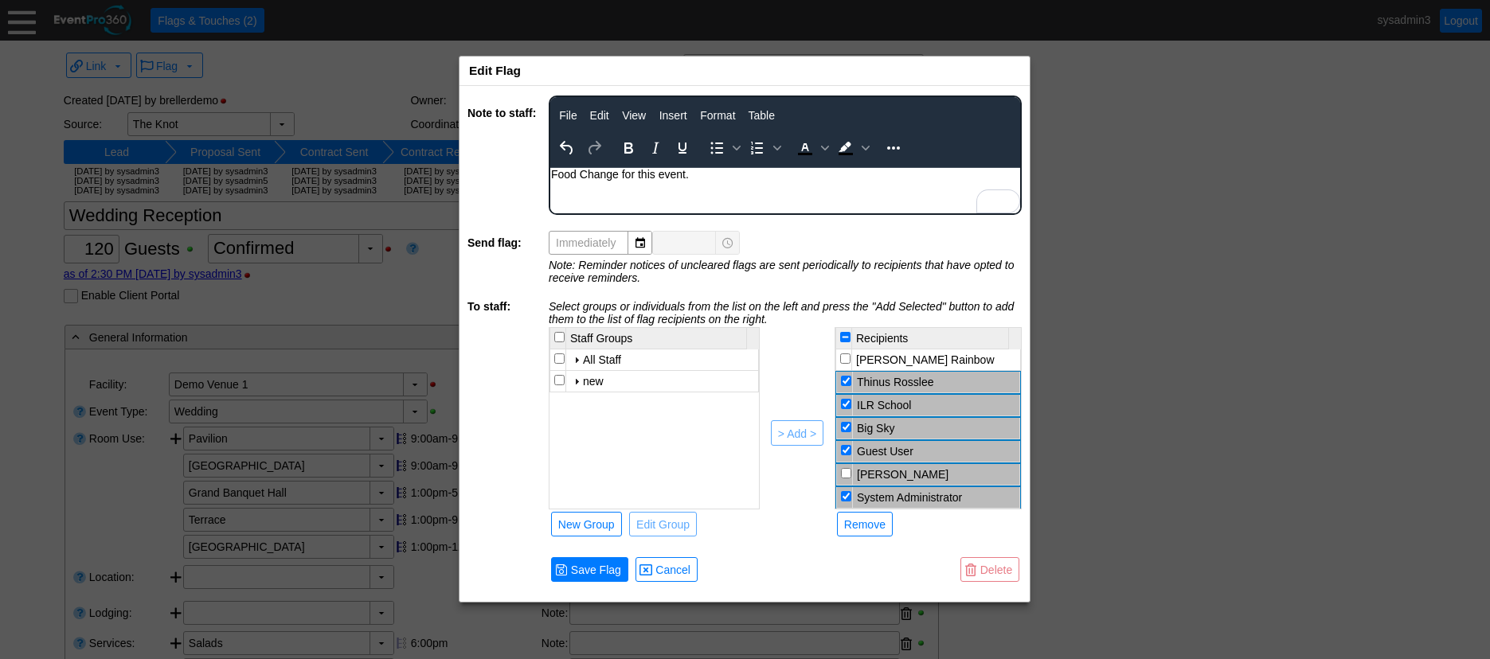
scroll to position [369, 0]
click at [865, 529] on div "Remove" at bounding box center [864, 525] width 41 height 16
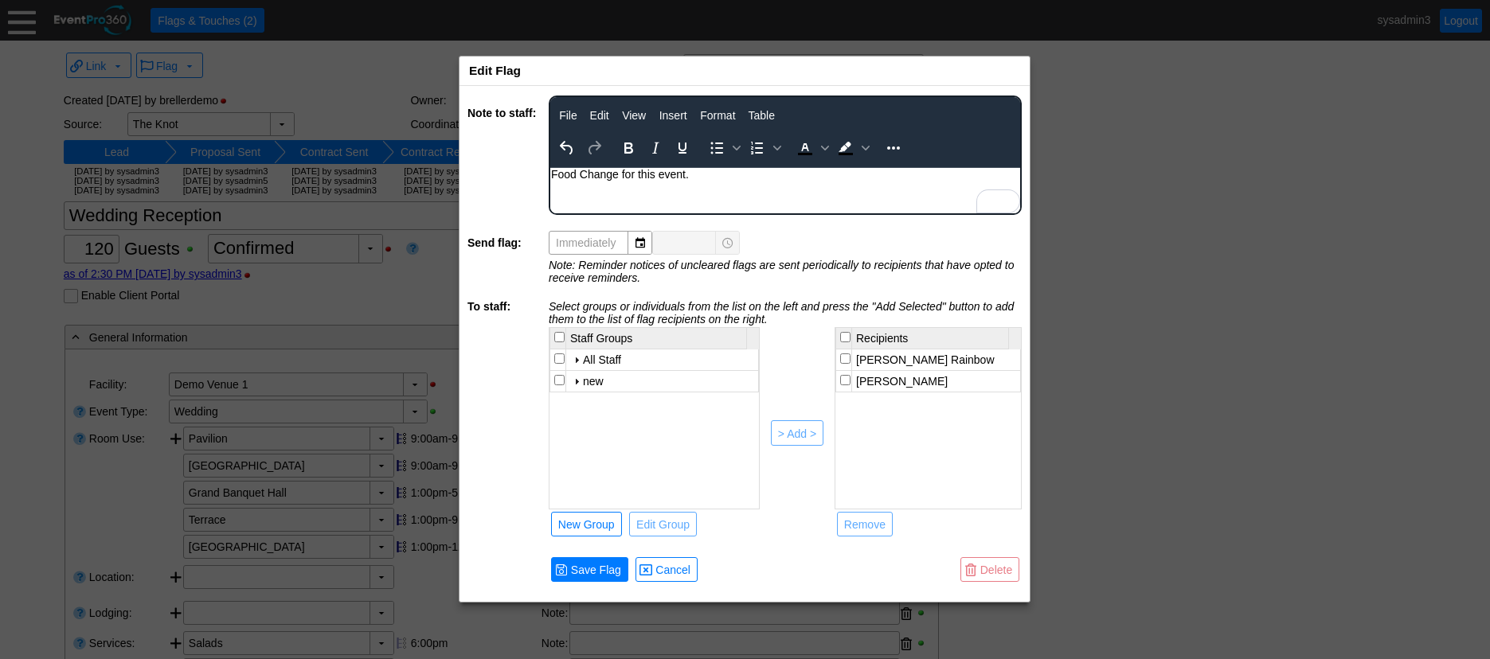
scroll to position [0, 0]
click at [685, 563] on span "Cancel" at bounding box center [672, 570] width 41 height 16
